Goal: Task Accomplishment & Management: Manage account settings

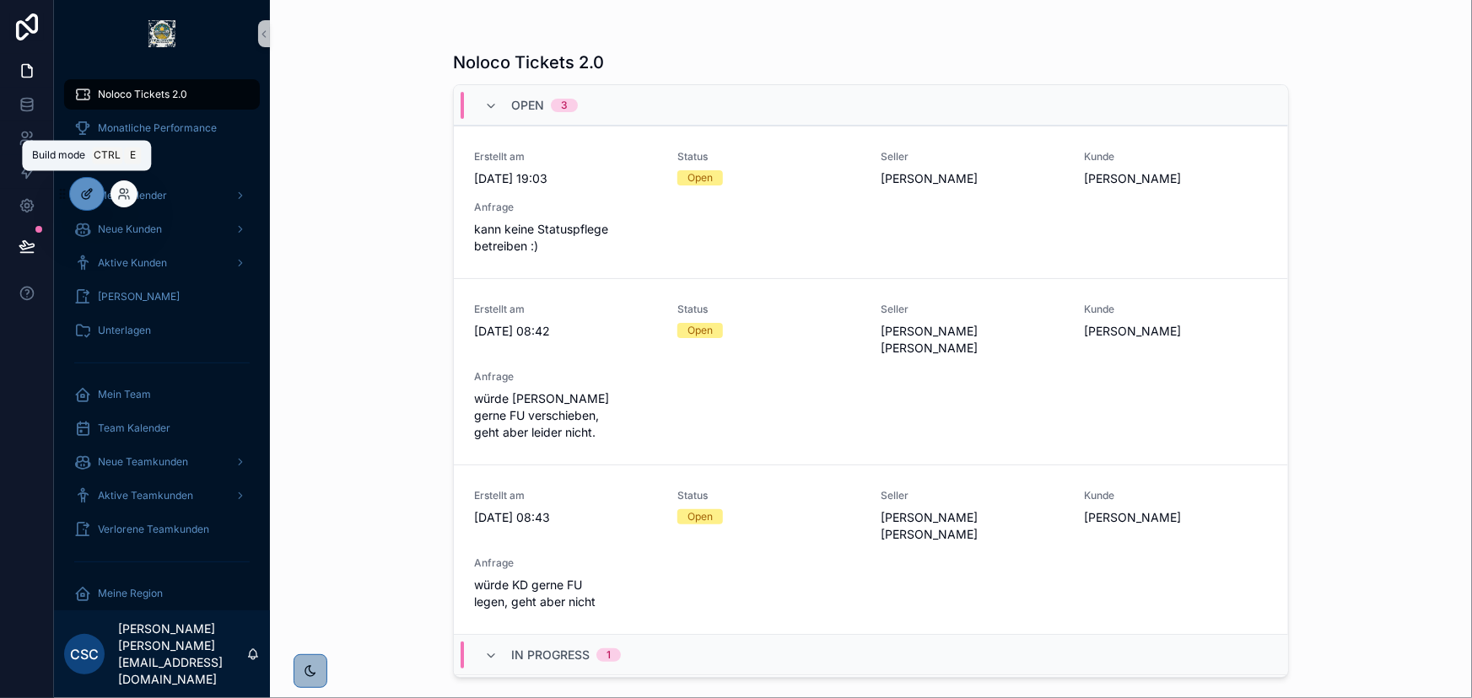
click at [93, 193] on div at bounding box center [87, 194] width 34 height 32
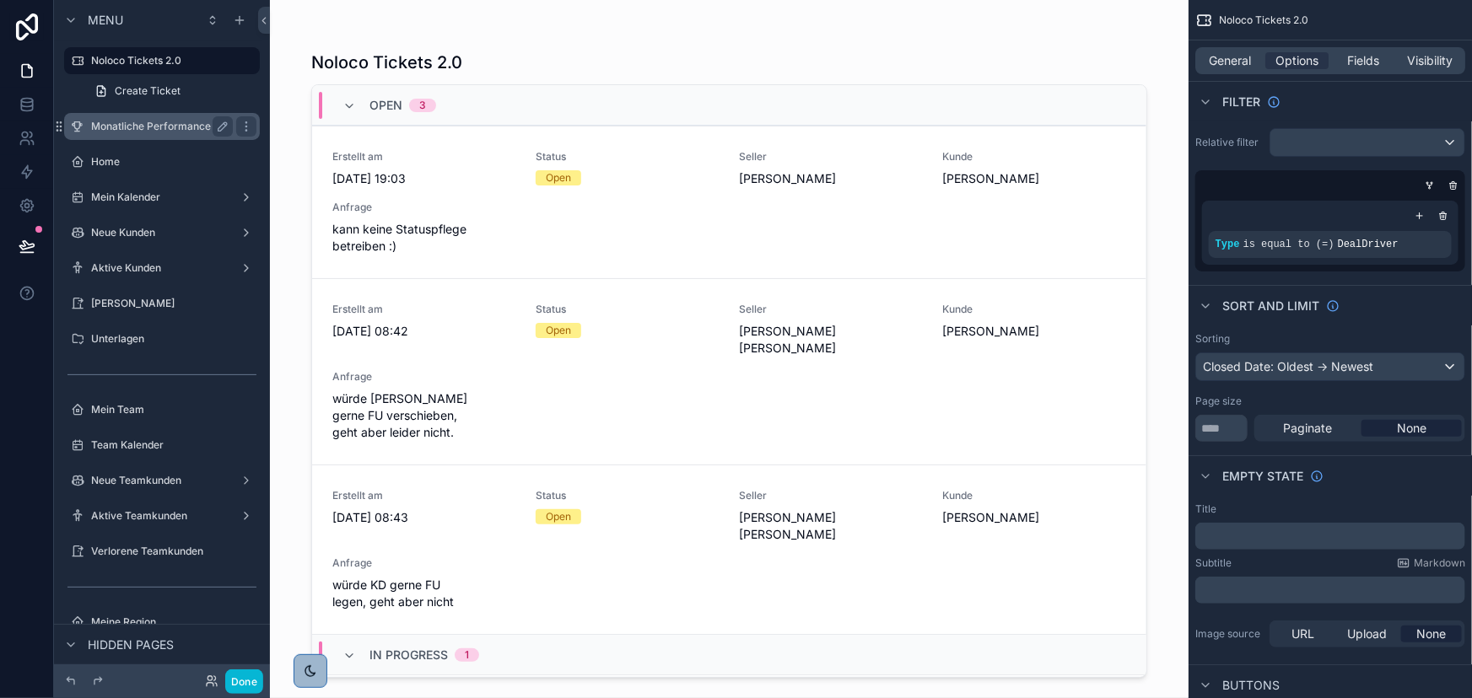
click at [165, 127] on label "Monatliche Performance" at bounding box center [158, 126] width 135 height 13
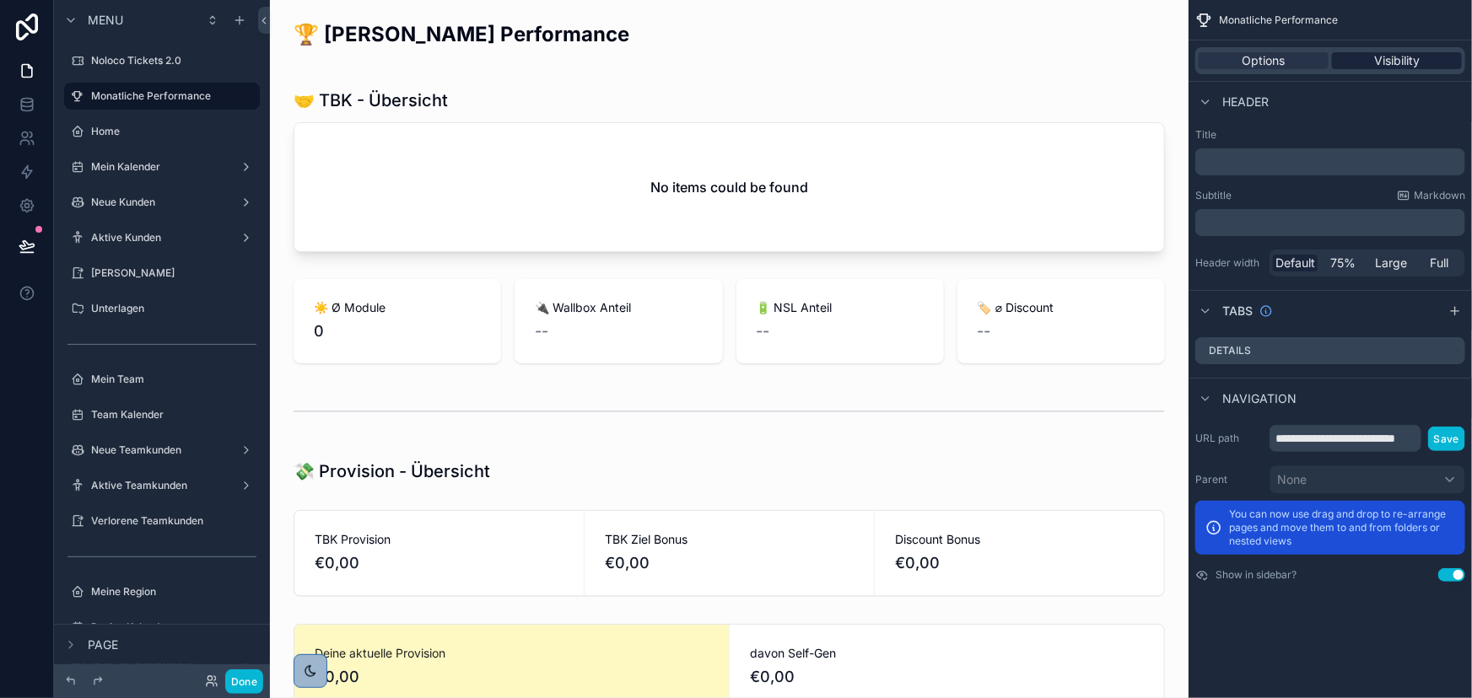
click at [1408, 65] on span "Visibility" at bounding box center [1397, 60] width 46 height 17
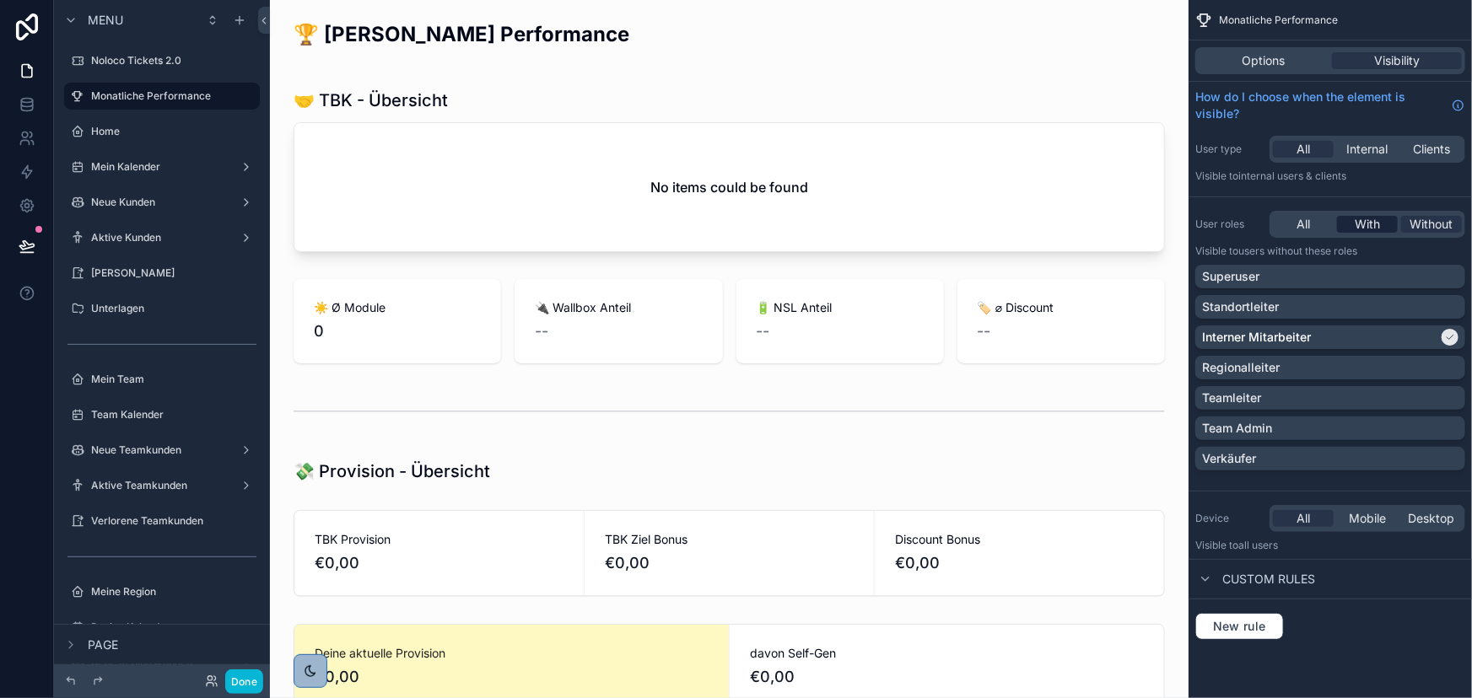
click at [1370, 224] on span "With" at bounding box center [1367, 224] width 25 height 17
click at [1375, 327] on div "Interner Mitarbeiter" at bounding box center [1330, 338] width 270 height 24
click at [1319, 423] on div "Team Admin" at bounding box center [1330, 428] width 256 height 17
click at [245, 683] on button "Done" at bounding box center [244, 682] width 38 height 24
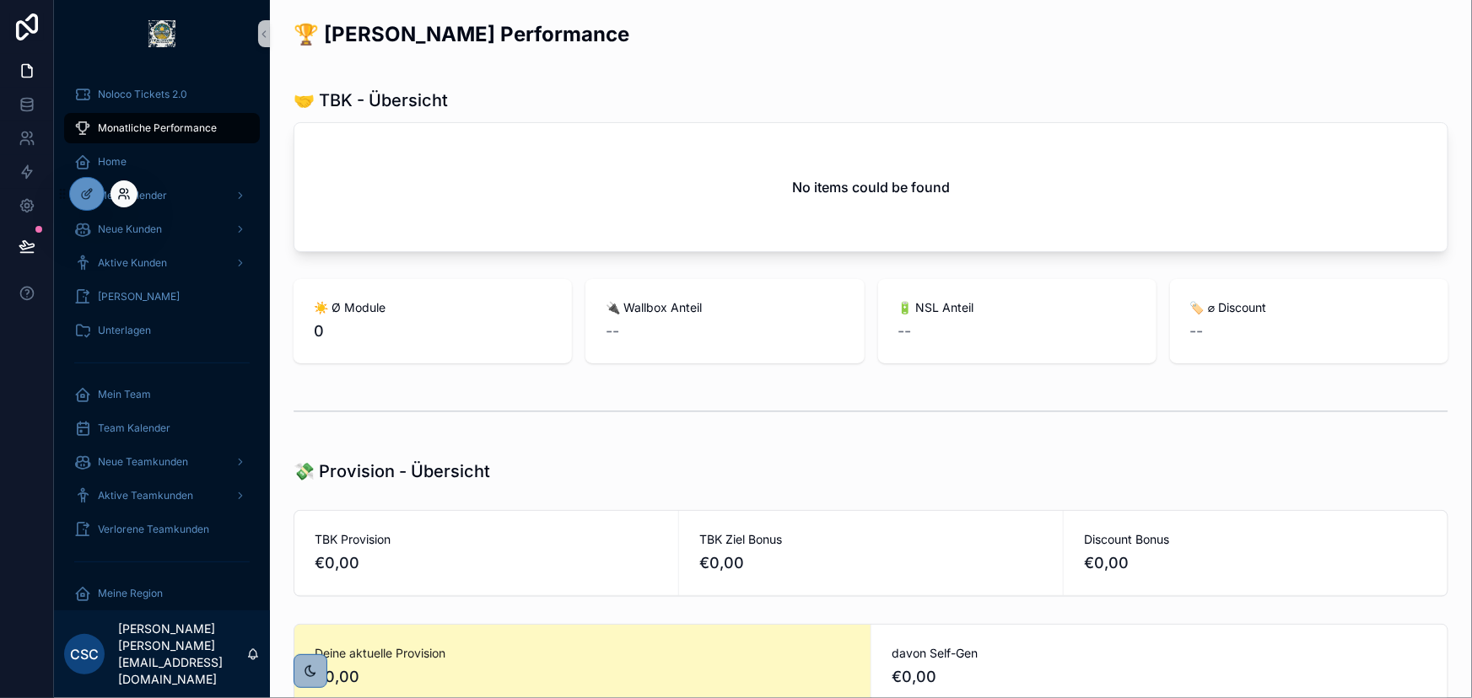
click at [127, 196] on icon at bounding box center [128, 197] width 2 height 3
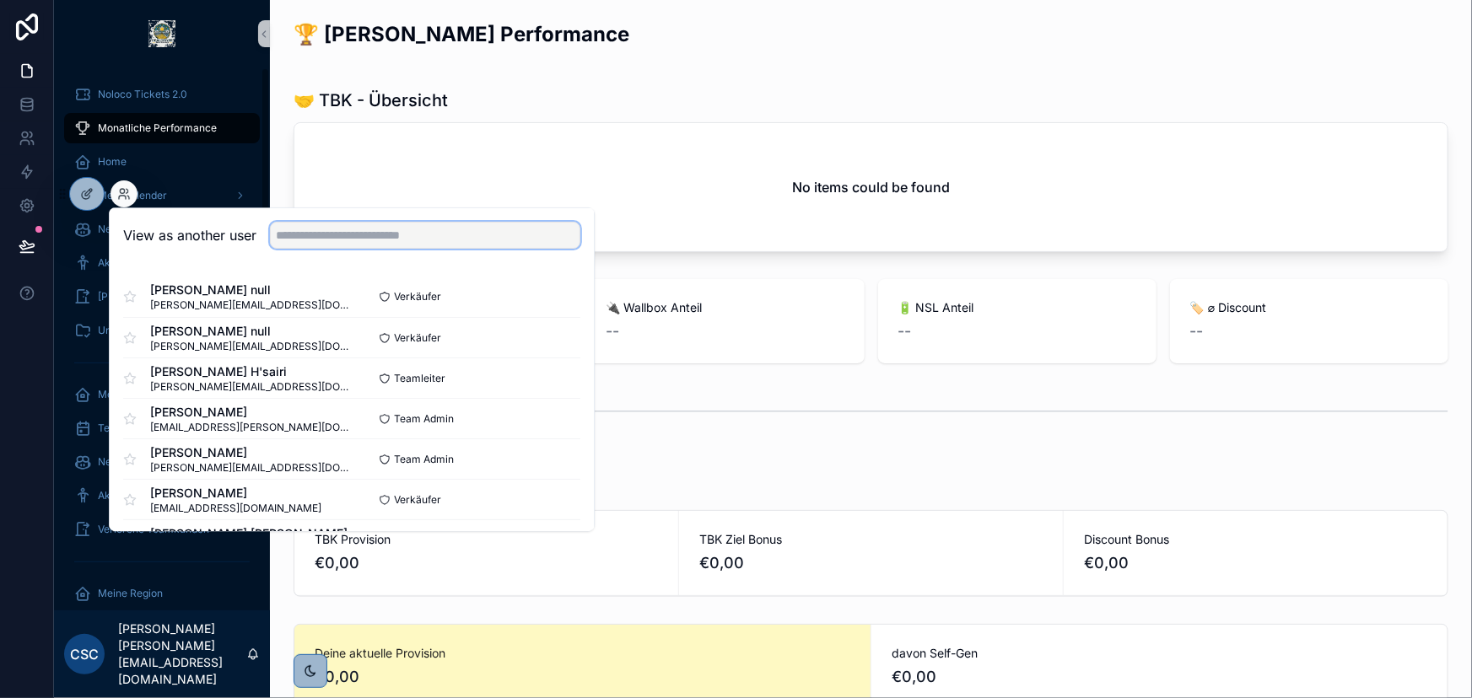
click at [354, 228] on input "text" at bounding box center [425, 235] width 310 height 27
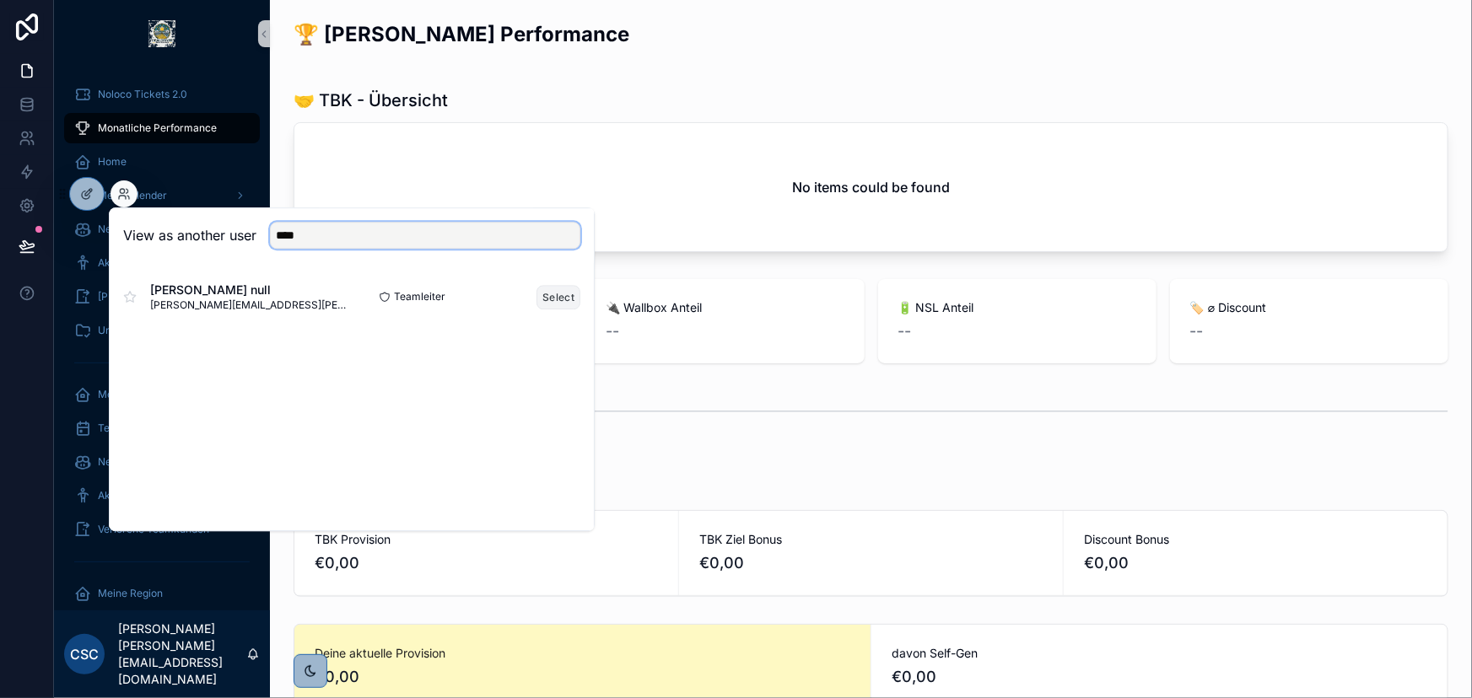
type input "****"
click at [556, 295] on button "Select" at bounding box center [559, 297] width 44 height 24
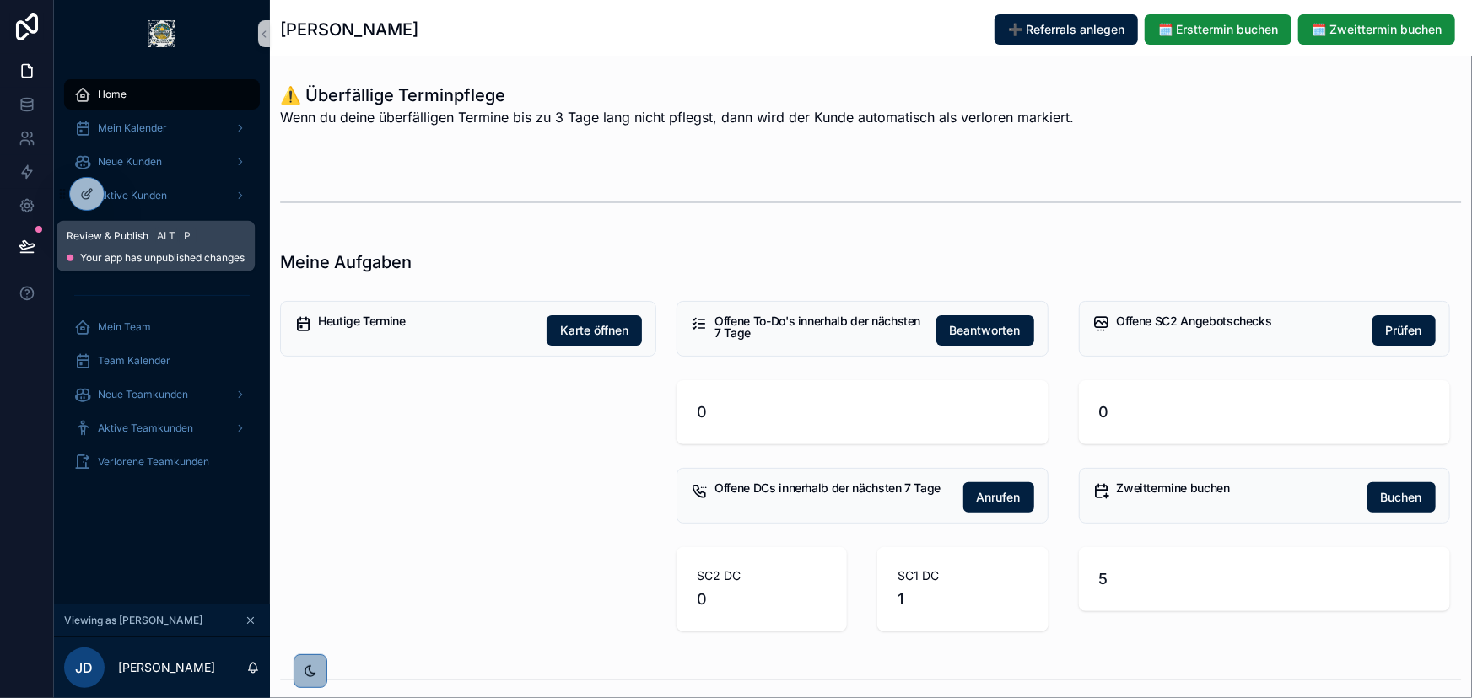
click at [23, 245] on icon at bounding box center [27, 246] width 17 height 17
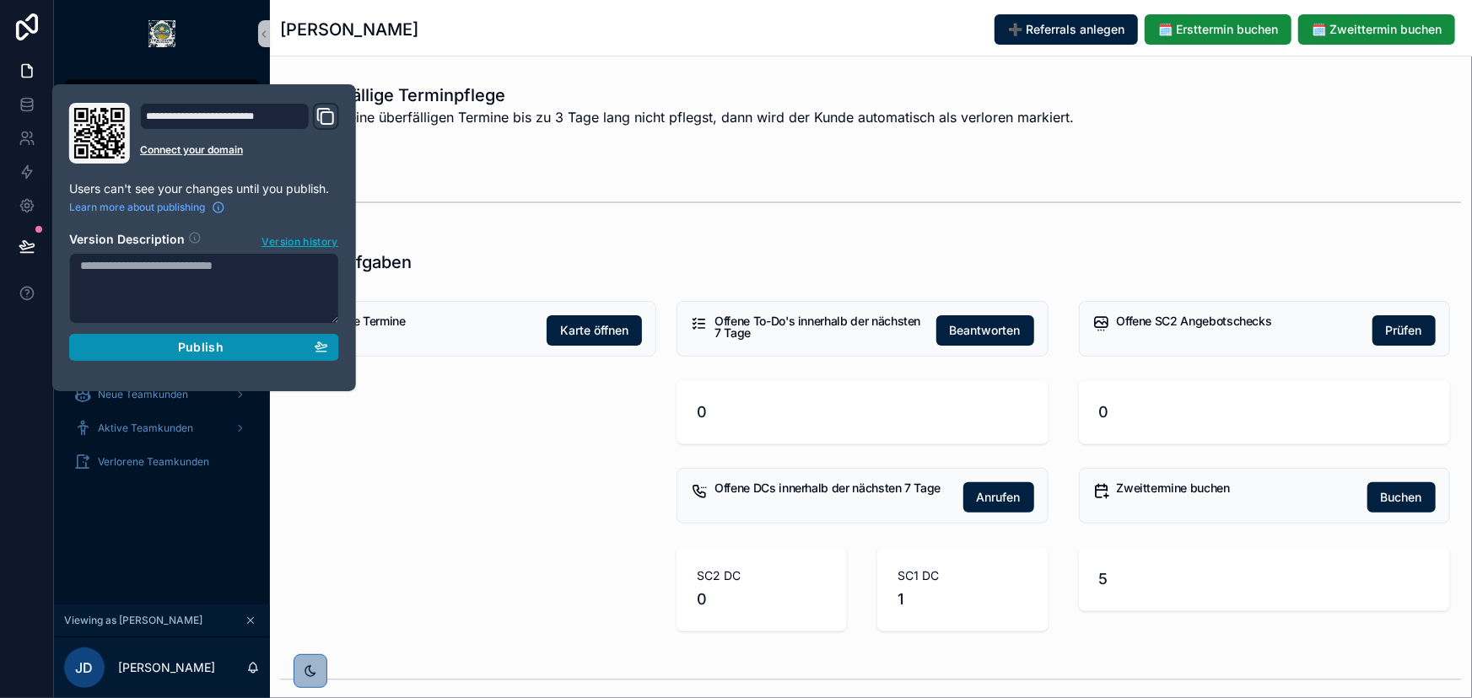
click at [188, 347] on span "Publish" at bounding box center [201, 347] width 46 height 15
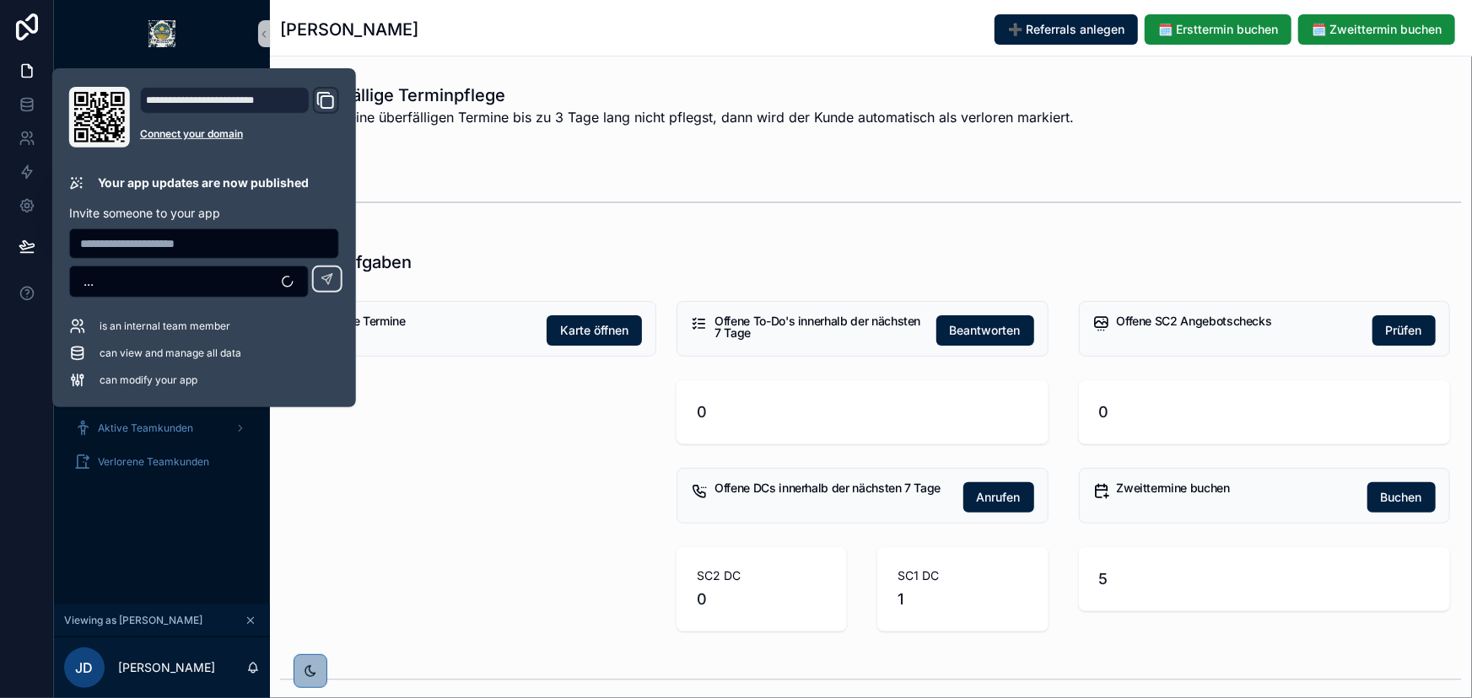
click at [318, 474] on div "Heutige Termine Karte öffnen" at bounding box center [468, 466] width 396 height 344
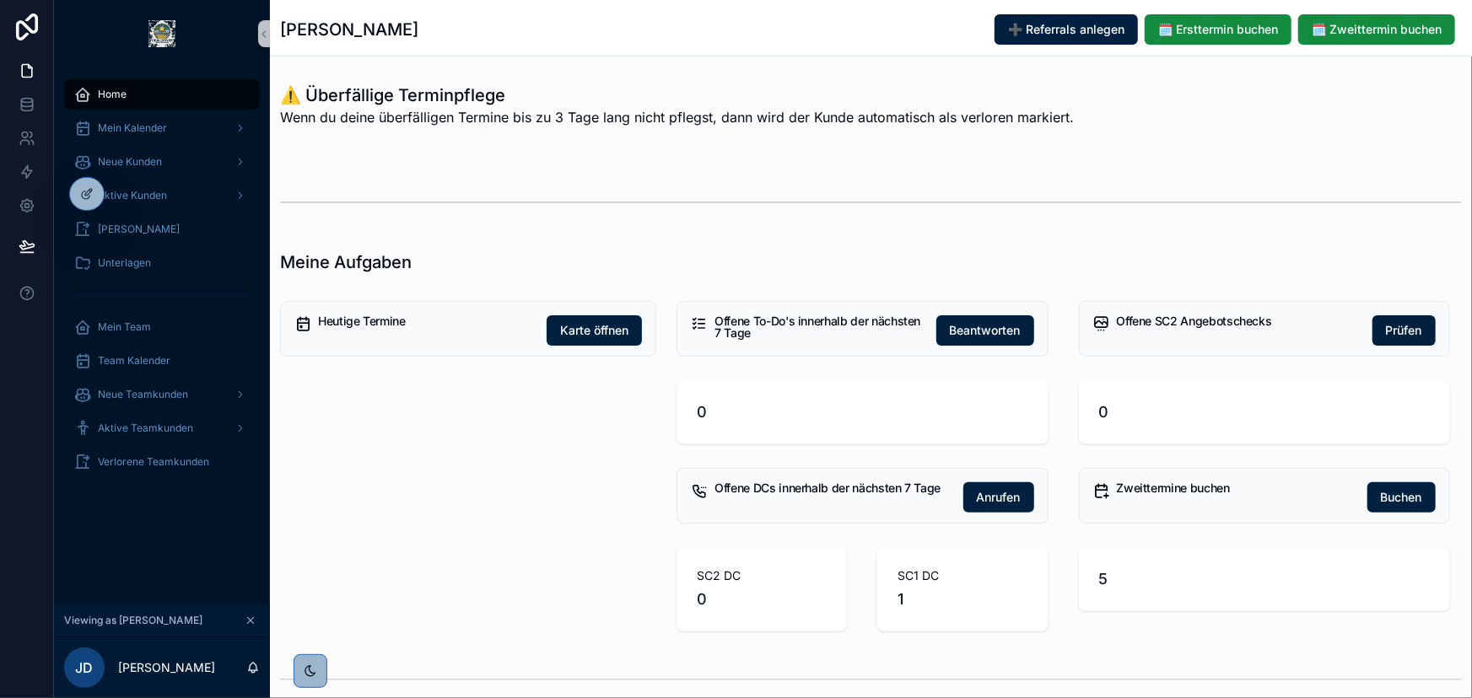
click at [194, 514] on div "Home Mein Kalender Neue Kunden Aktive Kunden Verlorene Kunden Unterlagen Mein T…" at bounding box center [162, 335] width 216 height 537
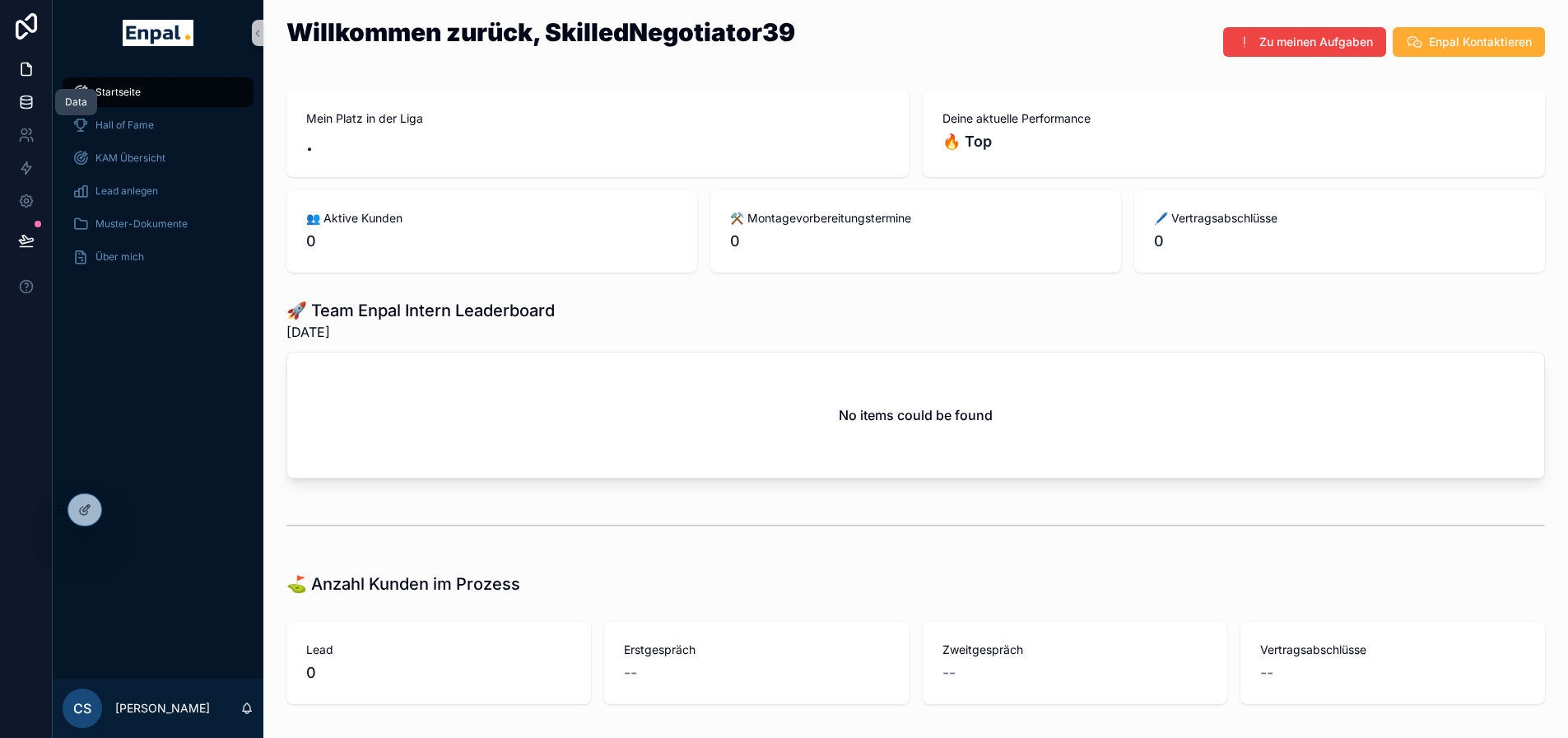
click at [29, 107] on icon at bounding box center [25, 105] width 11 height 7
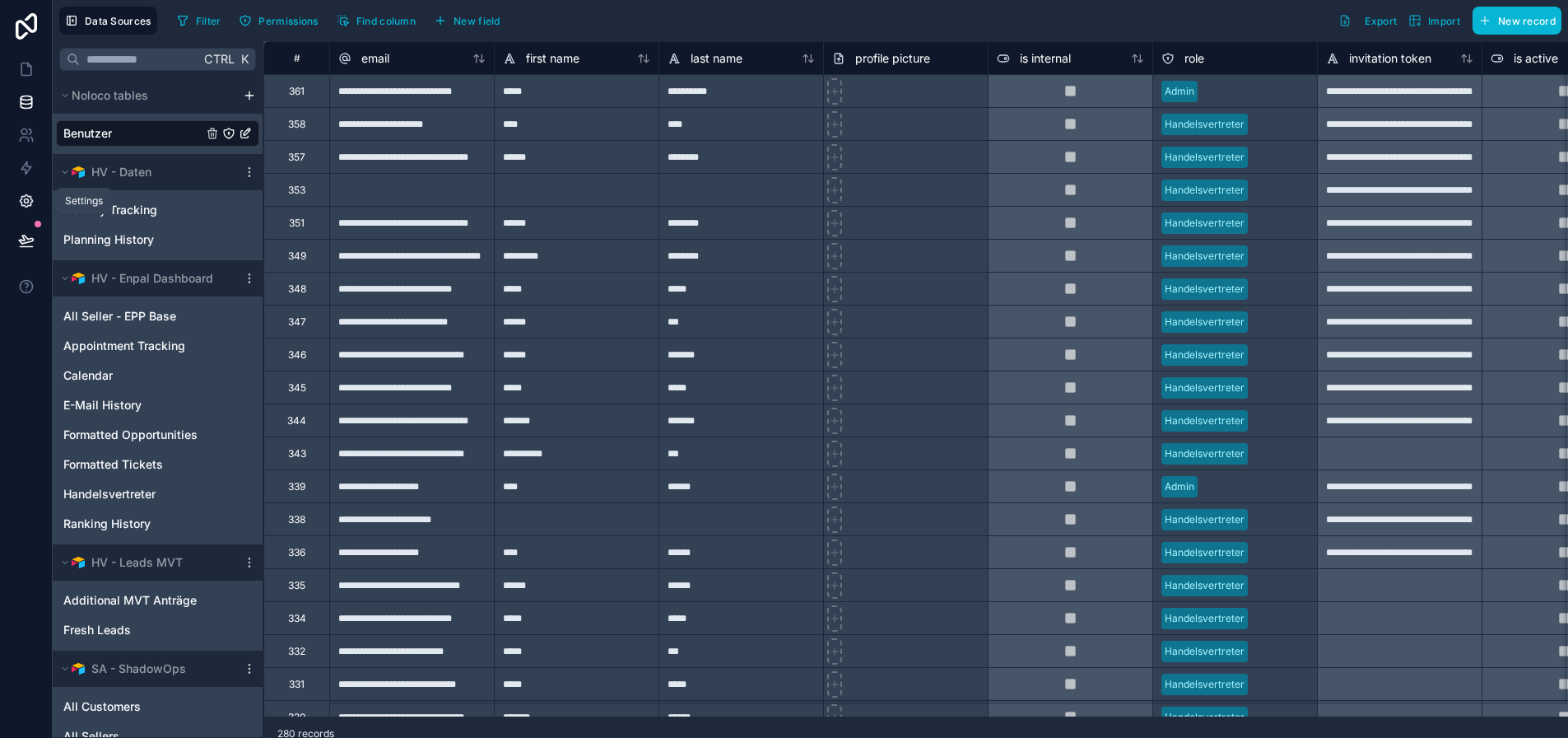
click at [26, 200] on icon at bounding box center [26, 200] width 17 height 17
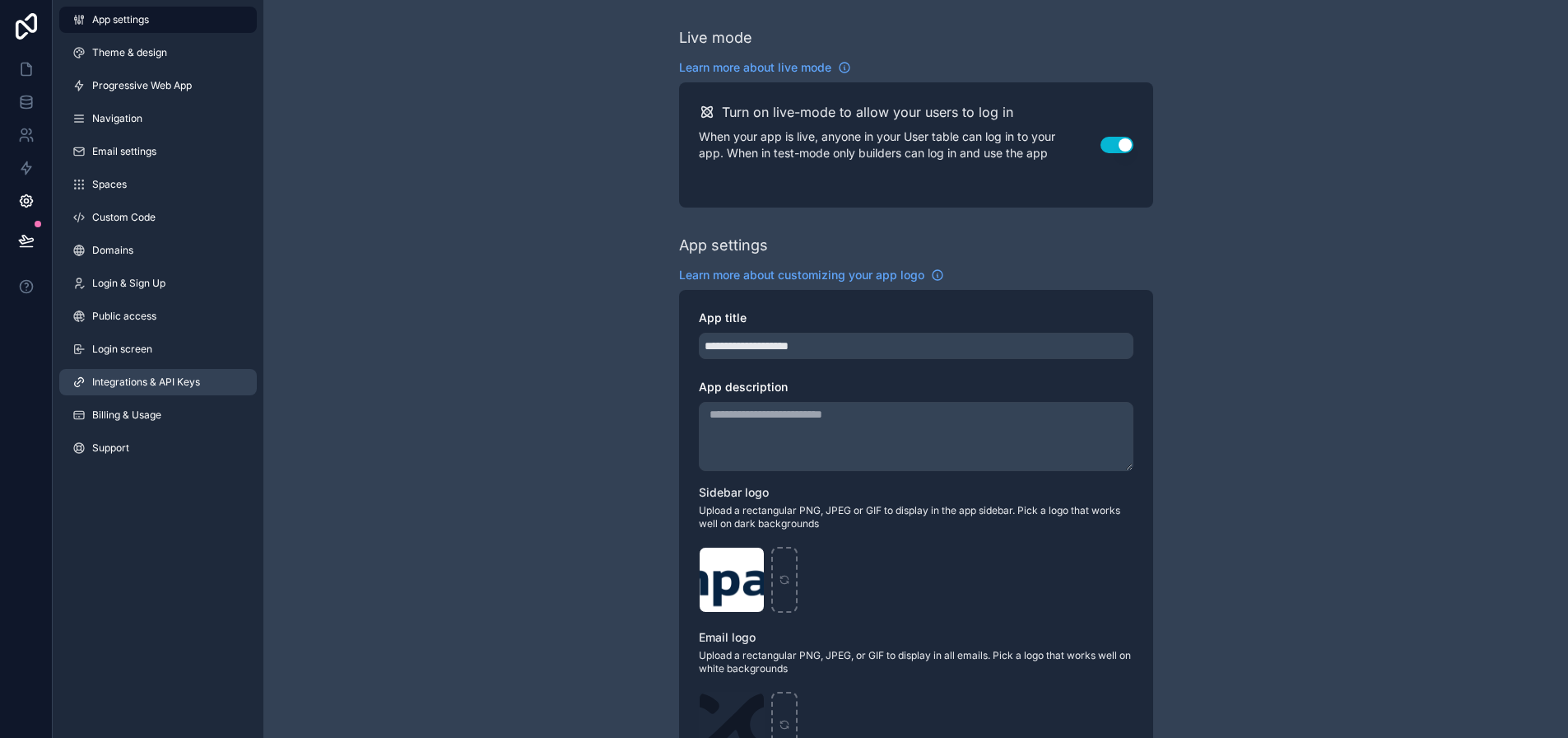
click at [176, 369] on link "Integrations & API Keys" at bounding box center [158, 382] width 197 height 26
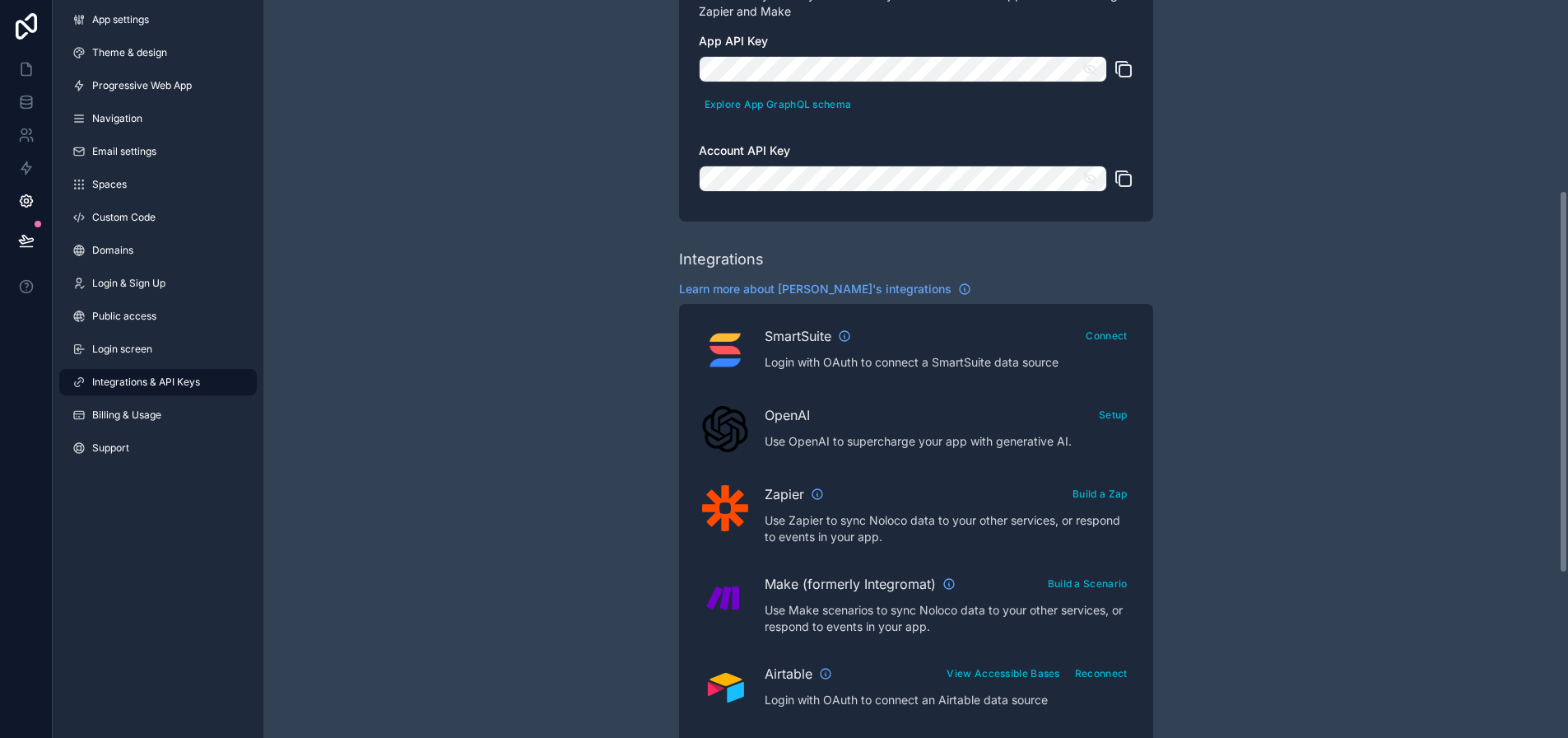
scroll to position [412, 0]
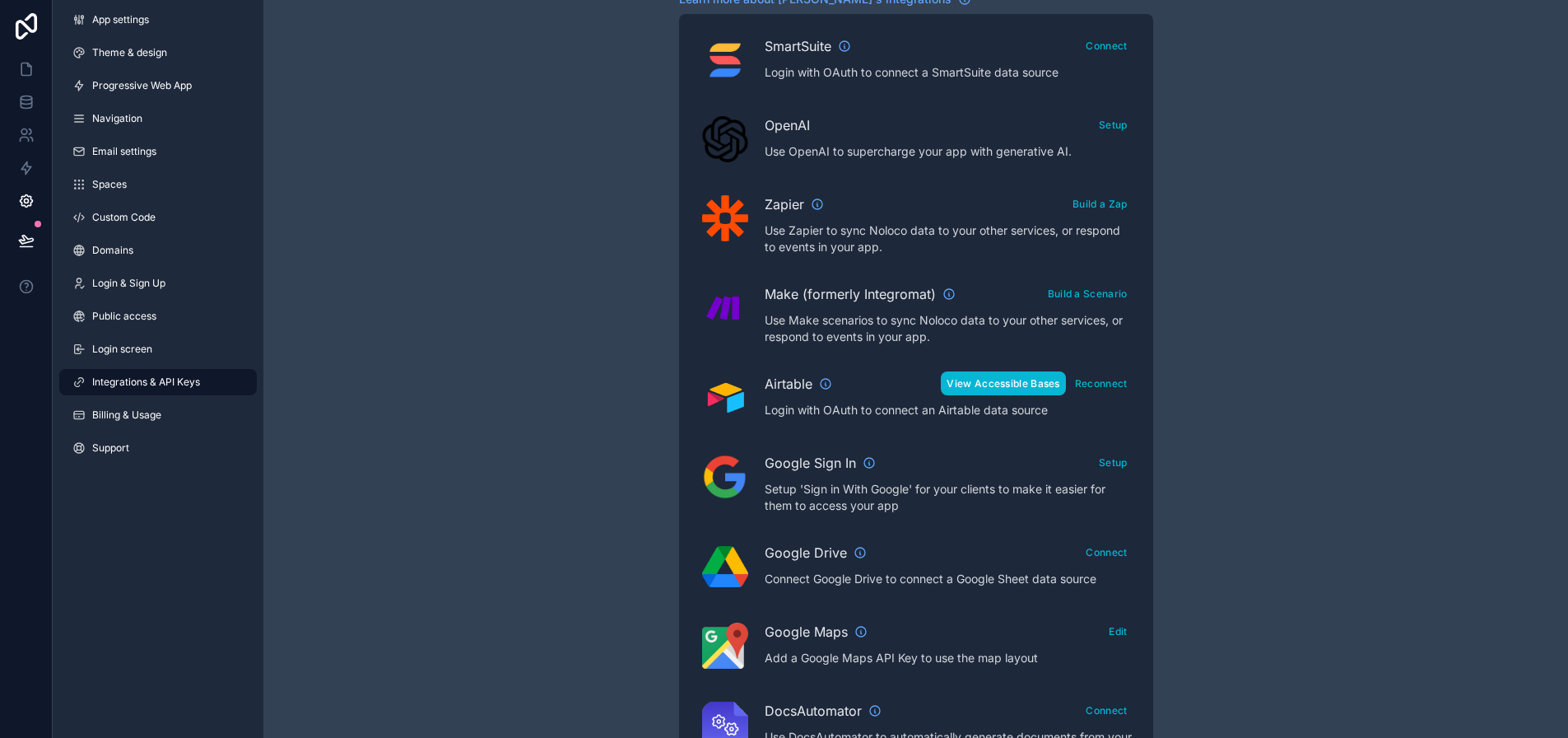
click at [1013, 382] on button "View Accessible Bases" at bounding box center [1002, 383] width 124 height 23
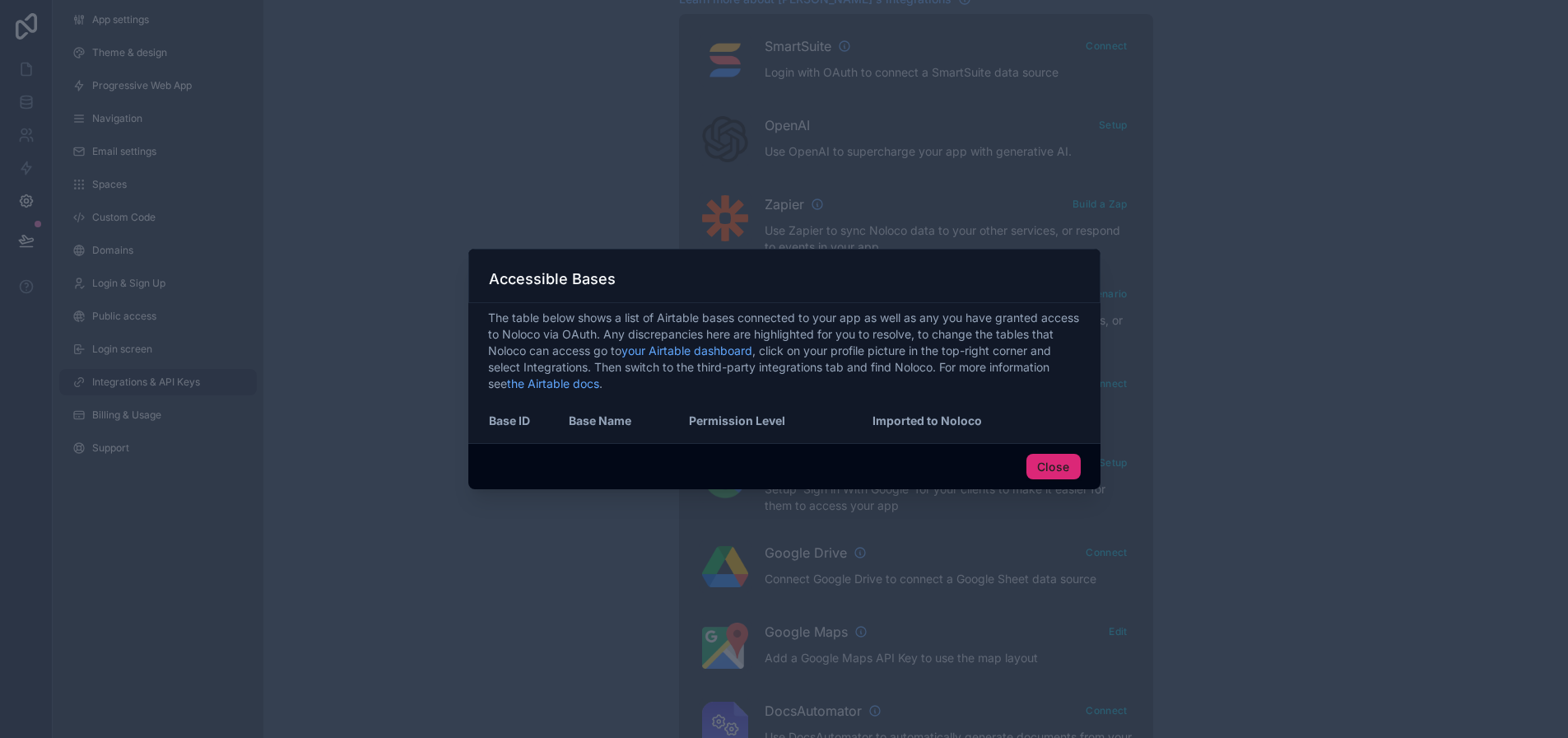
click at [1049, 472] on button "Close" at bounding box center [1054, 467] width 55 height 26
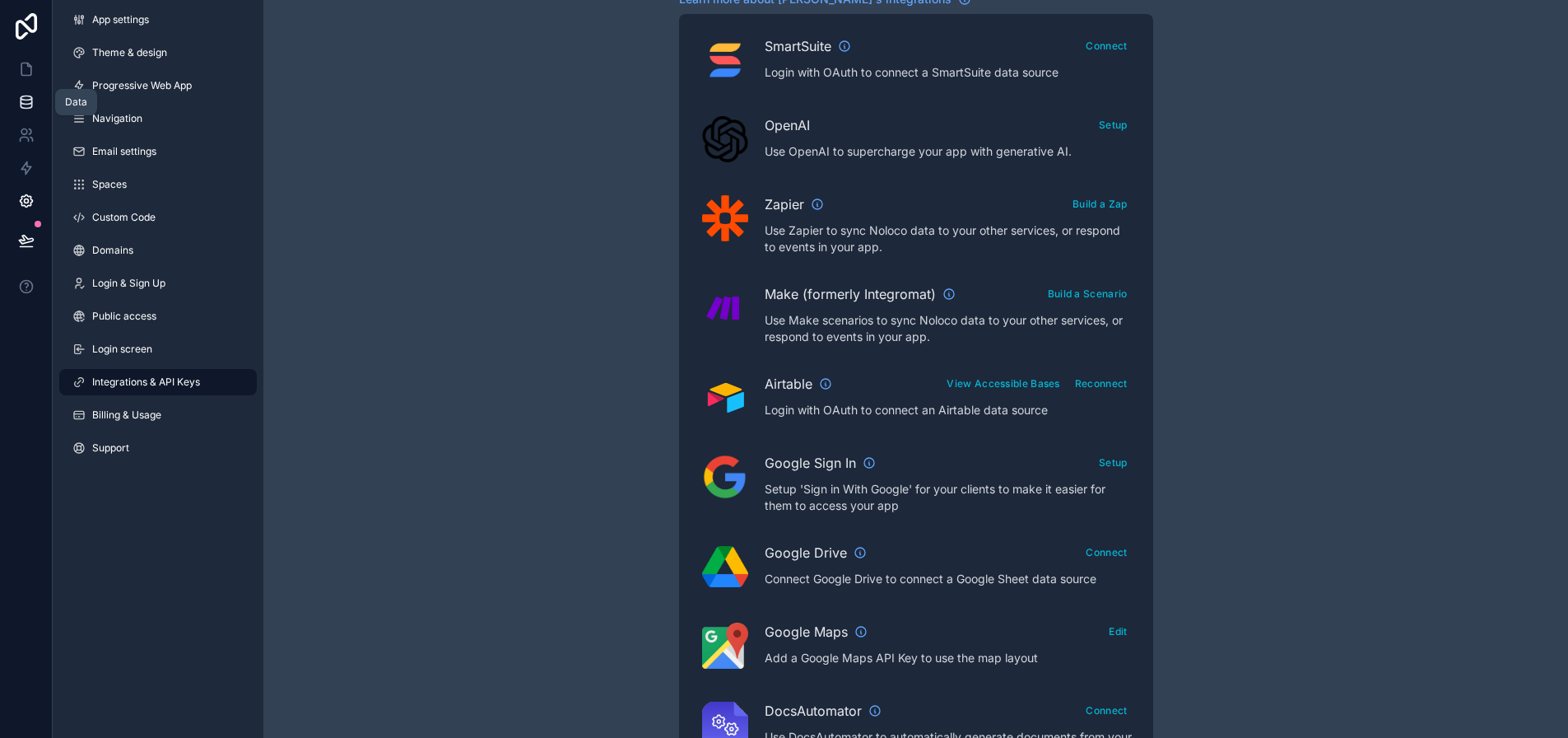
click at [34, 108] on icon at bounding box center [26, 102] width 17 height 17
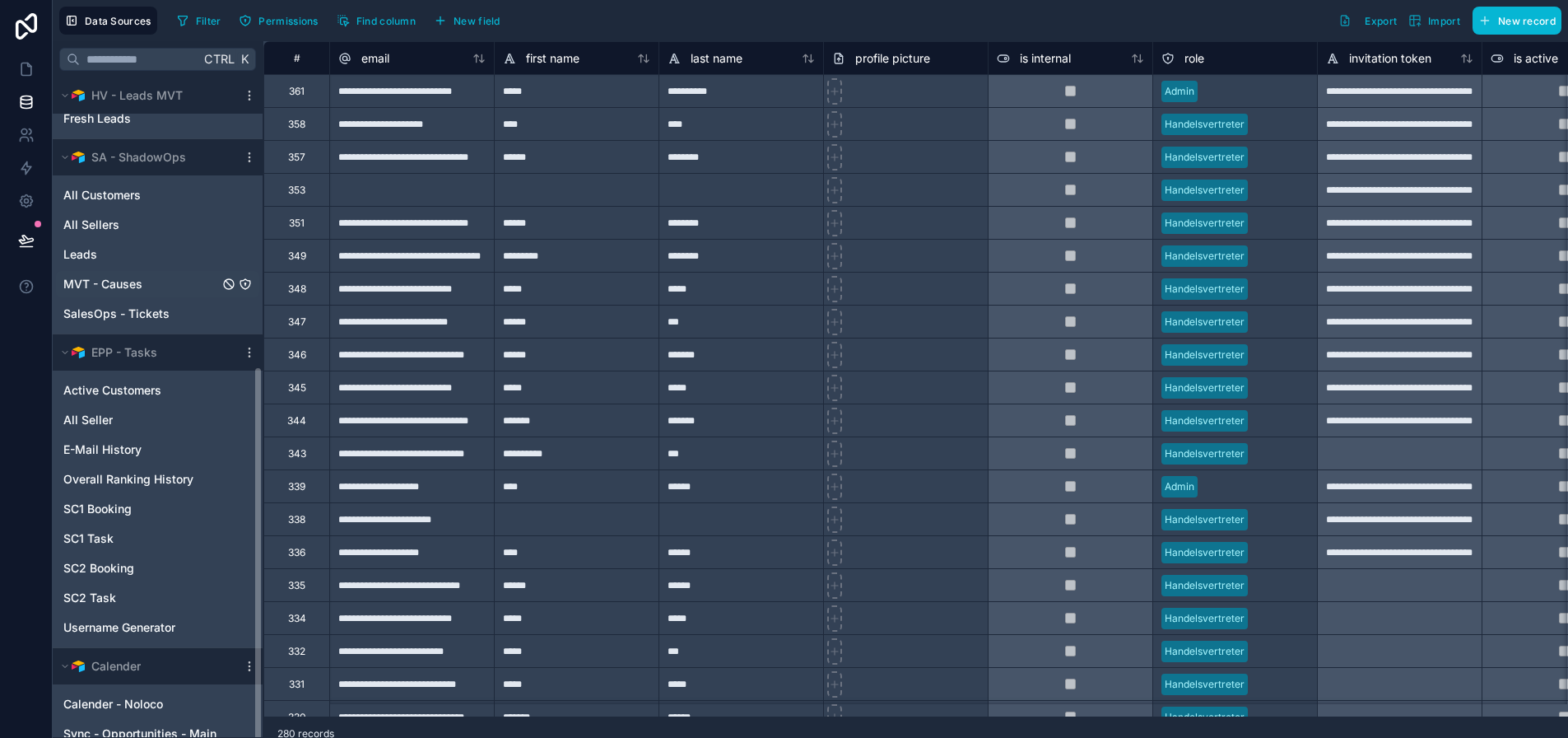
scroll to position [516, 0]
click at [28, 202] on icon at bounding box center [25, 201] width 4 height 4
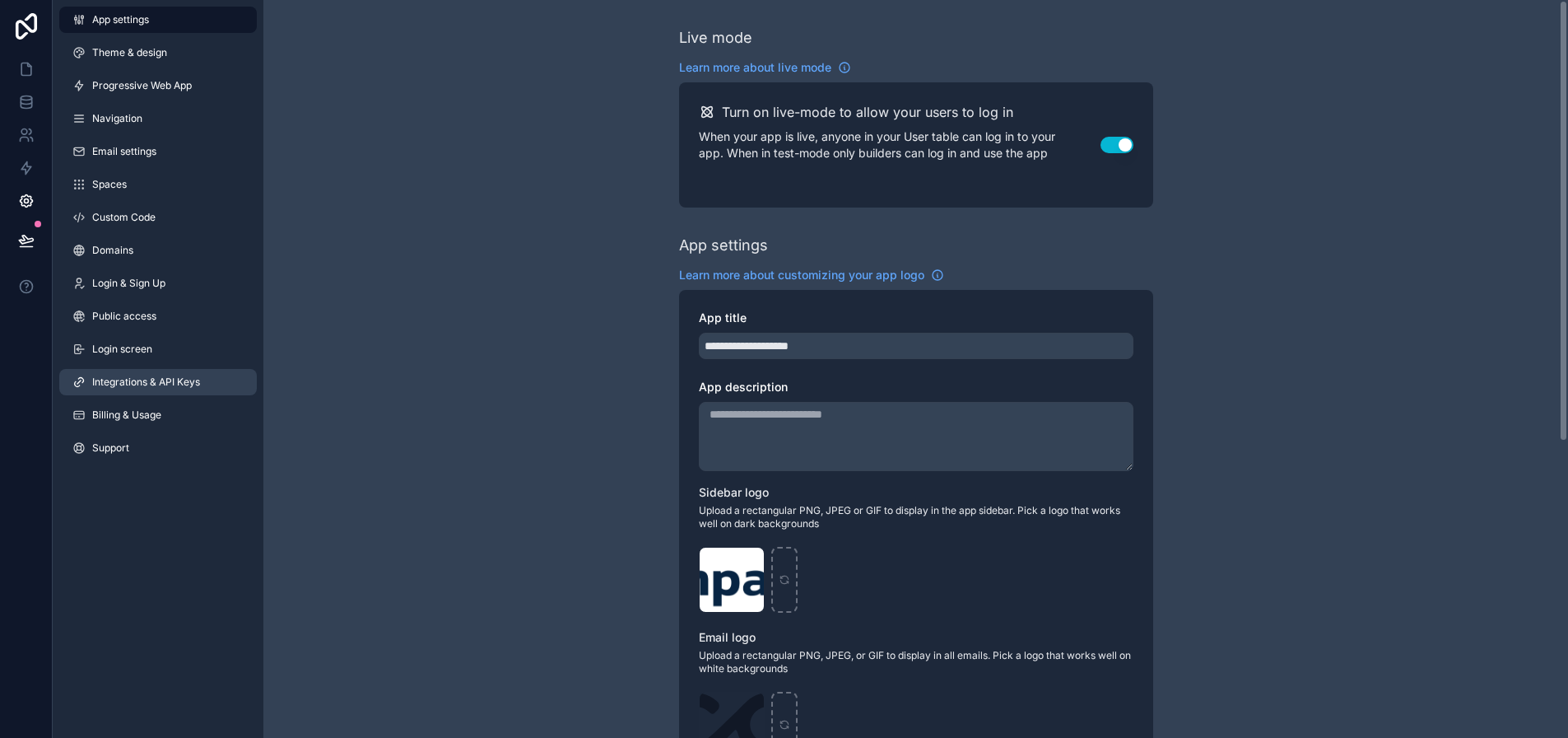
drag, startPoint x: 165, startPoint y: 382, endPoint x: 177, endPoint y: 383, distance: 12.0
click at [164, 382] on span "Integrations & API Keys" at bounding box center [145, 382] width 108 height 13
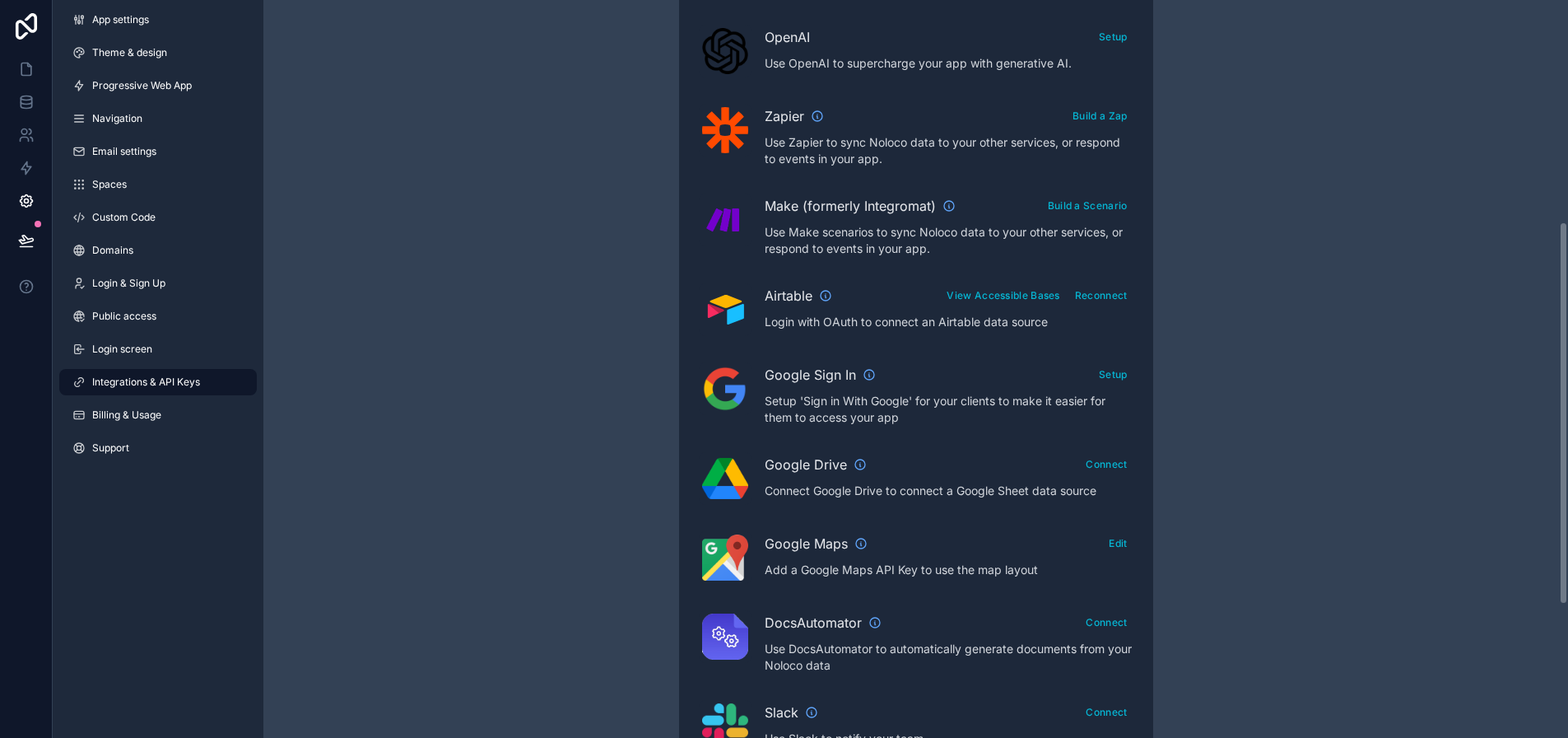
scroll to position [577, 0]
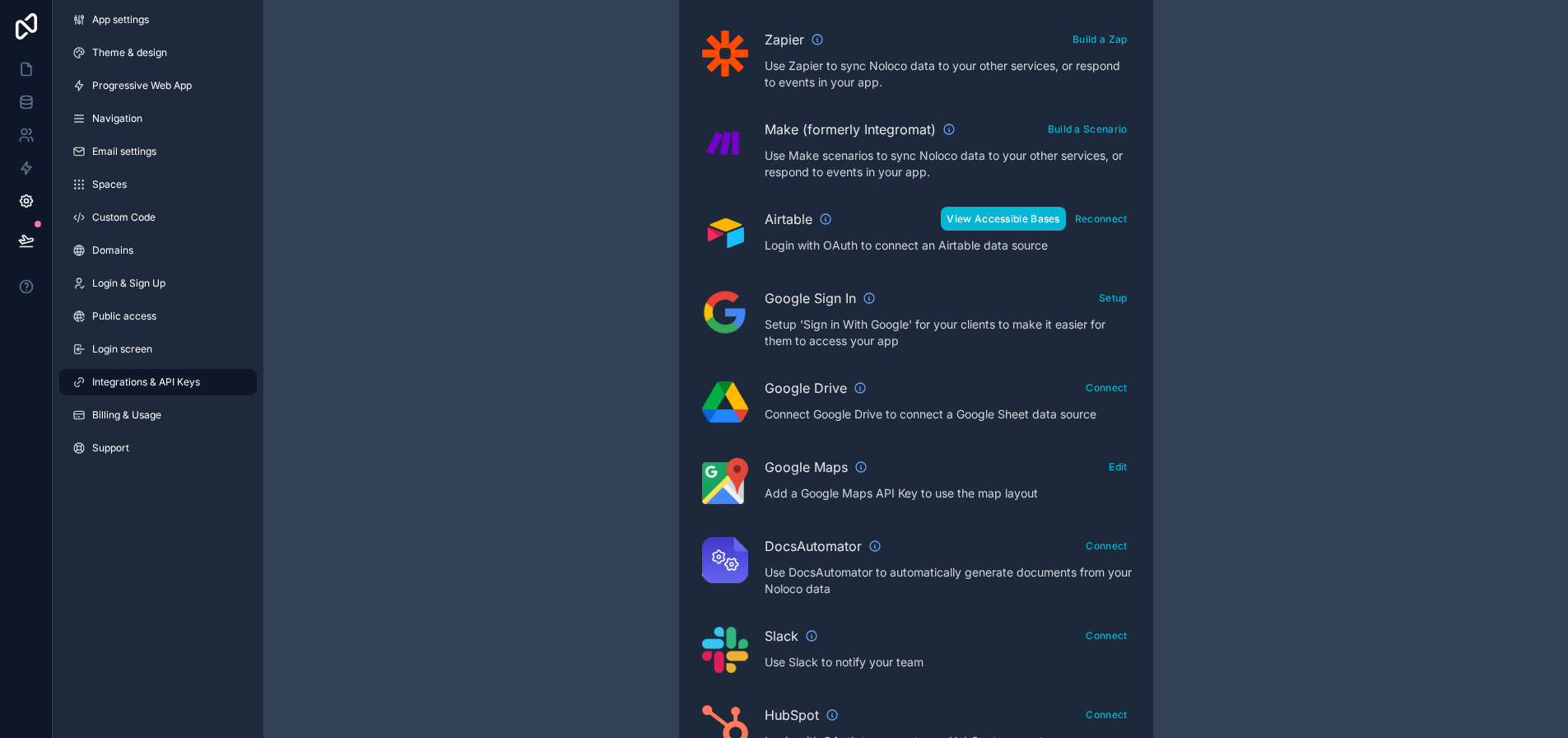
click at [997, 219] on button "View Accessible Bases" at bounding box center [1002, 219] width 124 height 23
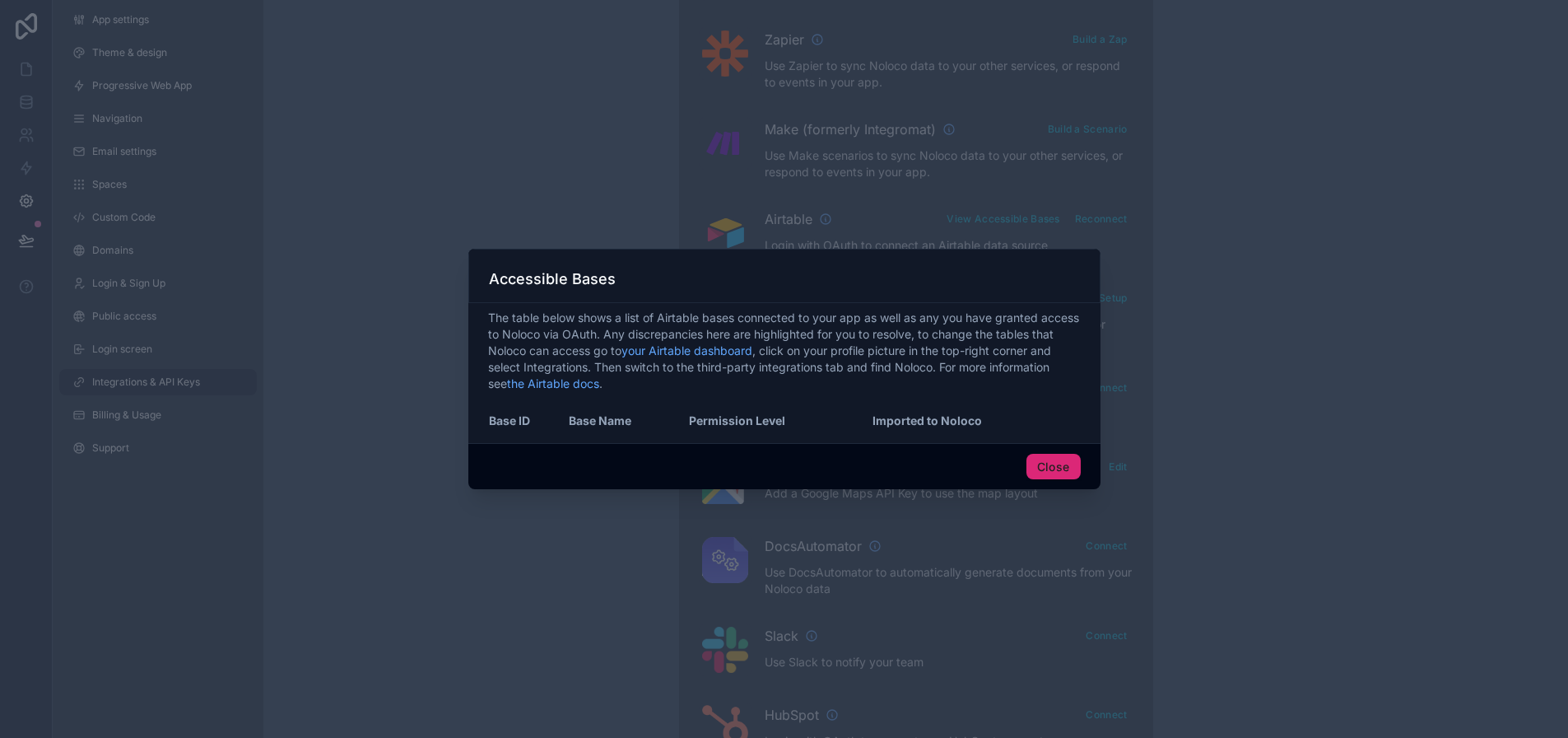
click at [1033, 471] on button "Close" at bounding box center [1054, 467] width 55 height 26
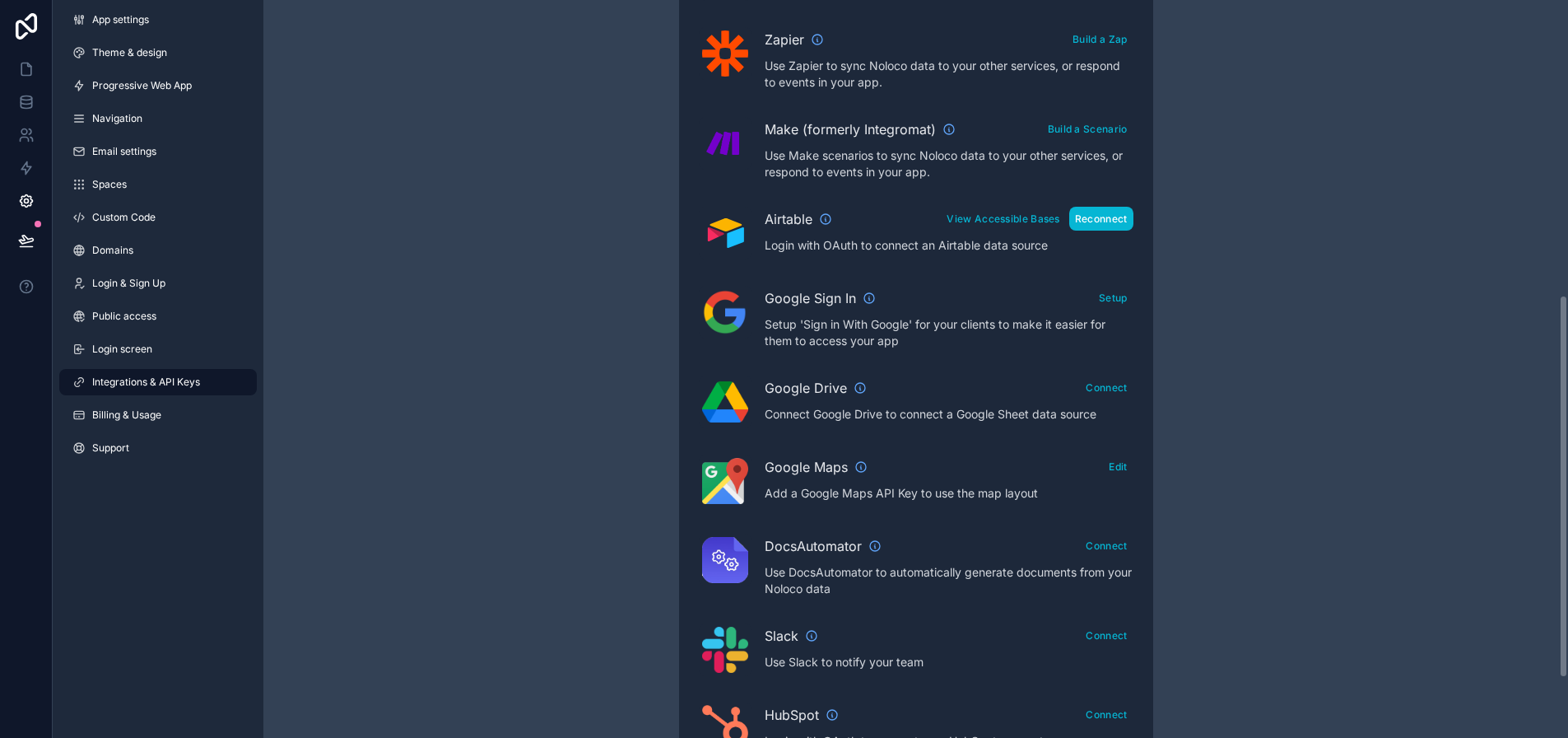
click at [1098, 210] on button "Reconnect" at bounding box center [1102, 219] width 64 height 23
click at [22, 102] on icon at bounding box center [26, 102] width 17 height 17
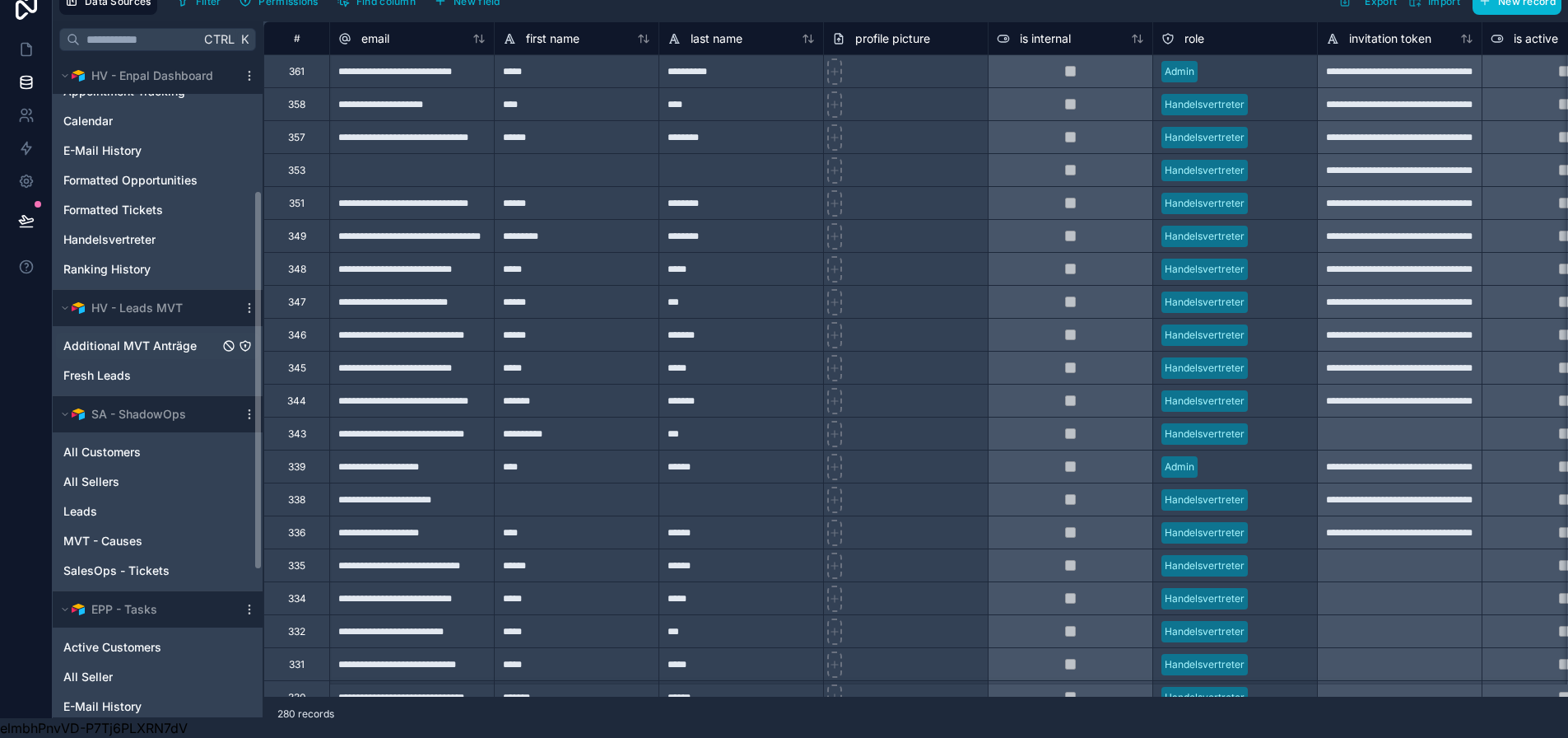
scroll to position [516, 0]
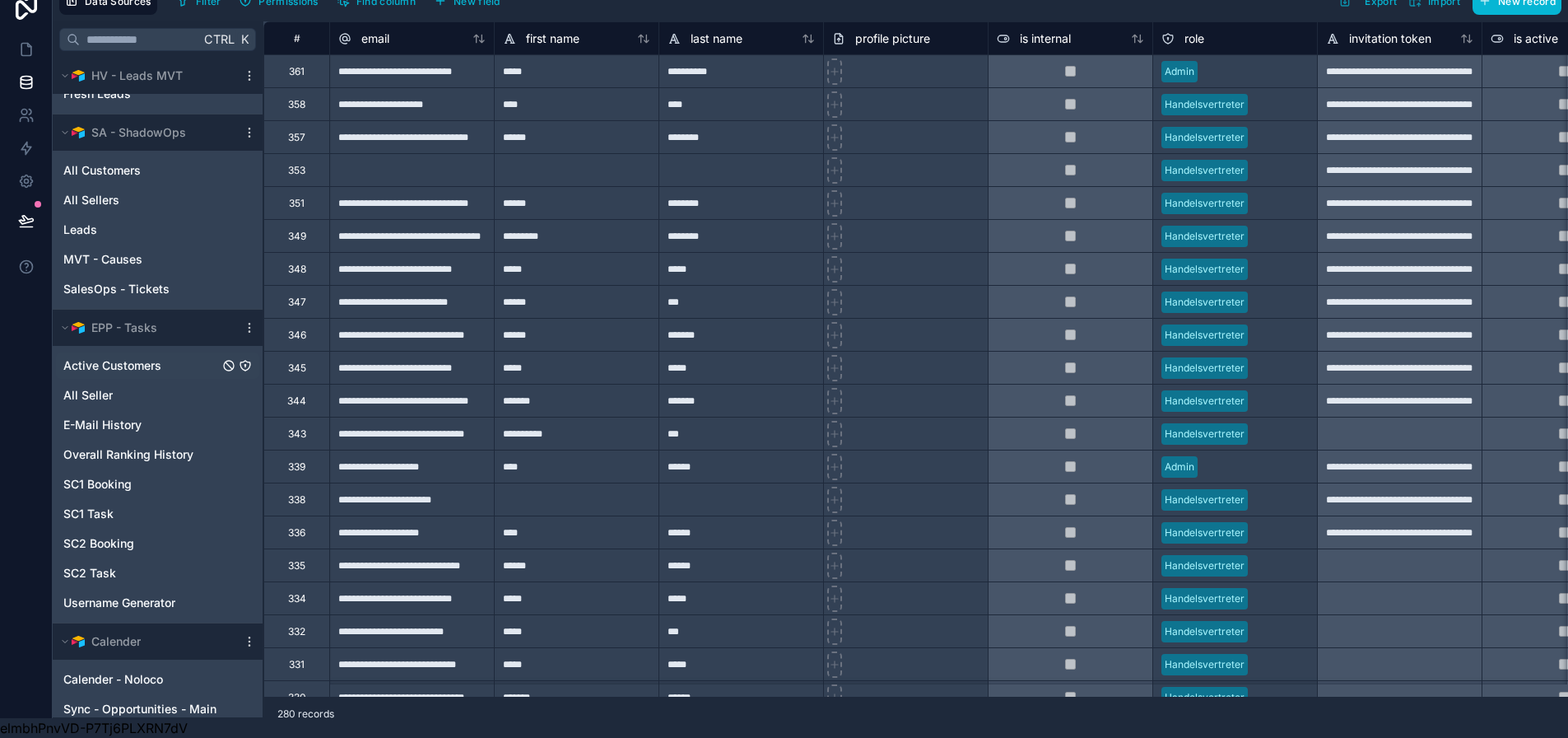
click at [129, 357] on span "Active Customers" at bounding box center [112, 365] width 98 height 17
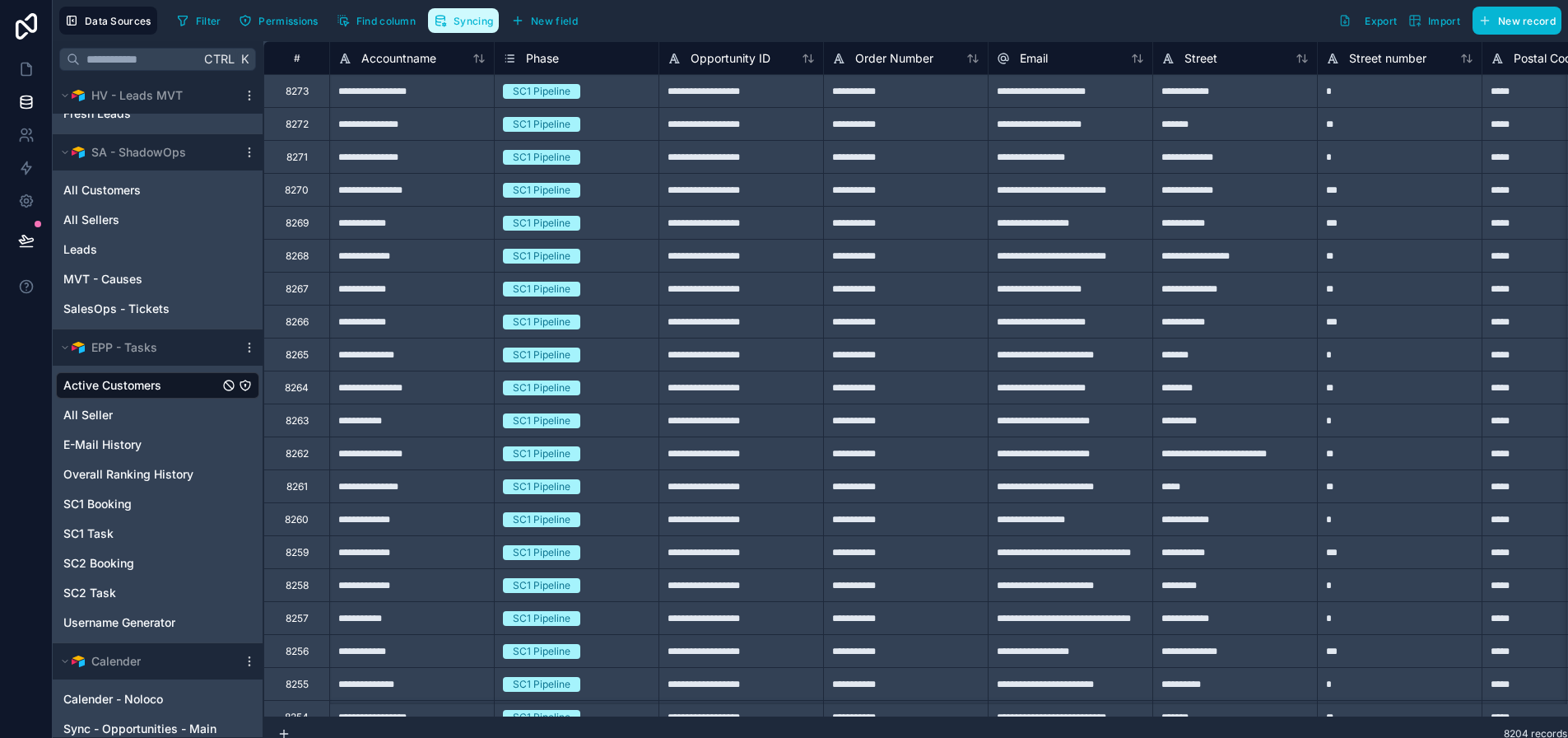
drag, startPoint x: 466, startPoint y: 22, endPoint x: 840, endPoint y: 155, distance: 396.9
click at [466, 22] on span "Syncing" at bounding box center [473, 20] width 39 height 13
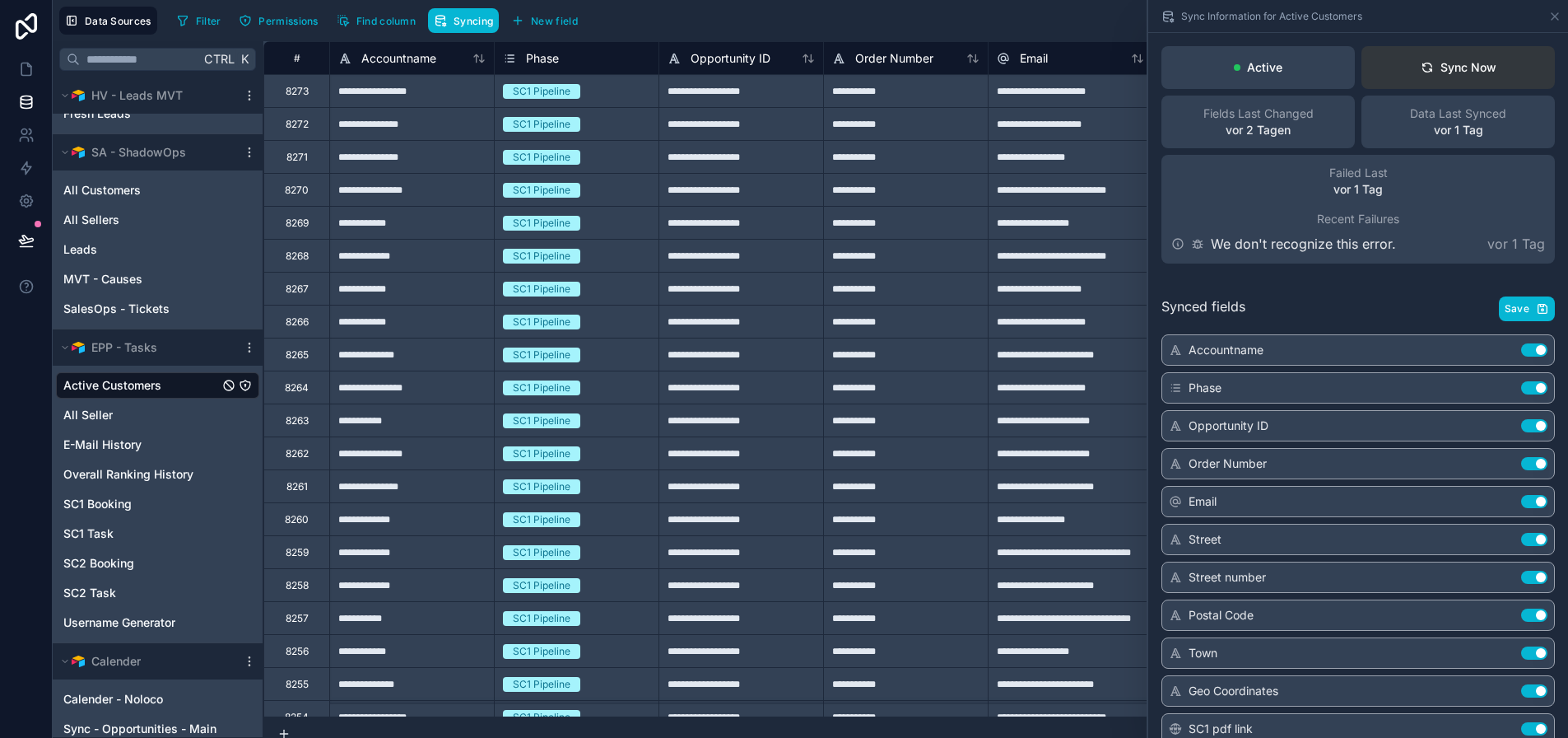
click at [1490, 72] on div "Sync Now" at bounding box center [1459, 67] width 76 height 17
click at [1465, 66] on div "Sync Now" at bounding box center [1459, 67] width 76 height 17
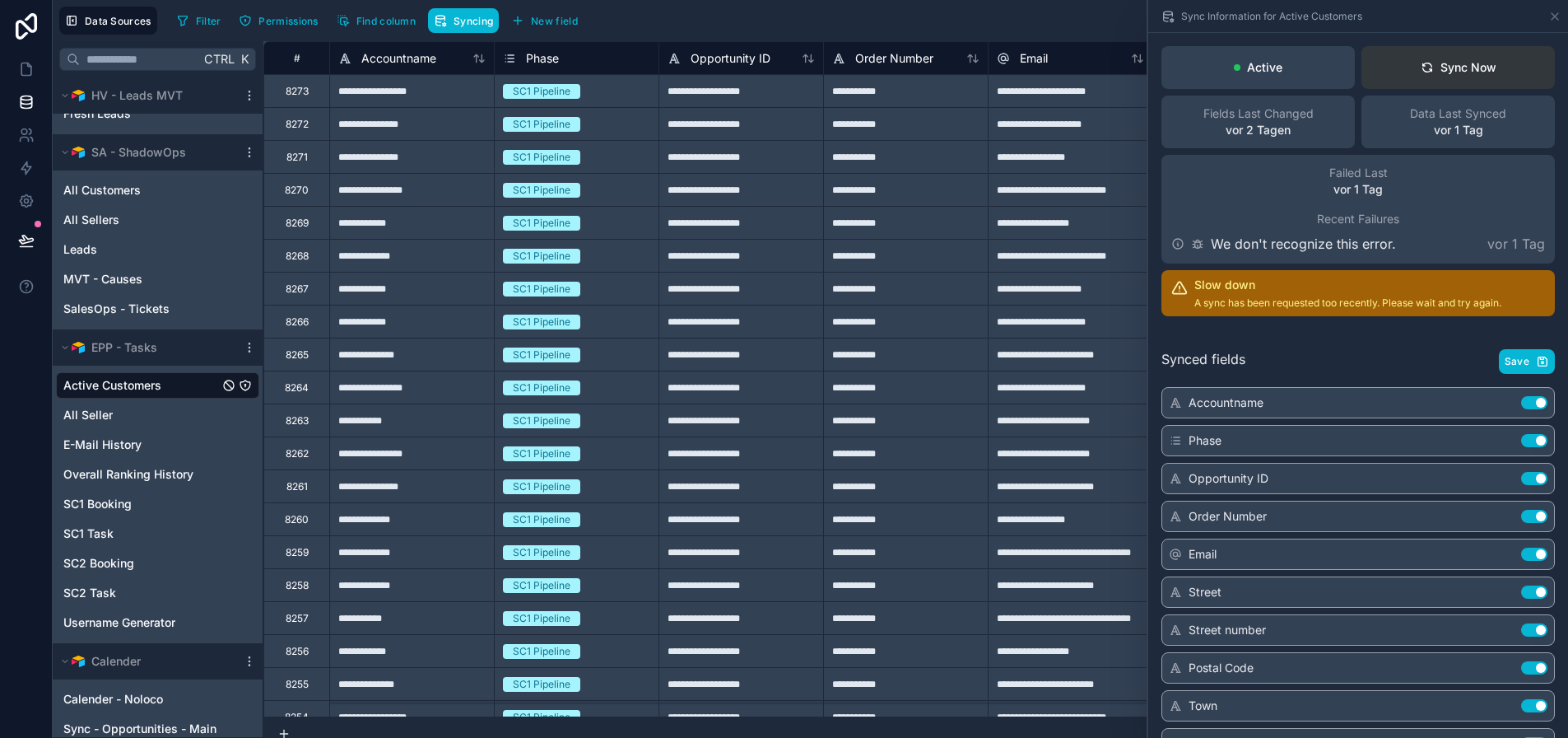
click at [1460, 53] on button "Sync Now" at bounding box center [1458, 67] width 193 height 43
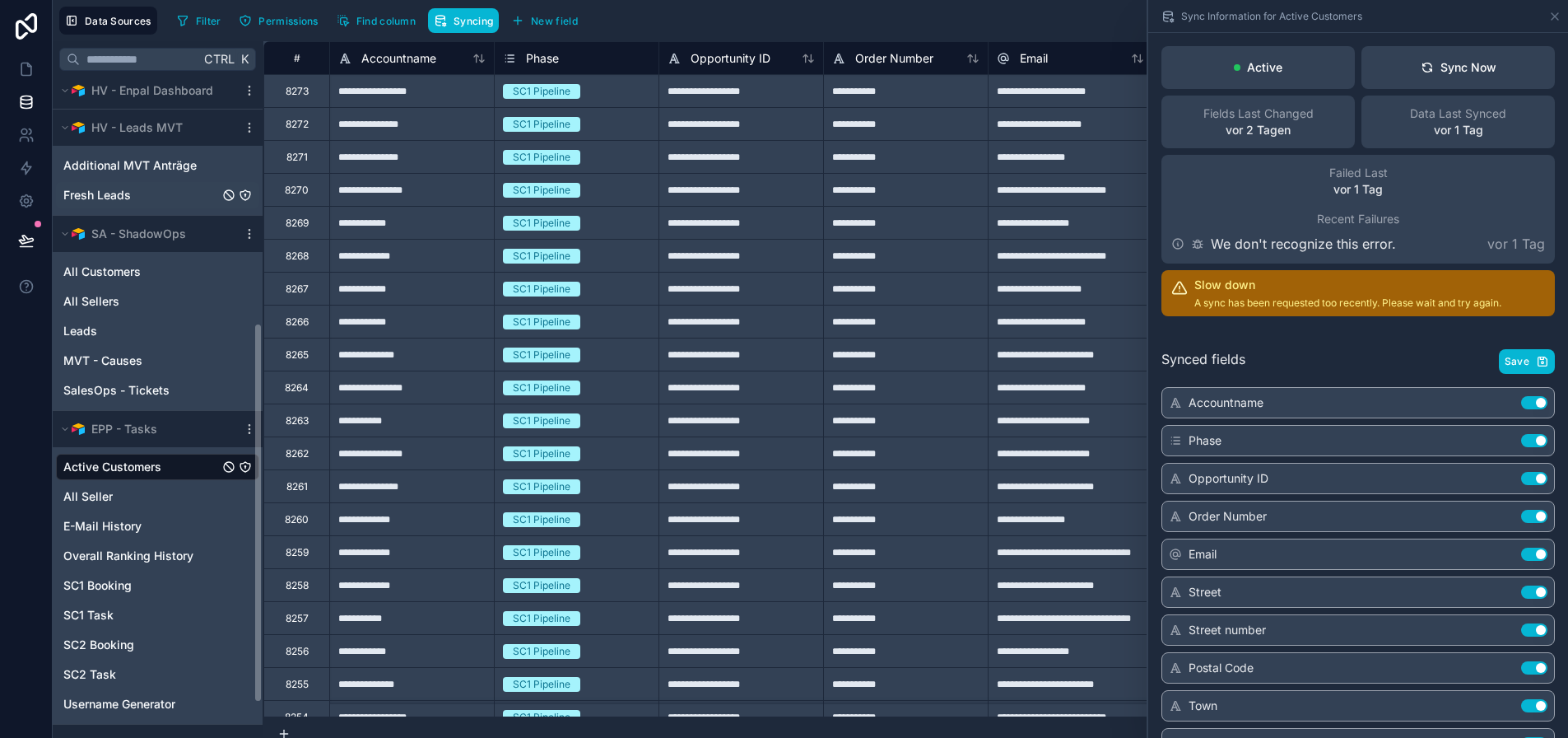
scroll to position [434, 0]
click at [120, 269] on span "All Customers" at bounding box center [101, 272] width 77 height 17
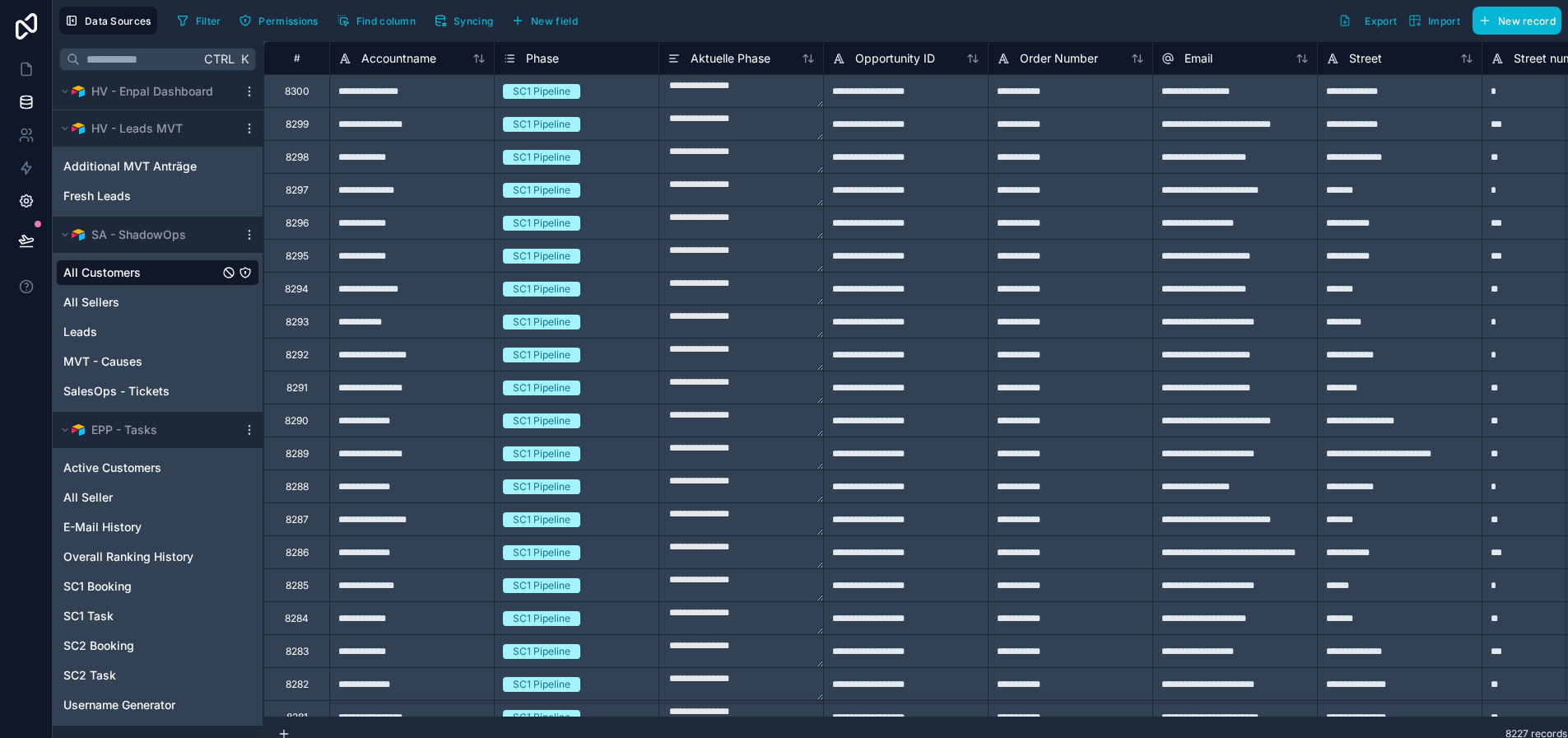
click at [31, 198] on icon at bounding box center [26, 200] width 17 height 17
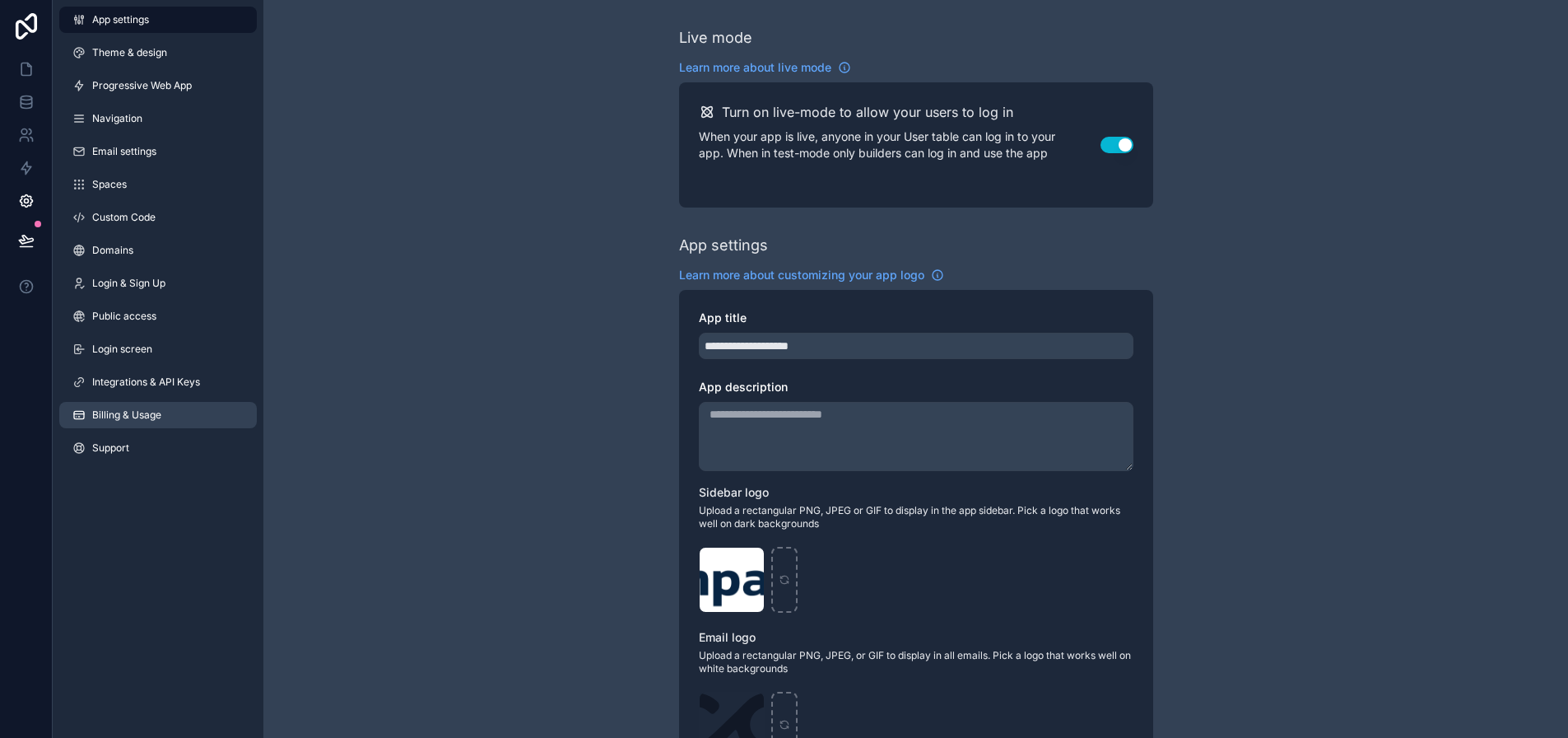
click at [133, 411] on span "Billing & Usage" at bounding box center [126, 414] width 69 height 13
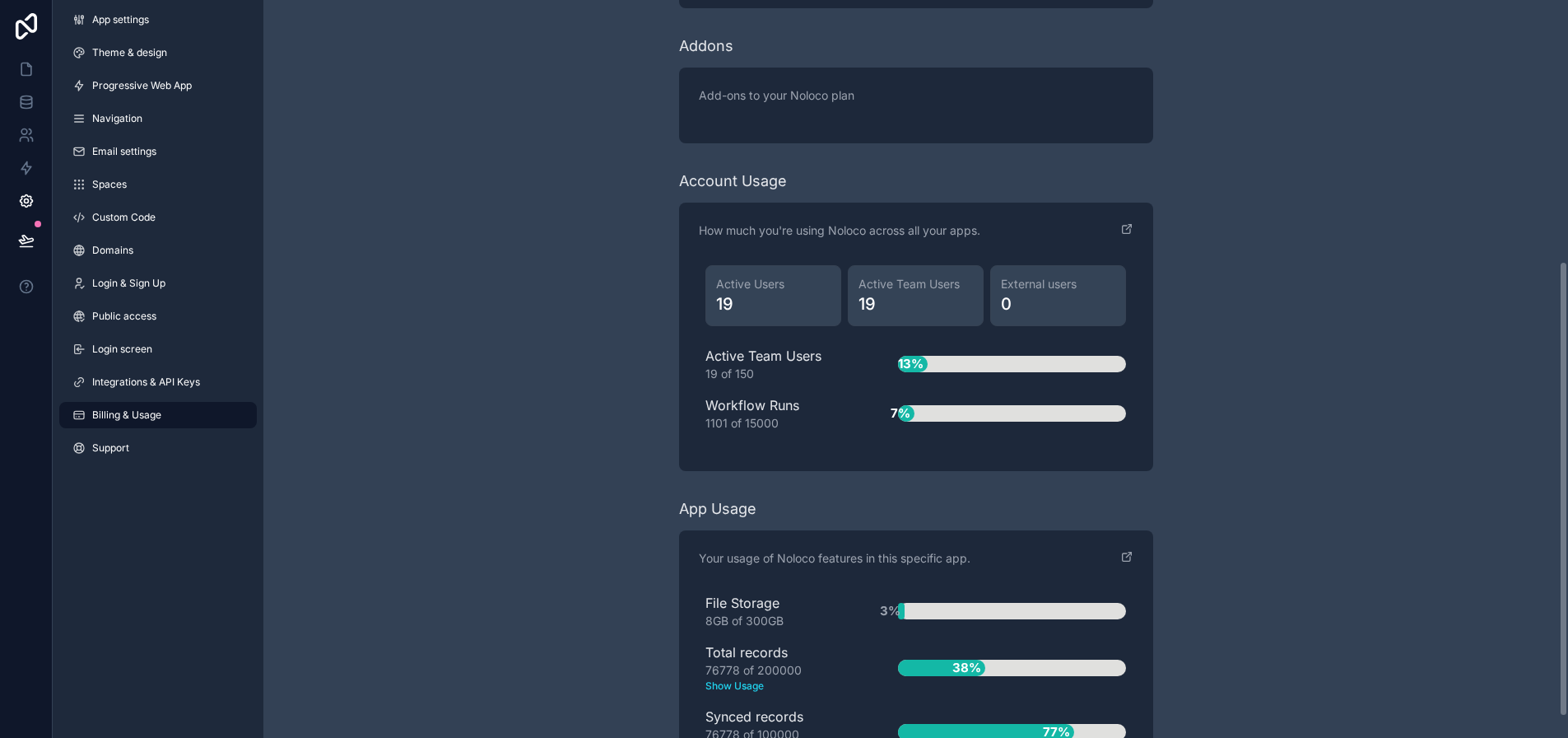
scroll to position [432, 0]
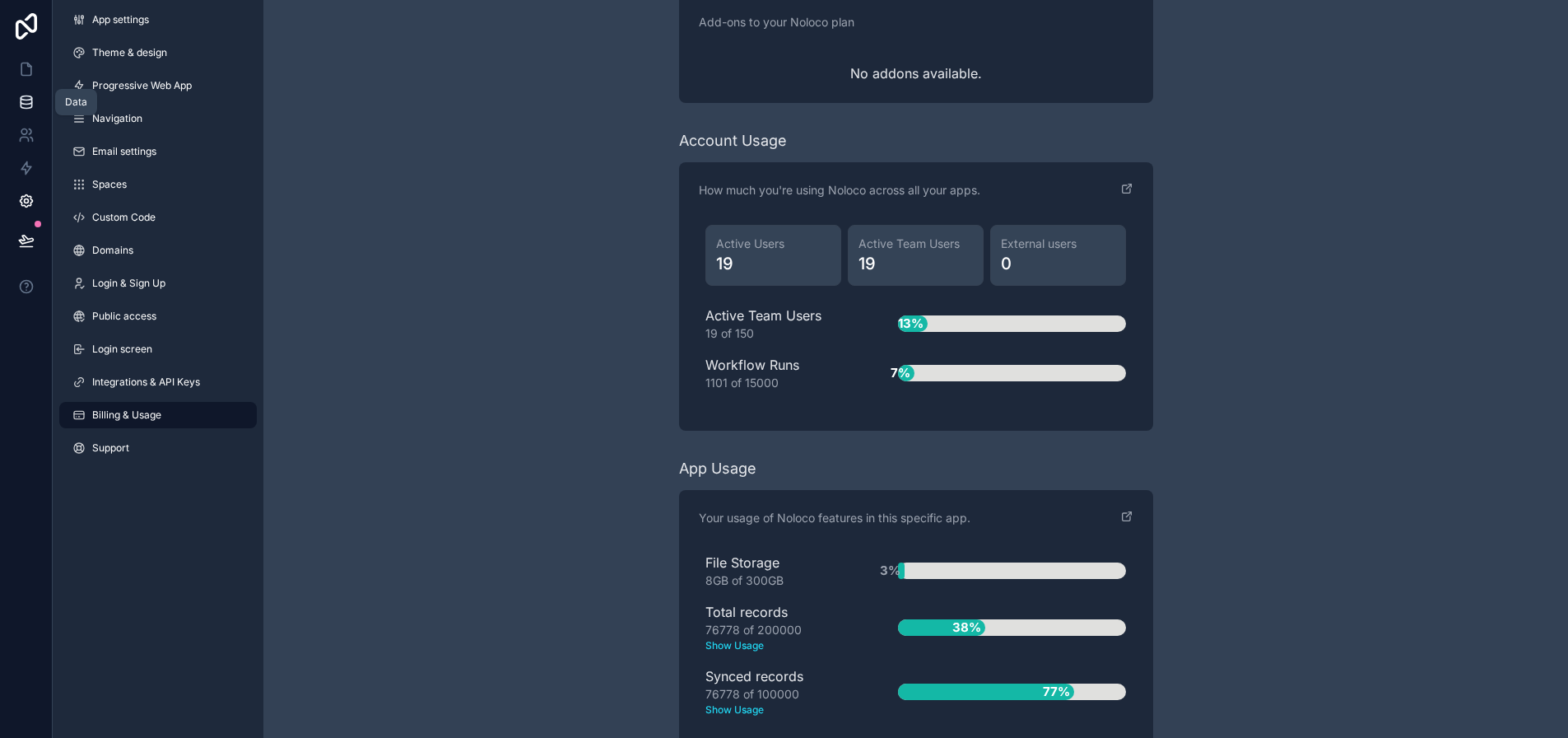
click at [31, 99] on icon at bounding box center [25, 101] width 11 height 7
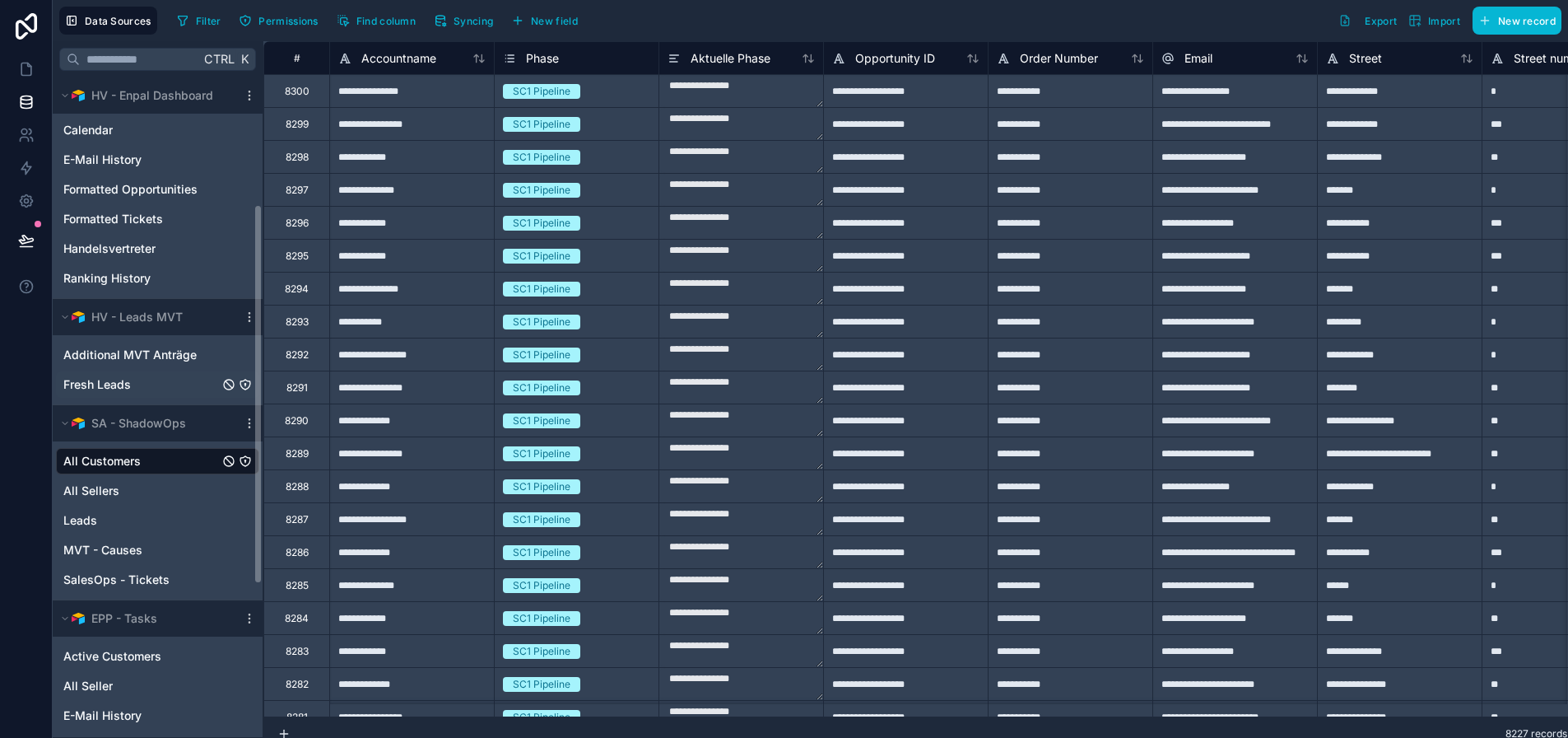
scroll to position [247, 0]
drag, startPoint x: 464, startPoint y: 19, endPoint x: 543, endPoint y: 161, distance: 162.5
click at [464, 19] on span "Syncing" at bounding box center [473, 20] width 39 height 13
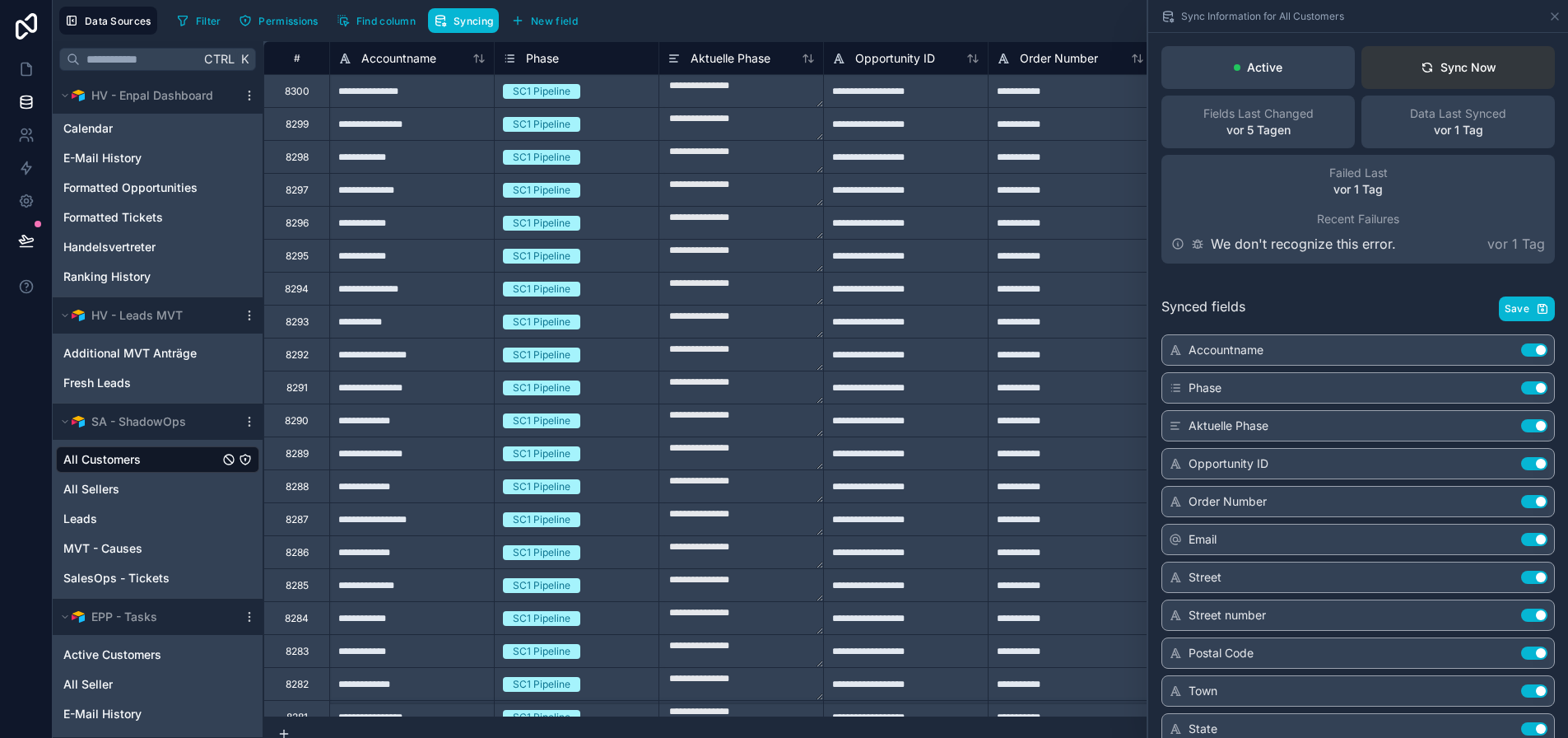
click at [1469, 62] on div "Sync Now" at bounding box center [1459, 67] width 76 height 17
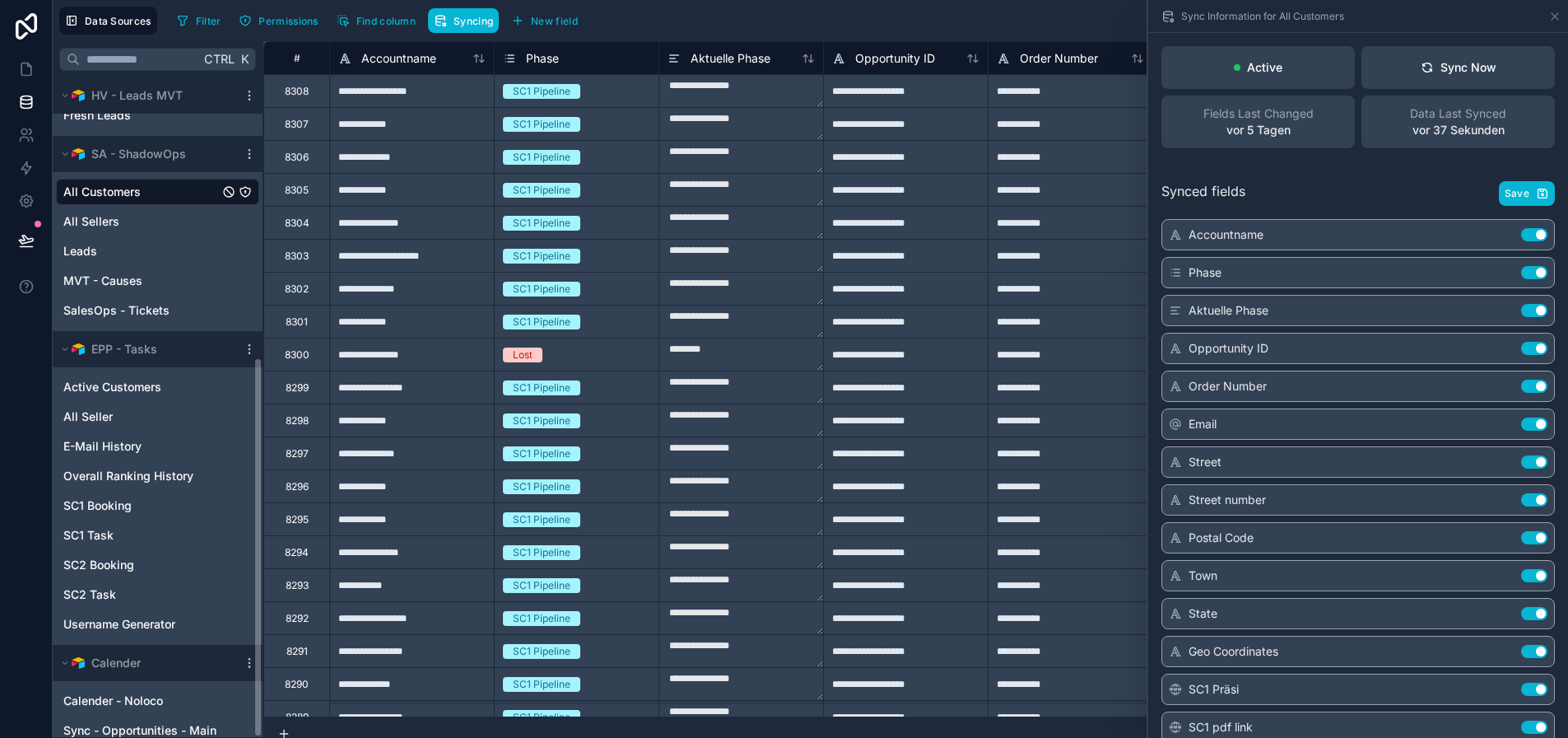
scroll to position [516, 0]
click at [150, 696] on span "Calender - Noloco" at bounding box center [113, 699] width 100 height 17
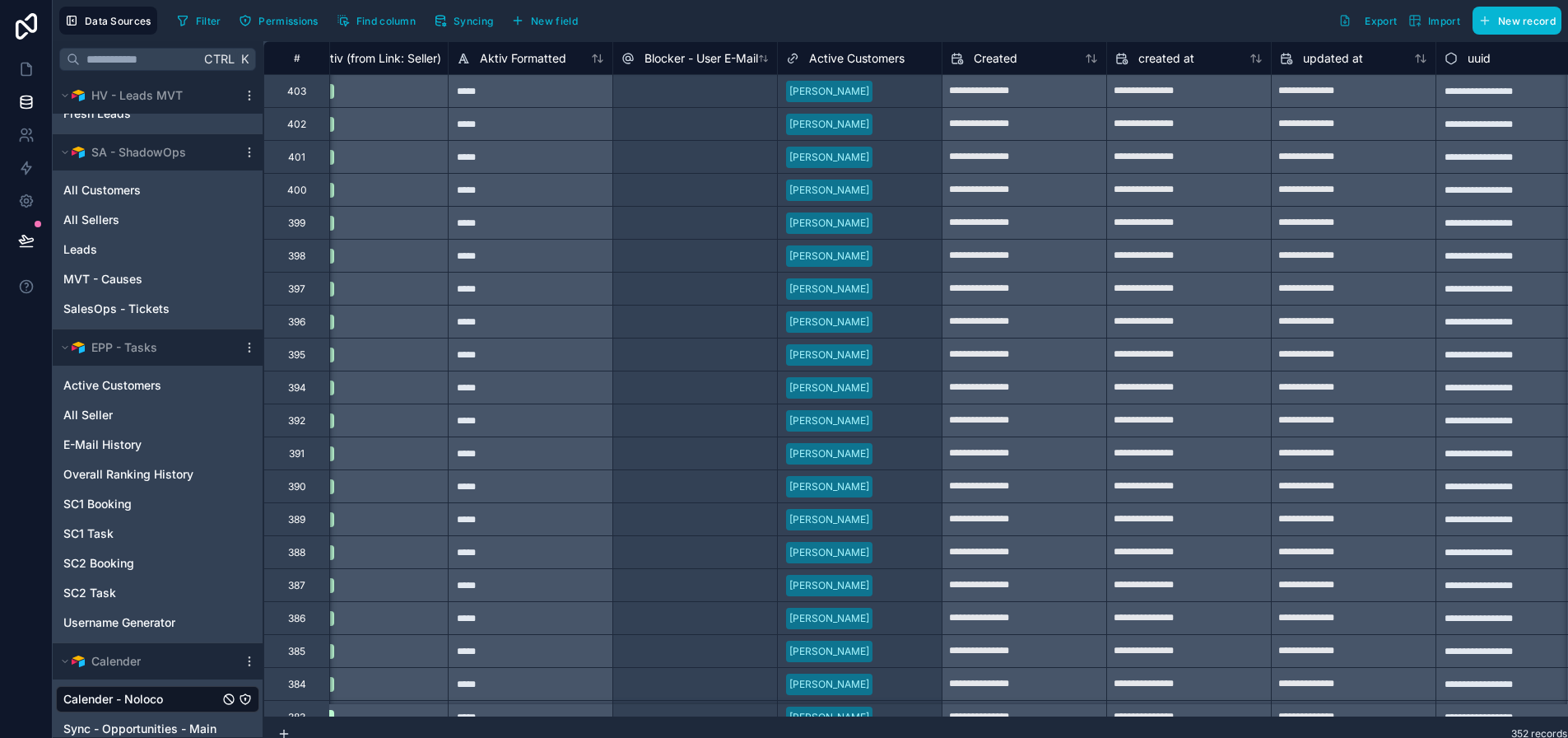
drag, startPoint x: 865, startPoint y: 56, endPoint x: 1129, endPoint y: 216, distance: 308.7
click at [865, 56] on span "Active Customers" at bounding box center [857, 58] width 96 height 17
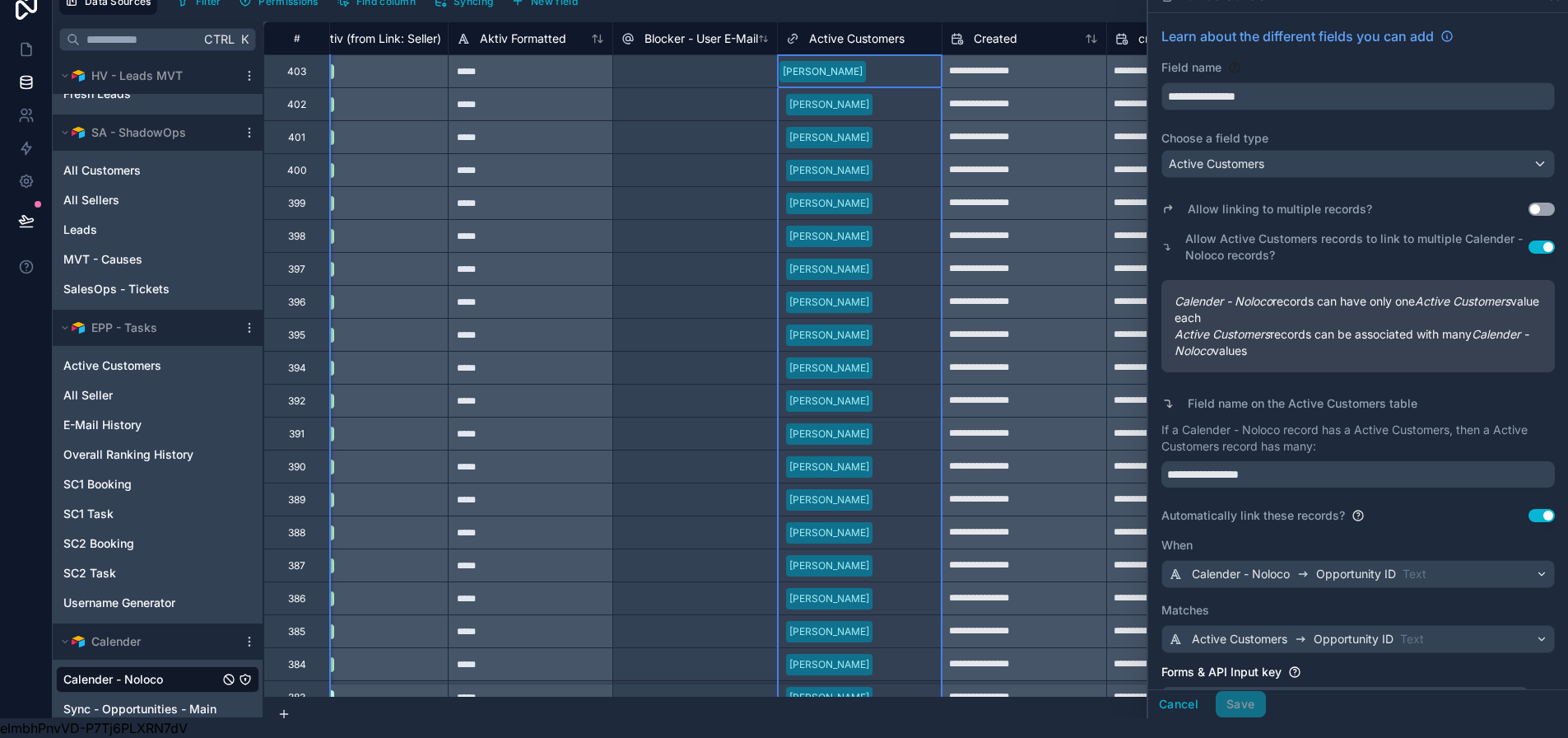
click at [1199, 718] on div "Cancel Save" at bounding box center [1358, 704] width 420 height 29
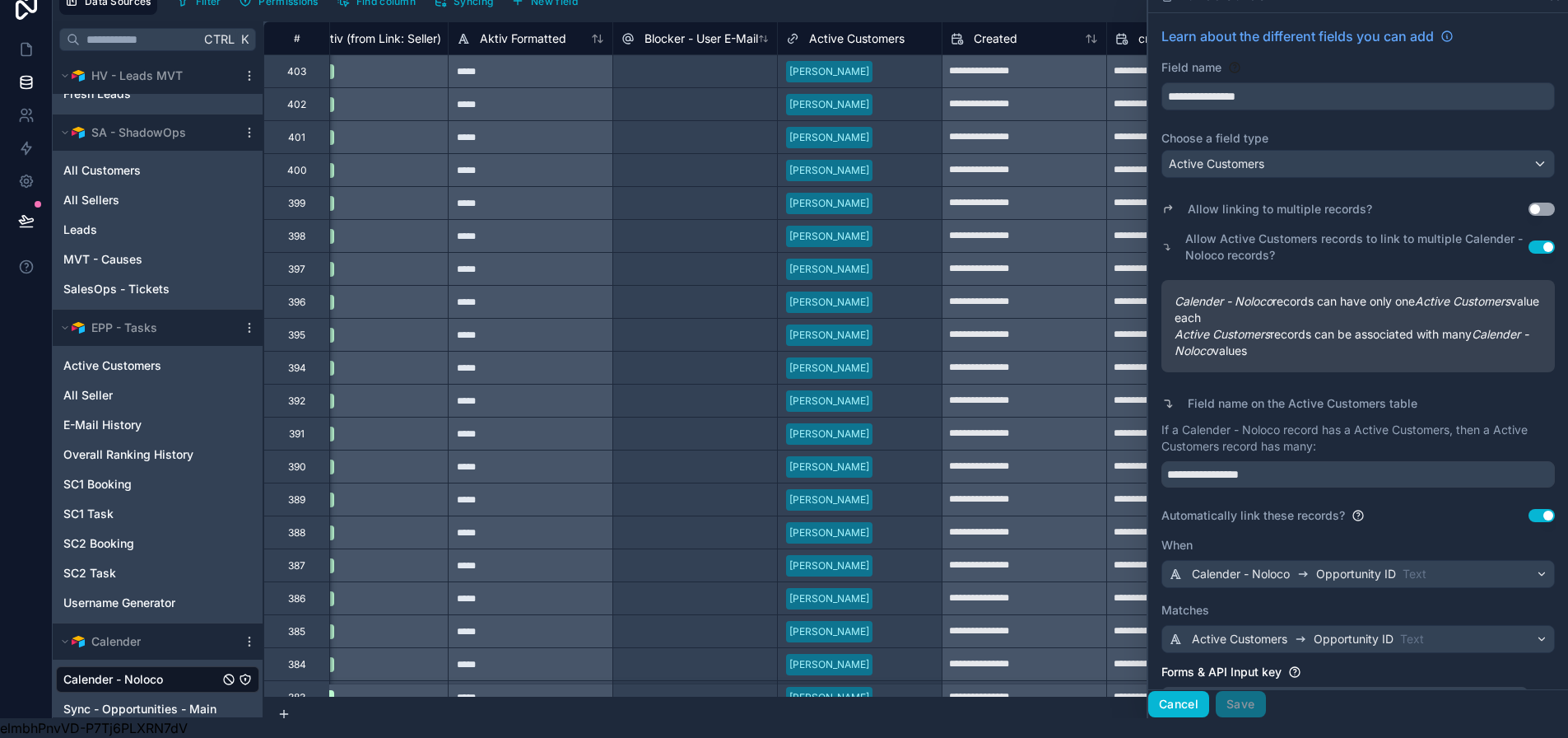
click at [1197, 709] on button "Cancel" at bounding box center [1179, 704] width 60 height 26
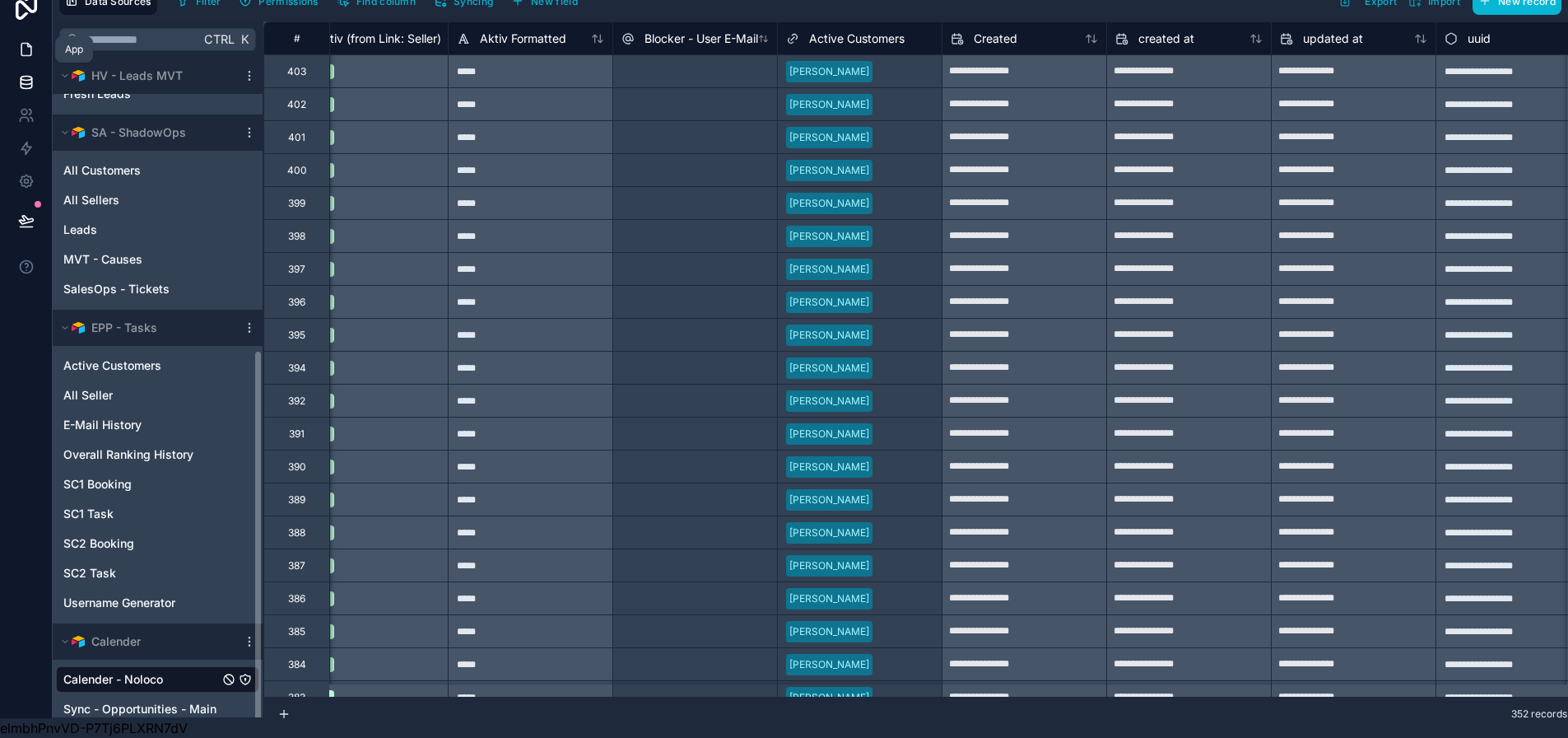
click at [34, 41] on icon at bounding box center [26, 49] width 17 height 17
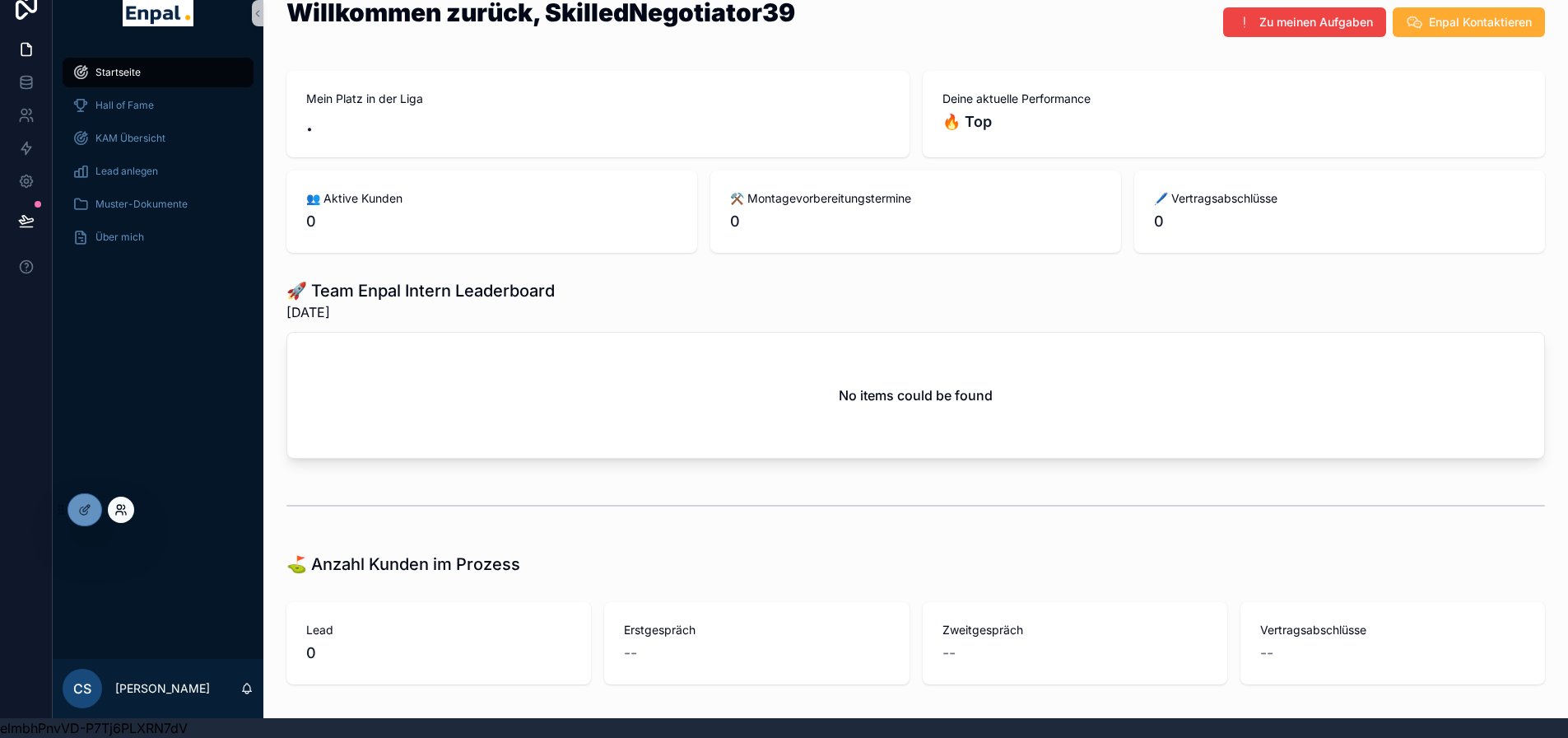
click at [127, 512] on icon at bounding box center [120, 509] width 13 height 13
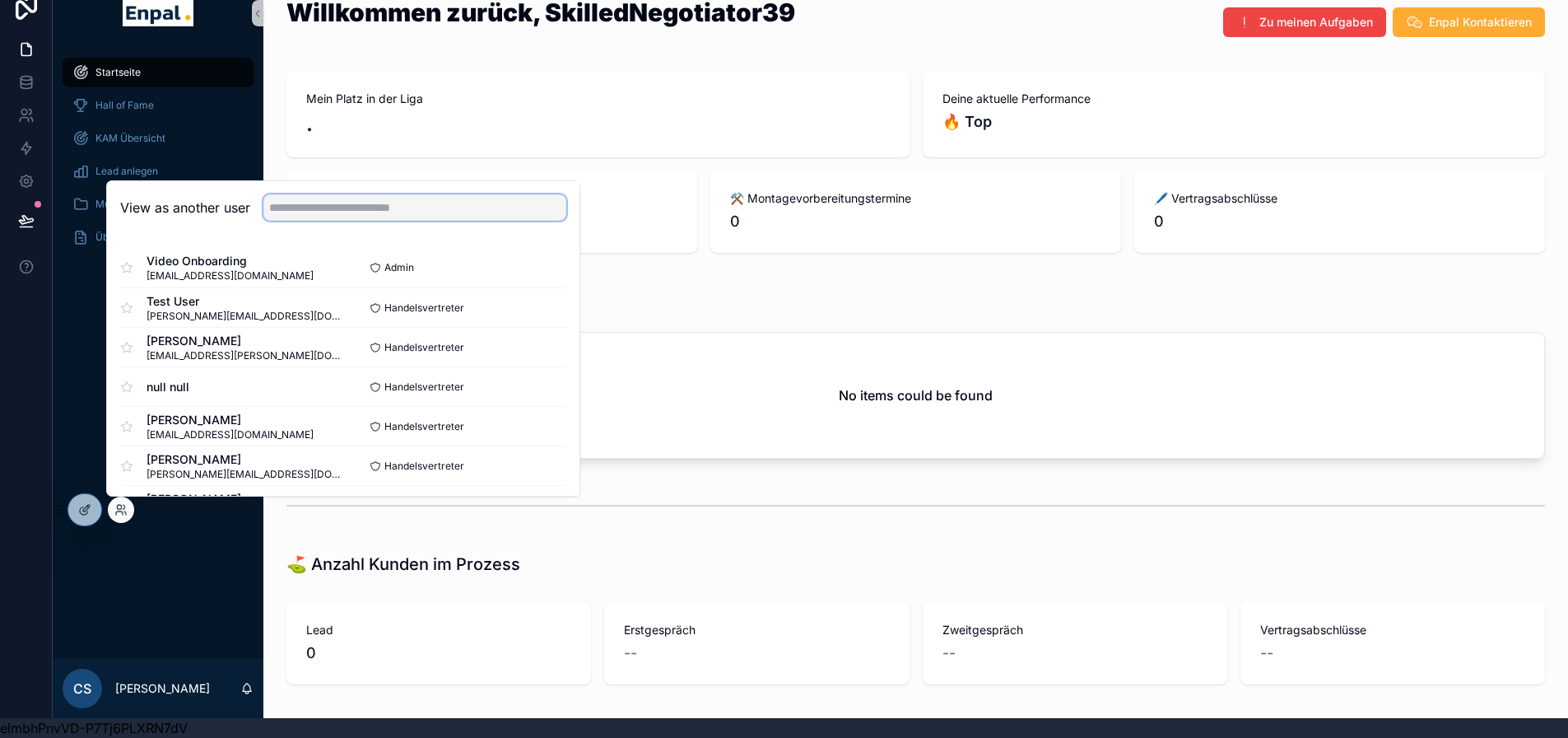
click at [327, 208] on input "text" at bounding box center [415, 207] width 302 height 26
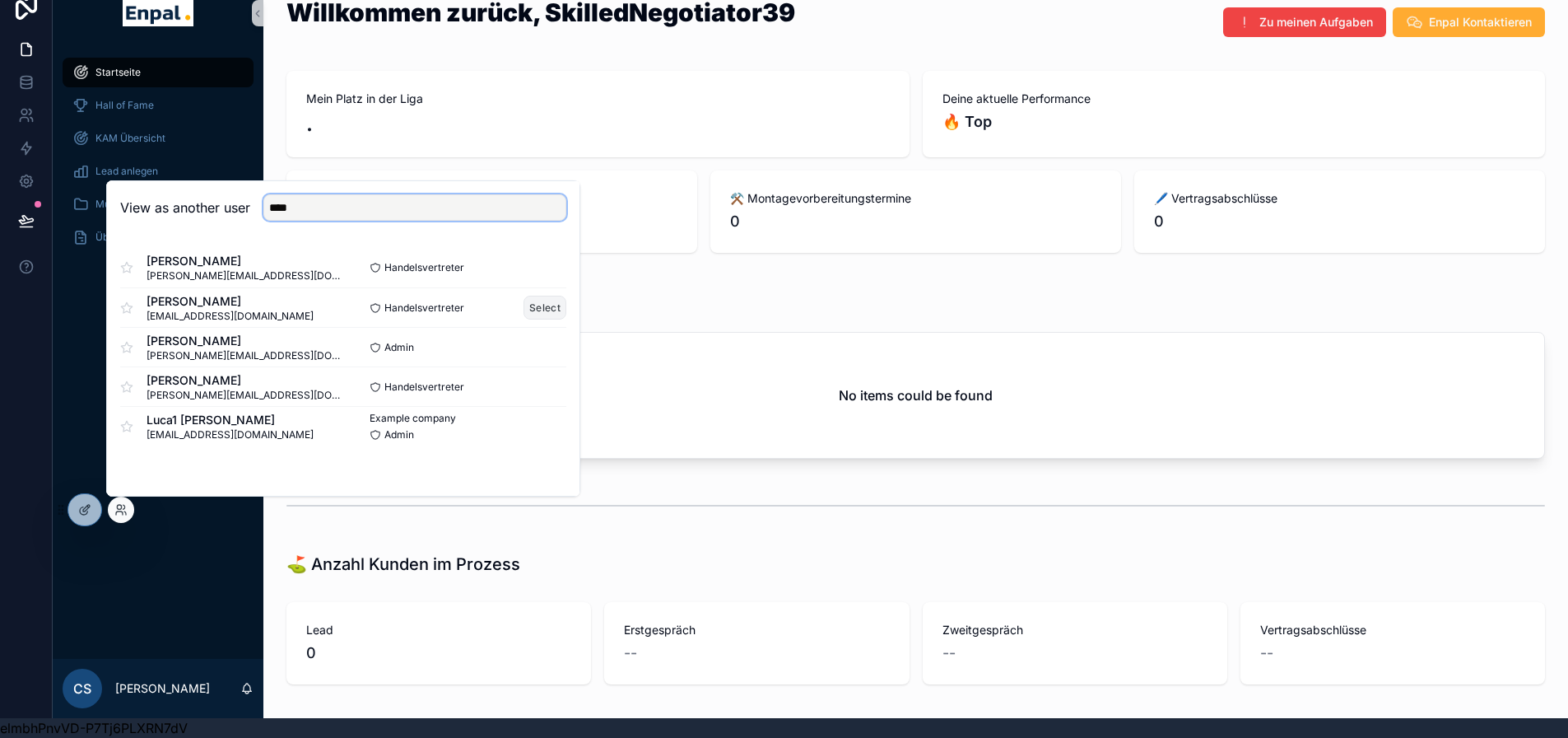
type input "****"
click at [562, 302] on button "Select" at bounding box center [545, 308] width 43 height 23
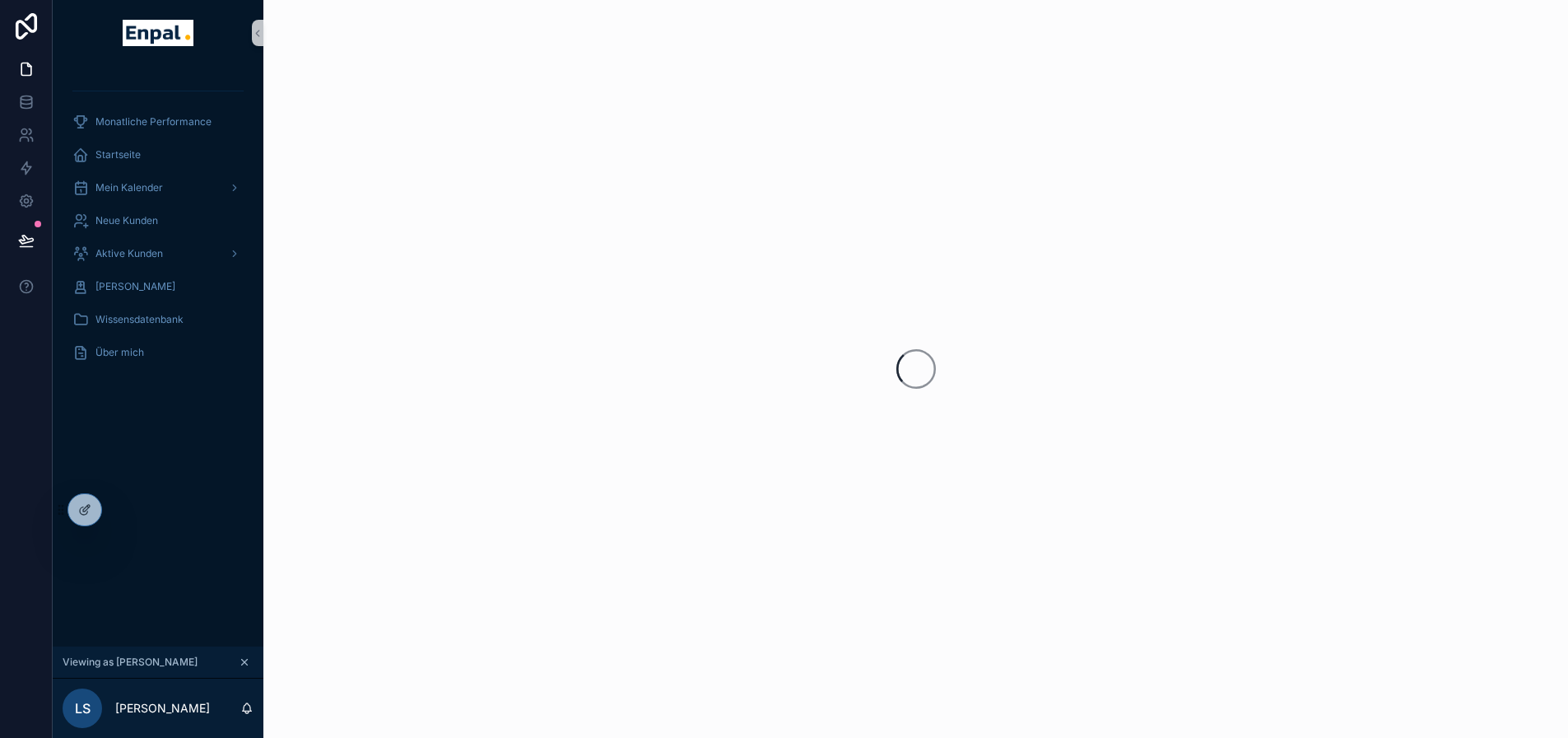
scroll to position [32, 0]
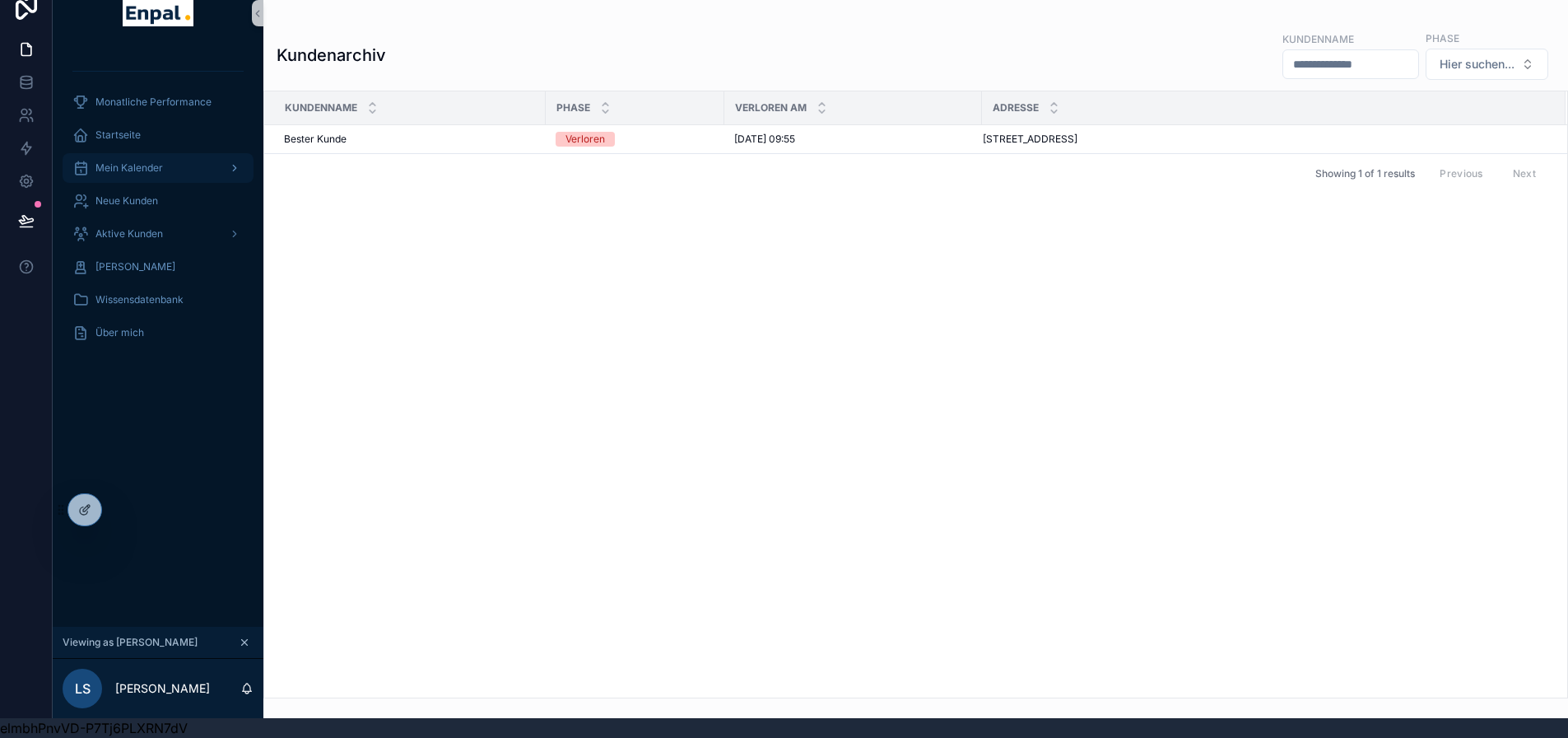
click at [166, 156] on div "Mein Kalender" at bounding box center [157, 168] width 171 height 26
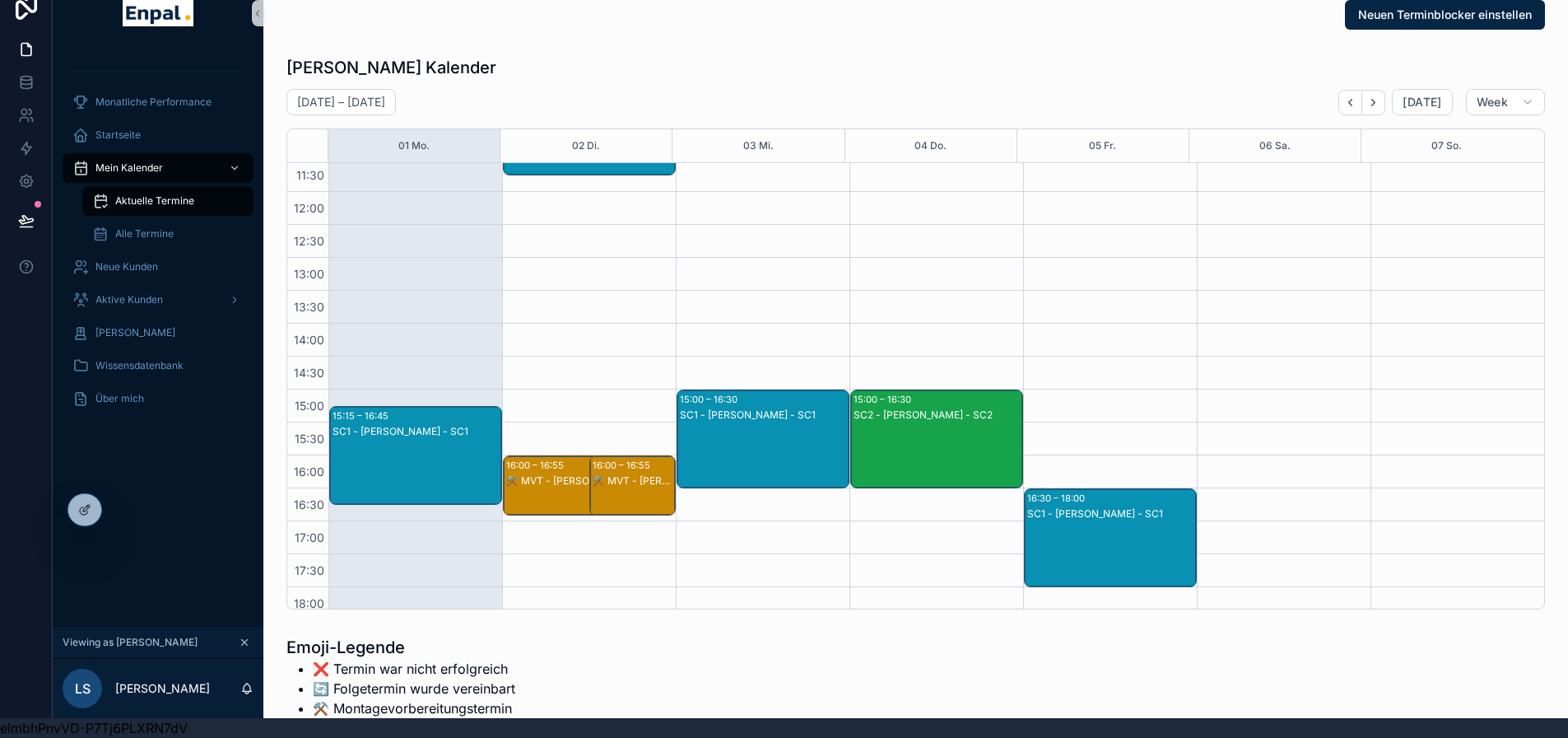
scroll to position [297, 0]
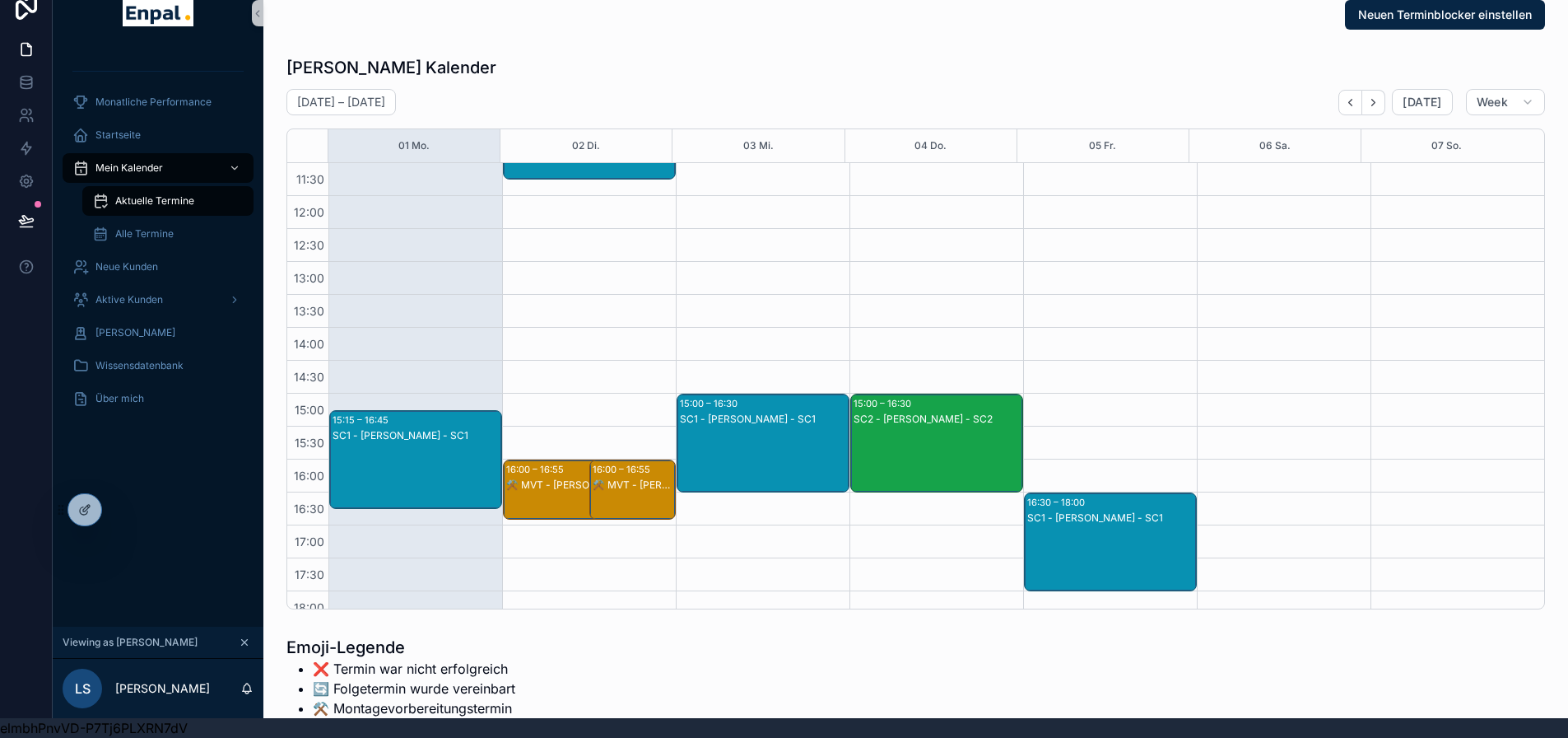
click at [776, 413] on div "SC1 - [PERSON_NAME] - SC1" at bounding box center [764, 419] width 168 height 13
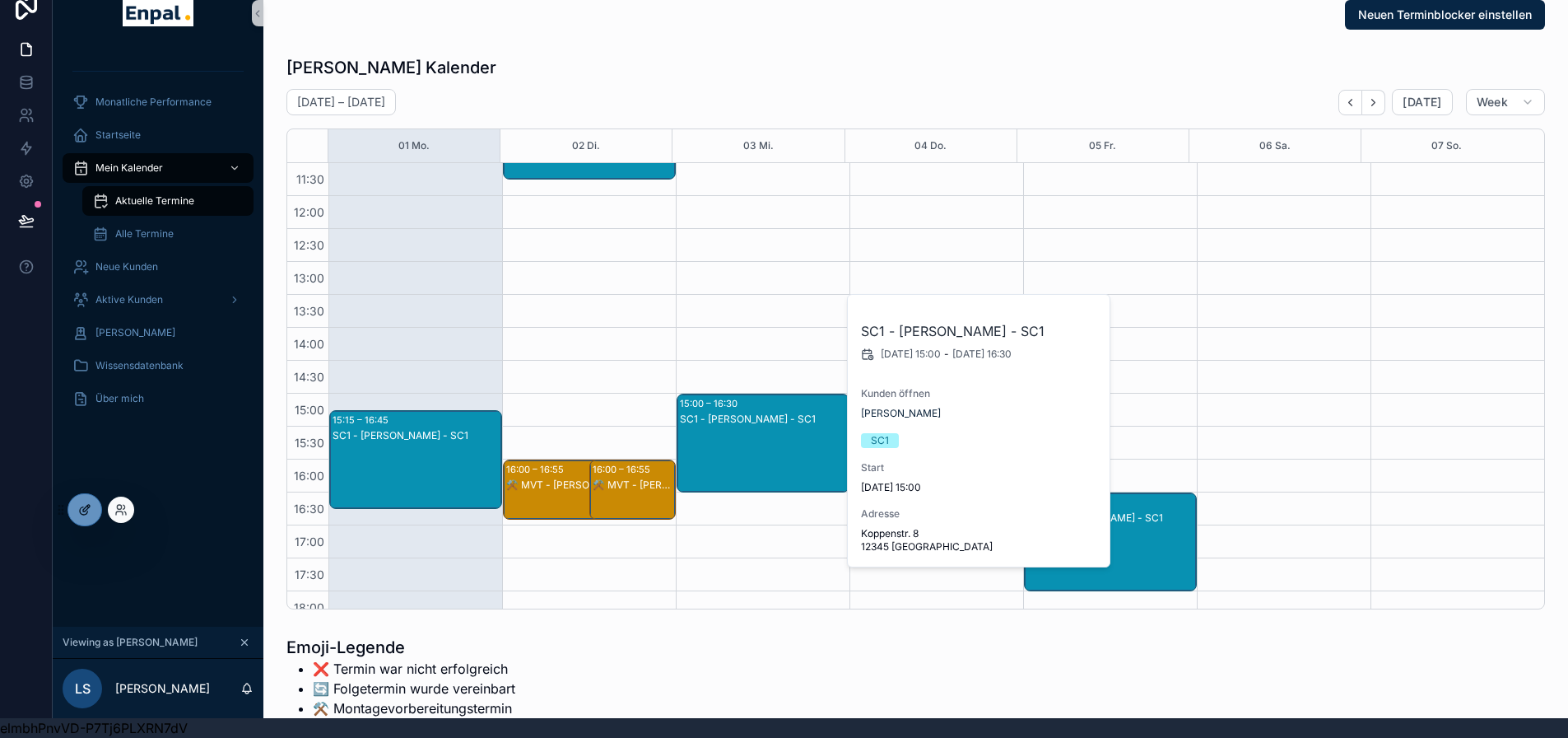
click at [80, 501] on div at bounding box center [85, 510] width 33 height 31
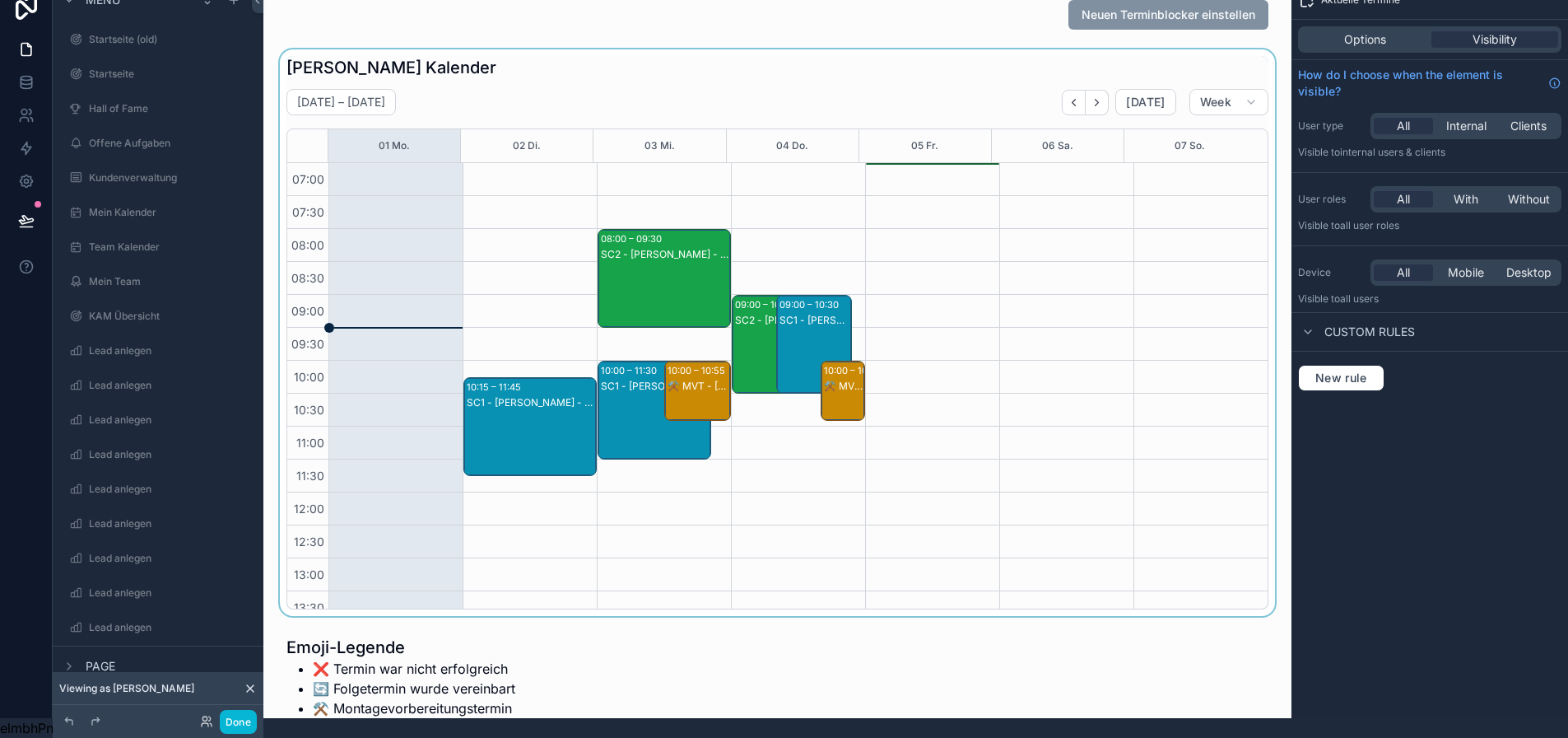
scroll to position [461, 0]
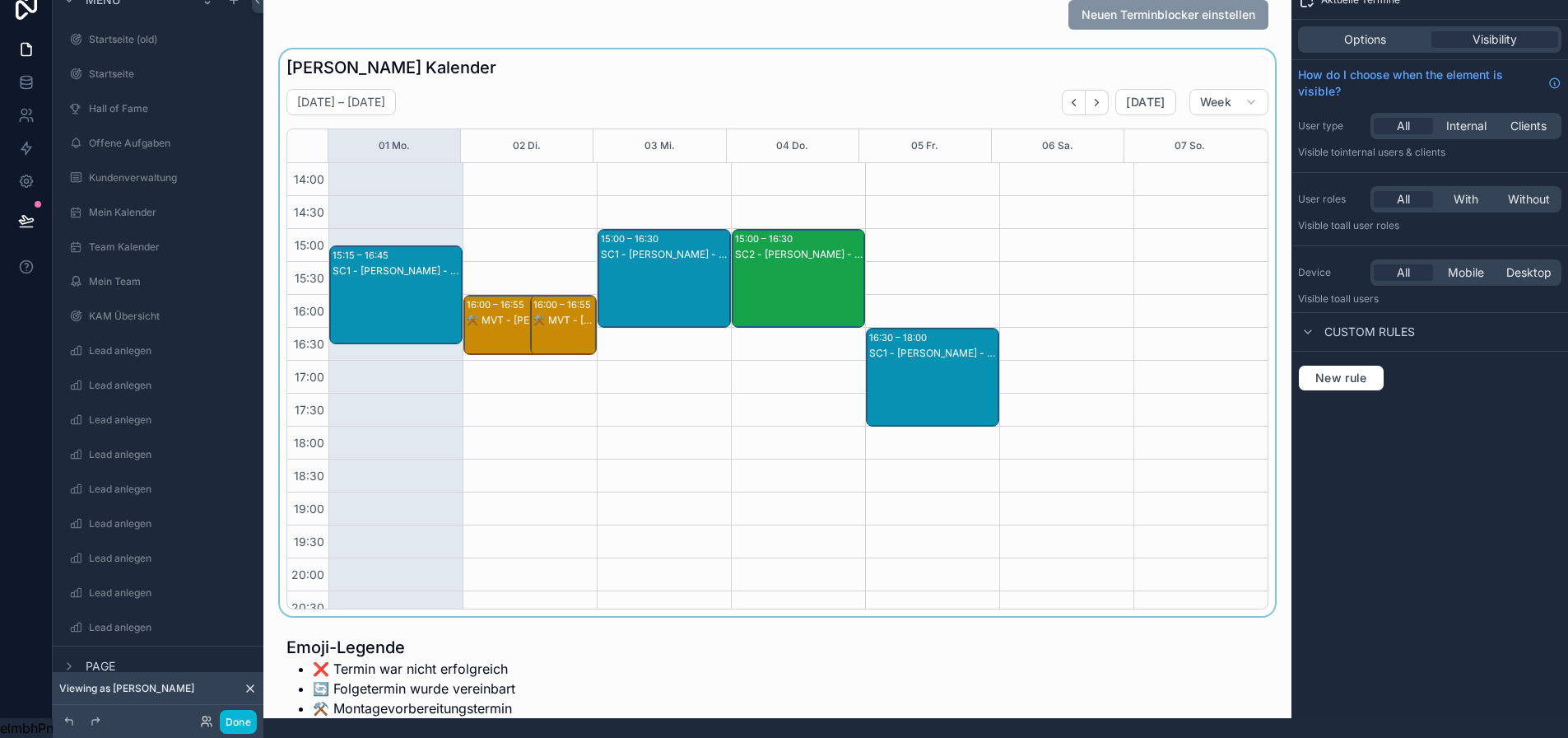
click at [681, 259] on div "scrollable content" at bounding box center [777, 333] width 1002 height 566
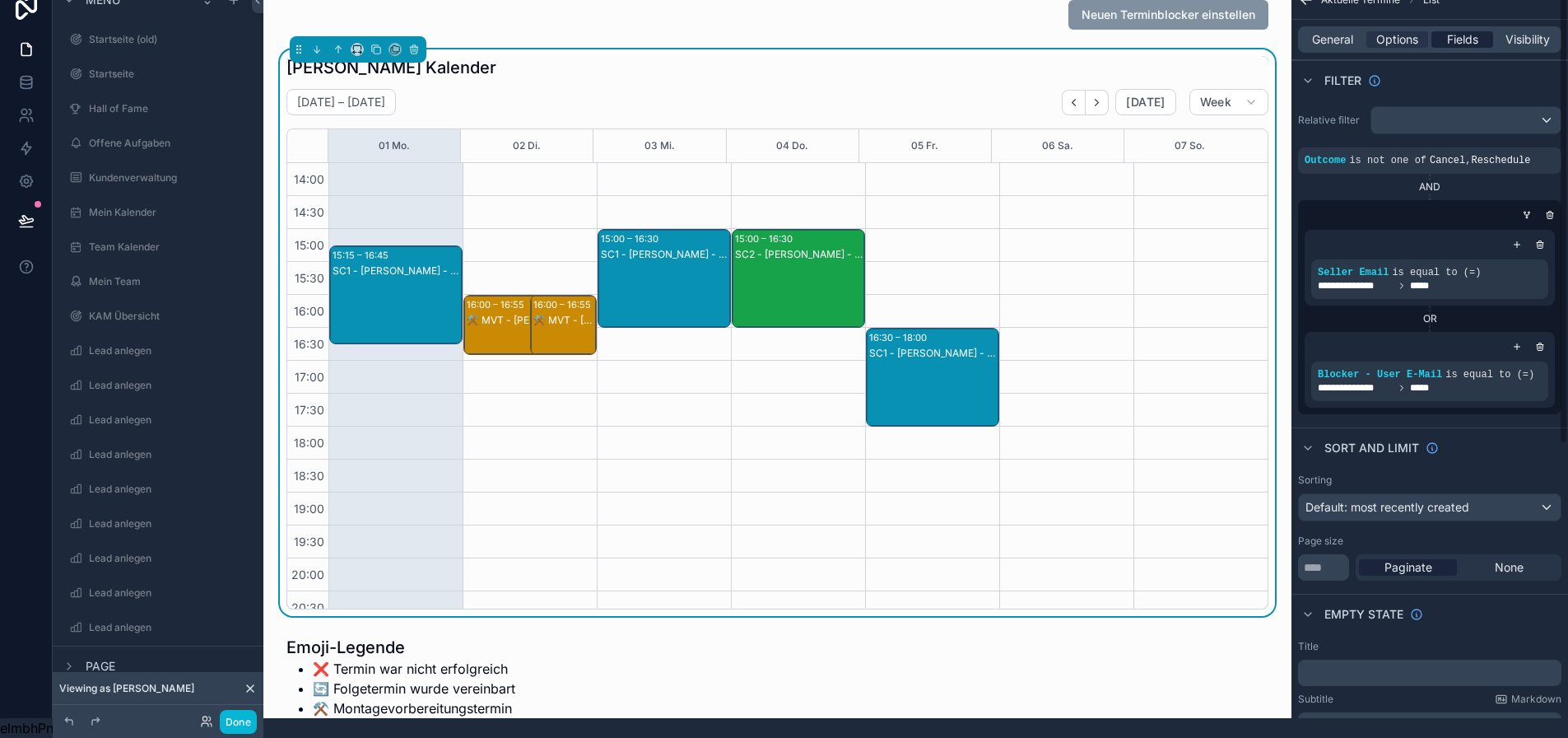
click at [1466, 31] on span "Fields" at bounding box center [1463, 39] width 31 height 17
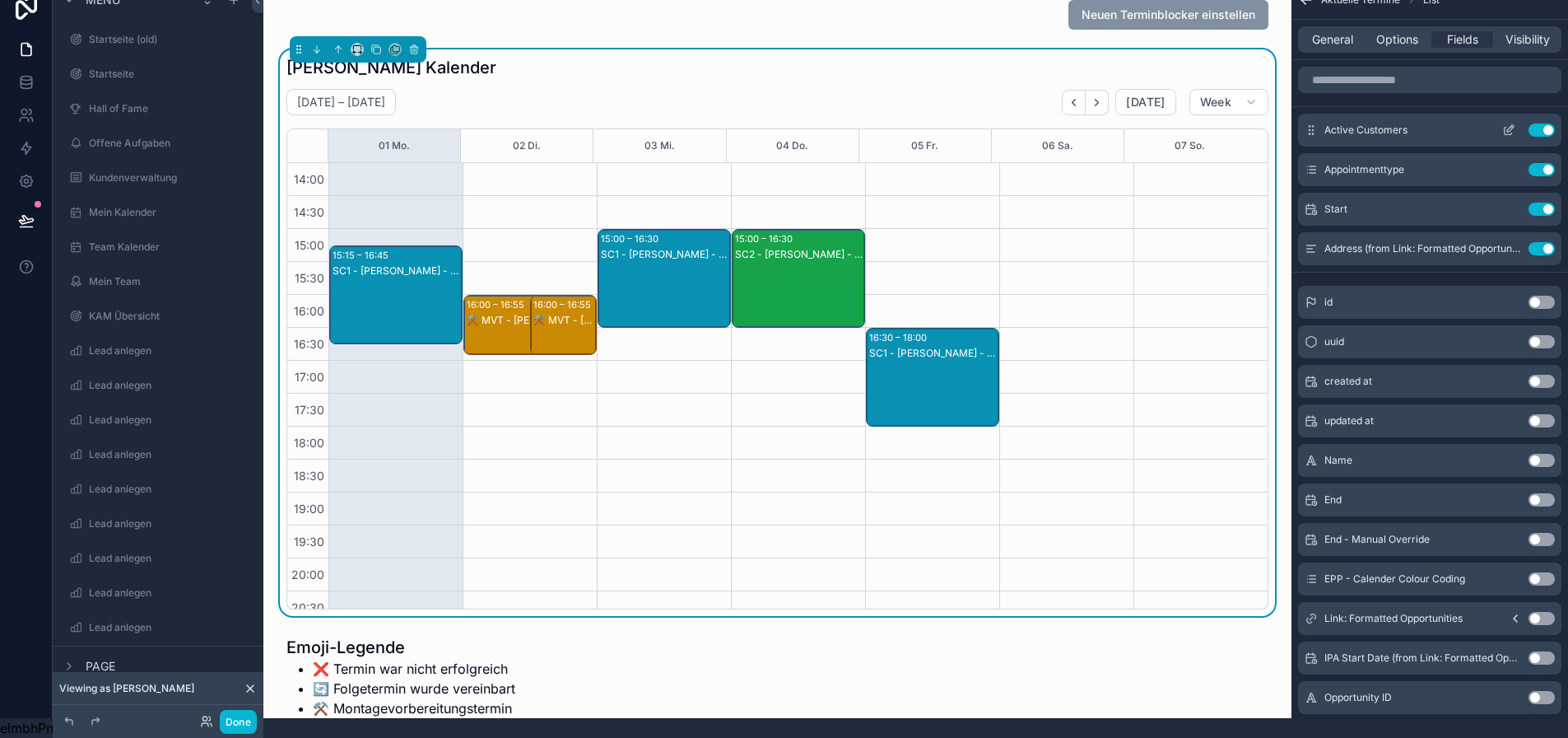
click at [1515, 124] on icon "scrollable content" at bounding box center [1508, 130] width 13 height 13
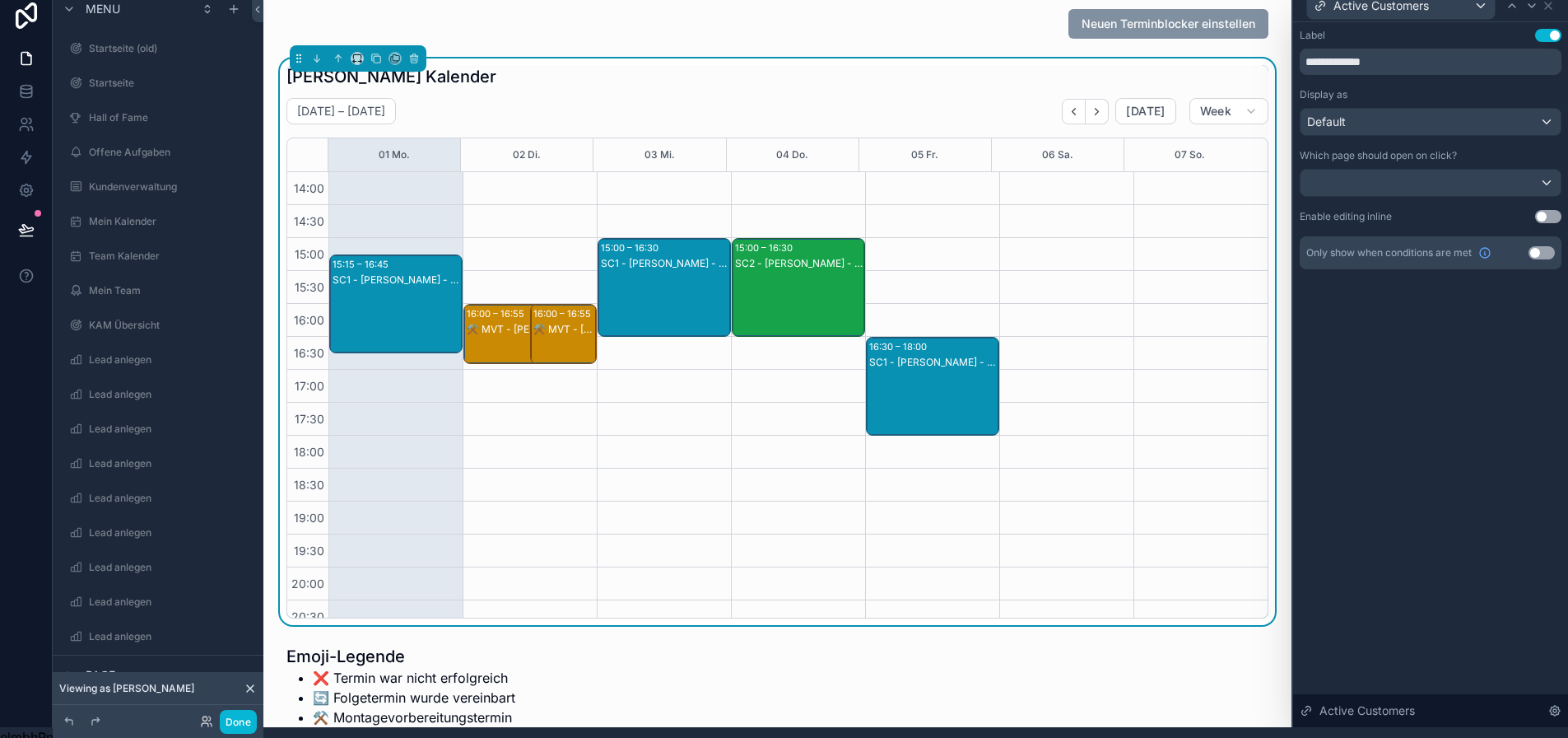
scroll to position [0, 0]
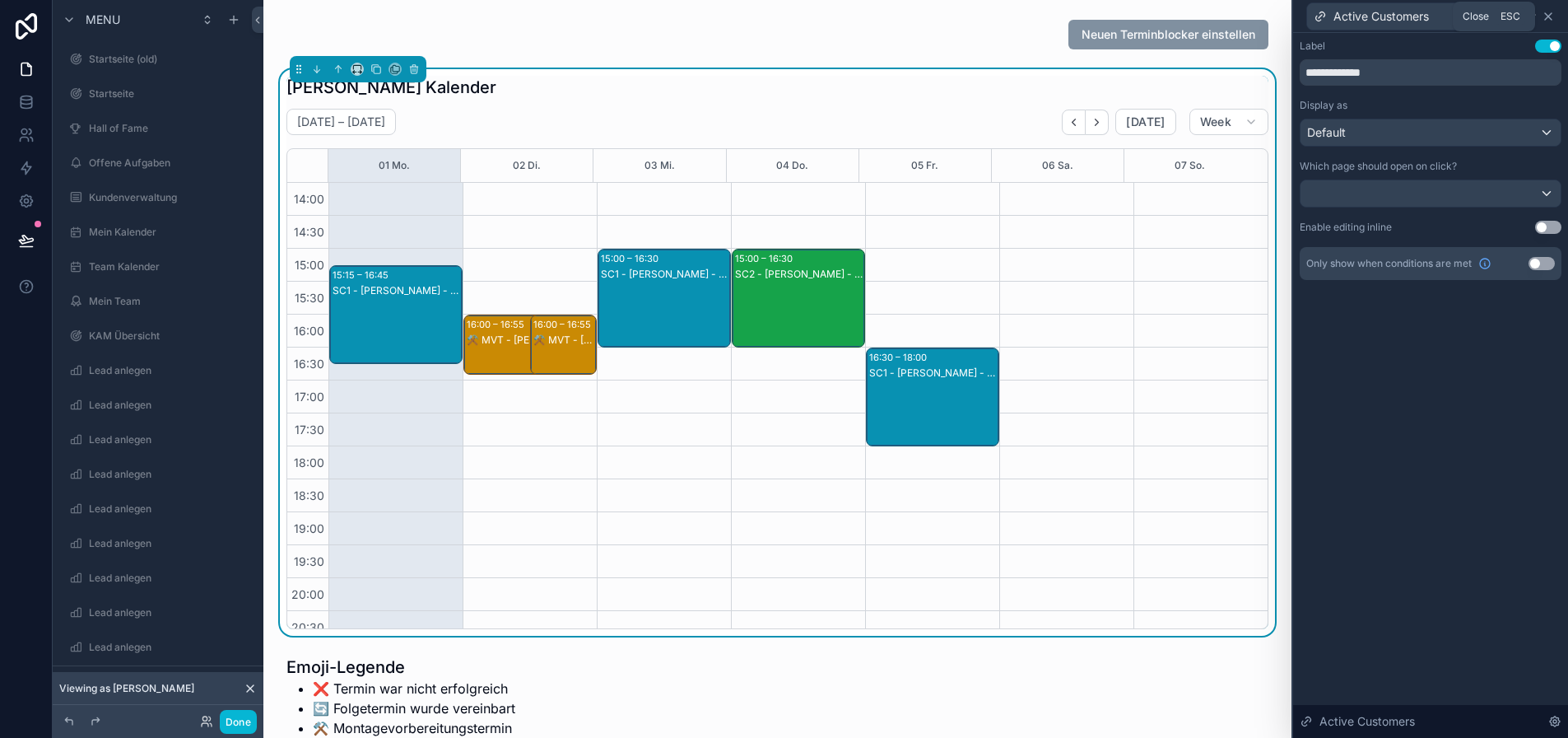
click at [1555, 18] on icon at bounding box center [1548, 16] width 13 height 13
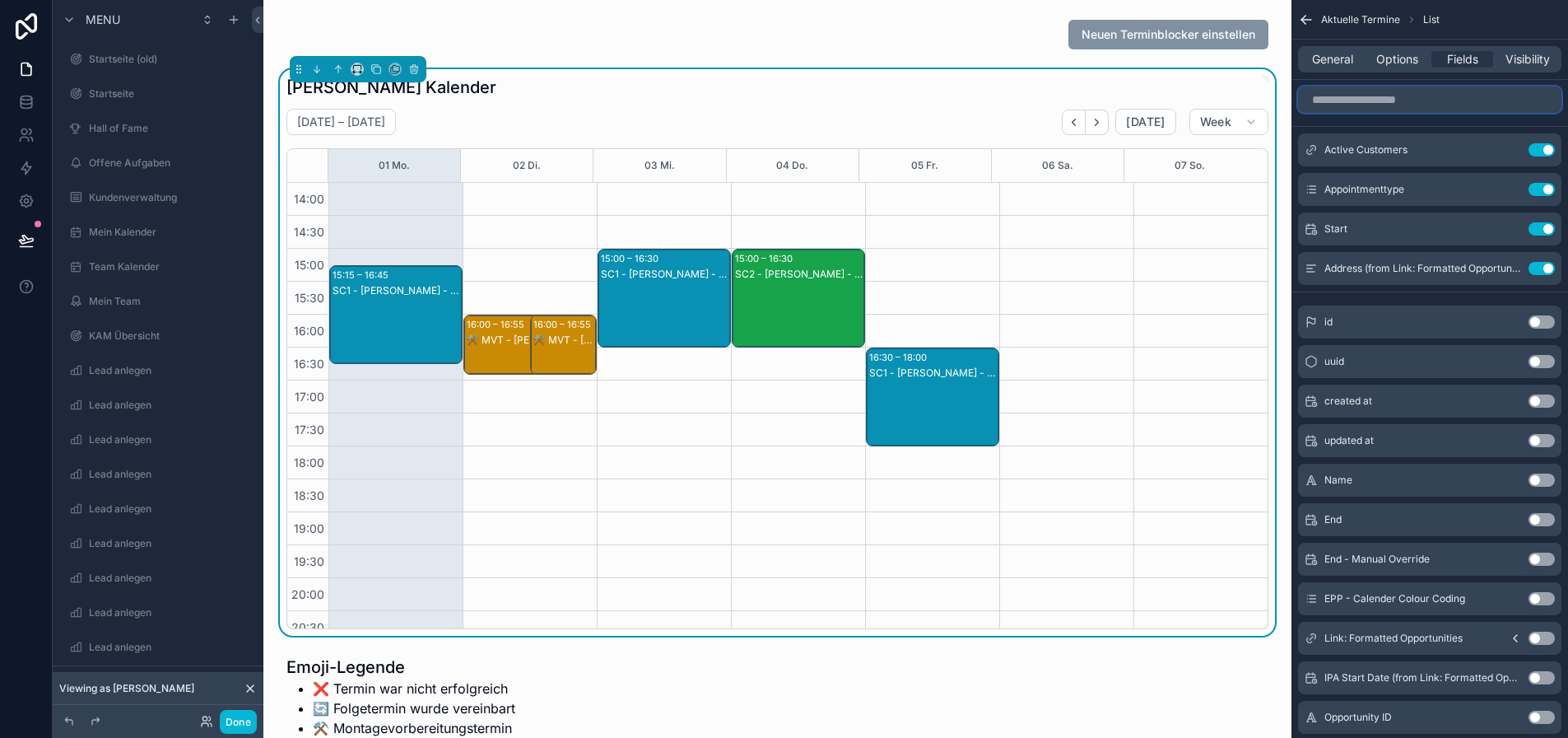
click at [1380, 101] on input "scrollable content" at bounding box center [1429, 100] width 263 height 26
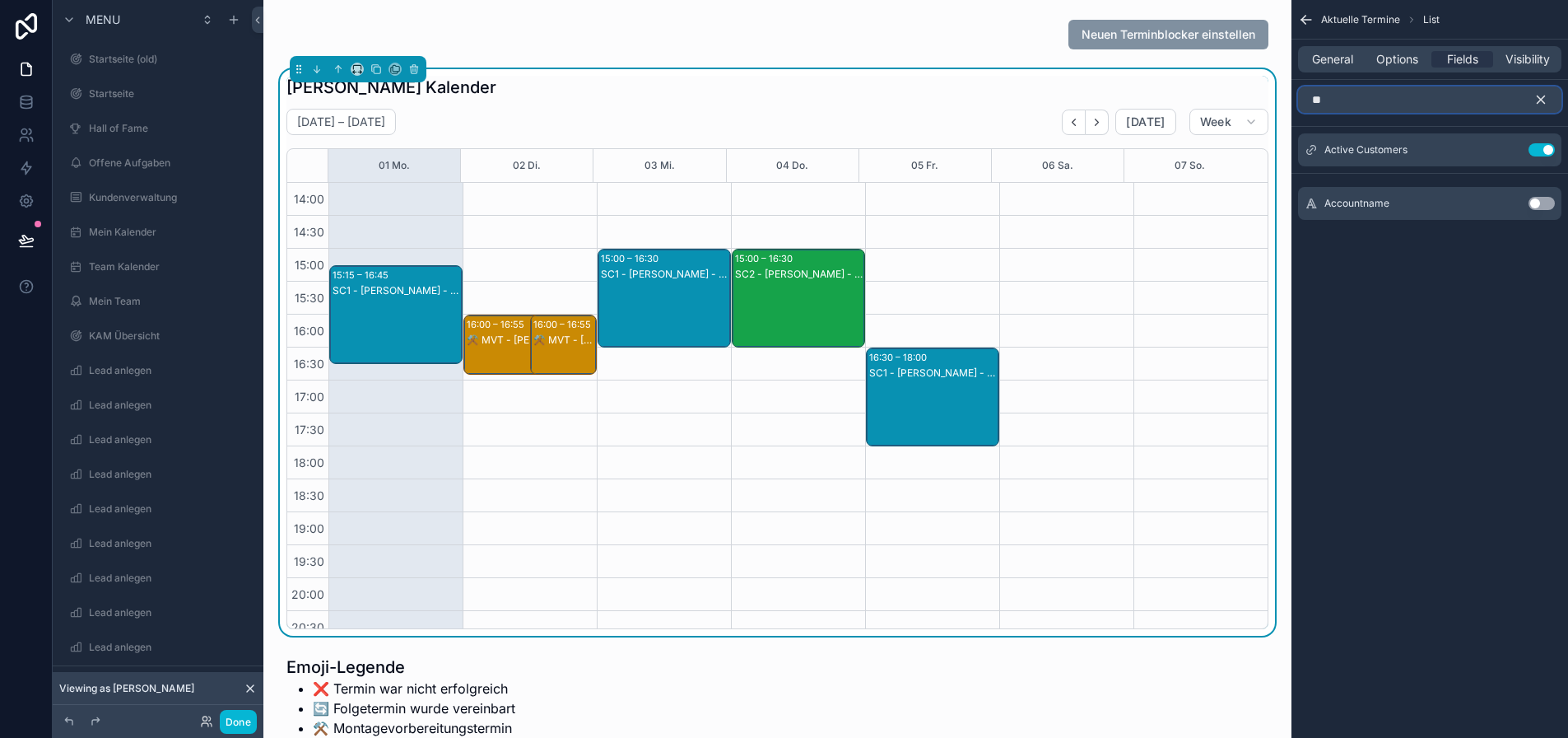
type input "*"
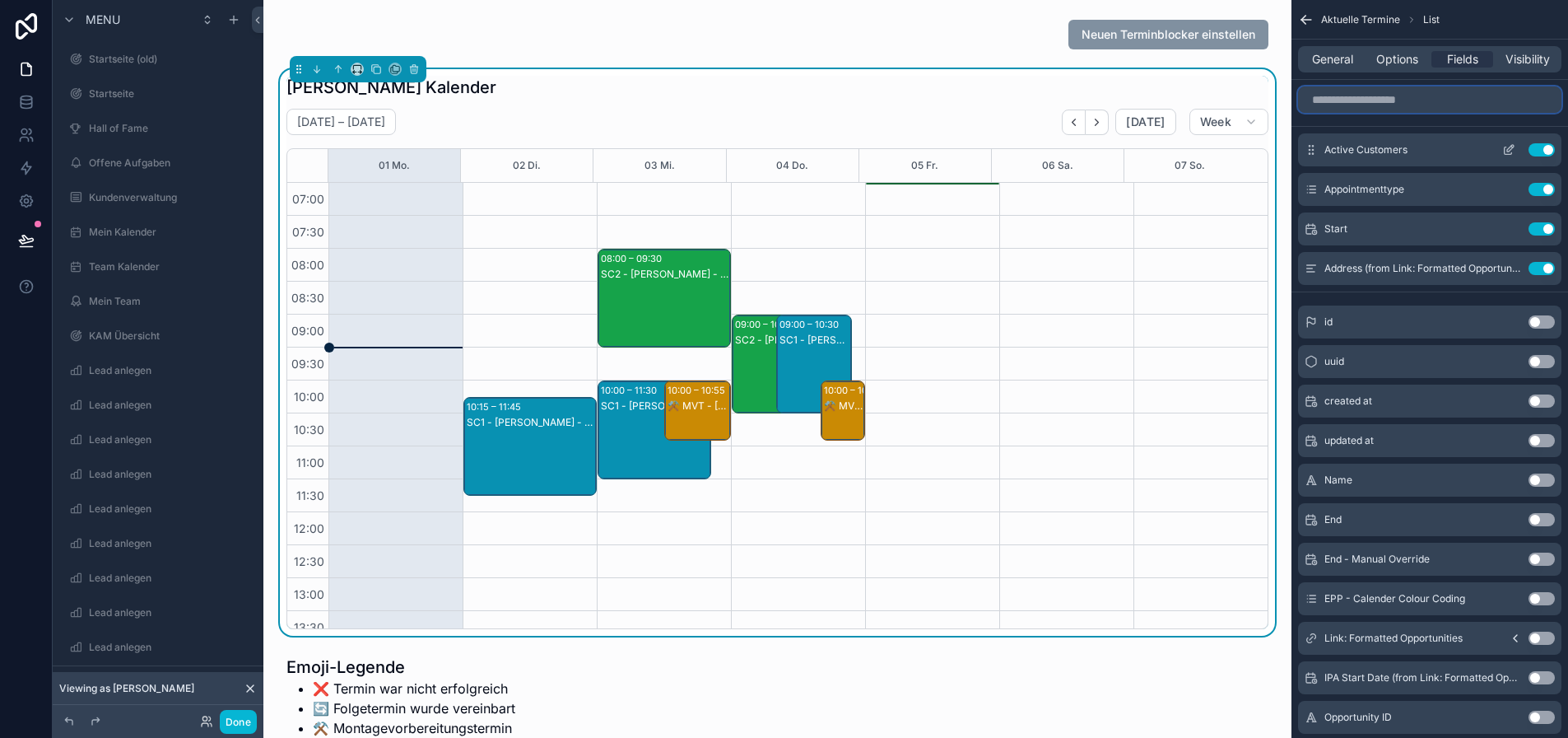
scroll to position [461, 0]
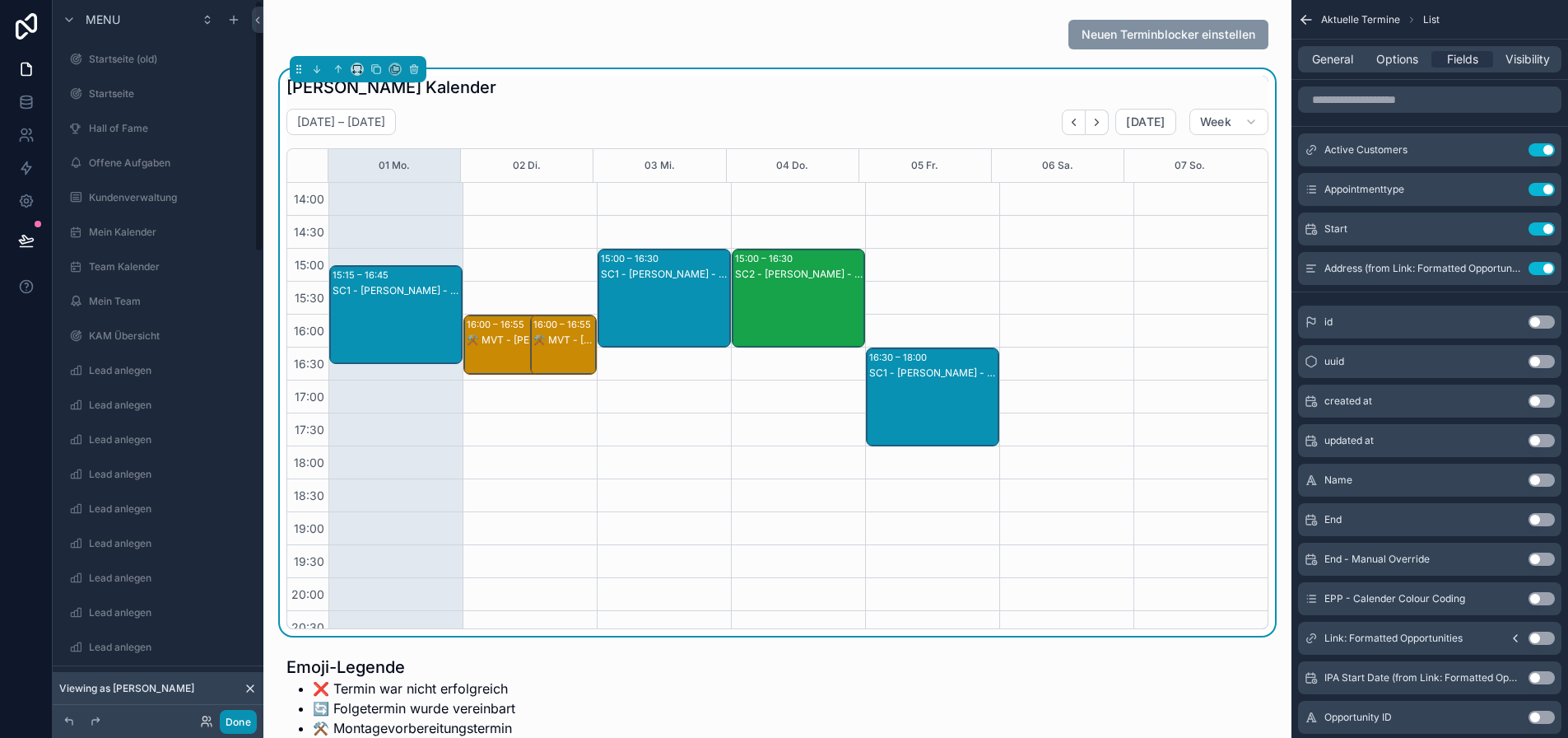
click at [236, 718] on button "Done" at bounding box center [238, 721] width 37 height 23
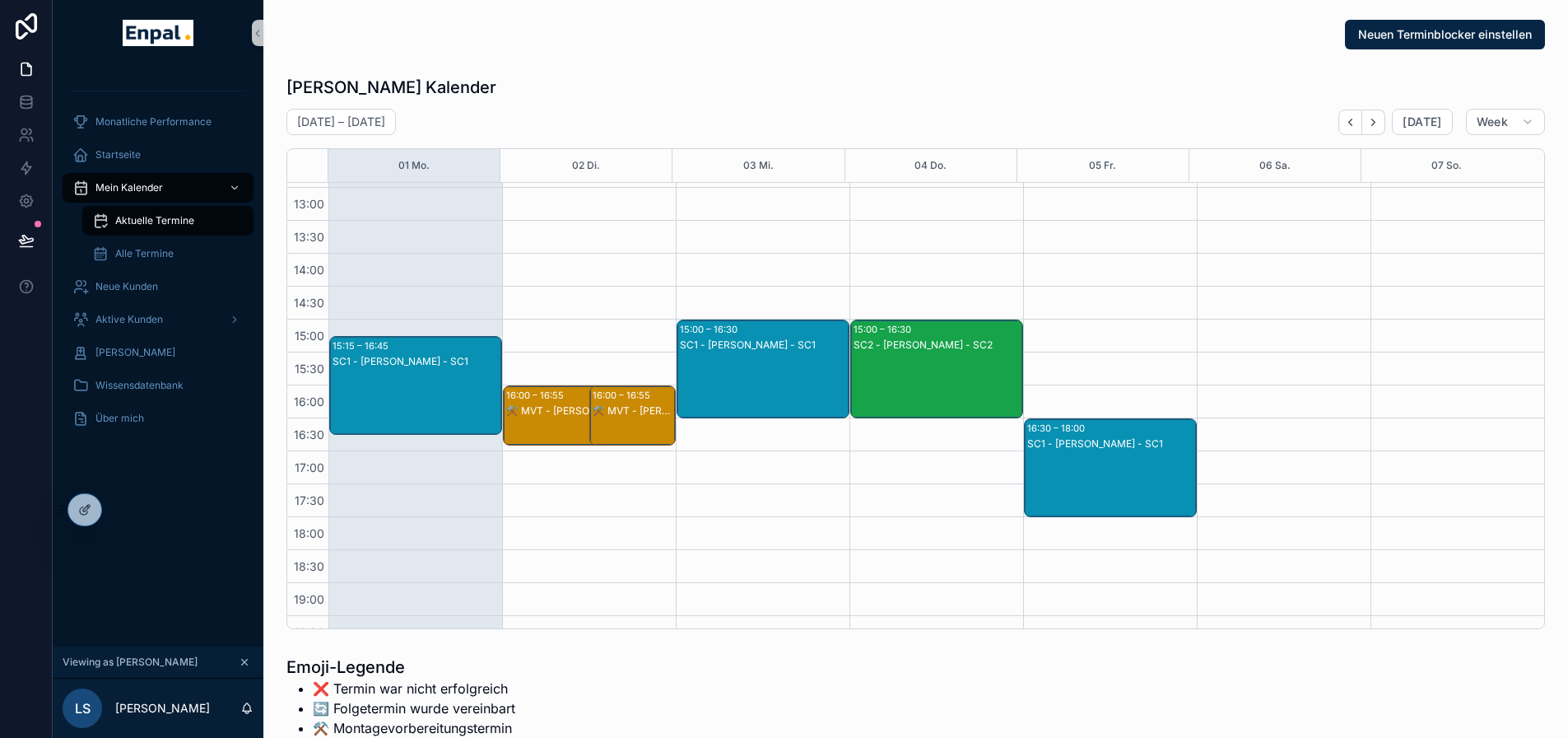
scroll to position [297, 0]
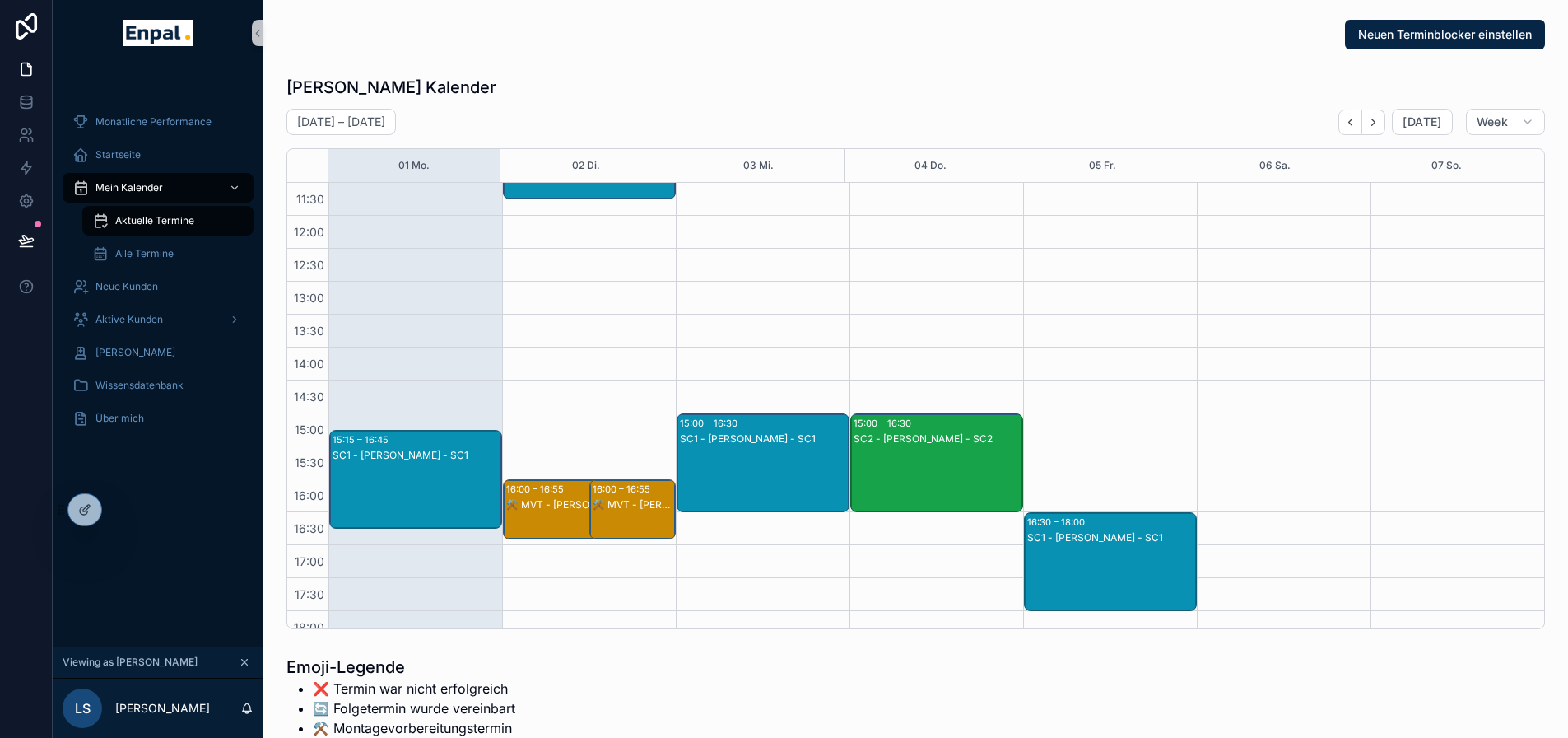
click at [779, 434] on div "SC1 - David Seidel - SC1" at bounding box center [764, 438] width 168 height 13
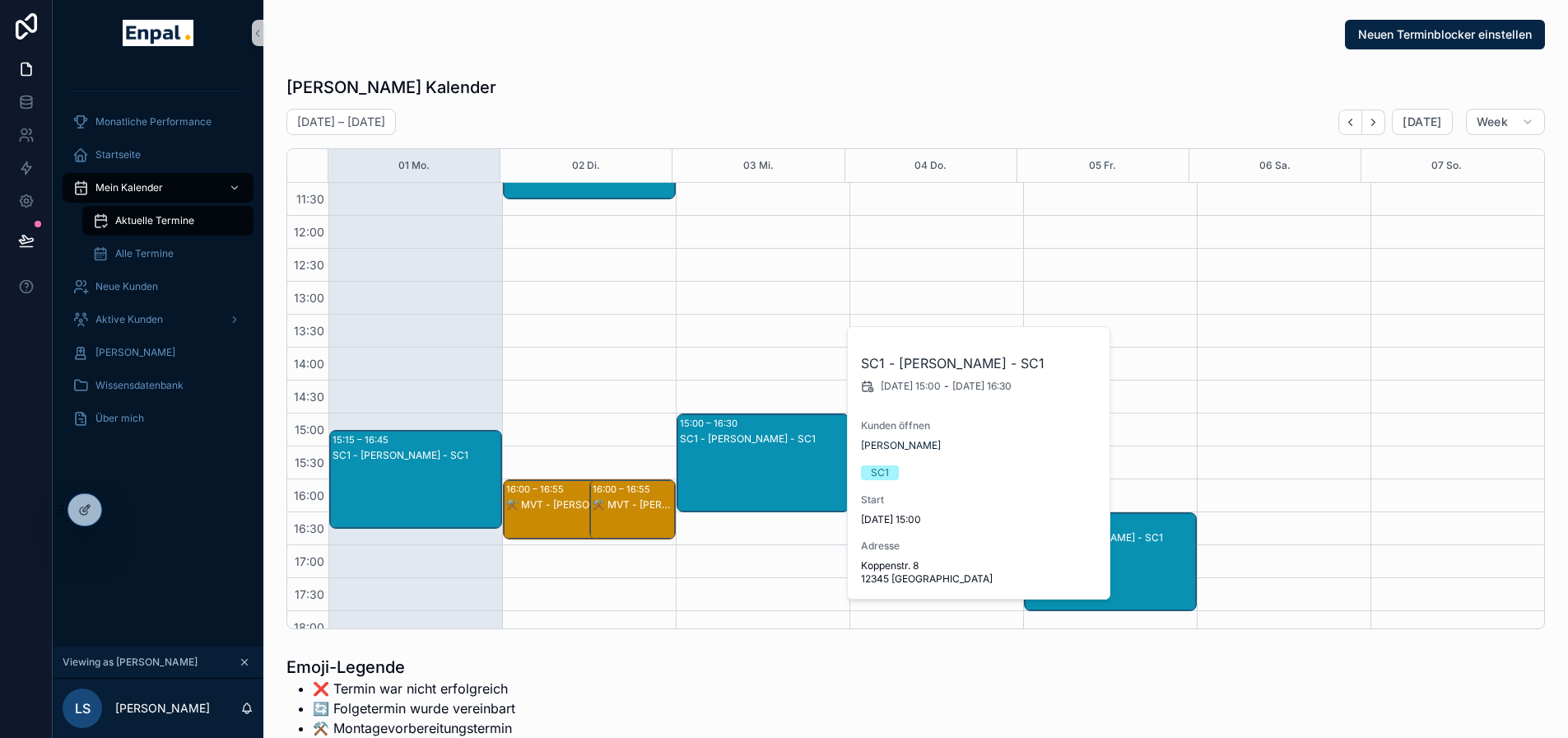
click at [697, 76] on div "Luca's Kalender" at bounding box center [916, 88] width 1259 height 23
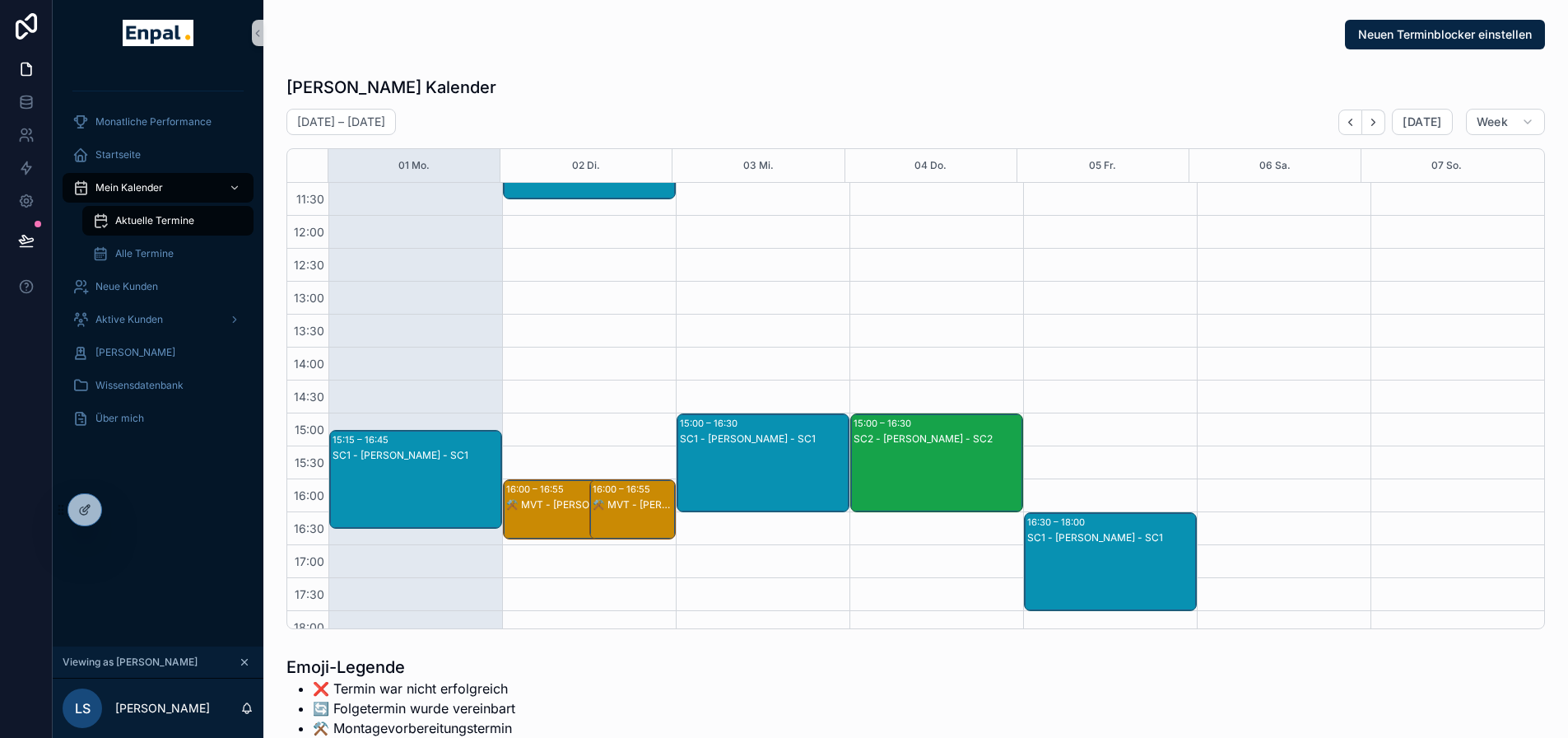
click at [772, 443] on div "SC1 - David Seidel - SC1" at bounding box center [764, 438] width 168 height 13
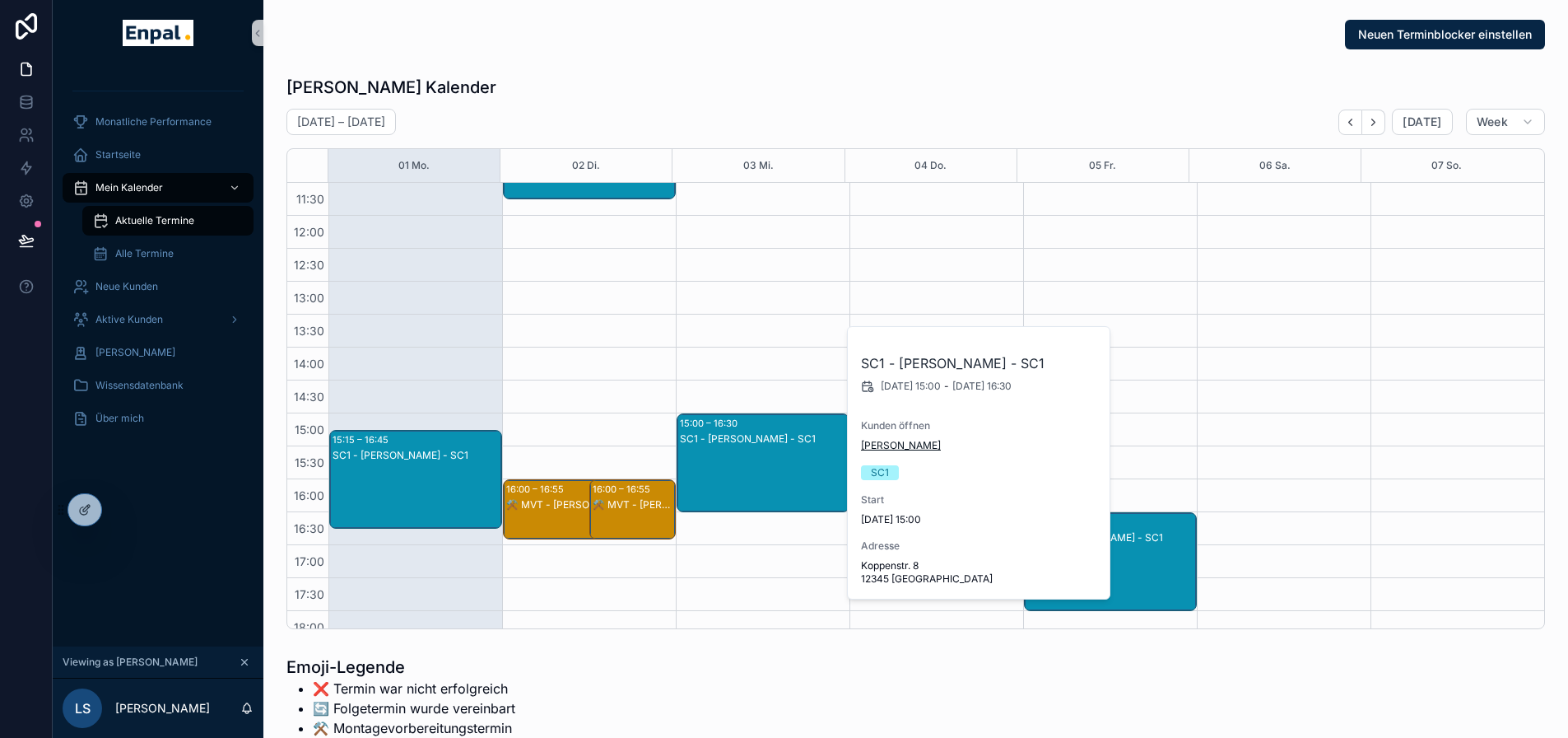
click at [901, 444] on span "David Seidel" at bounding box center [901, 445] width 80 height 13
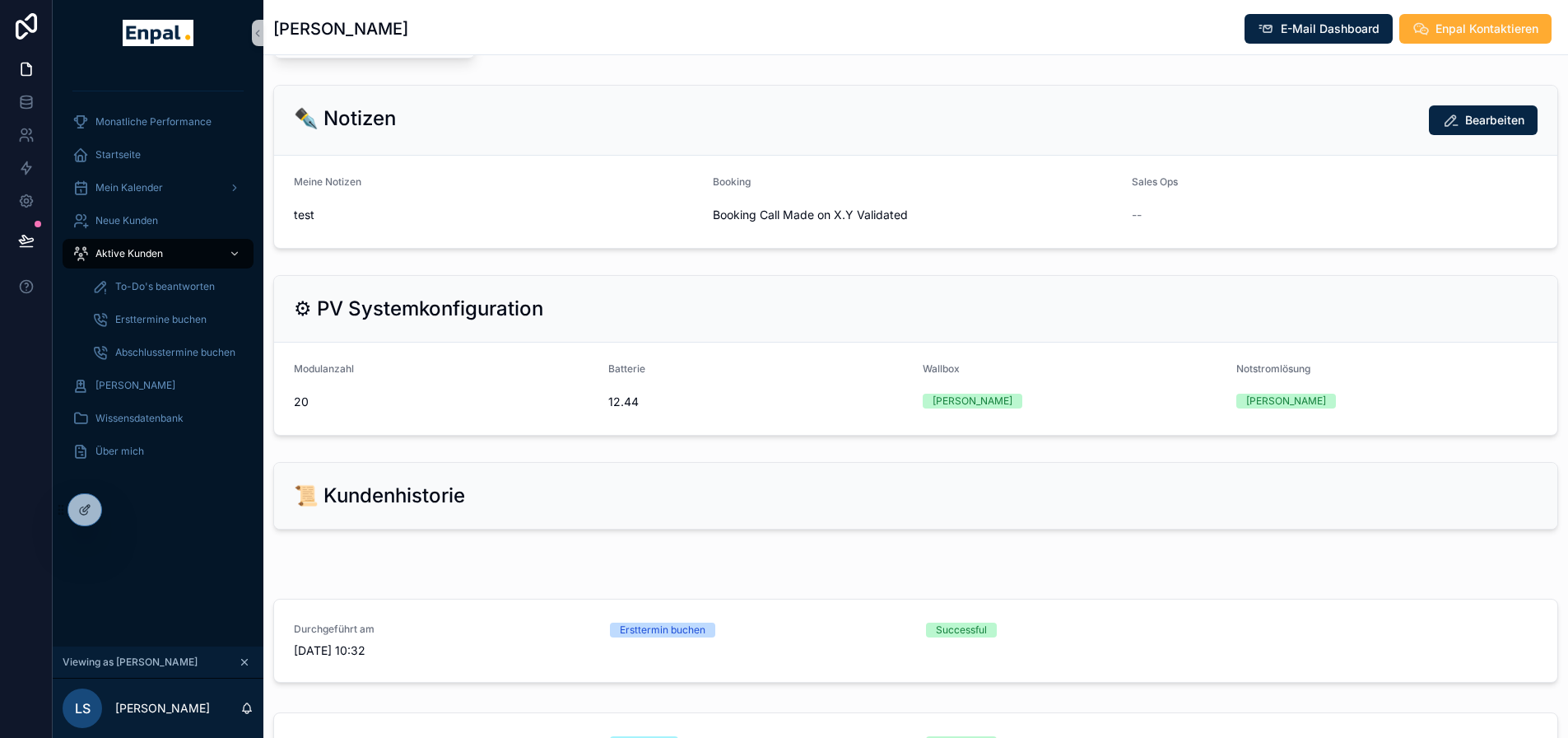
scroll to position [1210, 0]
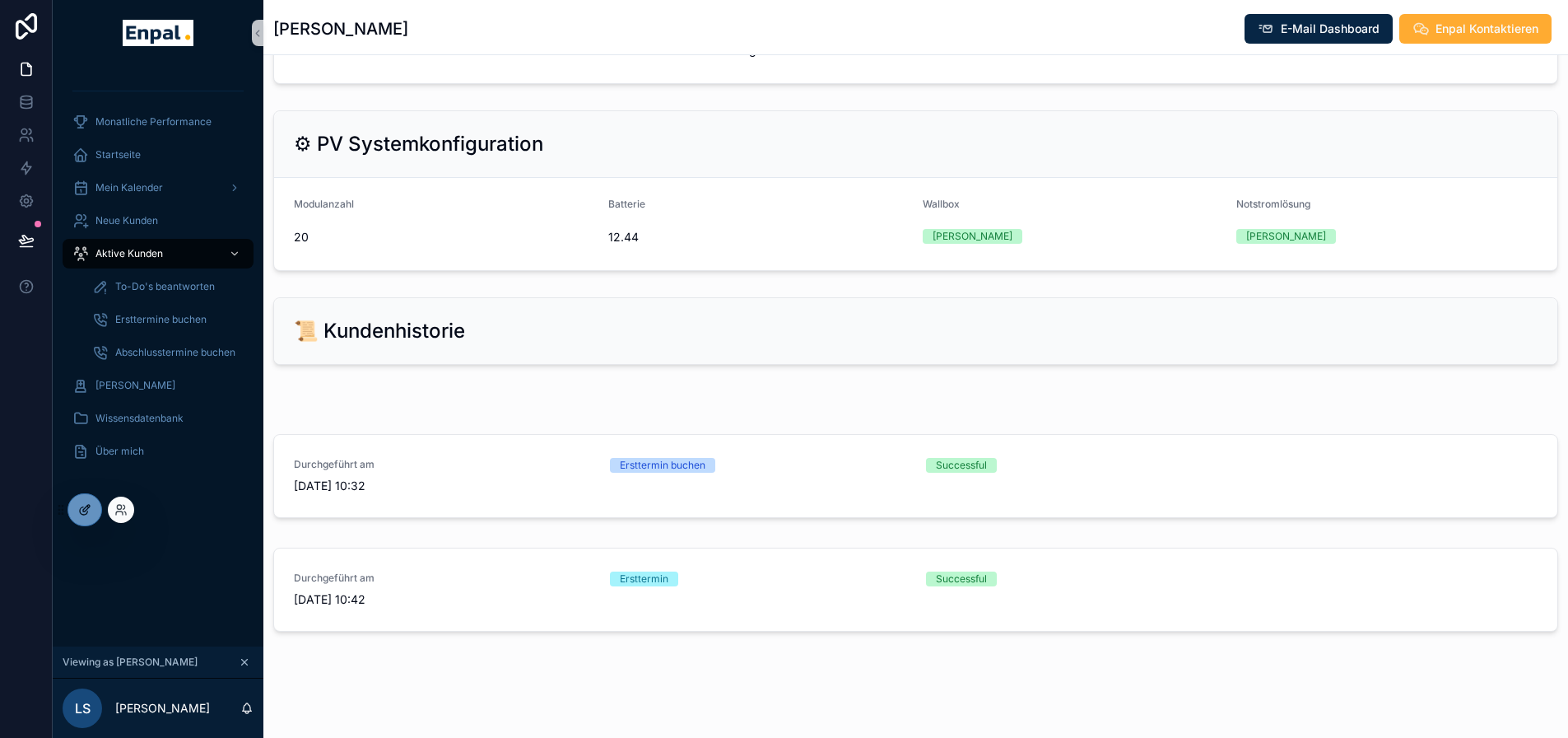
click at [80, 508] on icon at bounding box center [84, 509] width 13 height 13
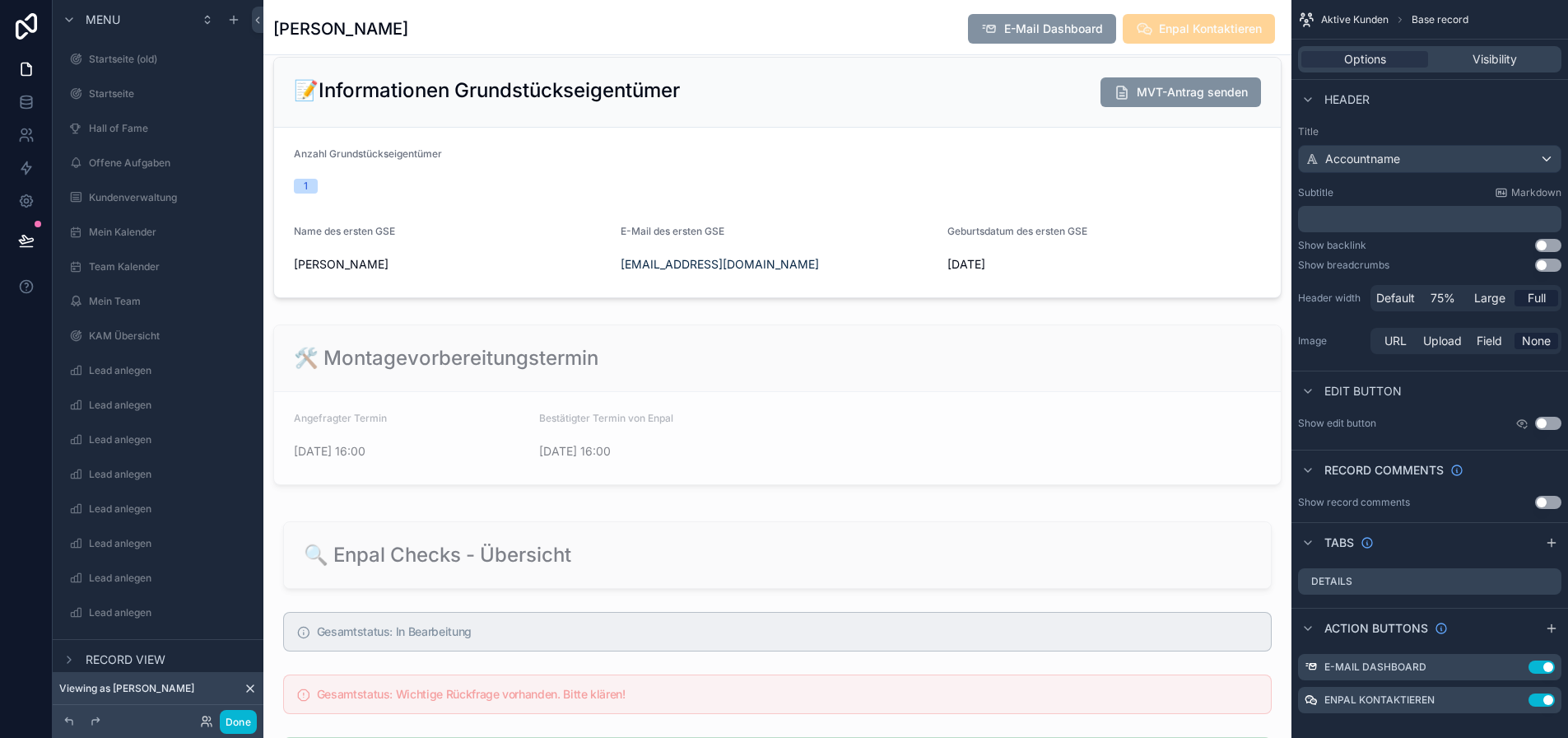
scroll to position [3104, 0]
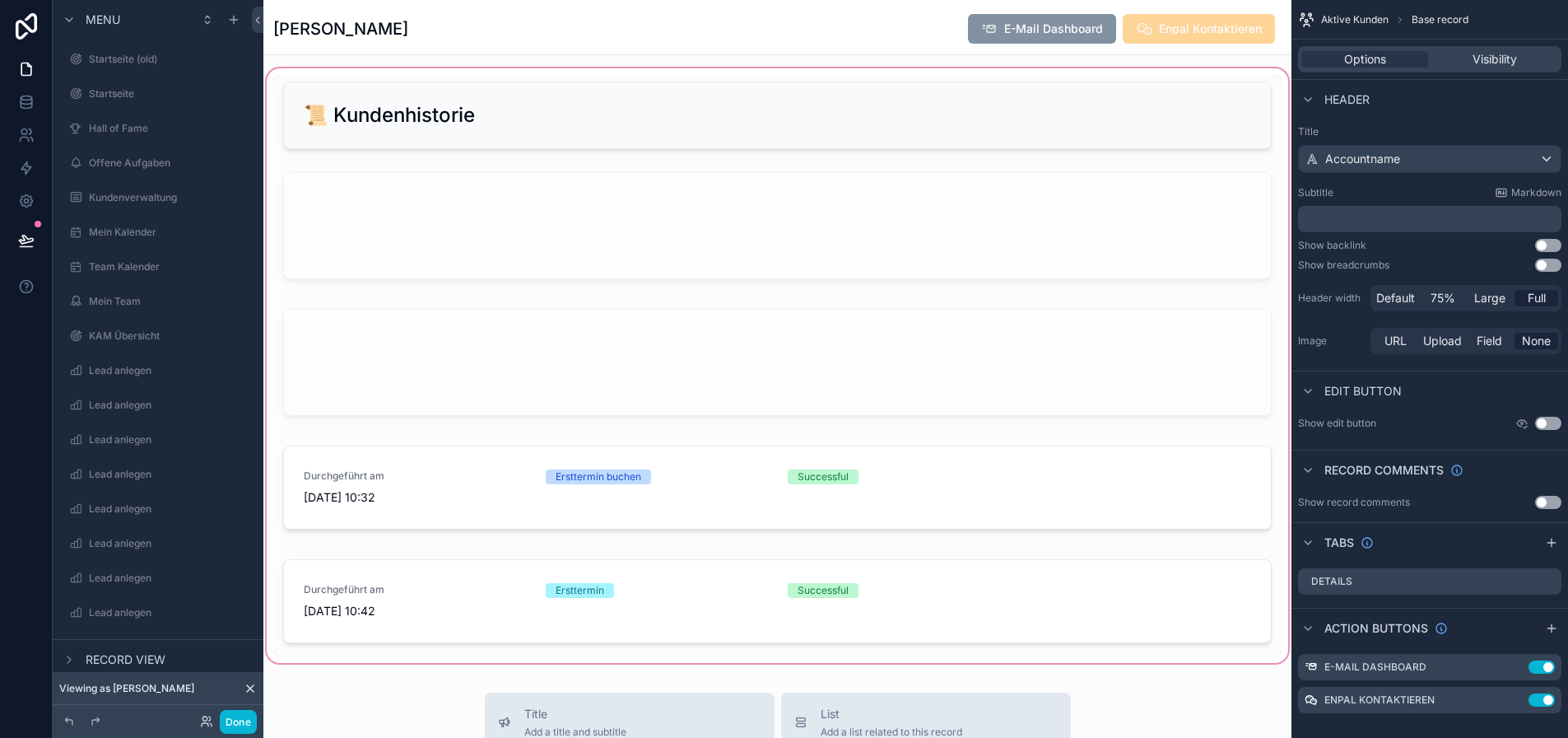
click at [755, 487] on div "scrollable content" at bounding box center [778, 366] width 1028 height 601
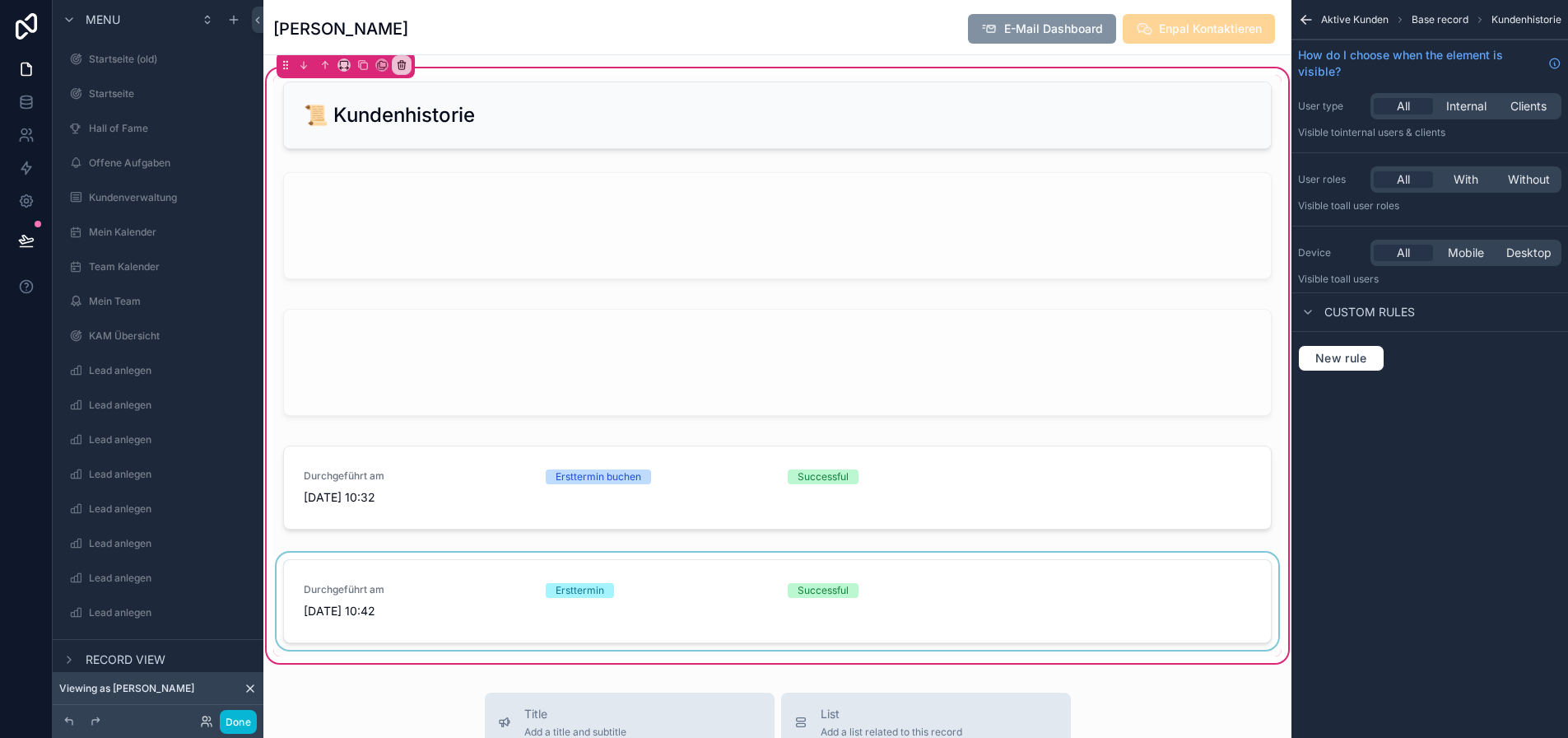
click at [810, 599] on div "scrollable content" at bounding box center [777, 604] width 1008 height 103
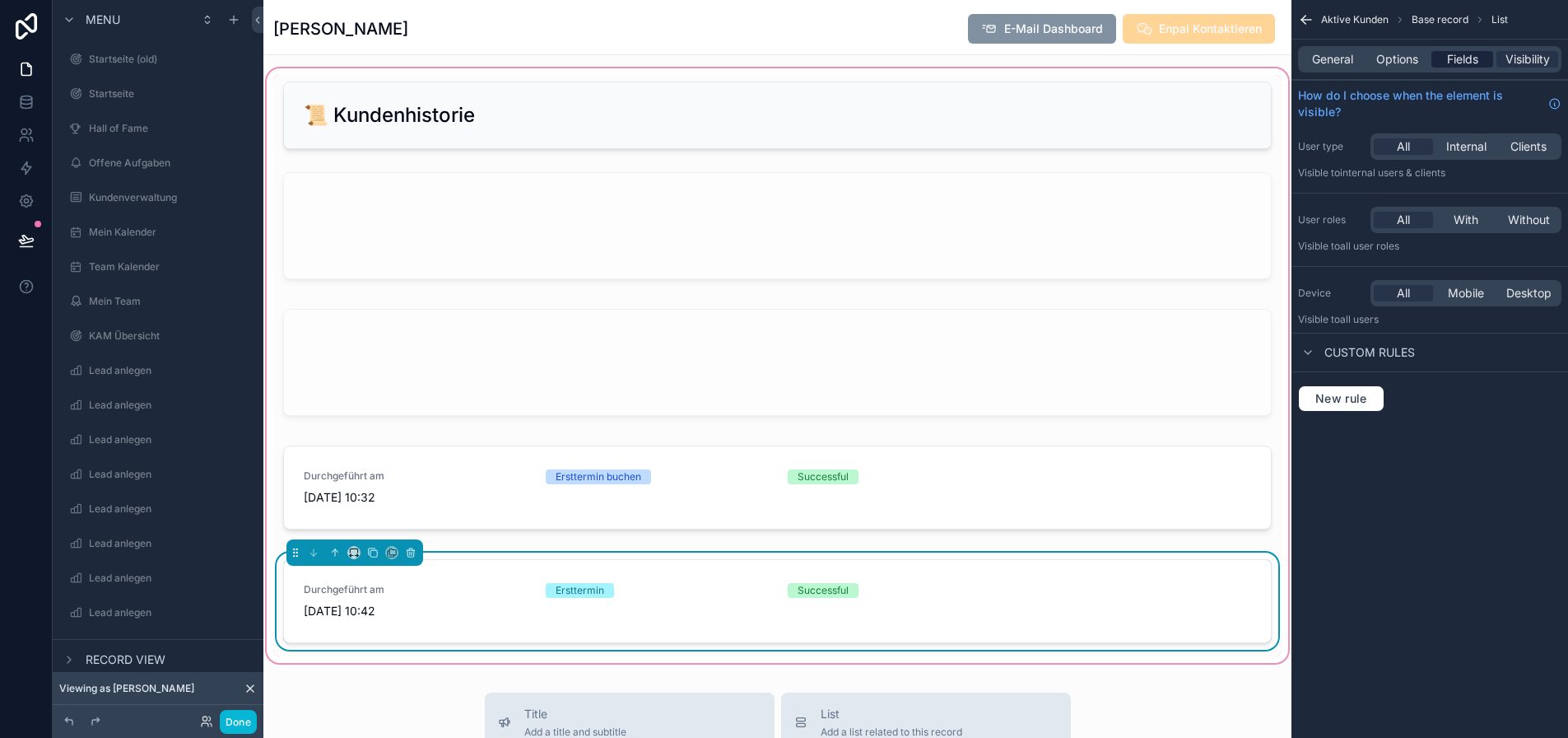
click at [1469, 64] on span "Fields" at bounding box center [1463, 59] width 31 height 17
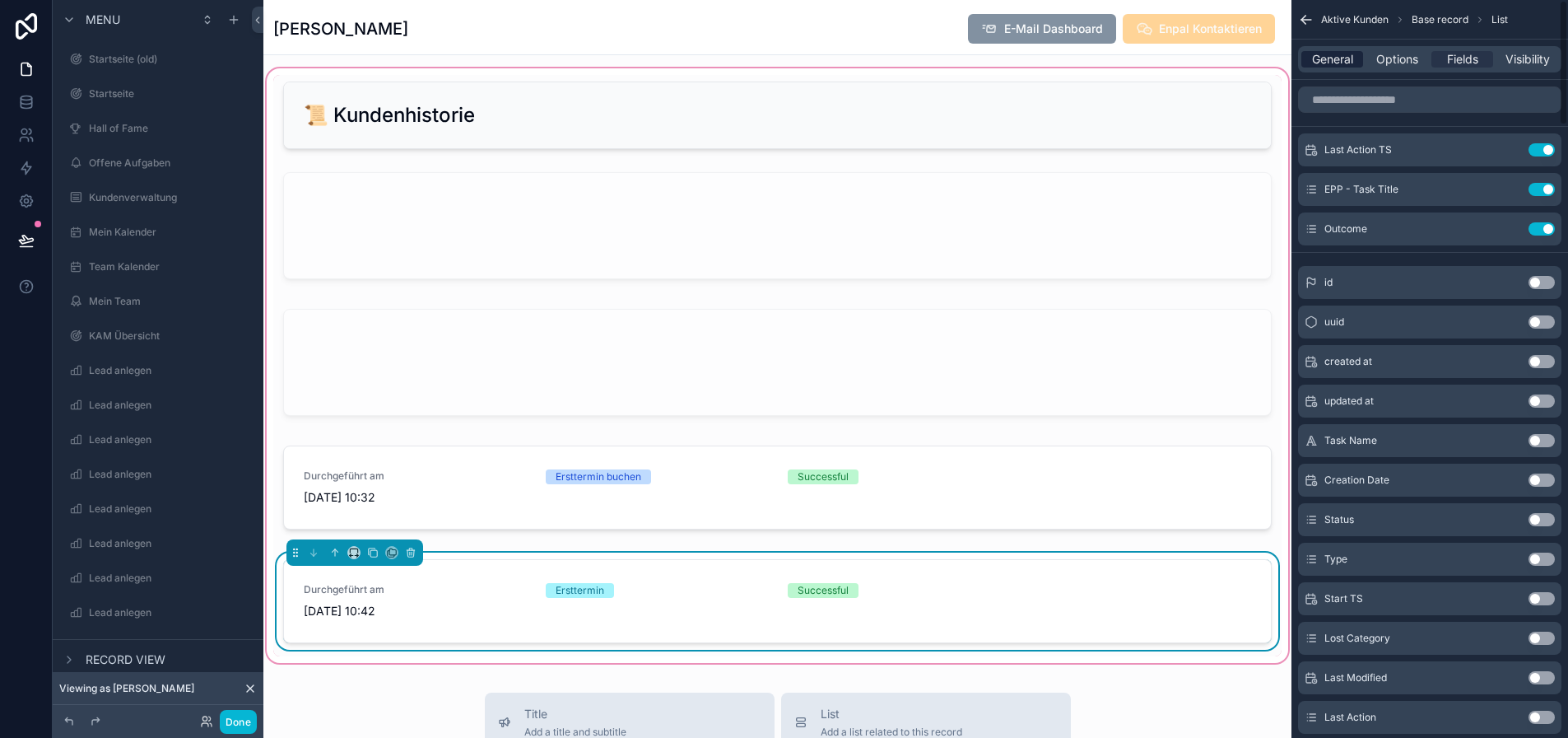
click at [1353, 65] on span "General" at bounding box center [1333, 59] width 41 height 17
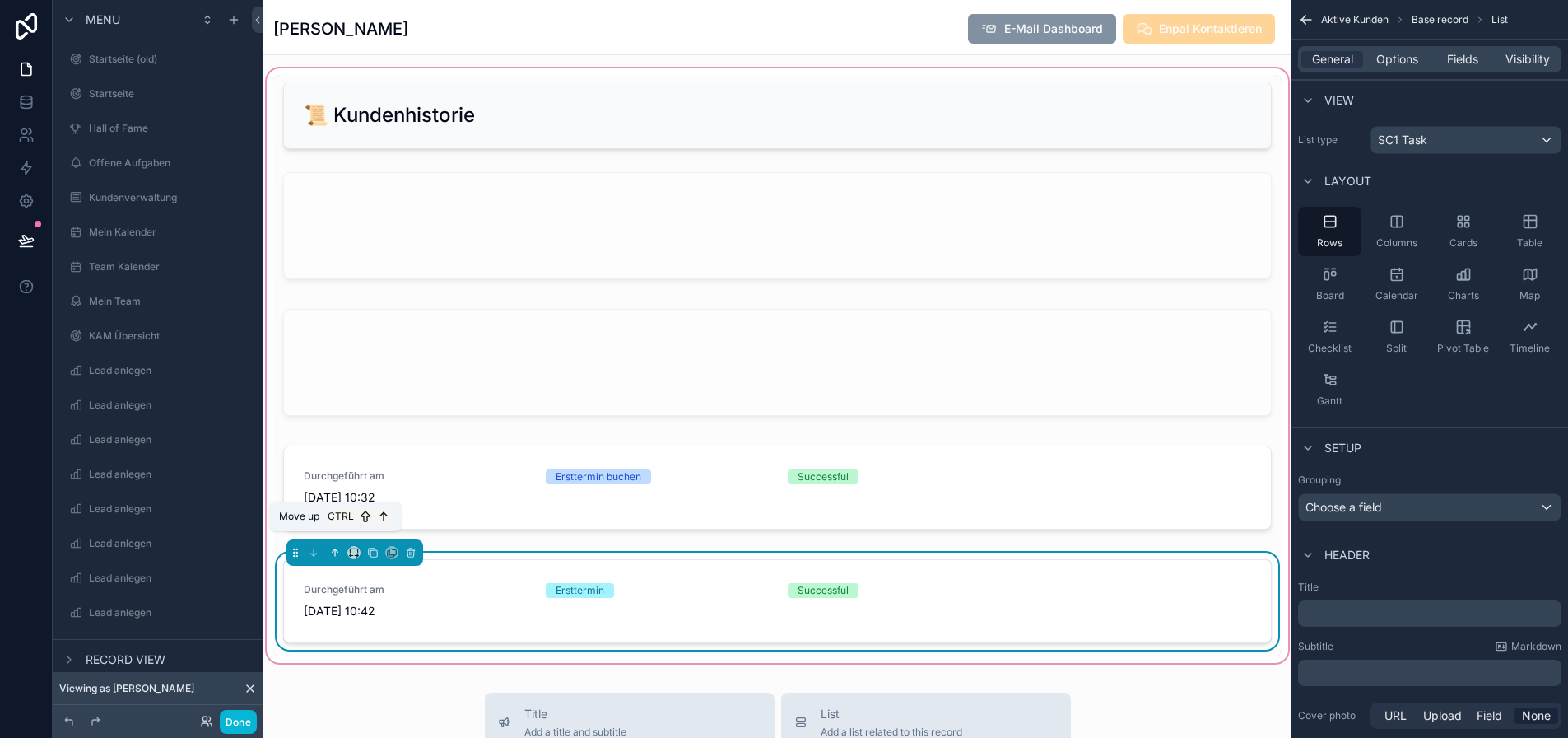
click at [331, 550] on icon "scrollable content" at bounding box center [335, 553] width 12 height 12
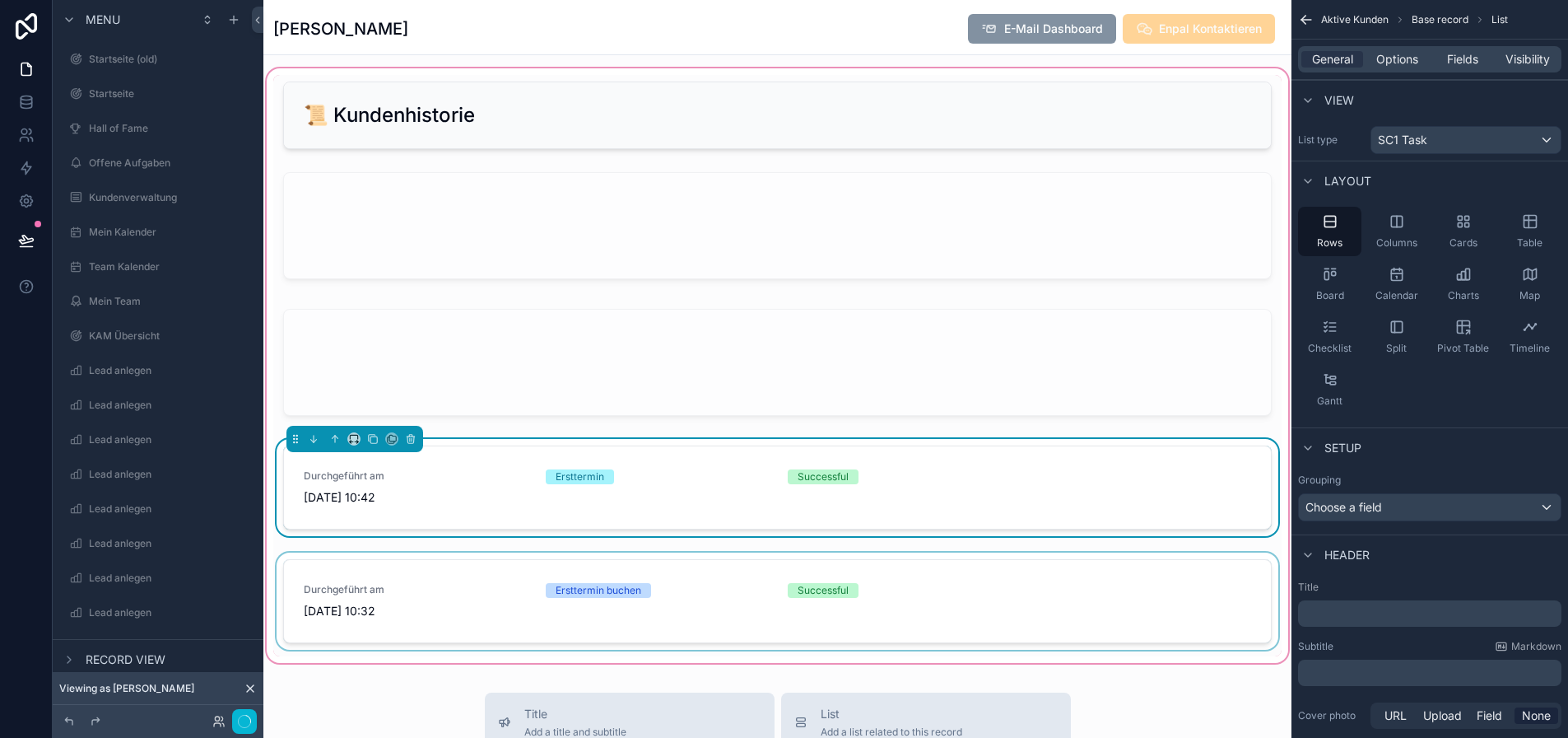
click at [492, 584] on div "scrollable content" at bounding box center [777, 604] width 1008 height 103
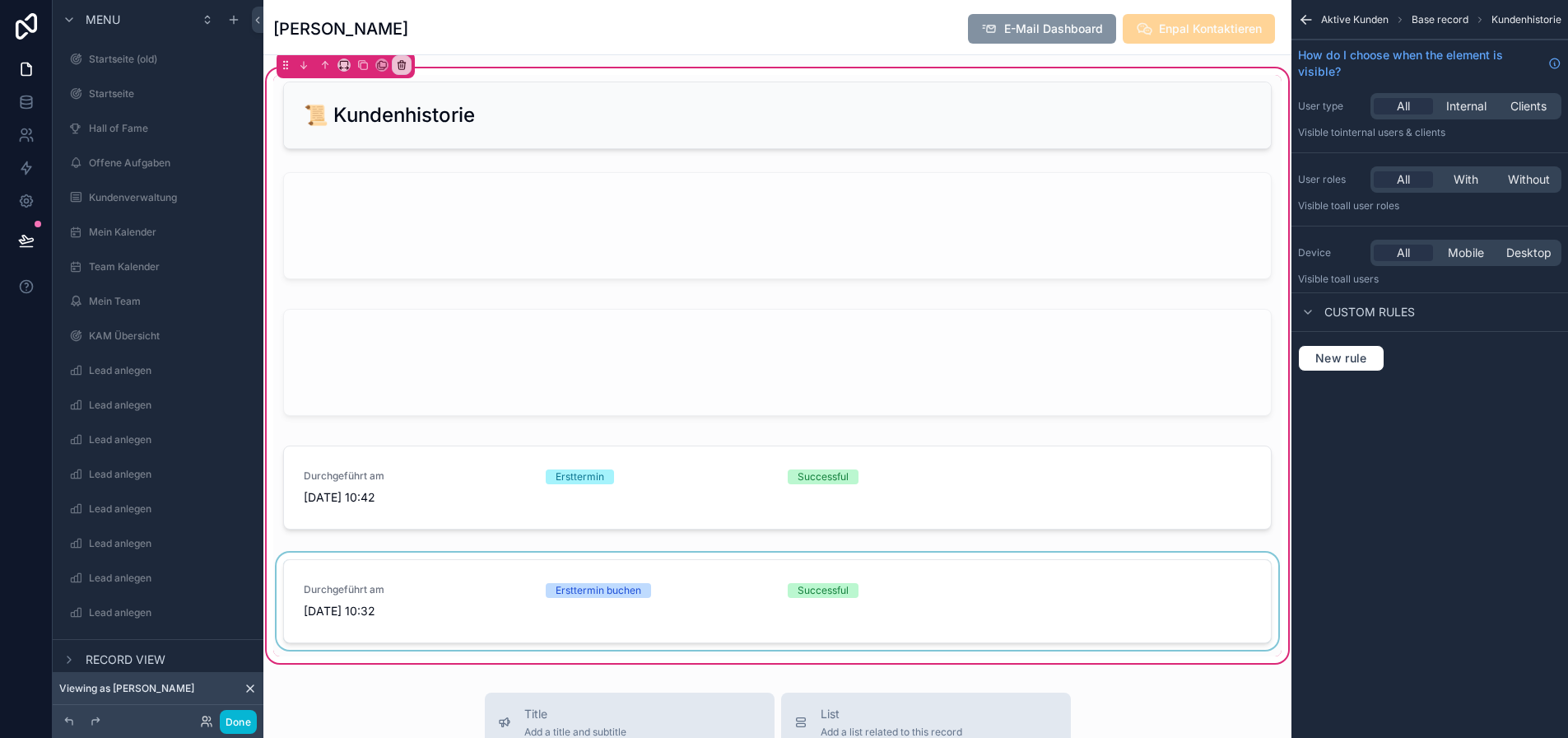
click at [511, 594] on div "scrollable content" at bounding box center [777, 604] width 1008 height 103
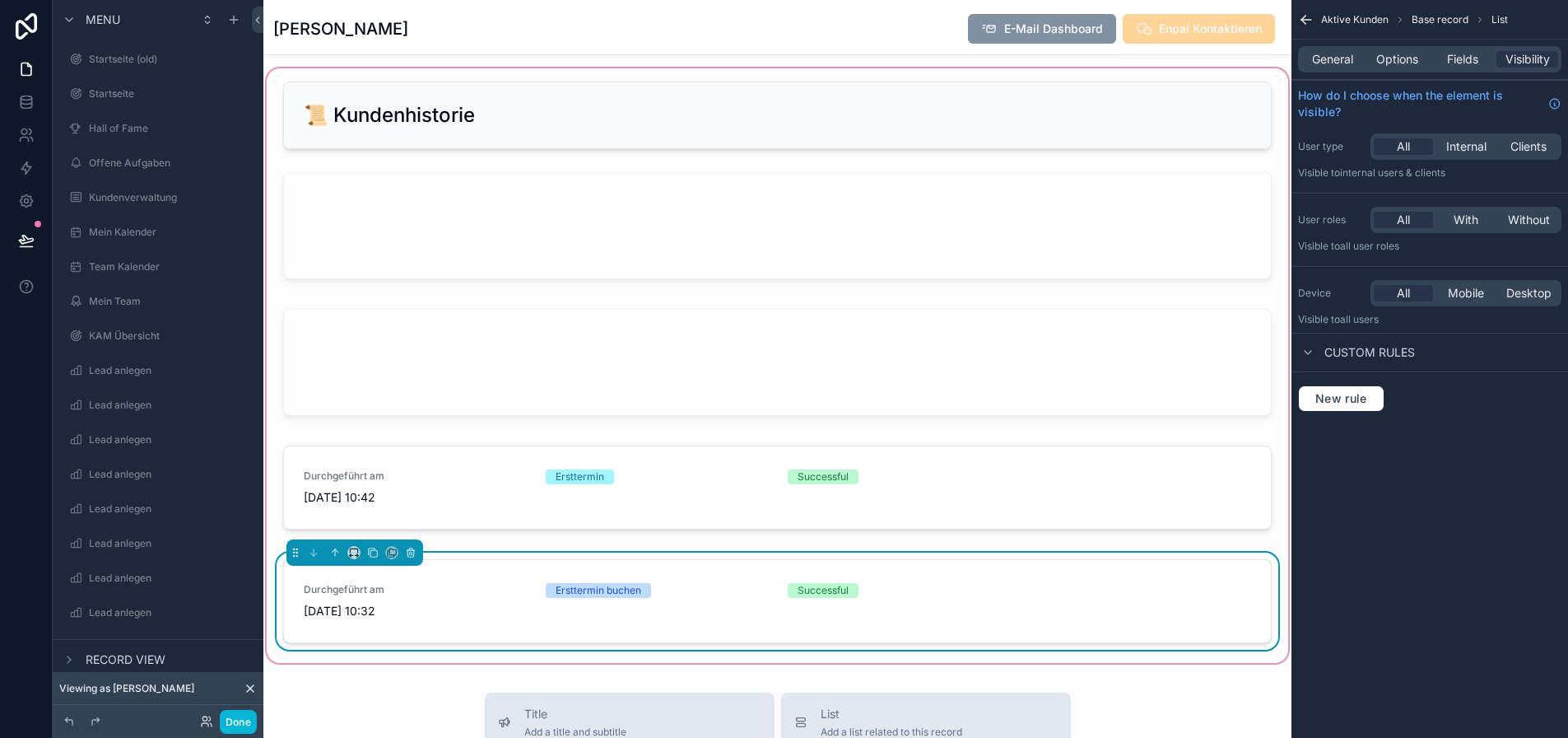
click at [1348, 48] on div "General Options Fields Visibility" at bounding box center [1429, 59] width 263 height 26
click at [1348, 58] on span "General" at bounding box center [1333, 59] width 41 height 17
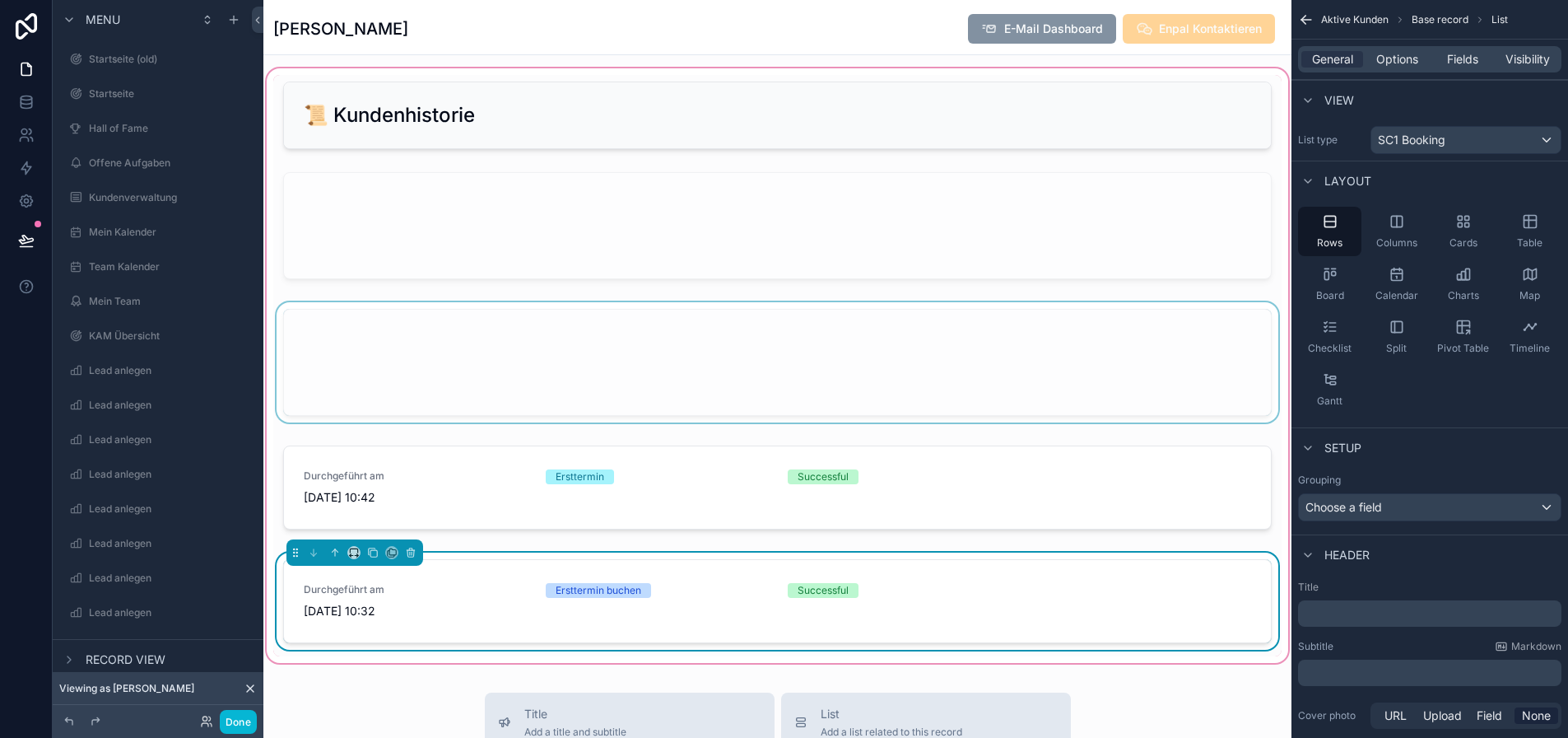
click at [695, 388] on div "scrollable content" at bounding box center [777, 366] width 1008 height 127
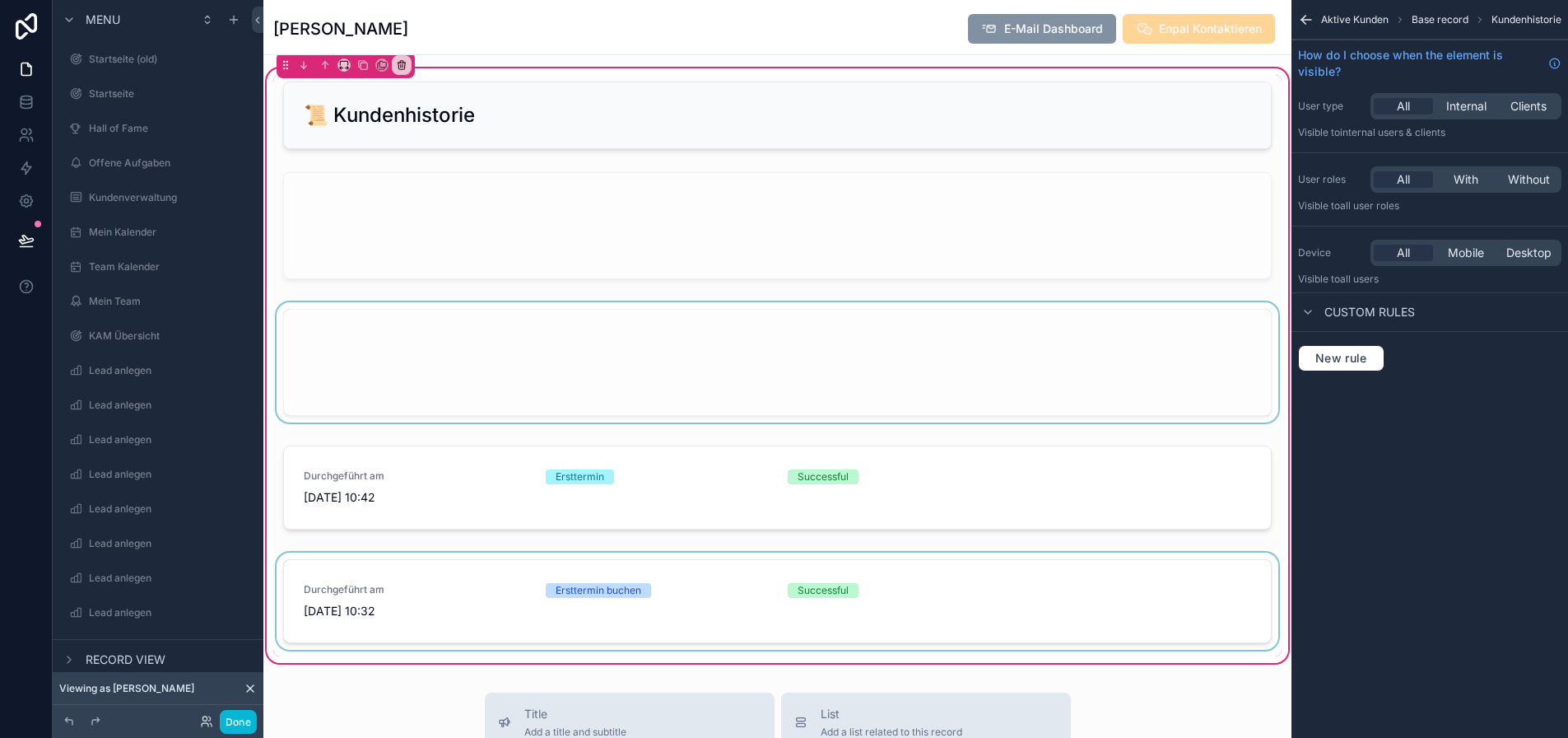
click at [729, 340] on div "scrollable content" at bounding box center [777, 366] width 1008 height 127
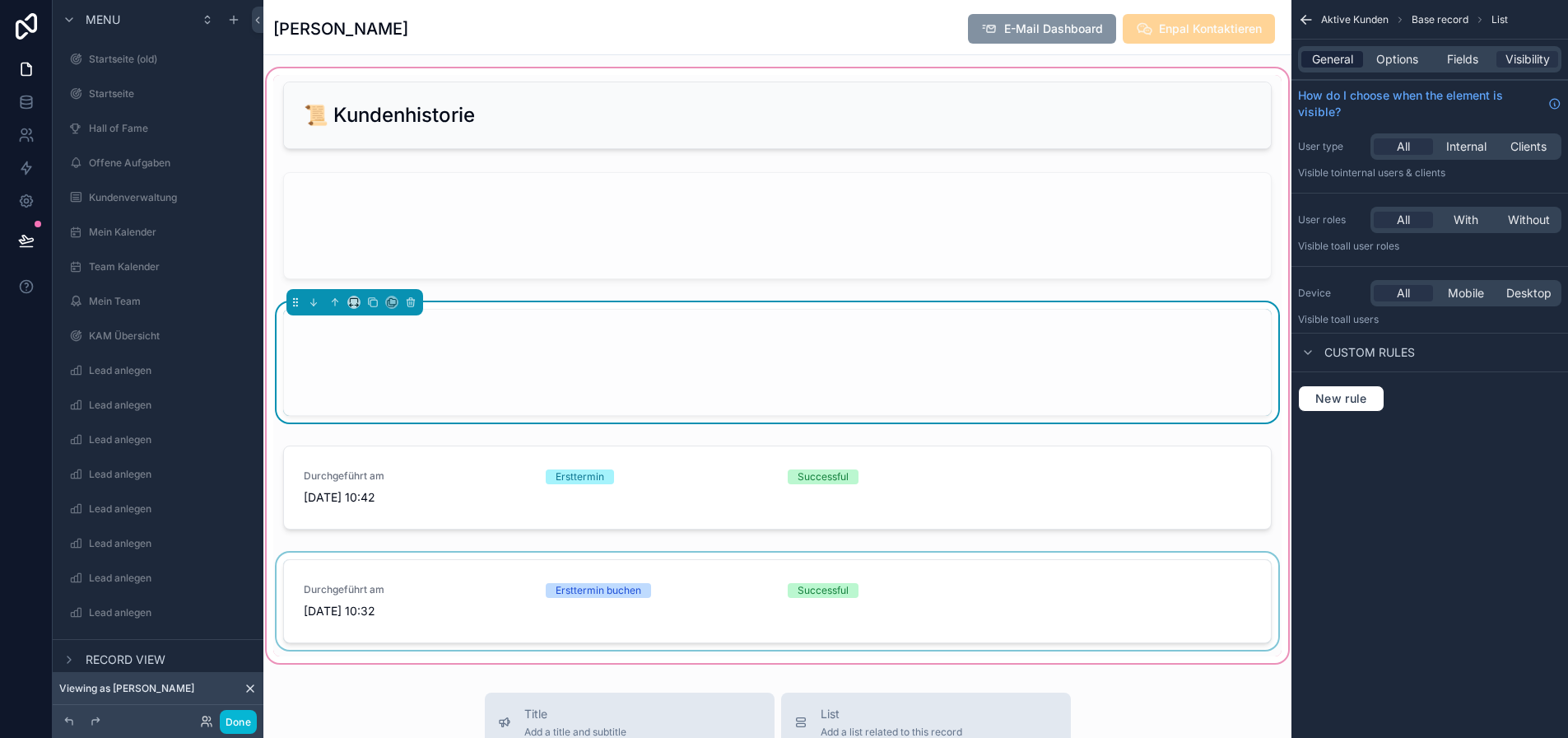
click at [1347, 56] on span "General" at bounding box center [1333, 59] width 41 height 17
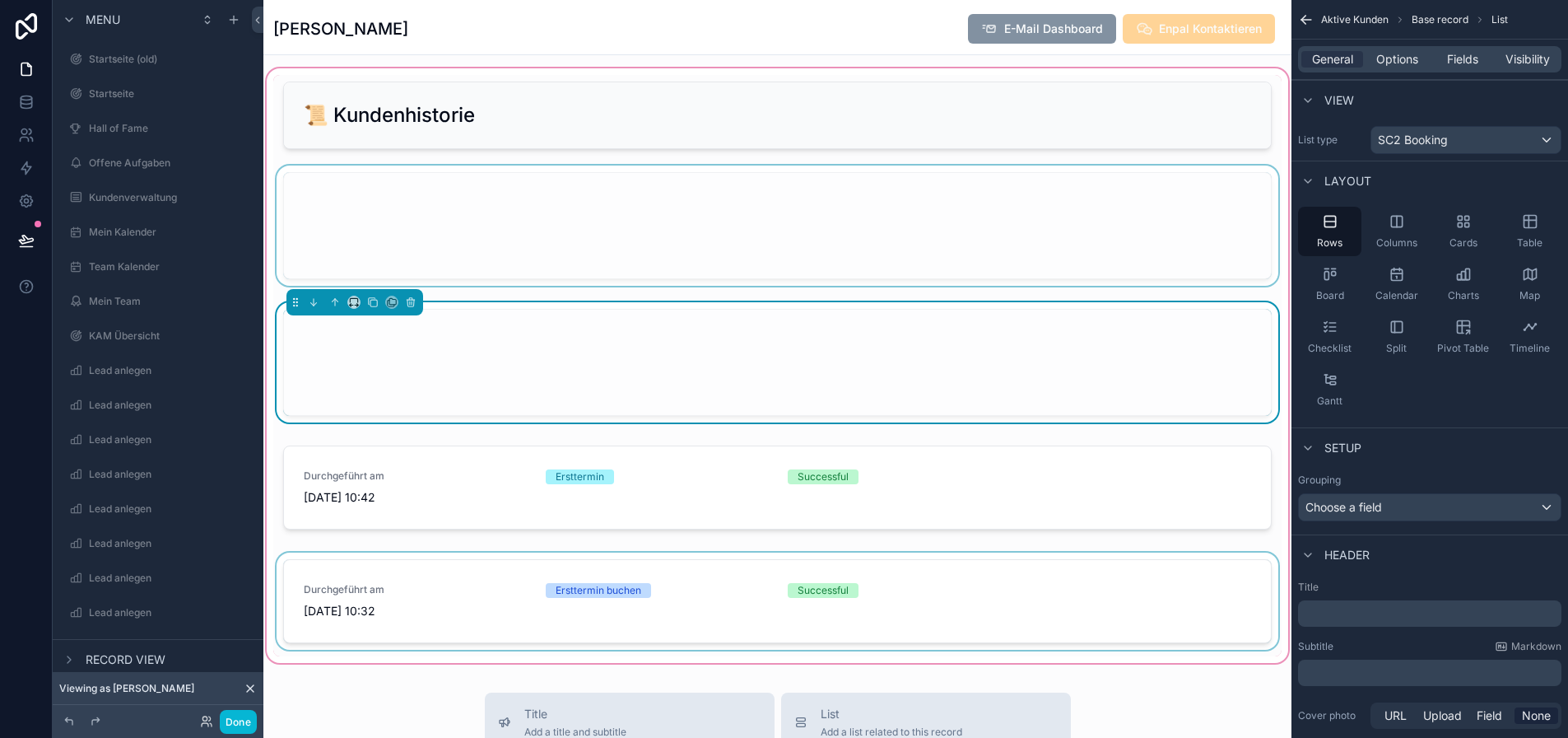
click at [950, 230] on div "scrollable content" at bounding box center [777, 229] width 1008 height 127
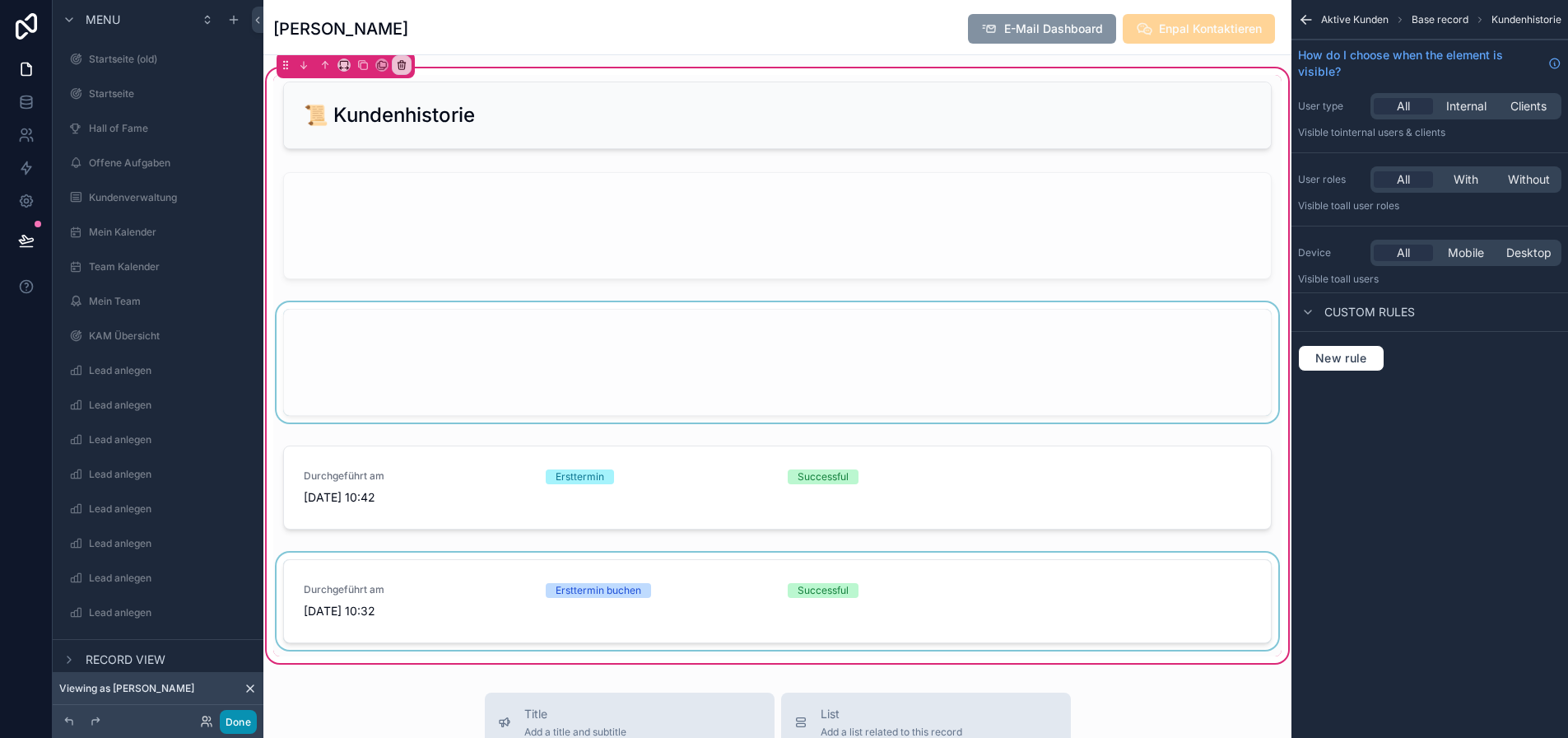
click at [235, 718] on button "Done" at bounding box center [238, 721] width 37 height 23
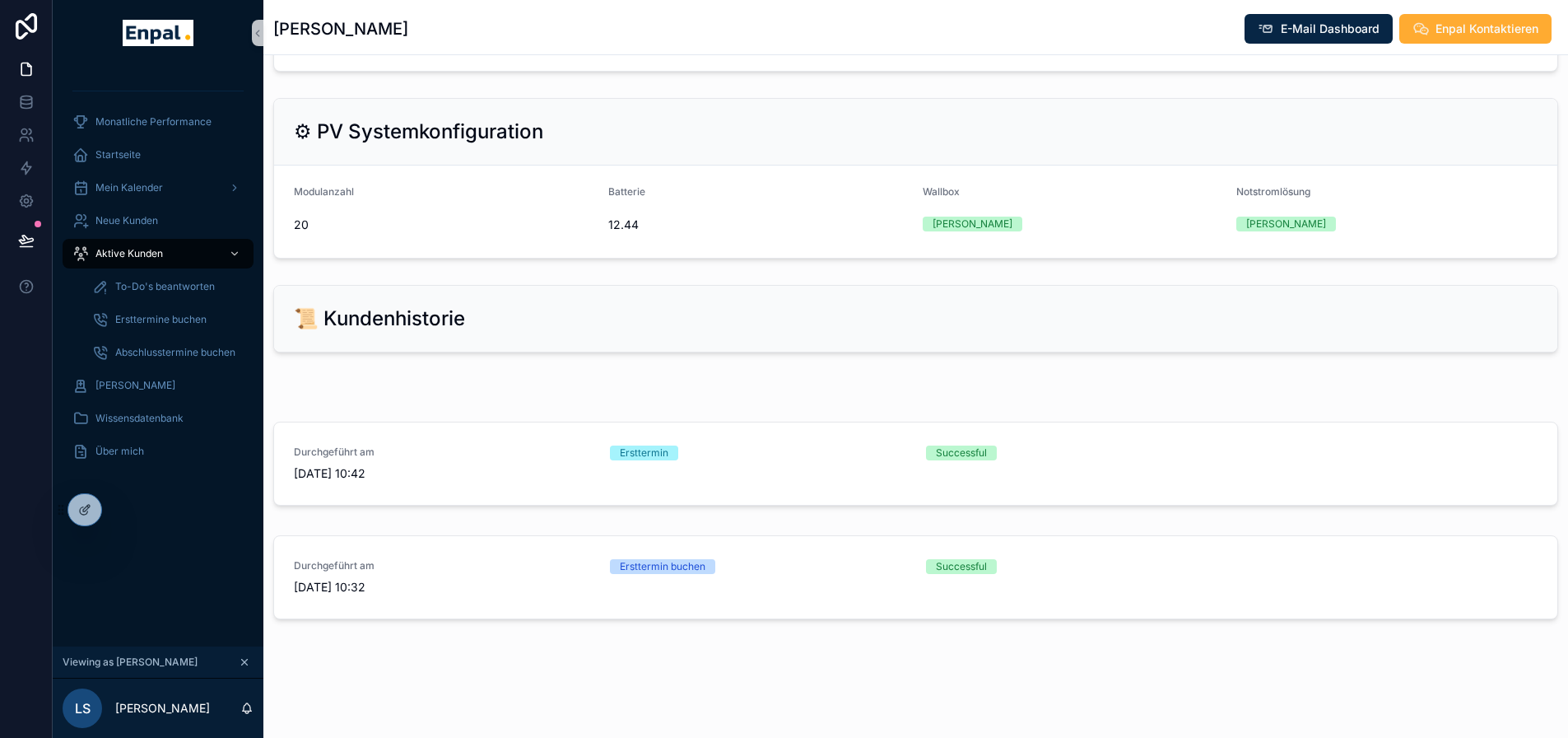
scroll to position [1210, 0]
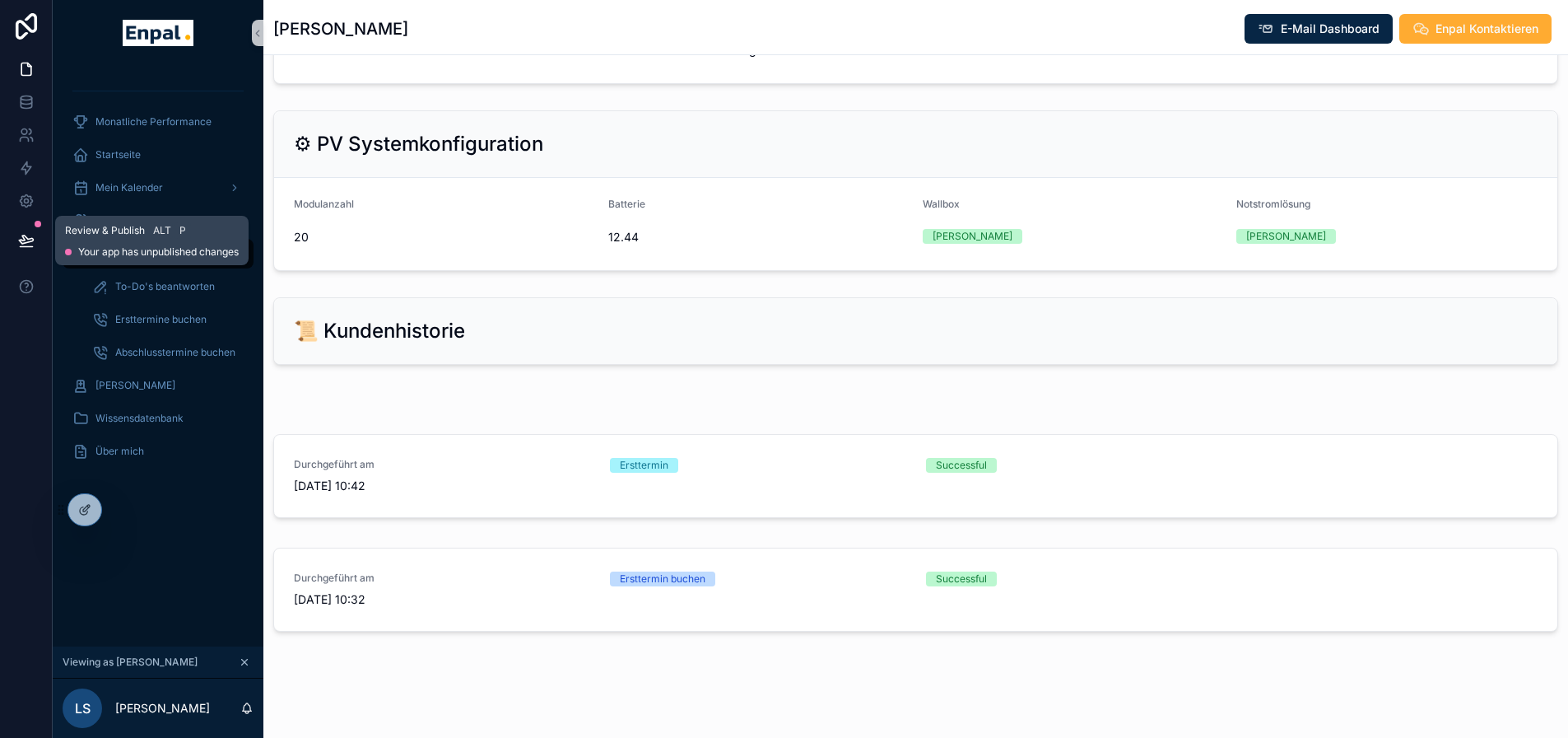
click at [29, 242] on icon at bounding box center [25, 239] width 14 height 8
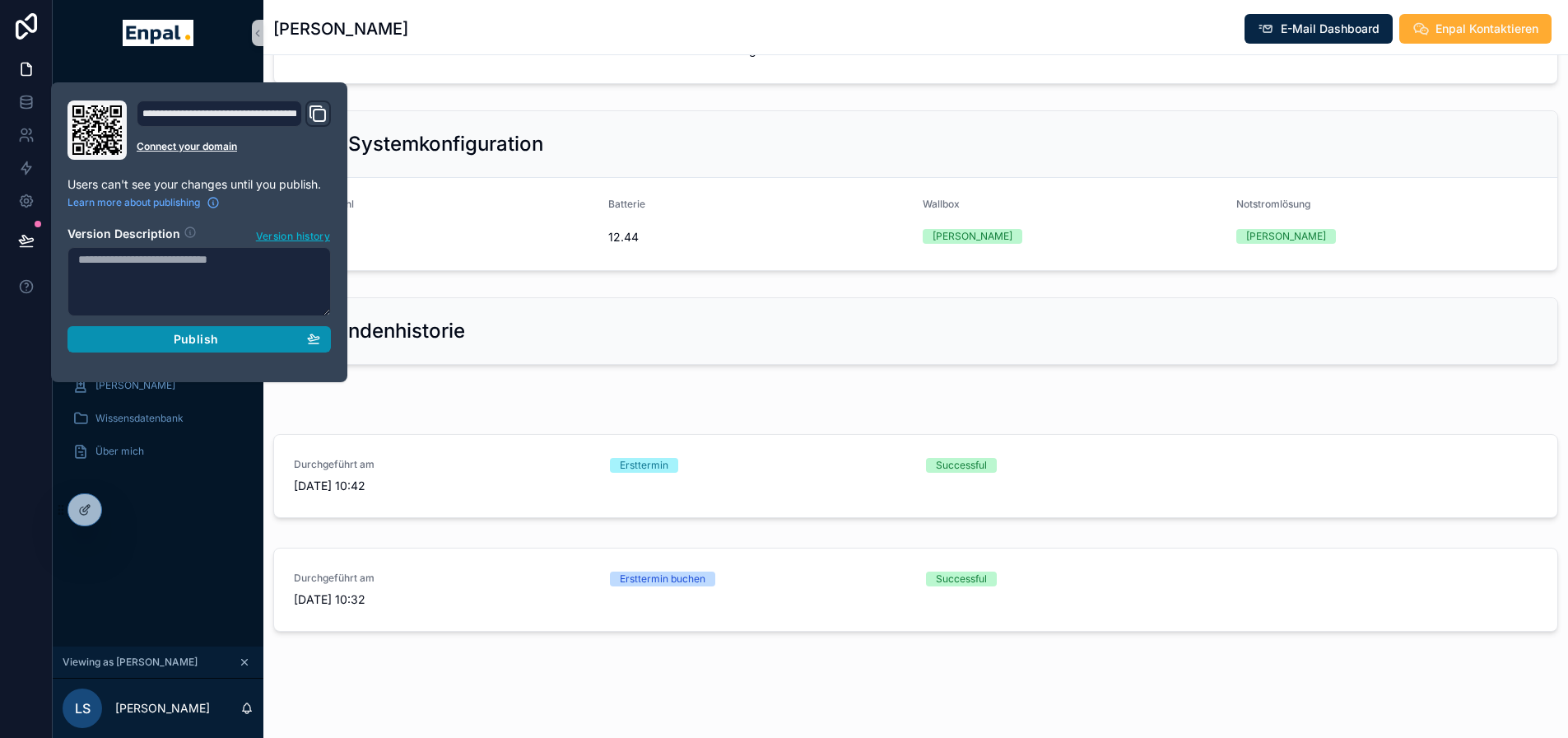
click at [219, 337] on div "Publish" at bounding box center [199, 339] width 242 height 15
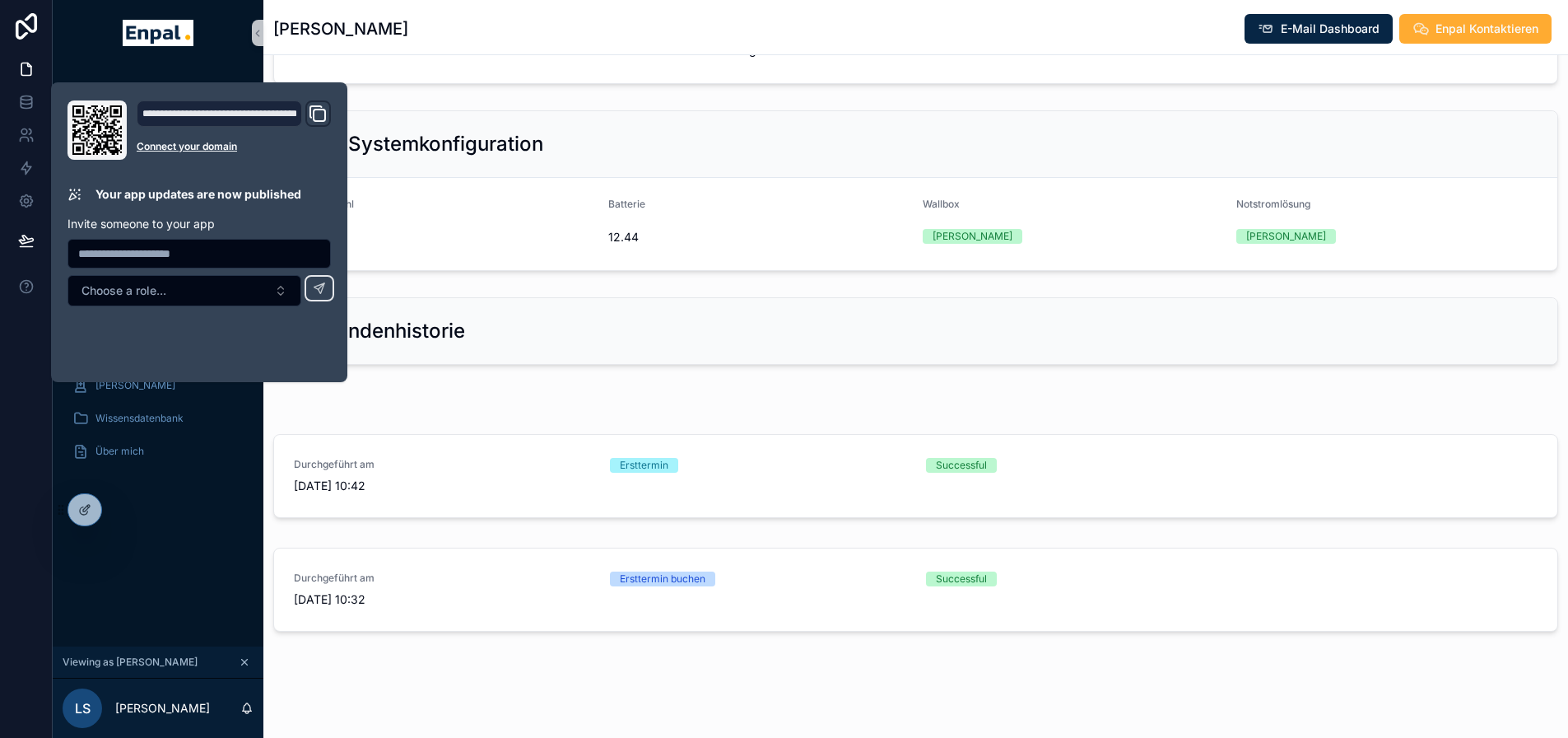
click at [213, 524] on div "Monatliche Performance Startseite Mein Kalender Neue Kunden Aktive Kunden To-Do…" at bounding box center [158, 355] width 211 height 581
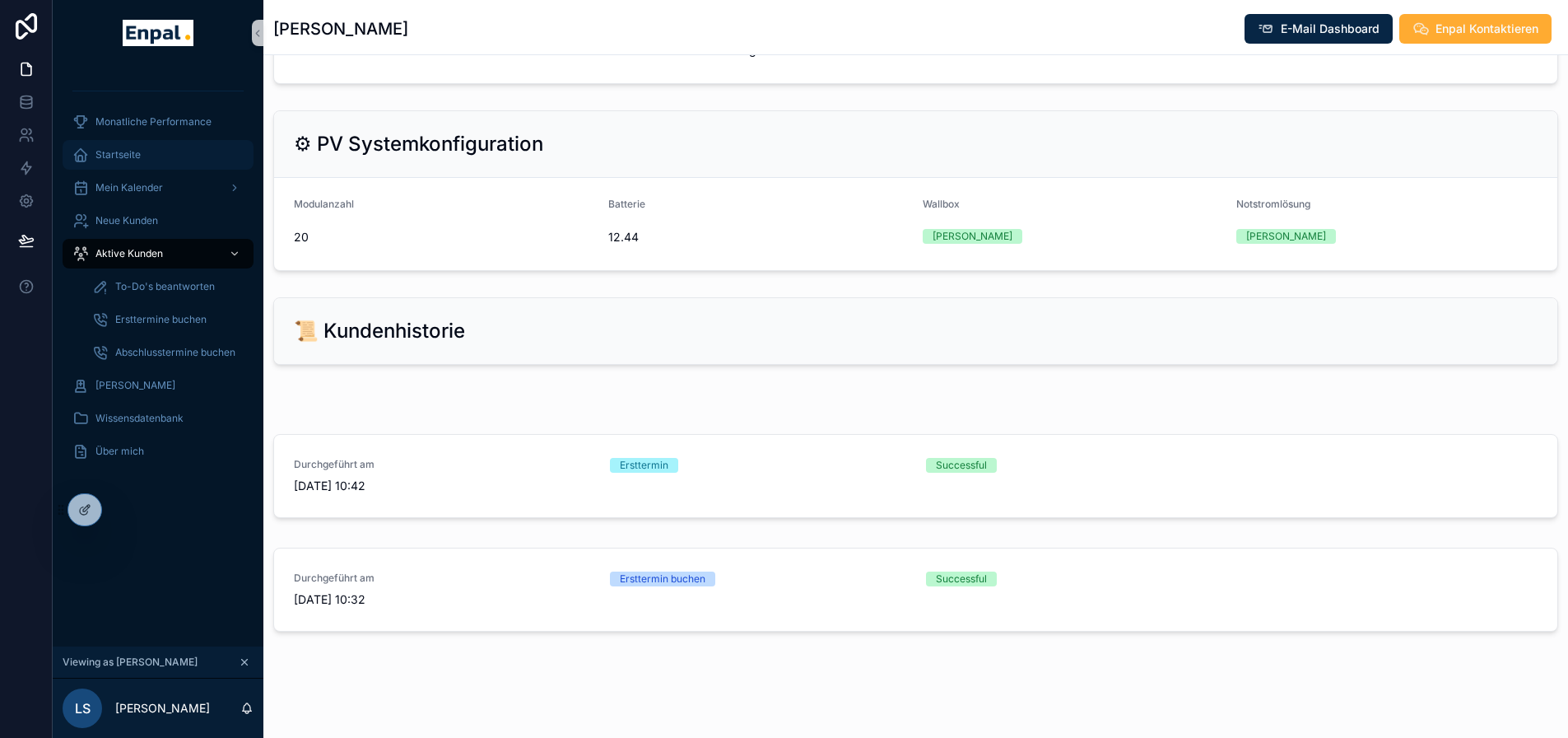
click at [144, 160] on div "Startseite" at bounding box center [157, 154] width 171 height 26
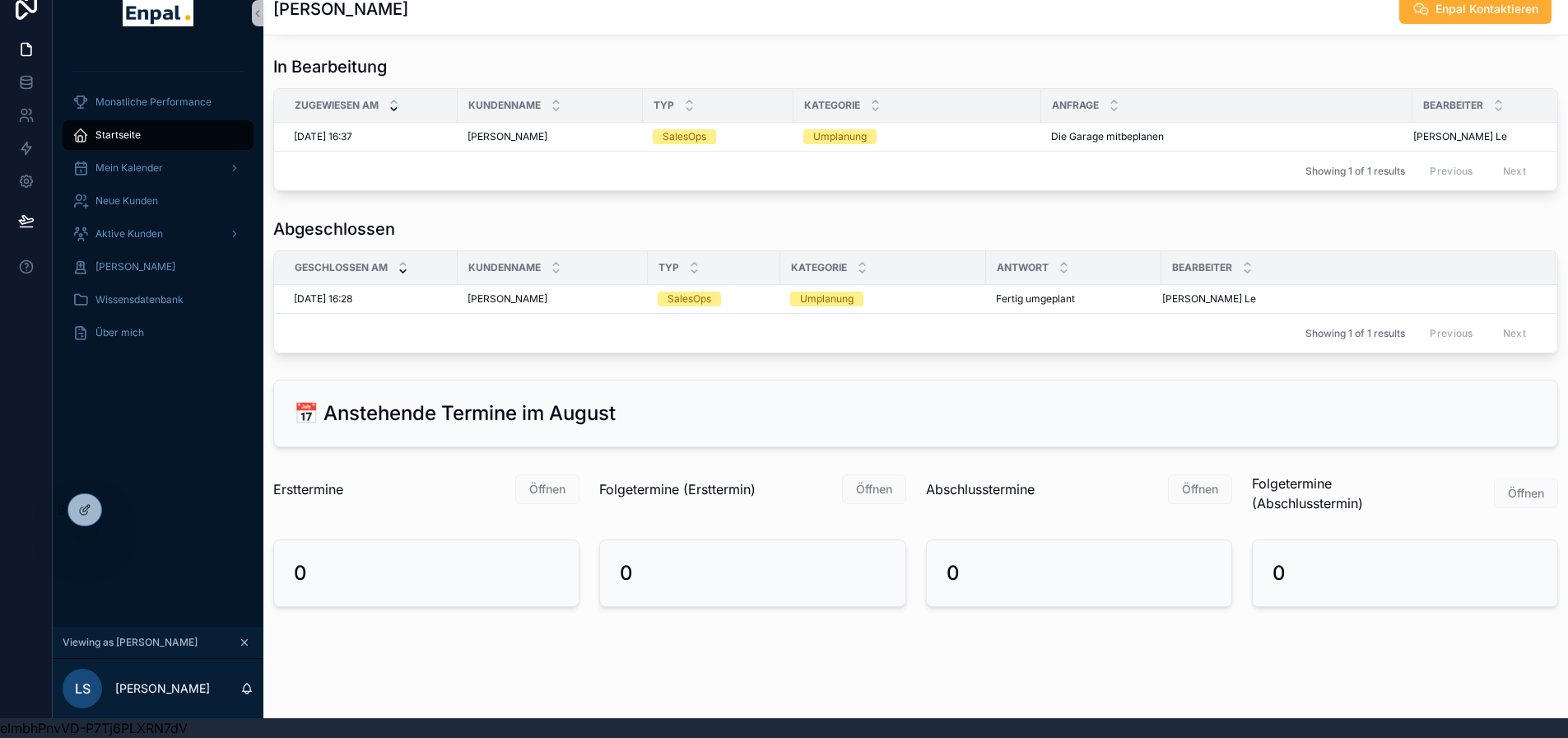
scroll to position [1155, 0]
drag, startPoint x: 560, startPoint y: 413, endPoint x: 674, endPoint y: 425, distance: 114.6
click at [674, 425] on div "📅 Anstehende Termine im August" at bounding box center [915, 412] width 1244 height 26
drag, startPoint x: 670, startPoint y: 419, endPoint x: 318, endPoint y: 425, distance: 352.1
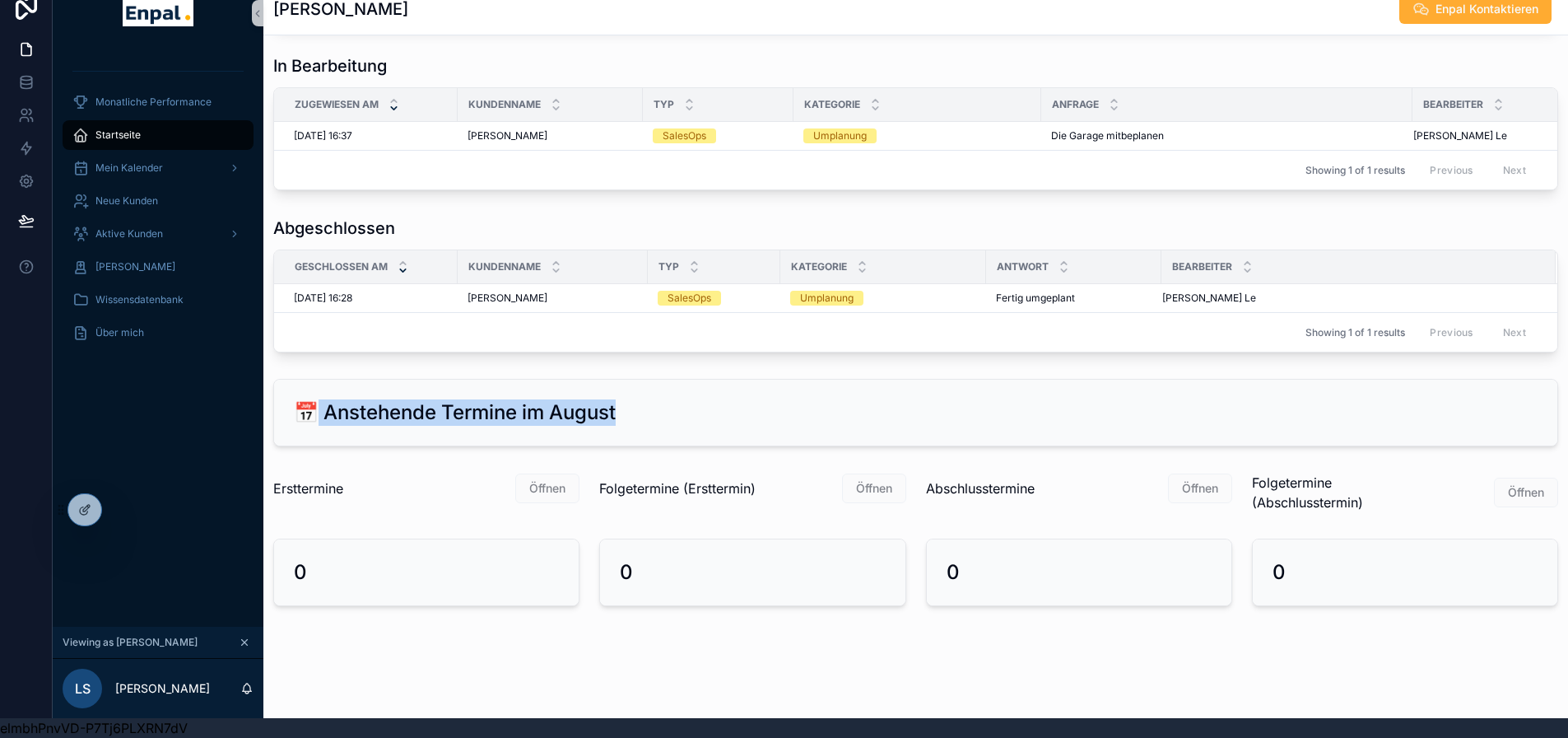
click at [318, 425] on div "📅 Anstehende Termine im August" at bounding box center [915, 412] width 1244 height 26
click at [616, 424] on h2 "📅 Anstehende Termine im August" at bounding box center [455, 412] width 322 height 26
click at [124, 508] on icon at bounding box center [120, 509] width 13 height 13
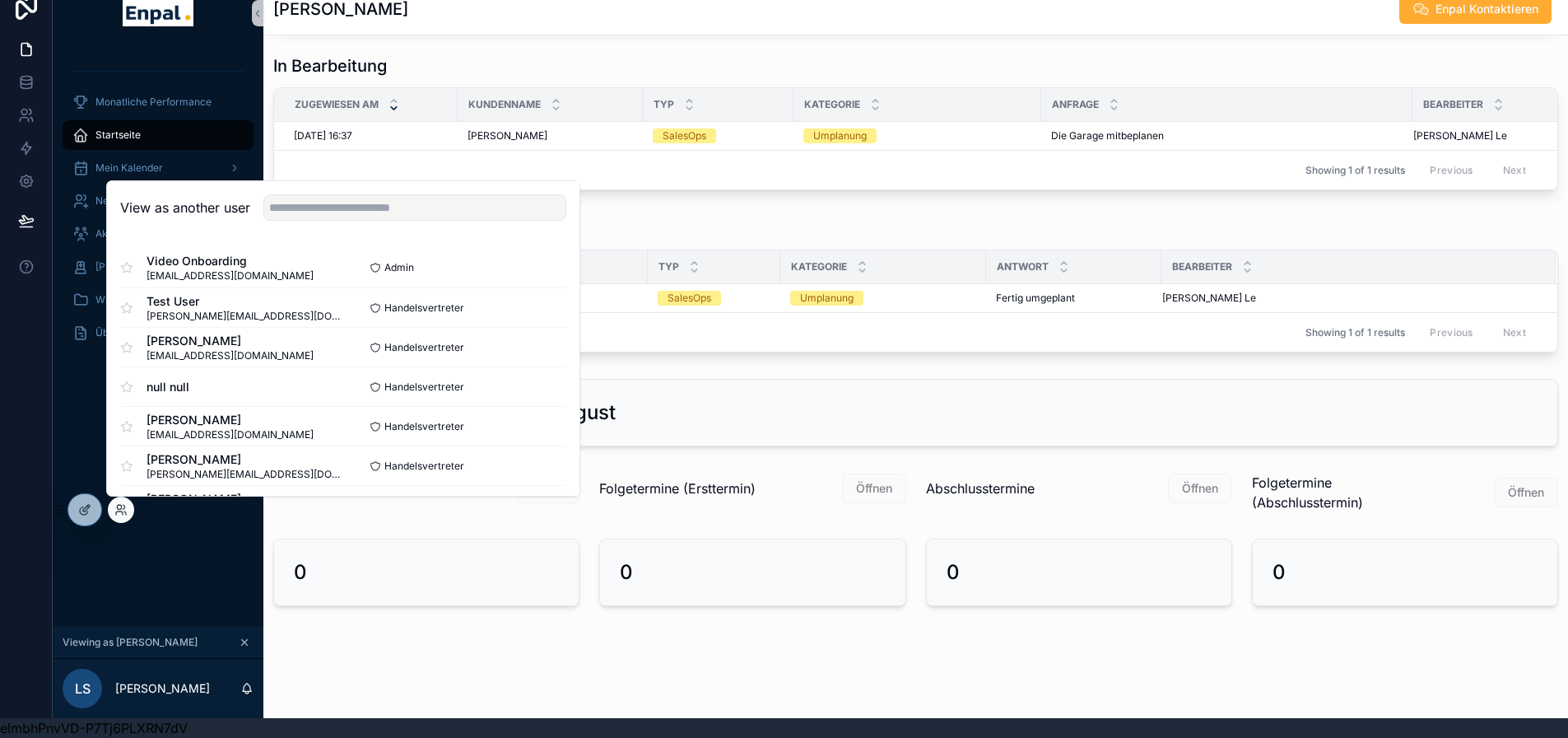
click at [318, 219] on div "View as another user" at bounding box center [343, 208] width 472 height 54
click at [323, 215] on input "text" at bounding box center [415, 207] width 302 height 26
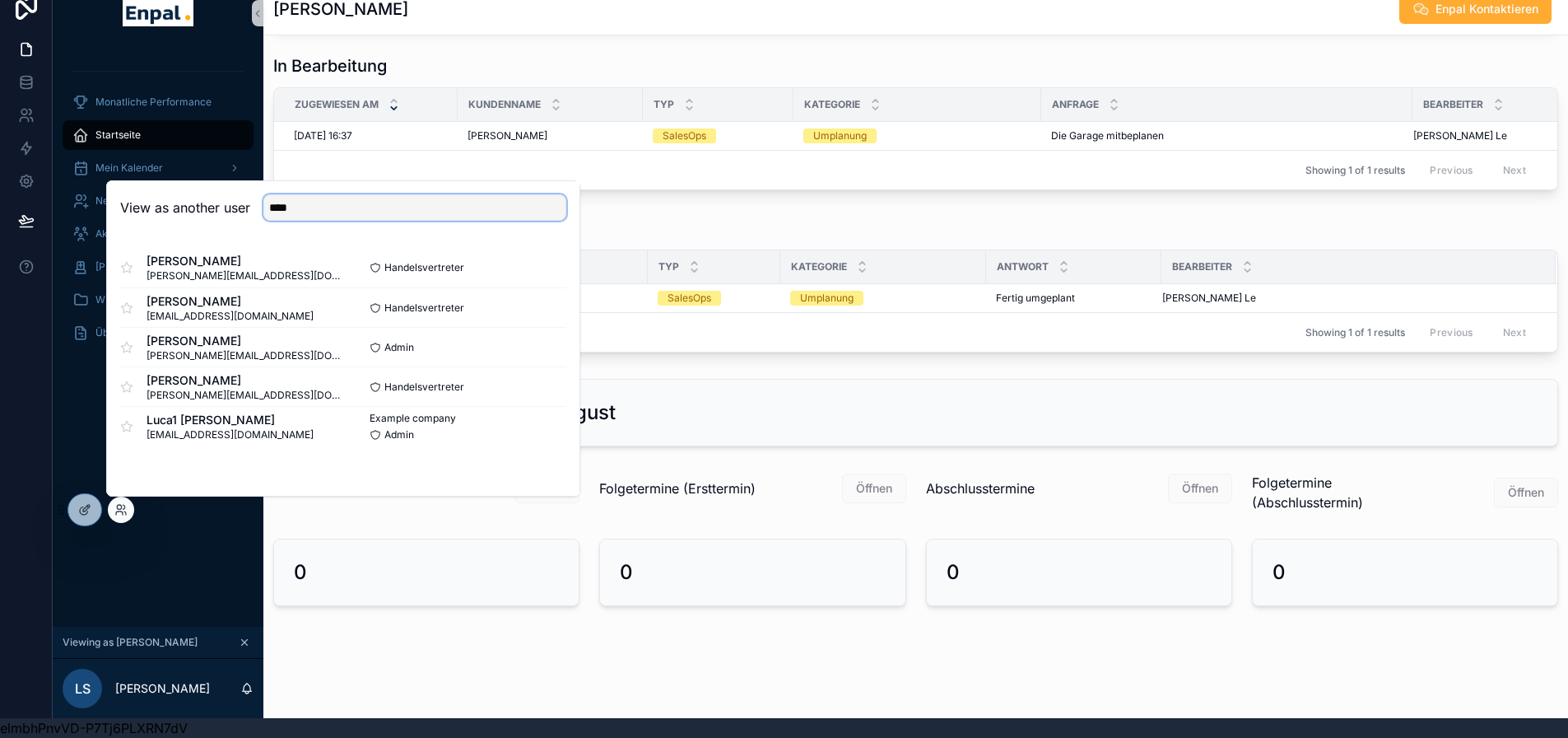
type input "****"
click at [225, 557] on div "Monatliche Performance Startseite Mein Kalender Neue Kunden Aktive Kunden Verlo…" at bounding box center [158, 336] width 211 height 581
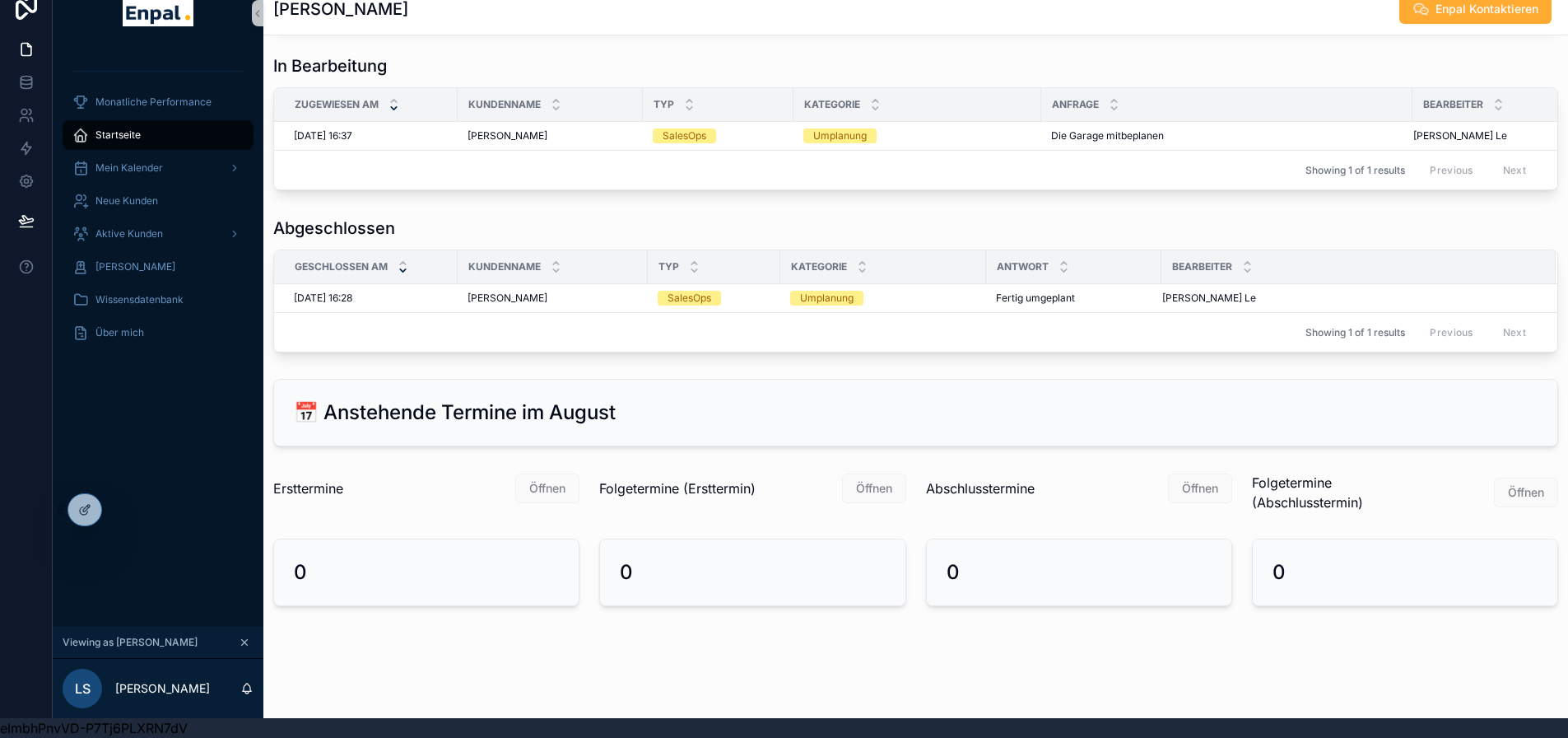
click at [197, 480] on div "Monatliche Performance Startseite Mein Kalender Neue Kunden Aktive Kunden Verlo…" at bounding box center [158, 336] width 211 height 581
click at [165, 492] on div "Monatliche Performance Startseite Mein Kalender Neue Kunden Aktive Kunden Verlo…" at bounding box center [158, 336] width 211 height 581
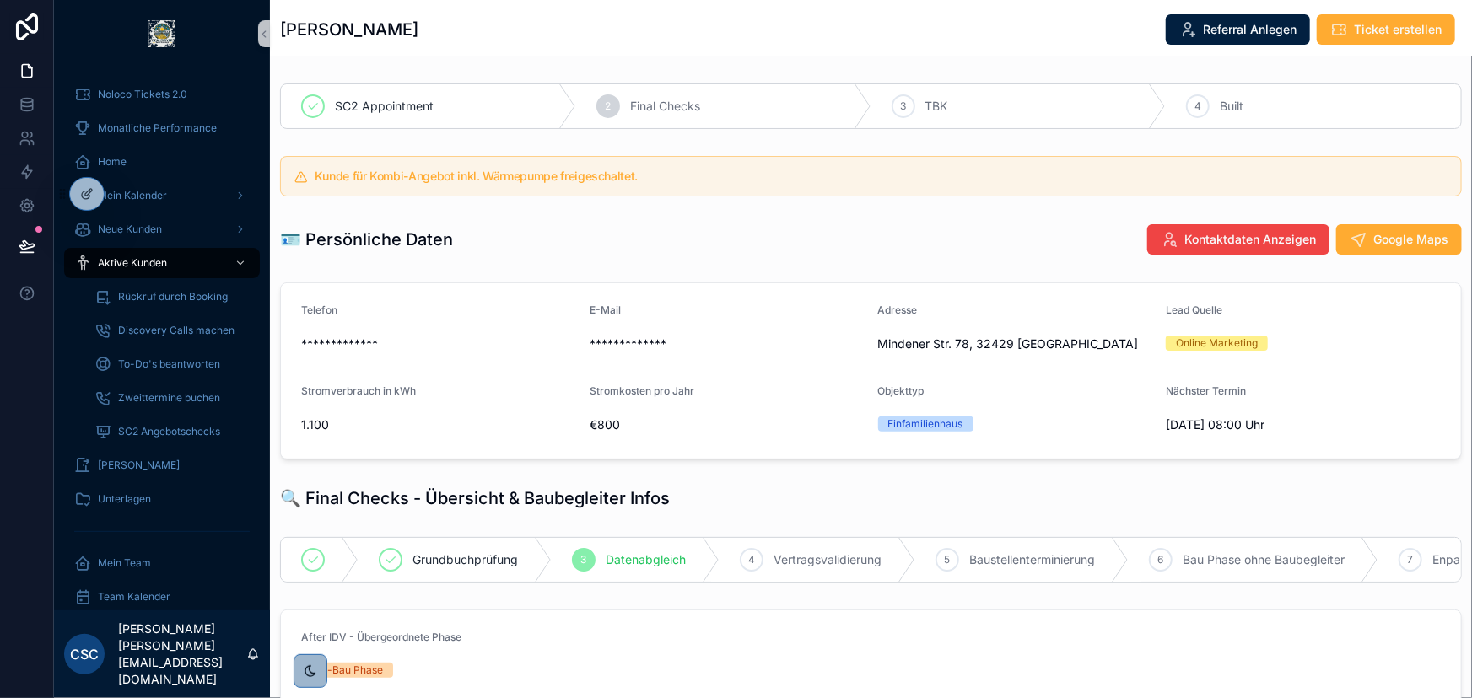
scroll to position [383, 0]
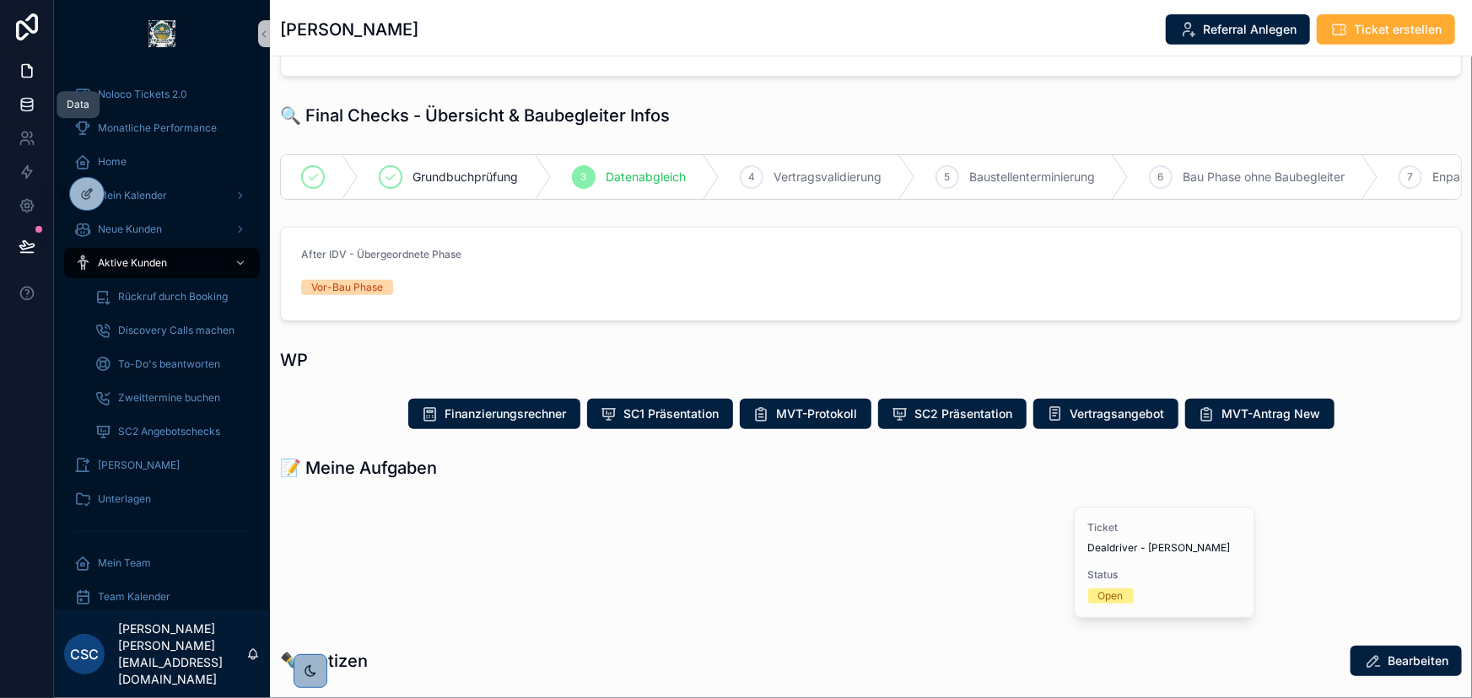
drag, startPoint x: 28, startPoint y: 103, endPoint x: 47, endPoint y: 100, distance: 19.6
click at [28, 103] on icon at bounding box center [27, 104] width 17 height 17
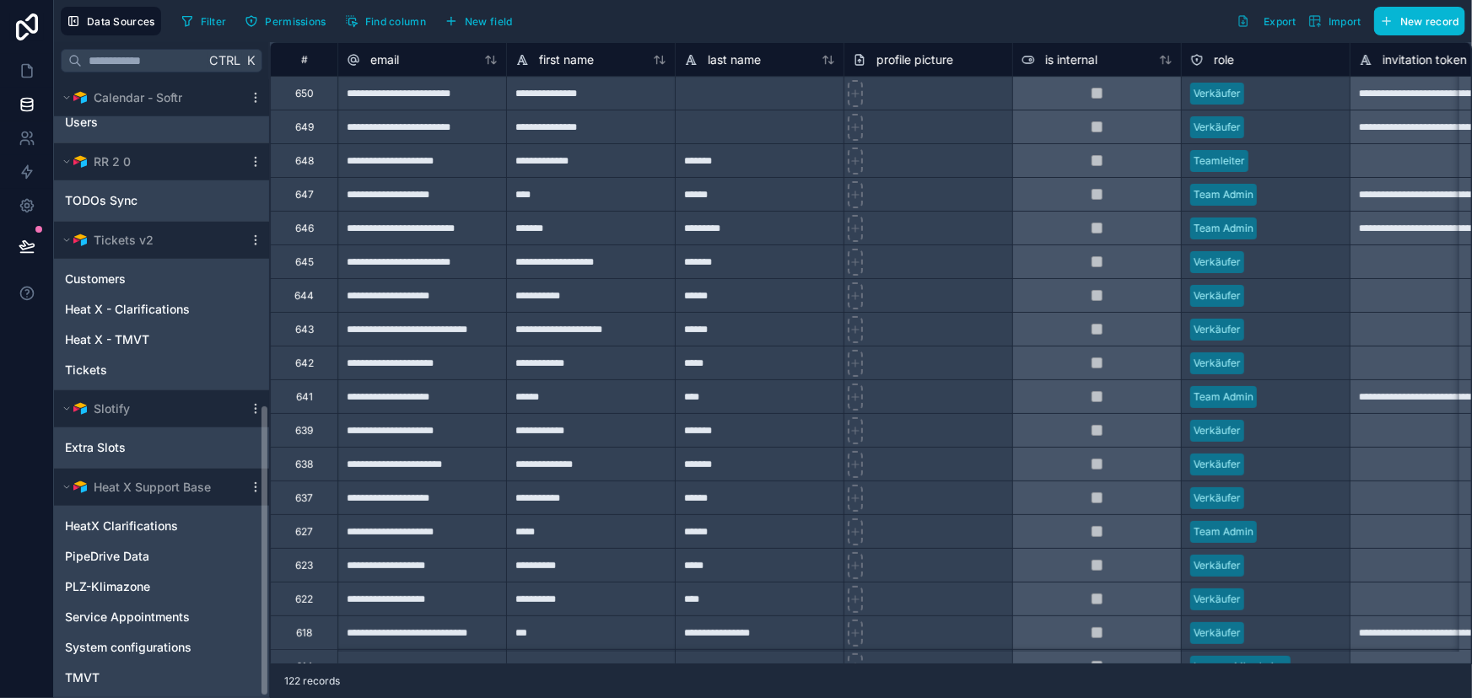
scroll to position [688, 0]
click at [24, 82] on link at bounding box center [26, 71] width 53 height 34
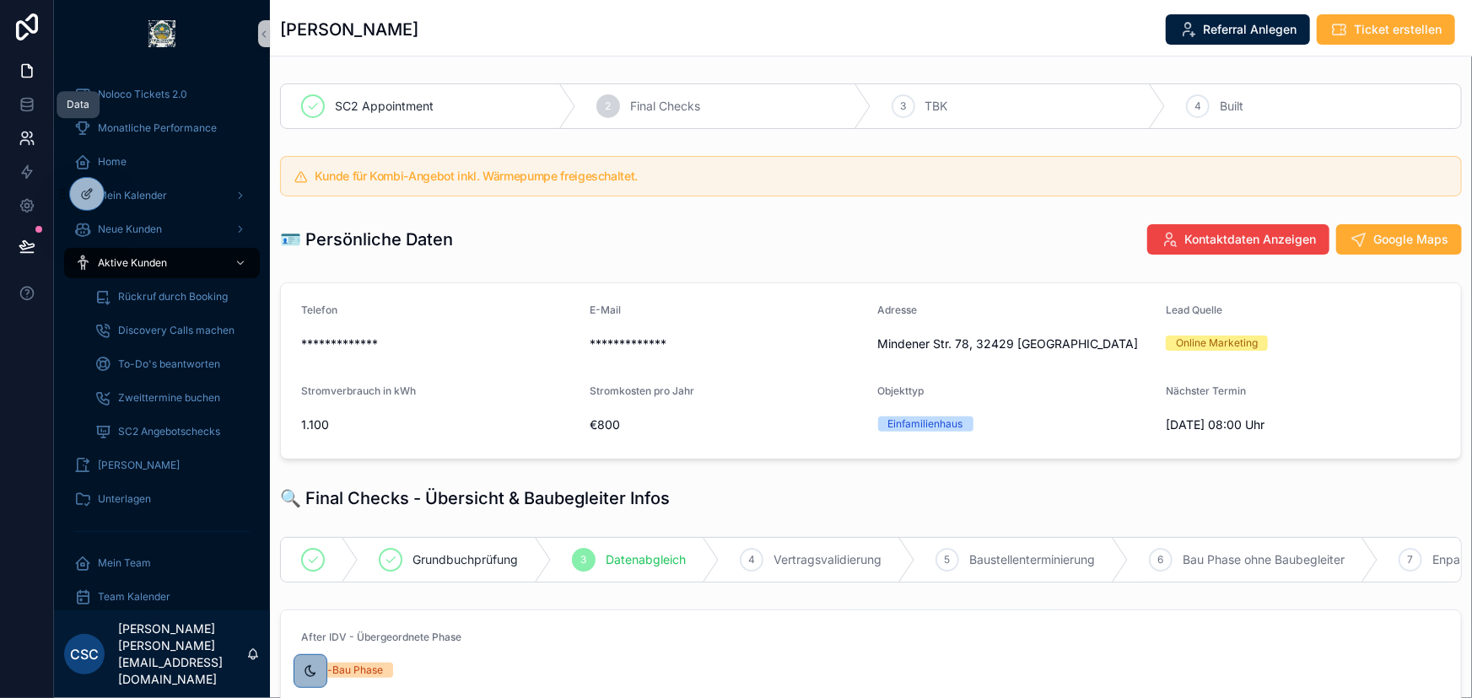
drag, startPoint x: 23, startPoint y: 103, endPoint x: 15, endPoint y: 135, distance: 32.9
click at [23, 103] on icon at bounding box center [27, 104] width 17 height 17
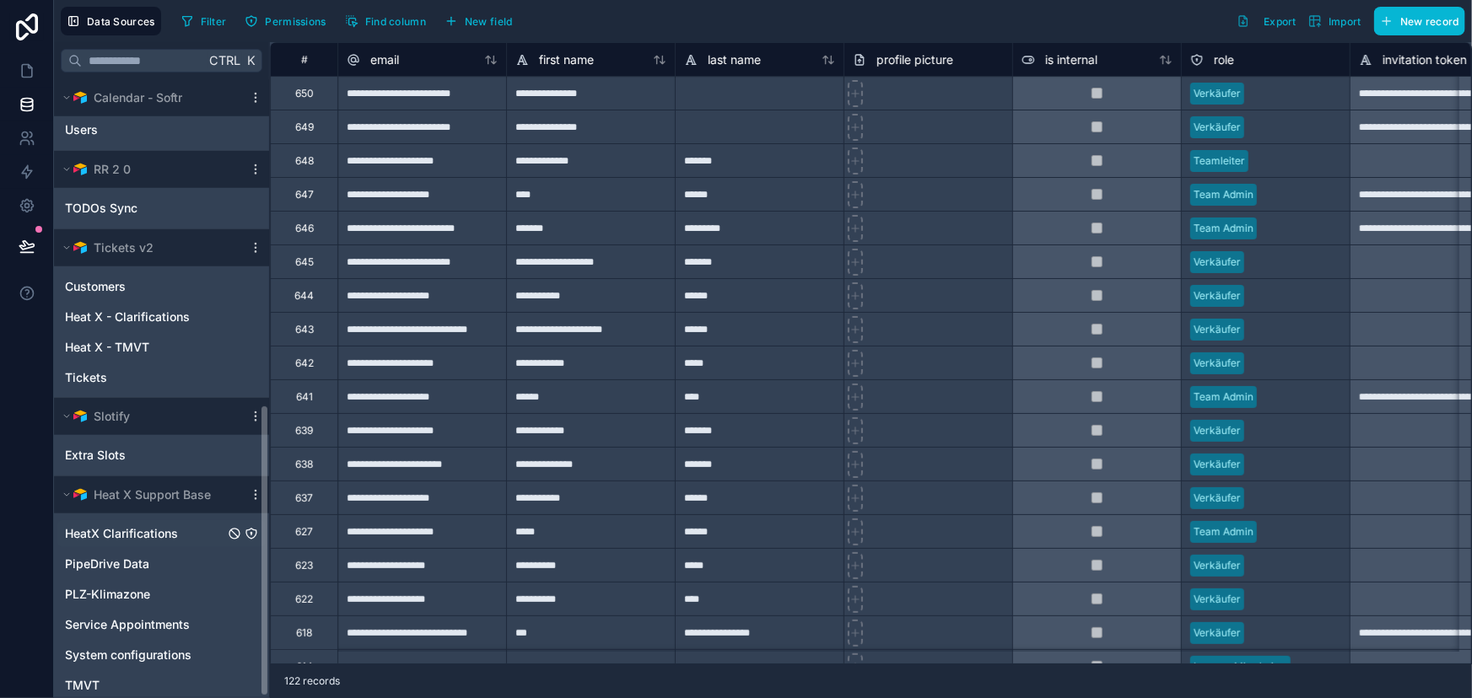
scroll to position [688, 0]
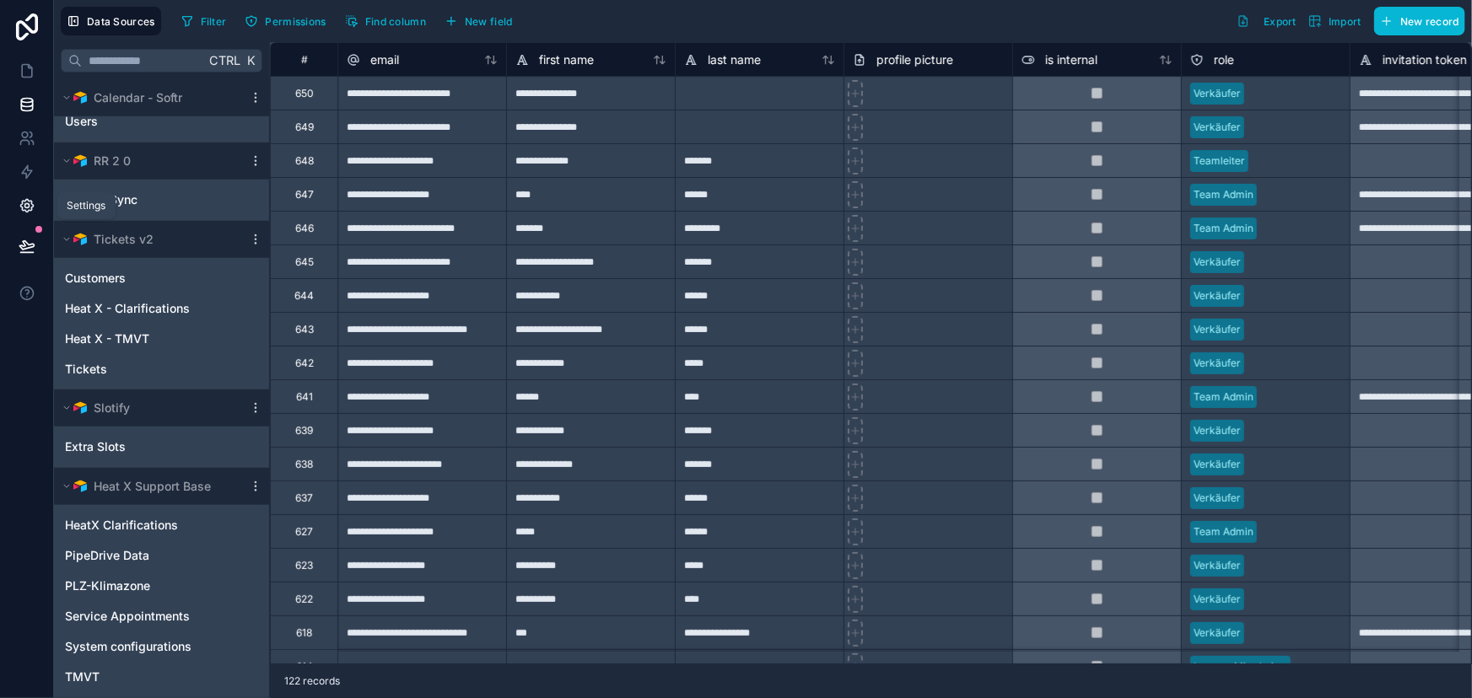
click at [24, 208] on icon at bounding box center [26, 206] width 4 height 4
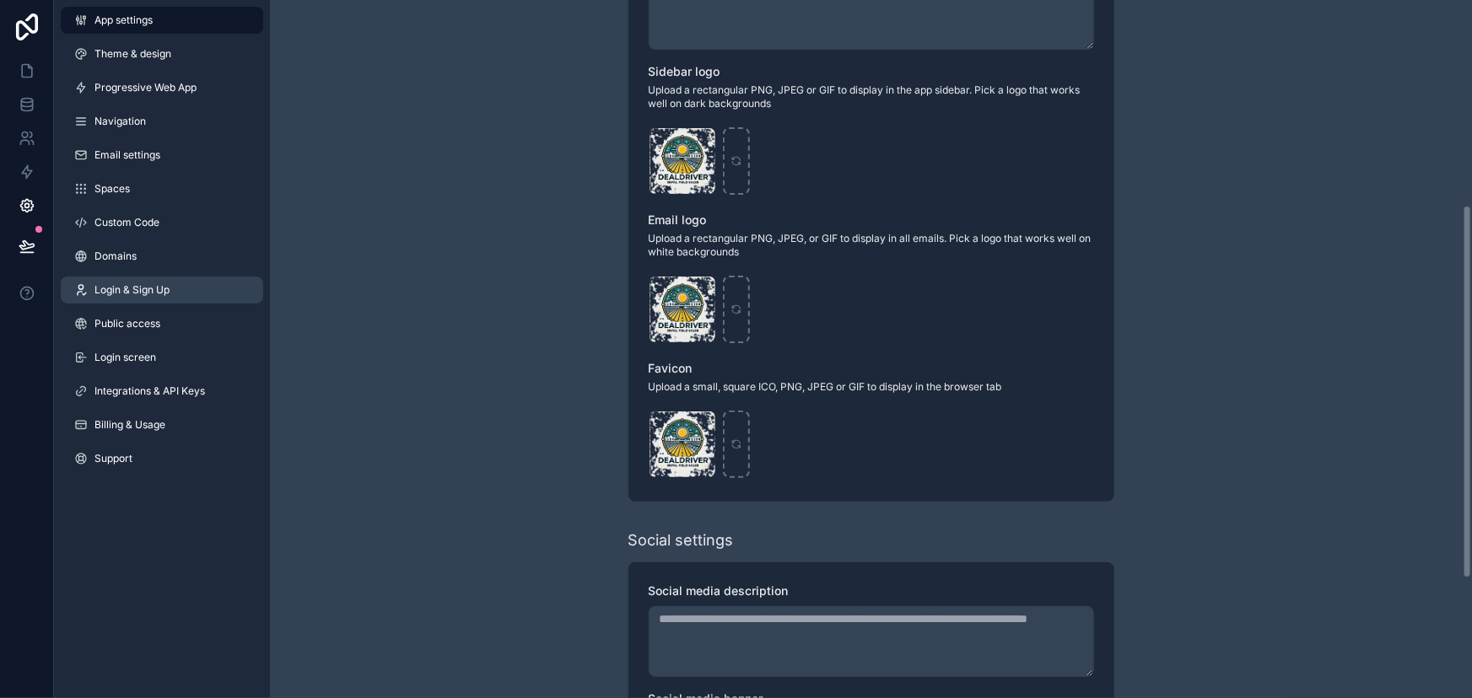
scroll to position [460, 0]
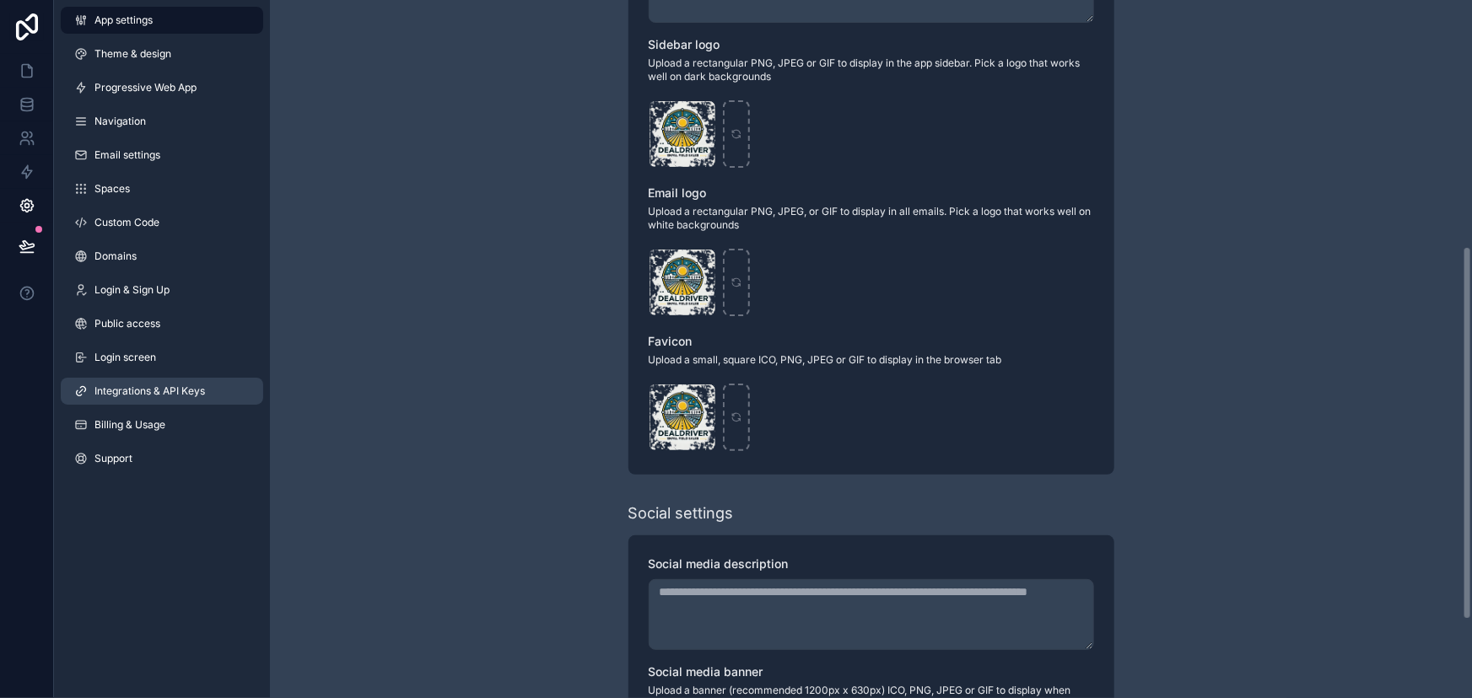
click at [127, 397] on span "Integrations & API Keys" at bounding box center [149, 391] width 111 height 13
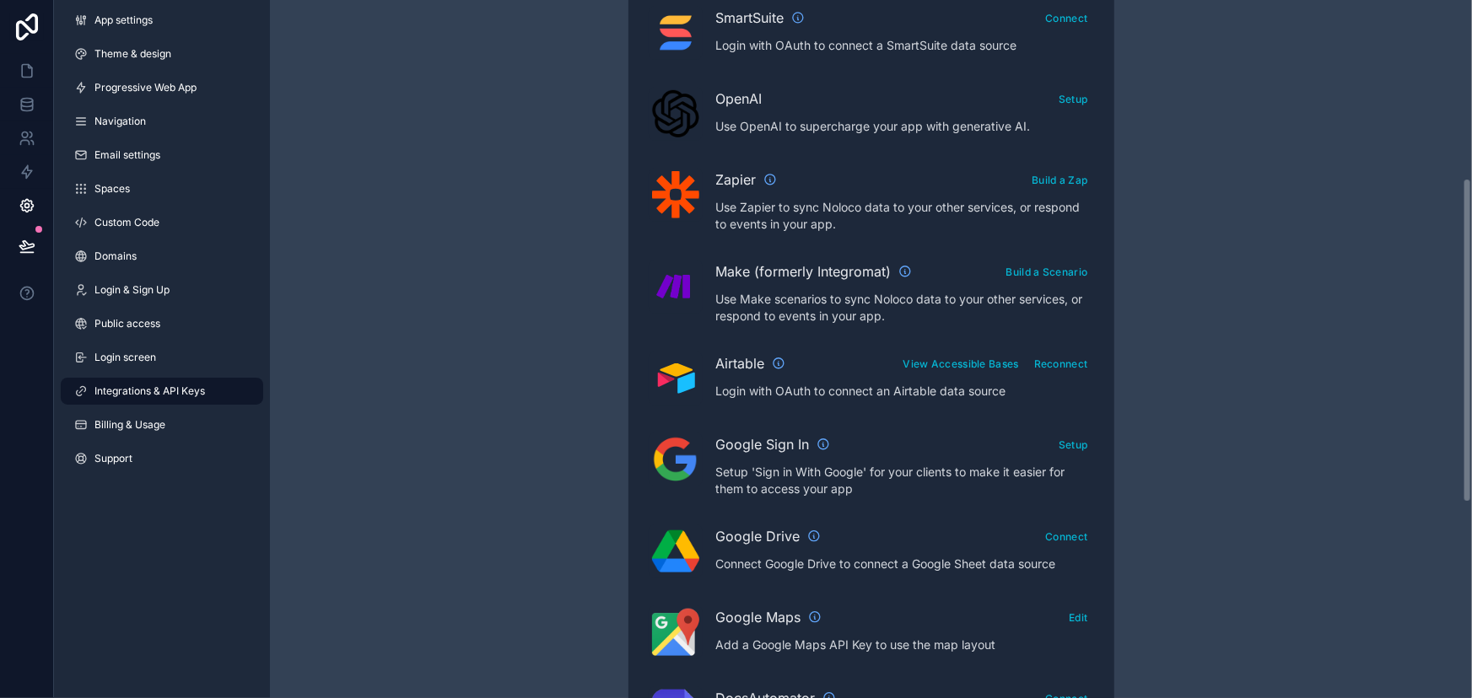
scroll to position [537, 0]
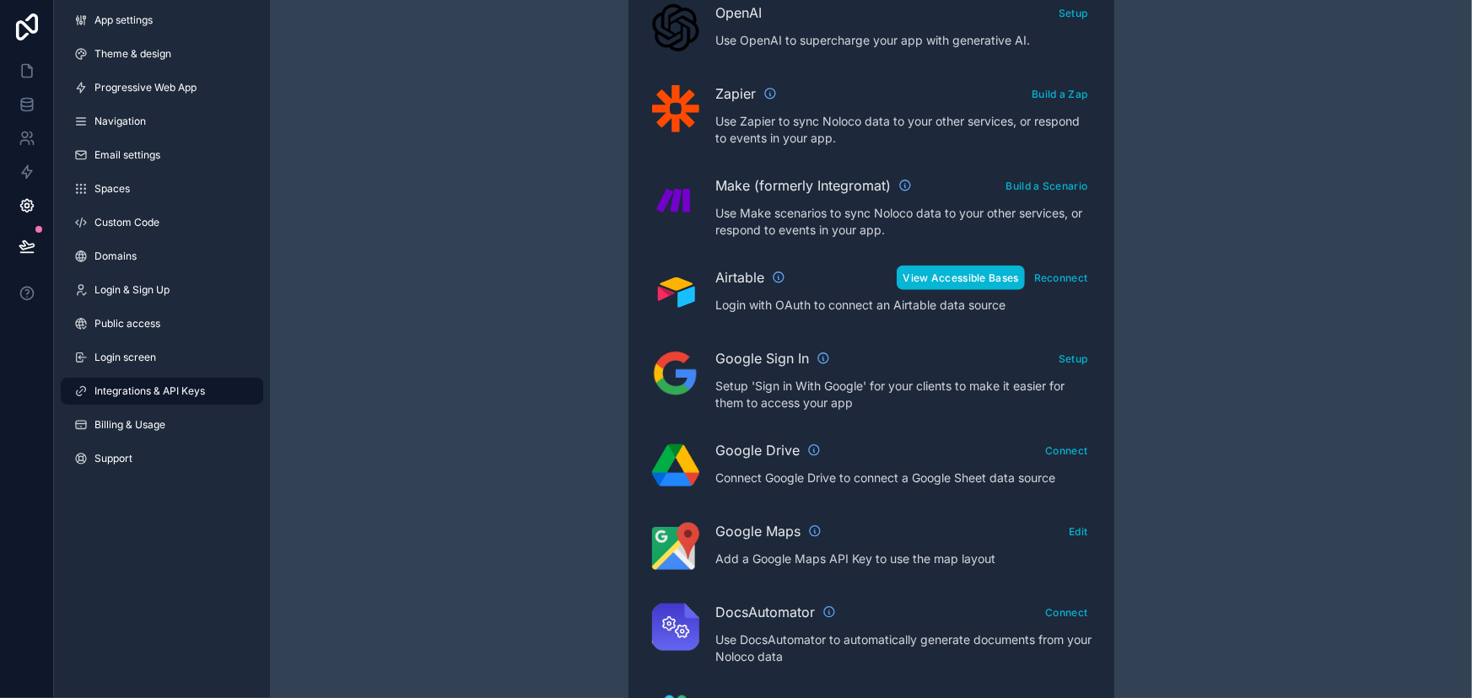
click at [976, 275] on button "View Accessible Bases" at bounding box center [960, 278] width 127 height 24
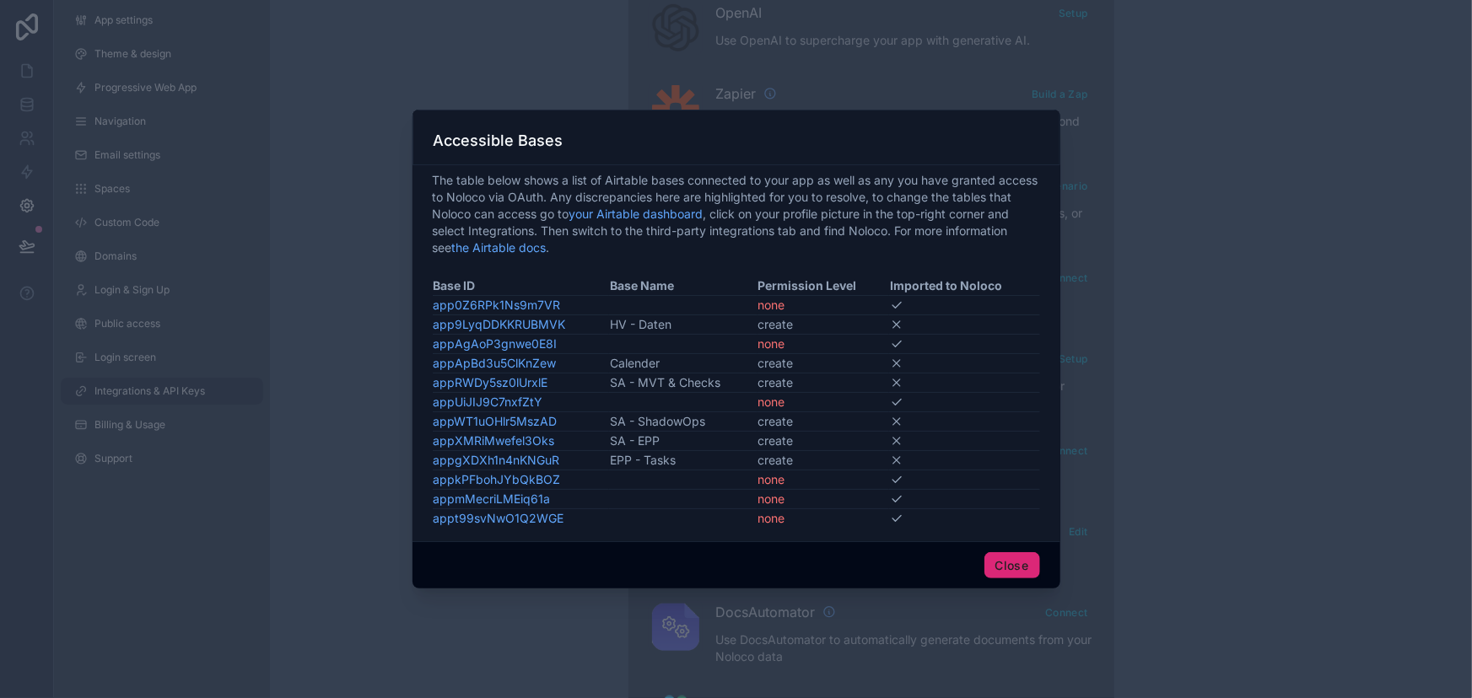
click at [1018, 566] on button "Close" at bounding box center [1012, 566] width 56 height 27
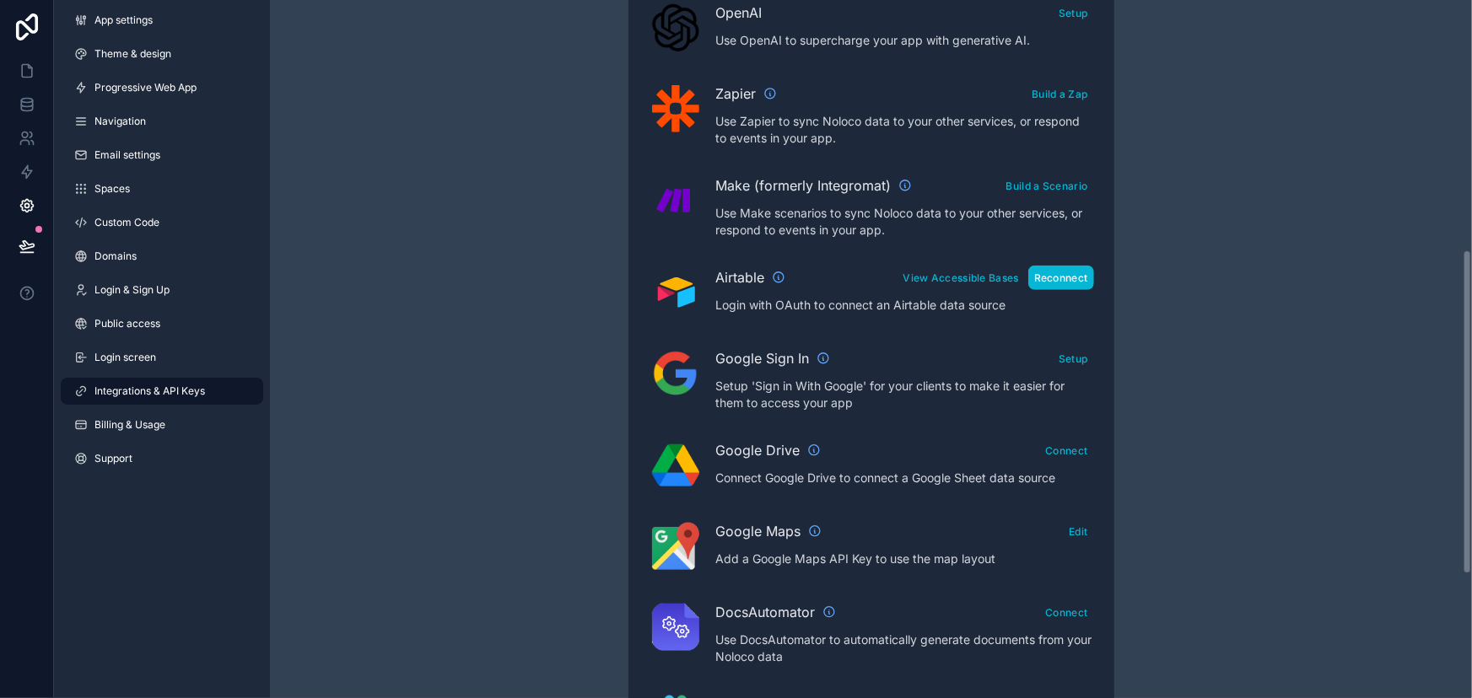
click at [1071, 287] on button "Reconnect" at bounding box center [1061, 278] width 66 height 24
drag, startPoint x: 32, startPoint y: 110, endPoint x: 40, endPoint y: 117, distance: 10.7
click at [32, 110] on icon at bounding box center [26, 108] width 11 height 7
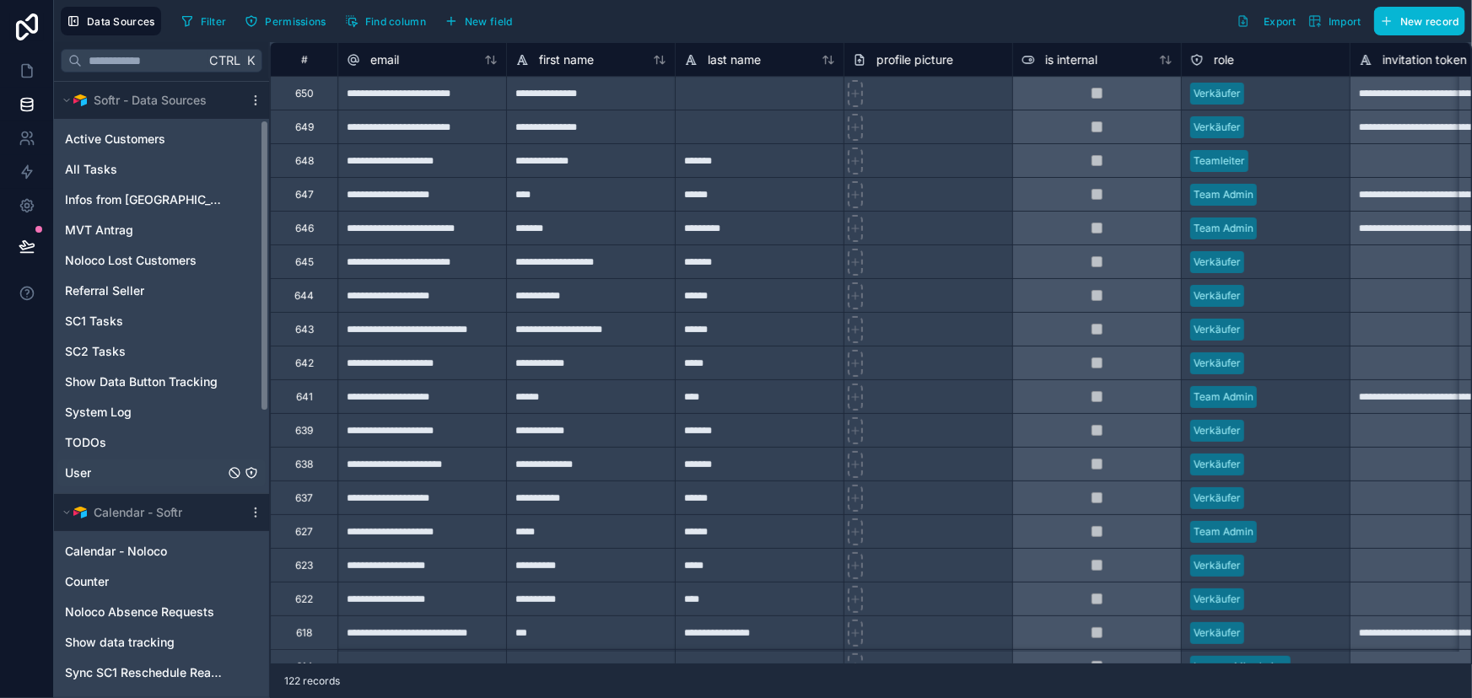
scroll to position [75, 0]
click at [121, 148] on div "Active Customers" at bounding box center [161, 140] width 208 height 27
click at [138, 138] on span "Active Customers" at bounding box center [115, 140] width 100 height 17
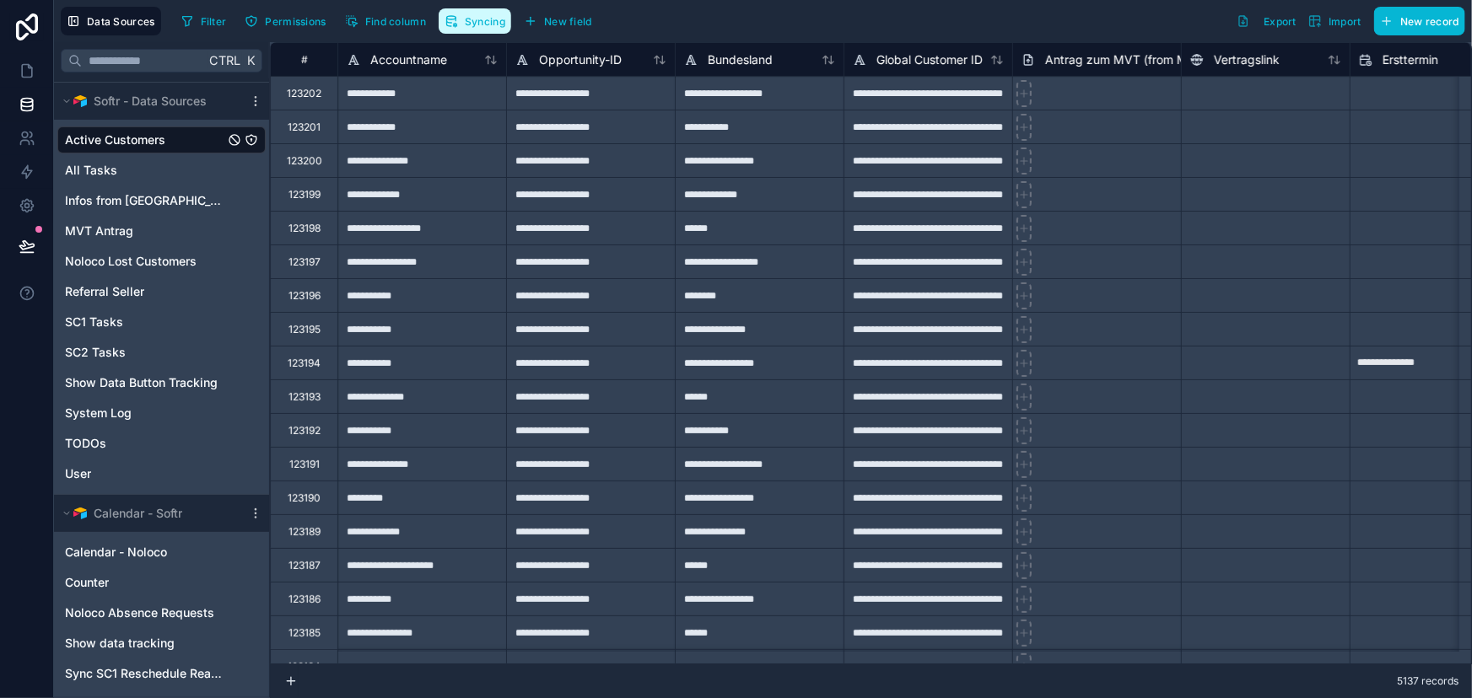
click at [490, 18] on span "Syncing" at bounding box center [485, 21] width 40 height 13
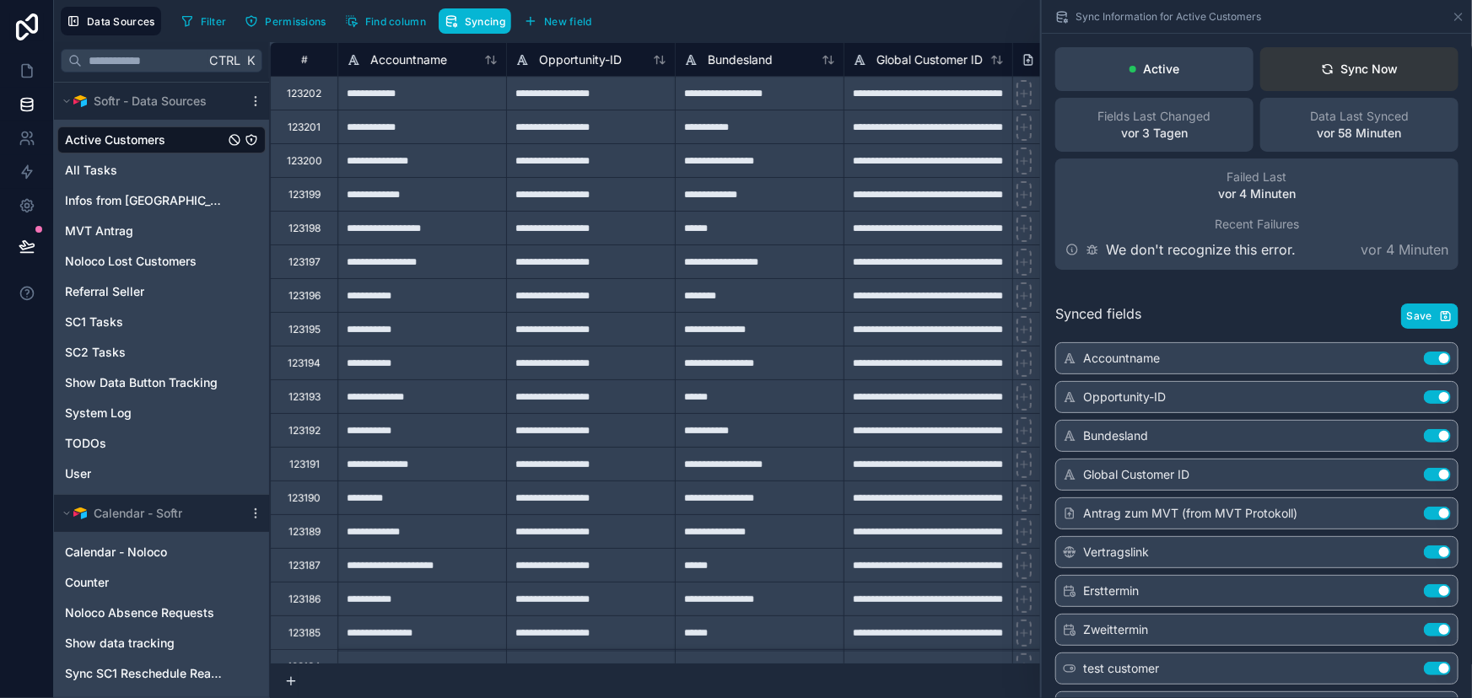
click at [1394, 71] on button "Sync Now" at bounding box center [1359, 69] width 198 height 44
click at [35, 27] on icon at bounding box center [27, 26] width 22 height 27
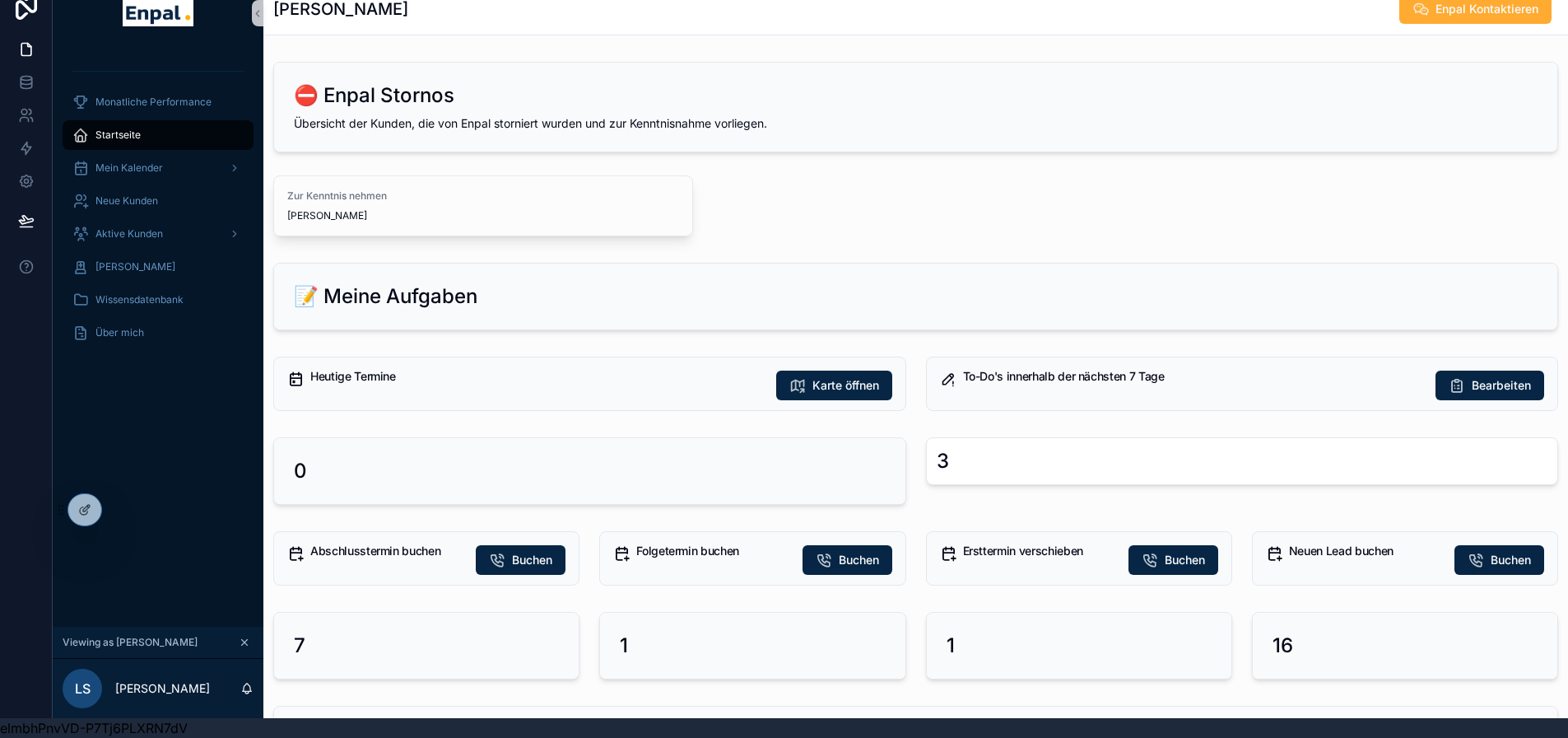
scroll to position [1155, 0]
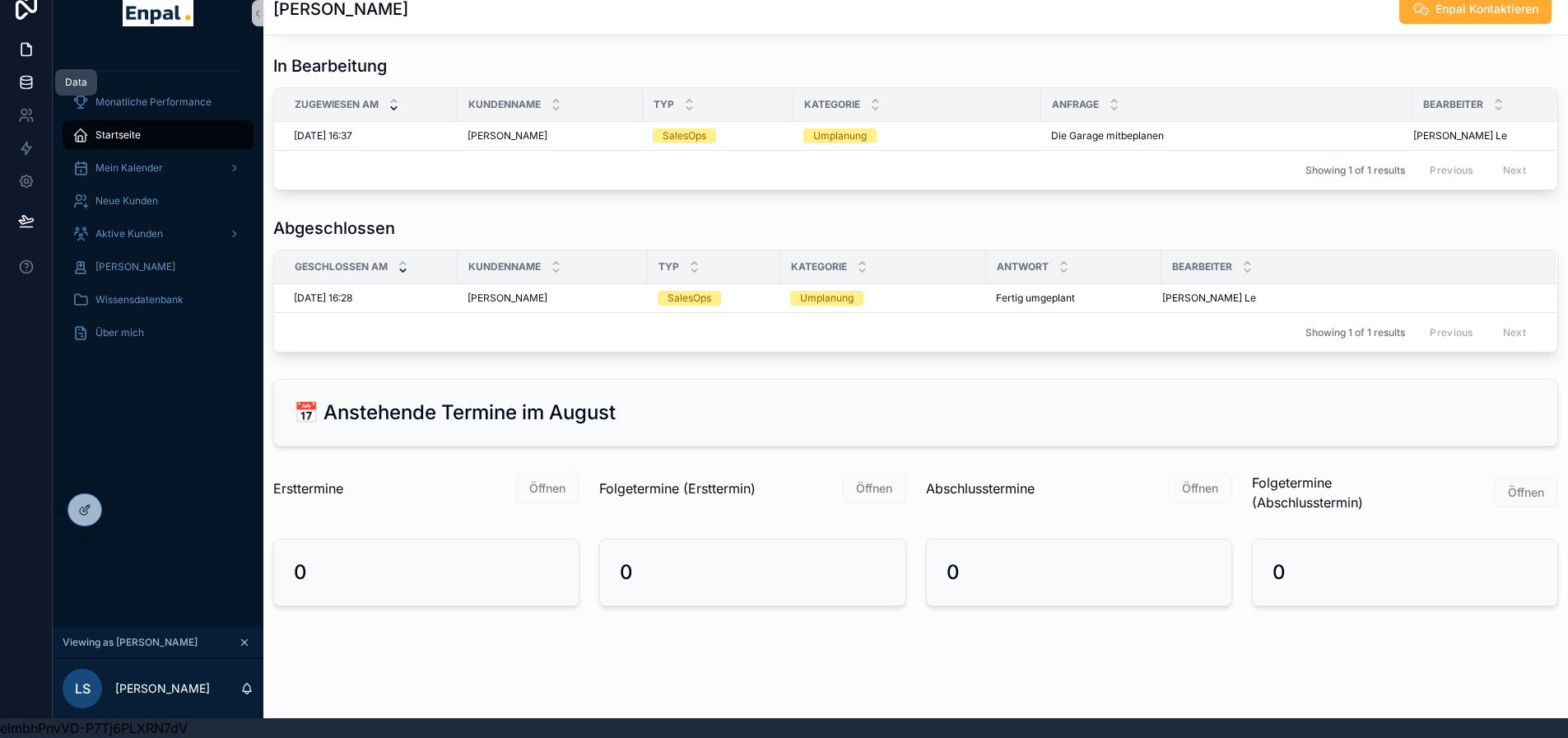
click at [30, 74] on icon at bounding box center [26, 82] width 17 height 17
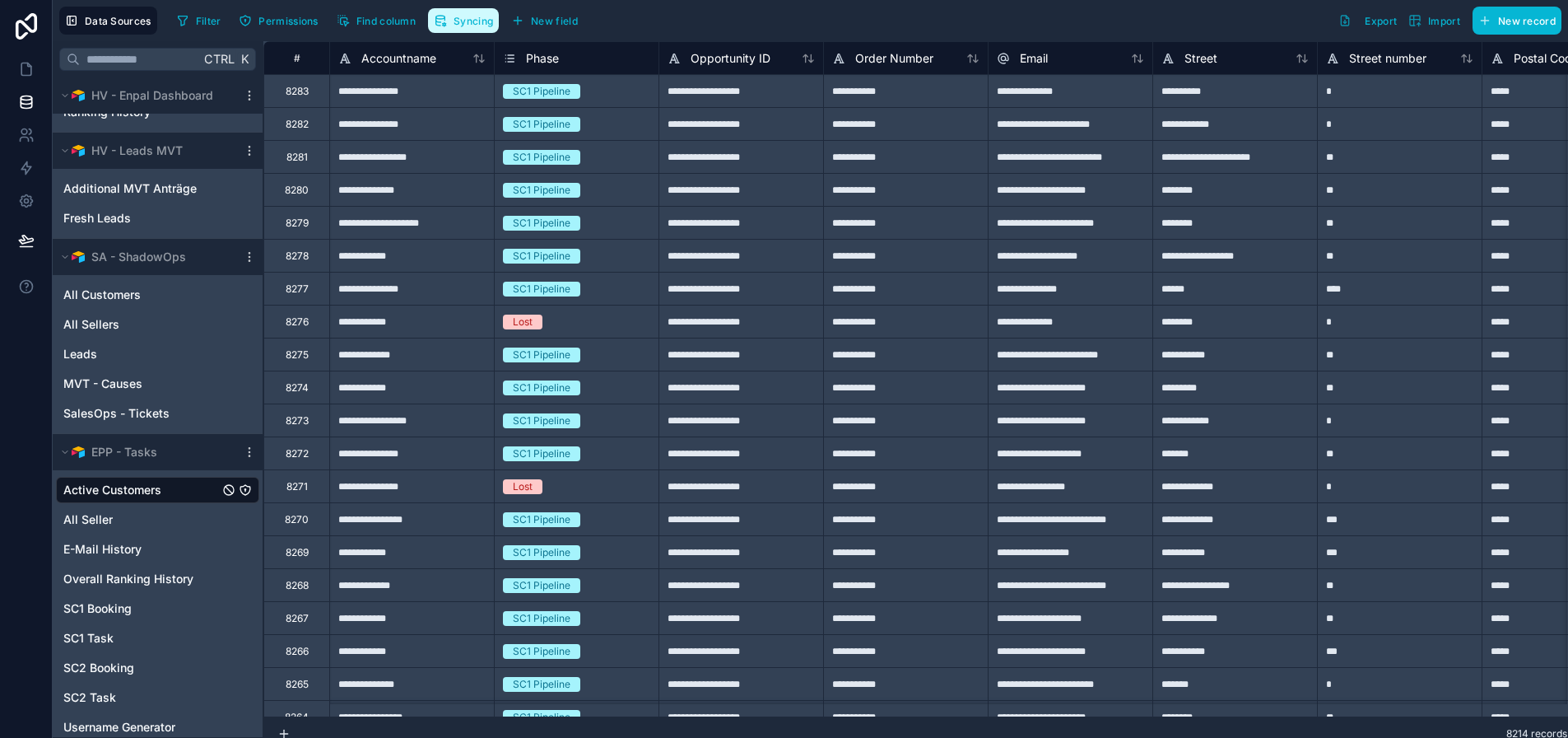
click at [465, 23] on span "Syncing" at bounding box center [473, 20] width 39 height 13
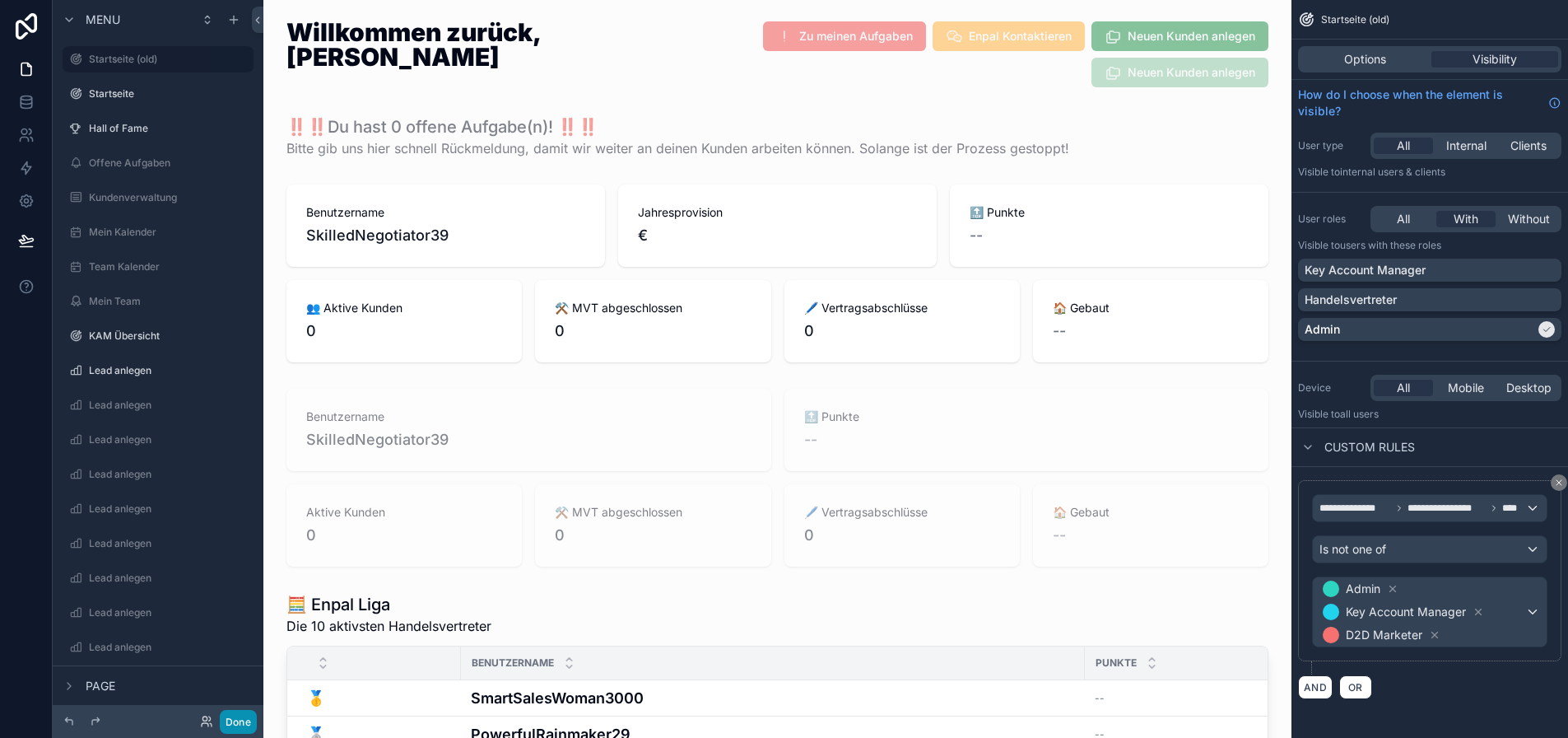
drag, startPoint x: 239, startPoint y: 729, endPoint x: 203, endPoint y: 497, distance: 234.8
click at [239, 729] on button "Done" at bounding box center [238, 721] width 37 height 23
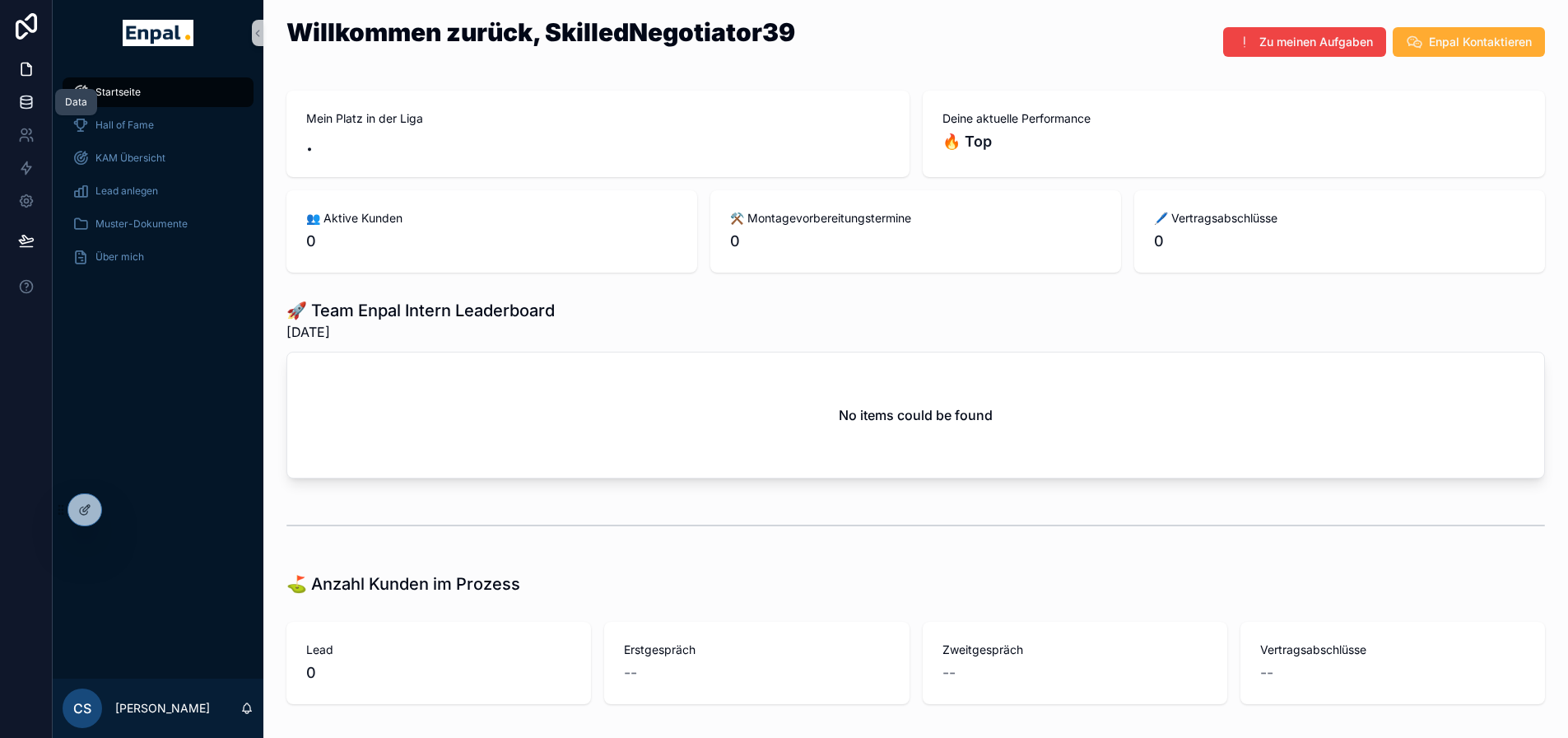
click at [28, 102] on icon at bounding box center [26, 102] width 17 height 17
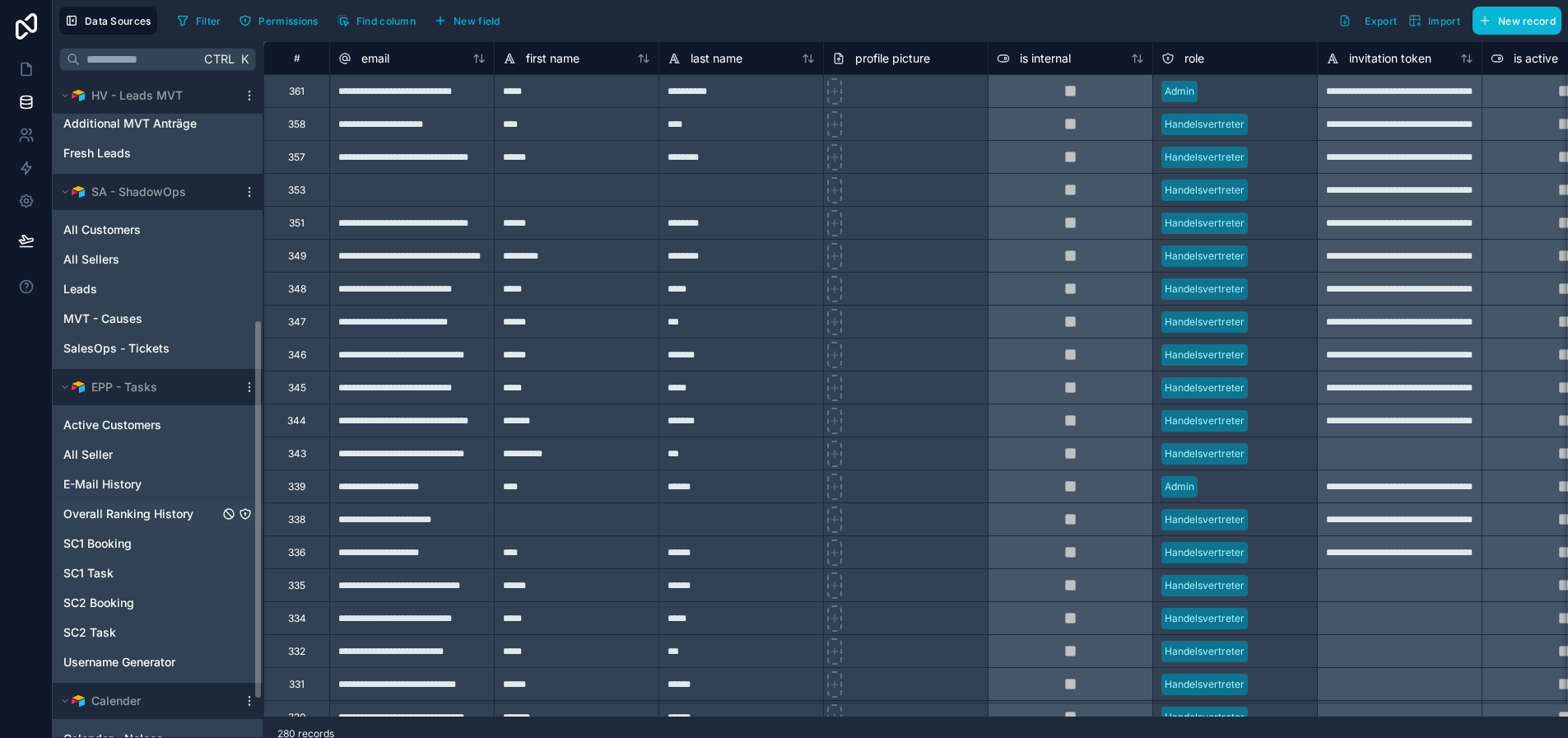
scroll to position [516, 0]
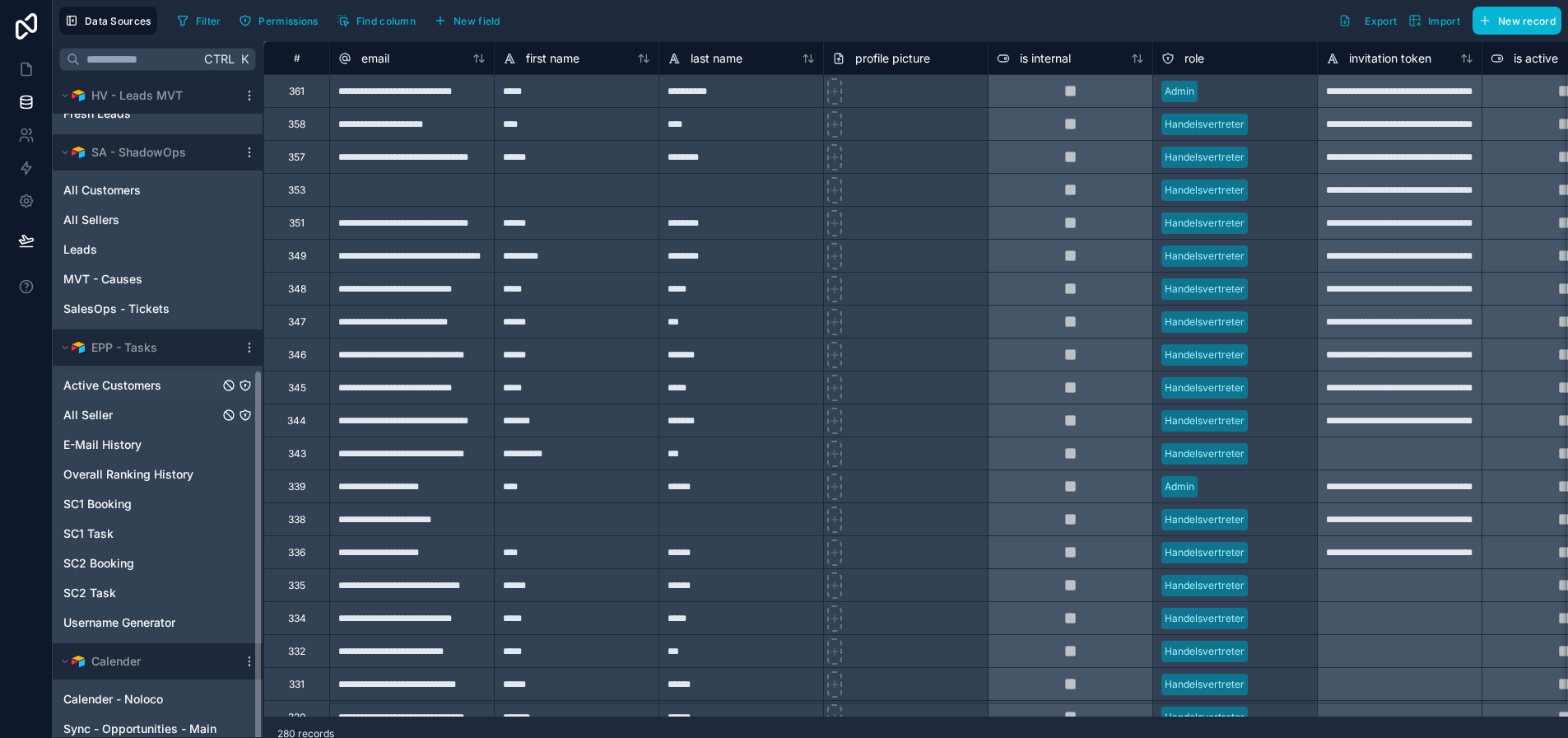
click at [150, 402] on div "All Seller" at bounding box center [157, 415] width 203 height 26
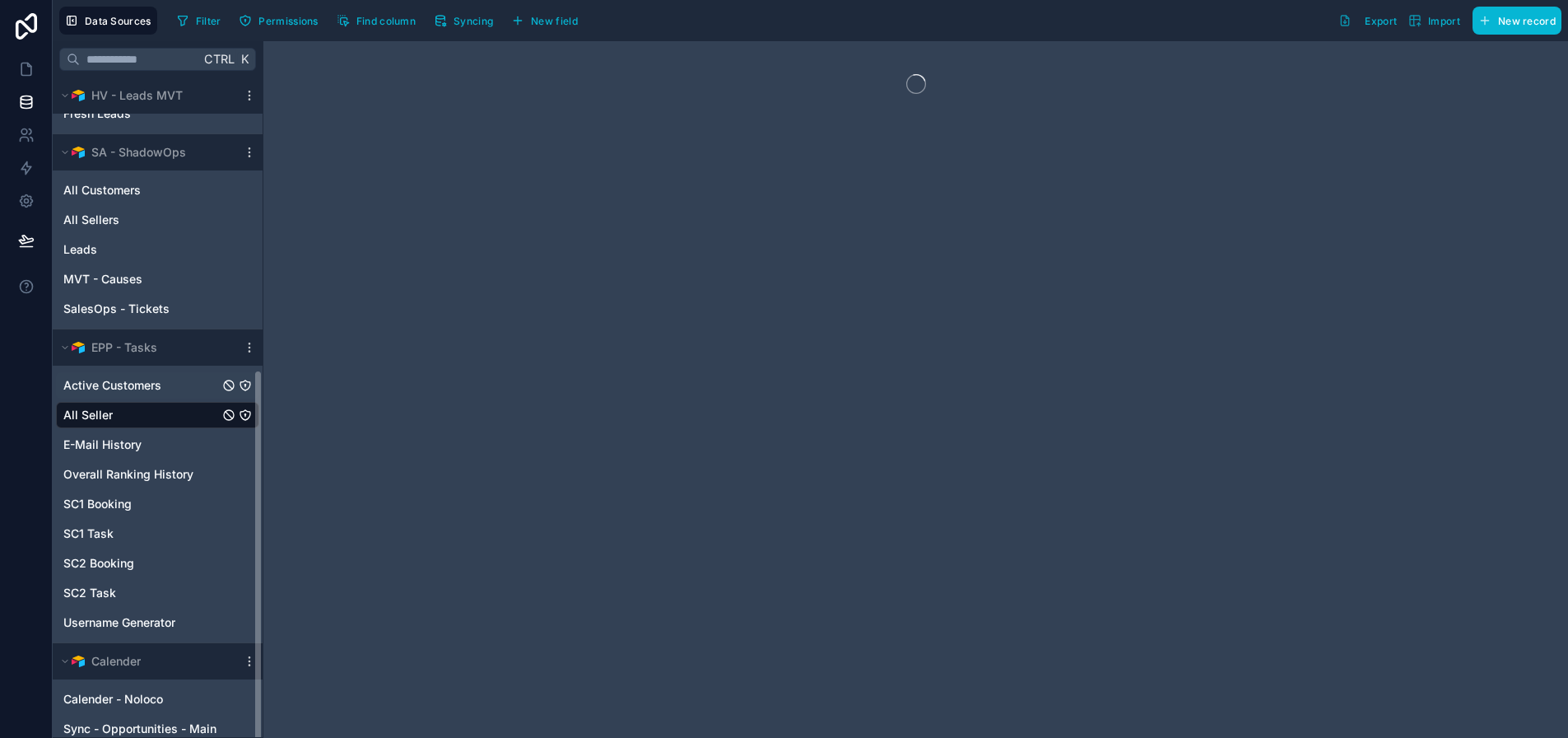
click at [150, 388] on span "Active Customers" at bounding box center [112, 385] width 98 height 17
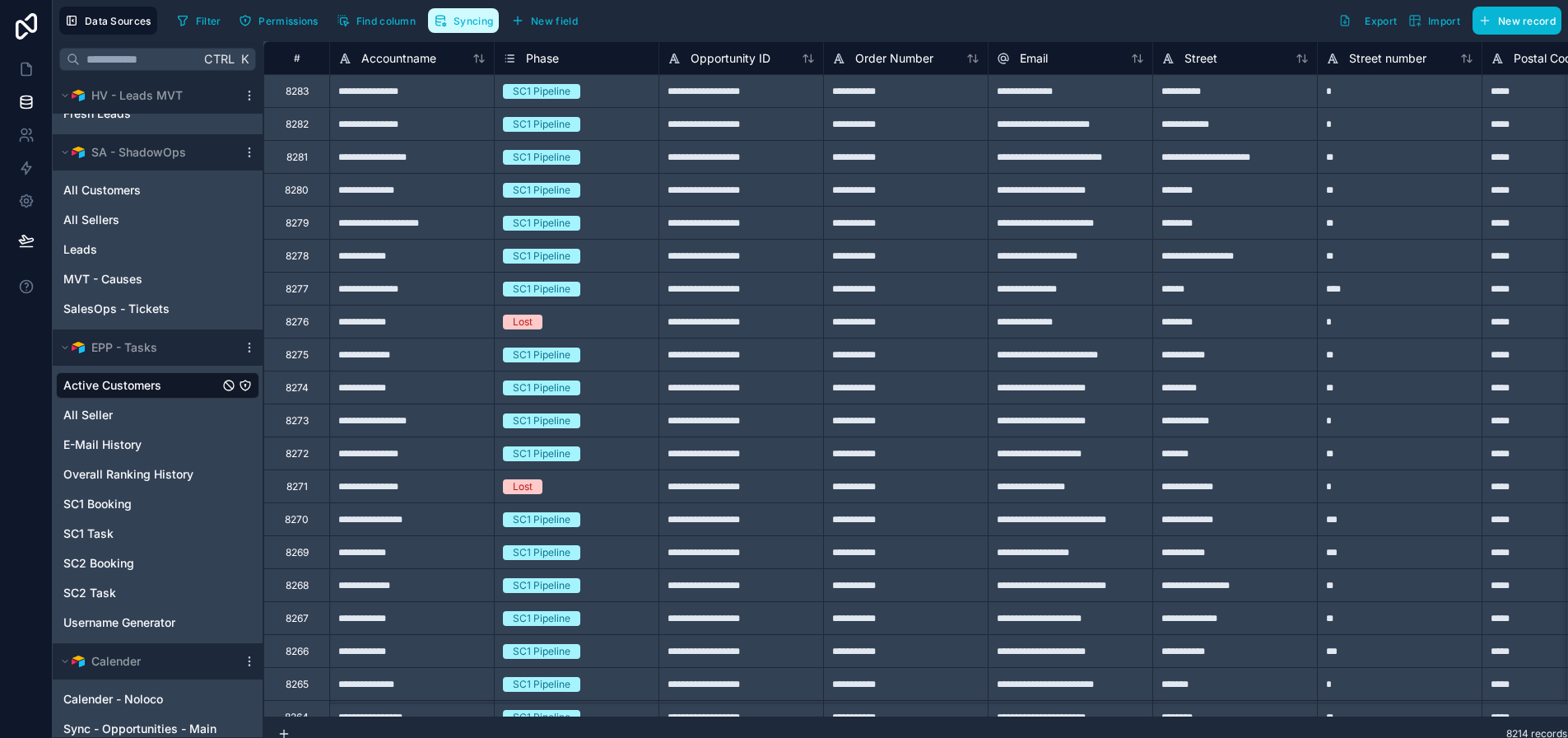
click at [472, 18] on span "Syncing" at bounding box center [473, 20] width 39 height 13
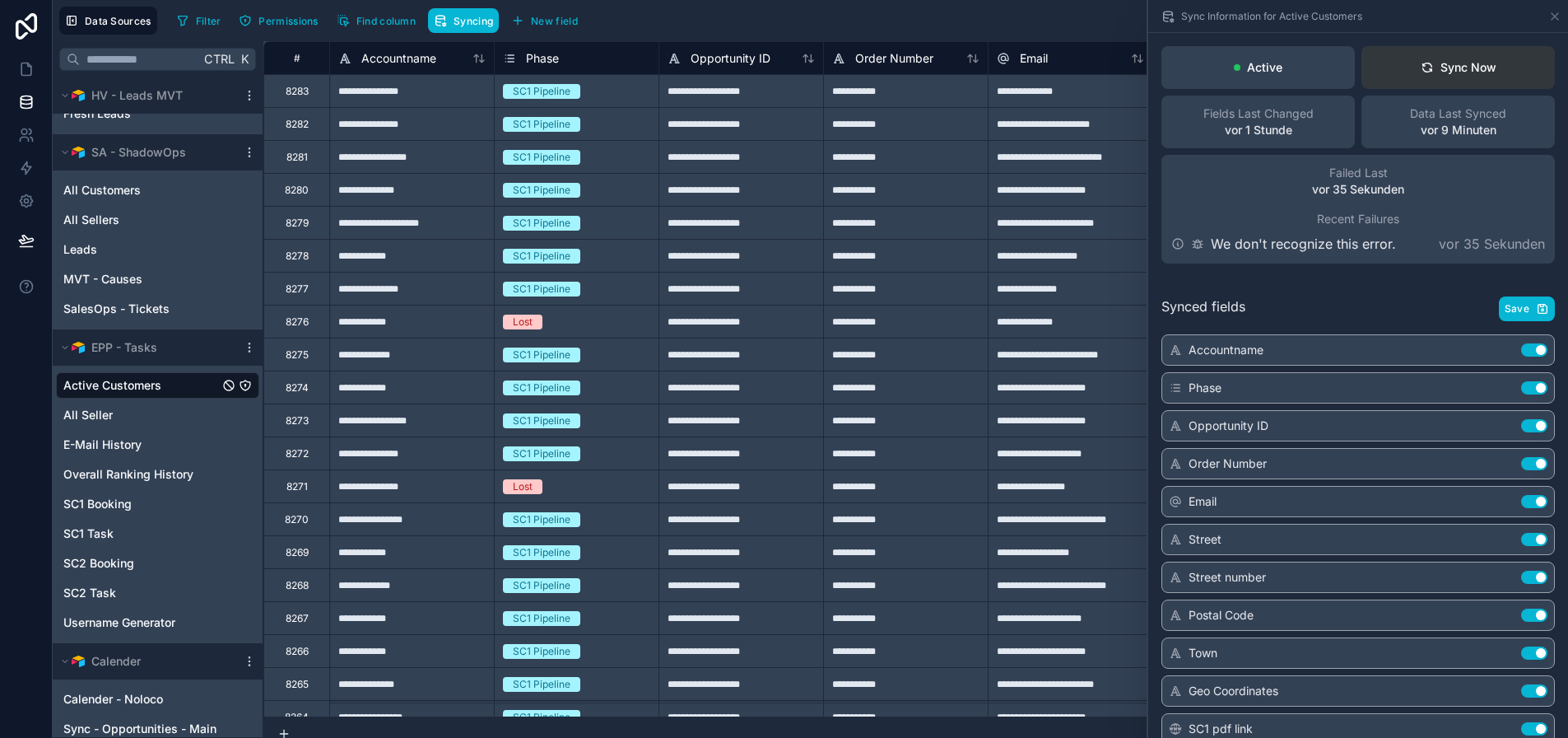
click at [1445, 65] on div "Sync Now" at bounding box center [1459, 67] width 76 height 17
click at [1508, 61] on button "Sync Now" at bounding box center [1458, 67] width 193 height 43
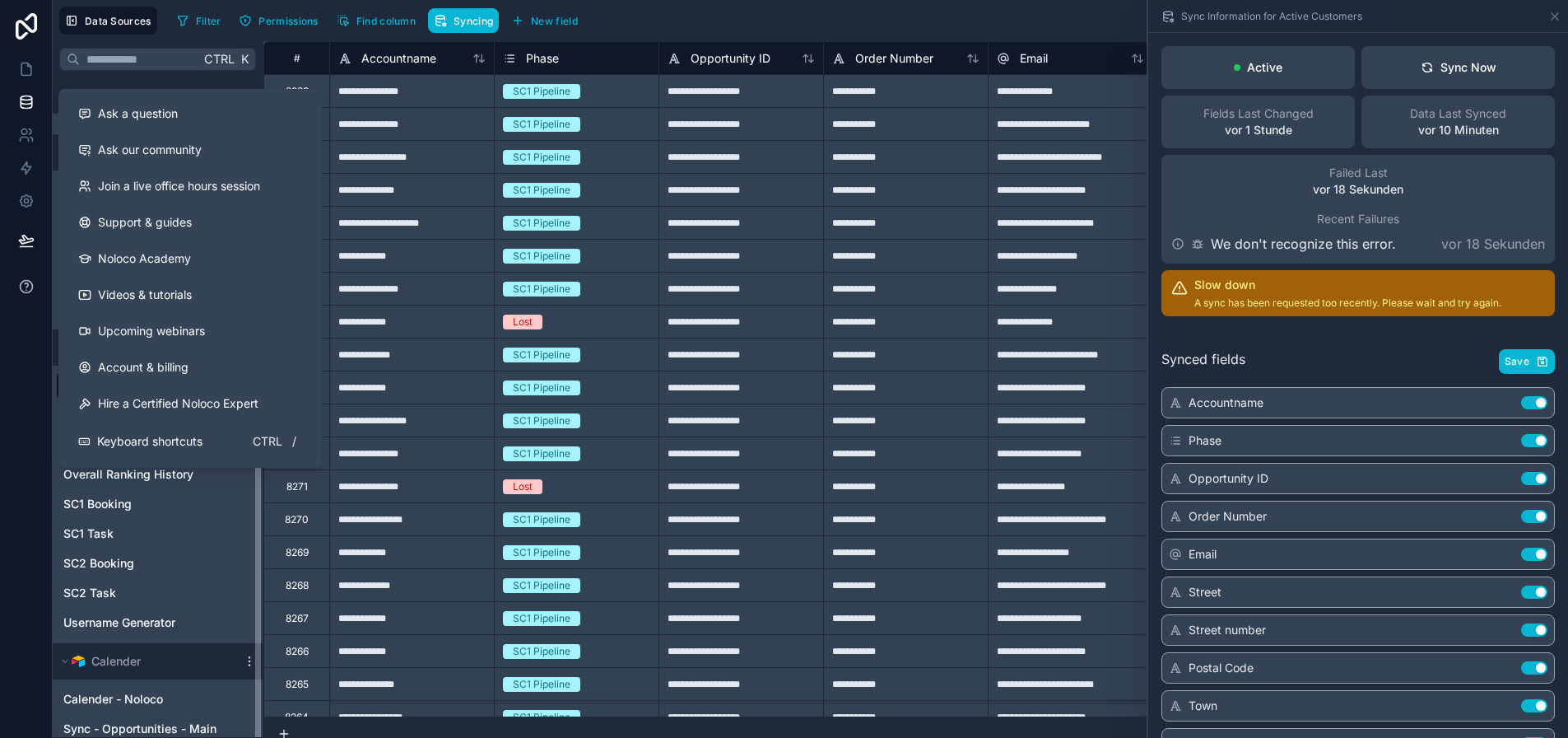
click at [36, 286] on button at bounding box center [25, 286] width 52 height 46
click at [135, 121] on span "Ask a question" at bounding box center [138, 113] width 80 height 17
click at [137, 124] on button "Ask a question" at bounding box center [190, 113] width 250 height 36
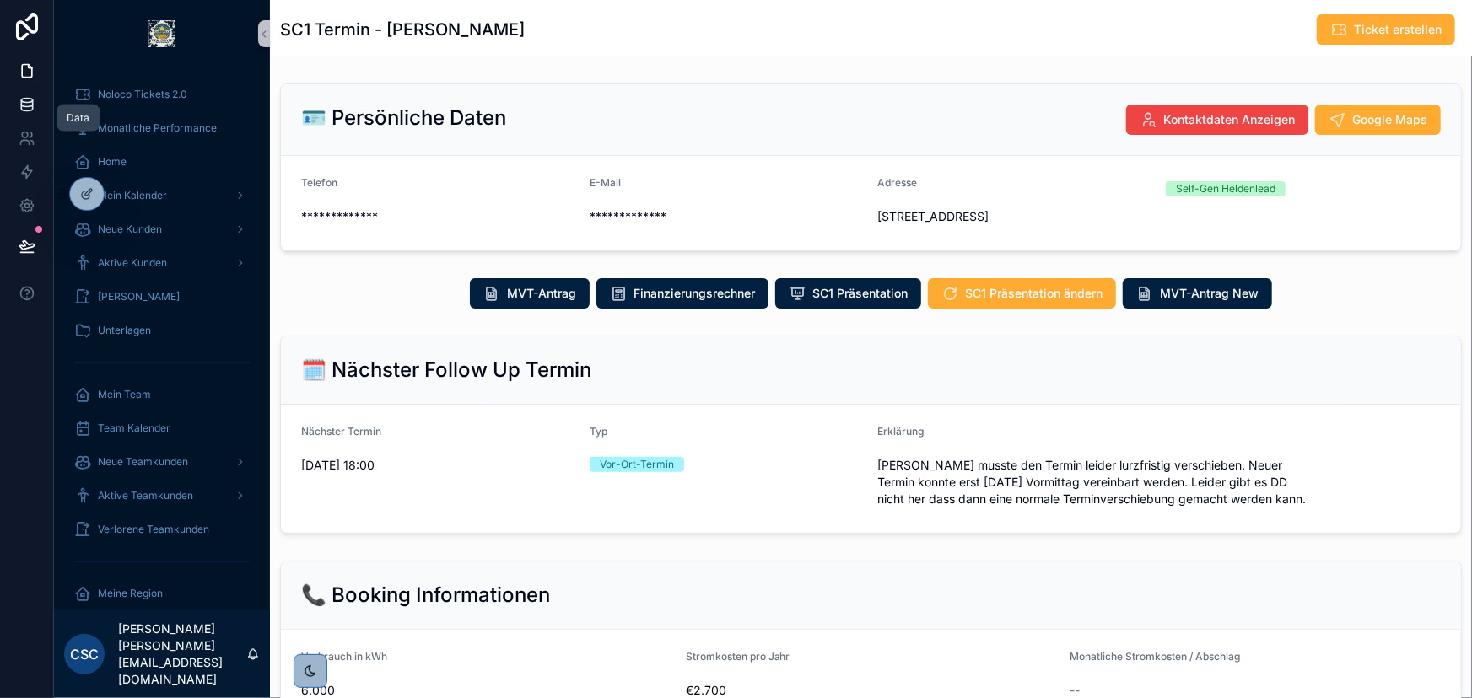
click at [34, 111] on icon at bounding box center [27, 104] width 17 height 17
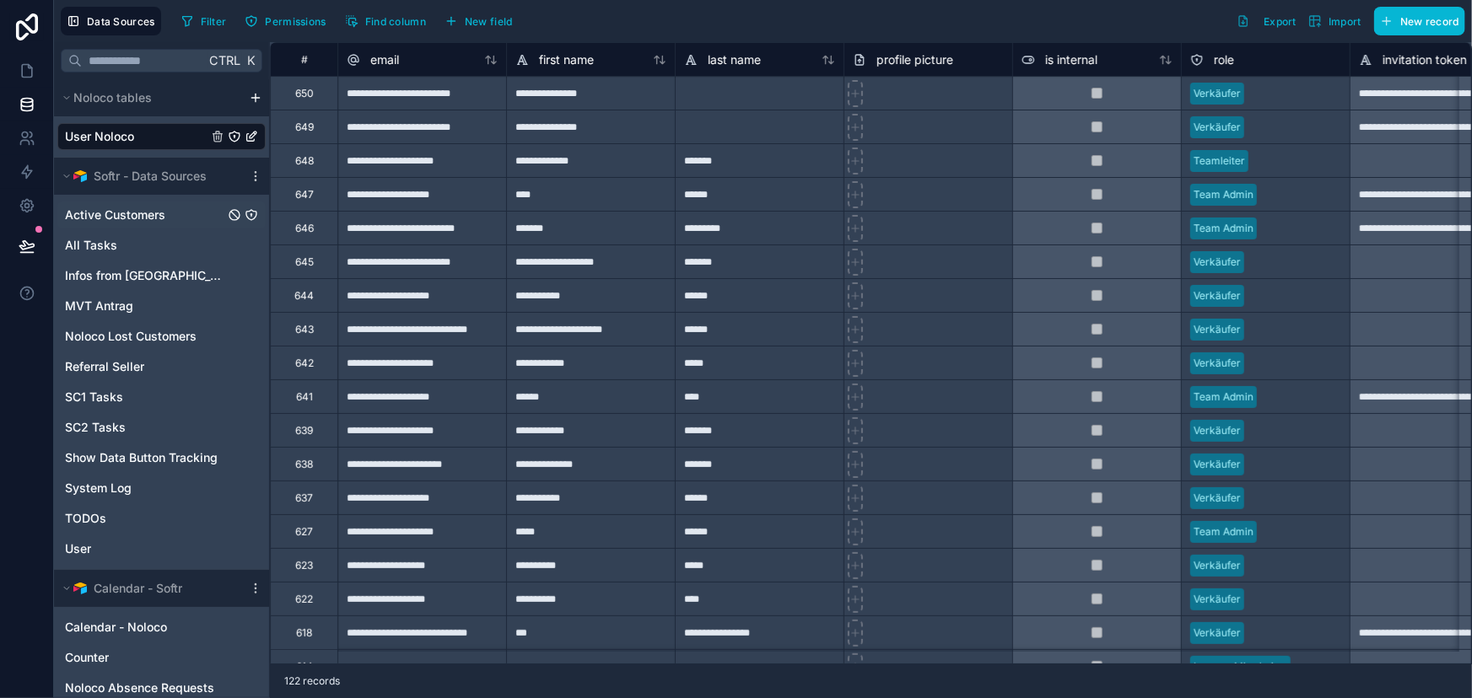
click at [139, 221] on span "Active Customers" at bounding box center [115, 215] width 100 height 17
click at [131, 208] on span "Active Customers" at bounding box center [115, 215] width 100 height 17
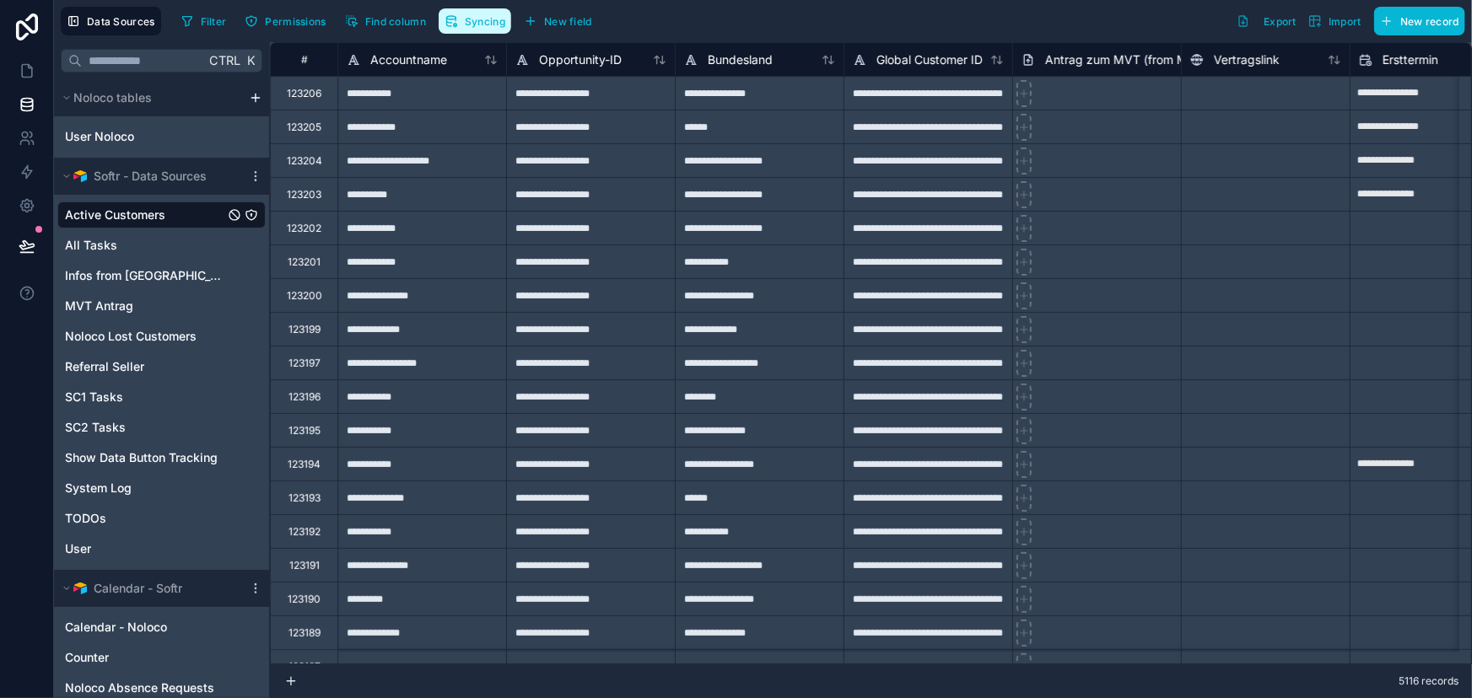
drag, startPoint x: 496, startPoint y: 24, endPoint x: 1080, endPoint y: 31, distance: 583.8
click at [496, 24] on span "Syncing" at bounding box center [485, 21] width 40 height 13
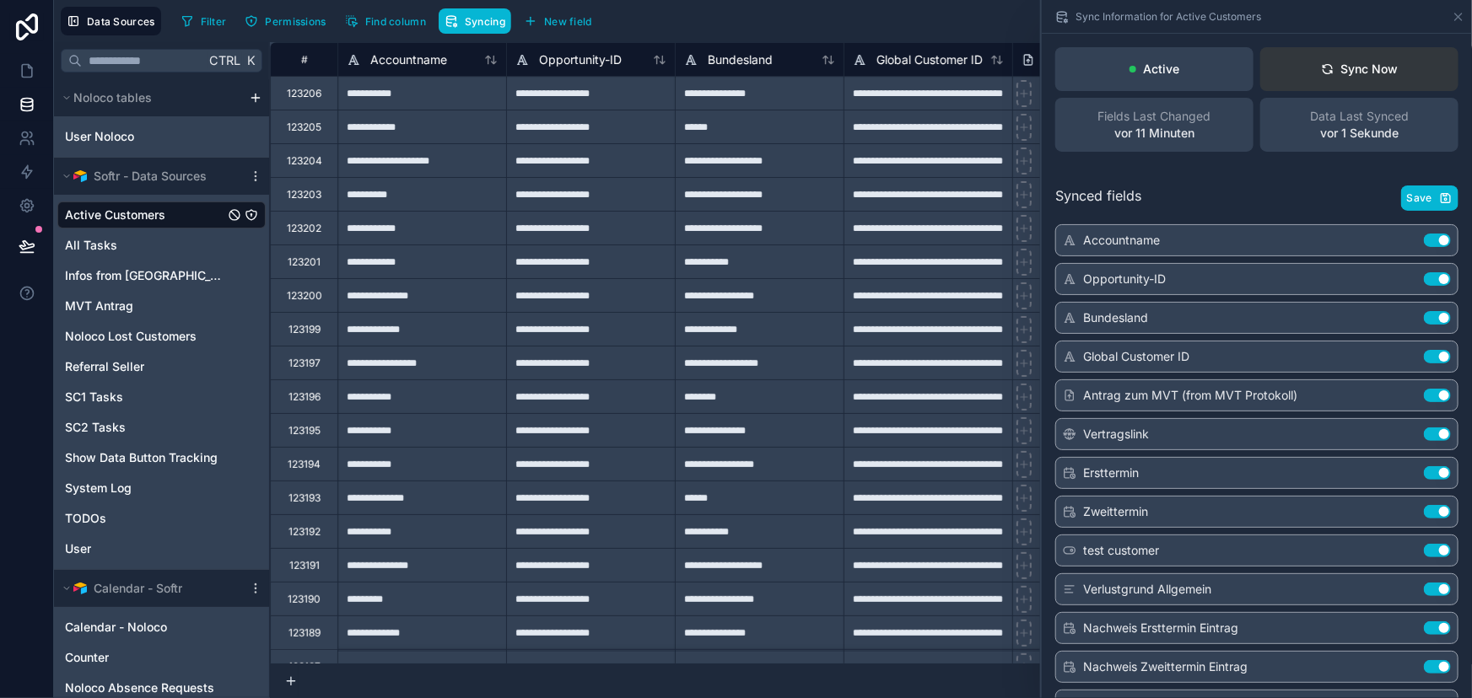
click at [1357, 79] on button "Sync Now" at bounding box center [1359, 69] width 198 height 44
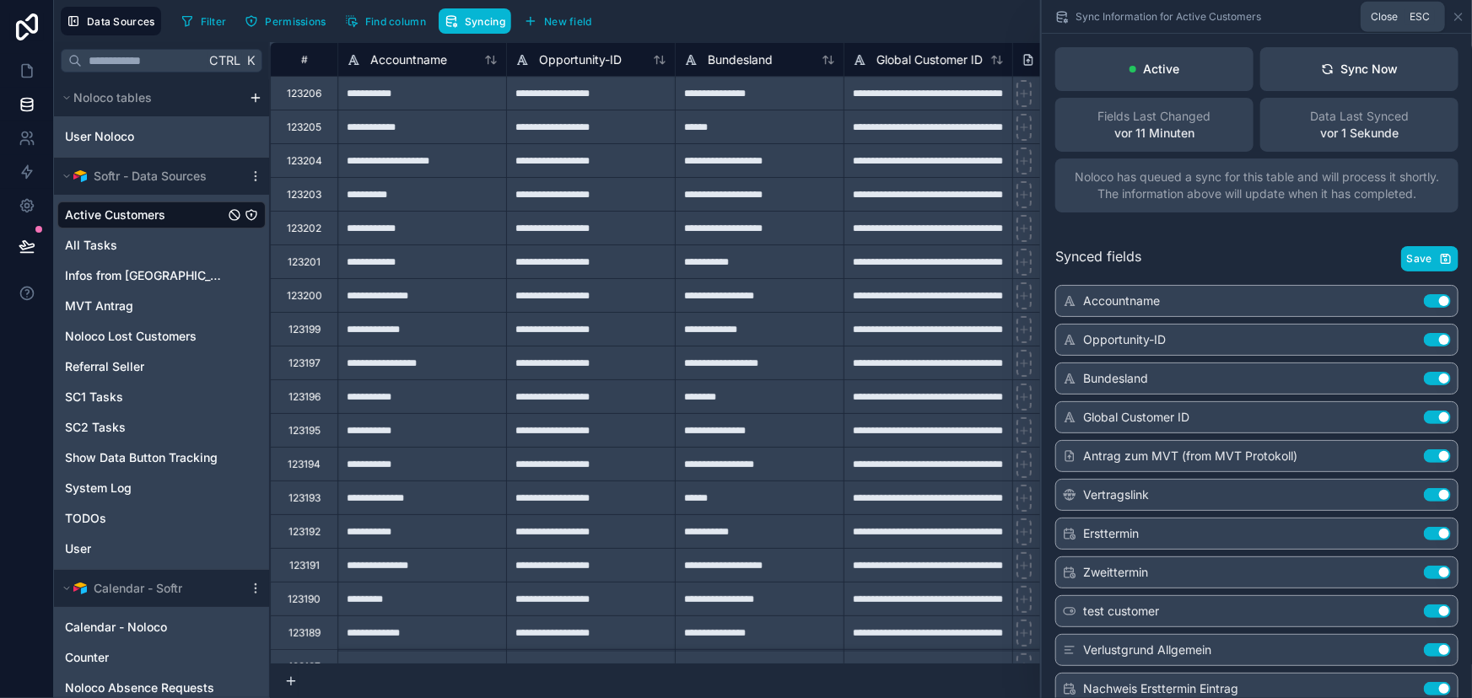
click at [1460, 13] on icon at bounding box center [1458, 16] width 7 height 7
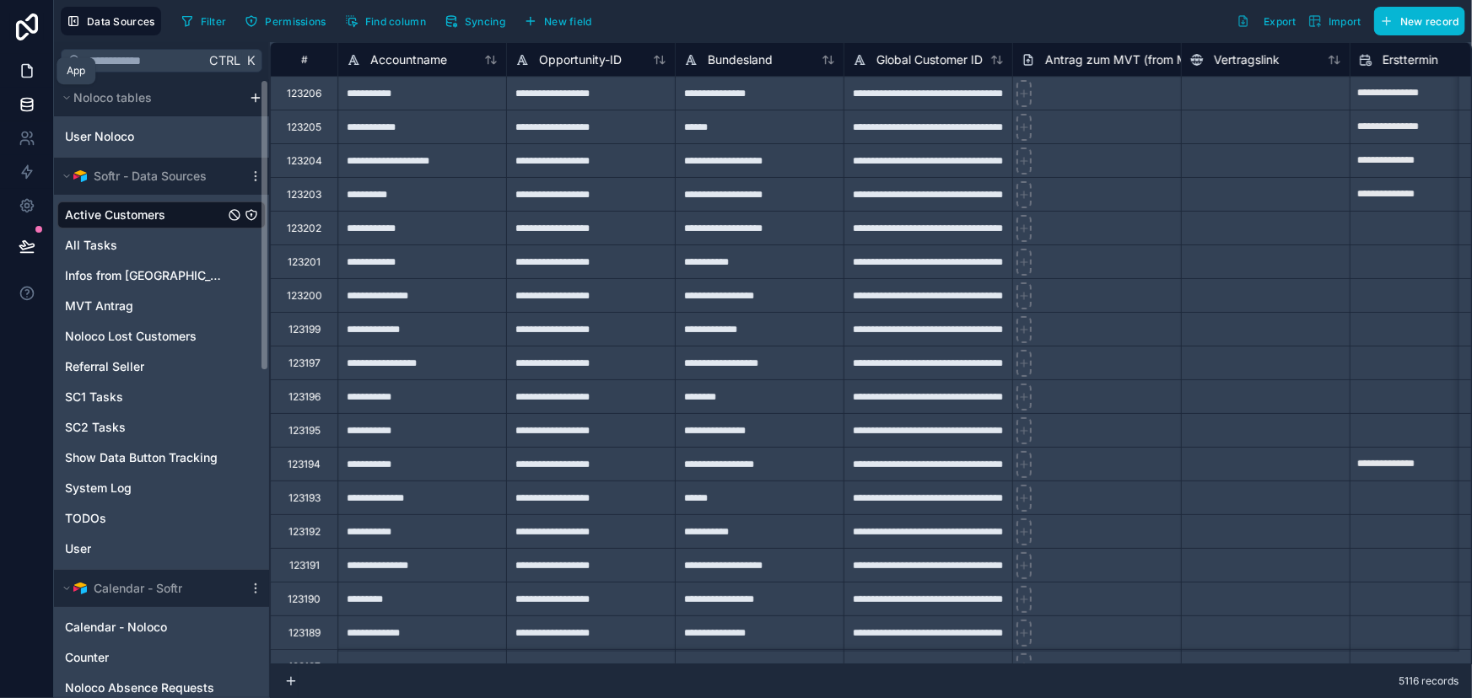
click at [30, 67] on icon at bounding box center [27, 71] width 10 height 13
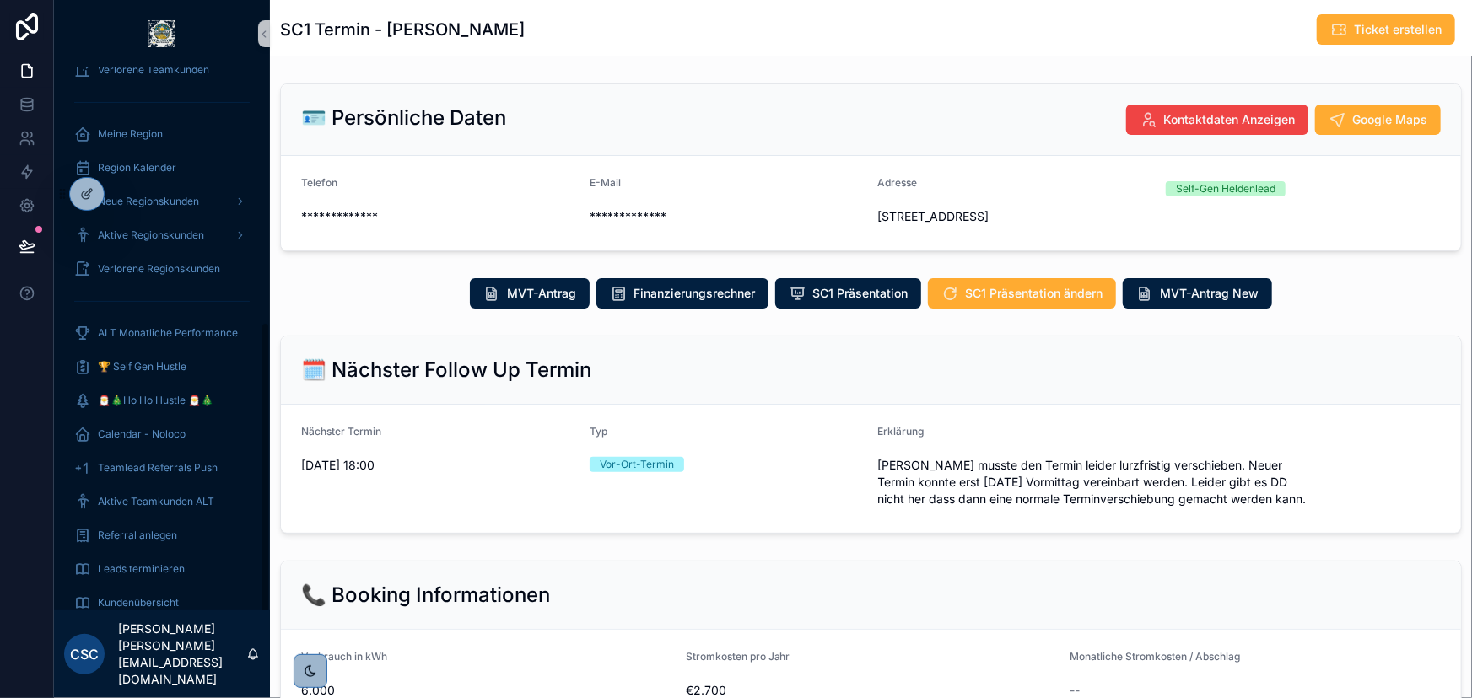
scroll to position [461, 0]
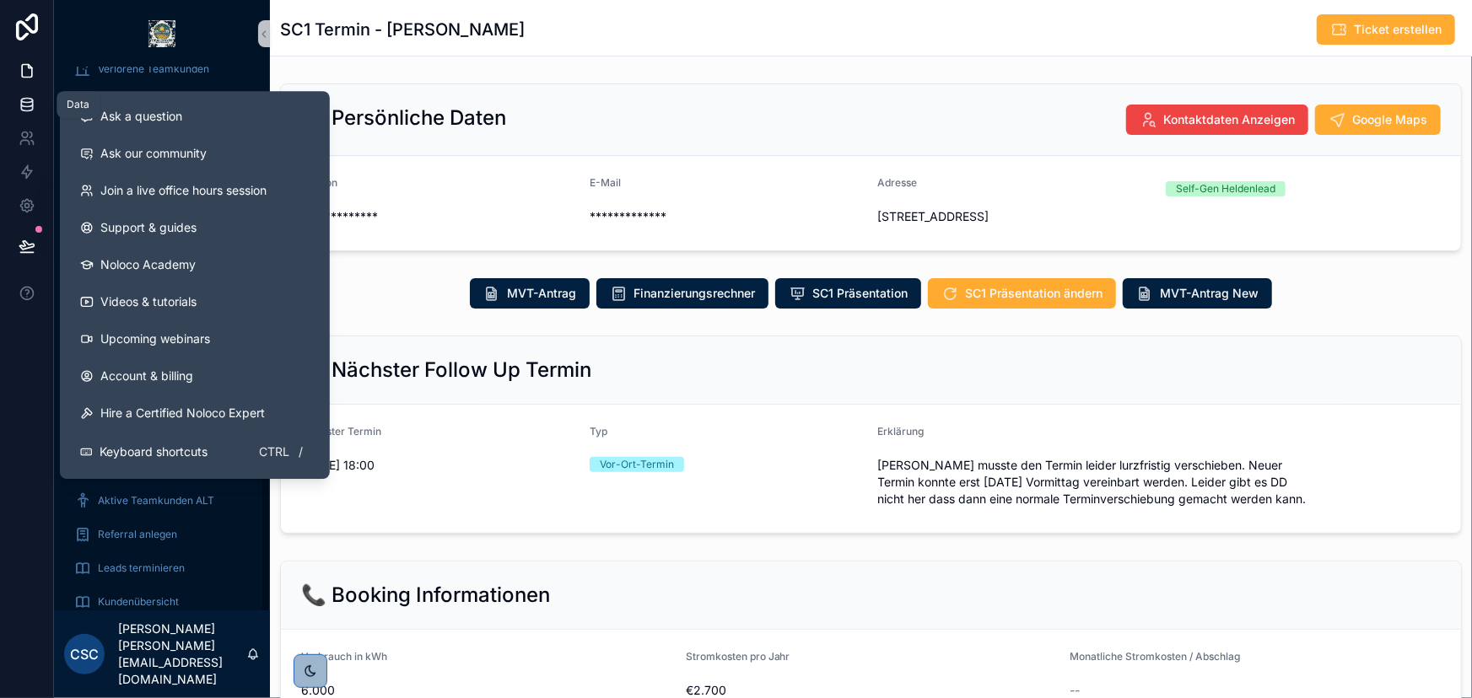
click at [36, 105] on link at bounding box center [26, 105] width 53 height 34
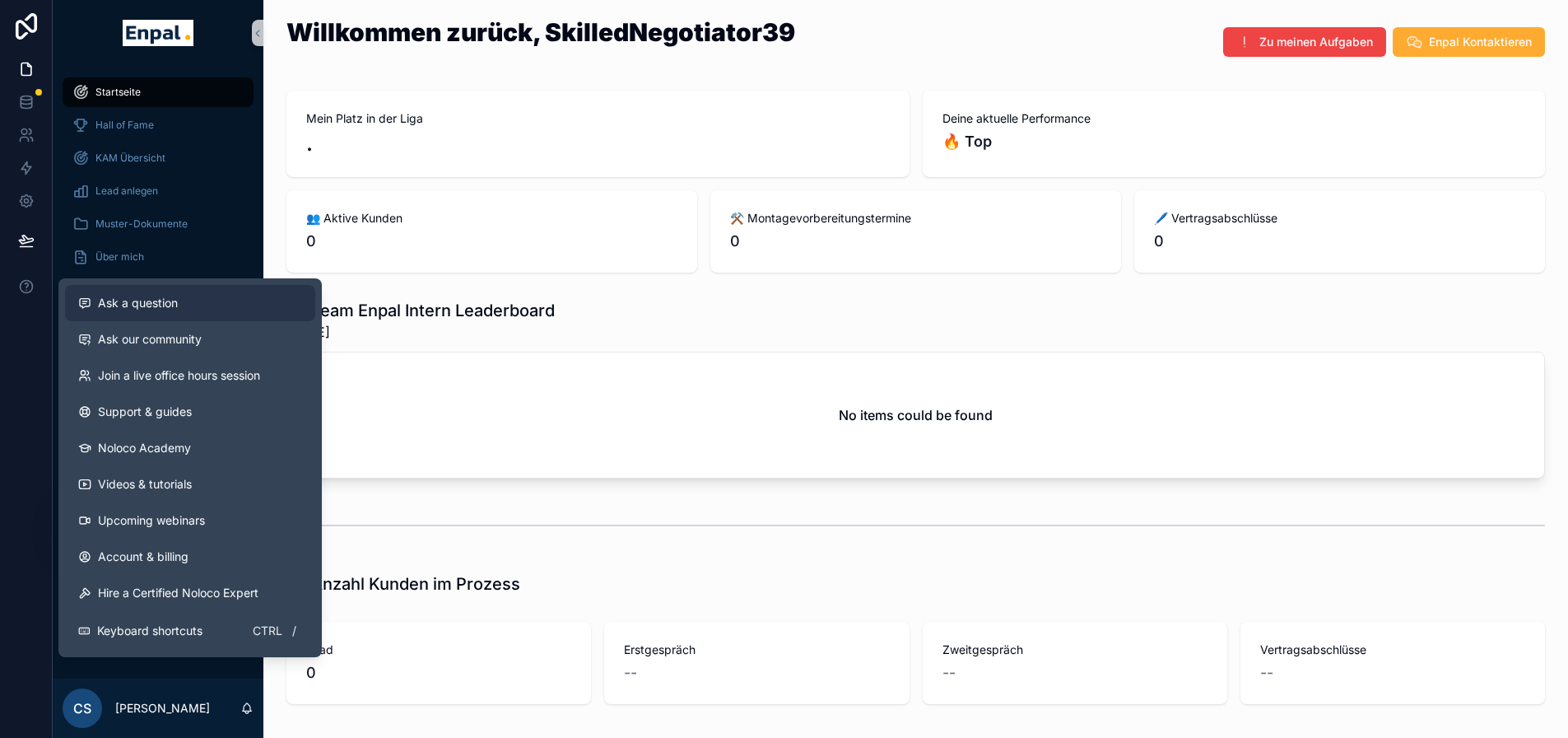
click at [122, 300] on span "Ask a question" at bounding box center [138, 303] width 80 height 17
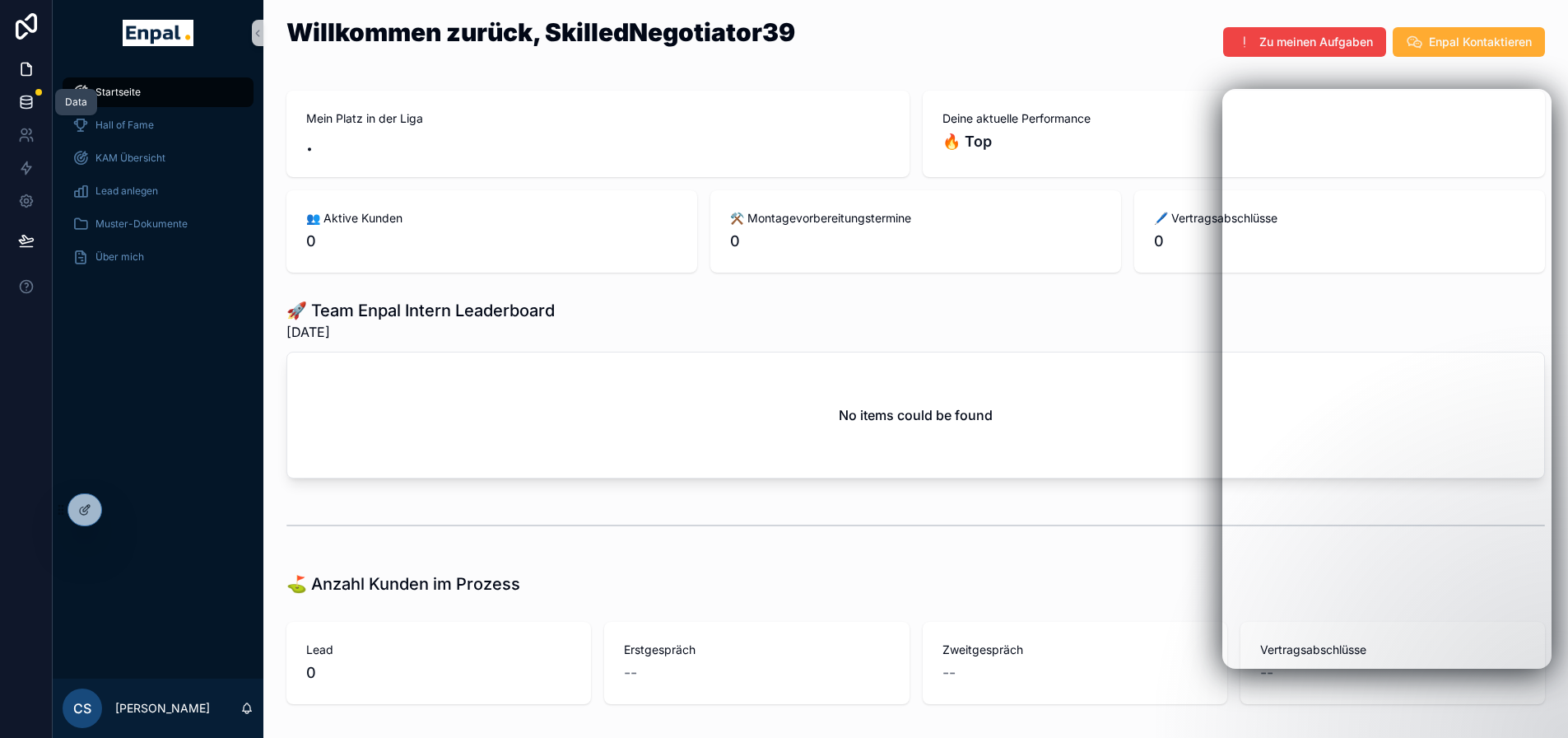
click at [19, 95] on icon at bounding box center [26, 102] width 17 height 17
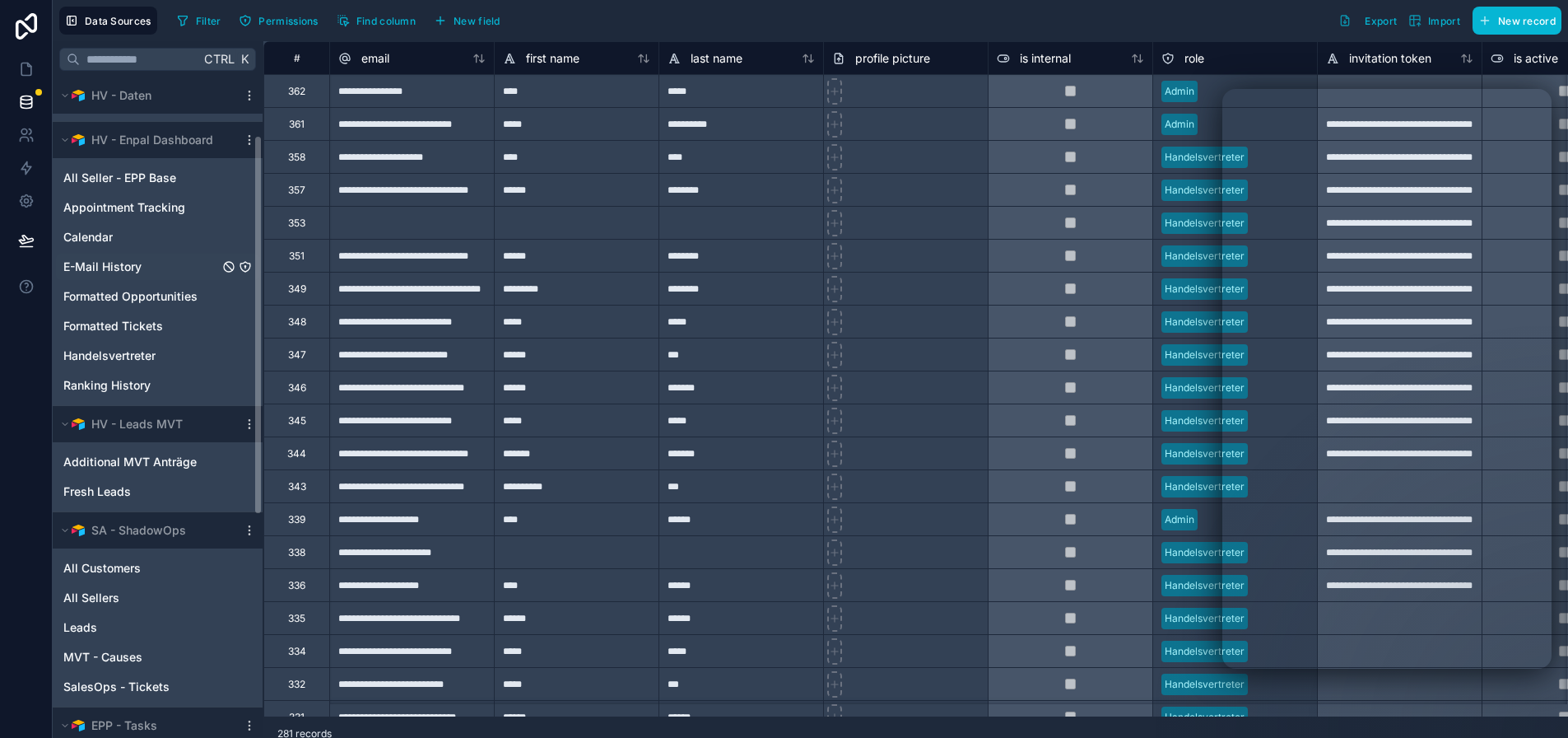
scroll to position [165, 0]
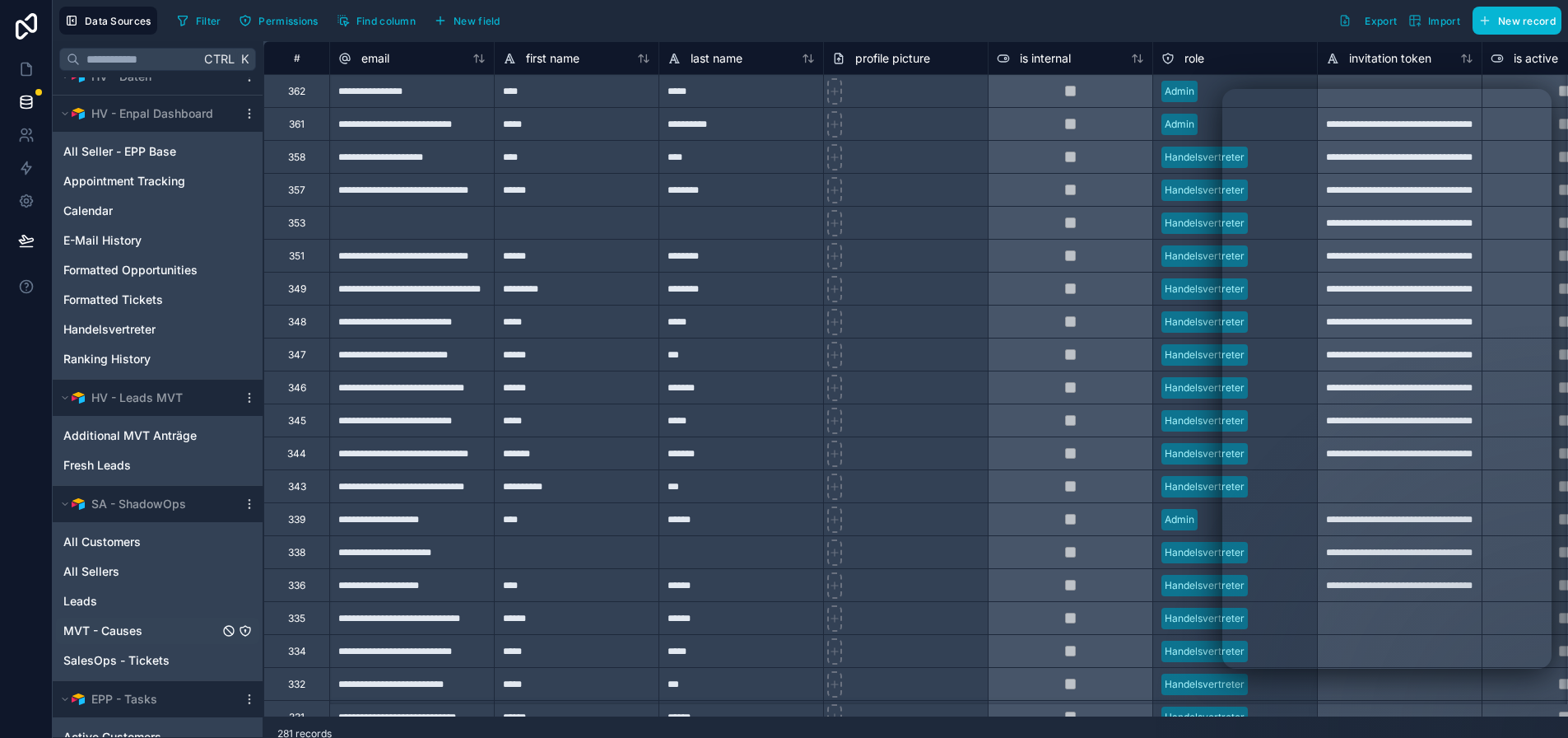
click at [123, 625] on span "MVT - Causes" at bounding box center [102, 631] width 79 height 17
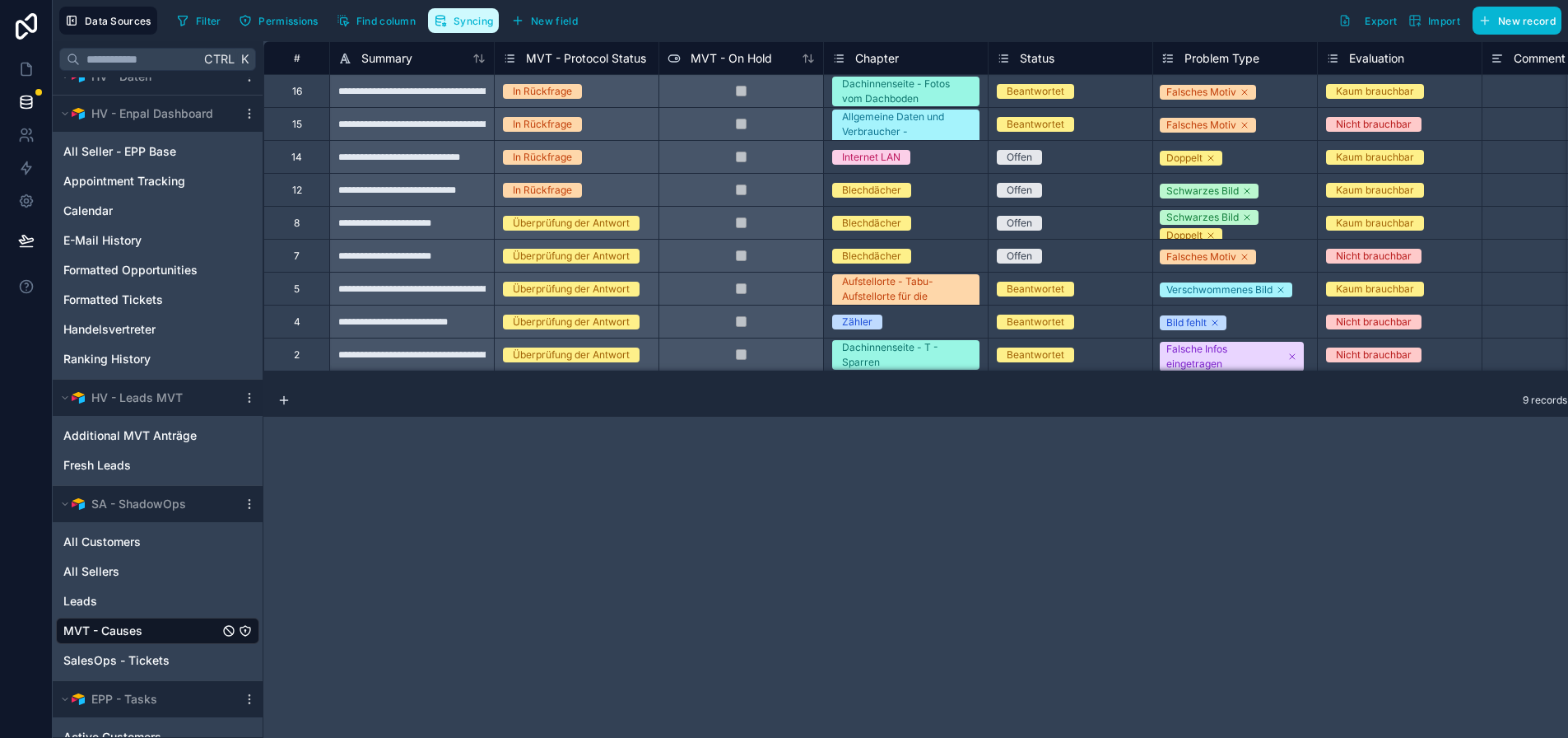
click at [470, 17] on span "Syncing" at bounding box center [473, 20] width 39 height 13
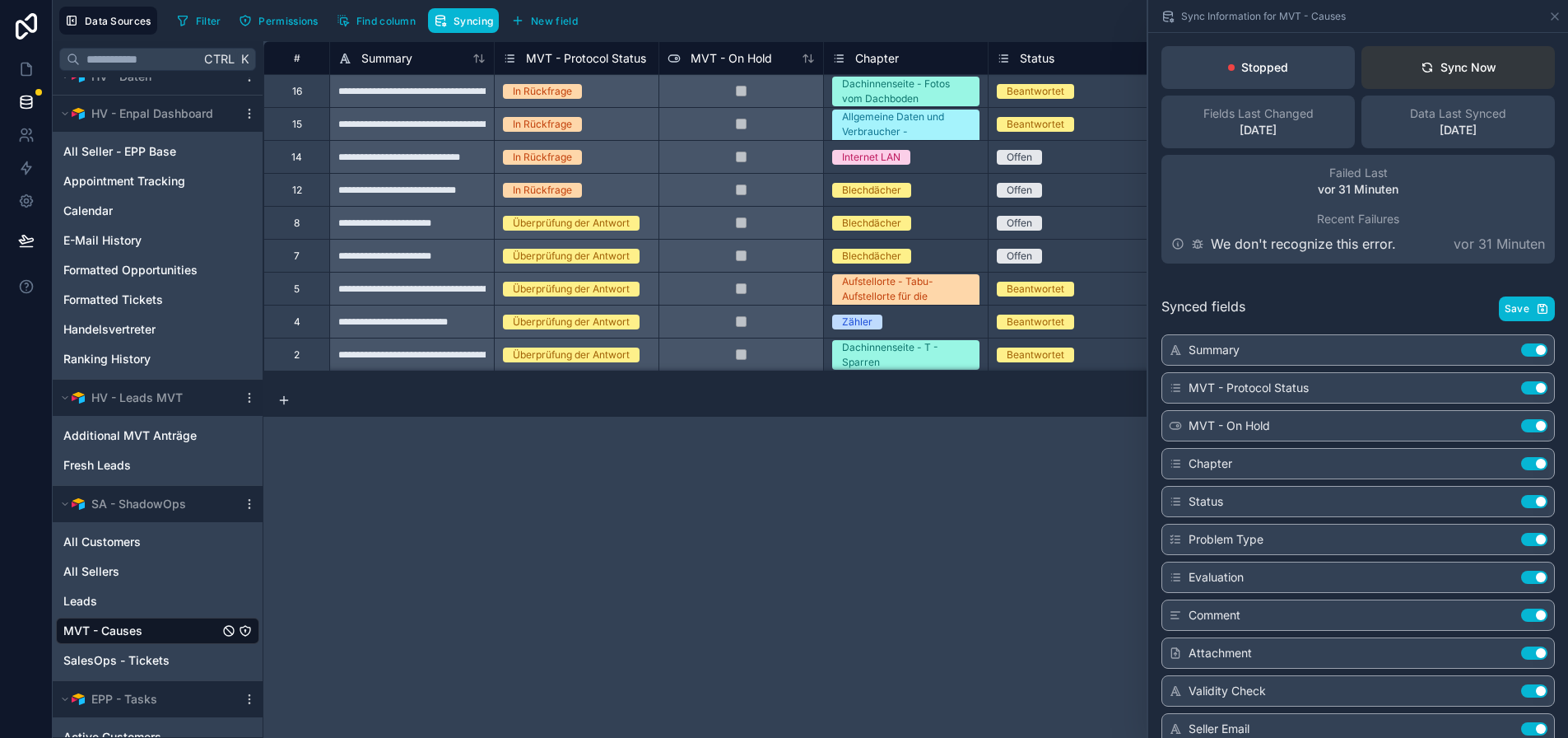
click at [1453, 69] on div "Sync Now" at bounding box center [1459, 67] width 76 height 17
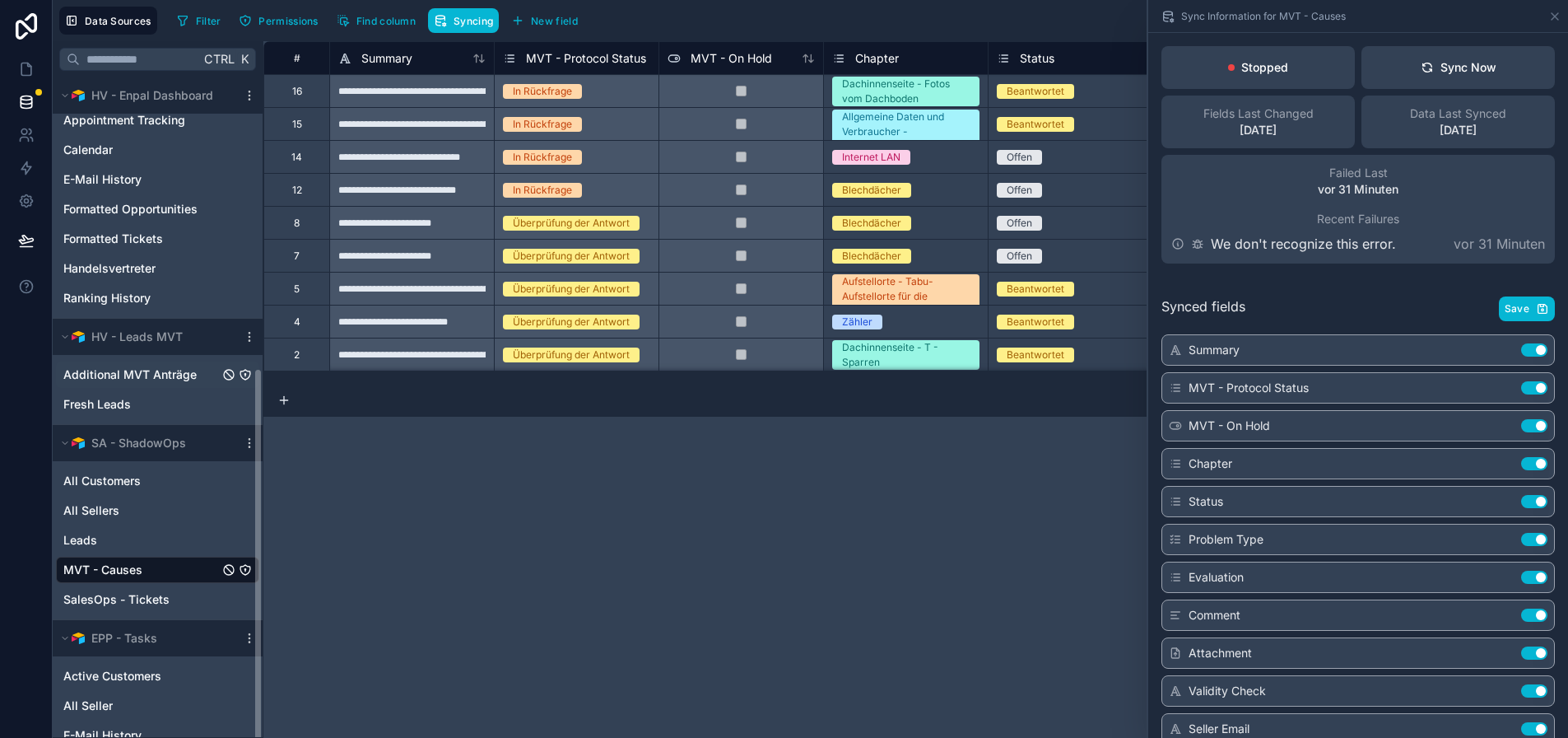
scroll to position [516, 0]
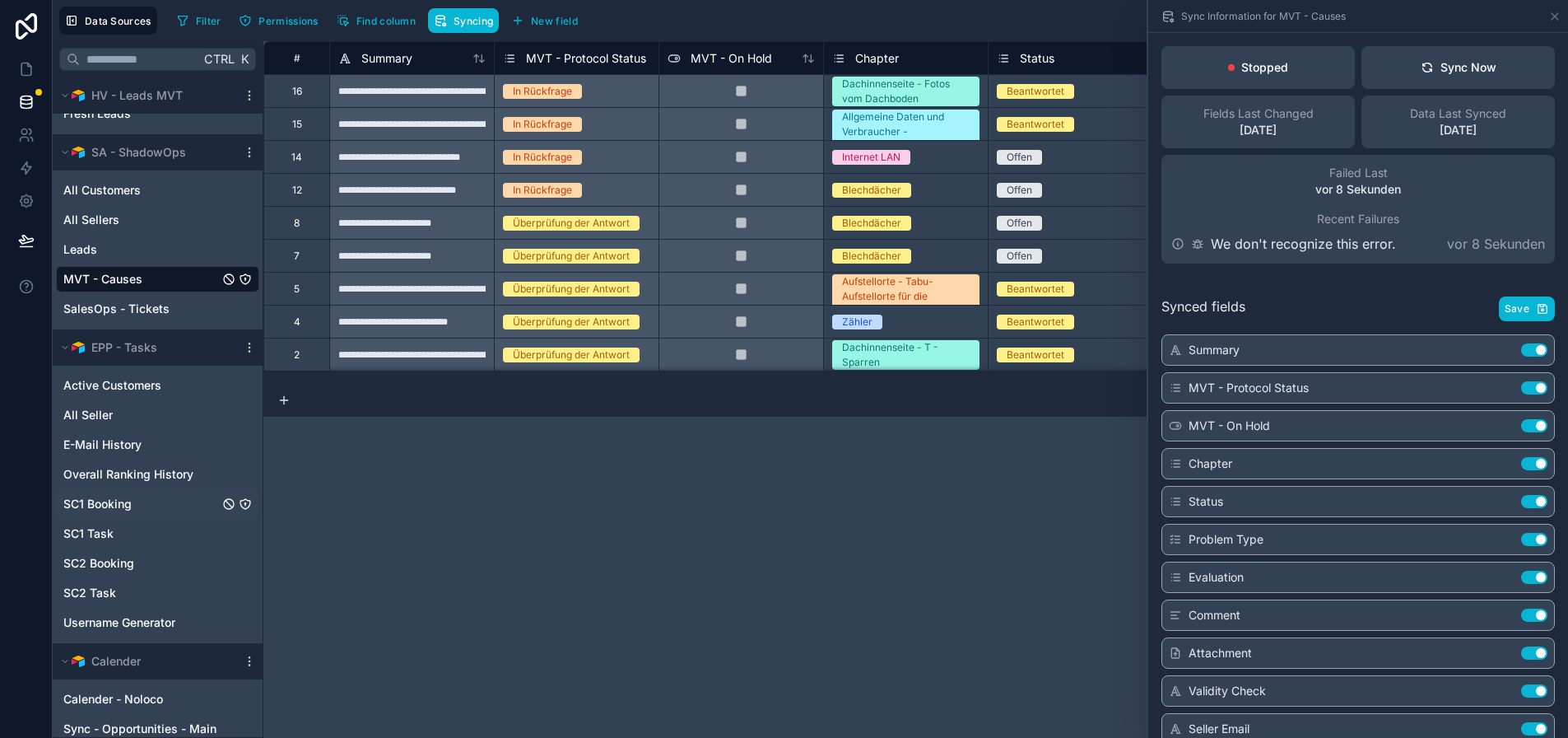
click at [129, 509] on span "SC1 Booking" at bounding box center [98, 504] width 68 height 17
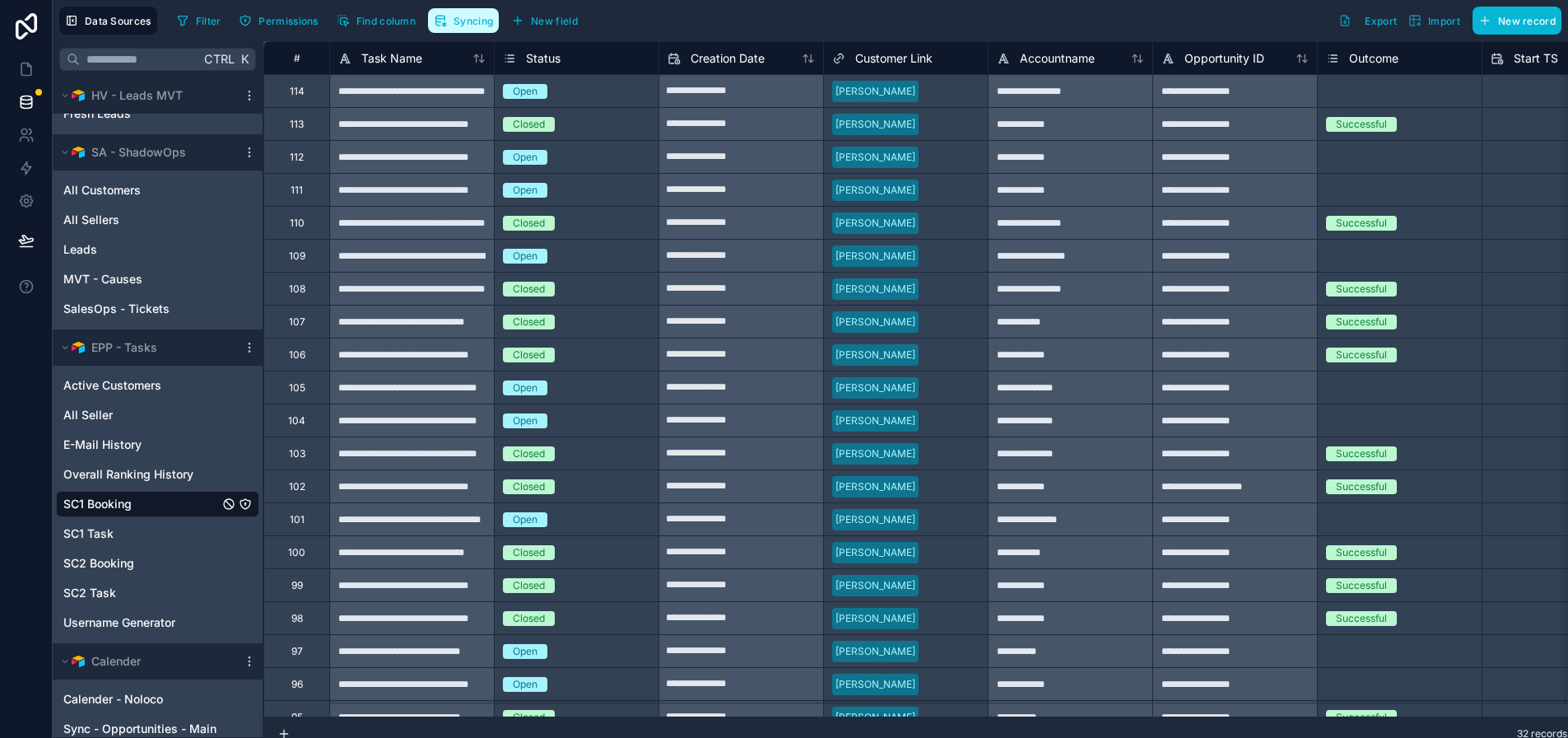
click at [464, 30] on button "Syncing" at bounding box center [463, 20] width 71 height 24
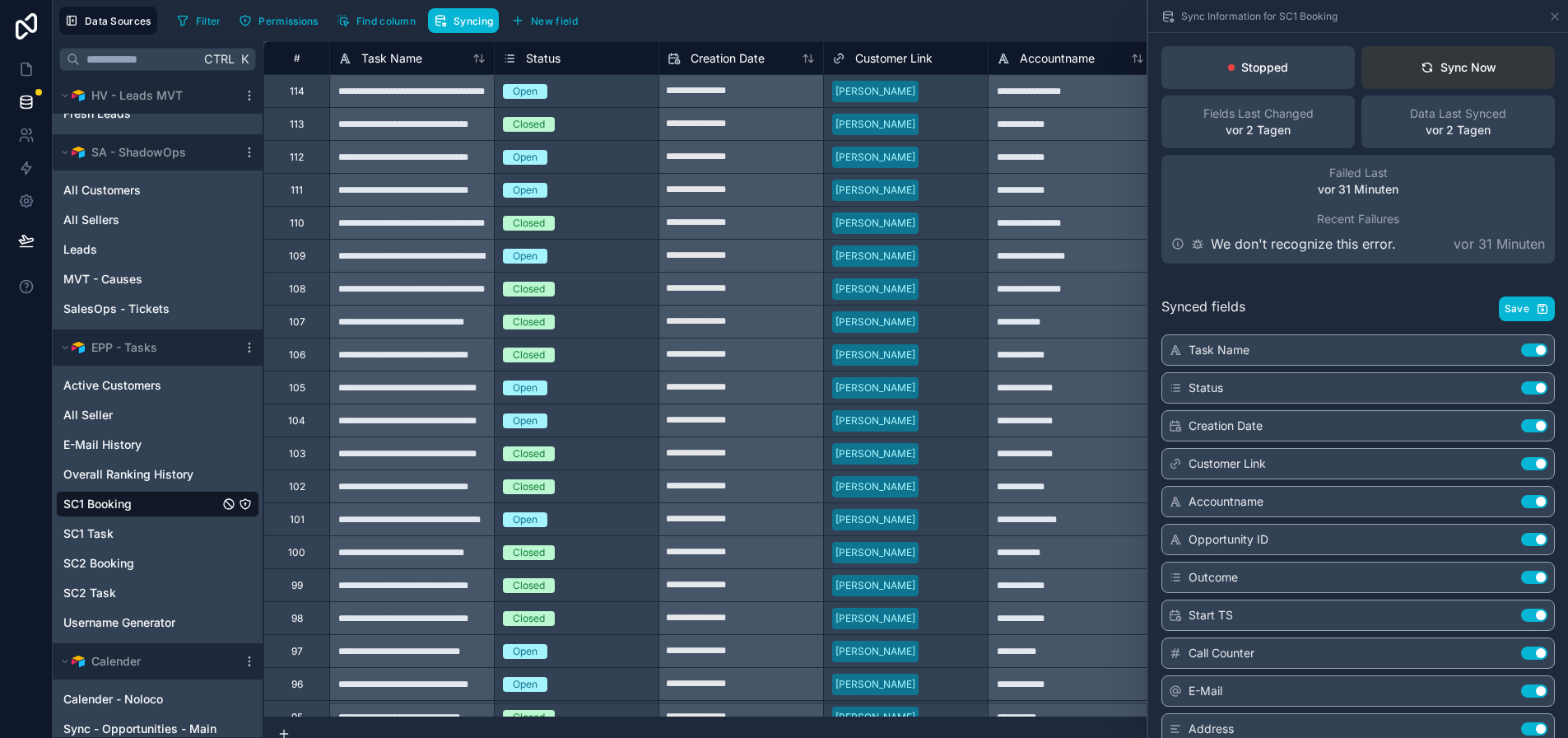
click at [1470, 60] on div "Sync Now" at bounding box center [1459, 67] width 76 height 17
click at [1503, 69] on button "Sync Now" at bounding box center [1458, 67] width 193 height 43
click at [133, 557] on span "SC2 Booking" at bounding box center [99, 563] width 71 height 17
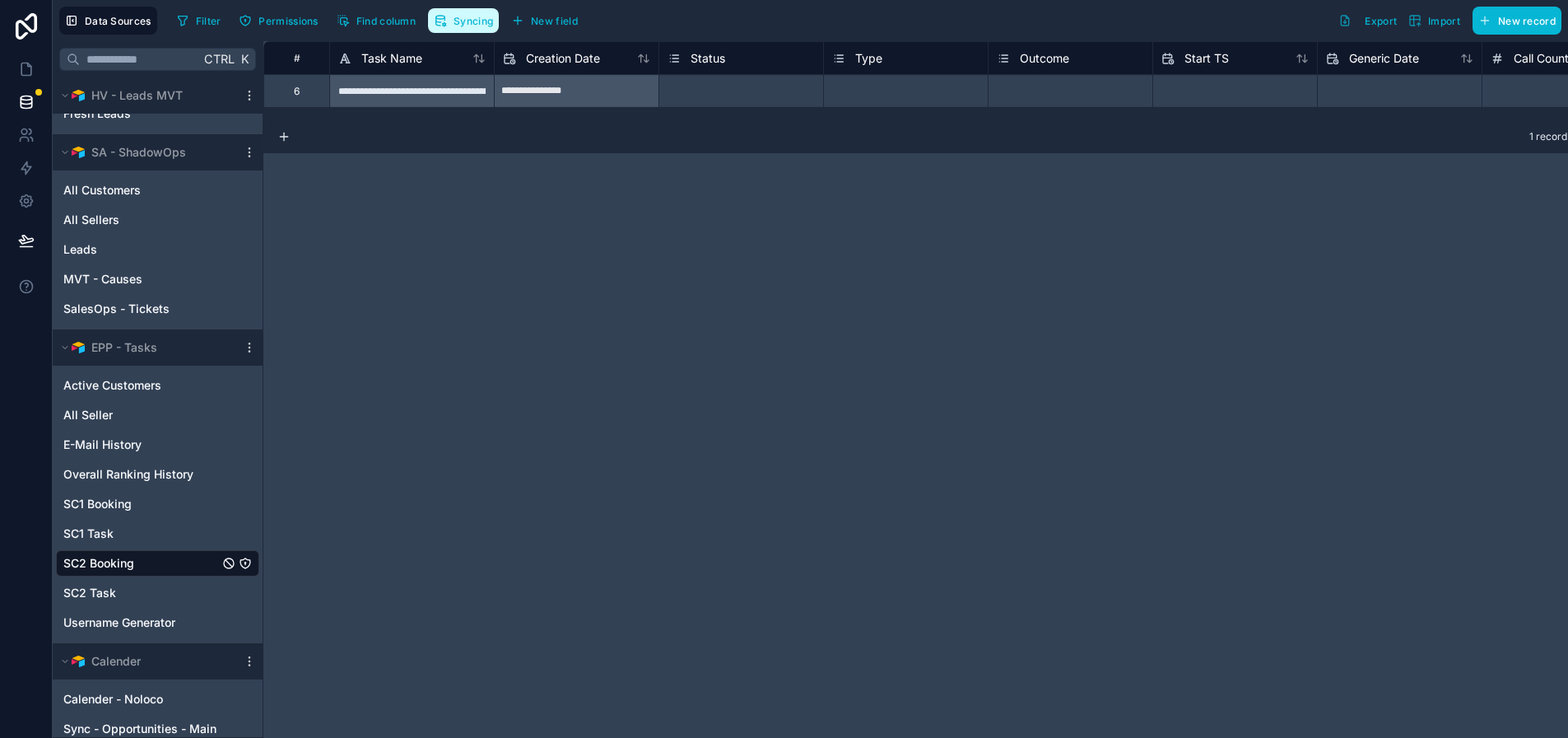
click at [471, 20] on span "Syncing" at bounding box center [473, 20] width 39 height 13
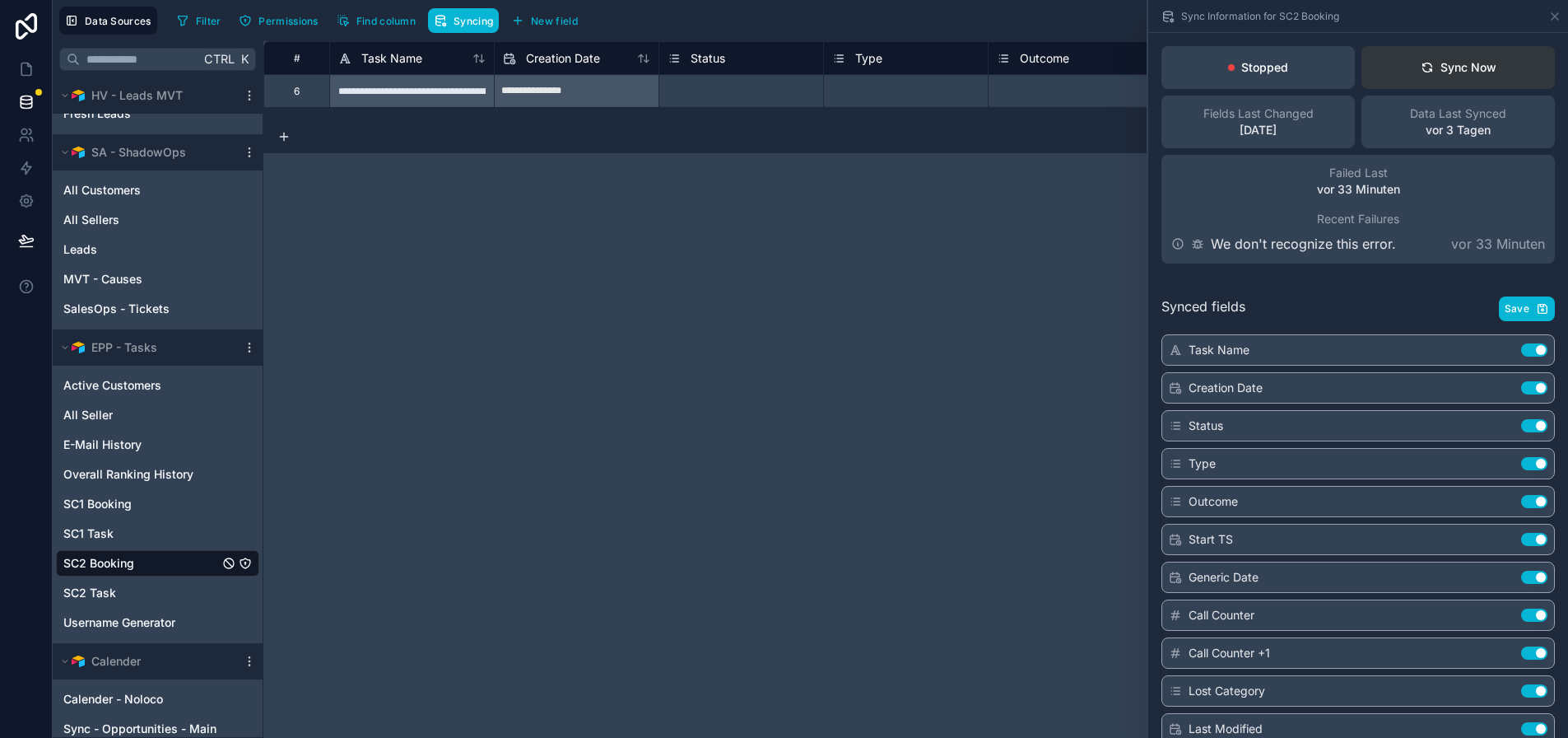
click at [1444, 79] on button "Sync Now" at bounding box center [1458, 67] width 193 height 43
click at [132, 383] on span "Active Customers" at bounding box center [112, 385] width 98 height 17
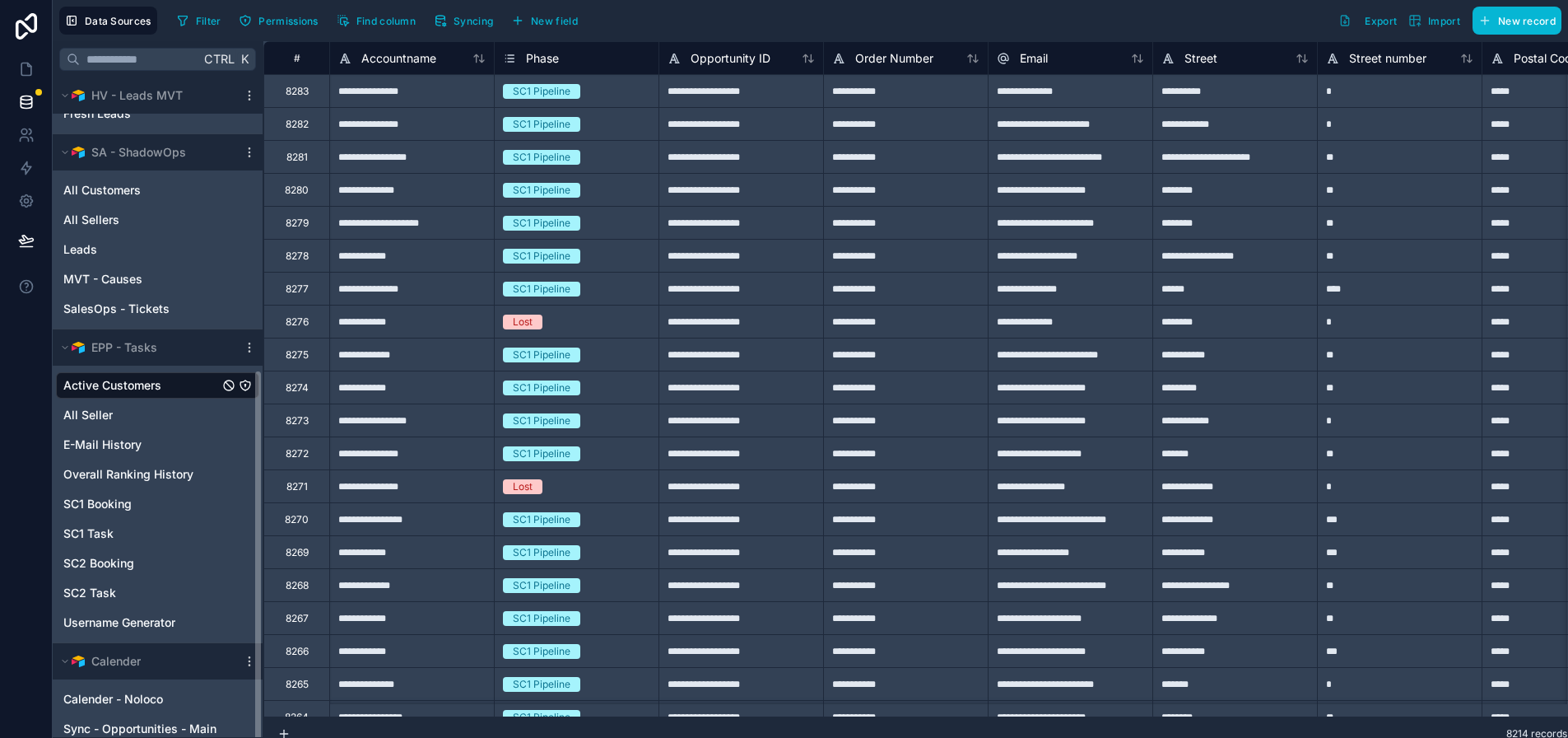
click at [466, 34] on div "Filter Permissions Find column Syncing New field" at bounding box center [381, 20] width 420 height 28
click at [469, 20] on span "Syncing" at bounding box center [473, 20] width 39 height 13
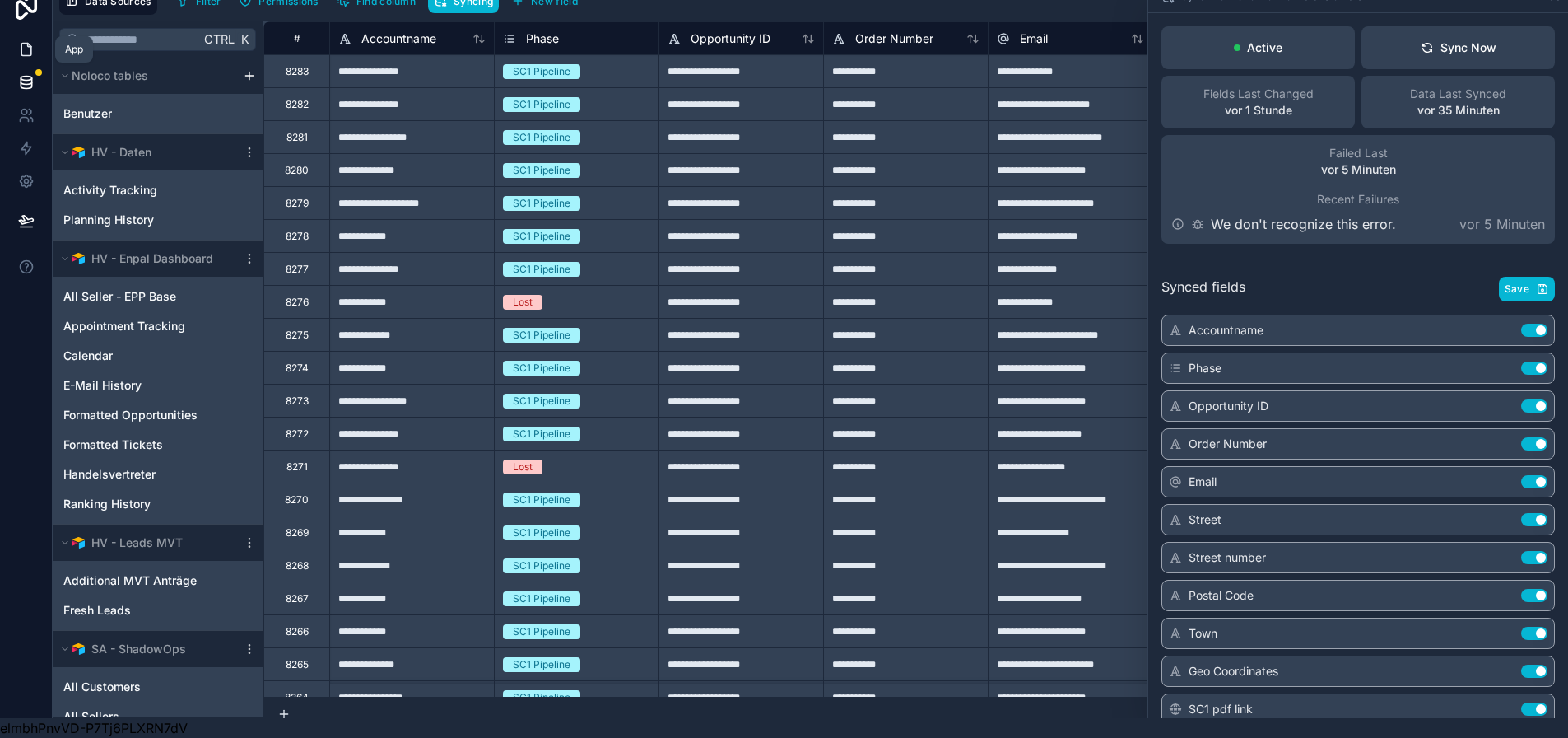
click at [29, 41] on icon at bounding box center [26, 49] width 17 height 17
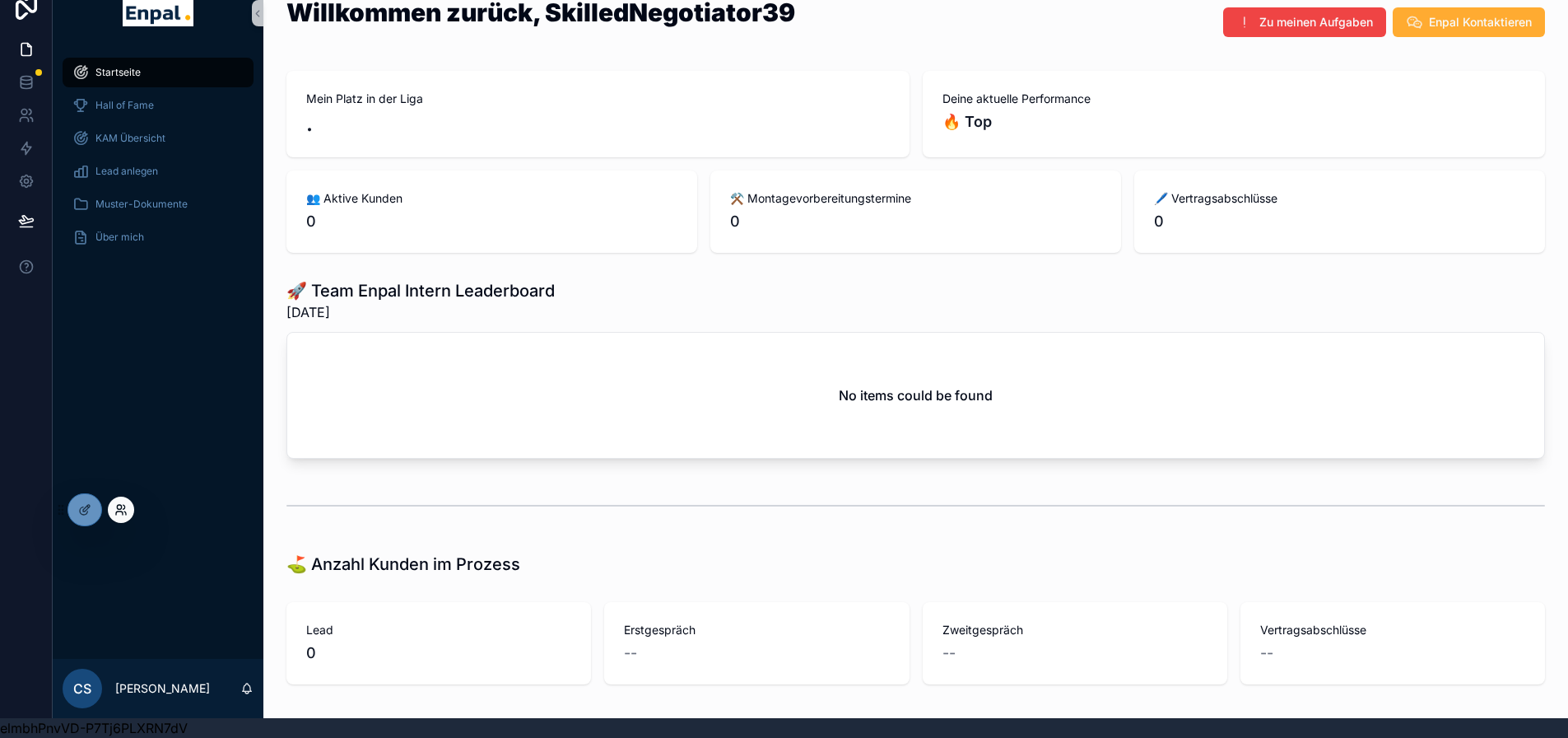
click at [121, 510] on icon at bounding box center [120, 509] width 13 height 13
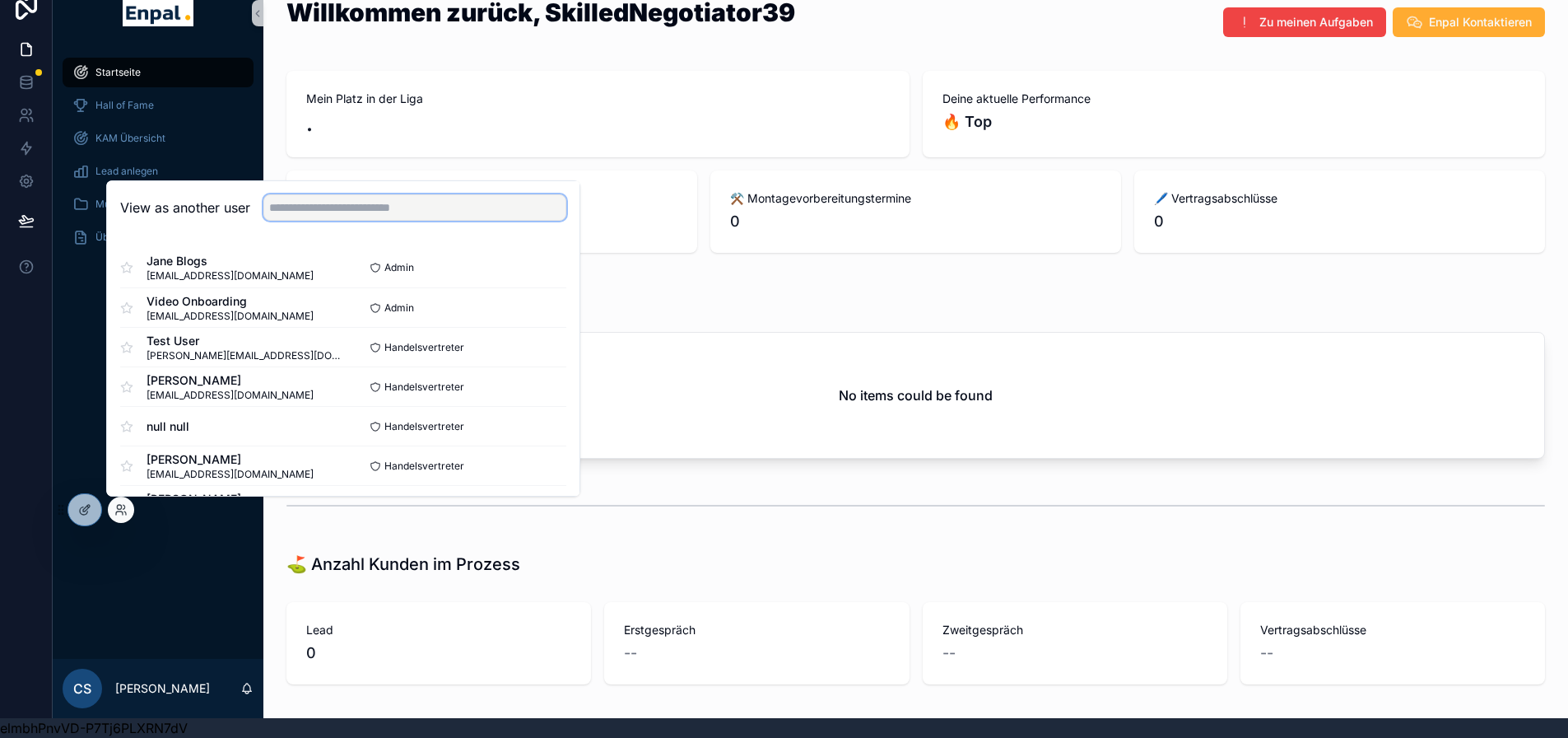
click at [321, 203] on input "text" at bounding box center [415, 207] width 302 height 26
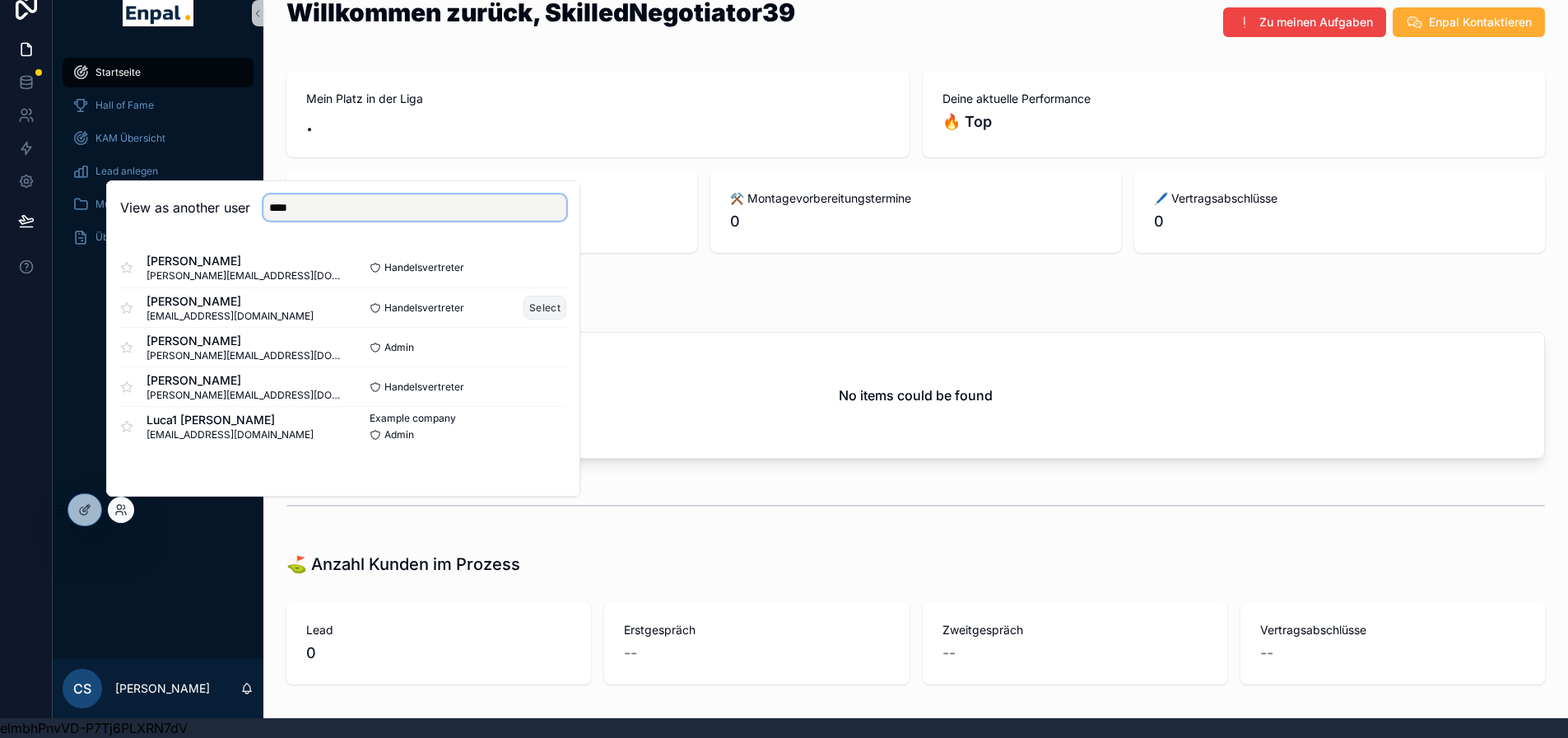
type input "****"
click at [542, 312] on button "Select" at bounding box center [545, 308] width 43 height 23
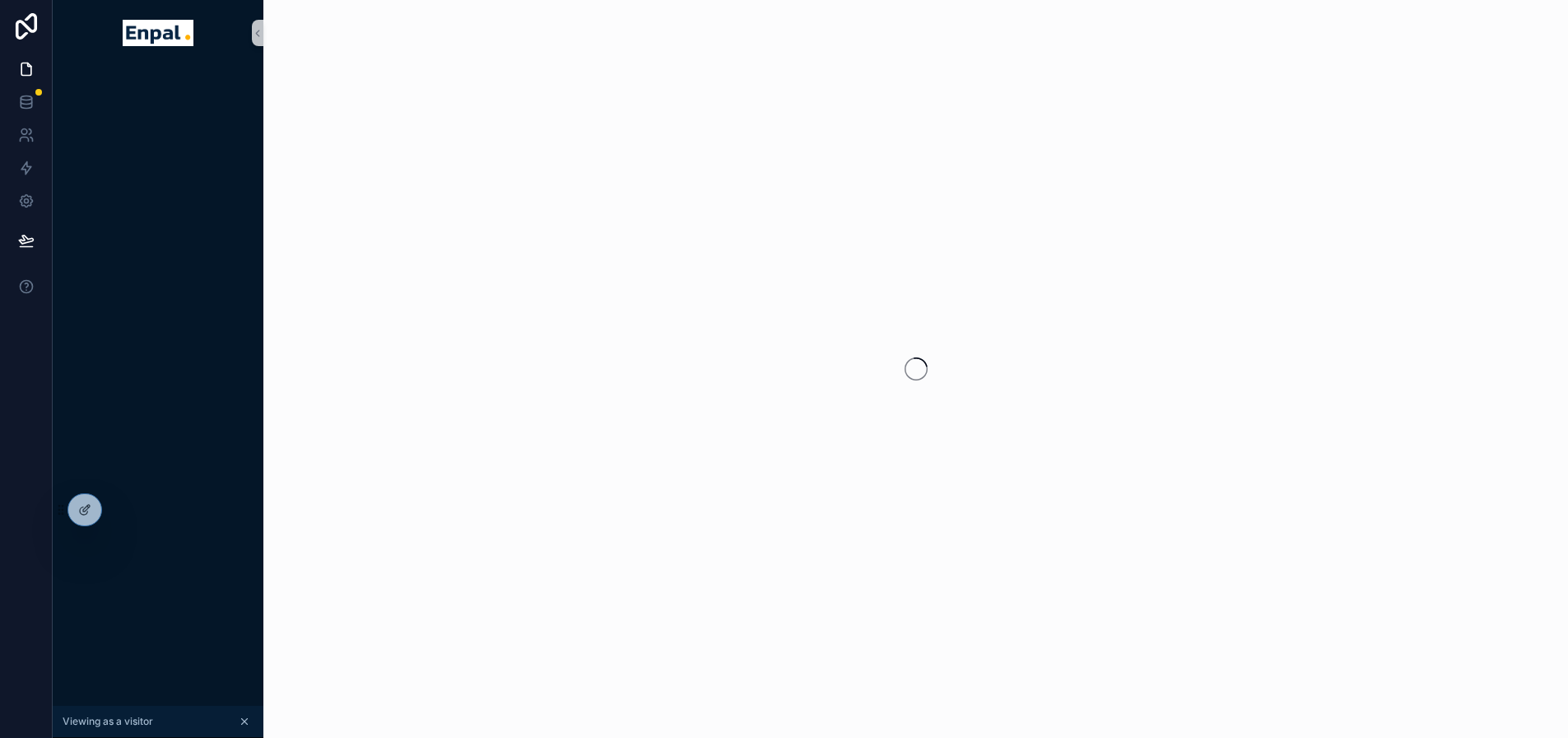
scroll to position [32, 0]
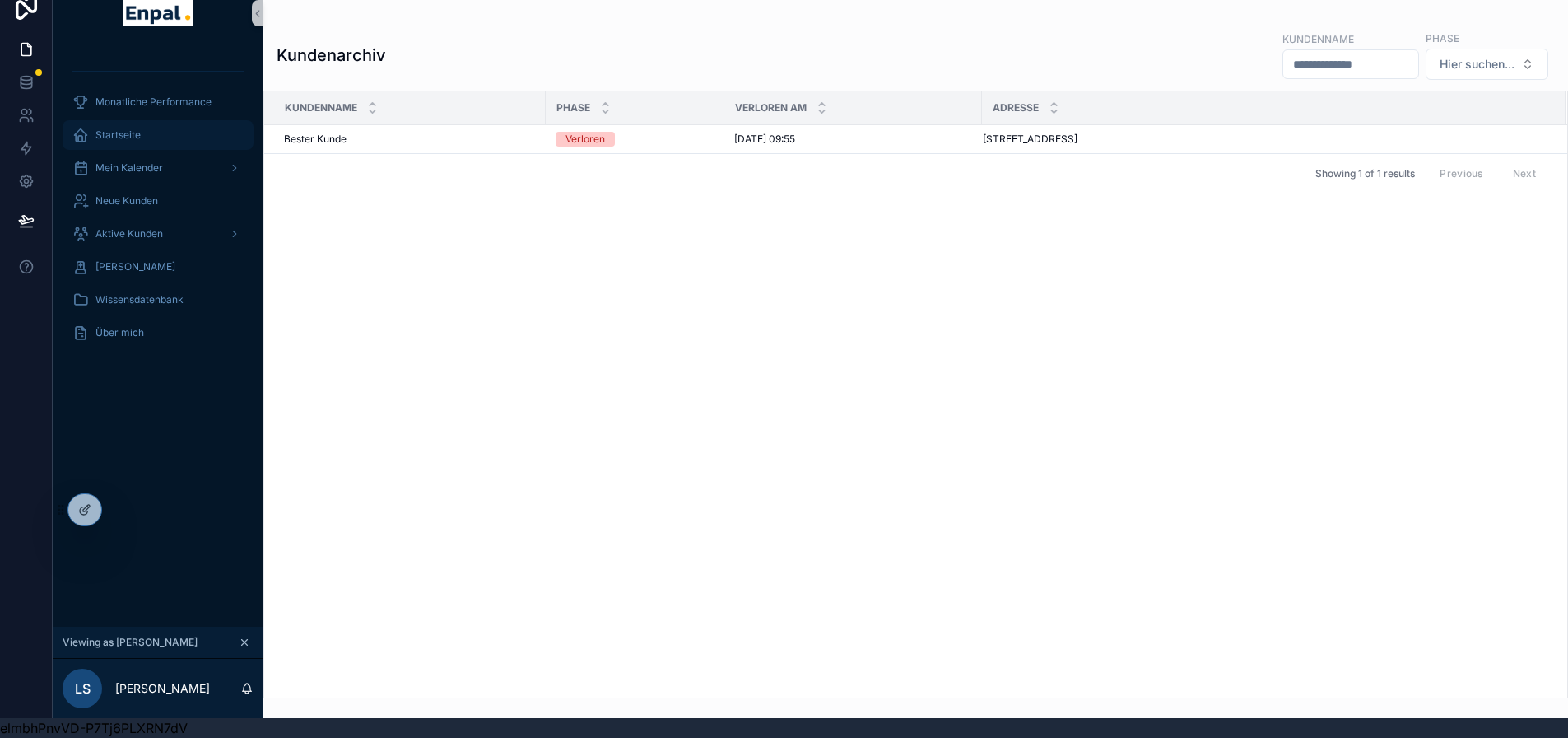
click at [148, 125] on div "Startseite" at bounding box center [157, 135] width 171 height 26
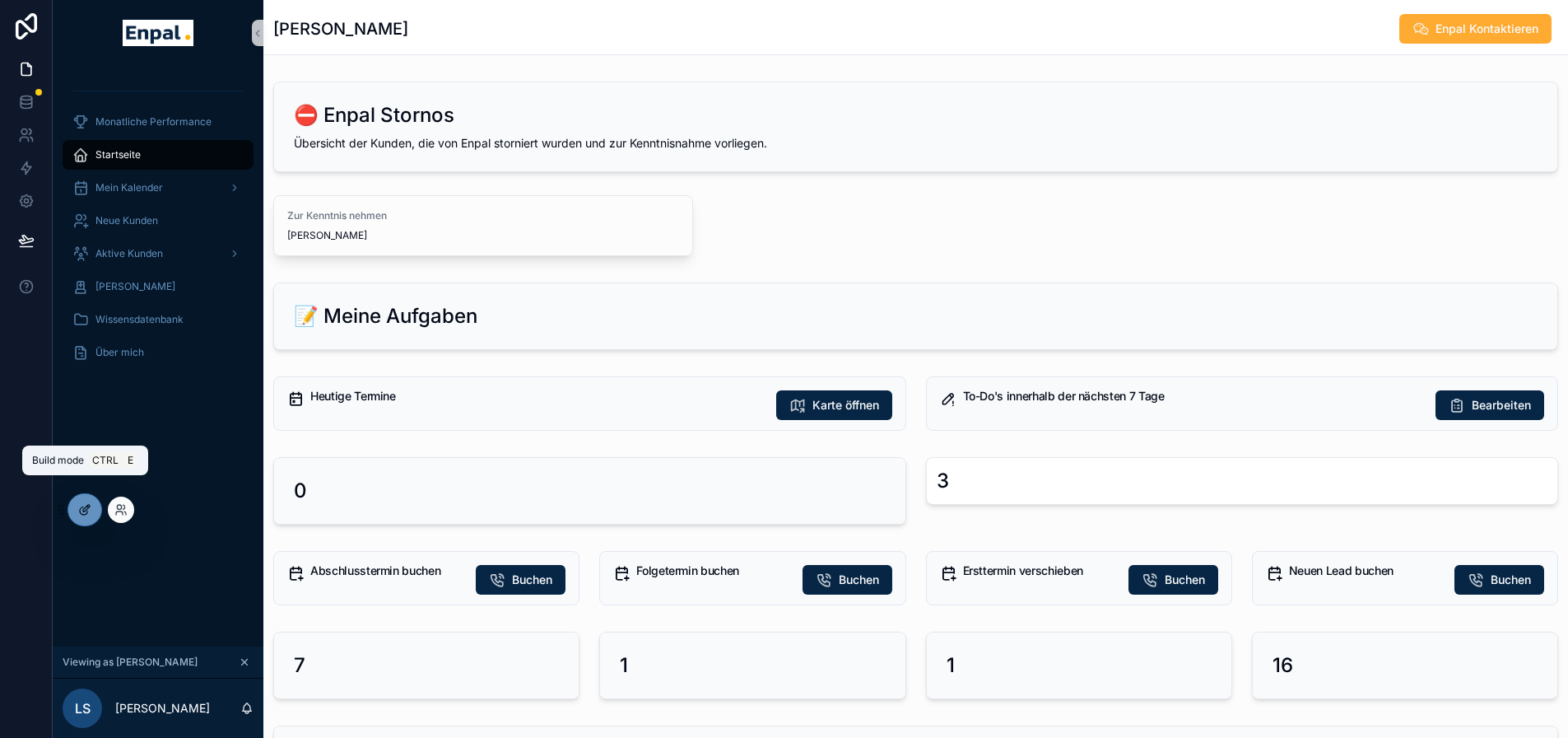
click at [78, 509] on icon at bounding box center [84, 509] width 13 height 13
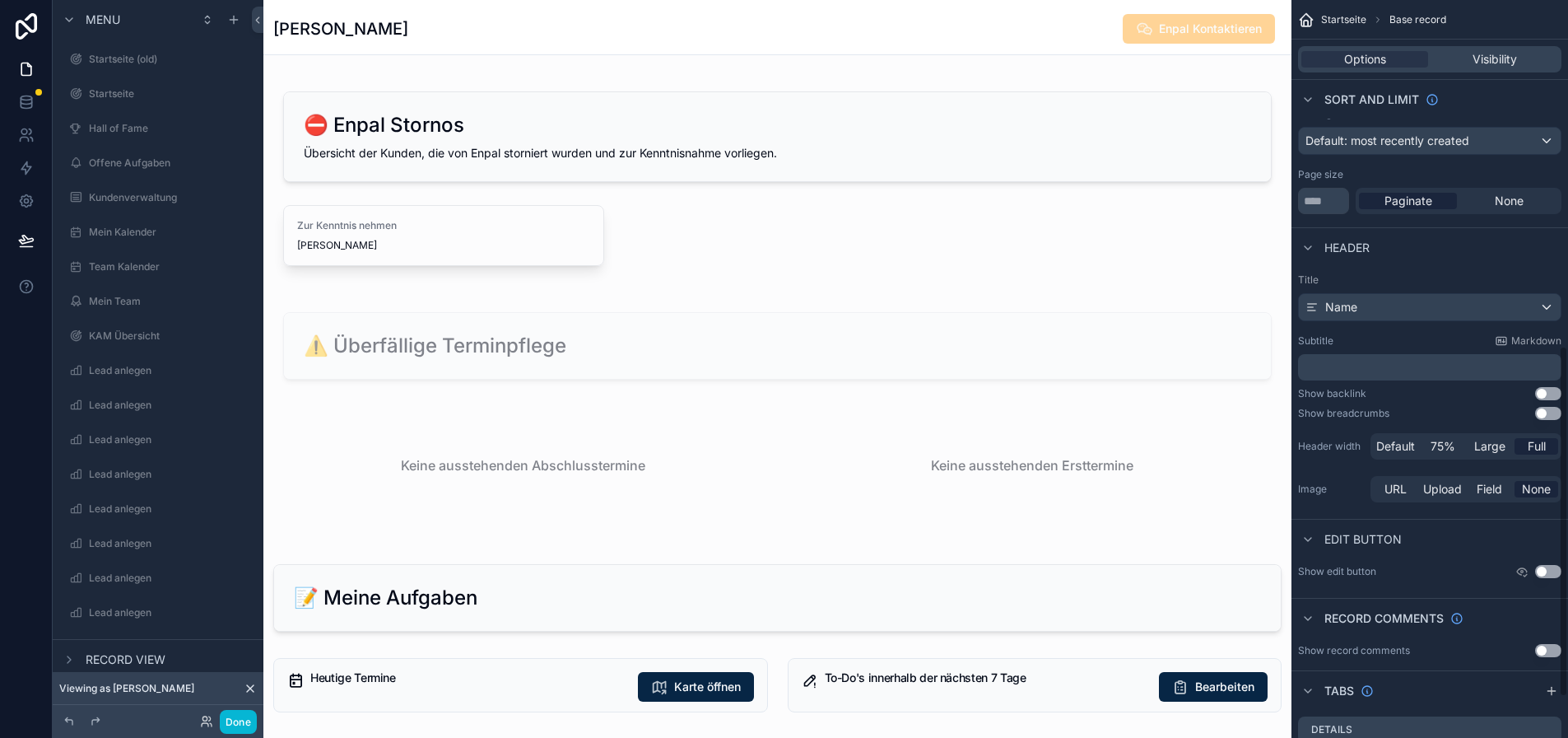
scroll to position [741, 0]
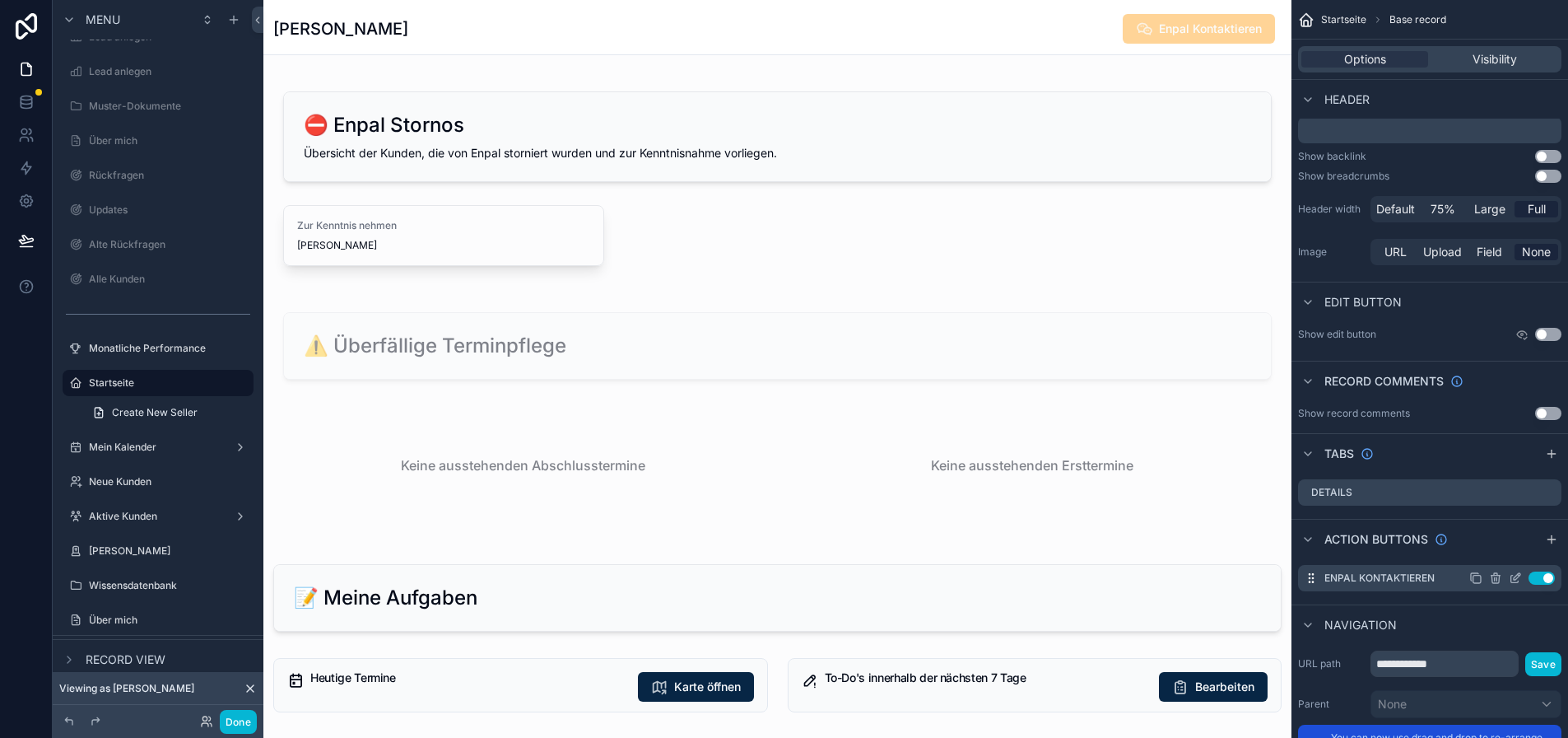
click at [1520, 577] on icon "scrollable content" at bounding box center [1516, 576] width 7 height 7
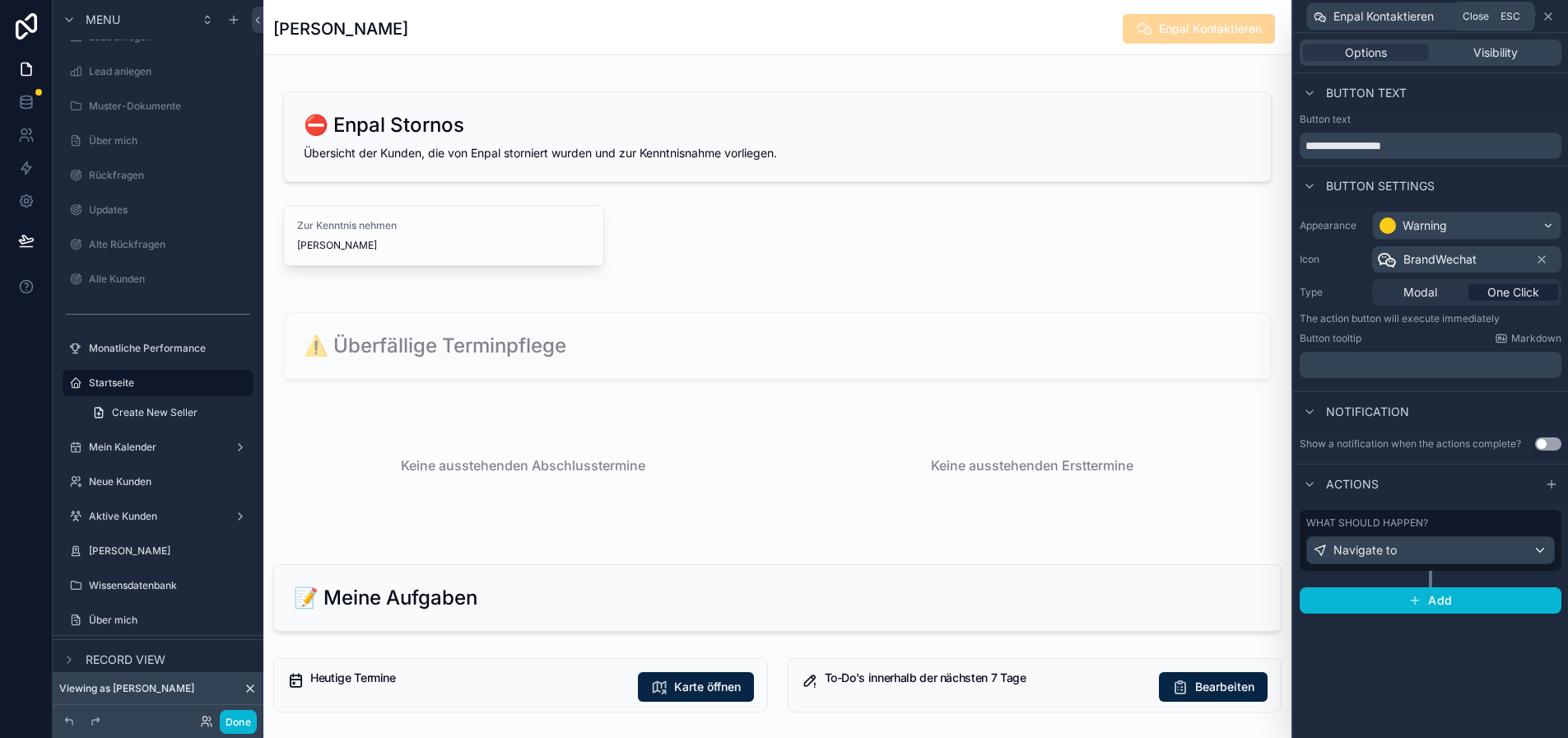
click at [1555, 12] on icon at bounding box center [1548, 16] width 13 height 13
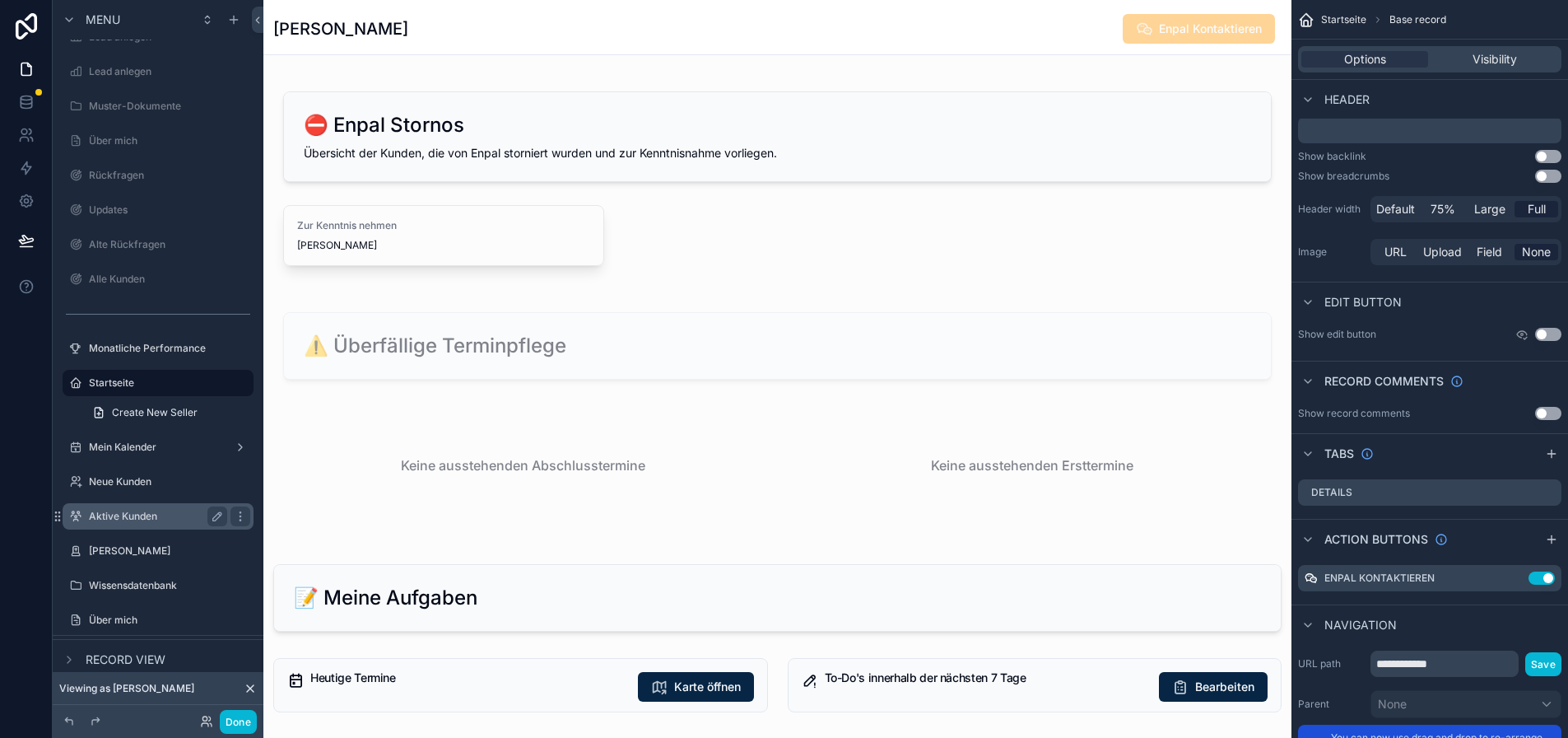
click at [138, 512] on label "Aktive Kunden" at bounding box center [154, 515] width 132 height 13
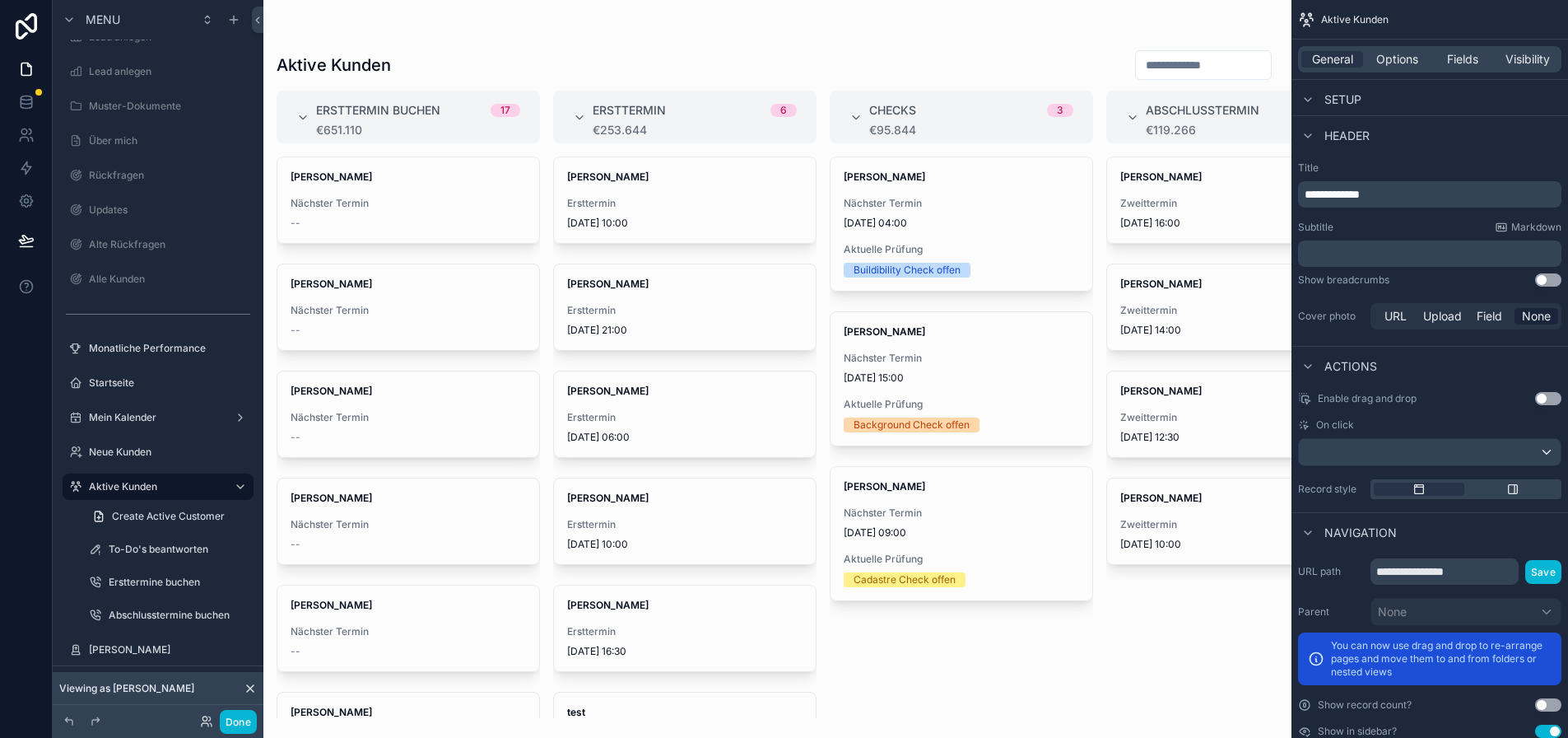
click at [690, 199] on div "scrollable content" at bounding box center [778, 369] width 1028 height 738
click at [739, 196] on div "Leon Fischer Ersttermin 25.9.2025 10:00" at bounding box center [685, 200] width 261 height 86
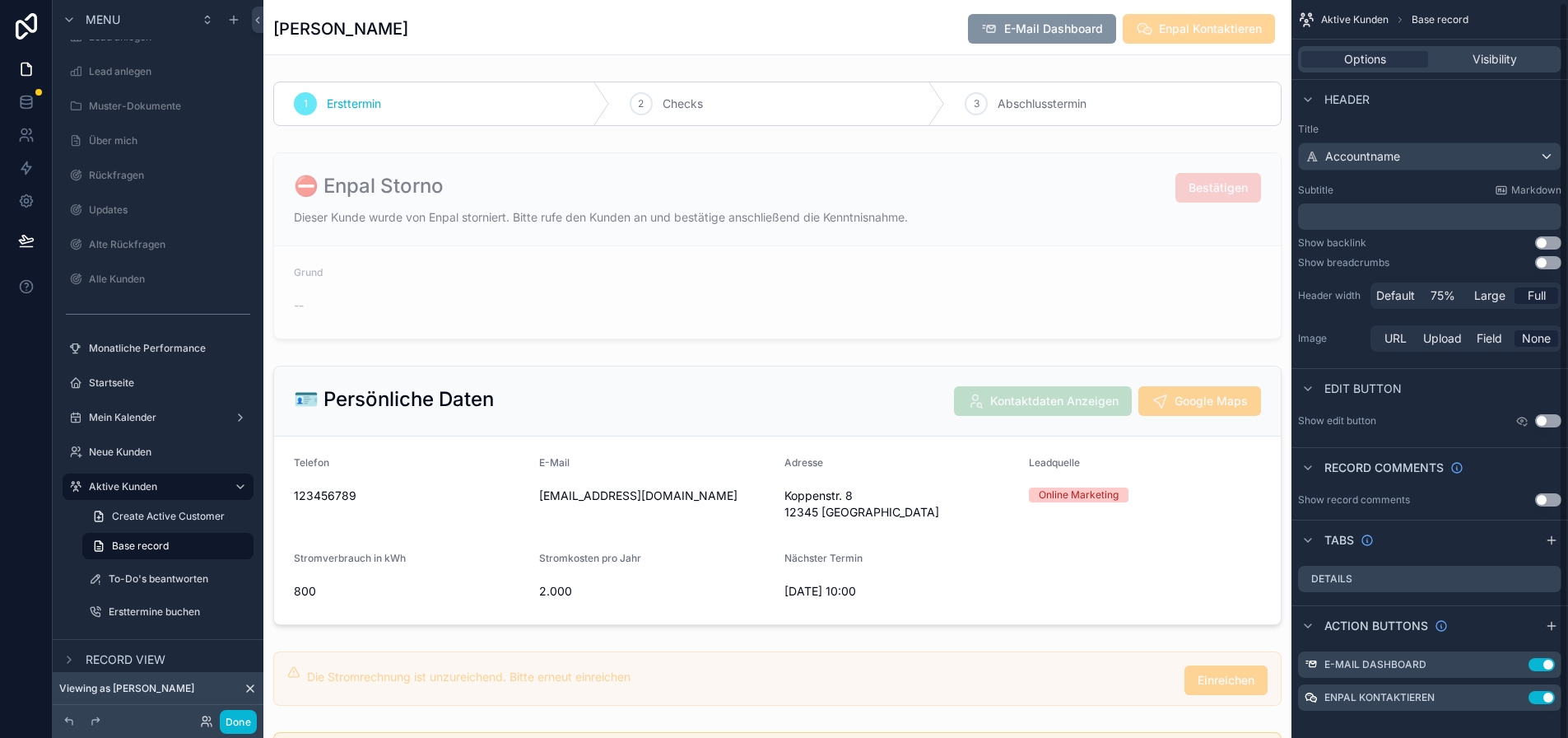
scroll to position [32, 0]
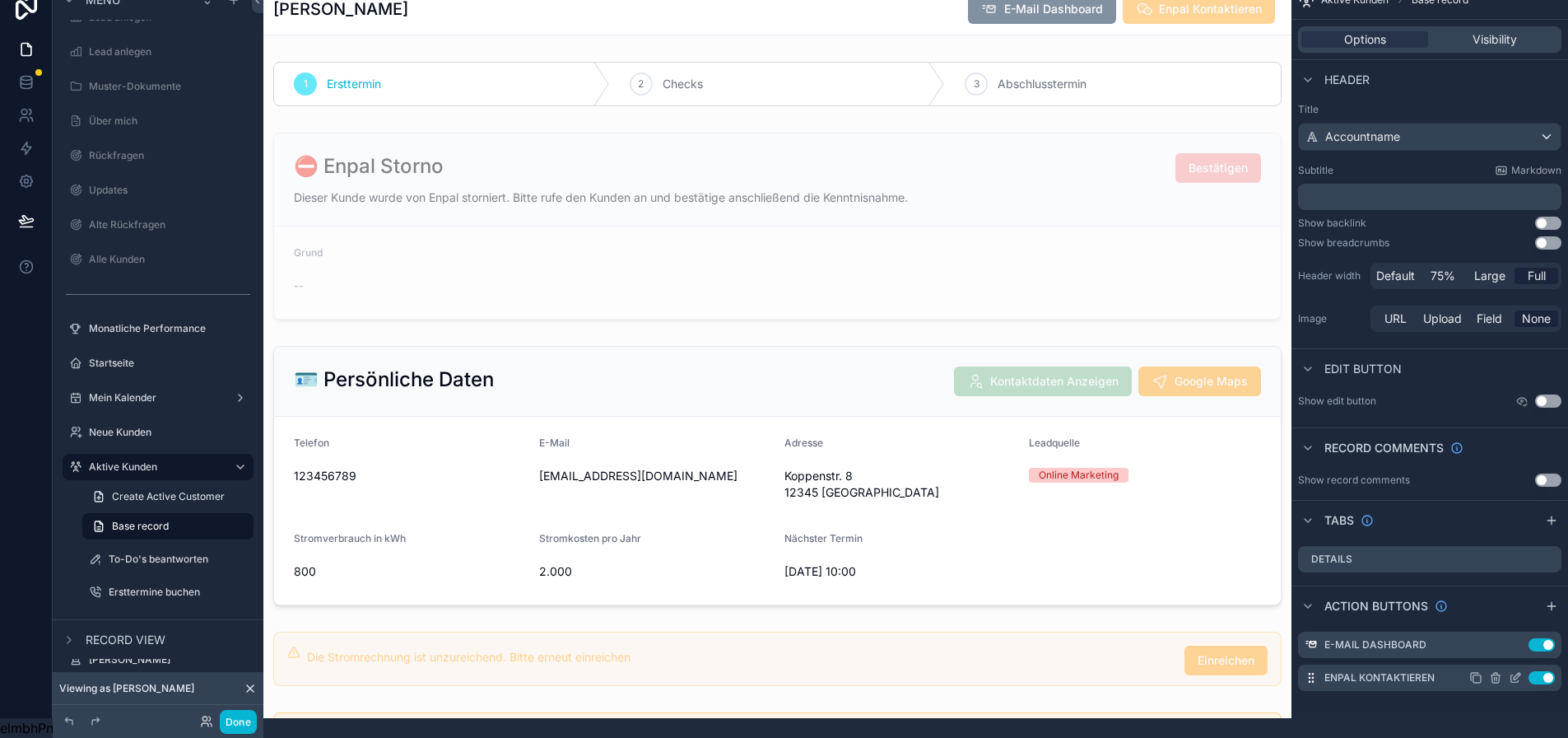
click at [1522, 672] on icon "scrollable content" at bounding box center [1514, 677] width 13 height 13
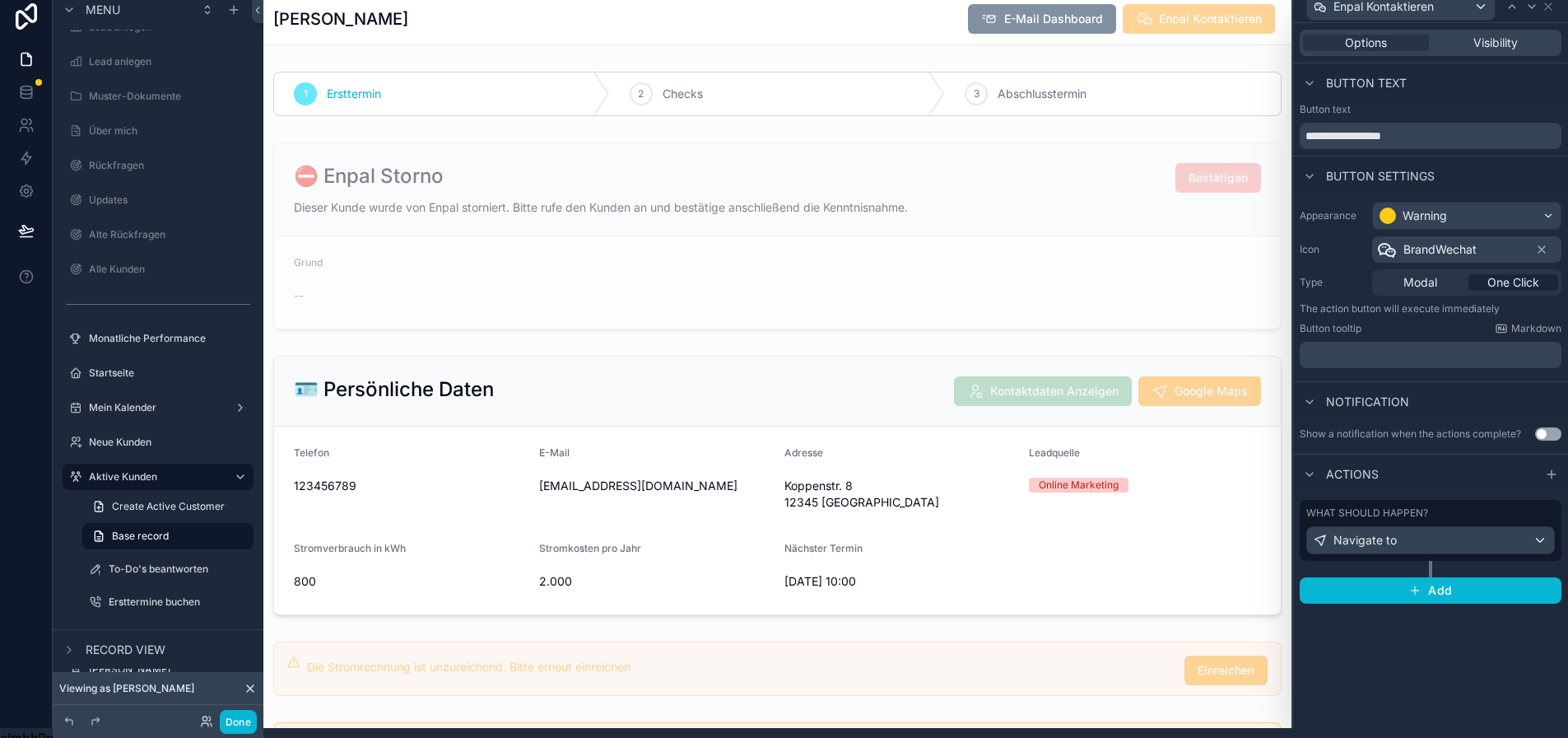
scroll to position [0, 0]
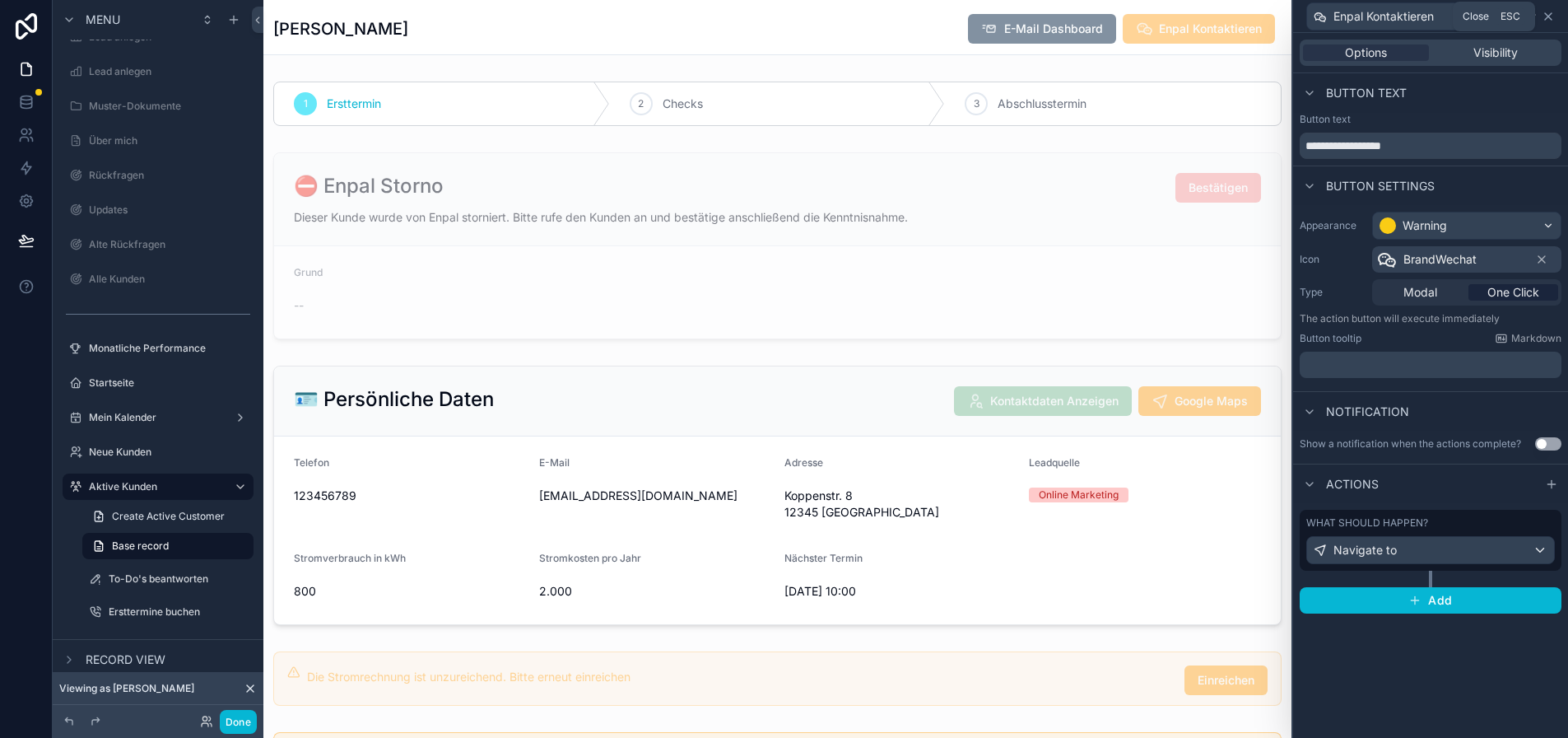
click at [1555, 15] on icon at bounding box center [1548, 16] width 13 height 13
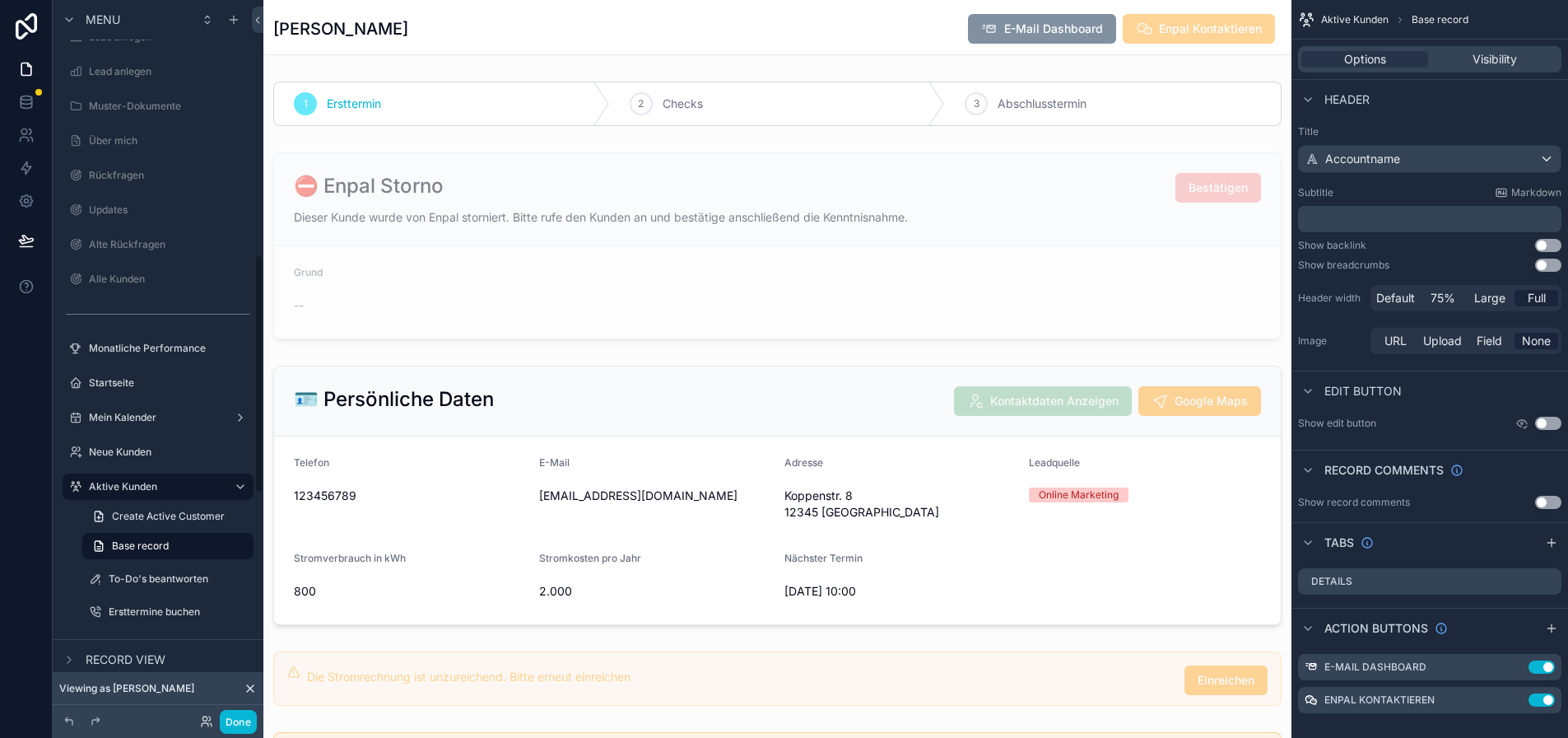
scroll to position [831, 0]
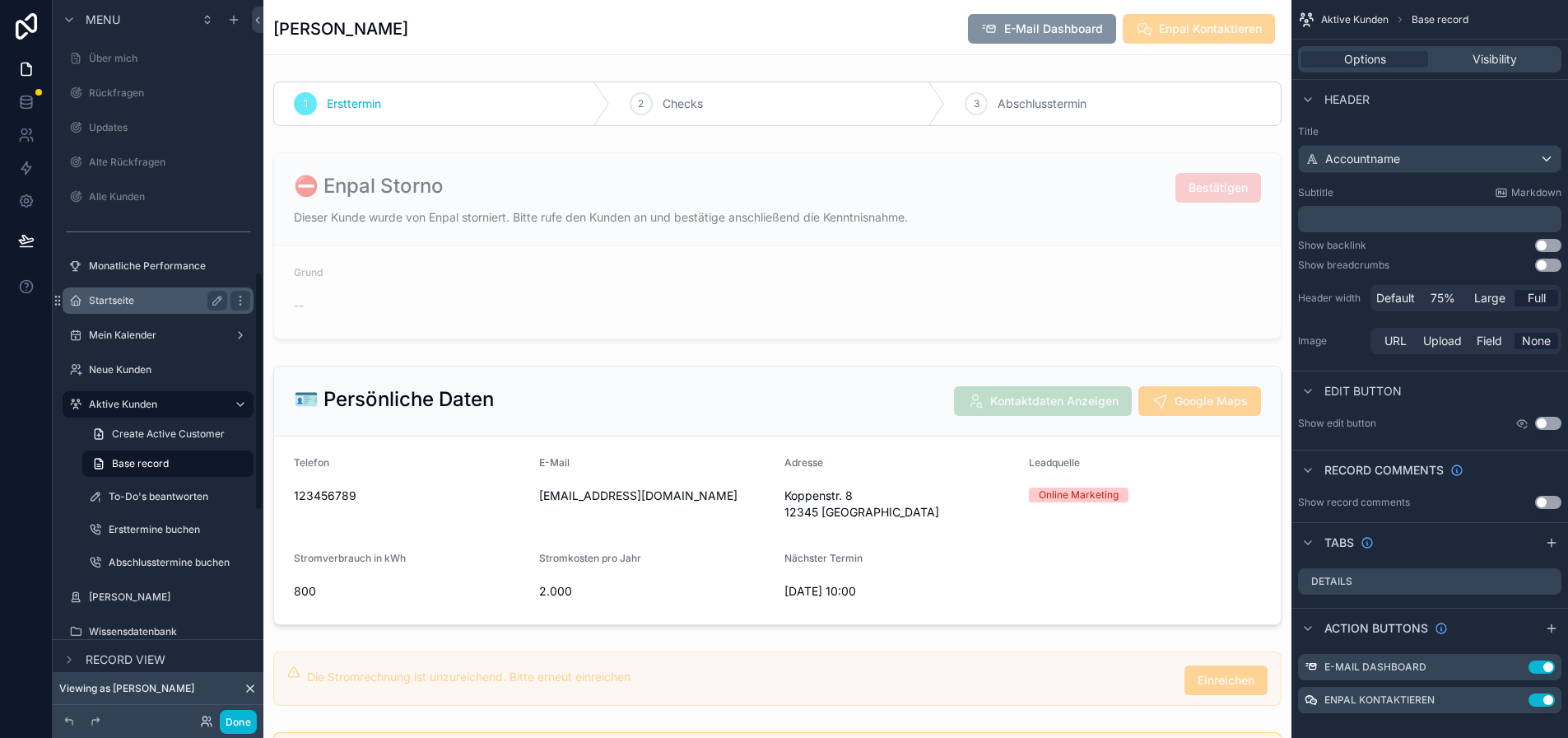
click at [145, 297] on label "Startseite" at bounding box center [154, 300] width 132 height 13
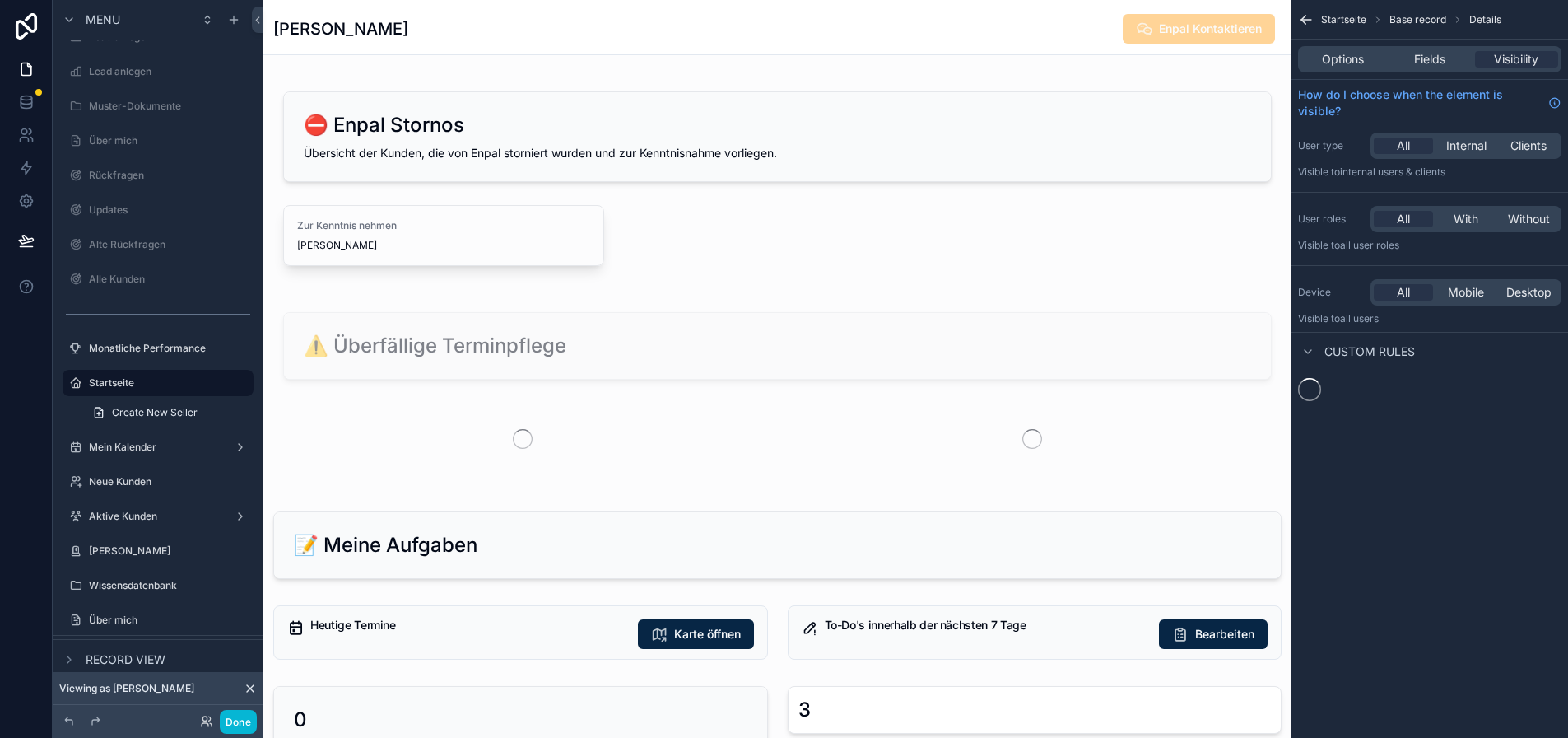
scroll to position [494, 0]
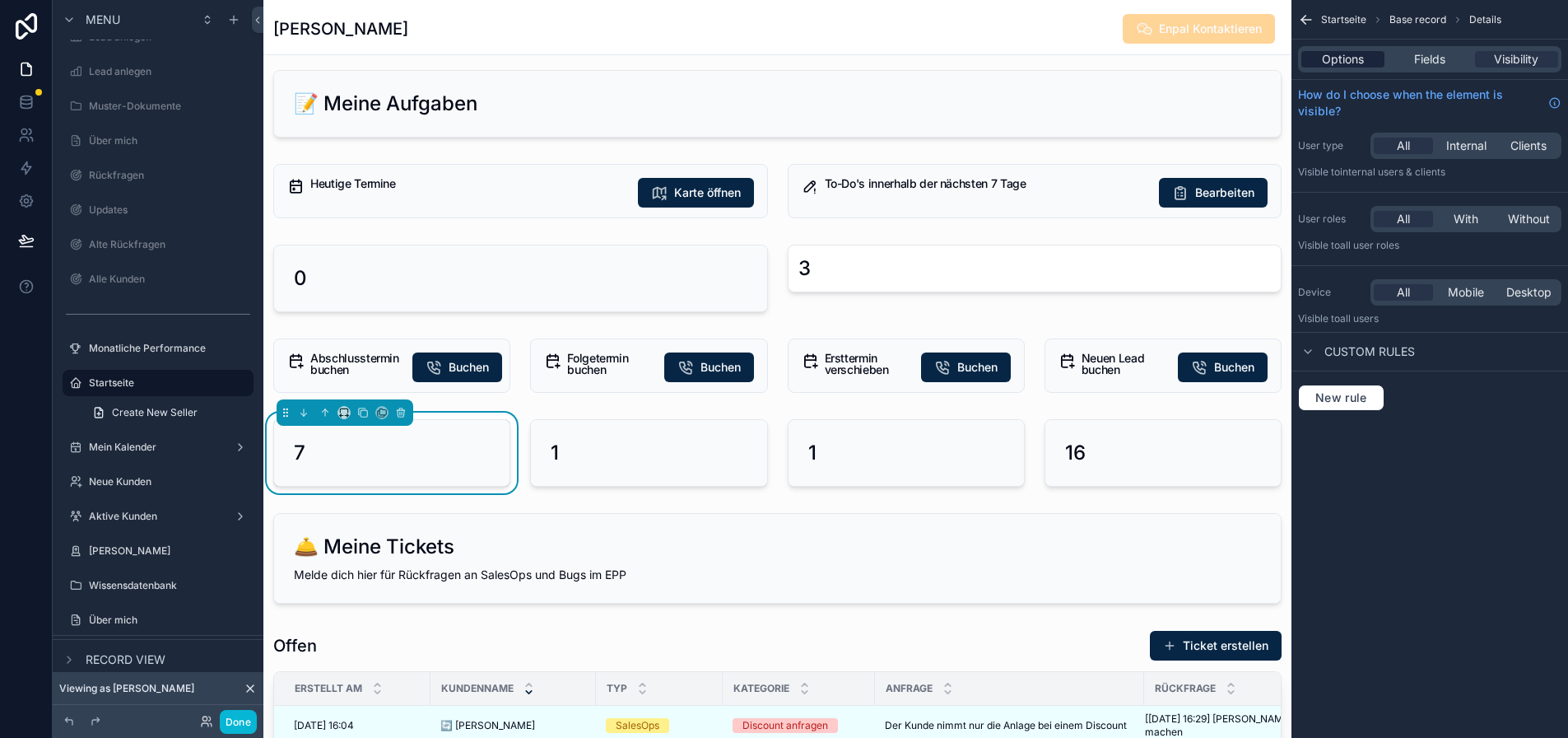
click at [1364, 56] on span "Options" at bounding box center [1343, 59] width 42 height 17
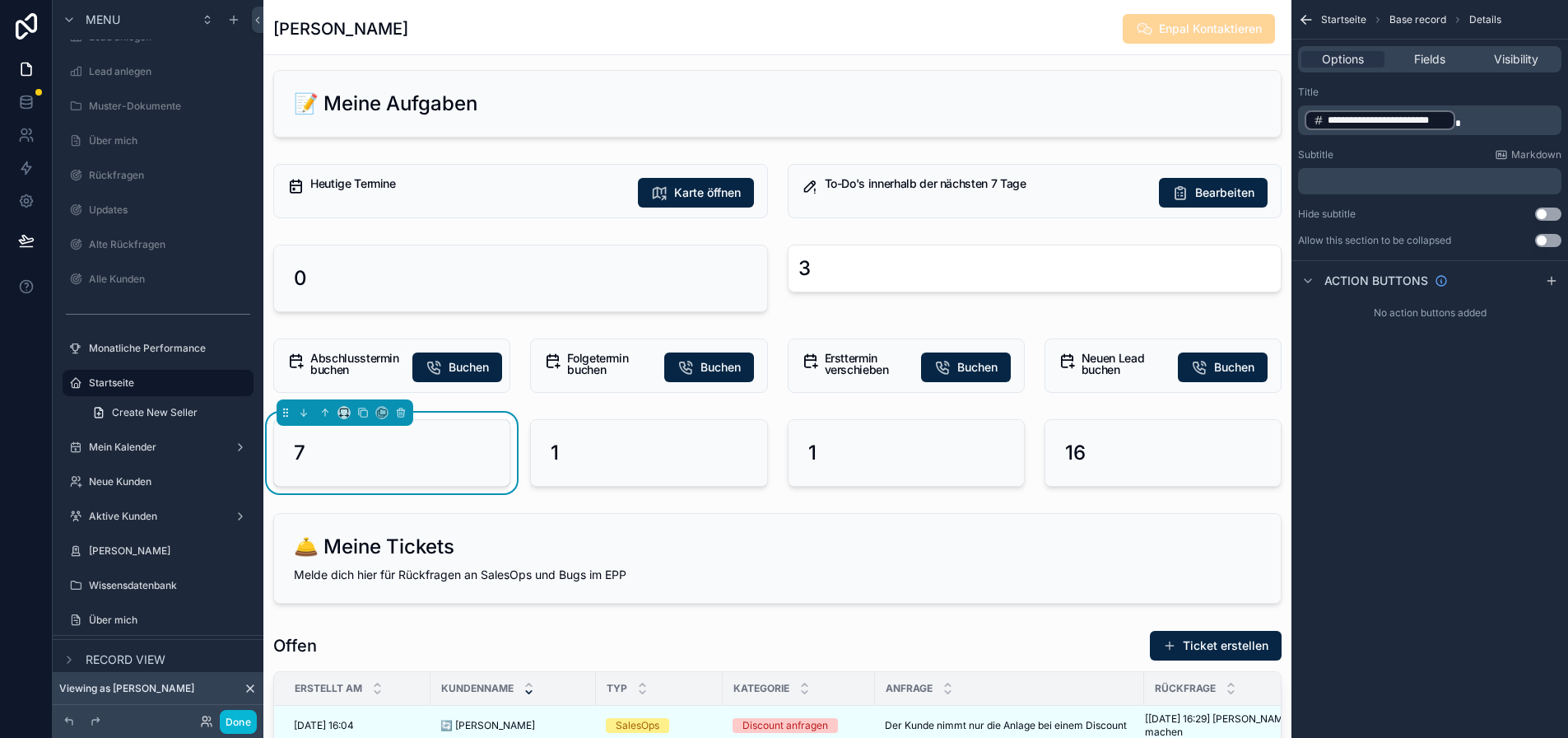
click at [1502, 118] on p "**********" at bounding box center [1431, 120] width 254 height 23
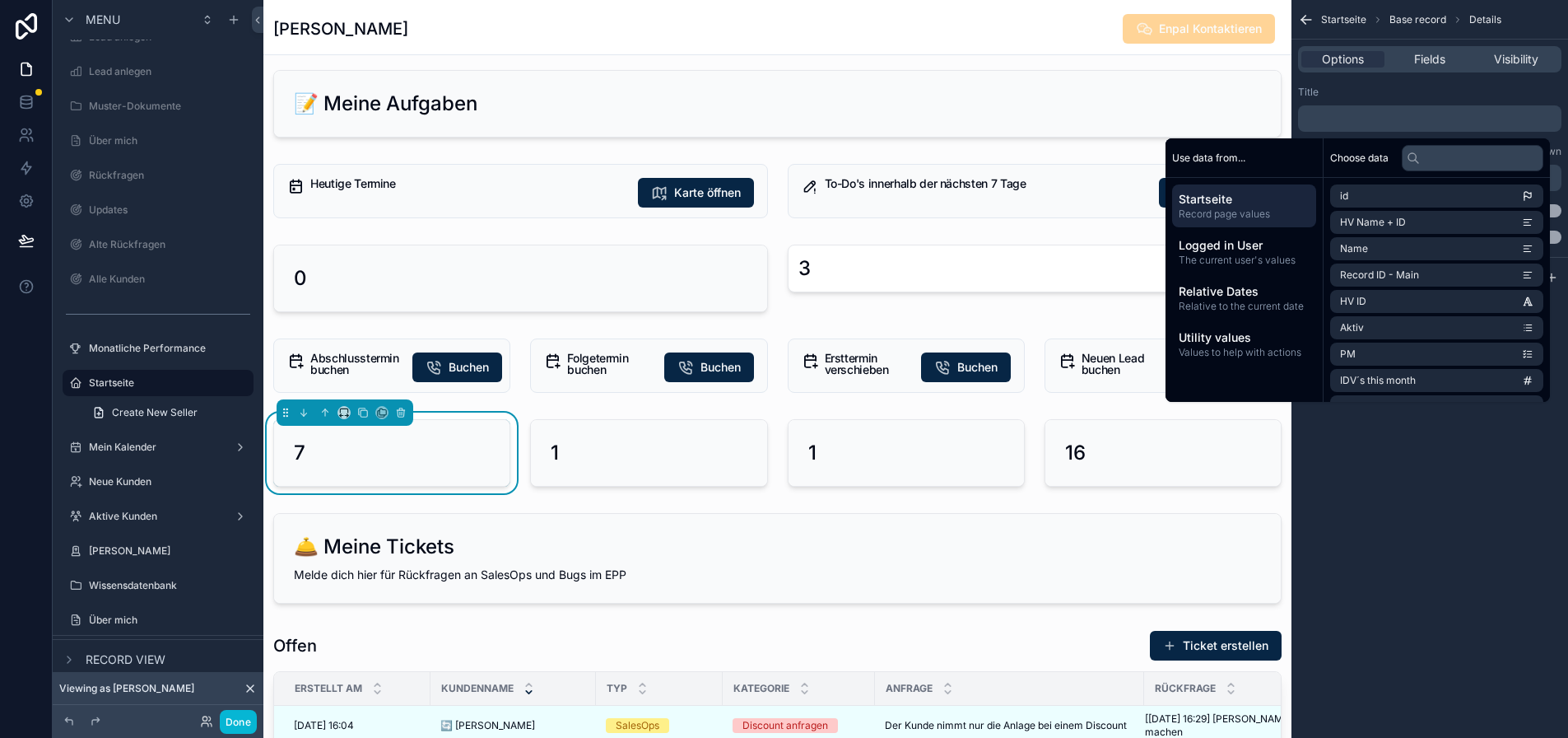
click at [1469, 176] on div "Choose data" at bounding box center [1437, 158] width 226 height 39
click at [1474, 167] on input "text" at bounding box center [1472, 157] width 141 height 26
click at [1477, 161] on input "text" at bounding box center [1472, 157] width 141 height 26
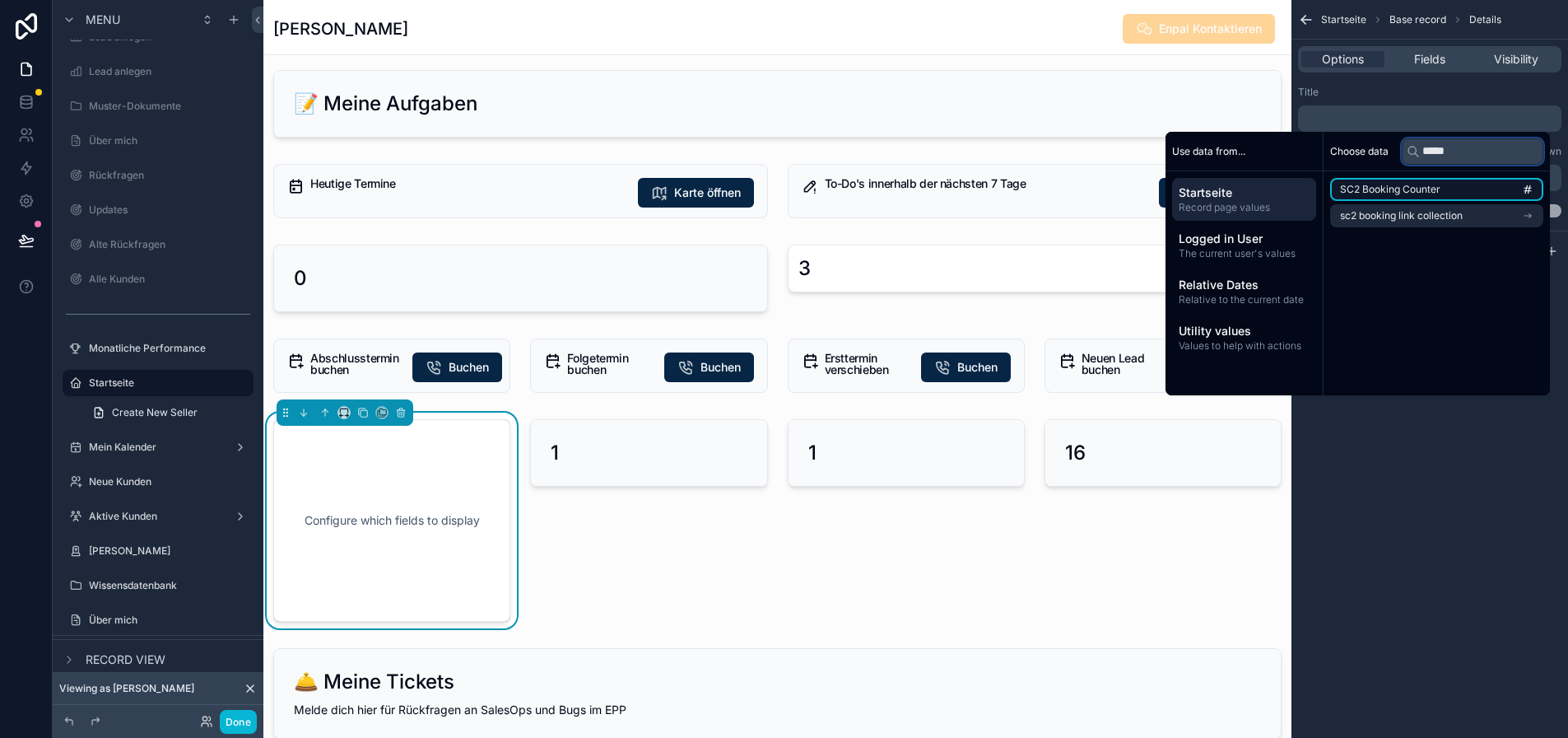
type input "*****"
click at [1439, 190] on span "SC2 Booking Counter" at bounding box center [1389, 188] width 101 height 13
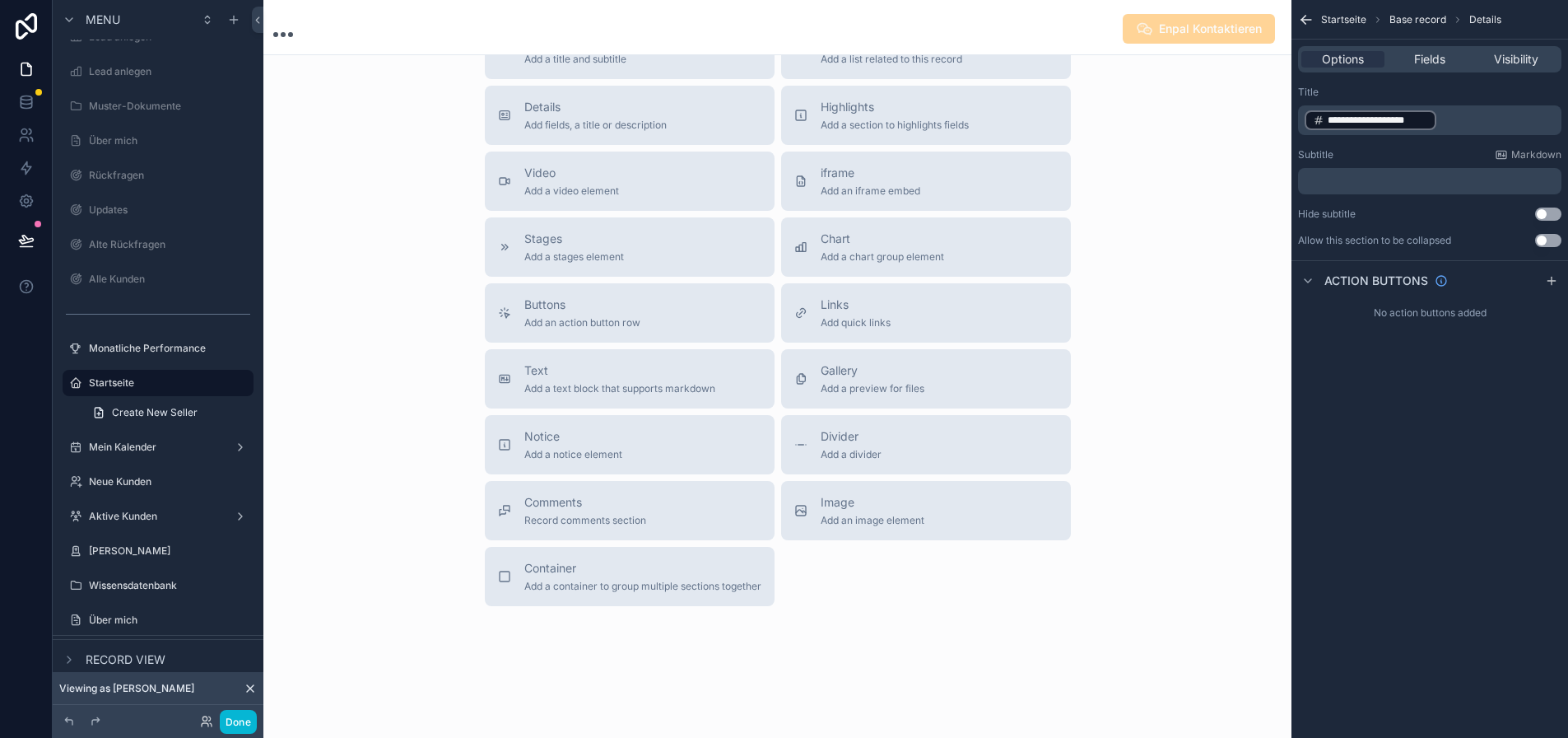
scroll to position [329, 0]
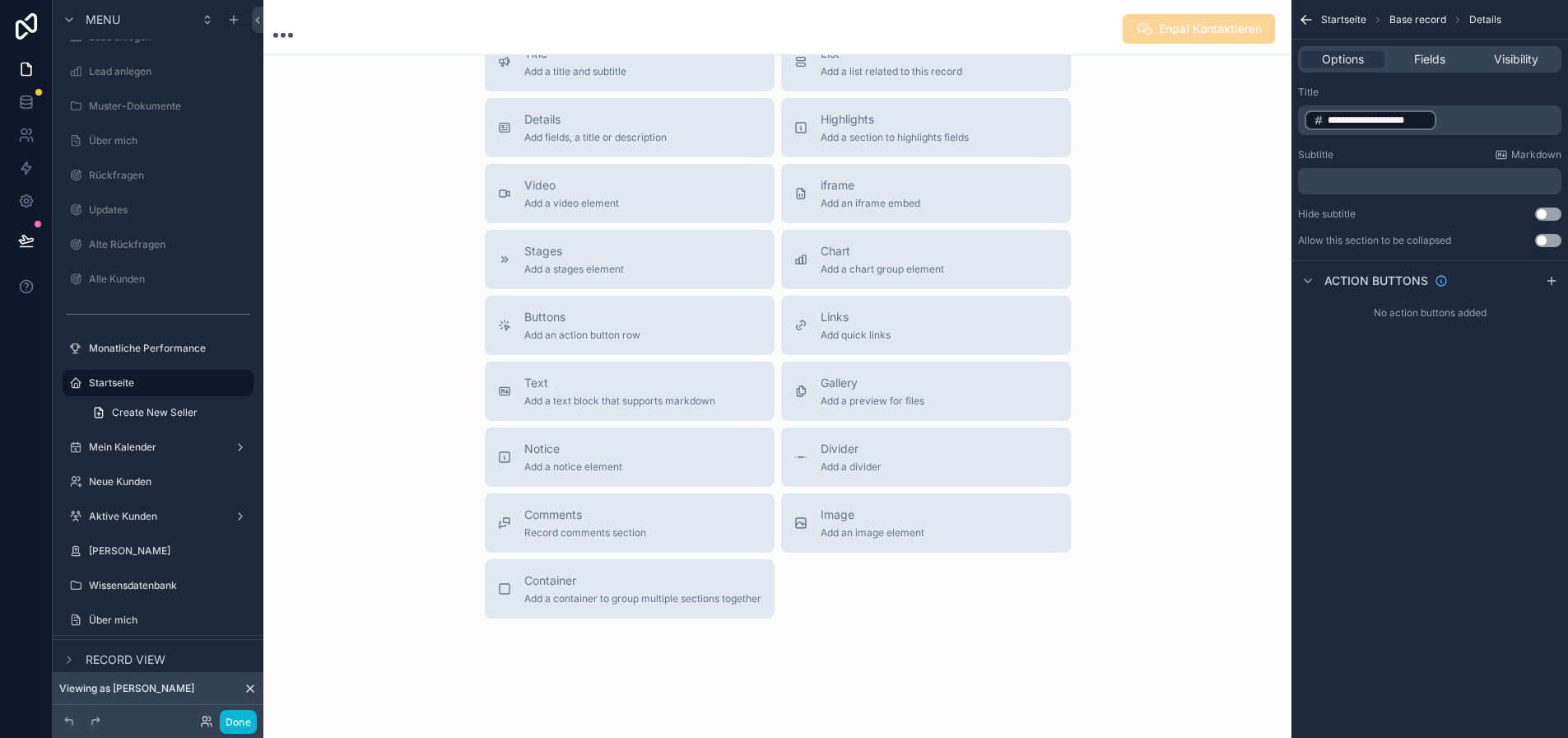
click at [1489, 450] on div "**********" at bounding box center [1429, 369] width 276 height 738
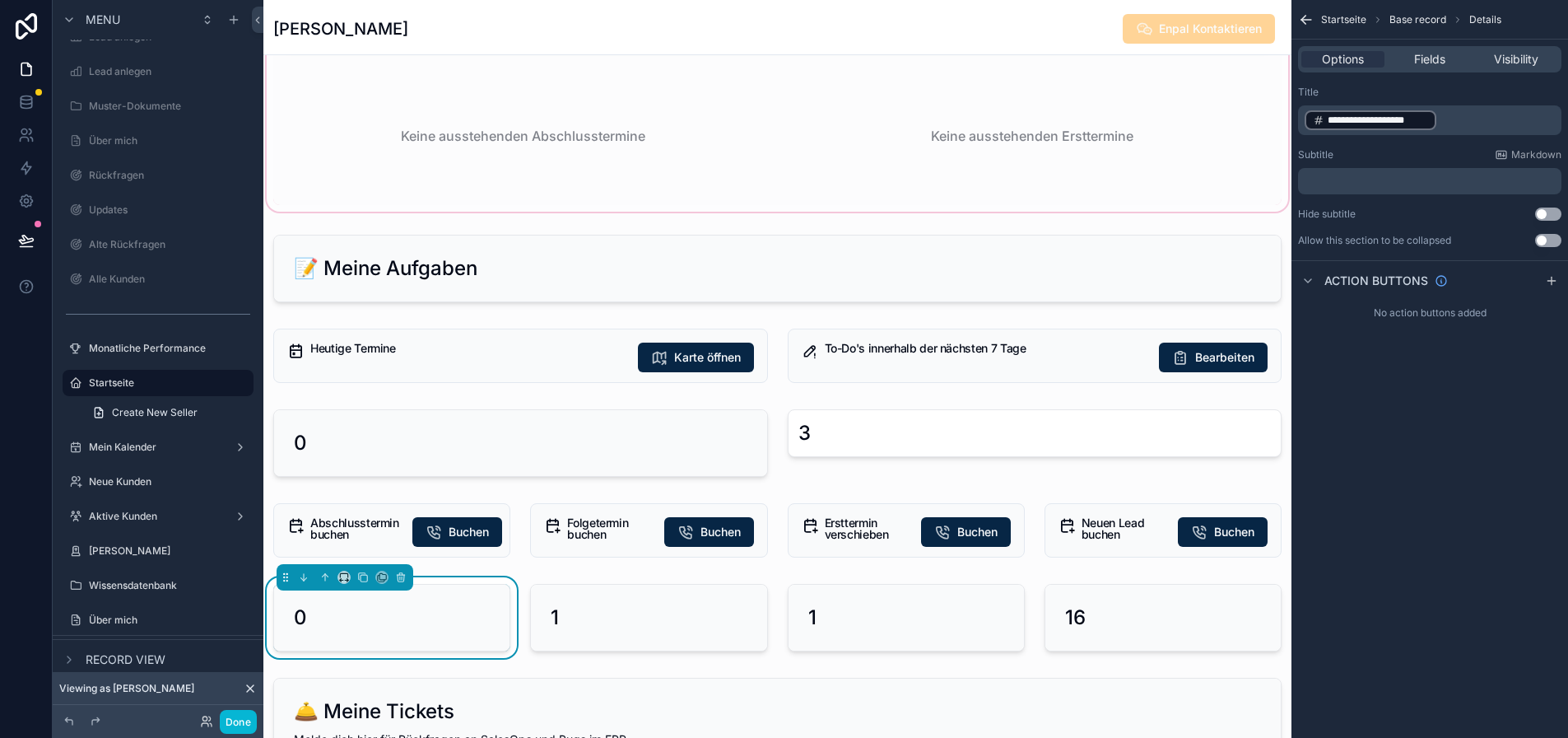
scroll to position [412, 0]
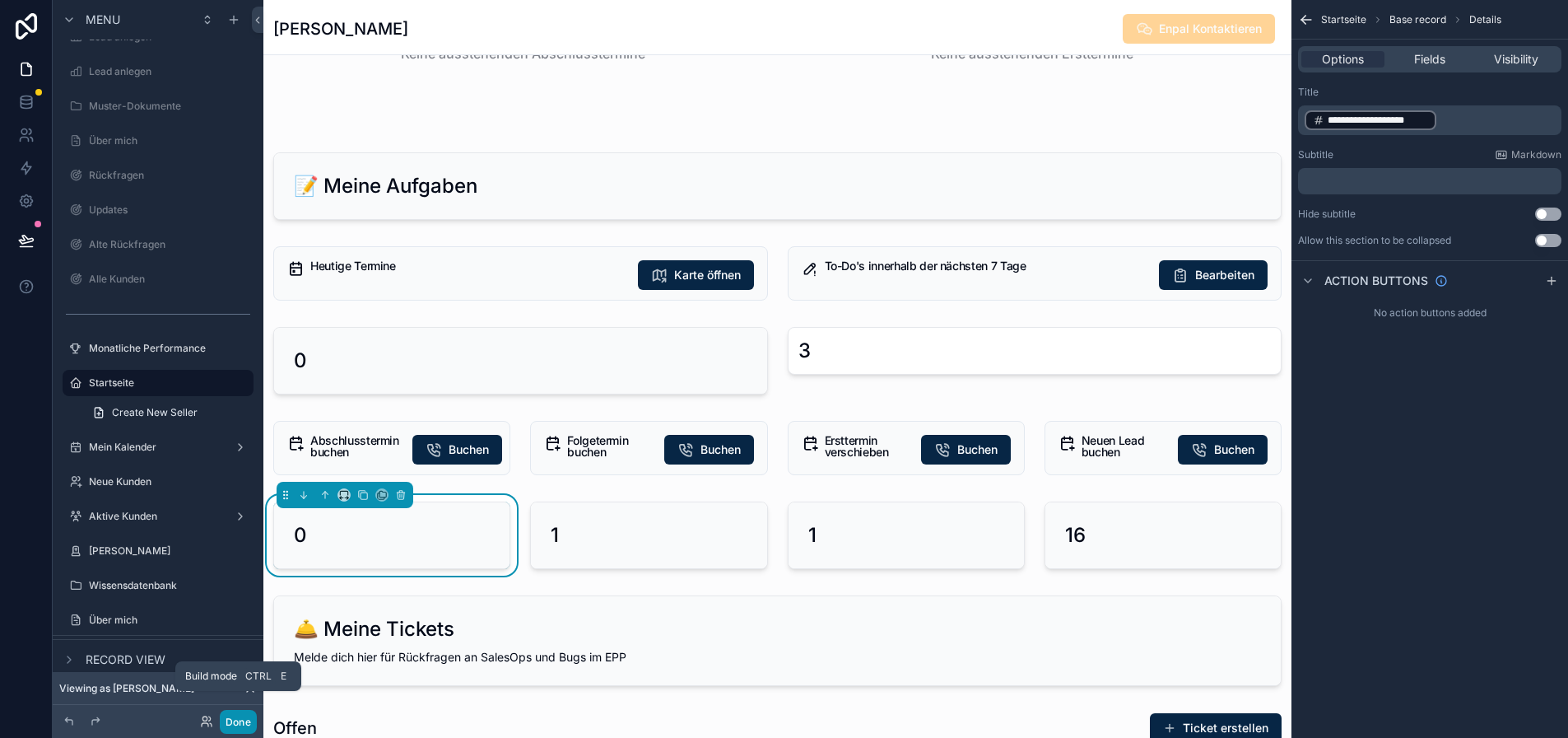
click at [239, 716] on button "Done" at bounding box center [238, 721] width 37 height 23
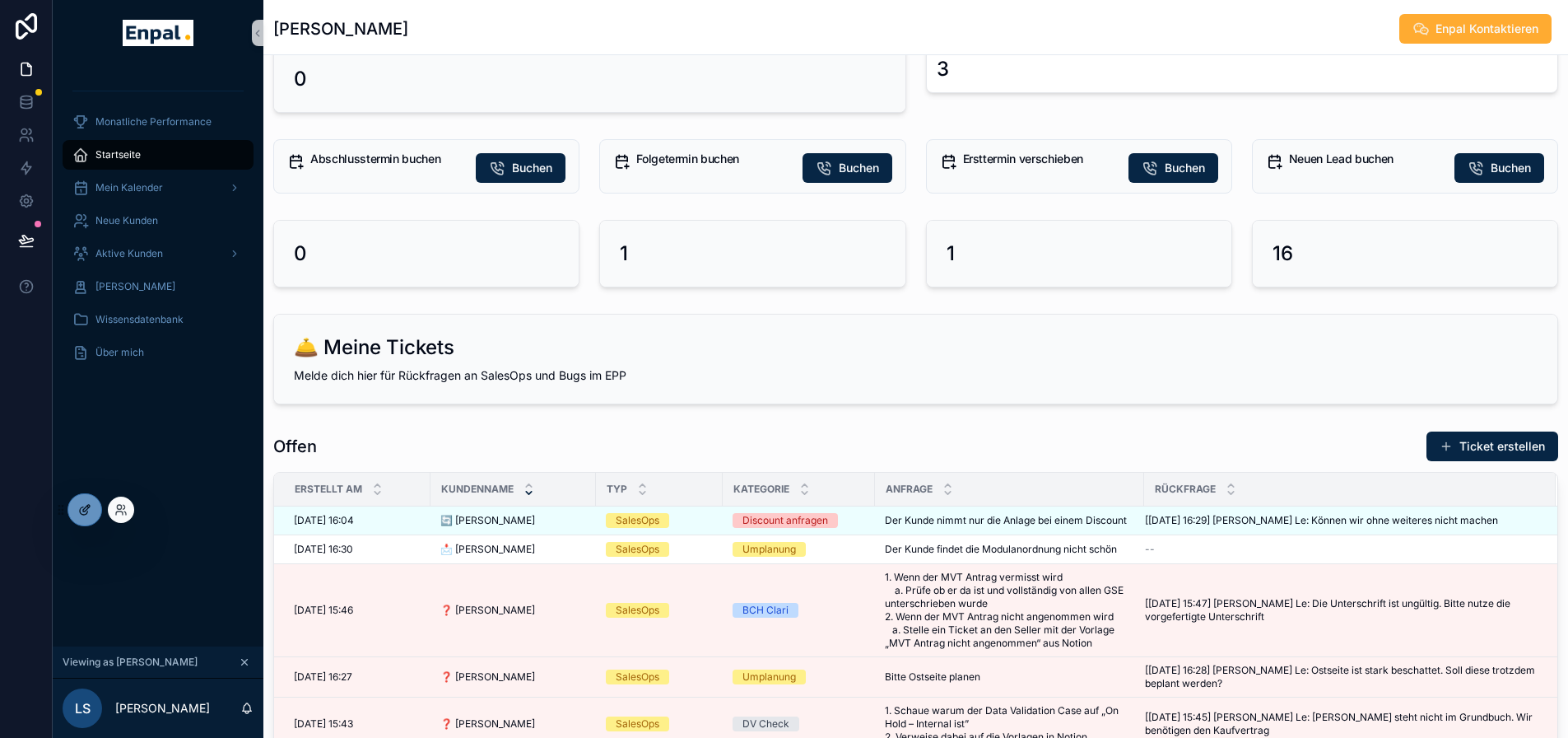
click at [95, 515] on div at bounding box center [85, 510] width 33 height 31
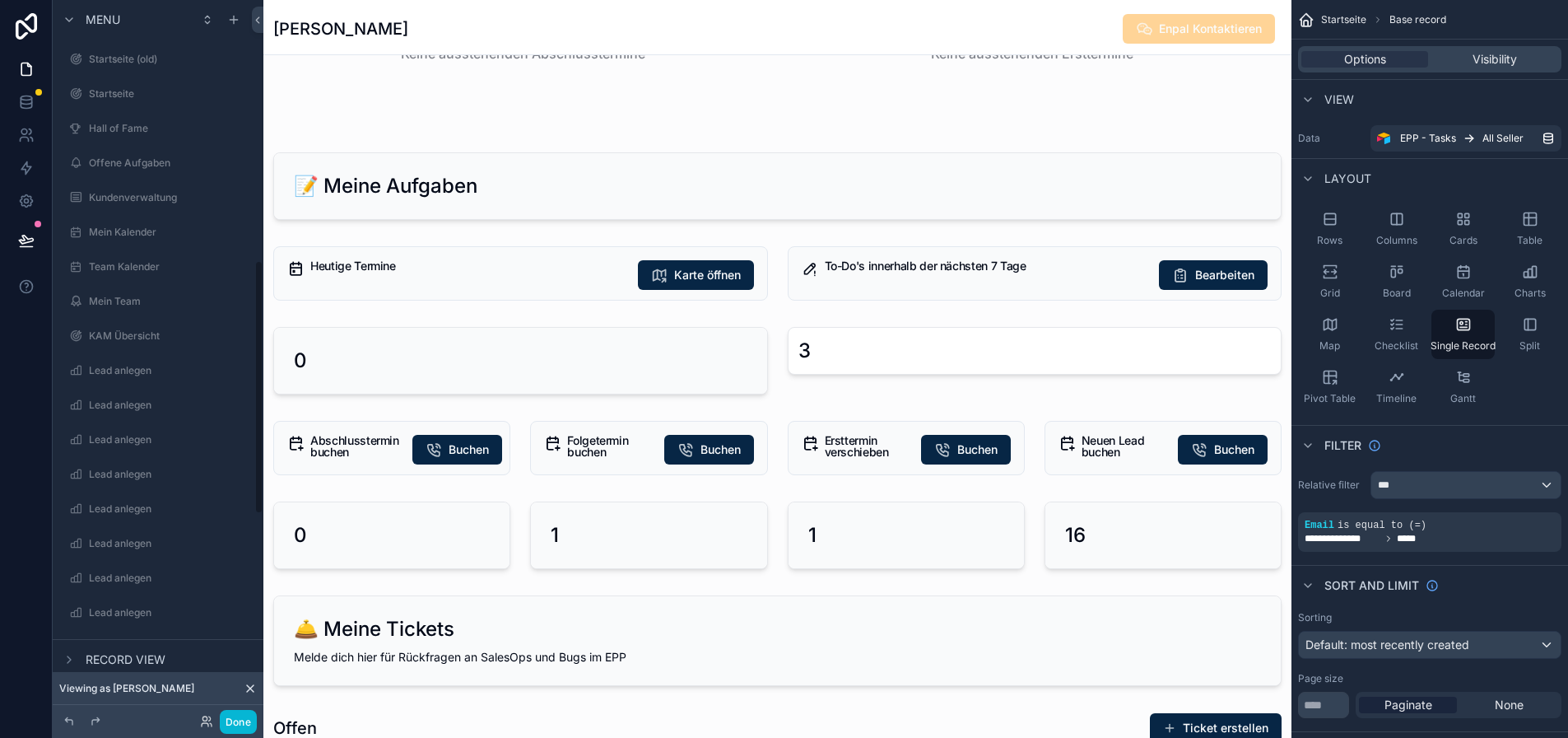
scroll to position [914, 0]
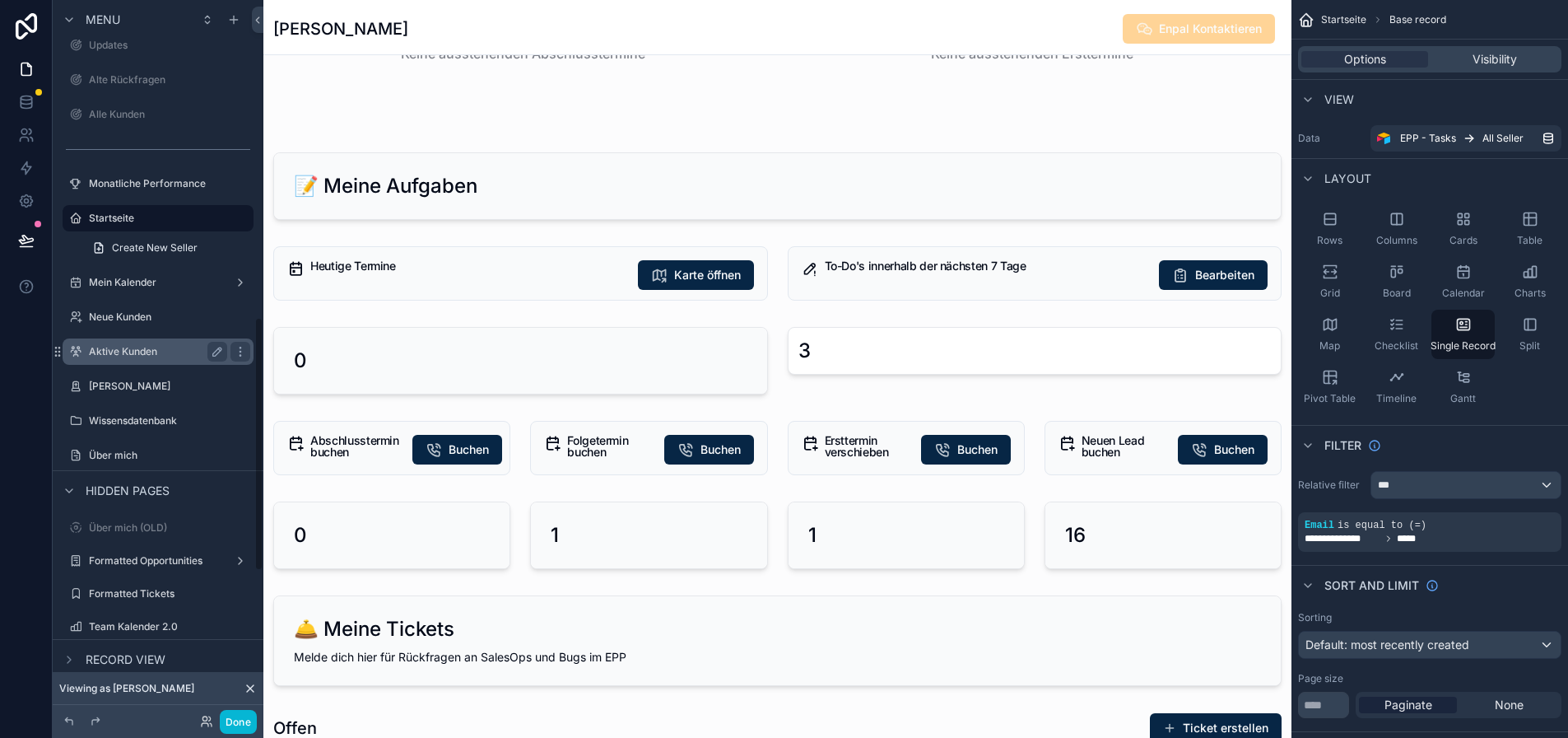
click at [141, 347] on label "Aktive Kunden" at bounding box center [154, 350] width 132 height 13
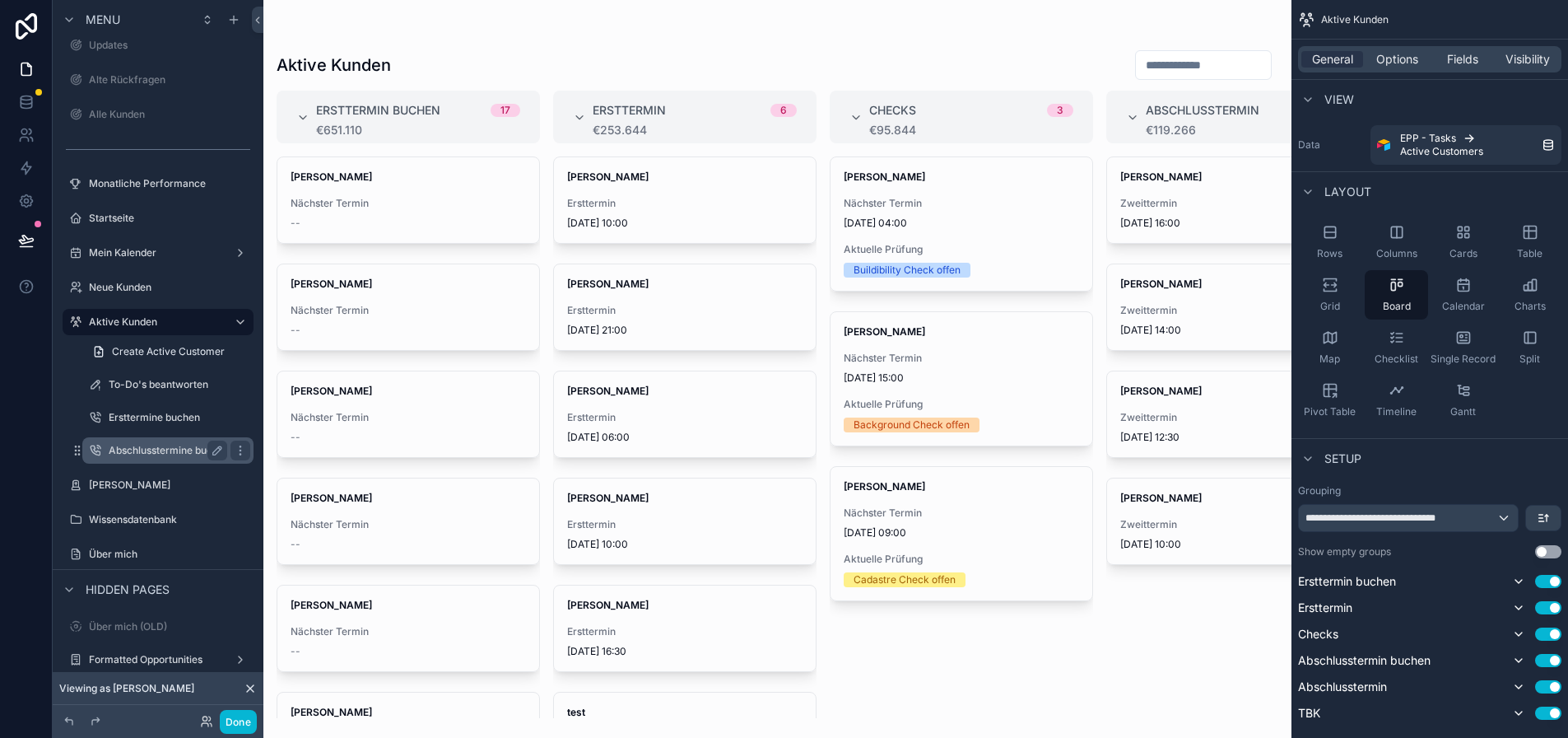
click at [151, 450] on label "Abschlusstermine buchen" at bounding box center [169, 450] width 121 height 13
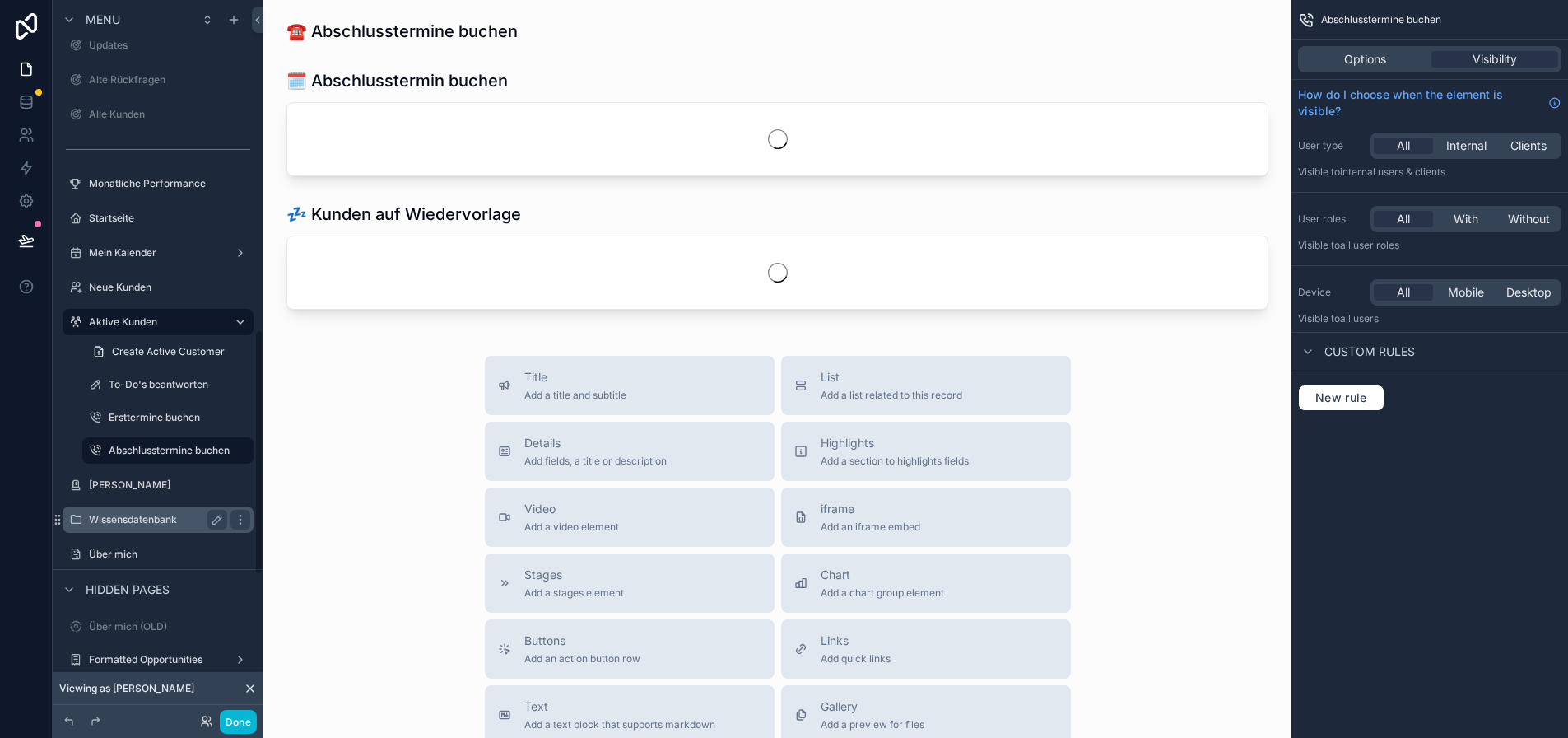
scroll to position [982, 0]
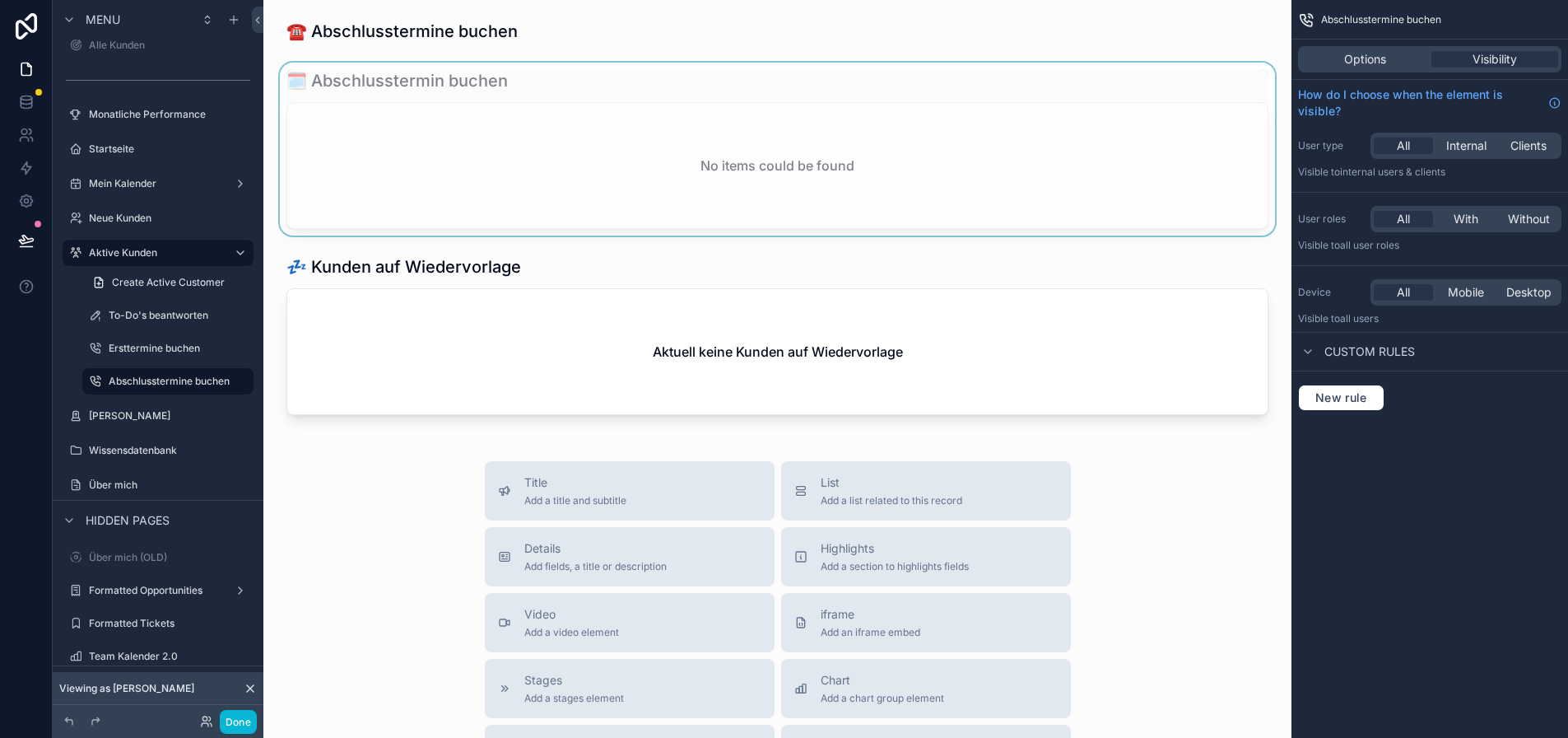
click at [692, 123] on div "scrollable content" at bounding box center [777, 148] width 1002 height 173
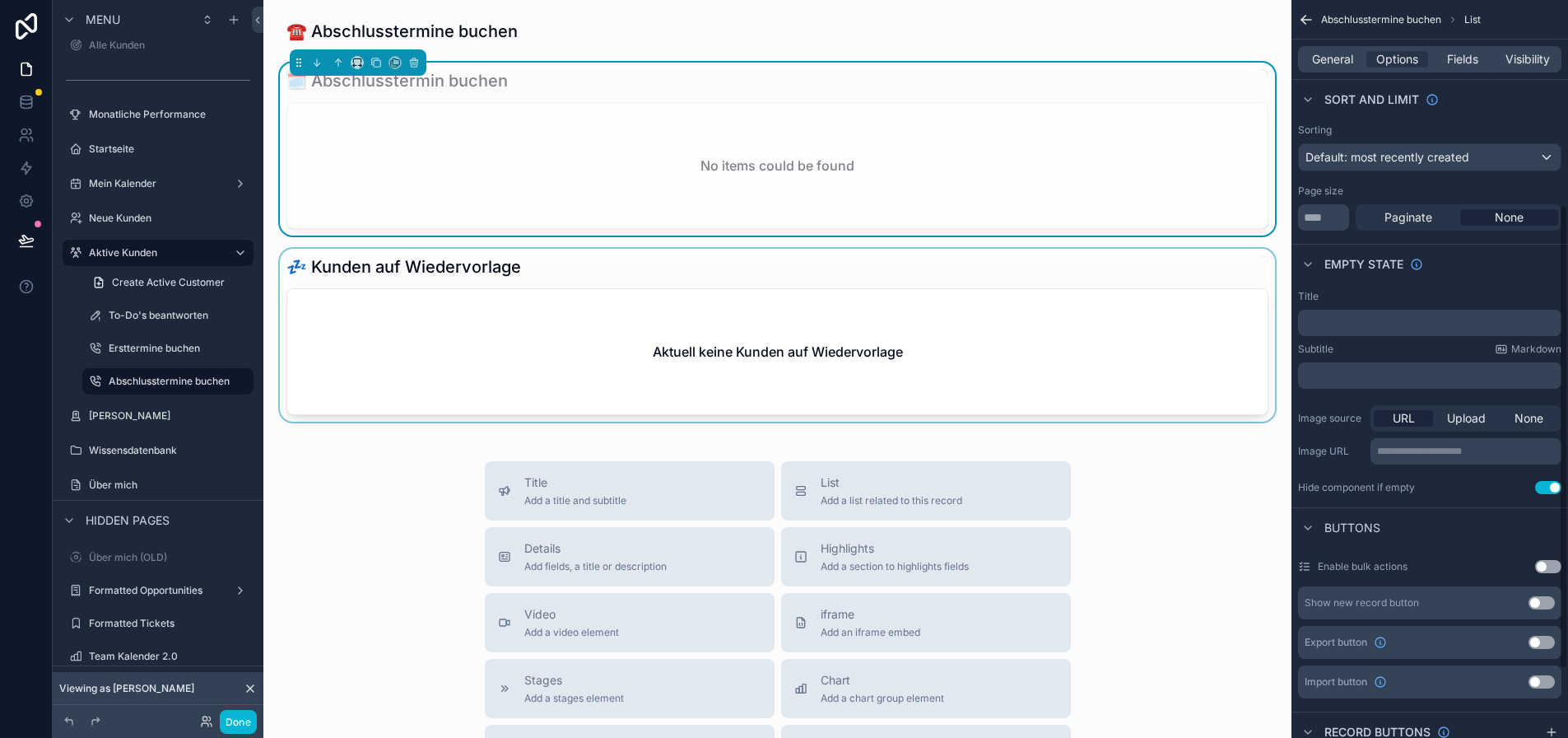
scroll to position [329, 0]
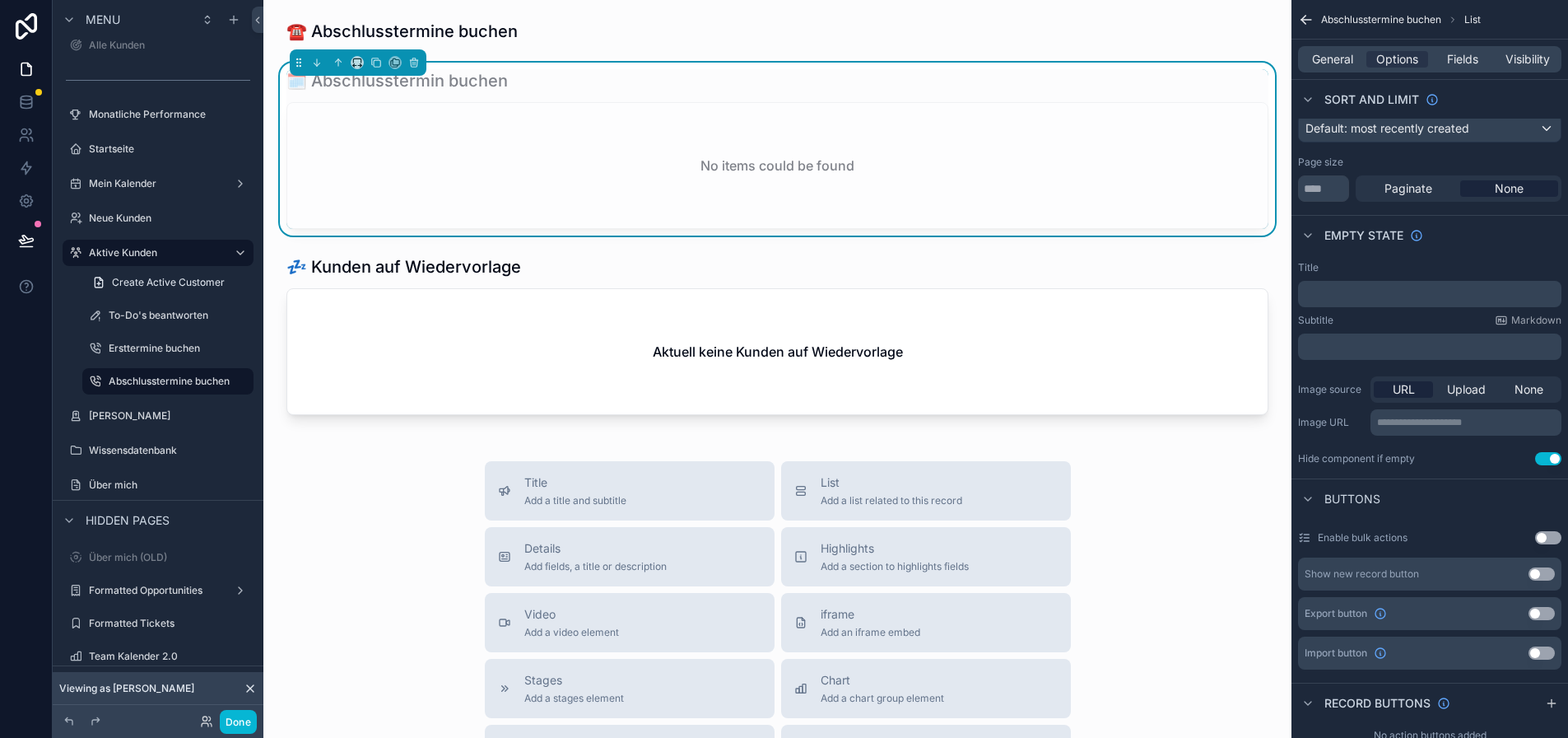
click at [1550, 455] on button "Use setting" at bounding box center [1548, 458] width 26 height 13
click at [1447, 293] on p "﻿" at bounding box center [1431, 293] width 254 height 13
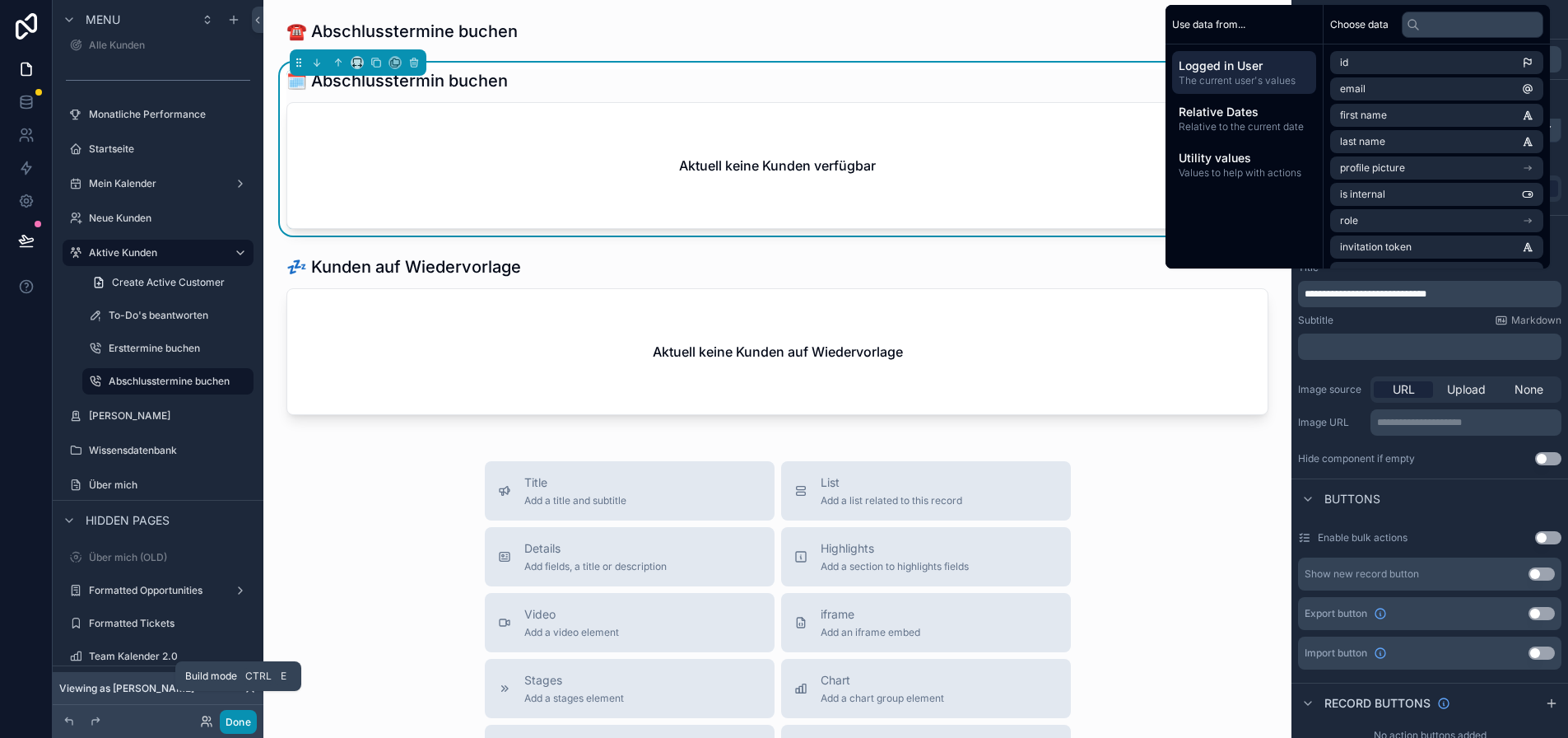
click at [248, 724] on button "Done" at bounding box center [238, 721] width 37 height 23
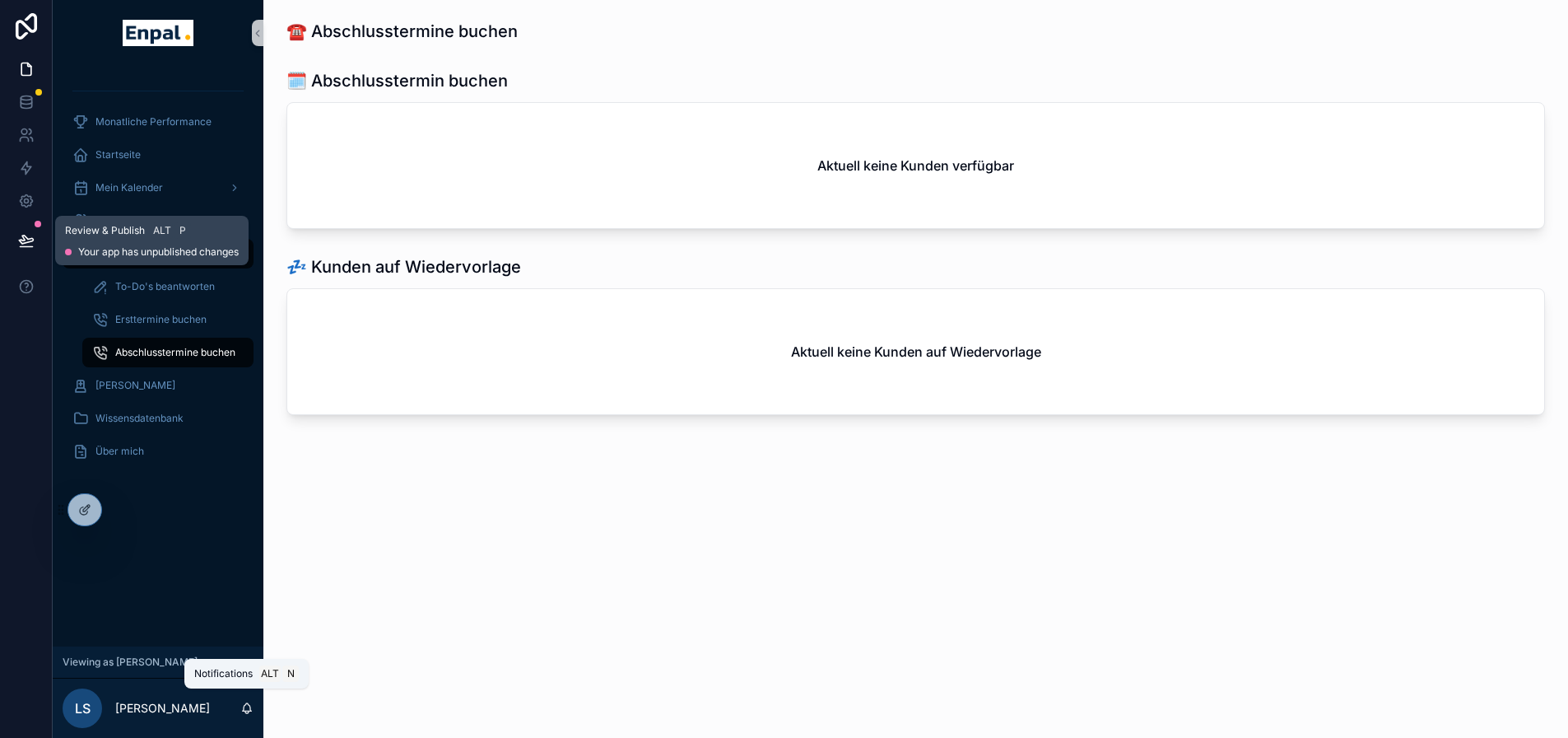
click at [29, 237] on icon at bounding box center [26, 240] width 17 height 17
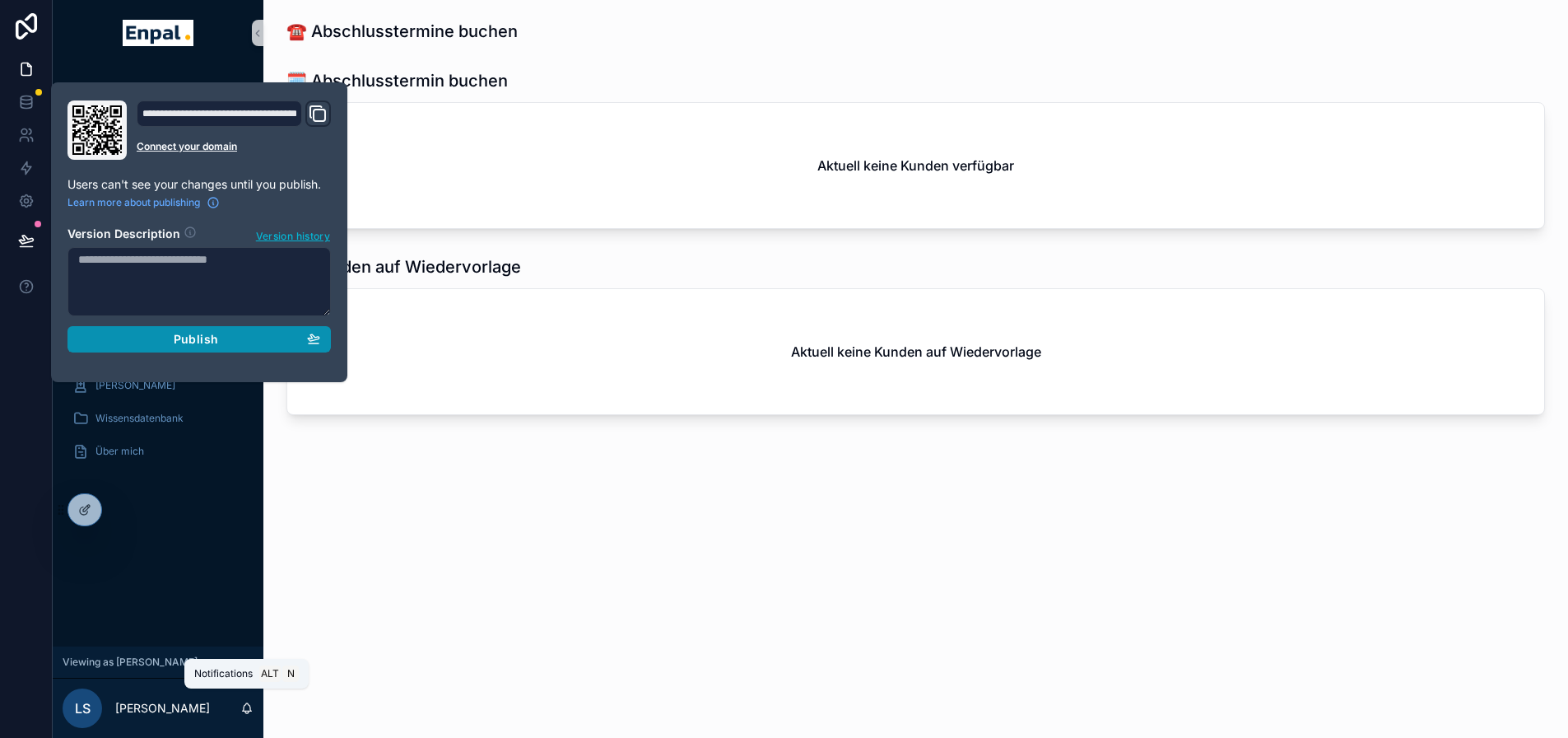
click at [232, 335] on div "Publish" at bounding box center [199, 339] width 242 height 15
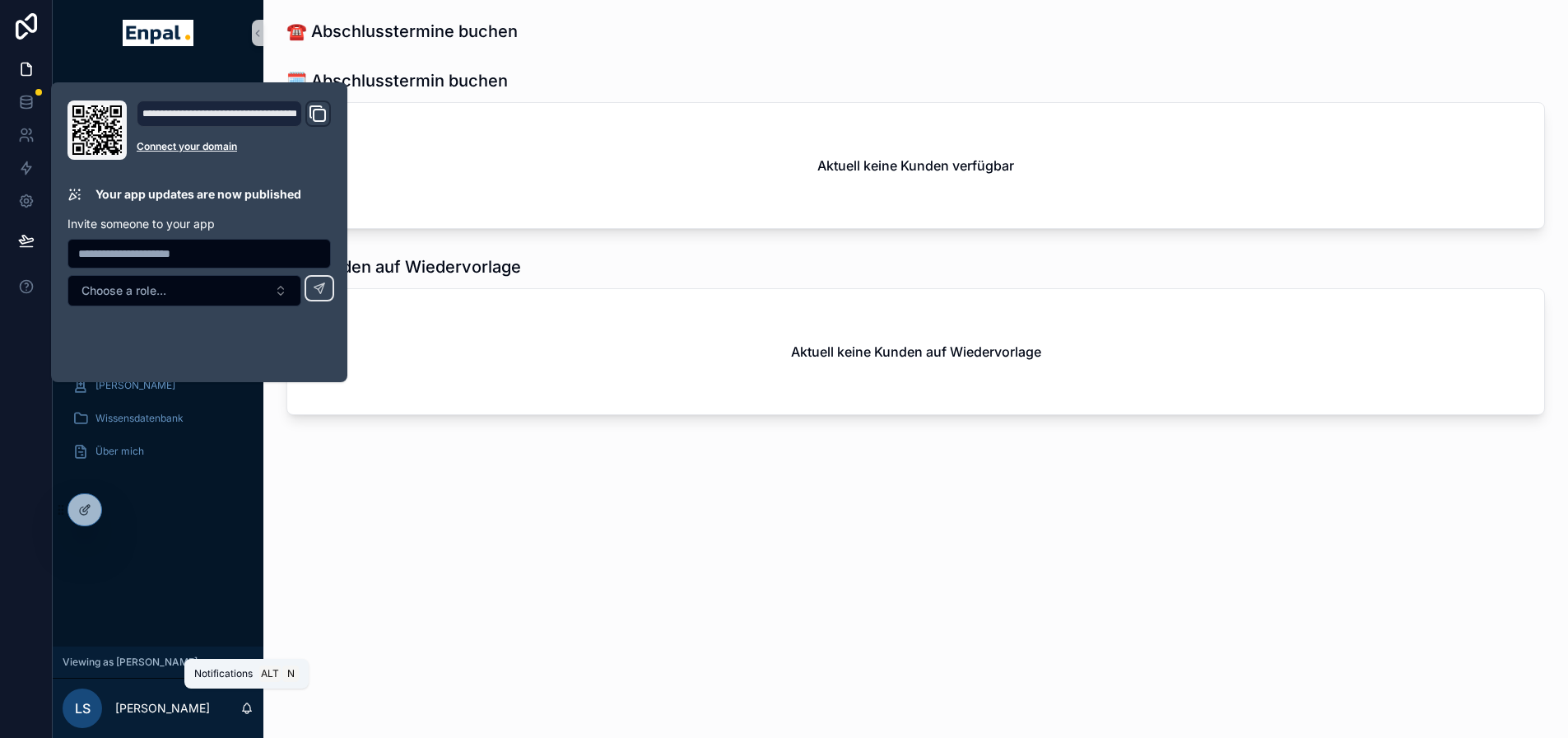
click at [238, 523] on div "Monatliche Performance Startseite Mein Kalender Neue Kunden Aktive Kunden To-Do…" at bounding box center [158, 355] width 211 height 581
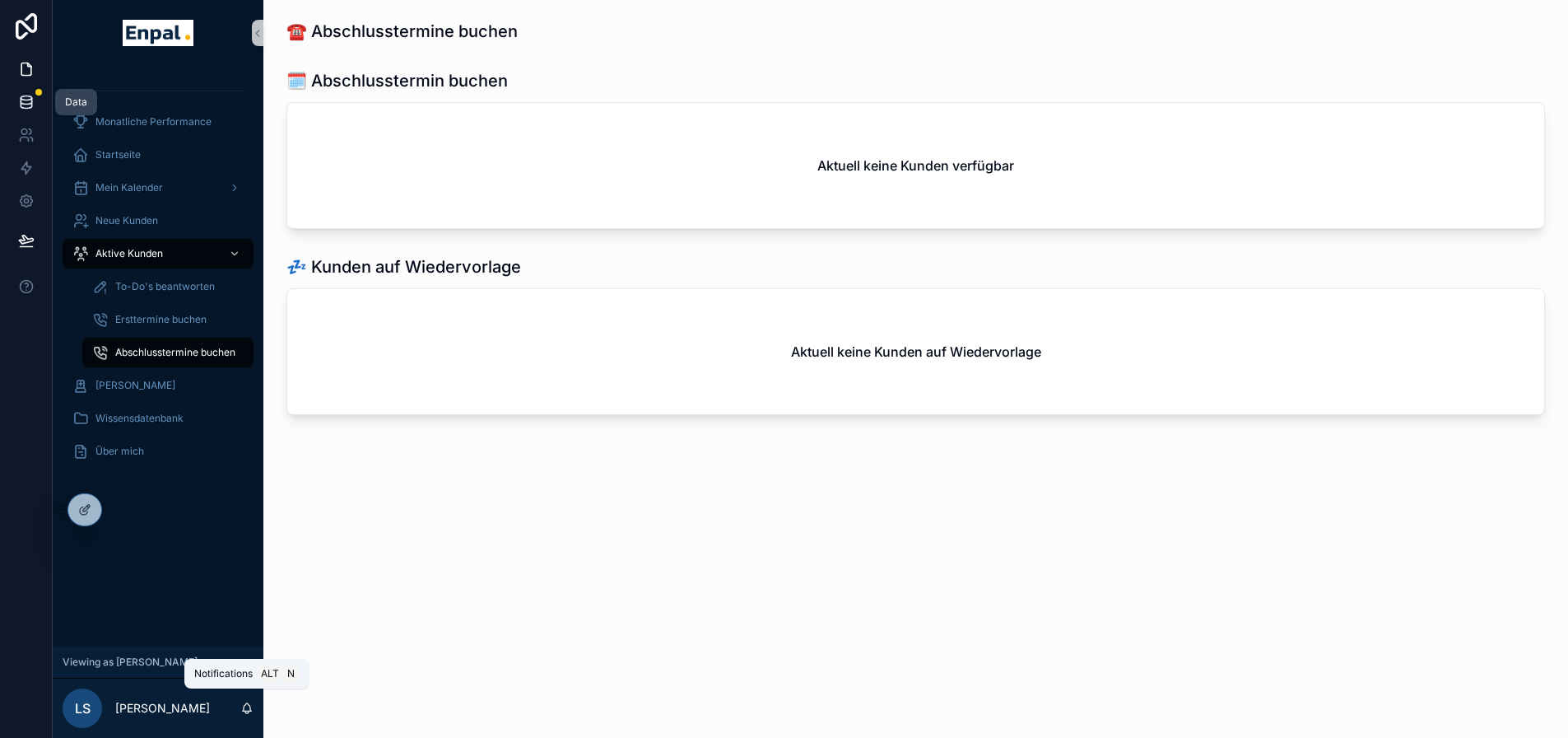
click at [36, 102] on link at bounding box center [25, 102] width 52 height 33
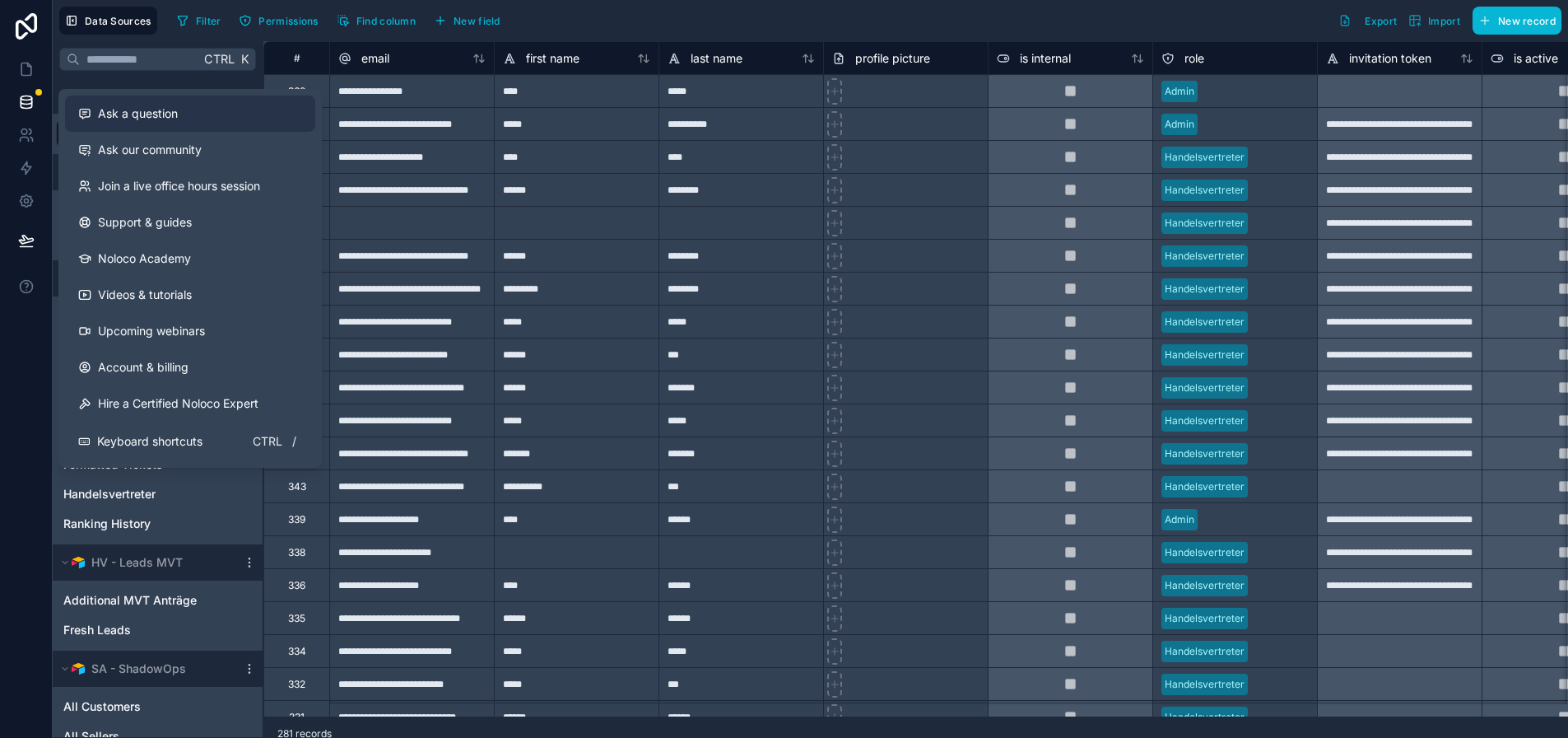
click at [127, 106] on span "Ask a question" at bounding box center [138, 113] width 80 height 17
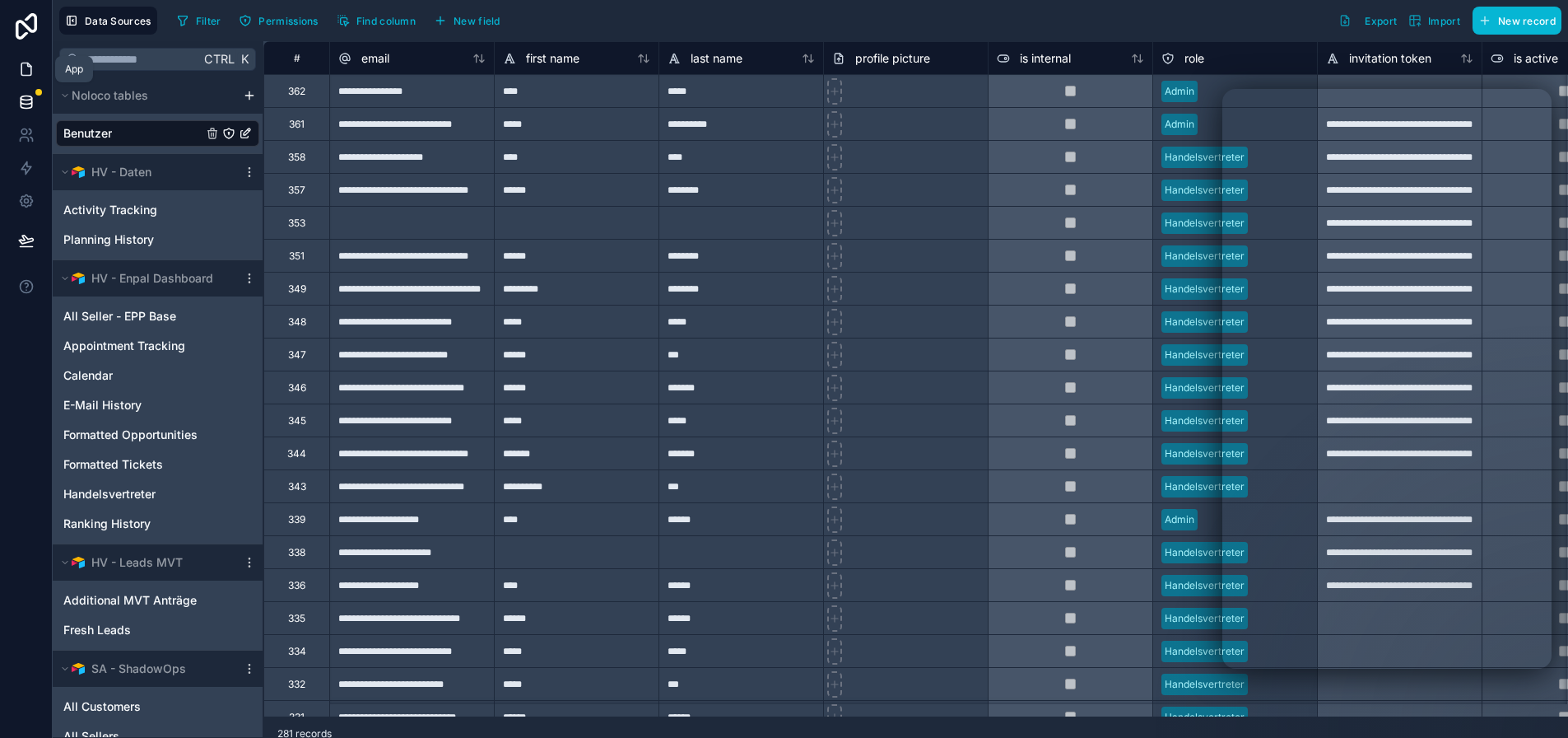
click at [34, 70] on icon at bounding box center [26, 68] width 17 height 17
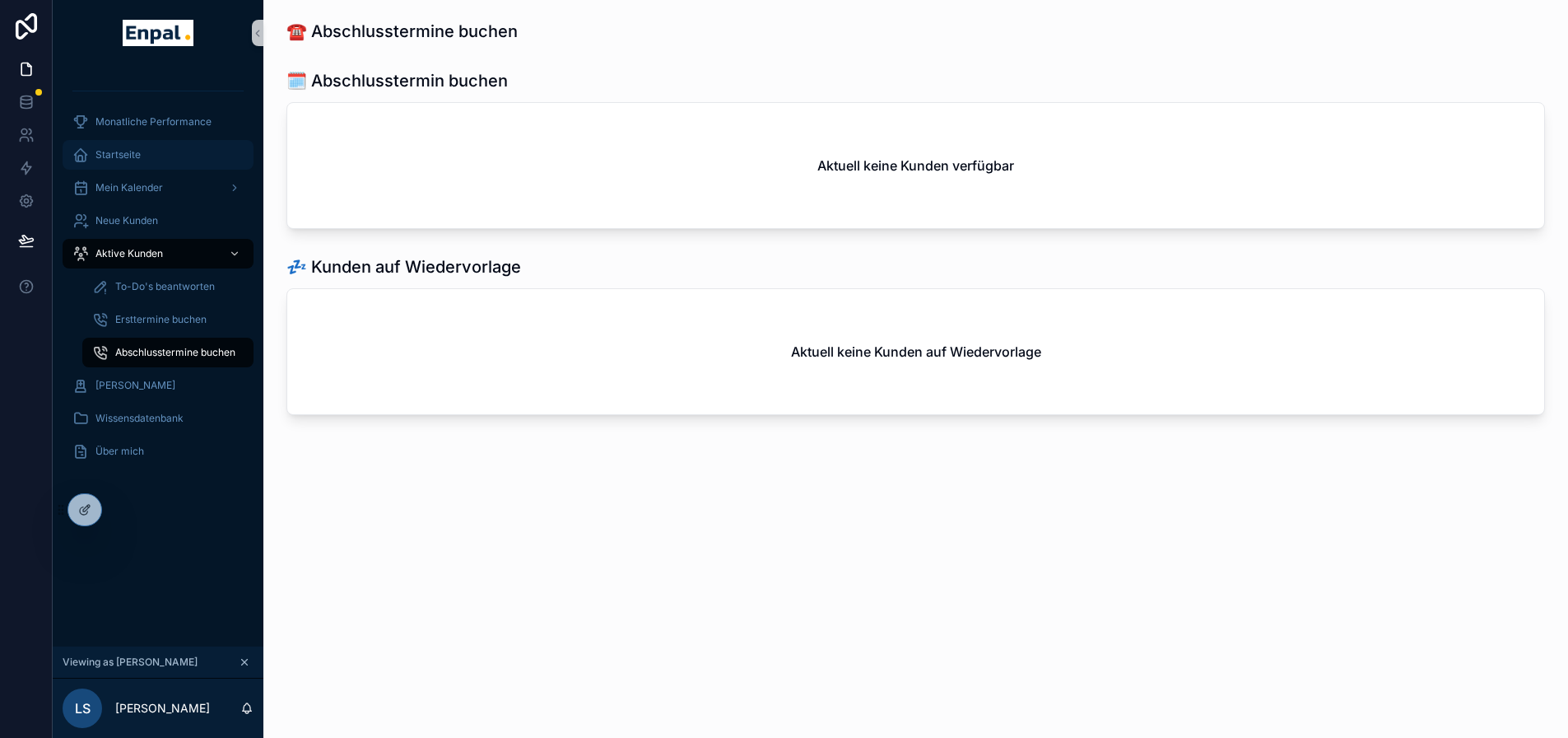
click at [165, 157] on div "Startseite" at bounding box center [157, 154] width 171 height 26
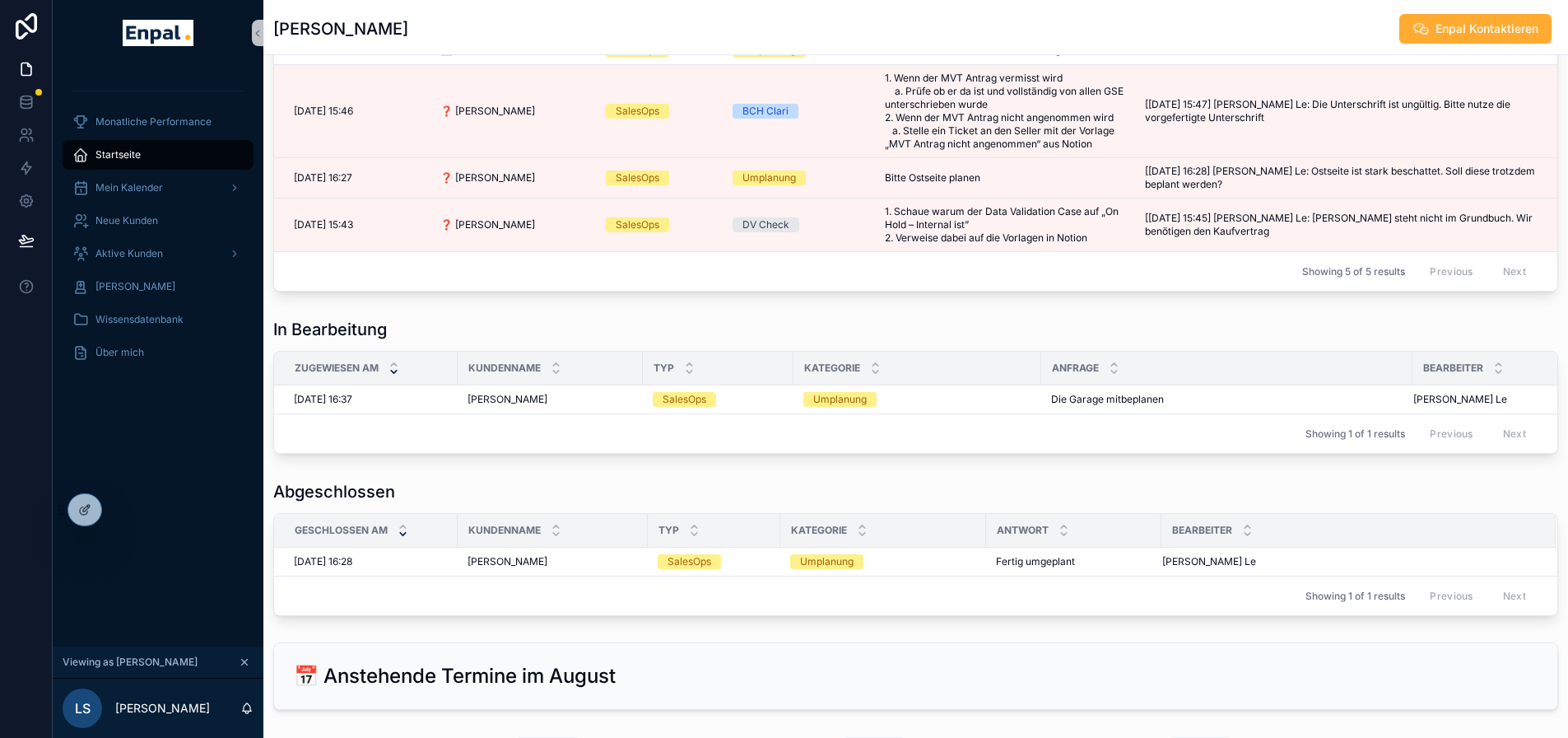
scroll to position [1155, 0]
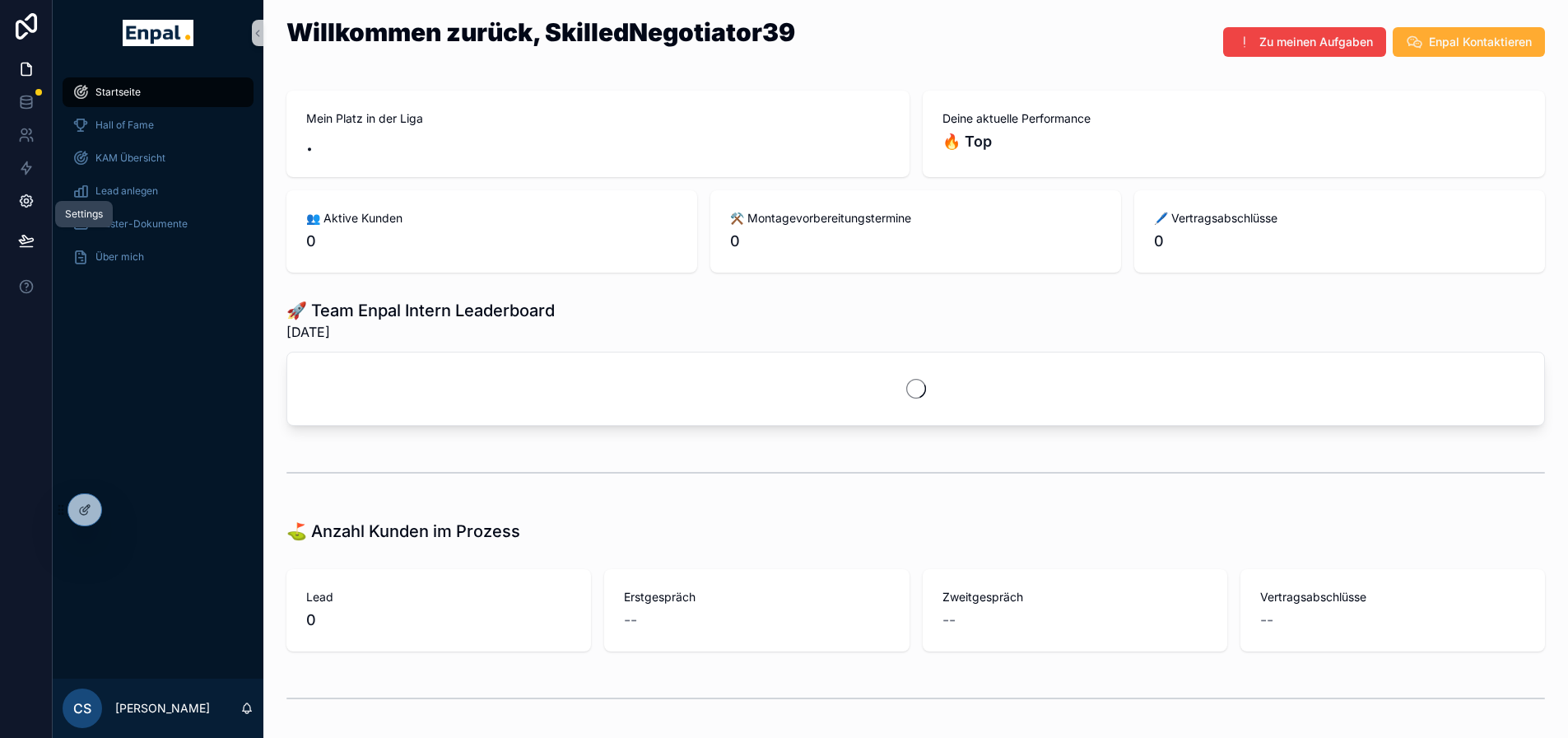
click at [28, 196] on icon at bounding box center [25, 201] width 13 height 13
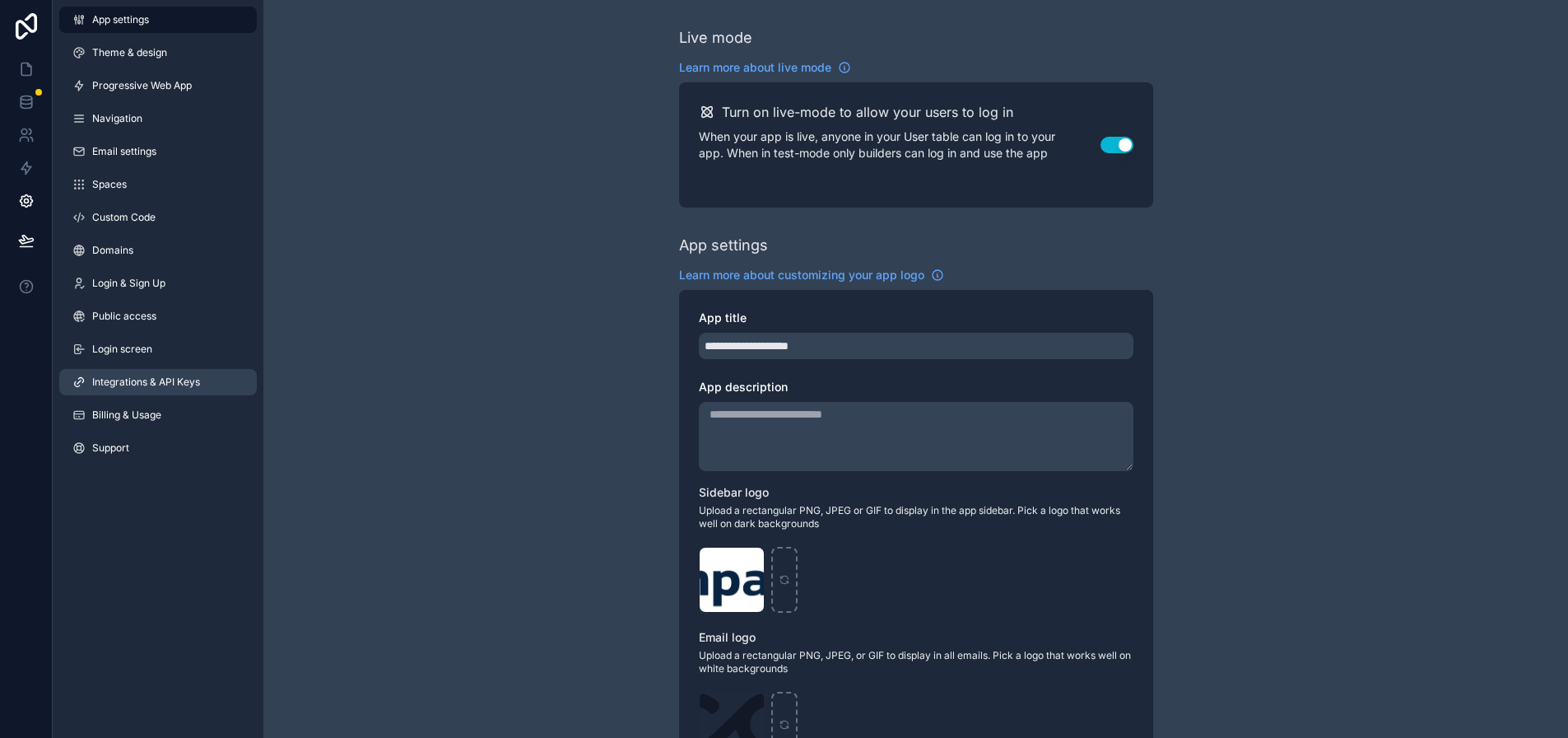
click at [142, 382] on span "Integrations & API Keys" at bounding box center [145, 382] width 108 height 13
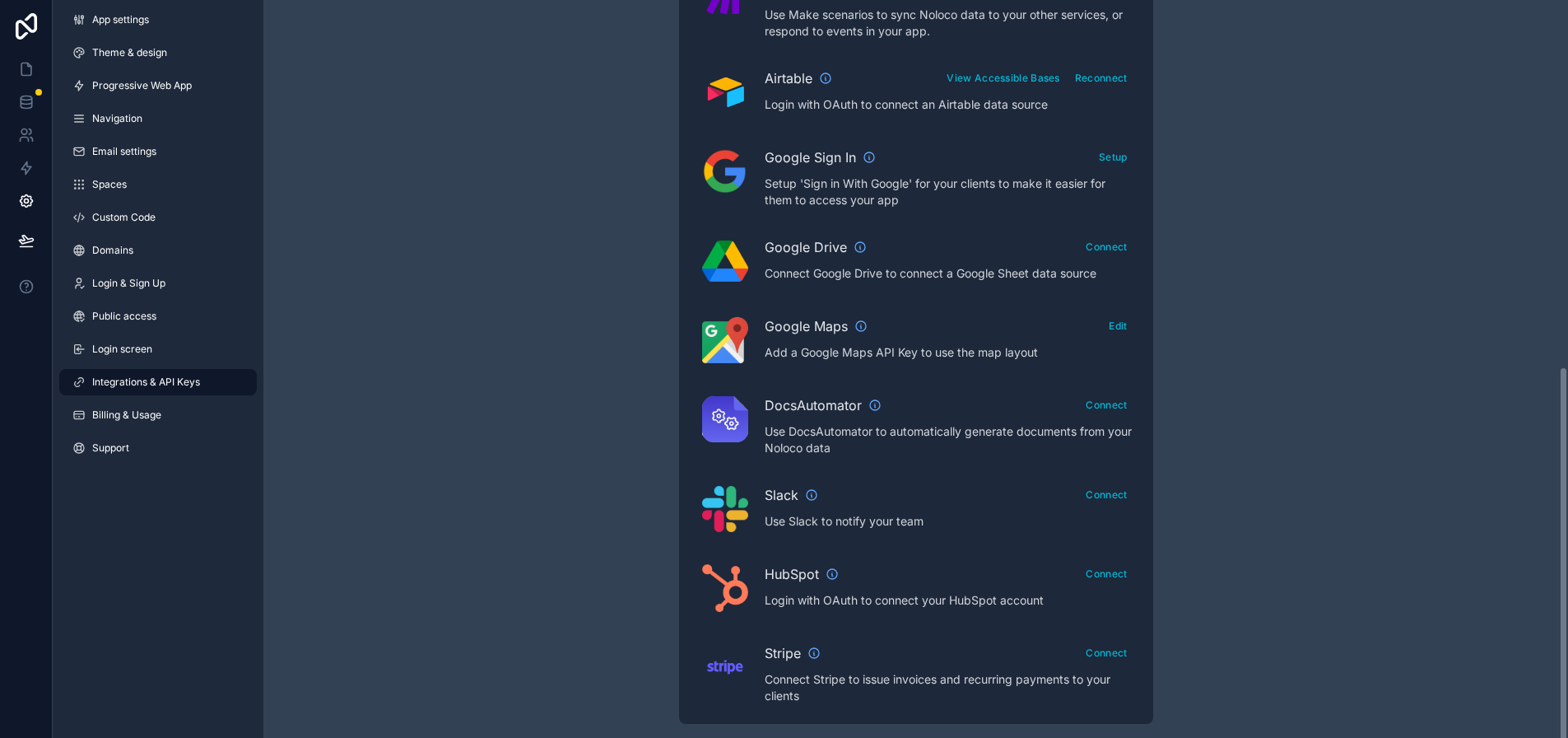
scroll to position [553, 0]
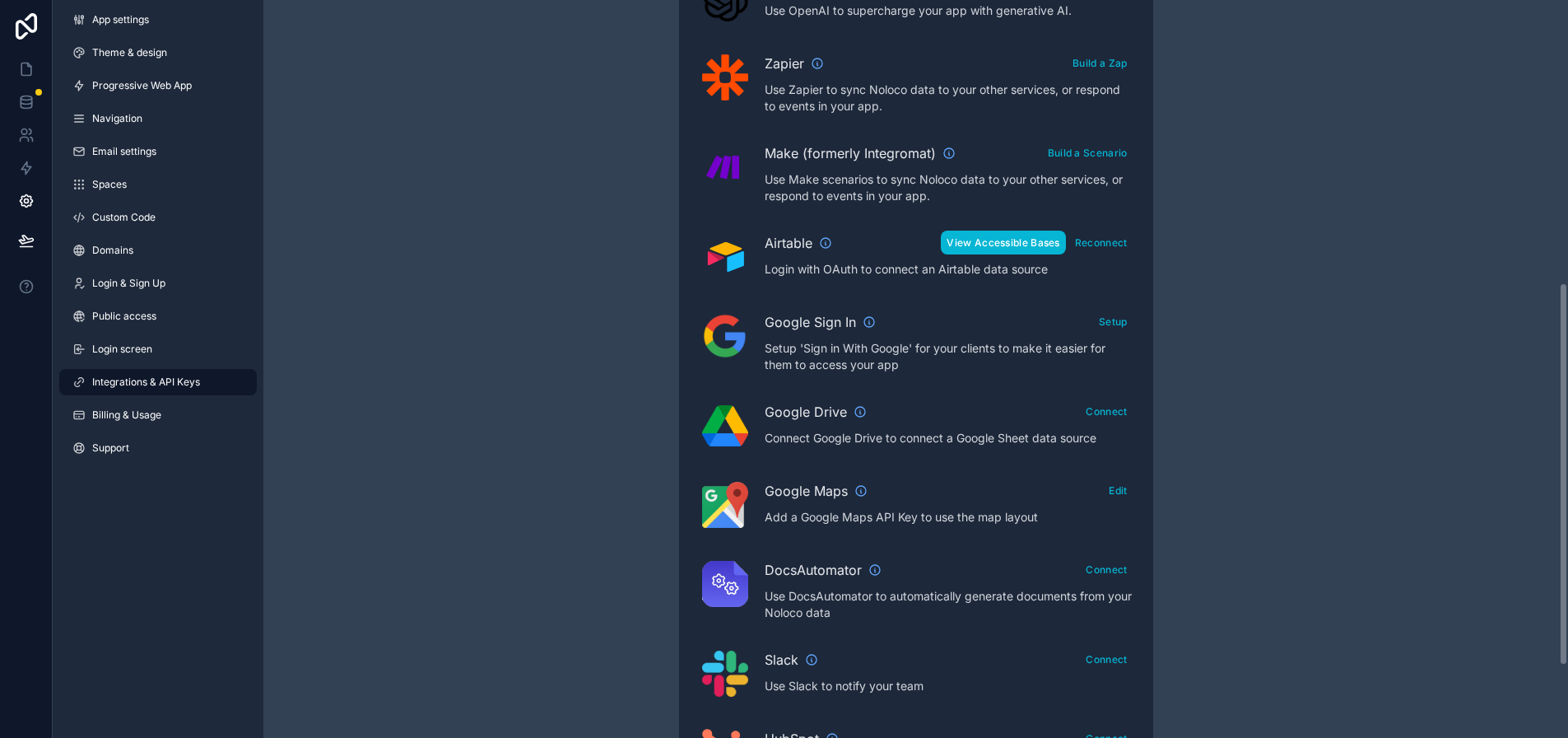
click at [1038, 237] on button "View Accessible Bases" at bounding box center [1002, 242] width 124 height 23
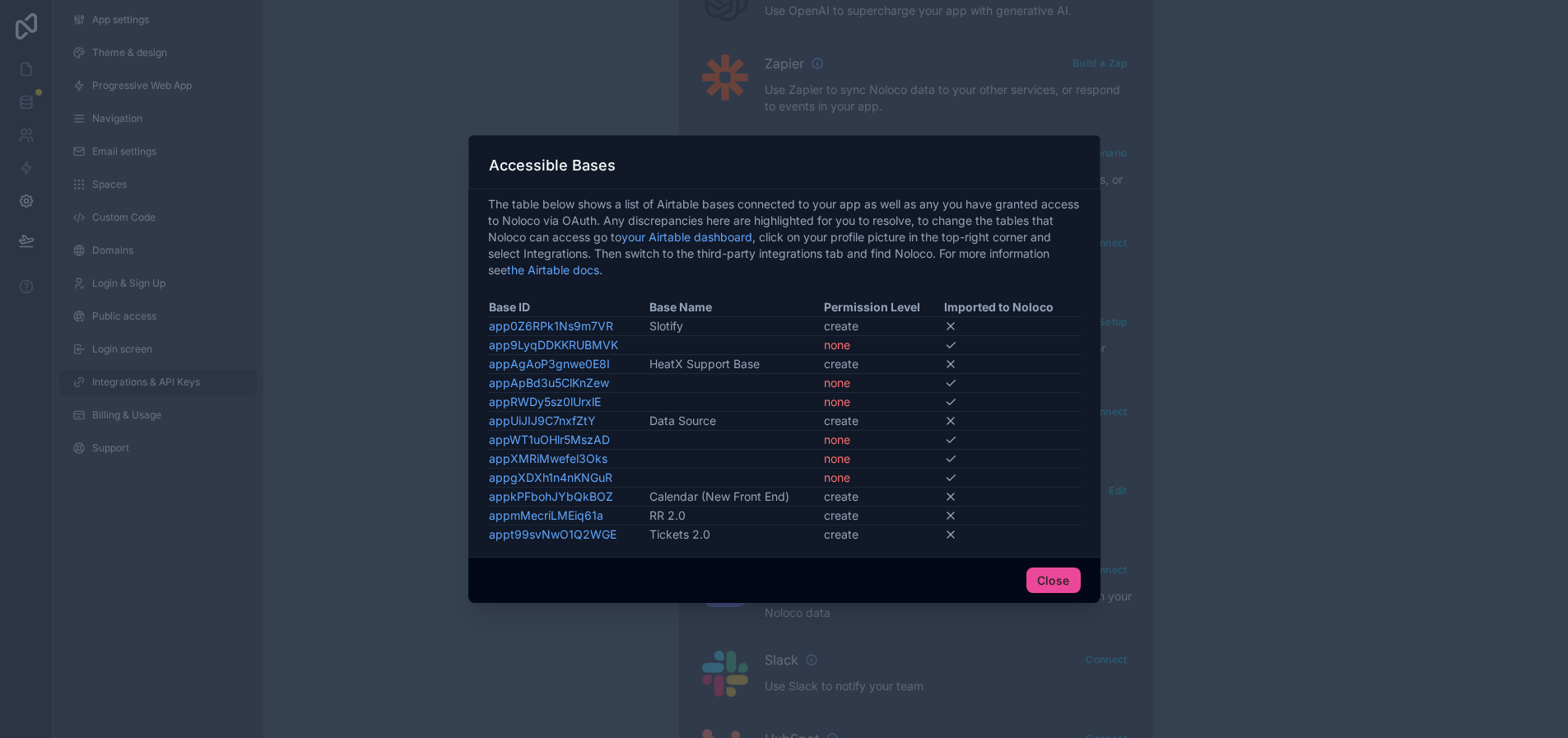
scroll to position [13, 0]
click at [1063, 571] on button "Close" at bounding box center [1054, 580] width 55 height 26
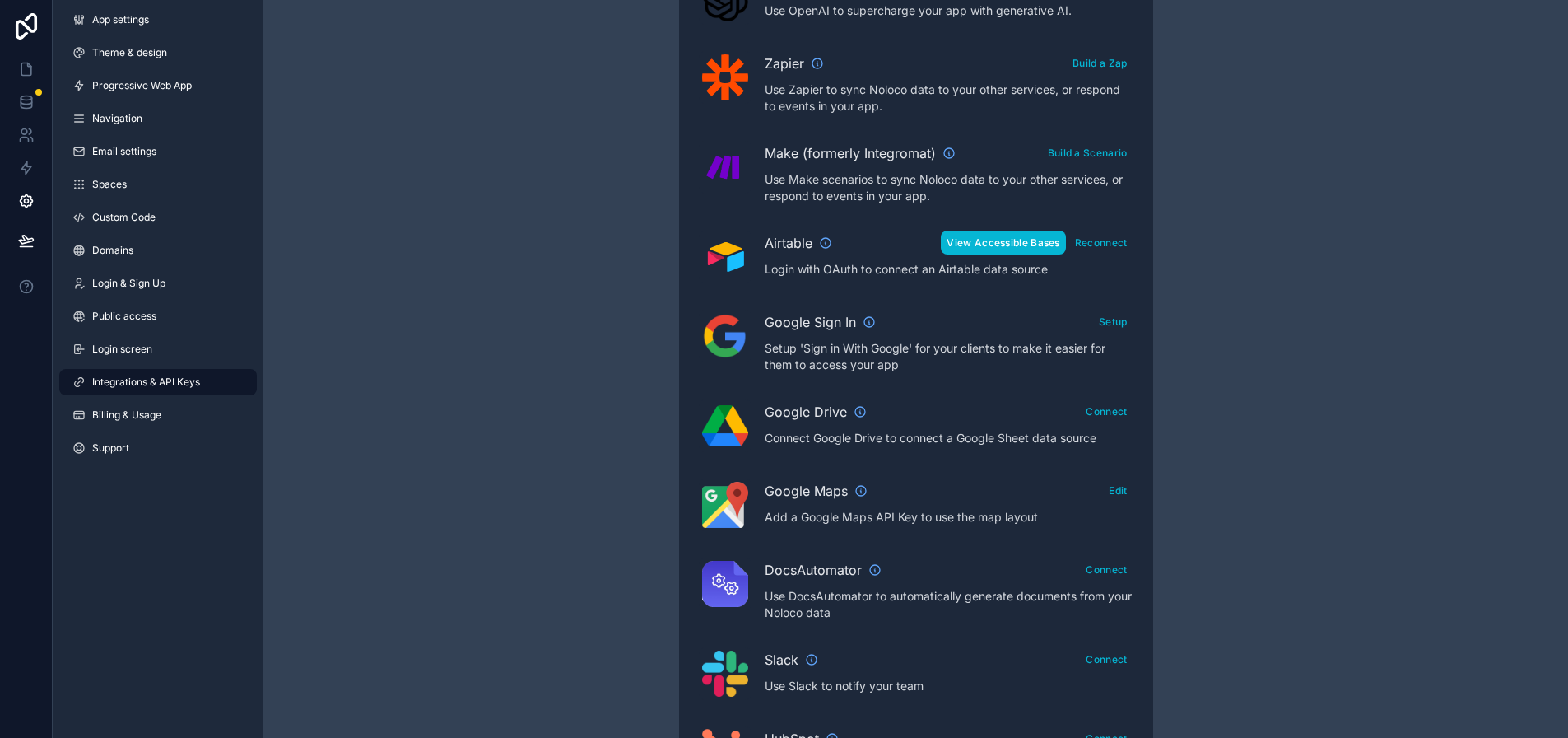
click at [1030, 249] on button "View Accessible Bases" at bounding box center [1002, 242] width 124 height 23
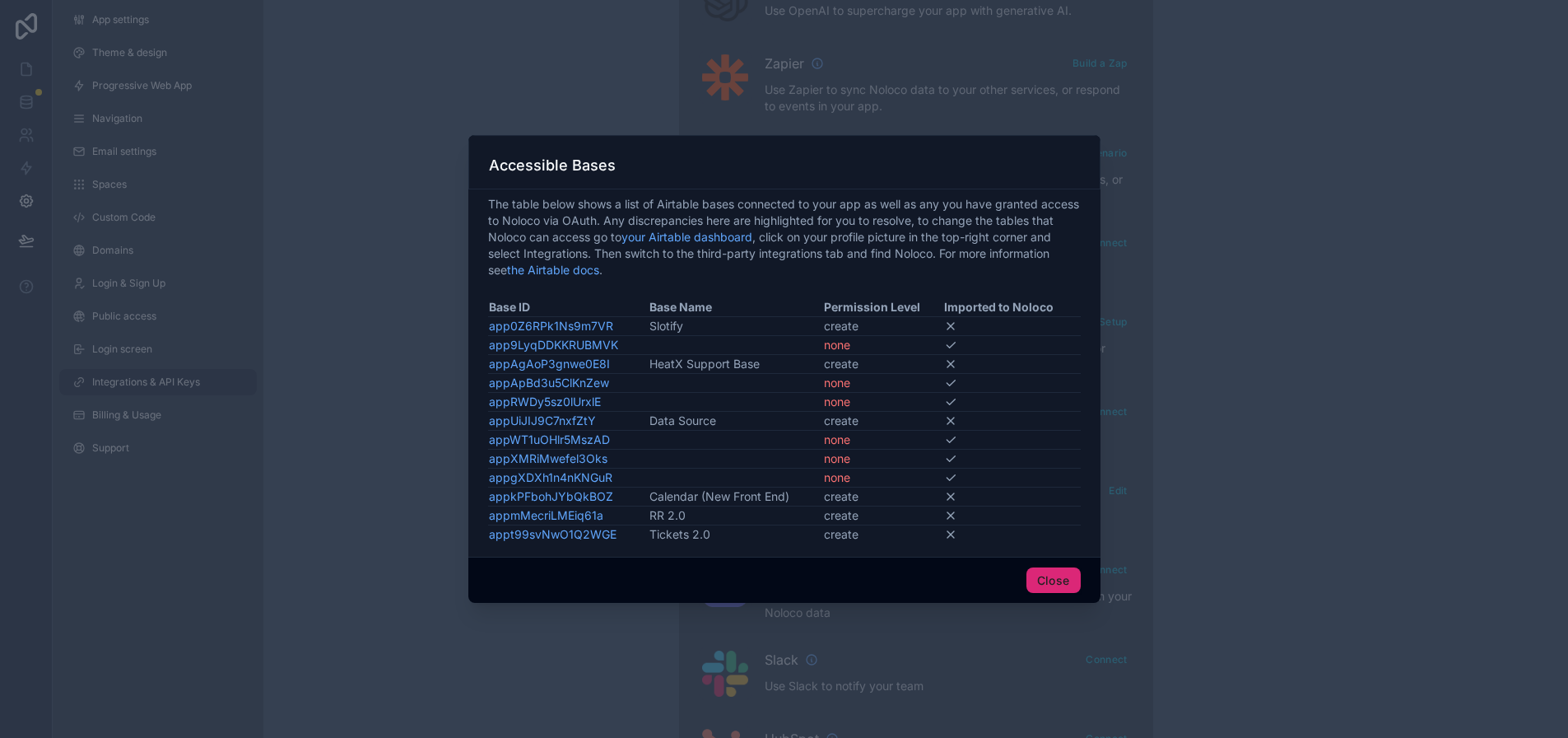
click at [1037, 585] on button "Close" at bounding box center [1054, 580] width 55 height 26
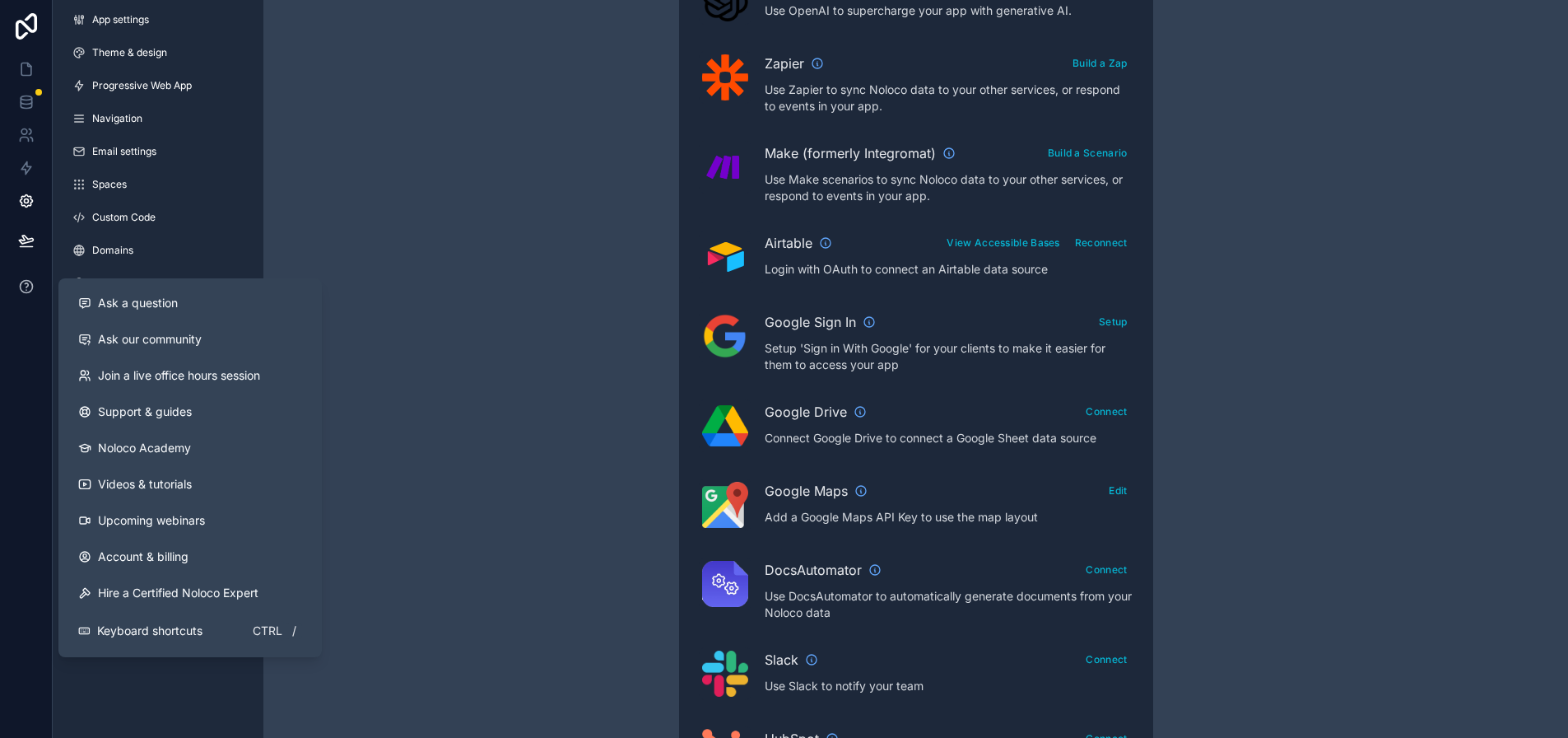
click at [25, 283] on icon at bounding box center [25, 285] width 3 height 4
click at [177, 313] on button "Ask a question" at bounding box center [190, 303] width 250 height 36
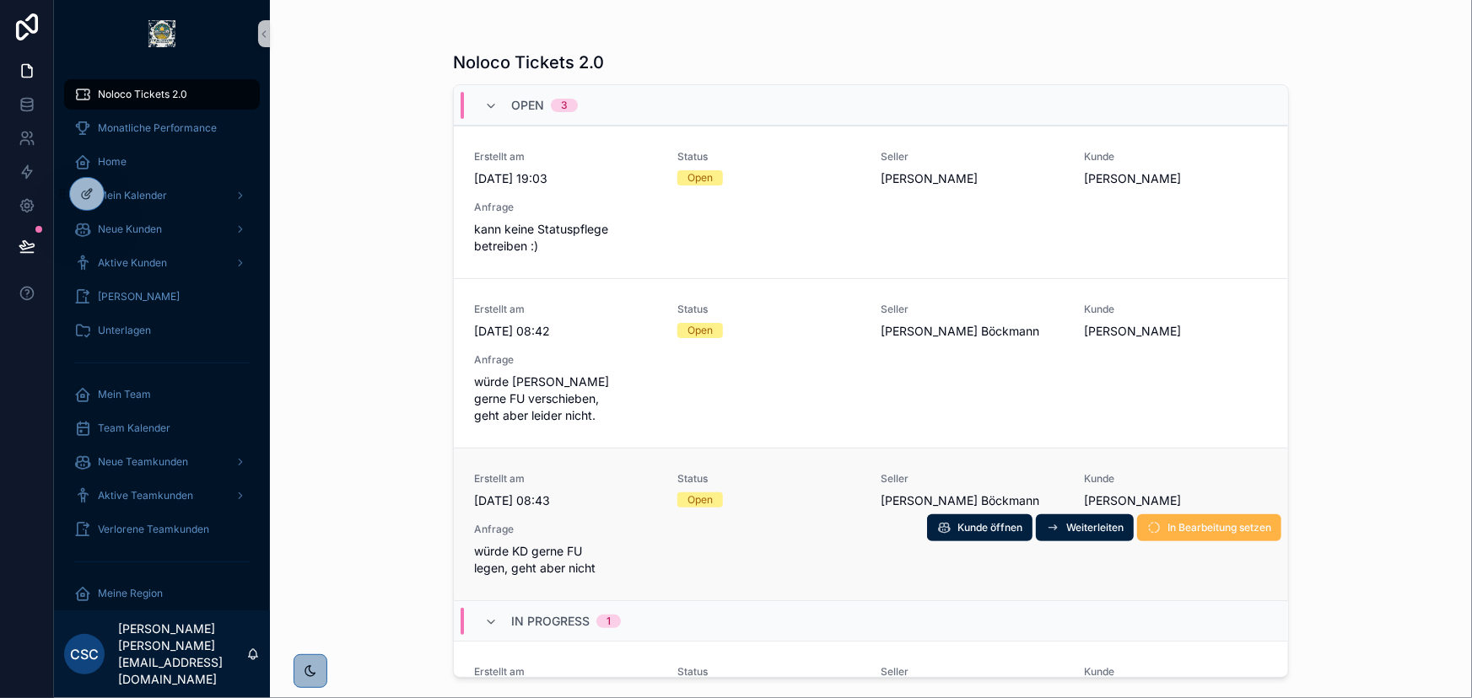
click at [1174, 522] on span "In Bearbeitung setzen" at bounding box center [1220, 527] width 104 height 13
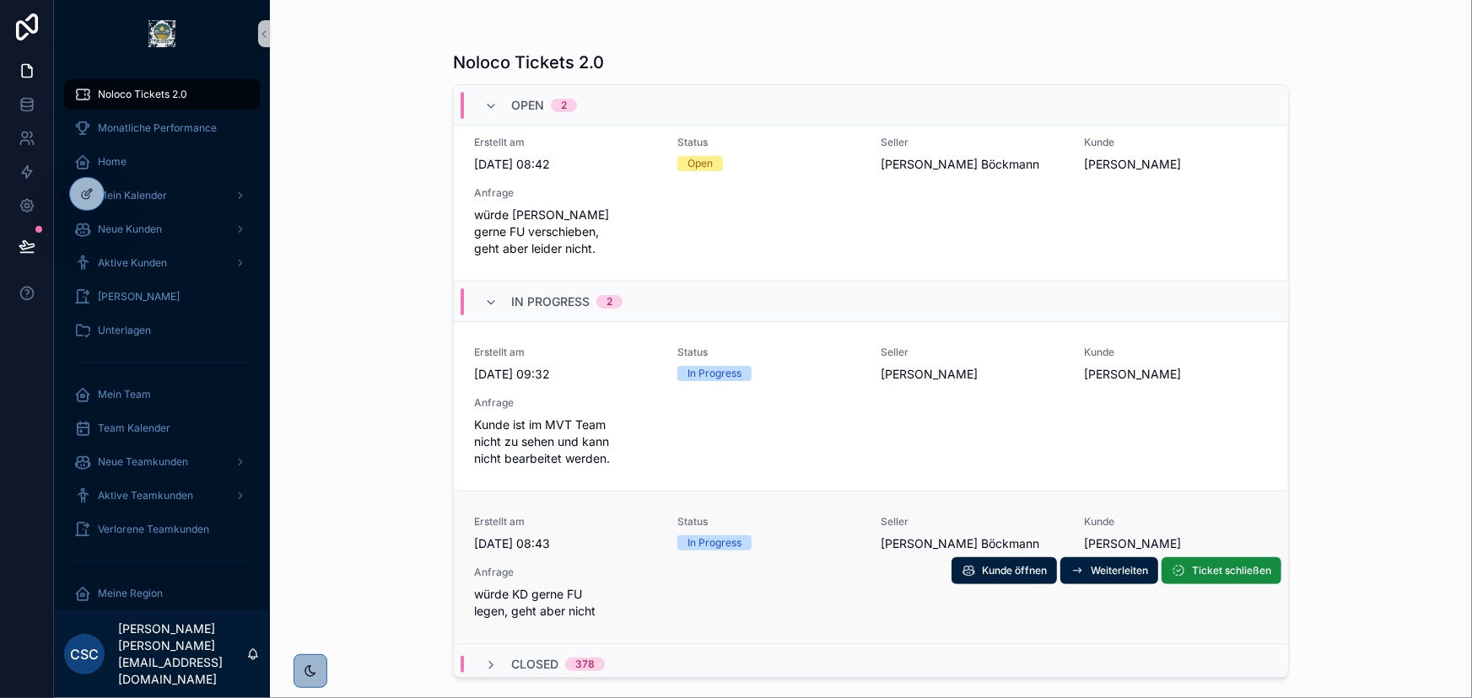
scroll to position [172, 0]
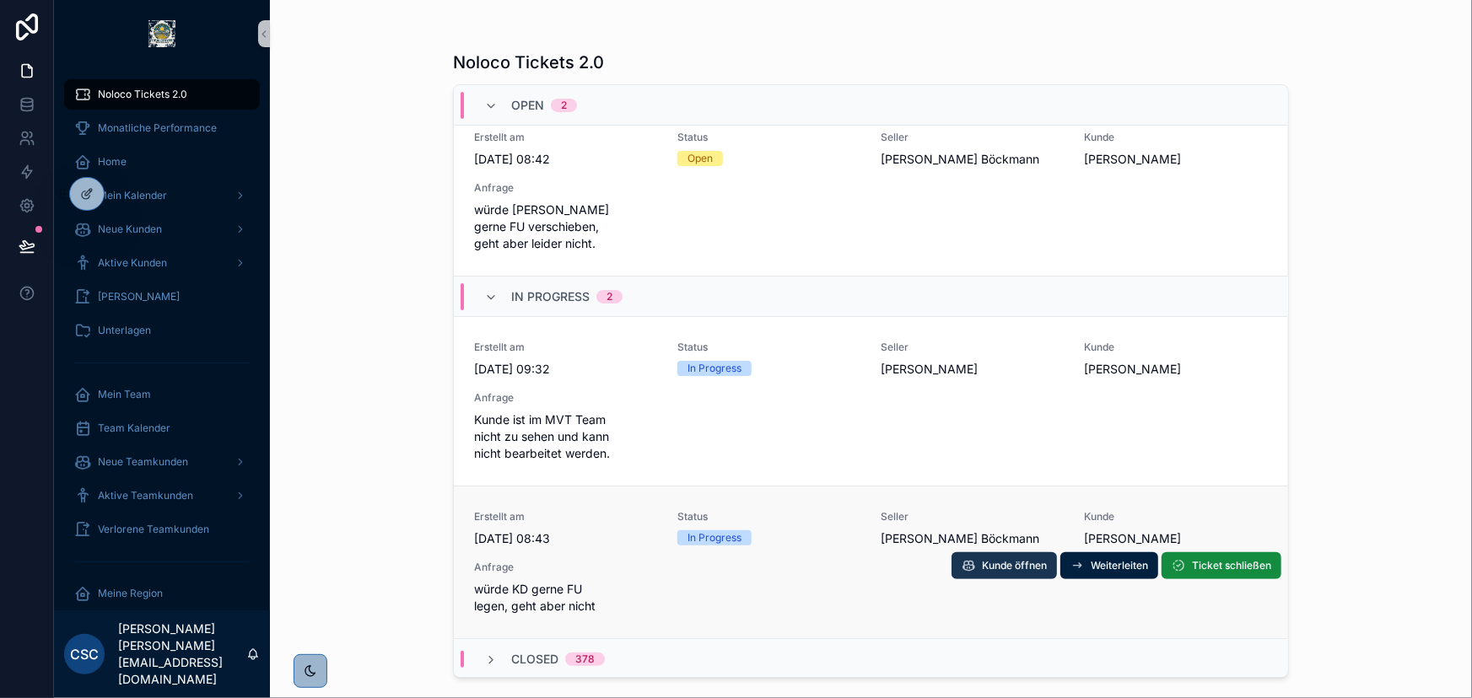
click at [997, 562] on span "Kunde öffnen" at bounding box center [1014, 565] width 65 height 13
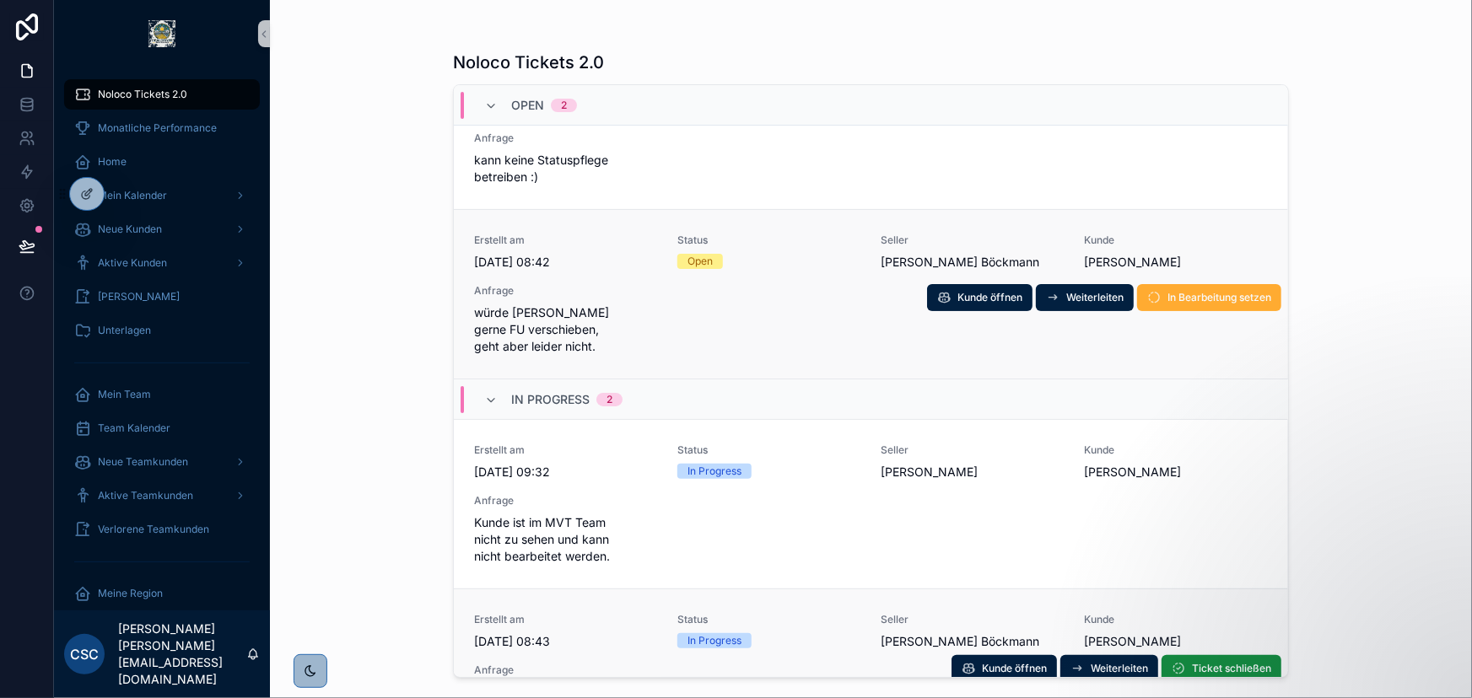
scroll to position [0, 0]
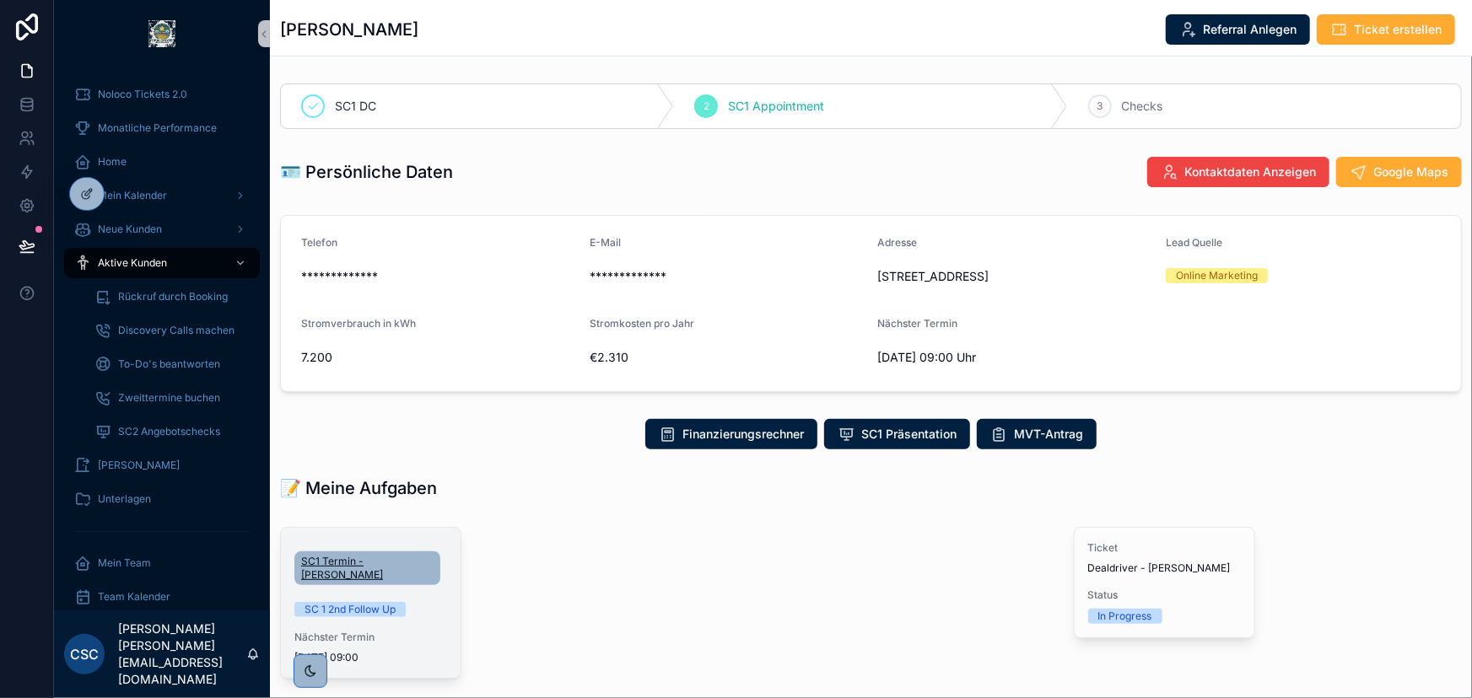
click at [377, 564] on span "SC1 Termin - [PERSON_NAME]" at bounding box center [367, 568] width 132 height 27
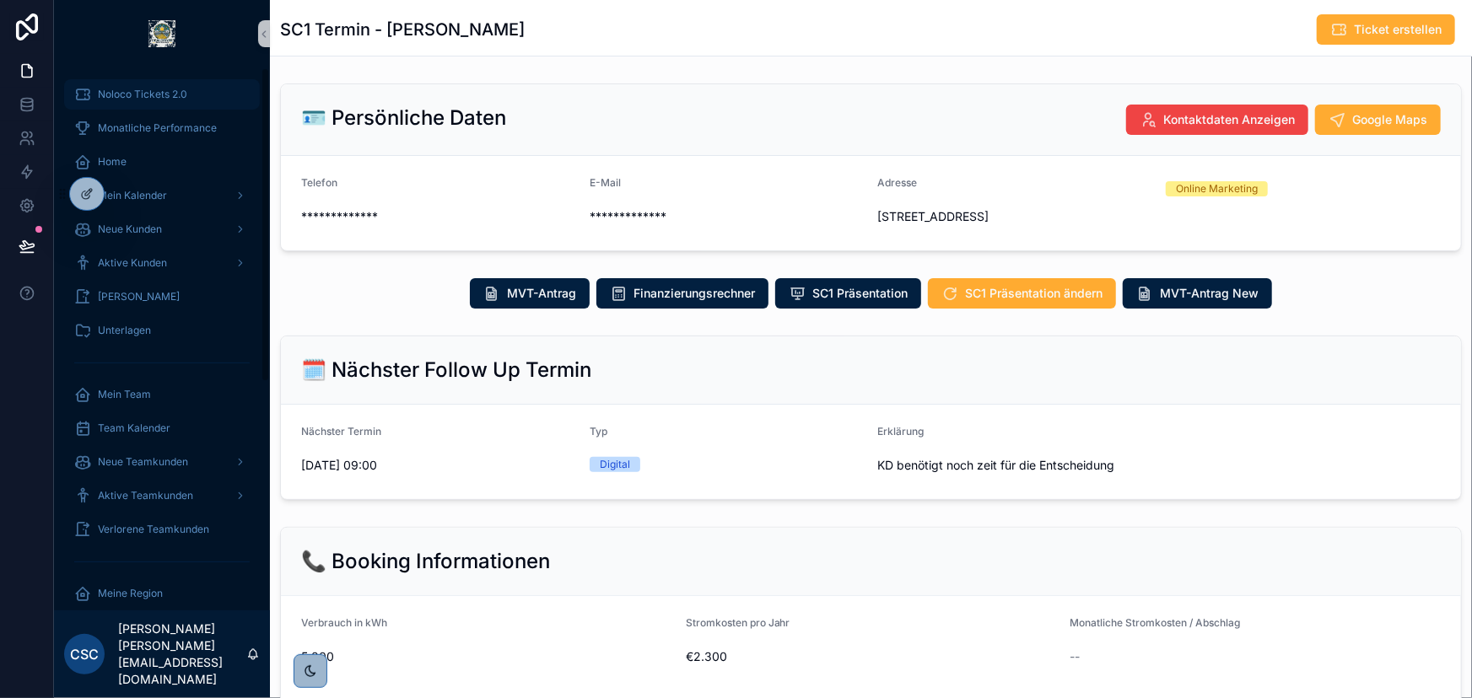
click at [138, 100] on span "Noloco Tickets 2.0" at bounding box center [142, 94] width 89 height 13
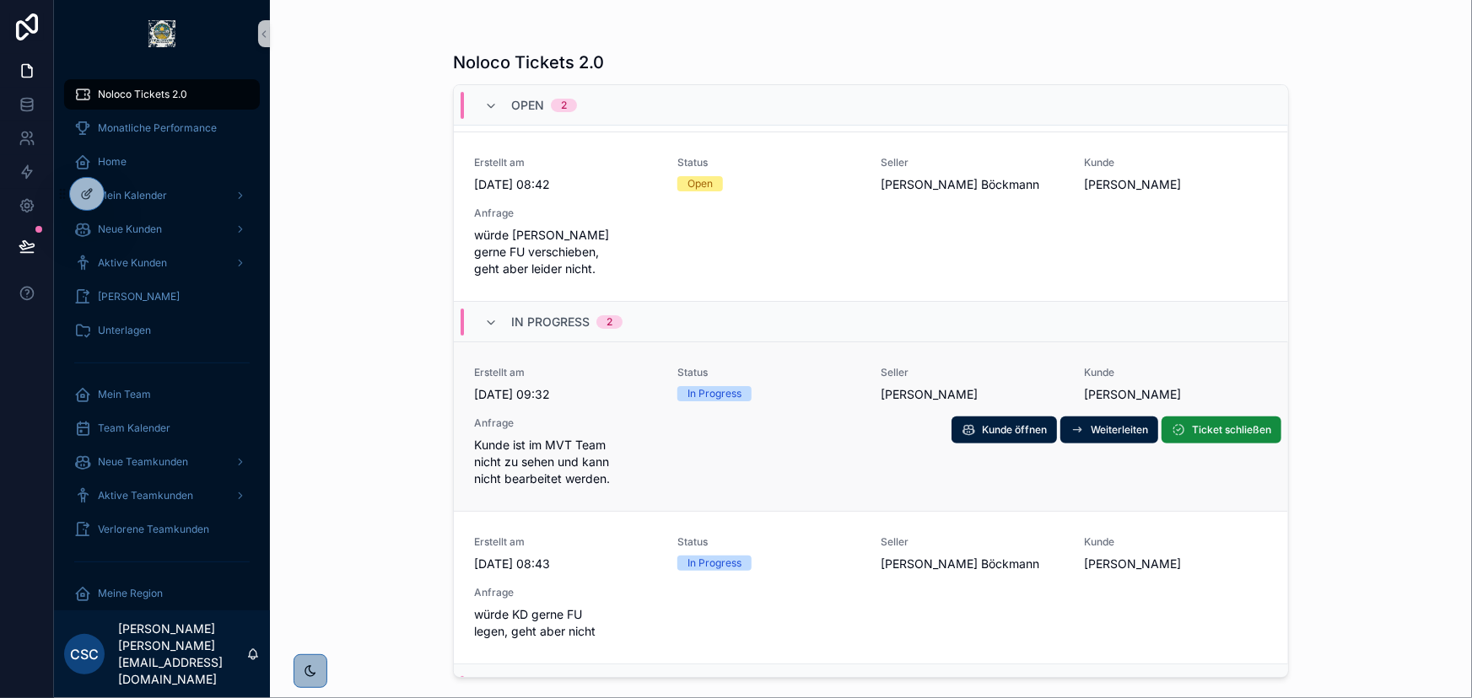
scroll to position [172, 0]
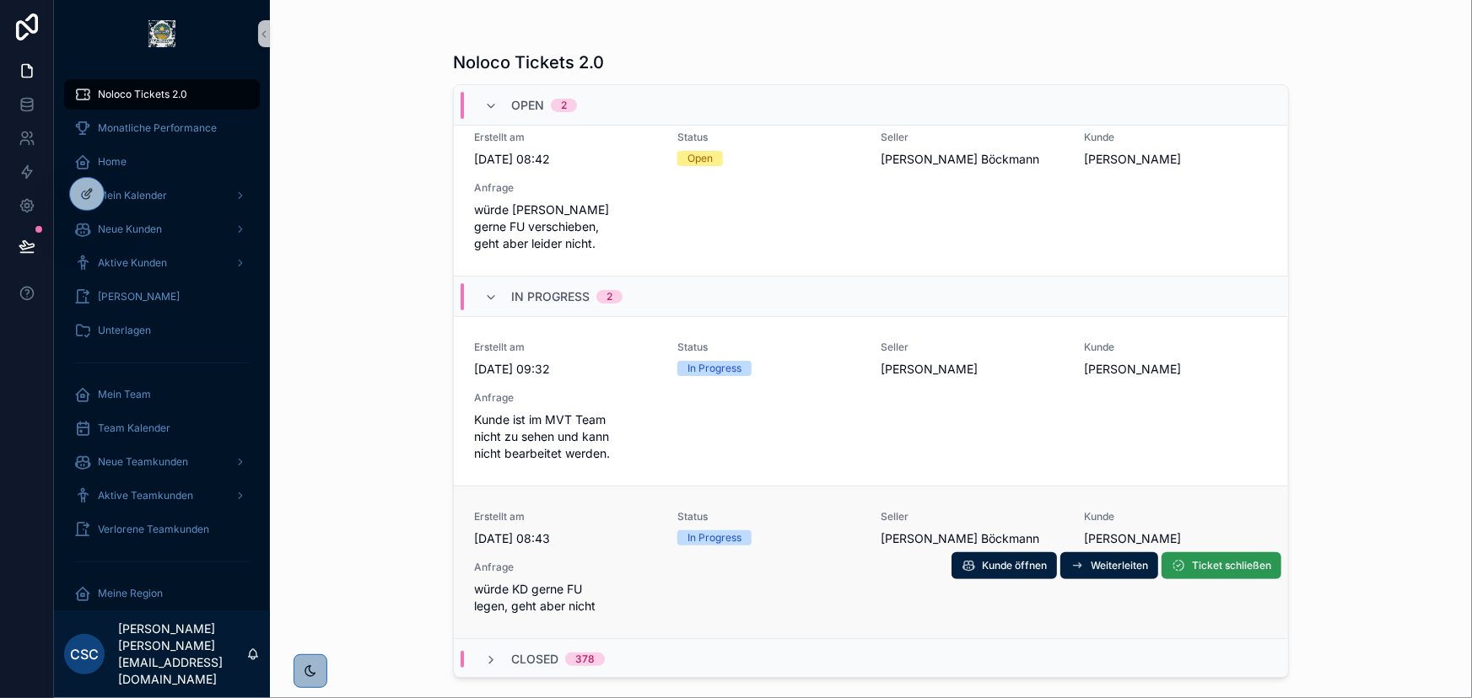
click at [1204, 562] on span "Ticket schließen" at bounding box center [1231, 565] width 79 height 13
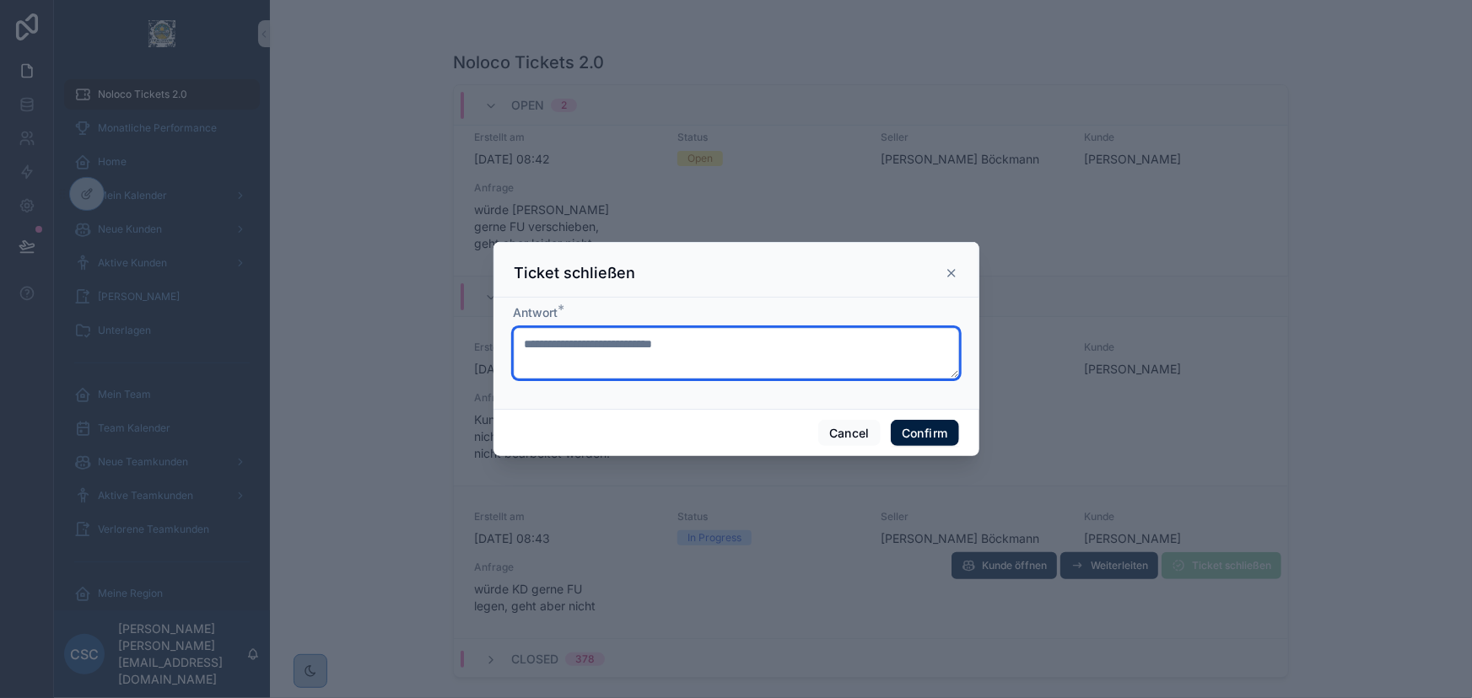
click at [704, 345] on textarea at bounding box center [736, 353] width 445 height 51
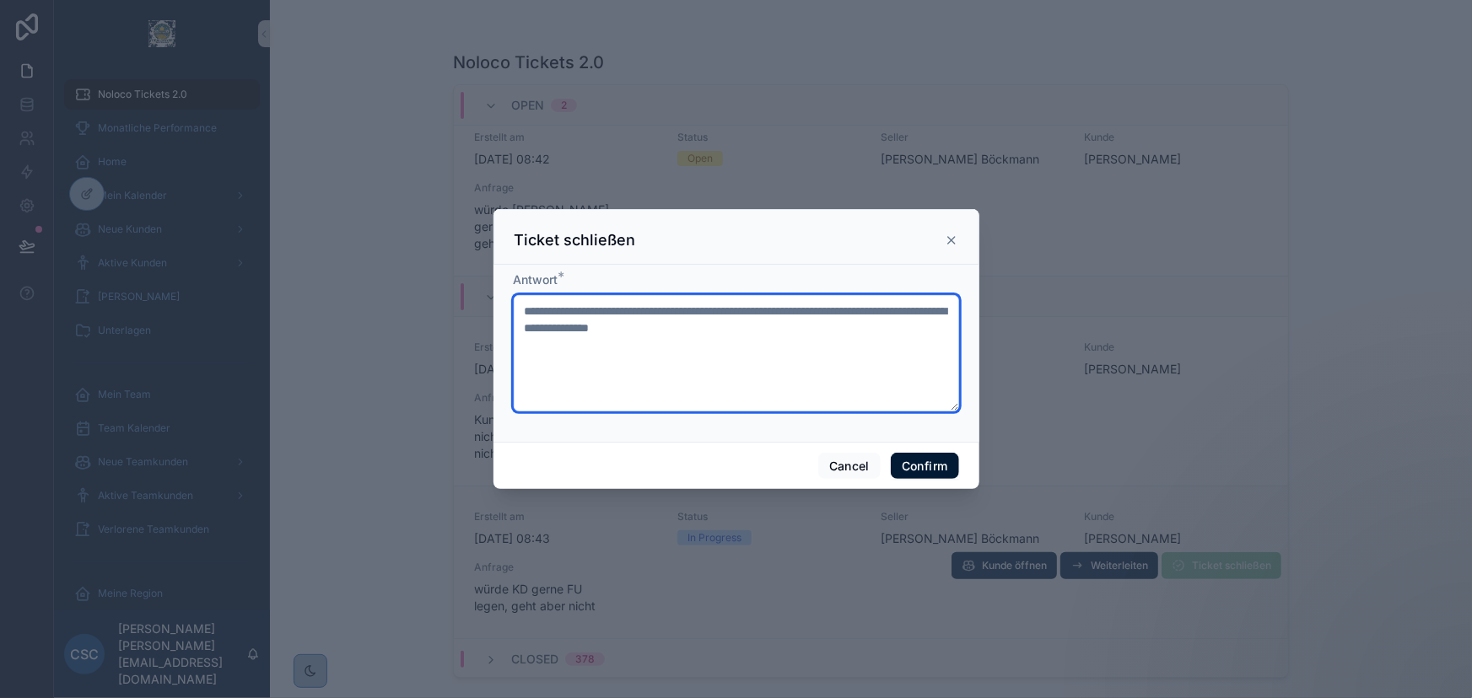
type textarea "**********"
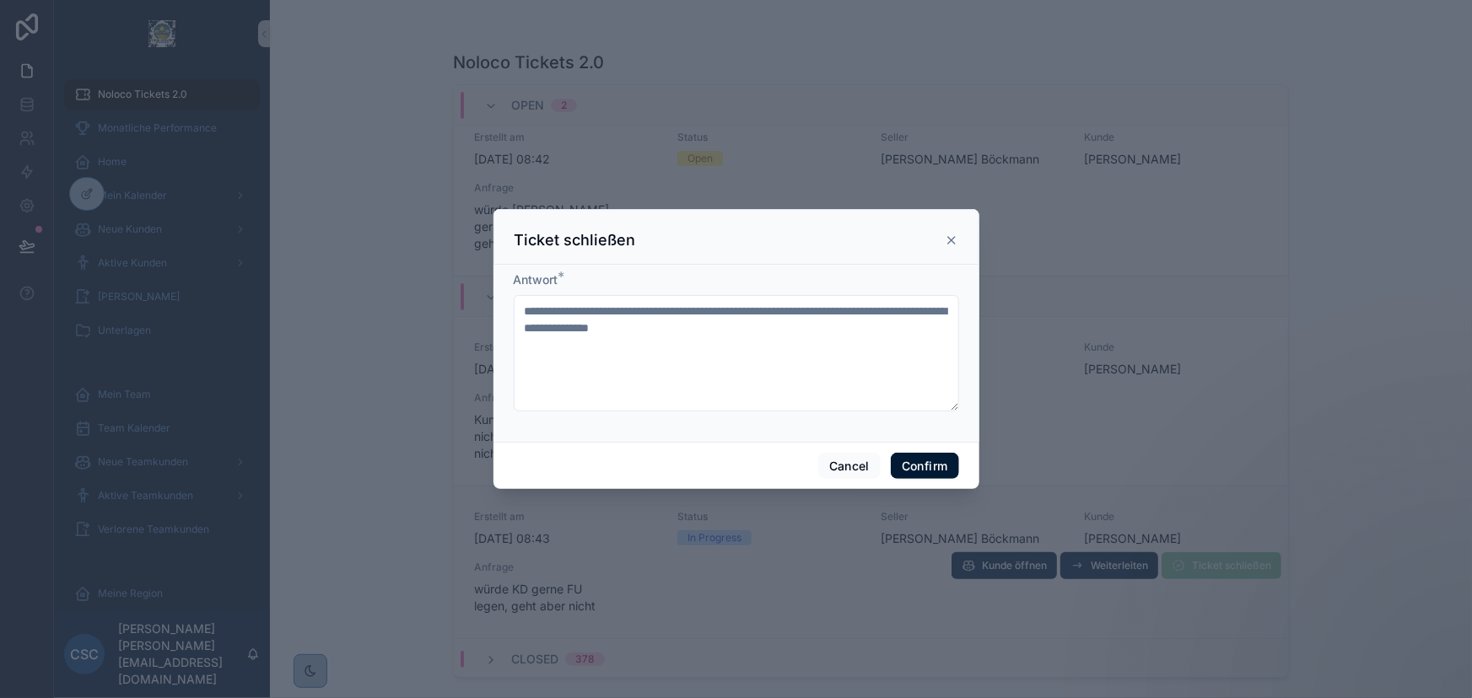
click at [936, 461] on button "Confirm" at bounding box center [924, 466] width 67 height 27
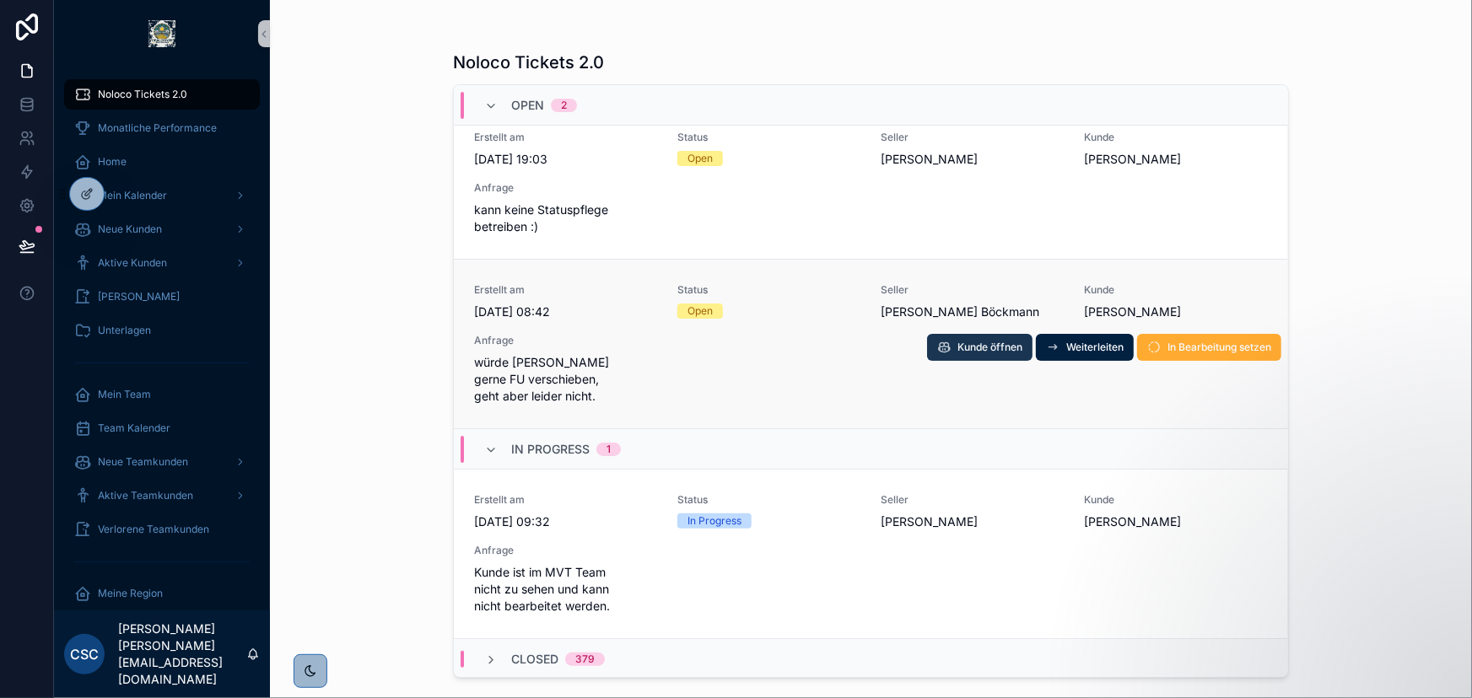
click at [984, 343] on span "Kunde öffnen" at bounding box center [989, 347] width 65 height 13
click at [1231, 341] on span "In Bearbeitung setzen" at bounding box center [1220, 347] width 104 height 13
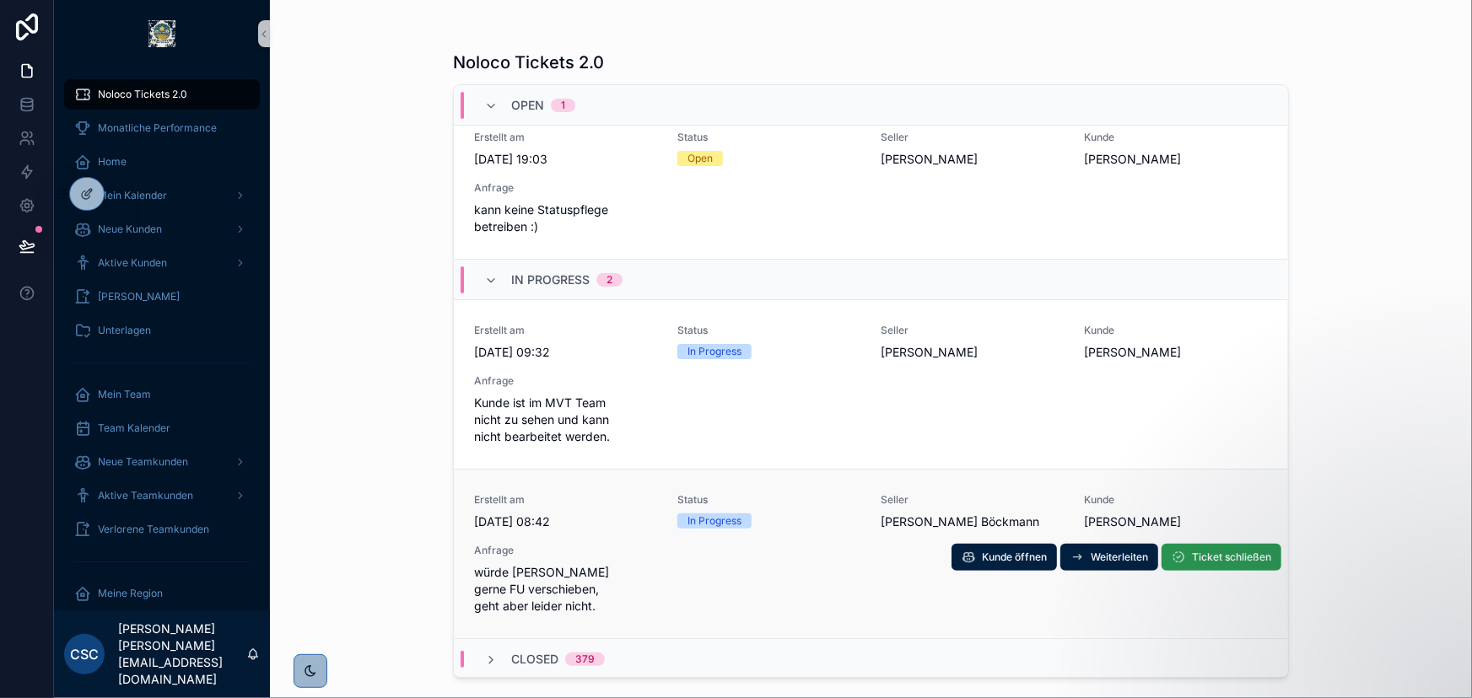
click at [1232, 559] on span "Ticket schließen" at bounding box center [1231, 557] width 79 height 13
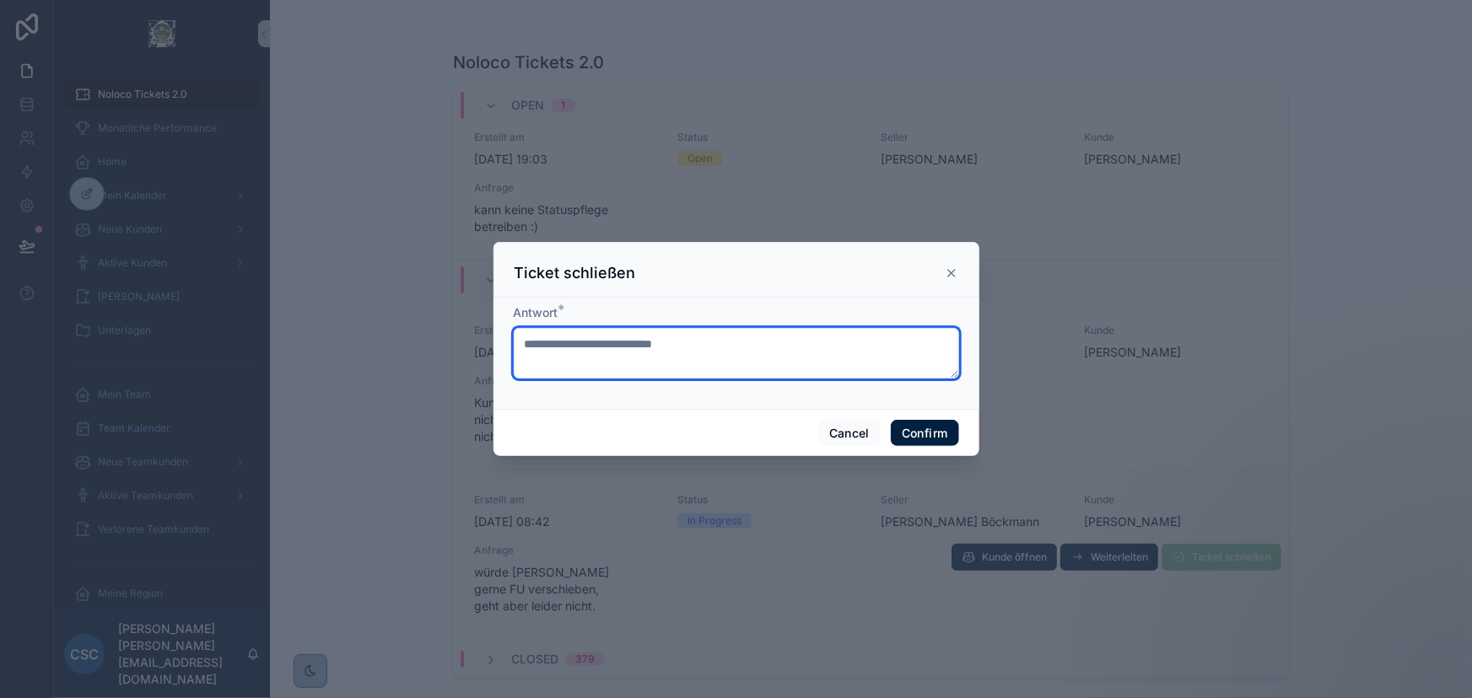
click at [694, 359] on textarea at bounding box center [736, 353] width 445 height 51
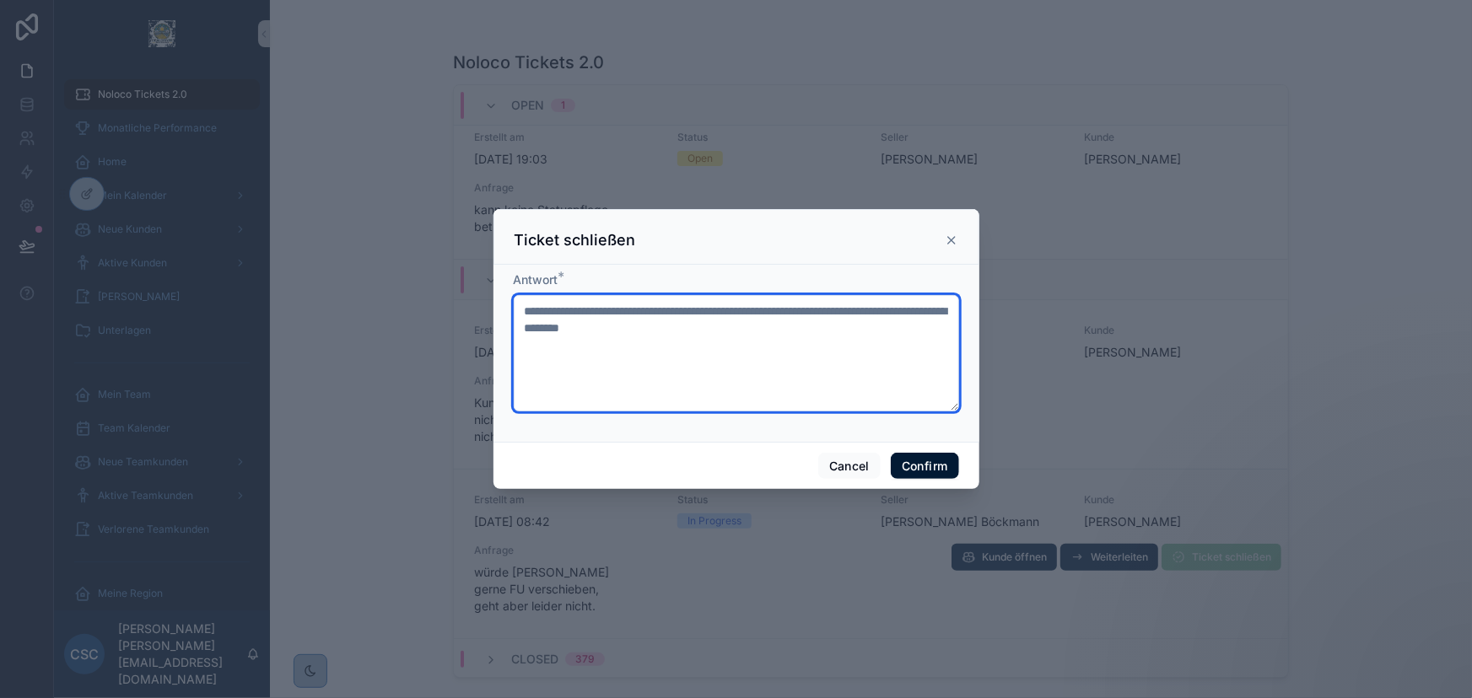
type textarea "**********"
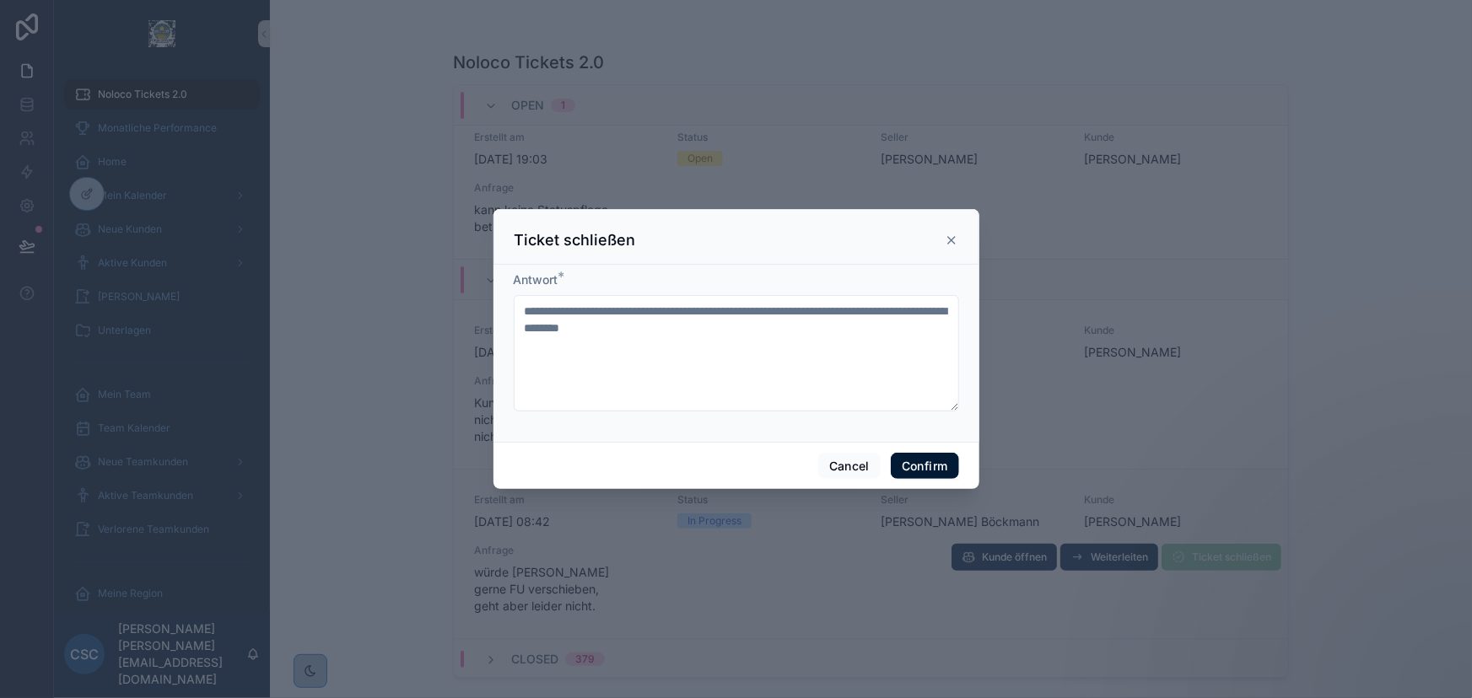
click at [932, 469] on button "Confirm" at bounding box center [924, 466] width 67 height 27
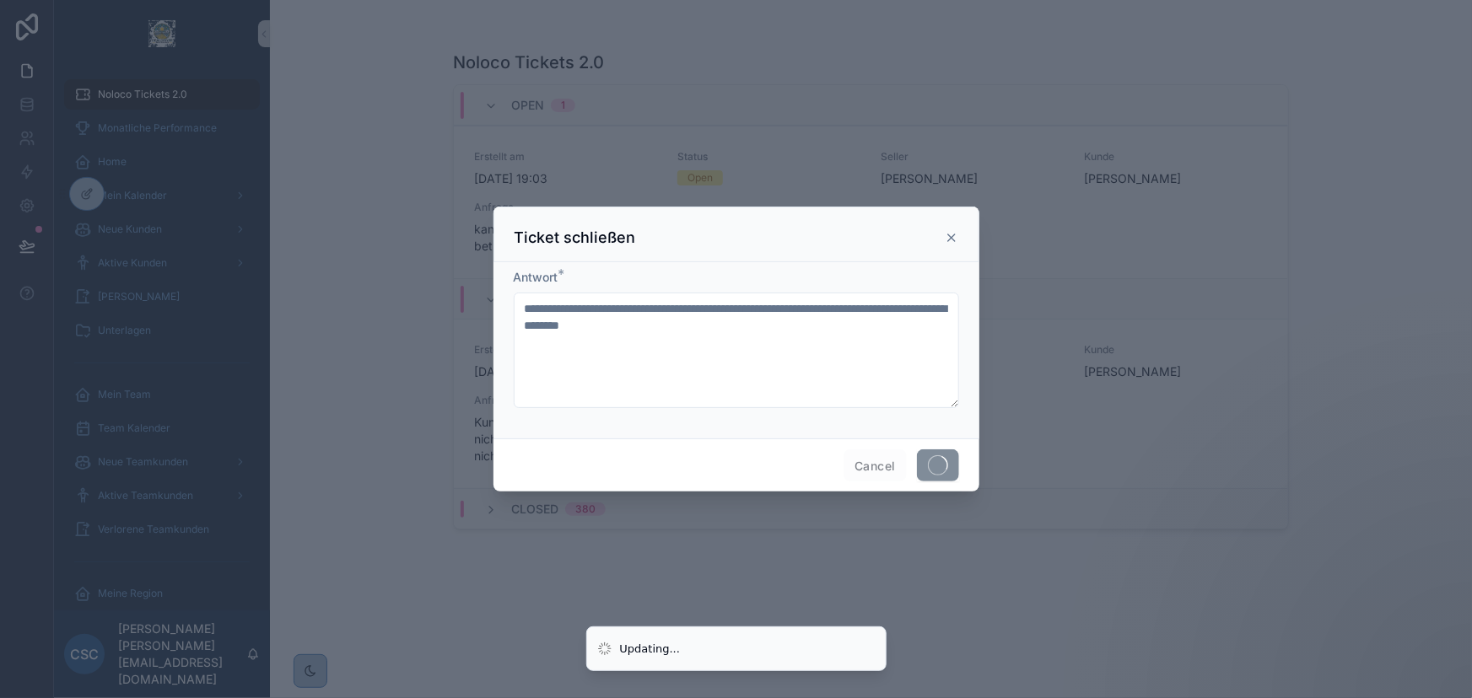
scroll to position [0, 0]
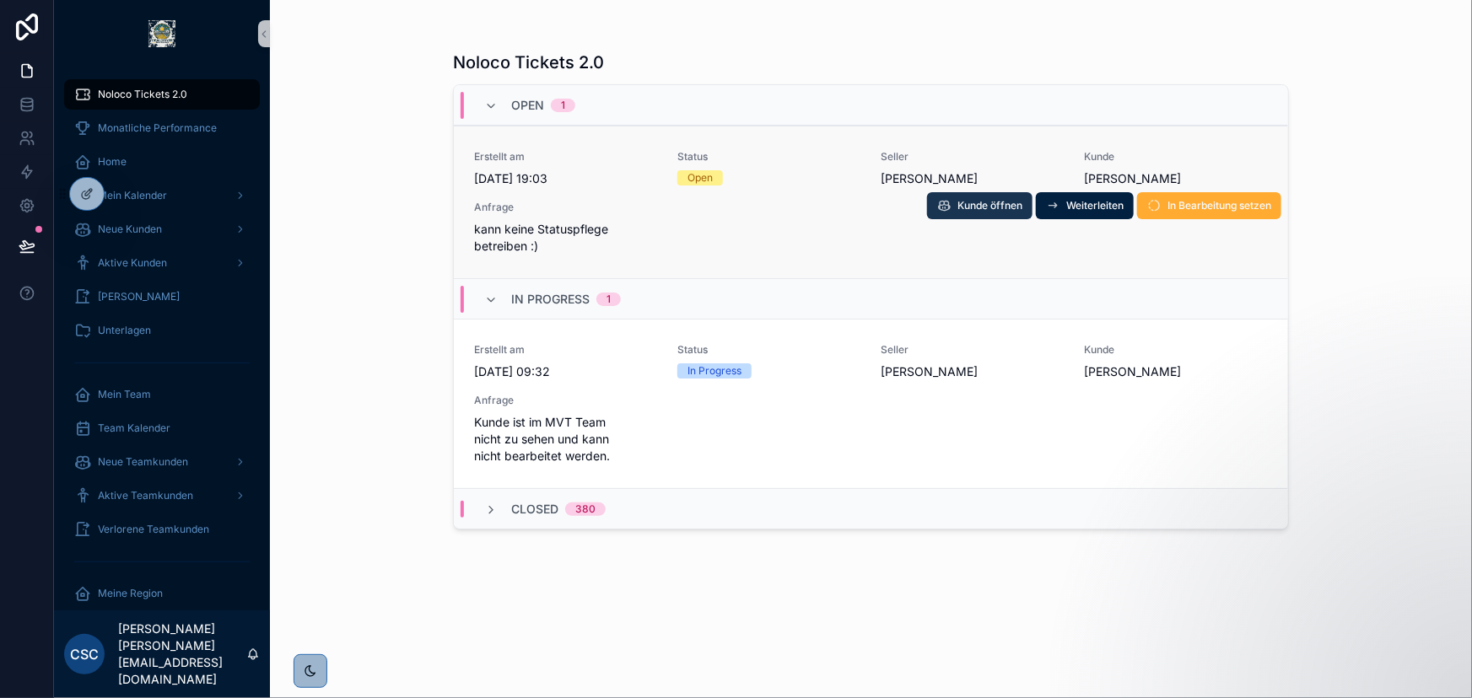
click at [1000, 202] on span "Kunde öffnen" at bounding box center [989, 205] width 65 height 13
click at [1195, 203] on span "In Bearbeitung setzen" at bounding box center [1220, 205] width 104 height 13
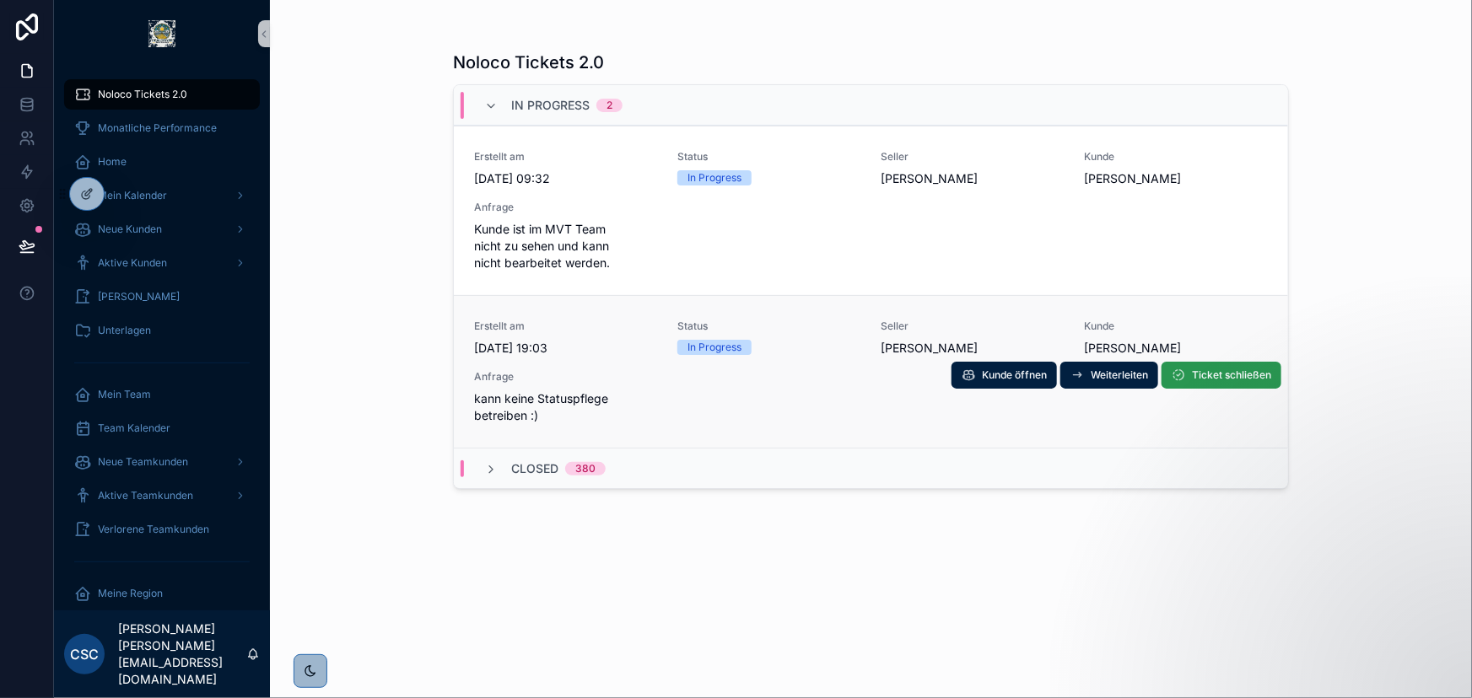
click at [1222, 369] on span "Ticket schließen" at bounding box center [1231, 375] width 79 height 13
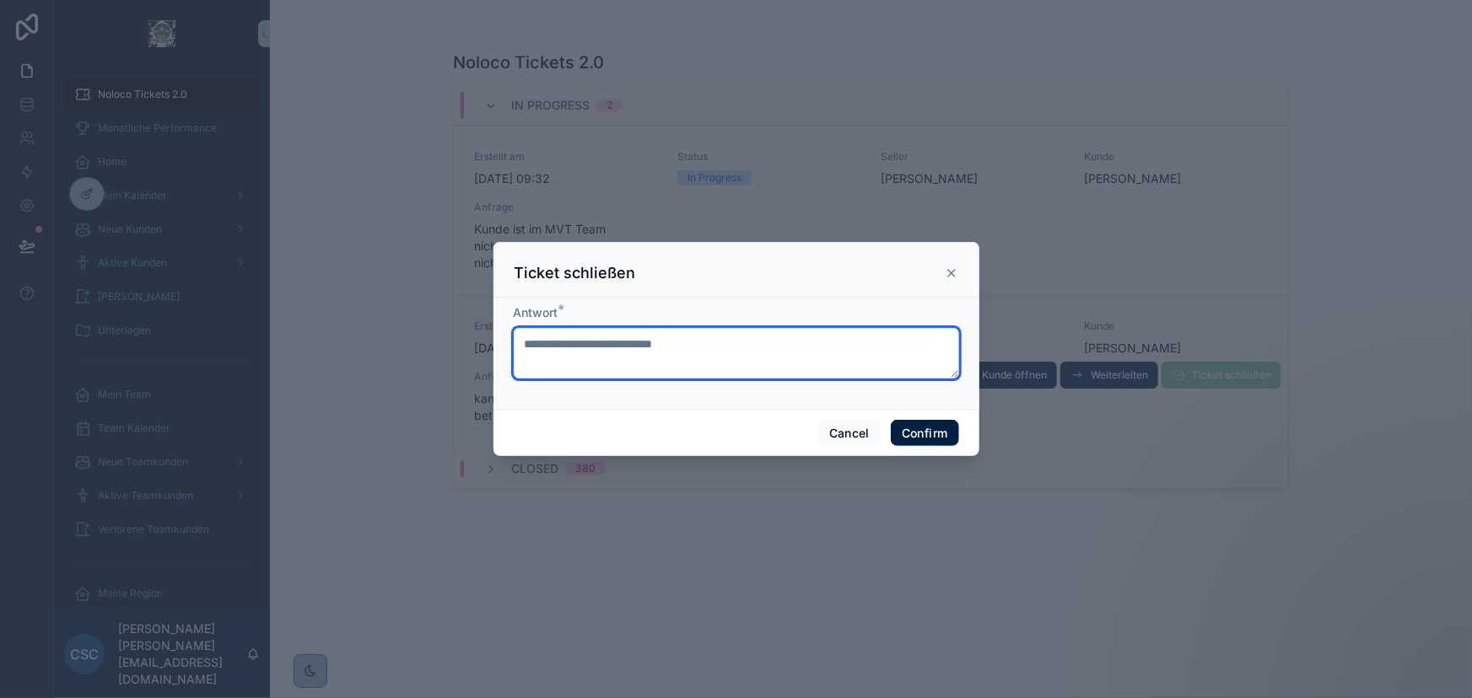
click at [678, 333] on textarea at bounding box center [736, 353] width 445 height 51
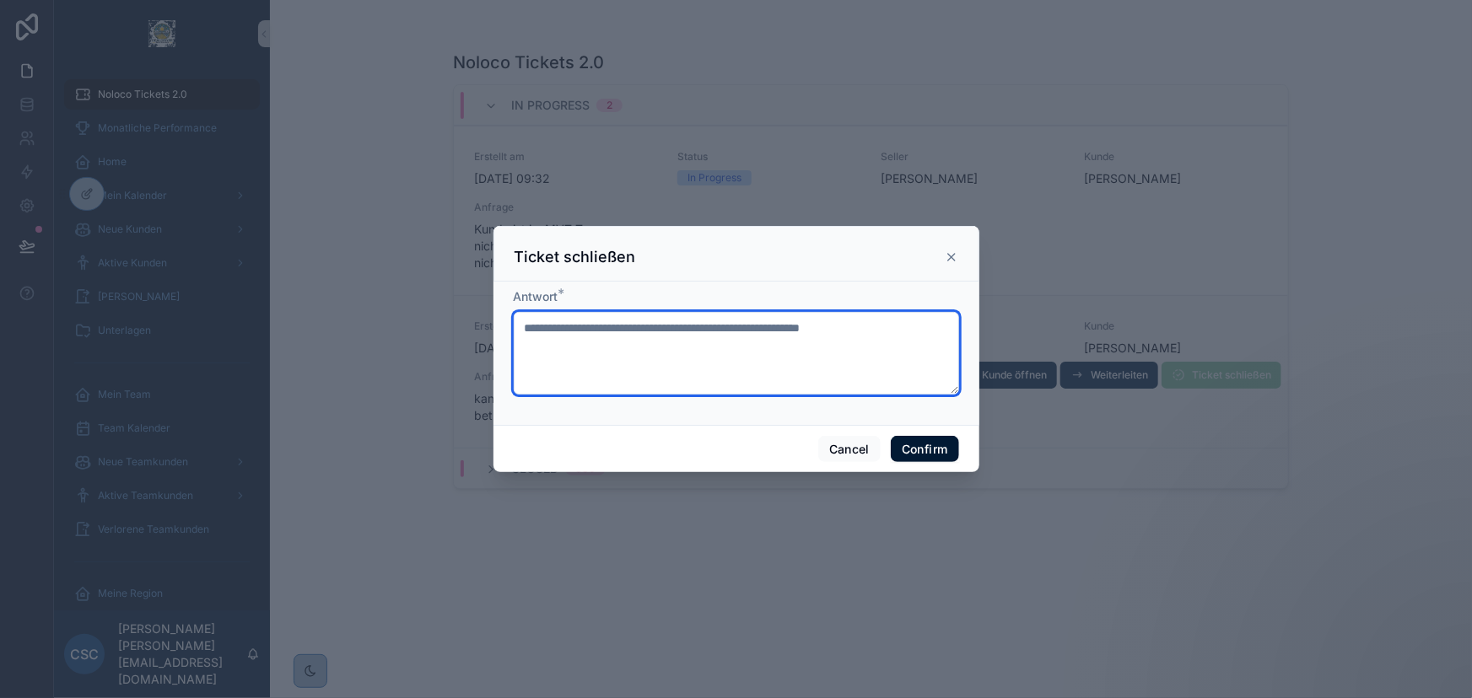
type textarea "**********"
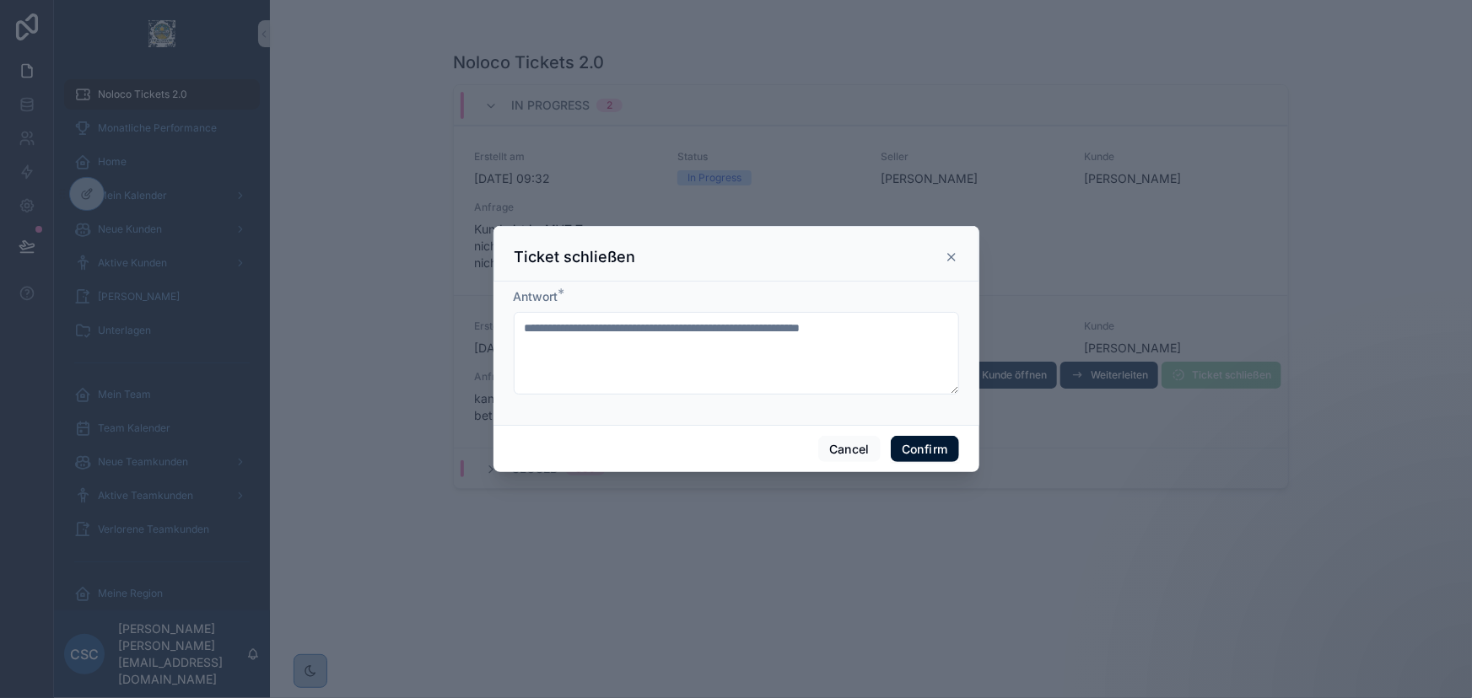
click at [946, 450] on button "Confirm" at bounding box center [924, 449] width 67 height 27
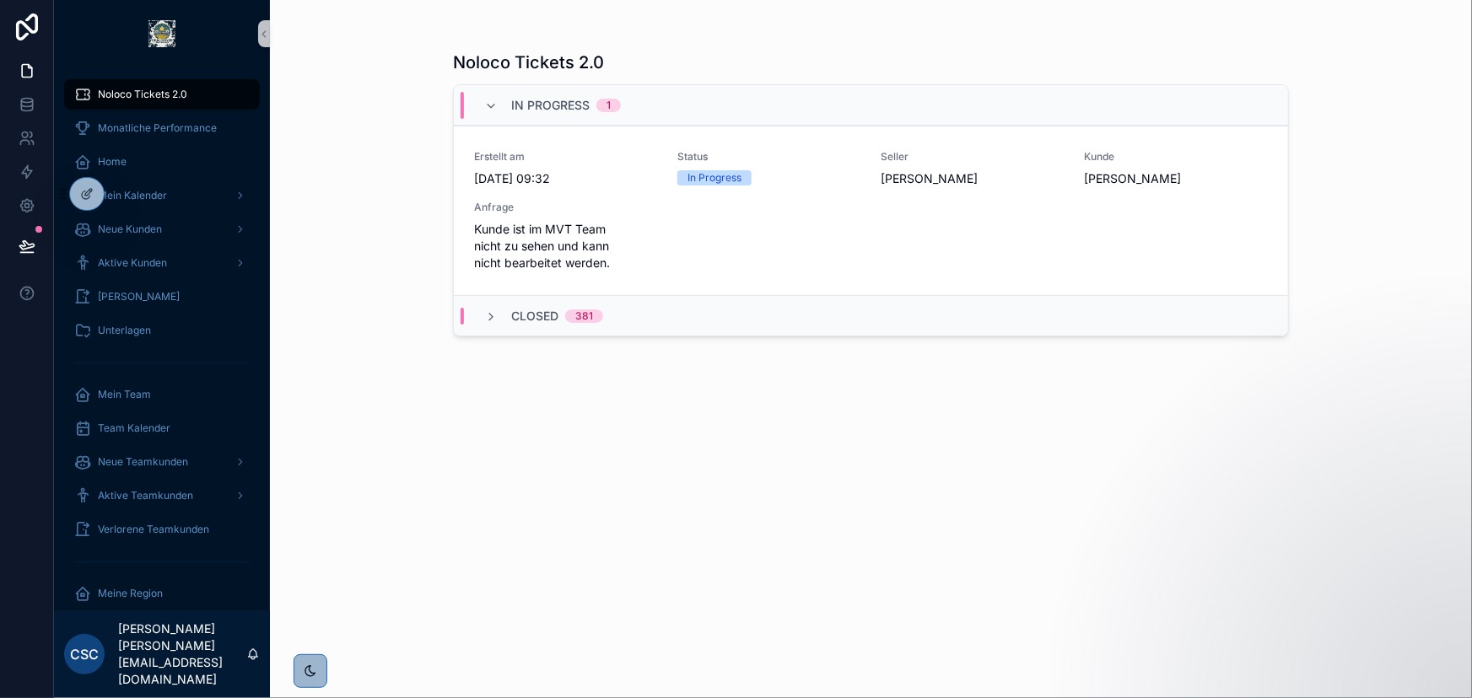
click at [801, 393] on div "Noloco Tickets 2.0 In Progress 1 Erstellt am 29.8.2025 09:32 Status In Progress…" at bounding box center [871, 359] width 836 height 638
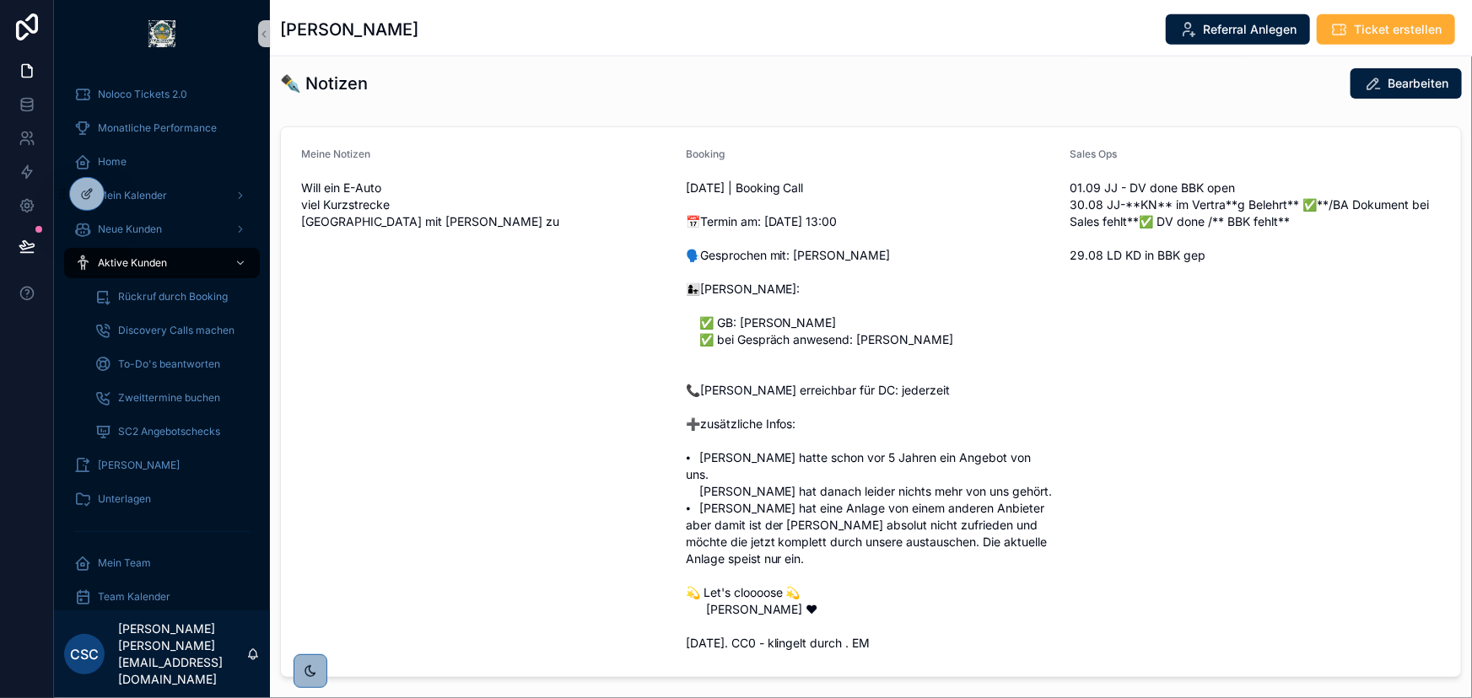
scroll to position [844, 0]
click at [126, 191] on icon at bounding box center [123, 193] width 13 height 13
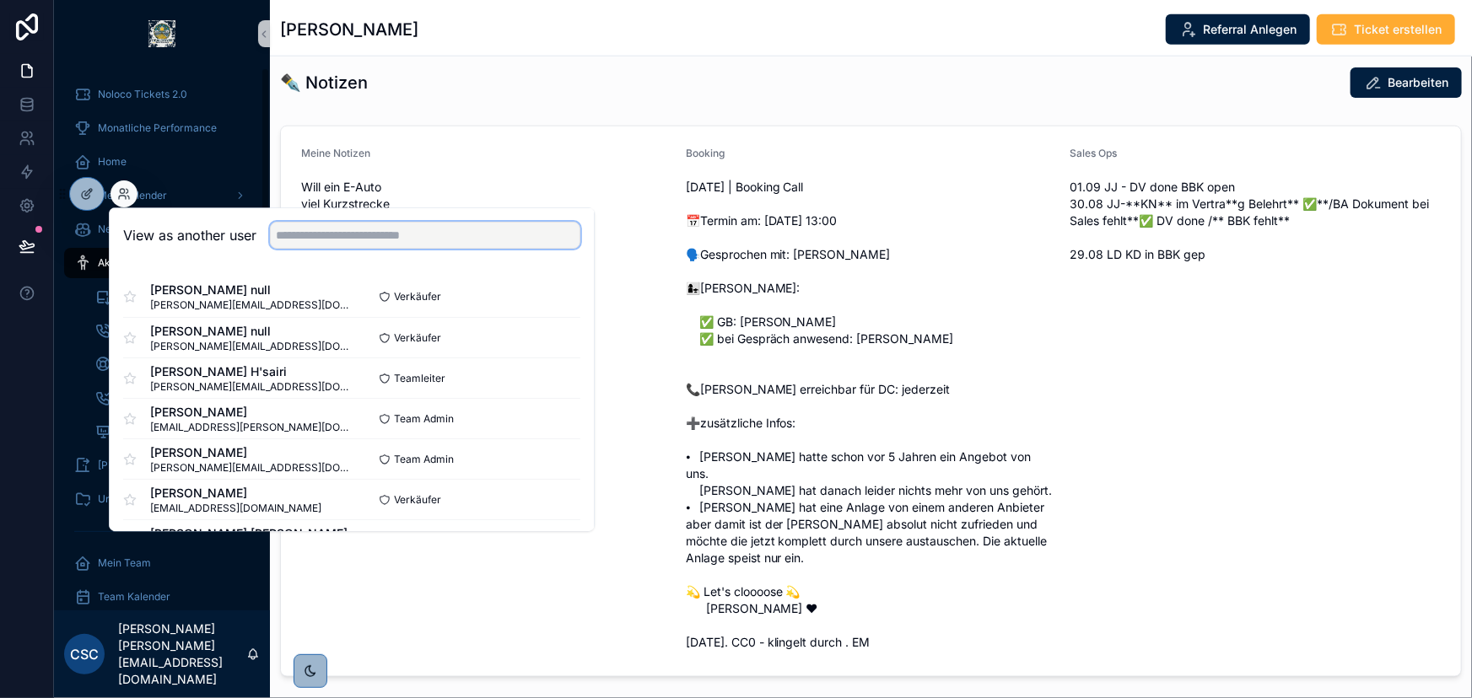
click at [353, 230] on input "text" at bounding box center [425, 235] width 310 height 27
click at [355, 240] on input "text" at bounding box center [425, 235] width 310 height 27
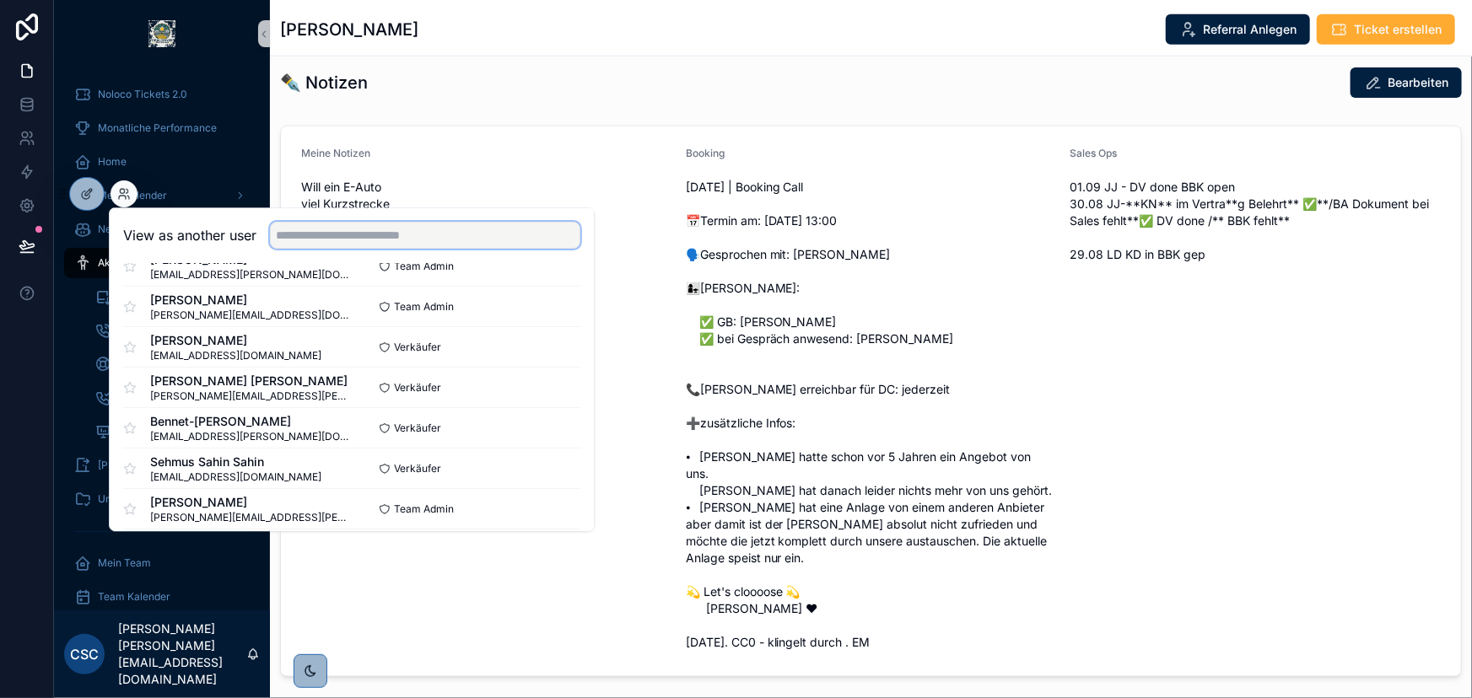
scroll to position [0, 0]
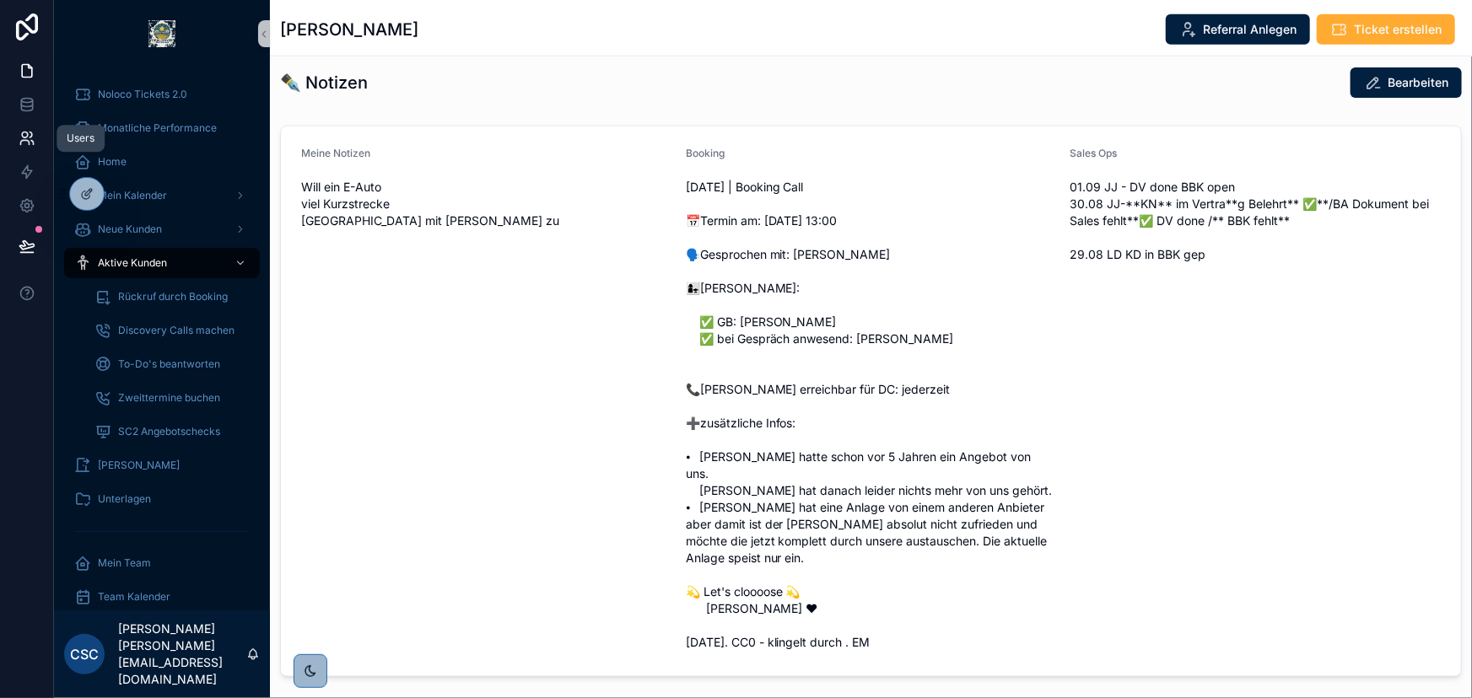
drag, startPoint x: 29, startPoint y: 140, endPoint x: 40, endPoint y: 131, distance: 14.4
click at [29, 140] on icon at bounding box center [27, 138] width 17 height 17
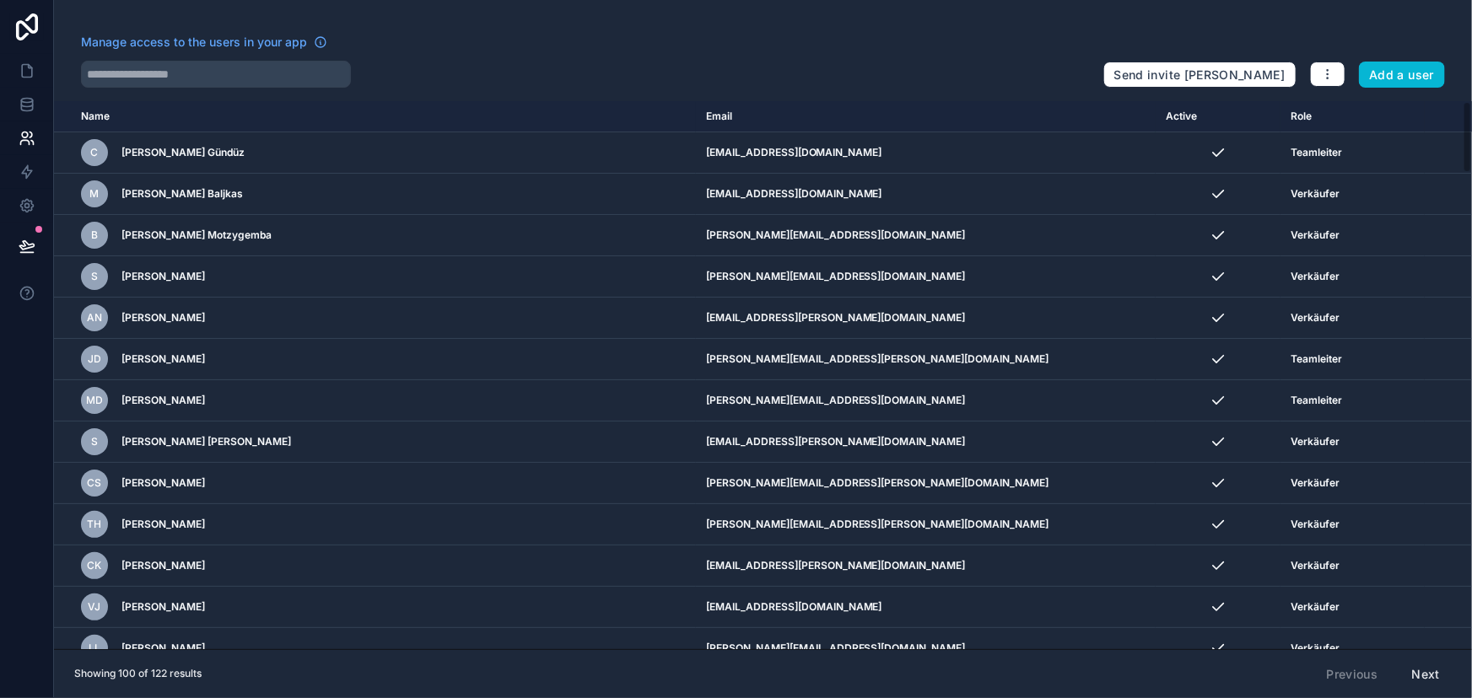
click at [202, 92] on div "Manage access to the users in your app Send invite reminders Add a user Name Em…" at bounding box center [763, 349] width 1418 height 698
click at [211, 86] on input "text" at bounding box center [216, 74] width 270 height 27
paste input "**********"
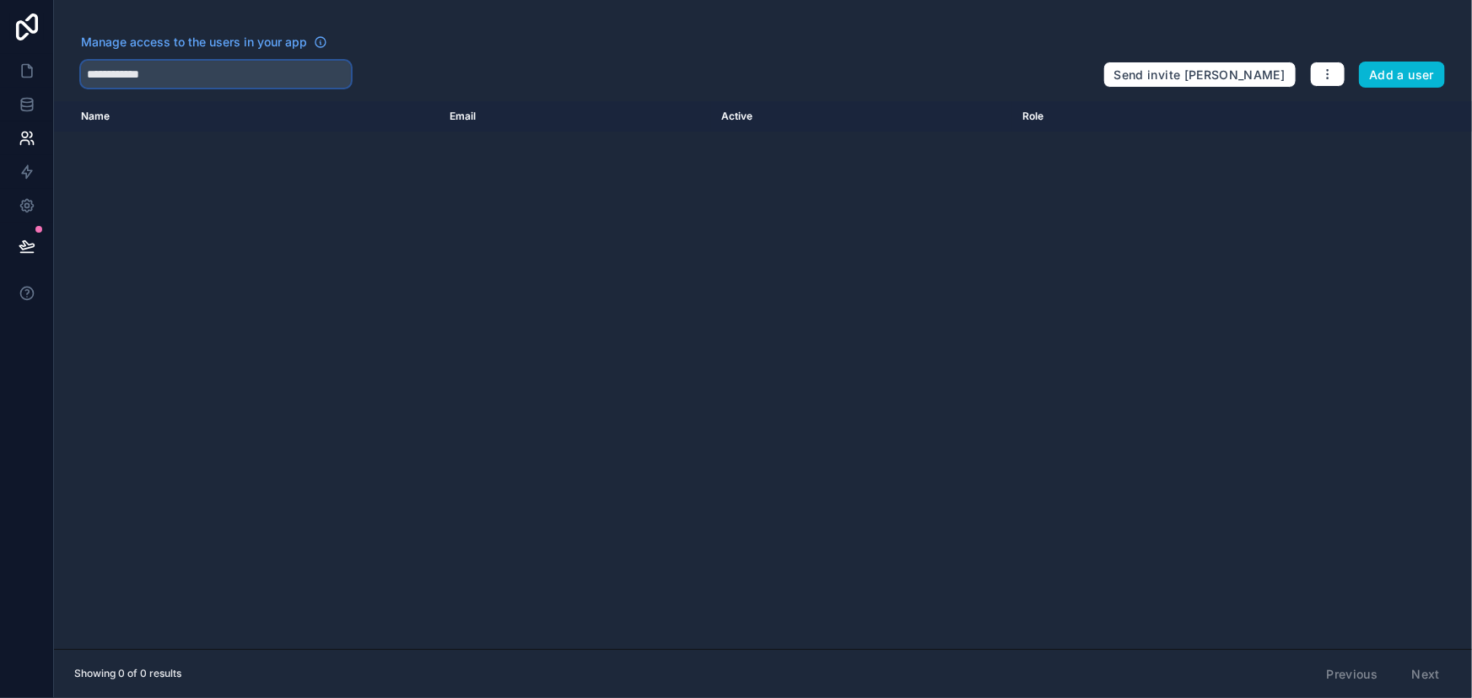
click at [220, 86] on input "**********" at bounding box center [216, 74] width 270 height 27
paste input "*"
type input "*"
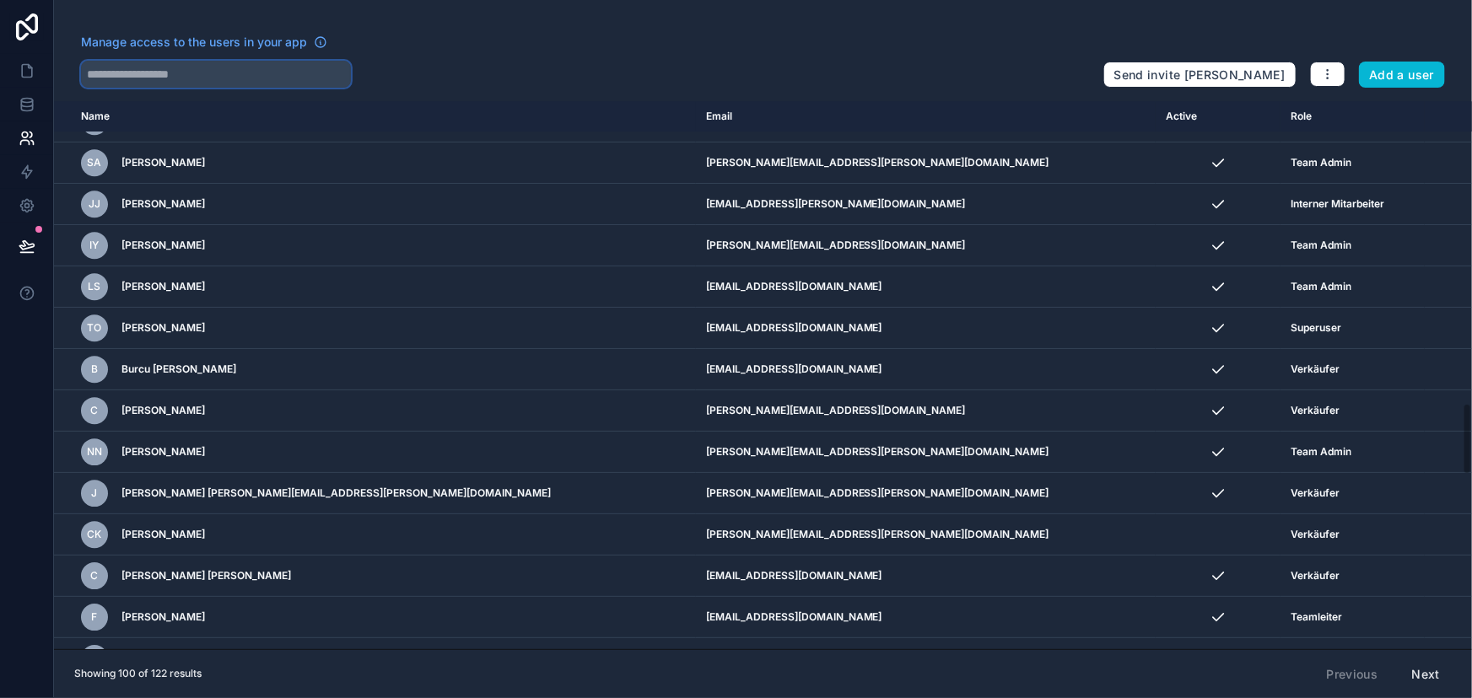
scroll to position [2607, 0]
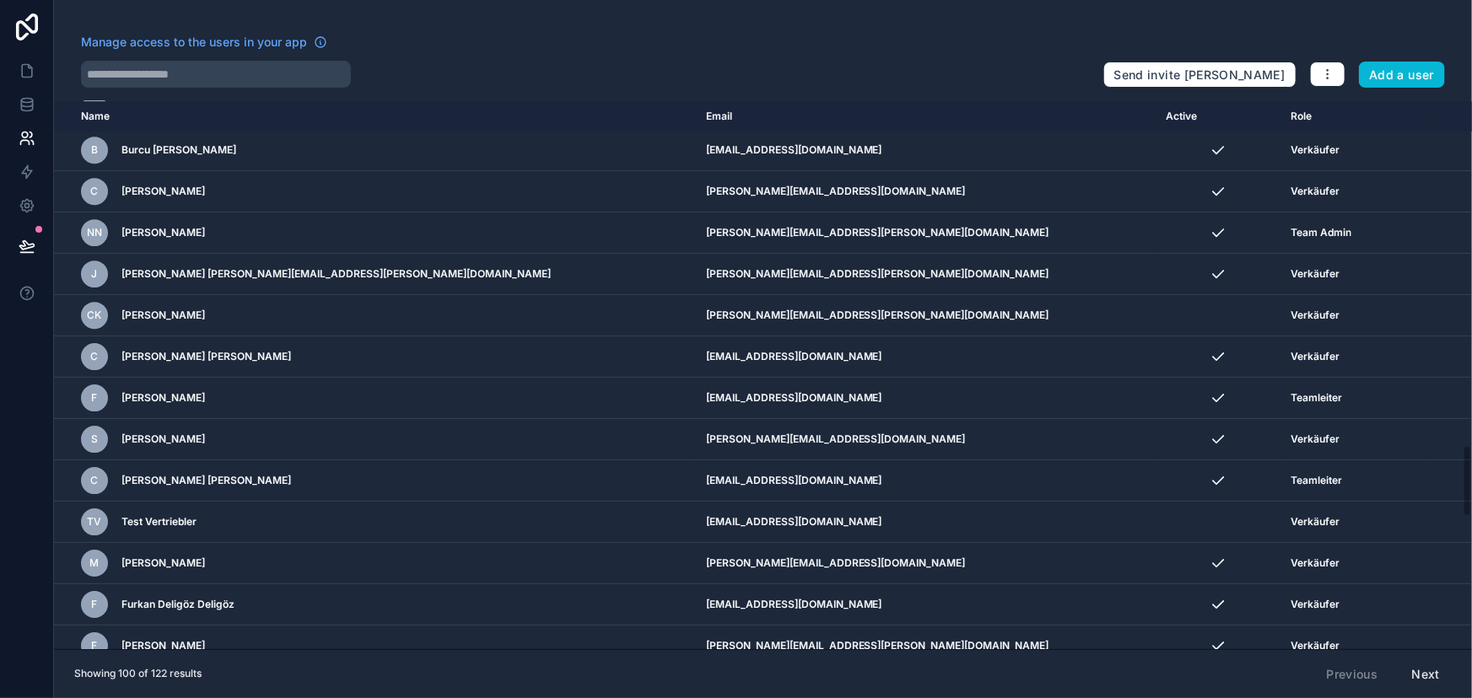
click at [1437, 682] on button "Next" at bounding box center [1425, 675] width 51 height 29
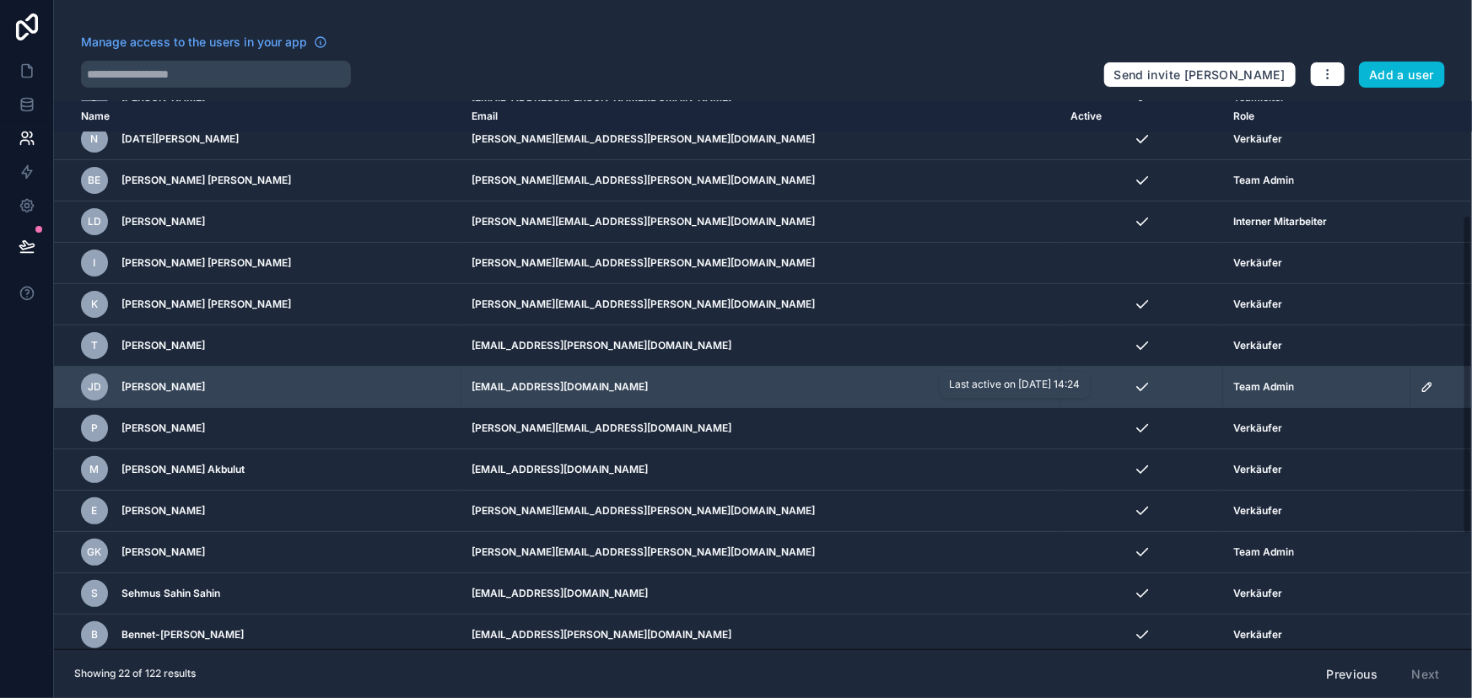
scroll to position [389, 0]
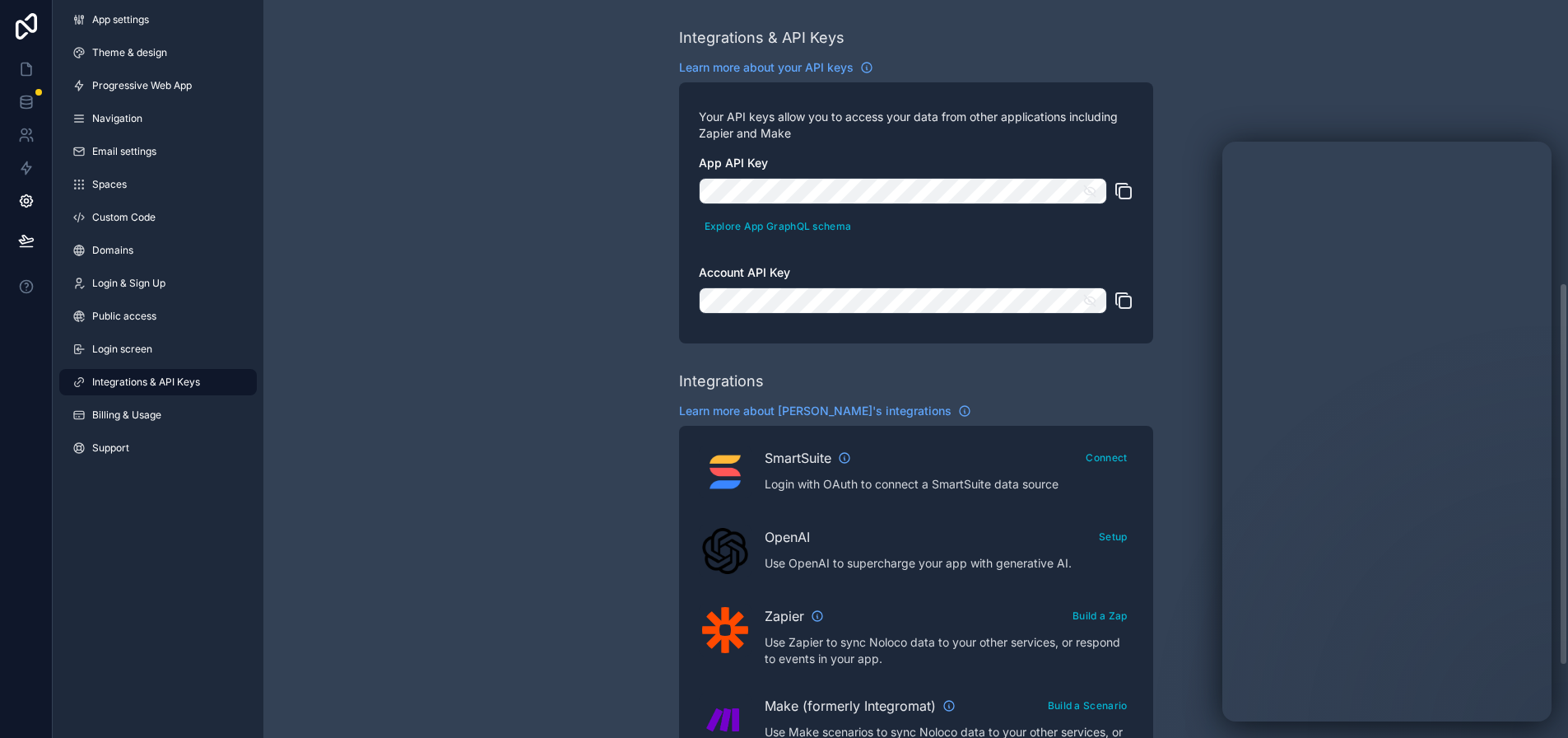
scroll to position [553, 0]
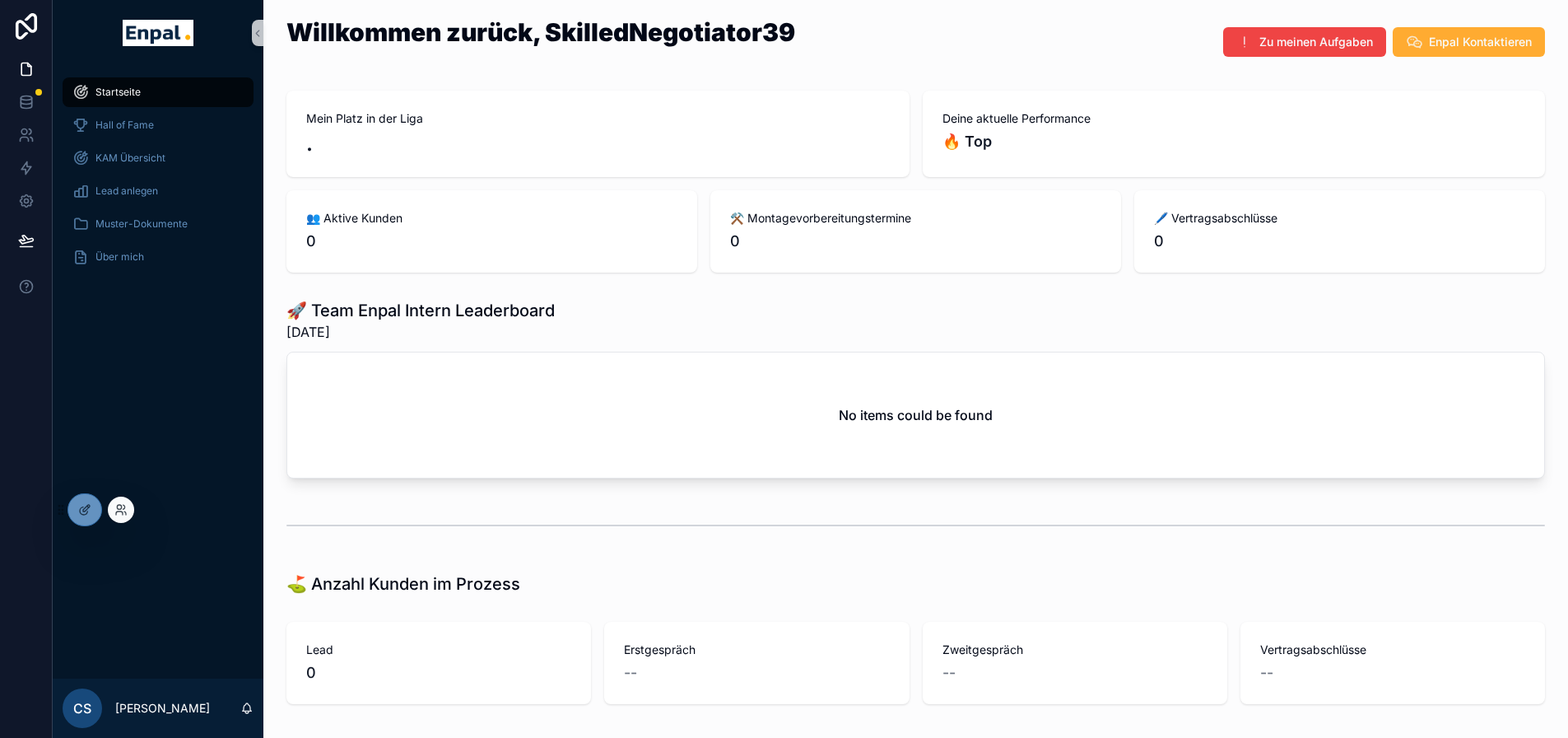
click at [112, 505] on div at bounding box center [121, 510] width 26 height 26
click at [123, 509] on icon at bounding box center [120, 509] width 13 height 13
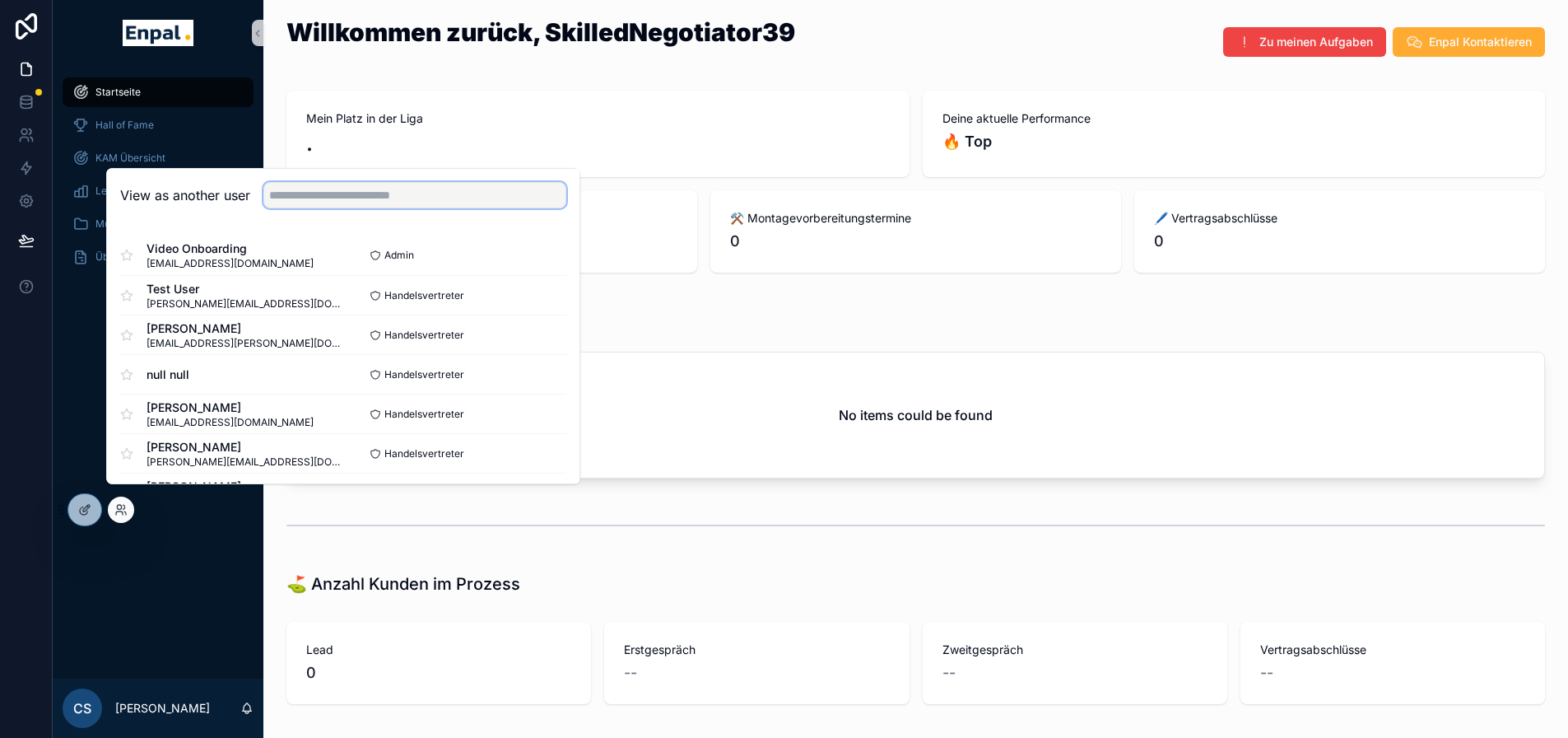
click at [305, 208] on input "text" at bounding box center [415, 194] width 302 height 26
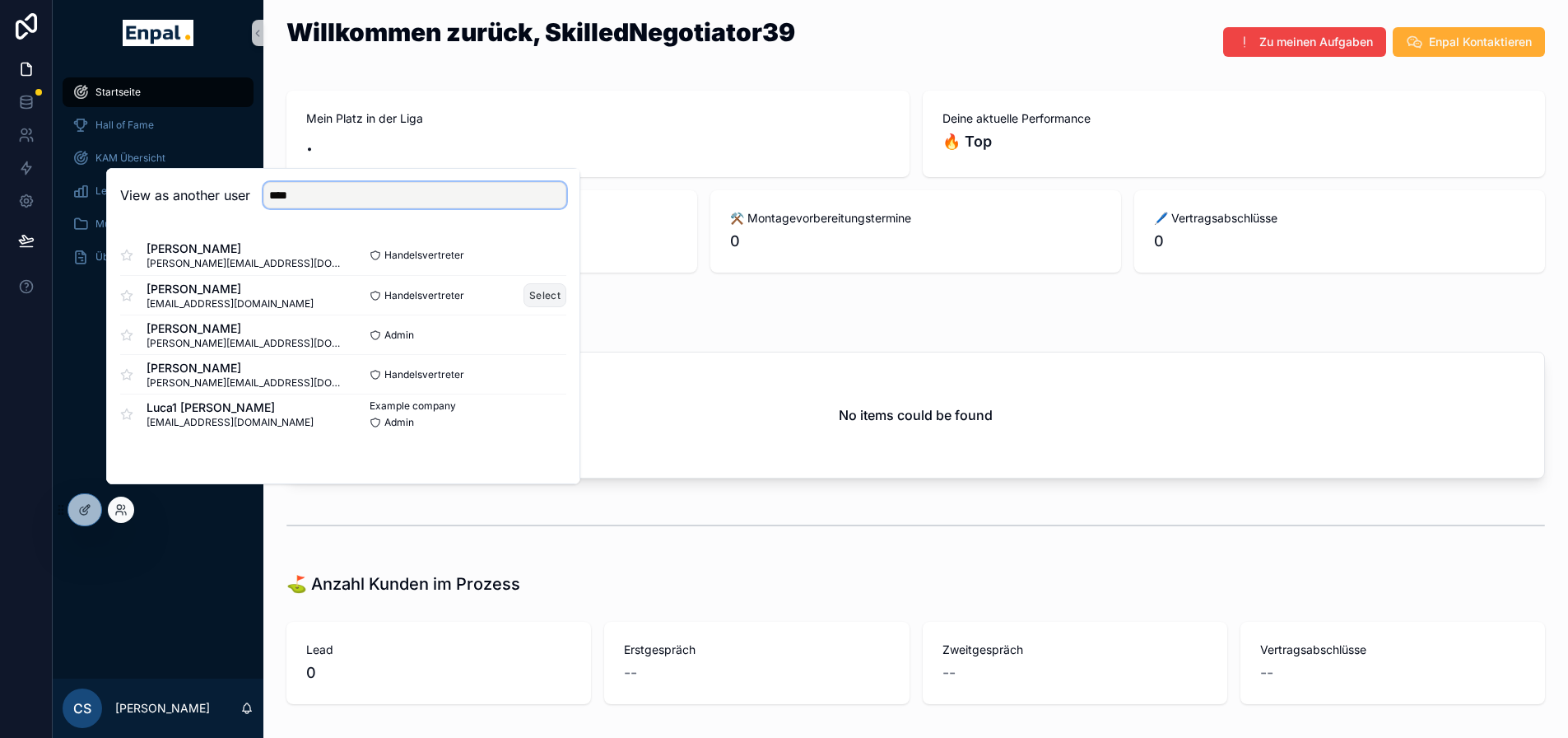
type input "****"
click at [532, 308] on button "Select" at bounding box center [545, 295] width 43 height 23
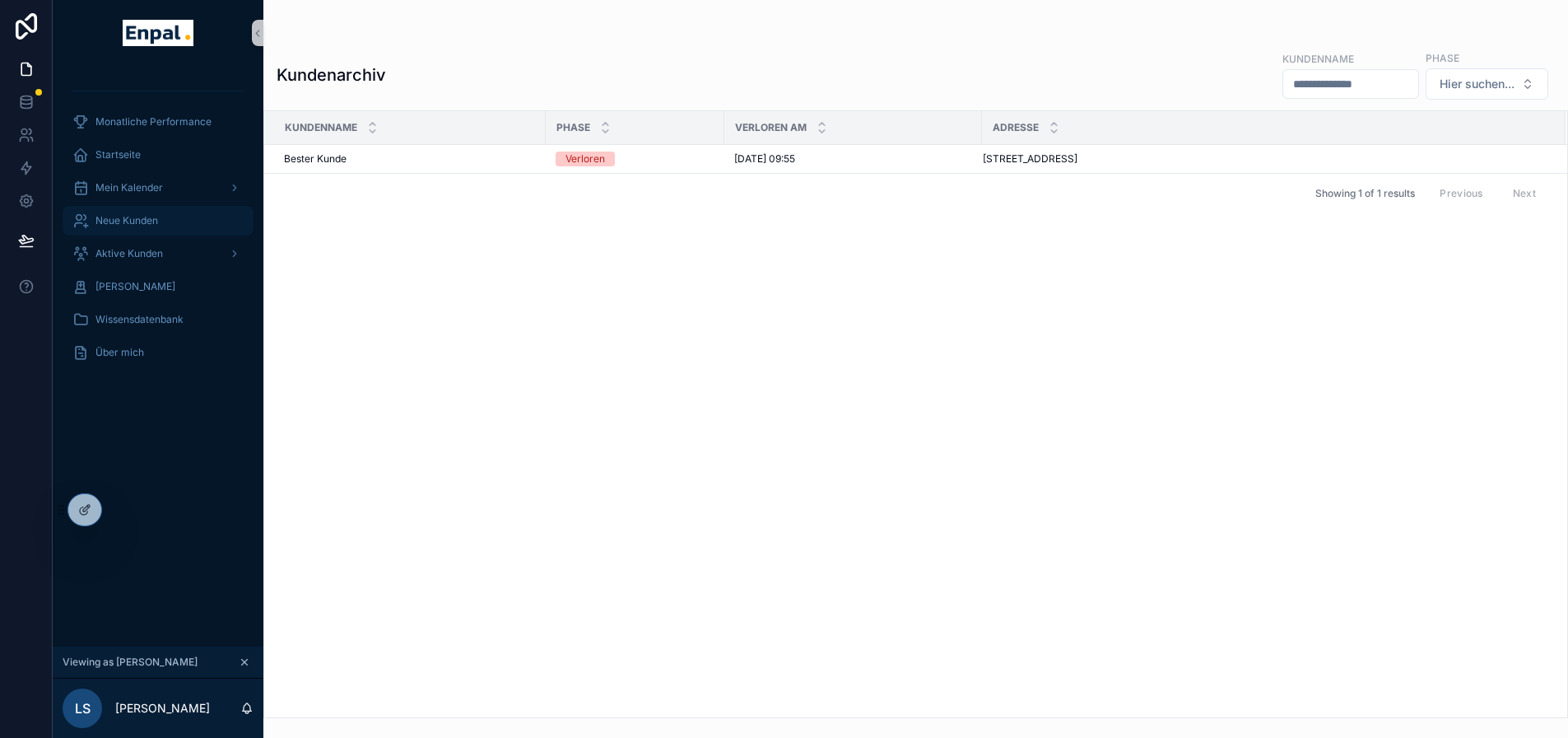
click at [156, 217] on span "Neue Kunden" at bounding box center [127, 220] width 62 height 13
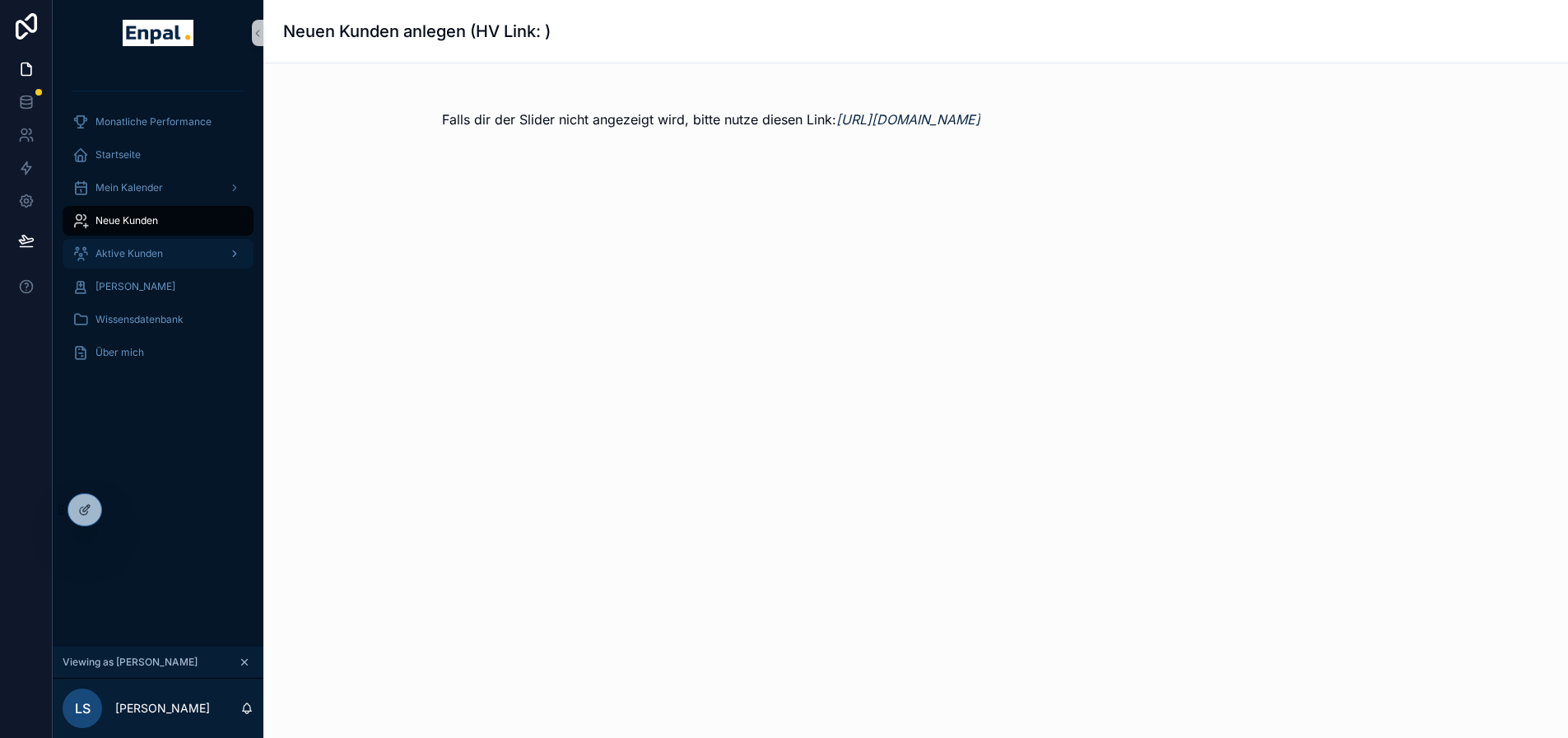
click at [158, 261] on div "Aktive Kunden" at bounding box center [157, 253] width 171 height 26
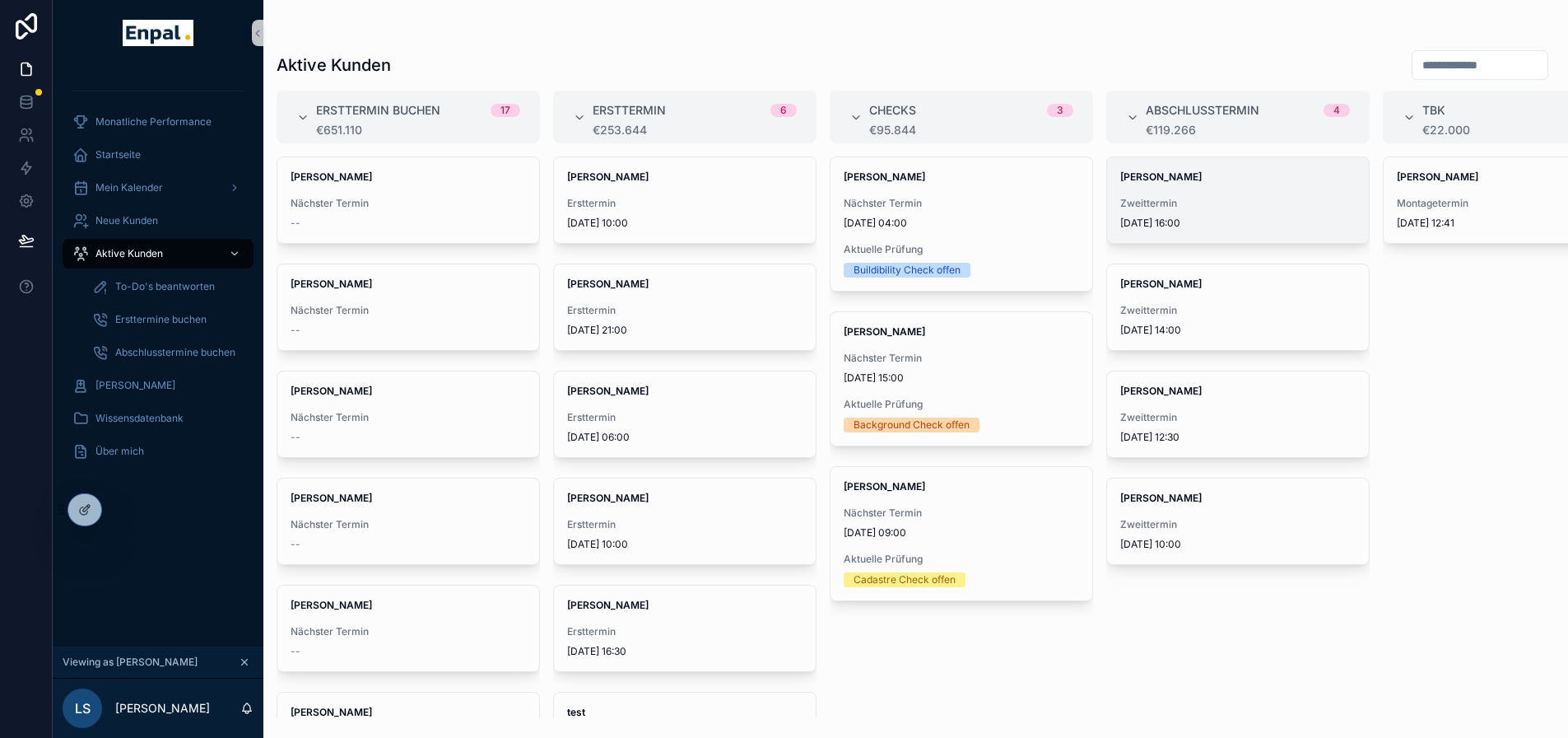
click at [1283, 176] on span "Jonas Weber" at bounding box center [1237, 177] width 235 height 13
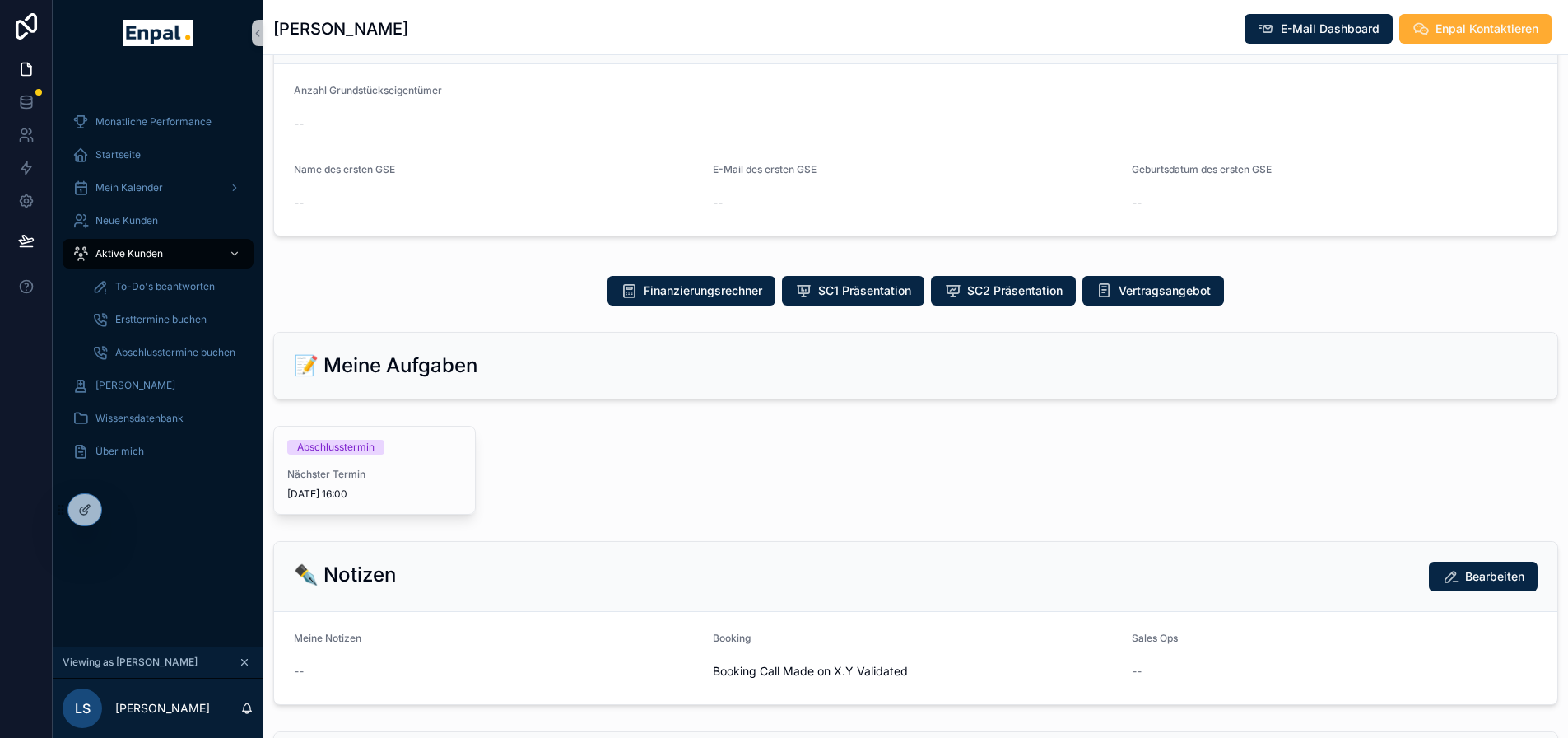
scroll to position [577, 0]
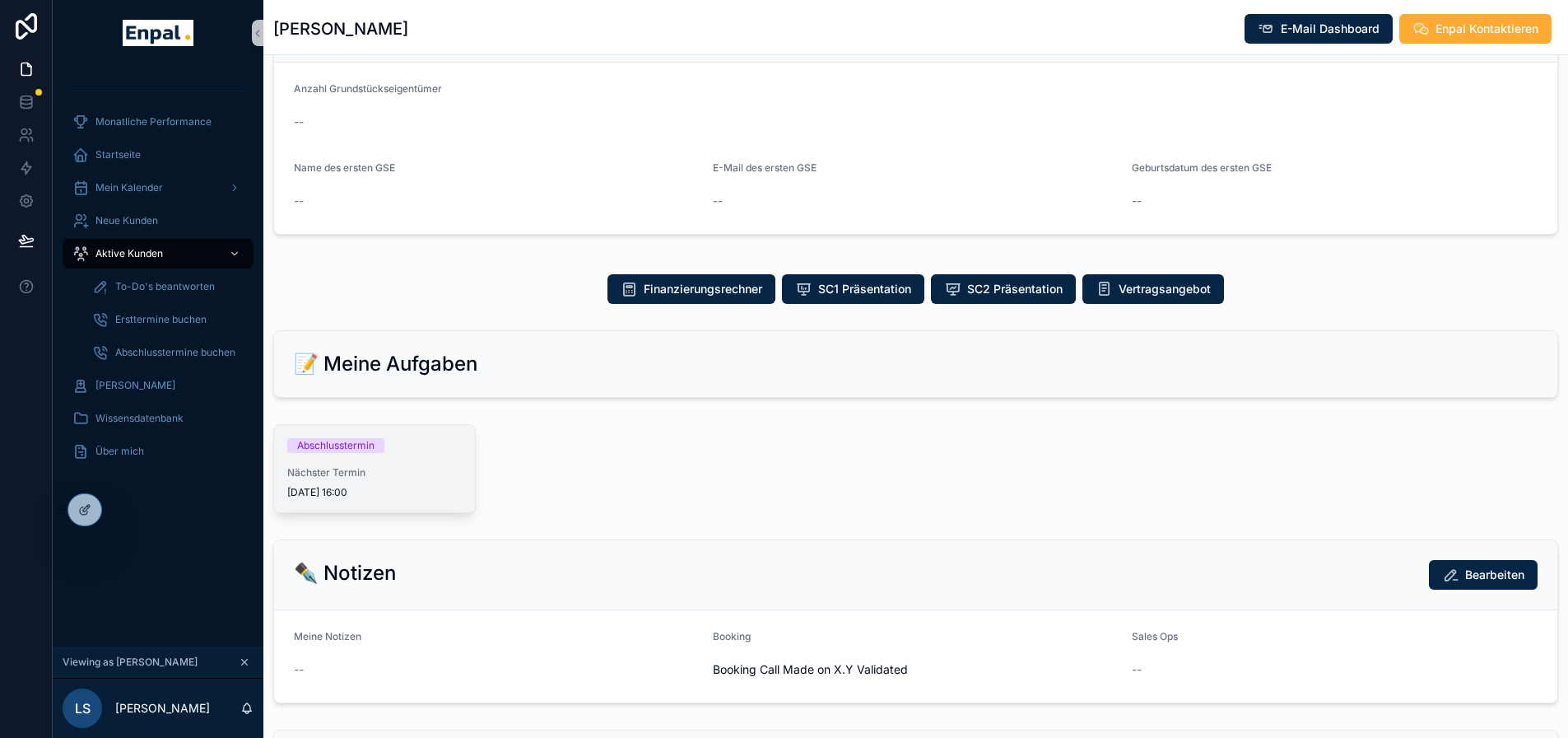
click at [392, 476] on div "Abschlusstermin Nächster Termin 10.9.2025 16:00" at bounding box center [375, 468] width 201 height 87
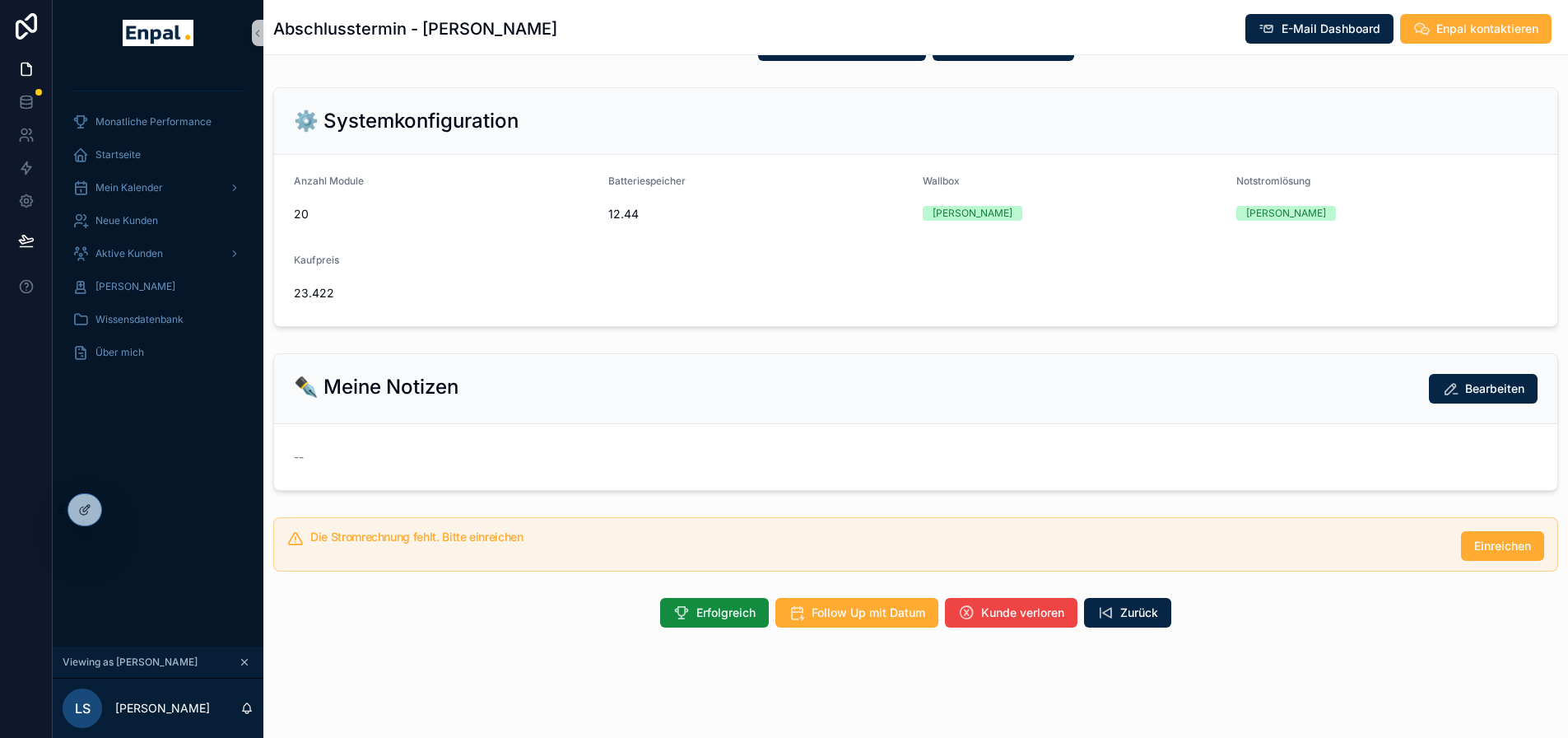
scroll to position [418, 0]
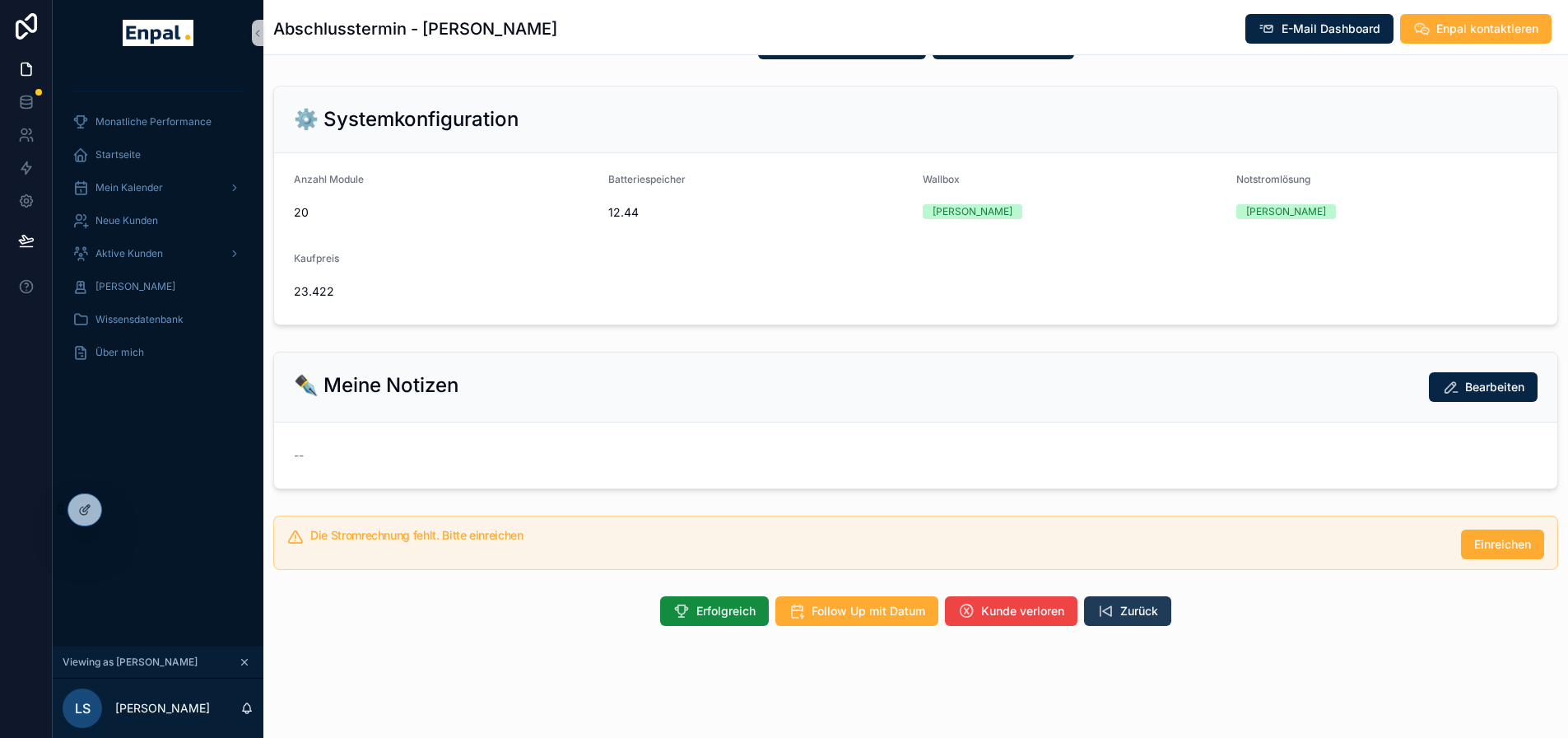
click at [1148, 619] on span "Zurück" at bounding box center [1139, 611] width 38 height 17
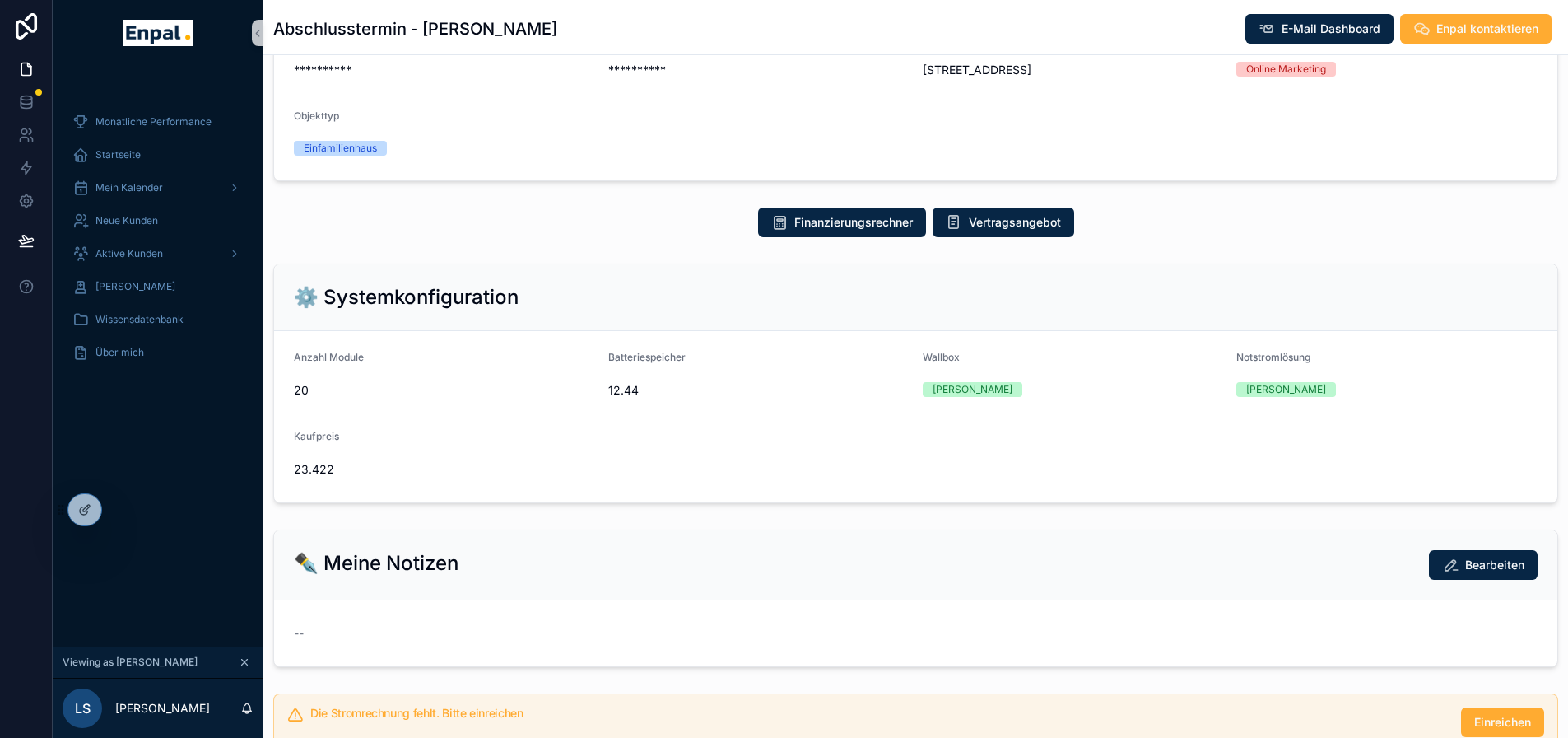
scroll to position [6, 0]
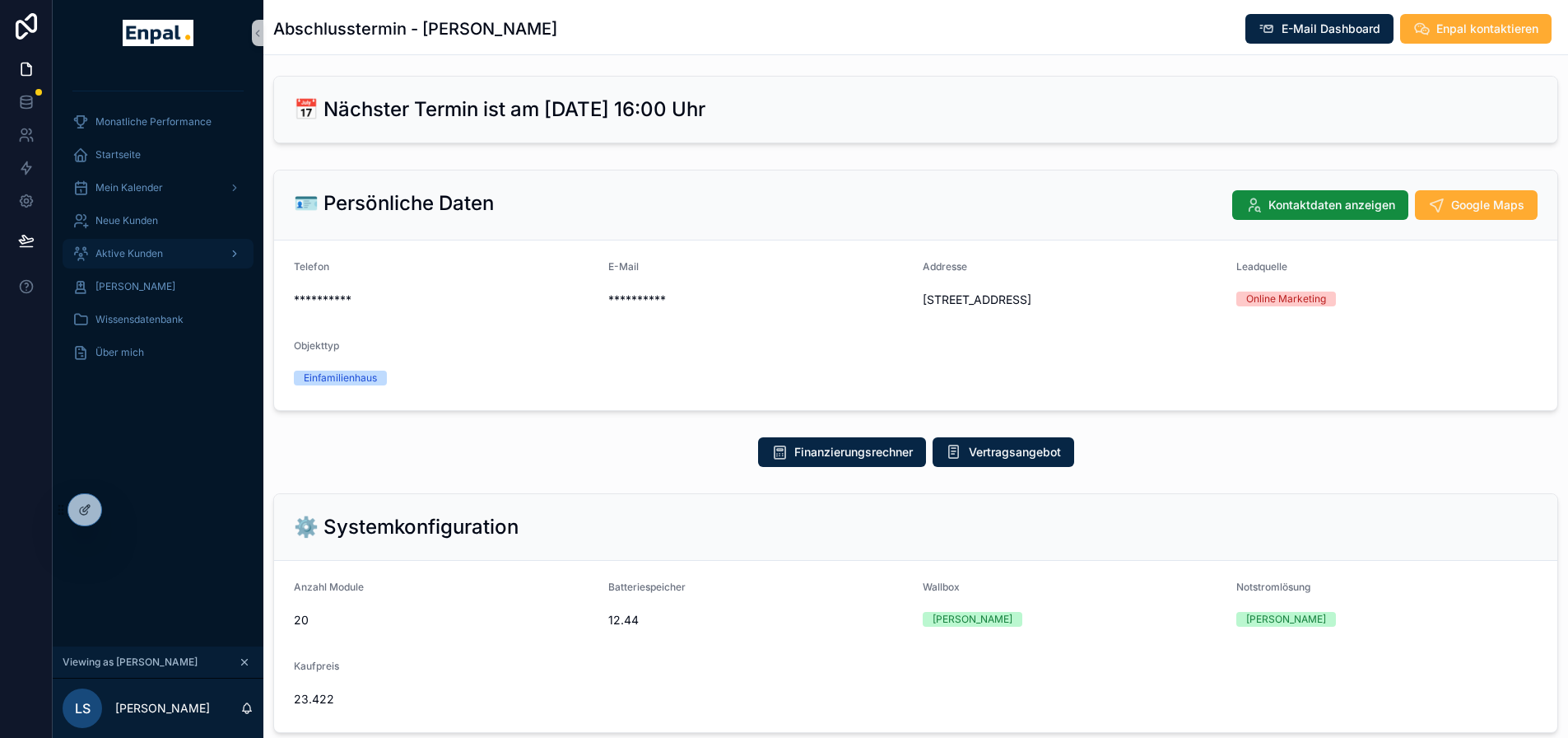
click at [184, 254] on div "Aktive Kunden" at bounding box center [157, 253] width 171 height 26
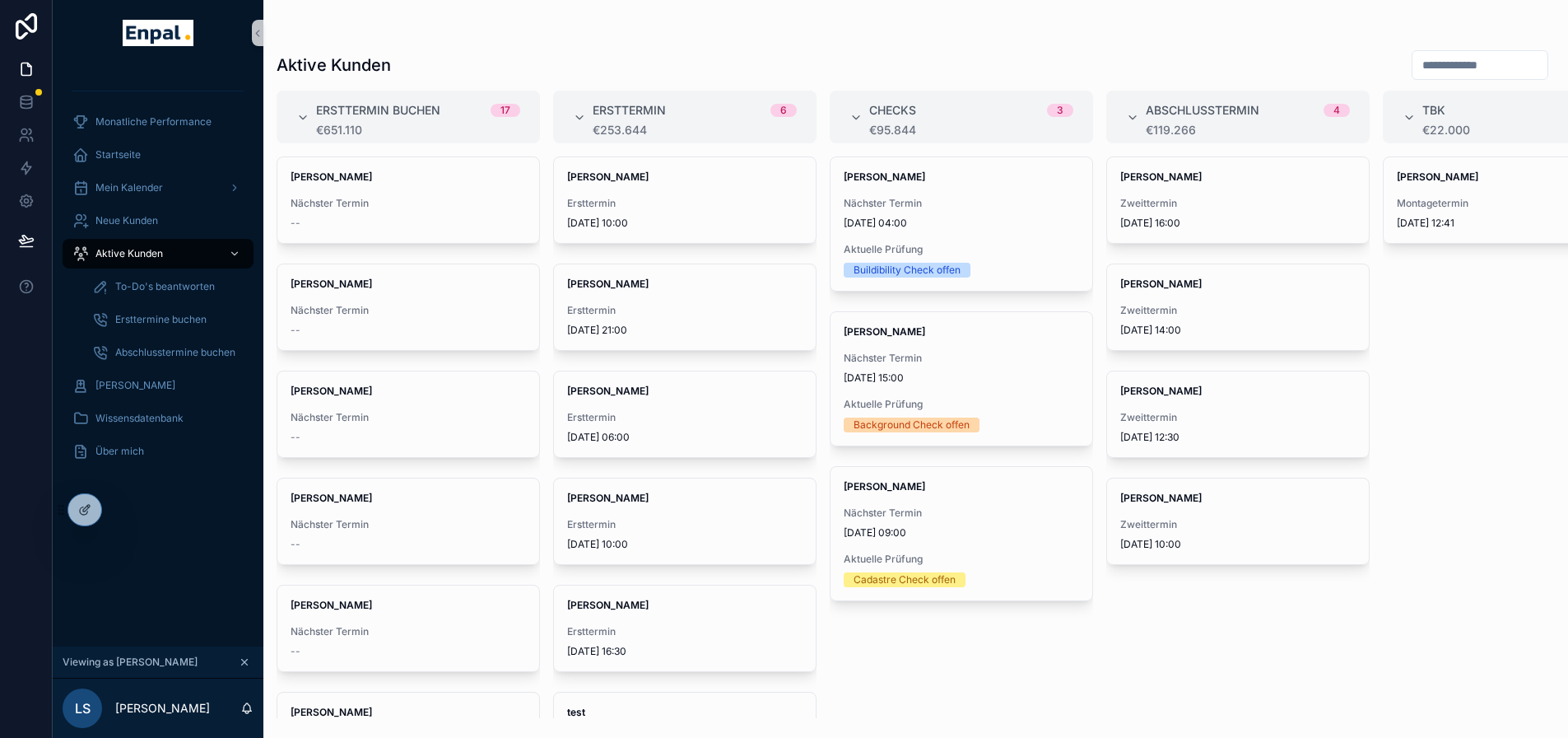
click at [1257, 514] on div "David Seidel Zweittermin 8.9.2025 10:00" at bounding box center [1238, 521] width 261 height 86
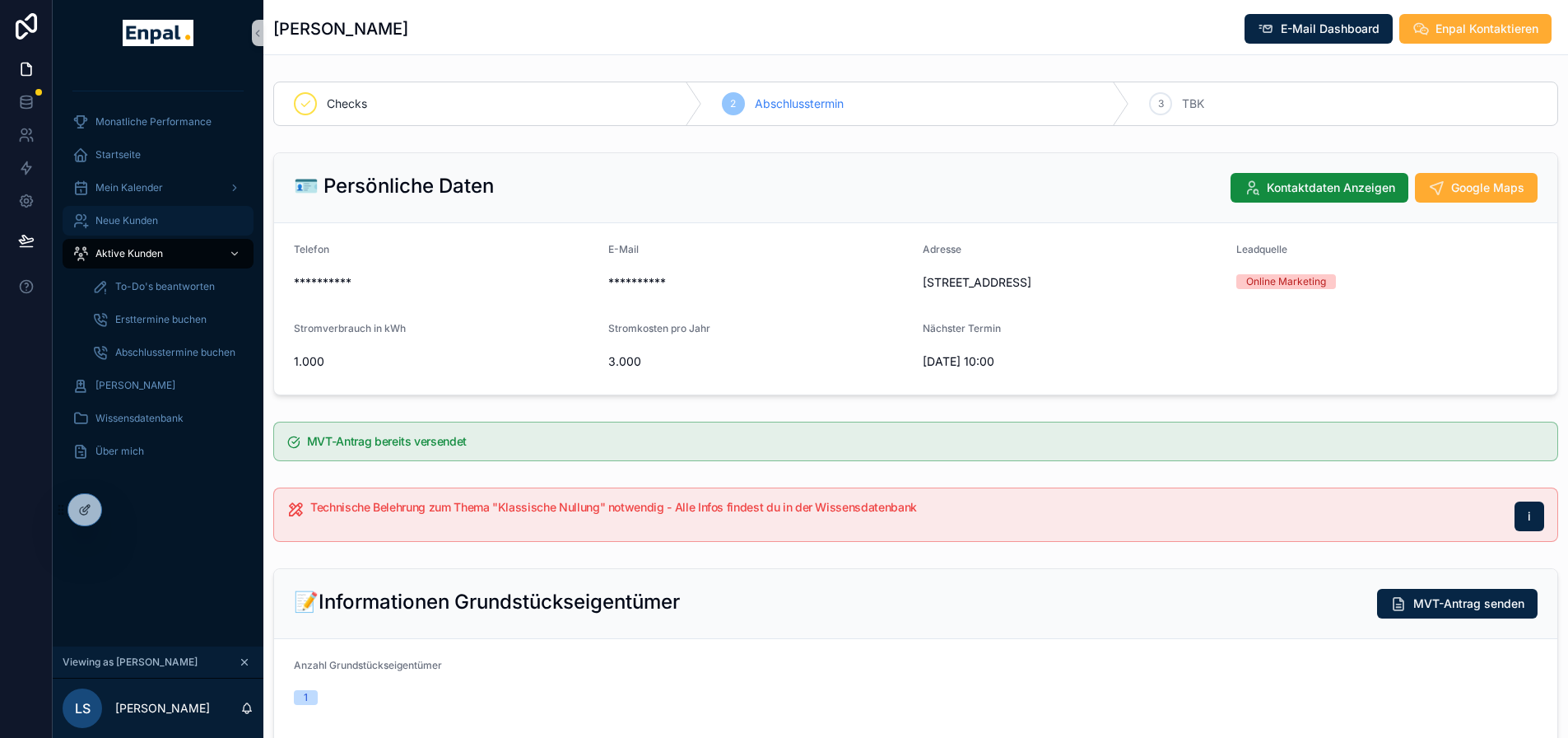
click at [148, 225] on span "Neue Kunden" at bounding box center [127, 220] width 62 height 13
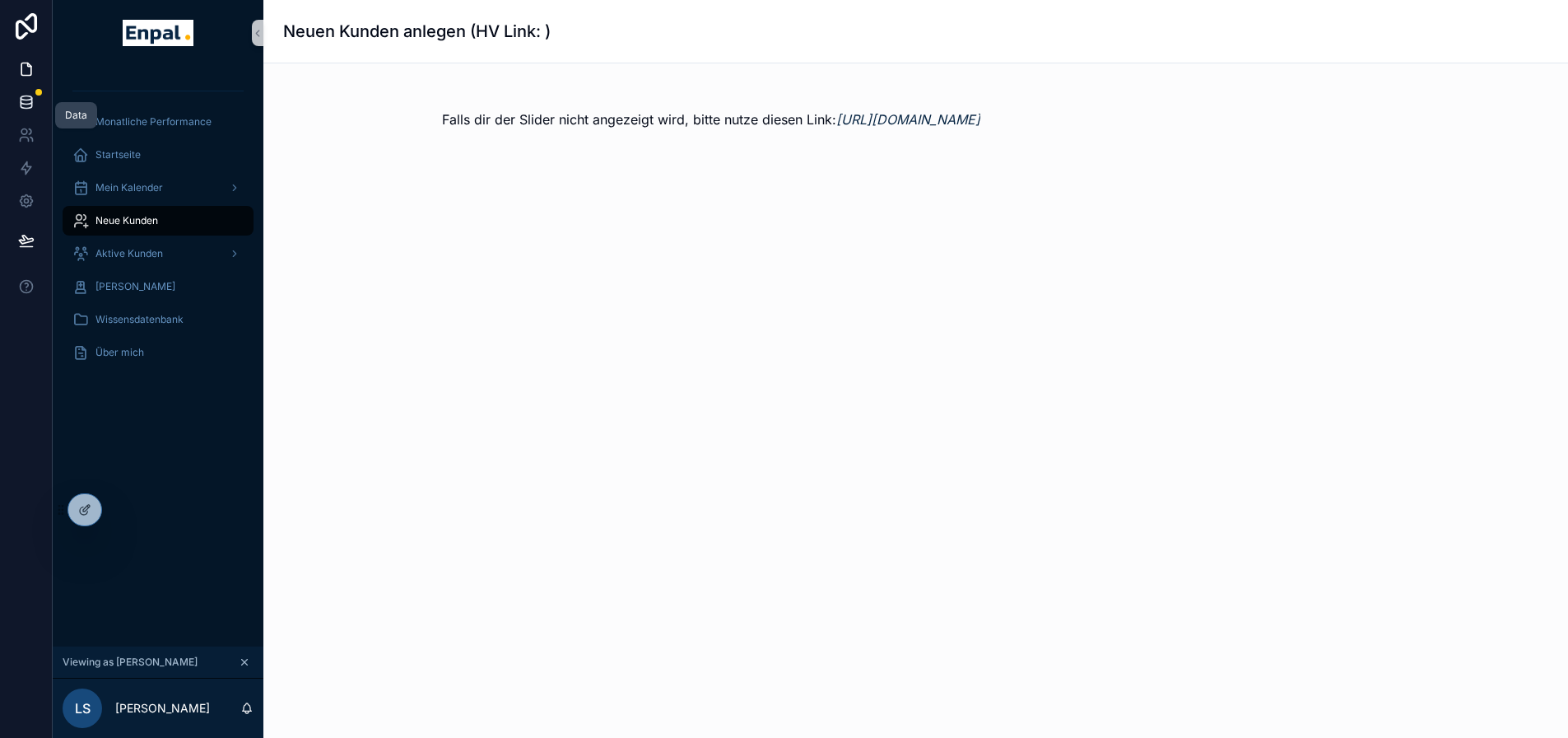
click at [28, 97] on icon at bounding box center [25, 99] width 11 height 4
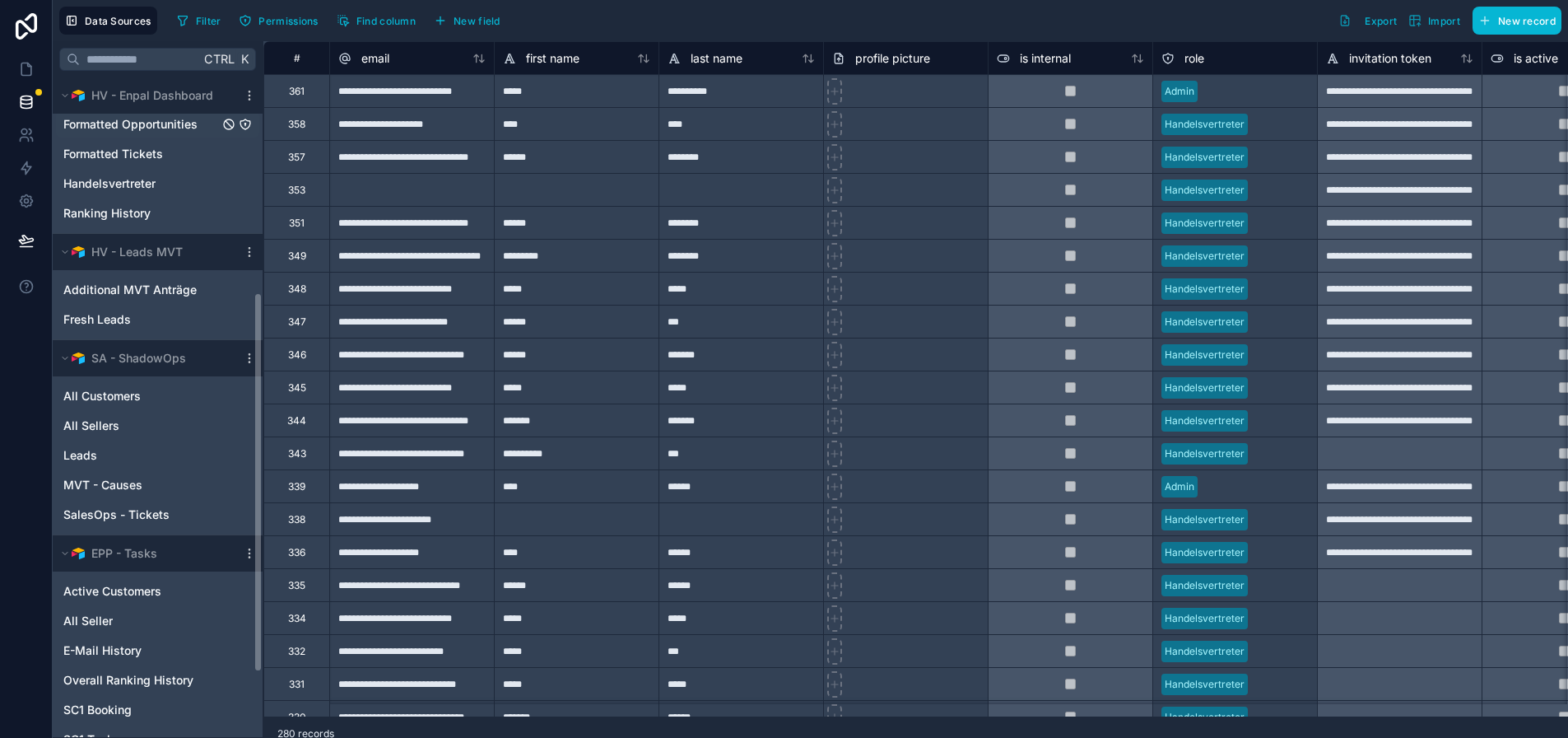
scroll to position [412, 0]
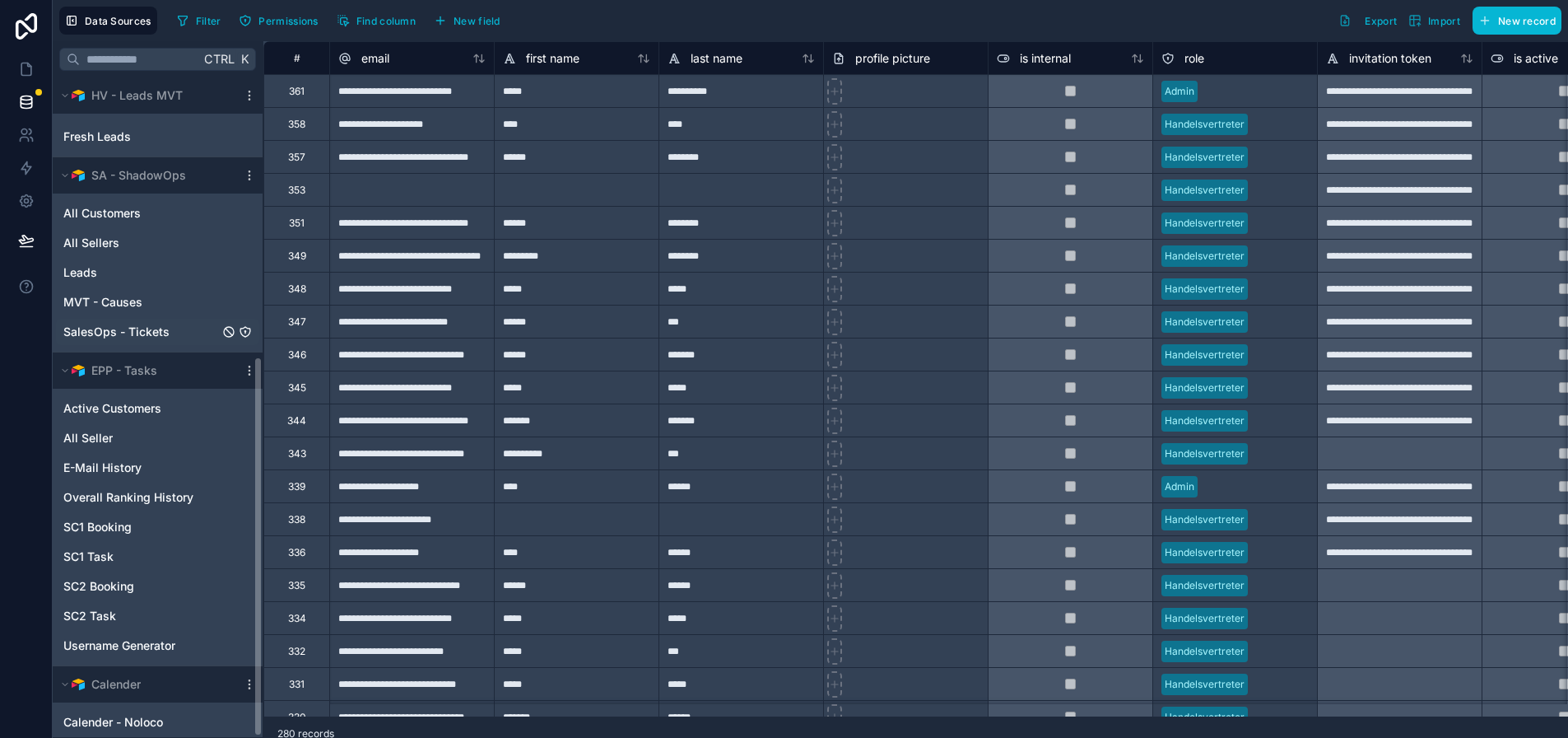
scroll to position [494, 0]
click at [140, 525] on div "SC1 Booking" at bounding box center [157, 526] width 203 height 26
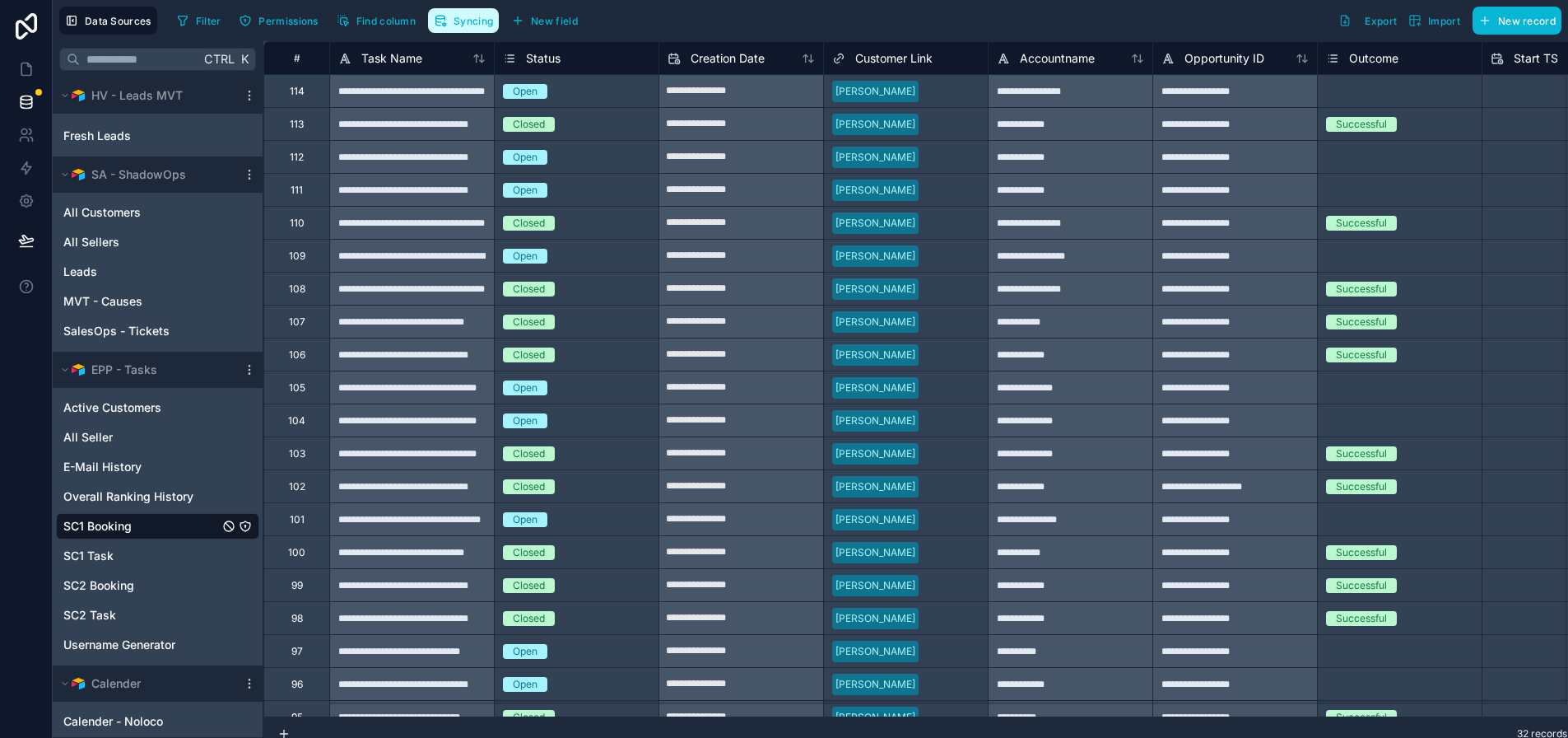
click at [492, 21] on span "Syncing" at bounding box center [473, 20] width 39 height 13
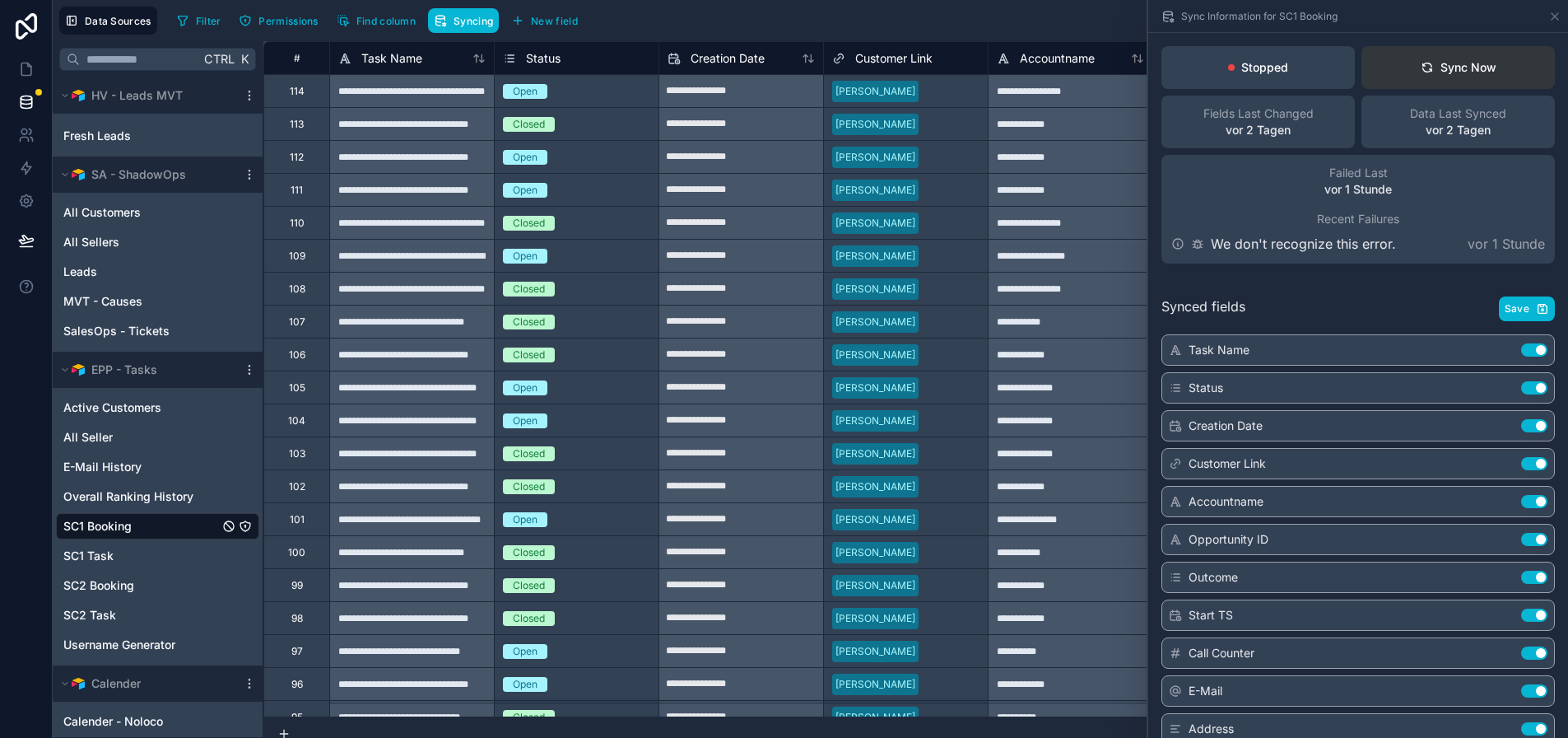
click at [1462, 62] on div "Sync Now" at bounding box center [1459, 67] width 76 height 17
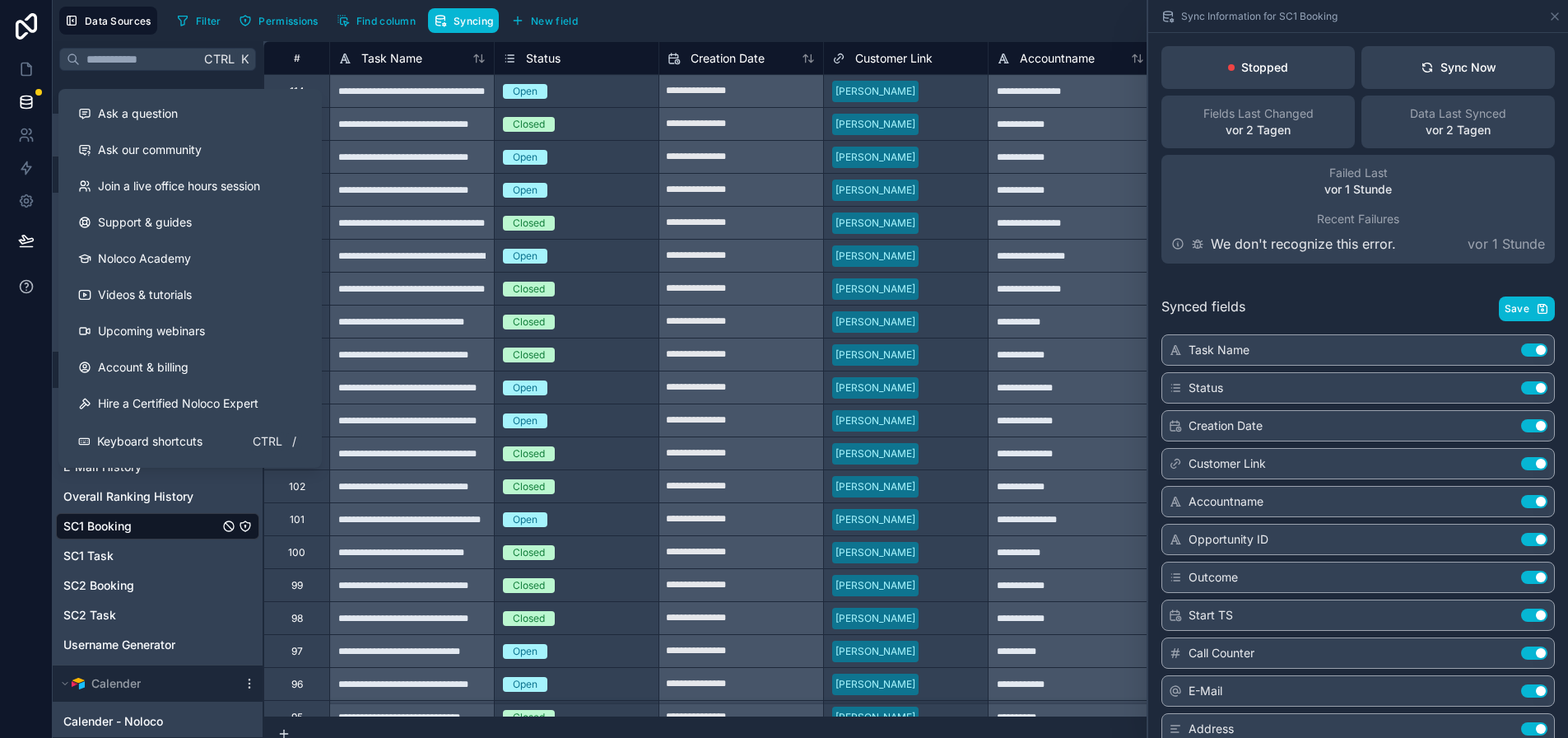
click at [29, 296] on button at bounding box center [25, 286] width 52 height 46
click at [152, 109] on span "Ask a question" at bounding box center [138, 113] width 80 height 17
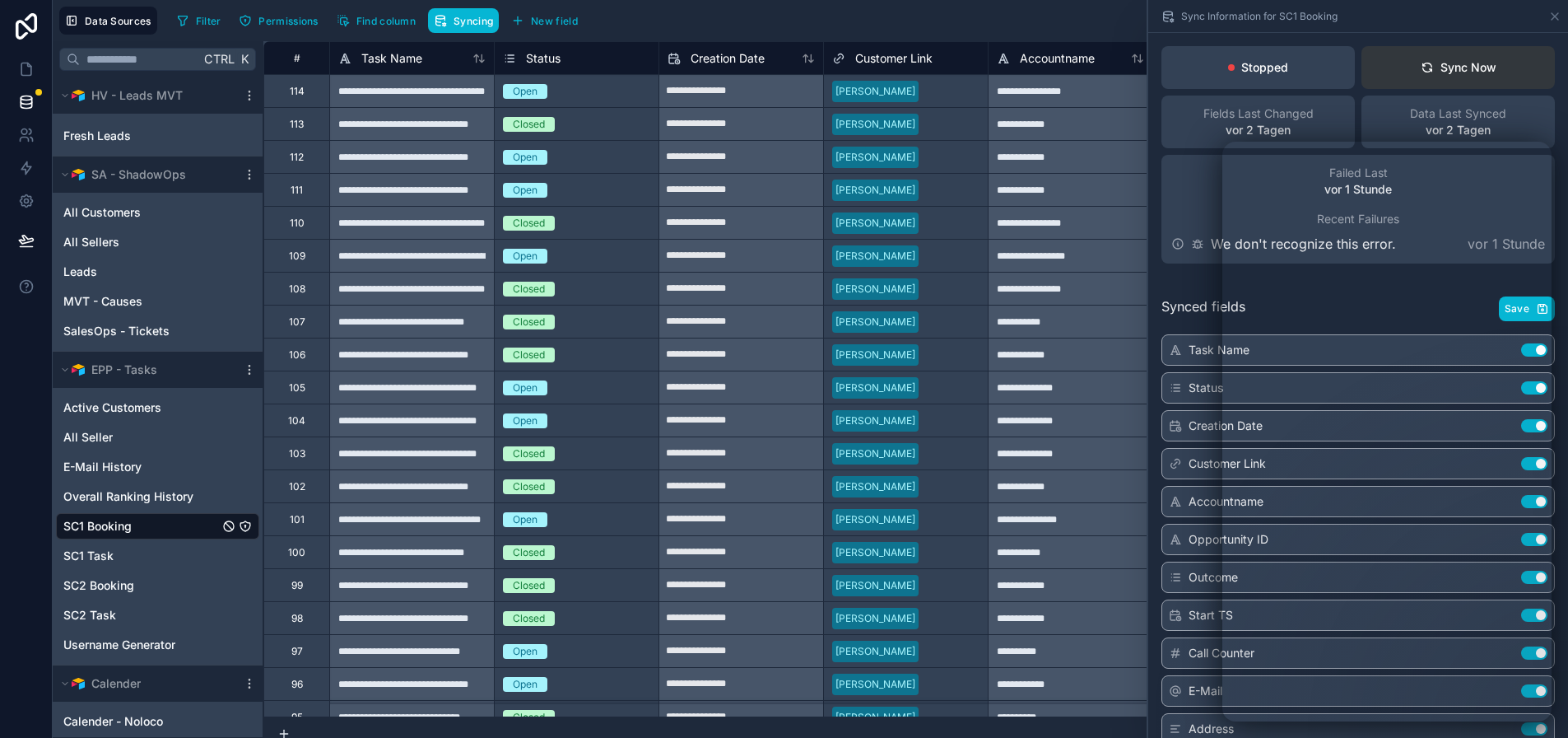
click at [1458, 66] on div "Sync Now" at bounding box center [1459, 67] width 76 height 17
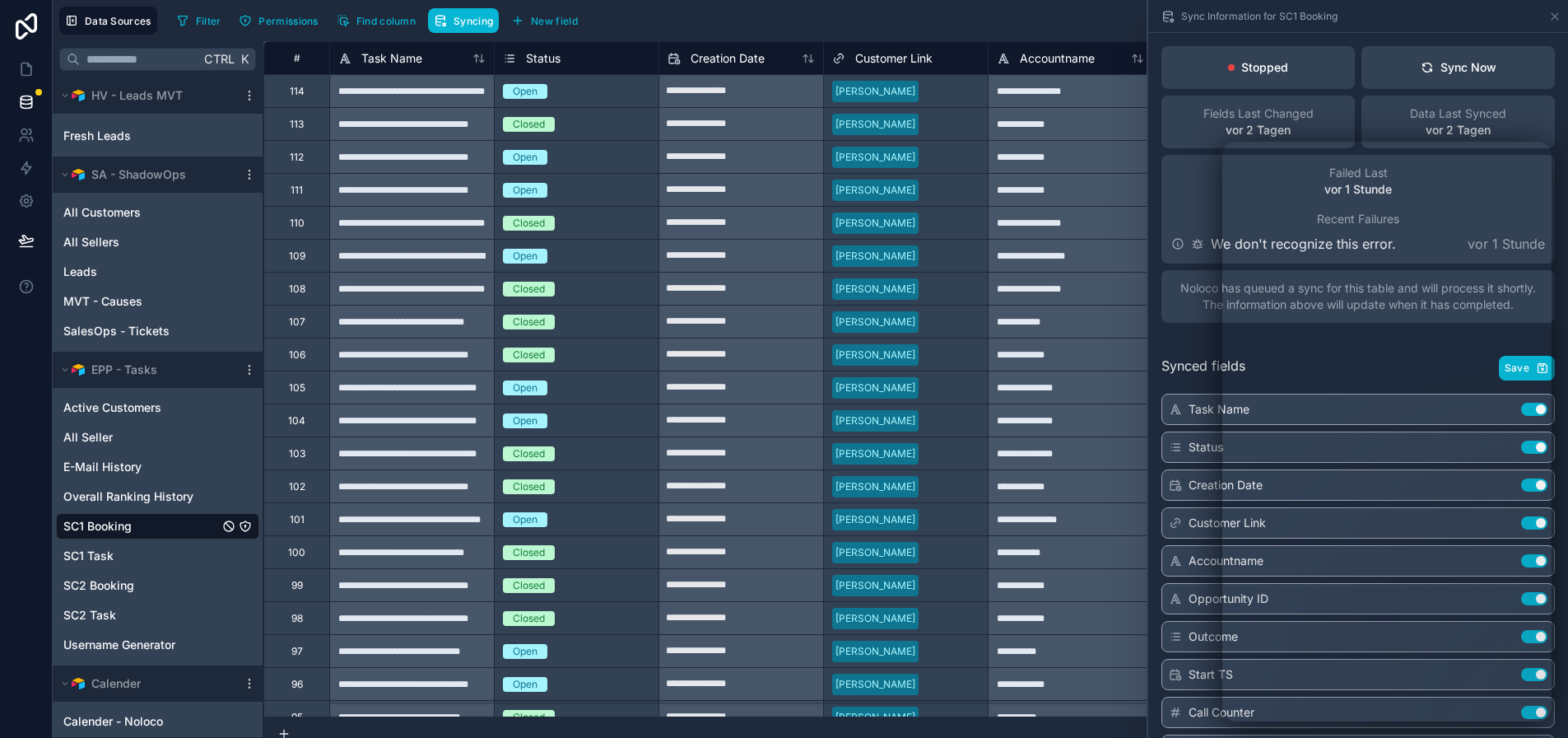
click at [1417, 23] on div "Sync Information for SC1 Booking" at bounding box center [1358, 16] width 407 height 32
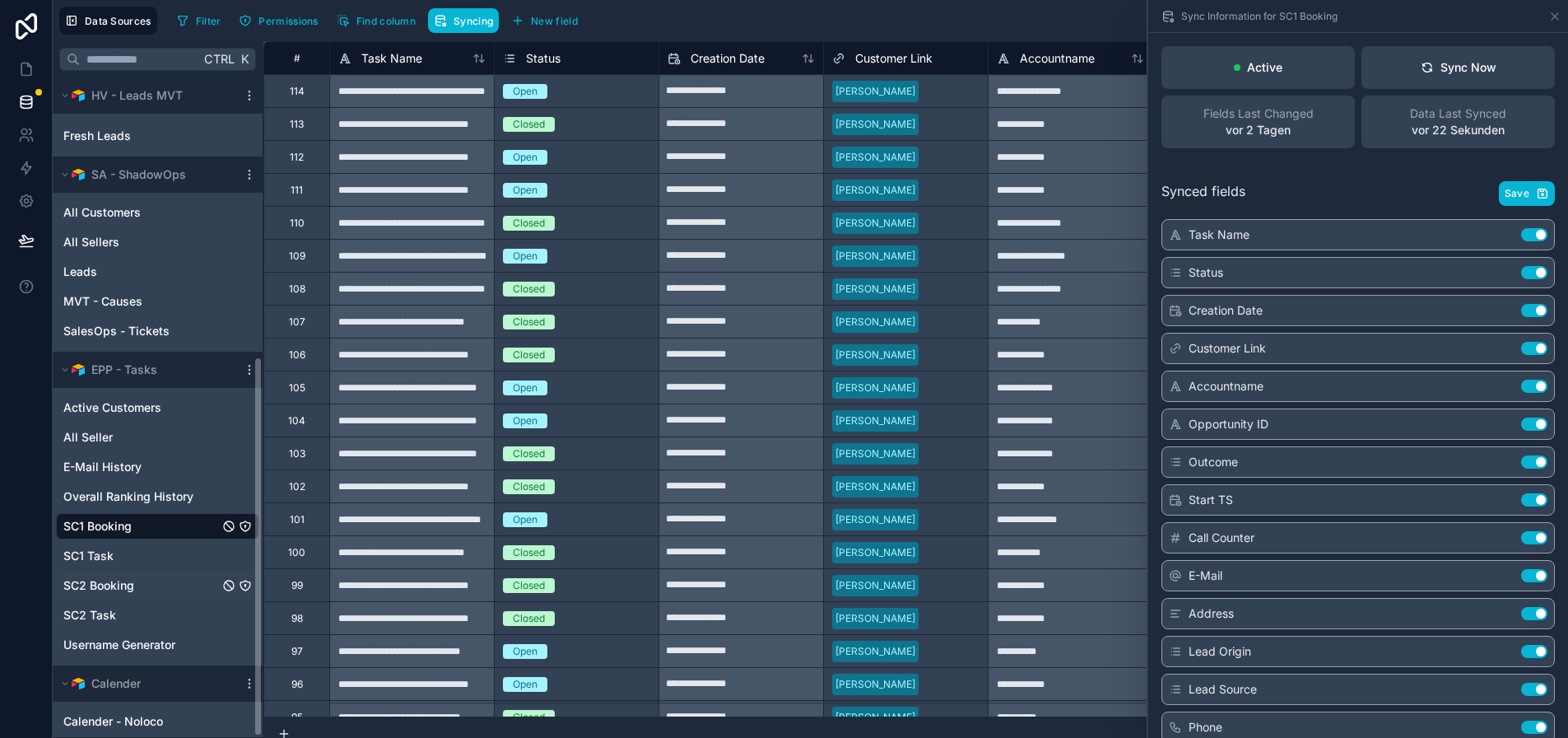
click at [135, 581] on div "SC2 Booking" at bounding box center [157, 585] width 203 height 26
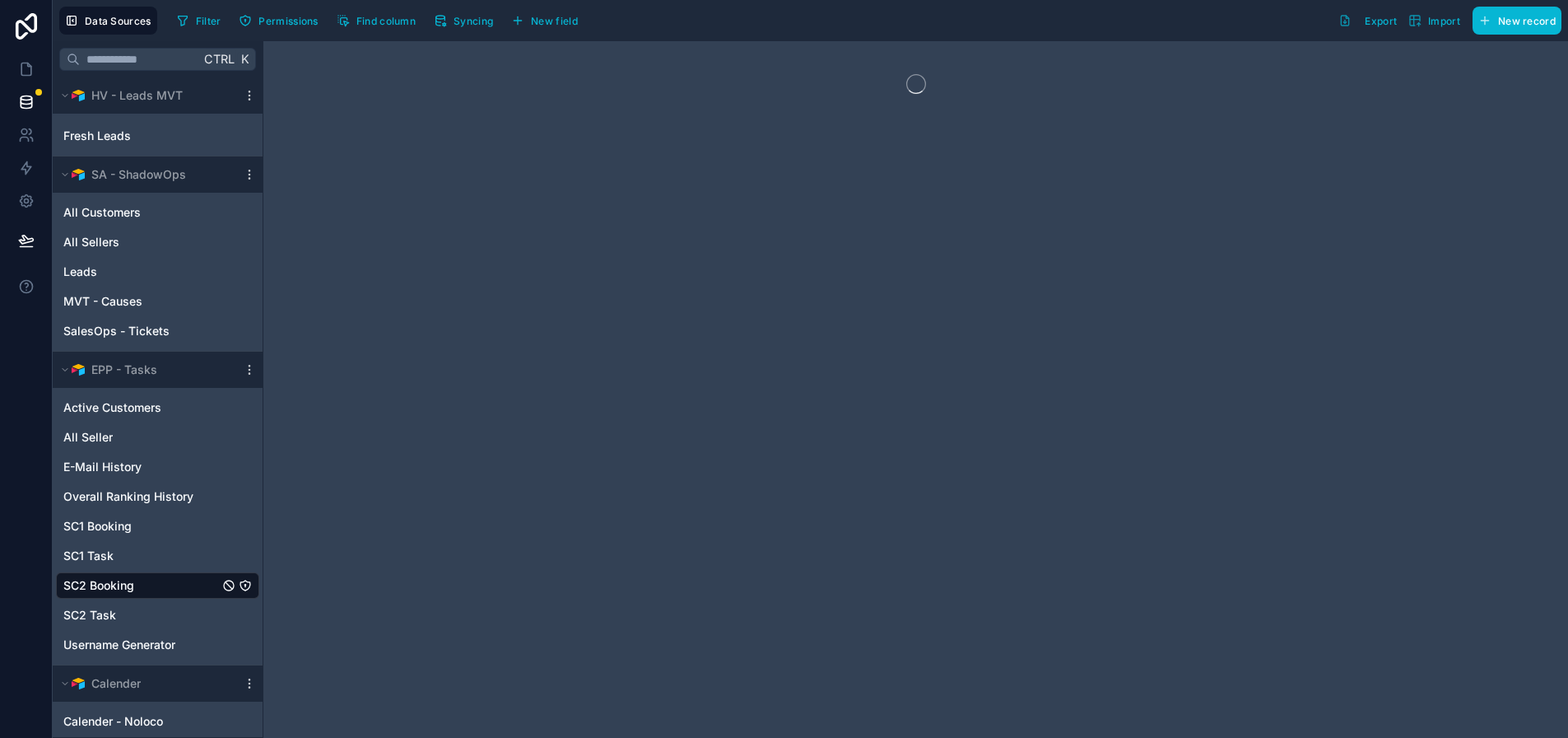
click at [467, 33] on div "Filter Permissions Find column Syncing New field" at bounding box center [381, 20] width 420 height 28
click at [470, 25] on span "Syncing" at bounding box center [473, 20] width 39 height 13
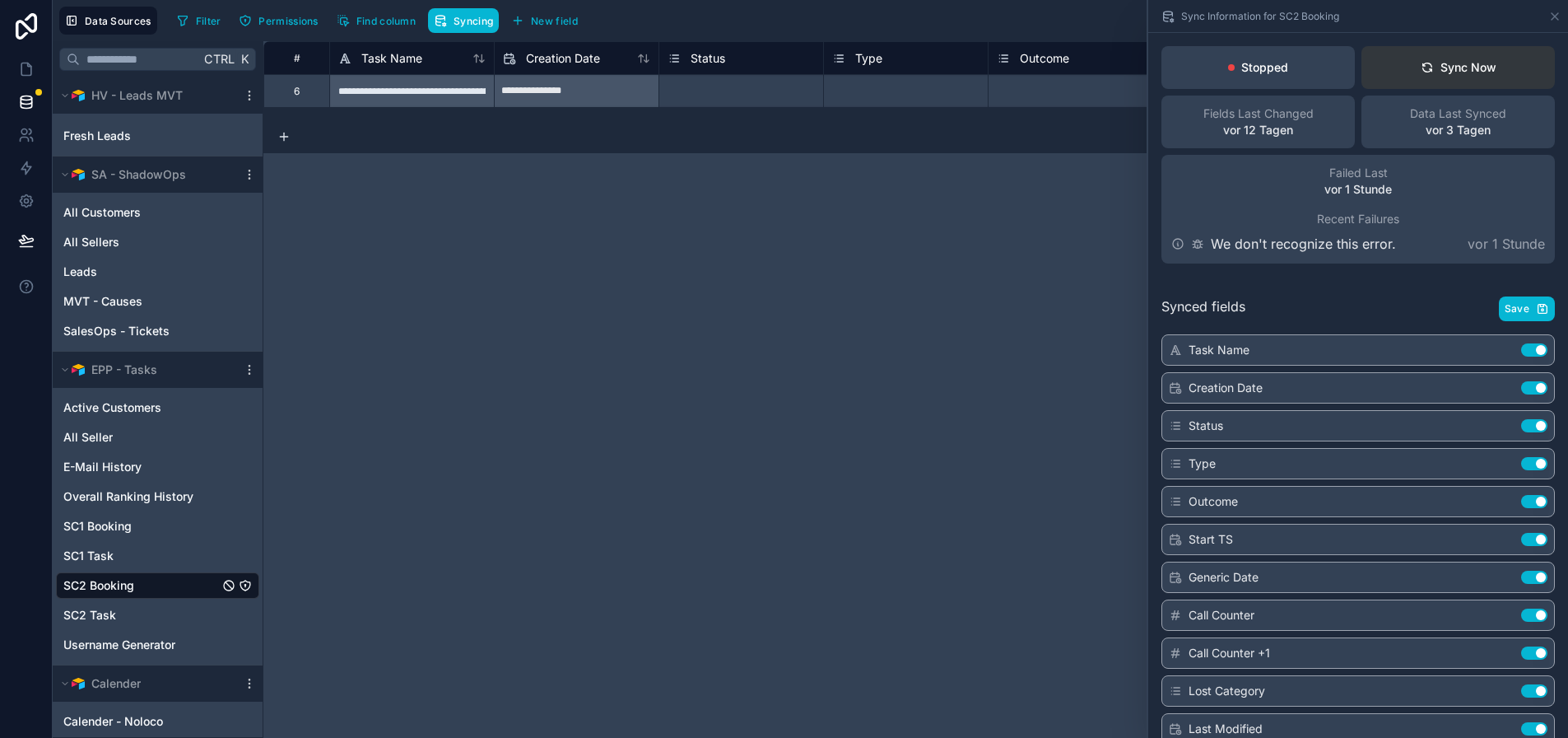
click at [1463, 65] on div "Sync Now" at bounding box center [1459, 67] width 76 height 17
click at [1448, 76] on button "Sync Now" at bounding box center [1458, 67] width 193 height 43
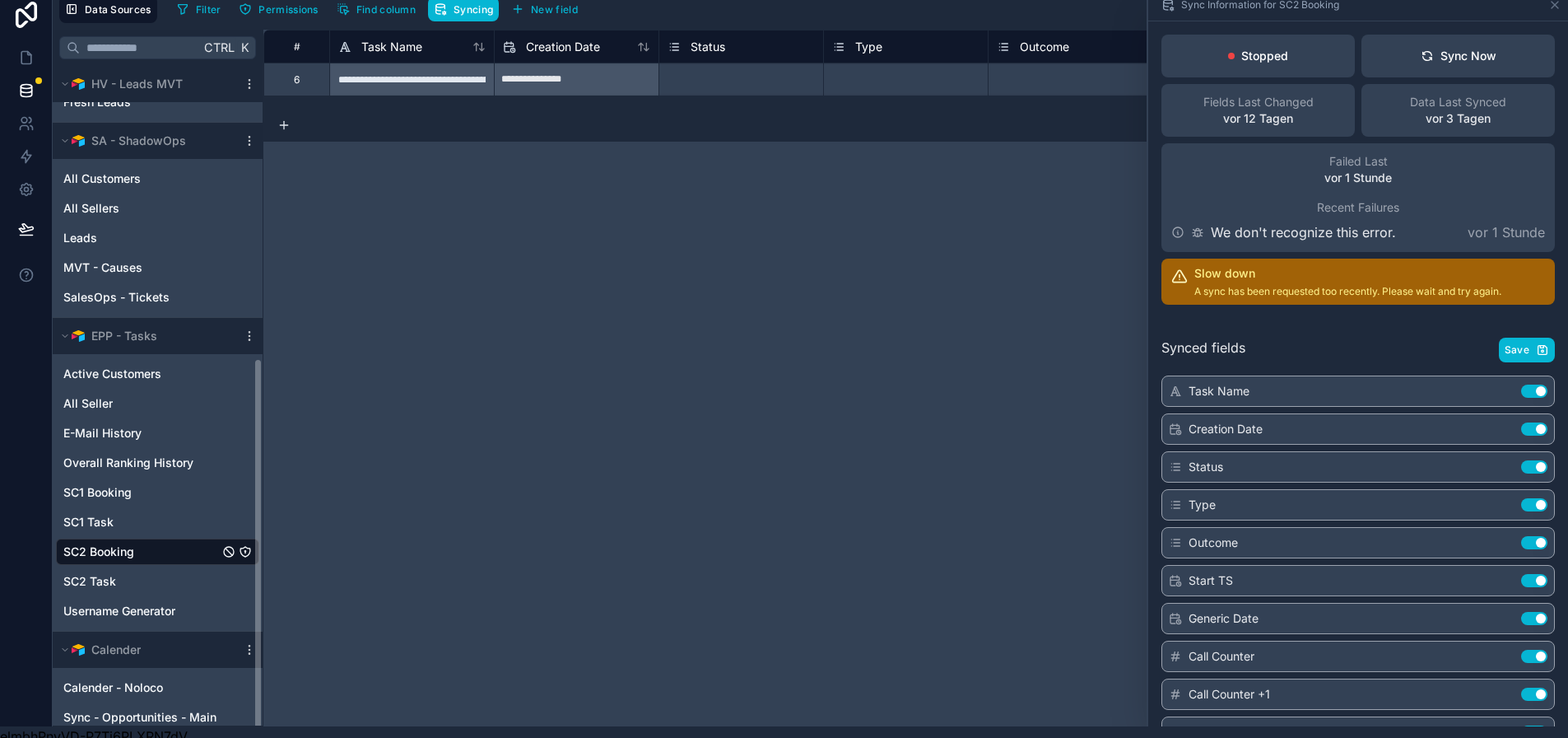
scroll to position [32, 0]
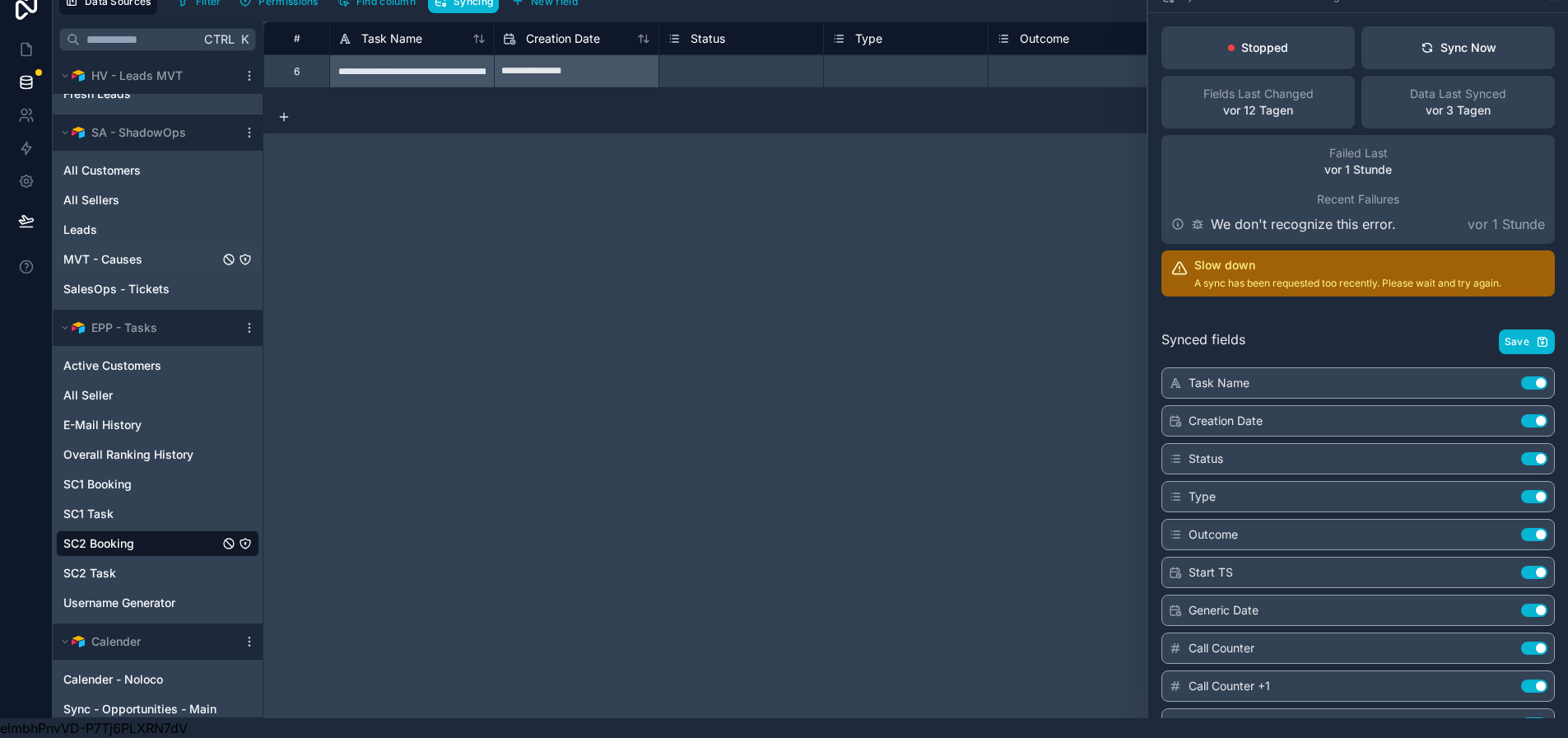
click at [139, 251] on span "MVT - Causes" at bounding box center [102, 259] width 79 height 17
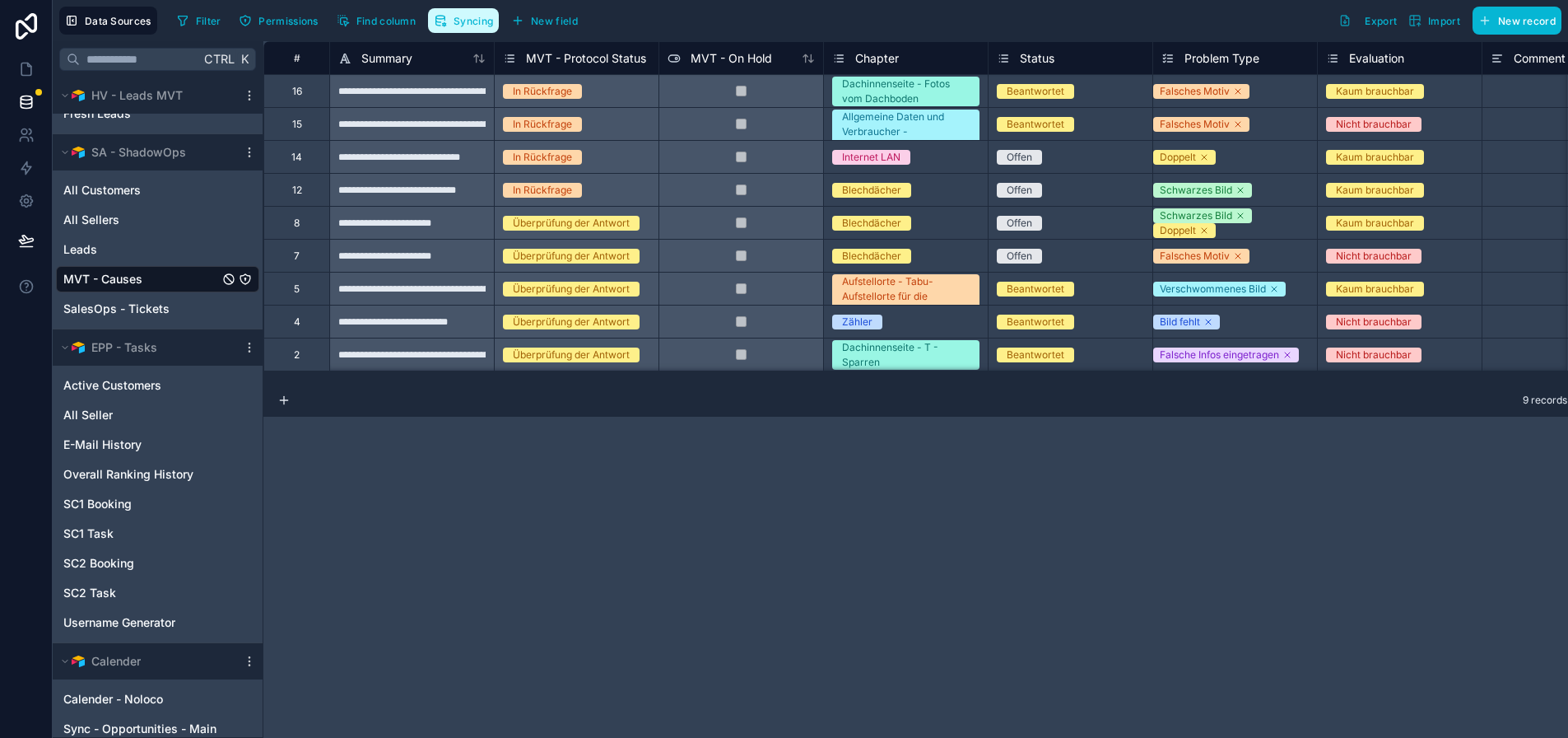
click at [463, 18] on span "Syncing" at bounding box center [473, 20] width 39 height 13
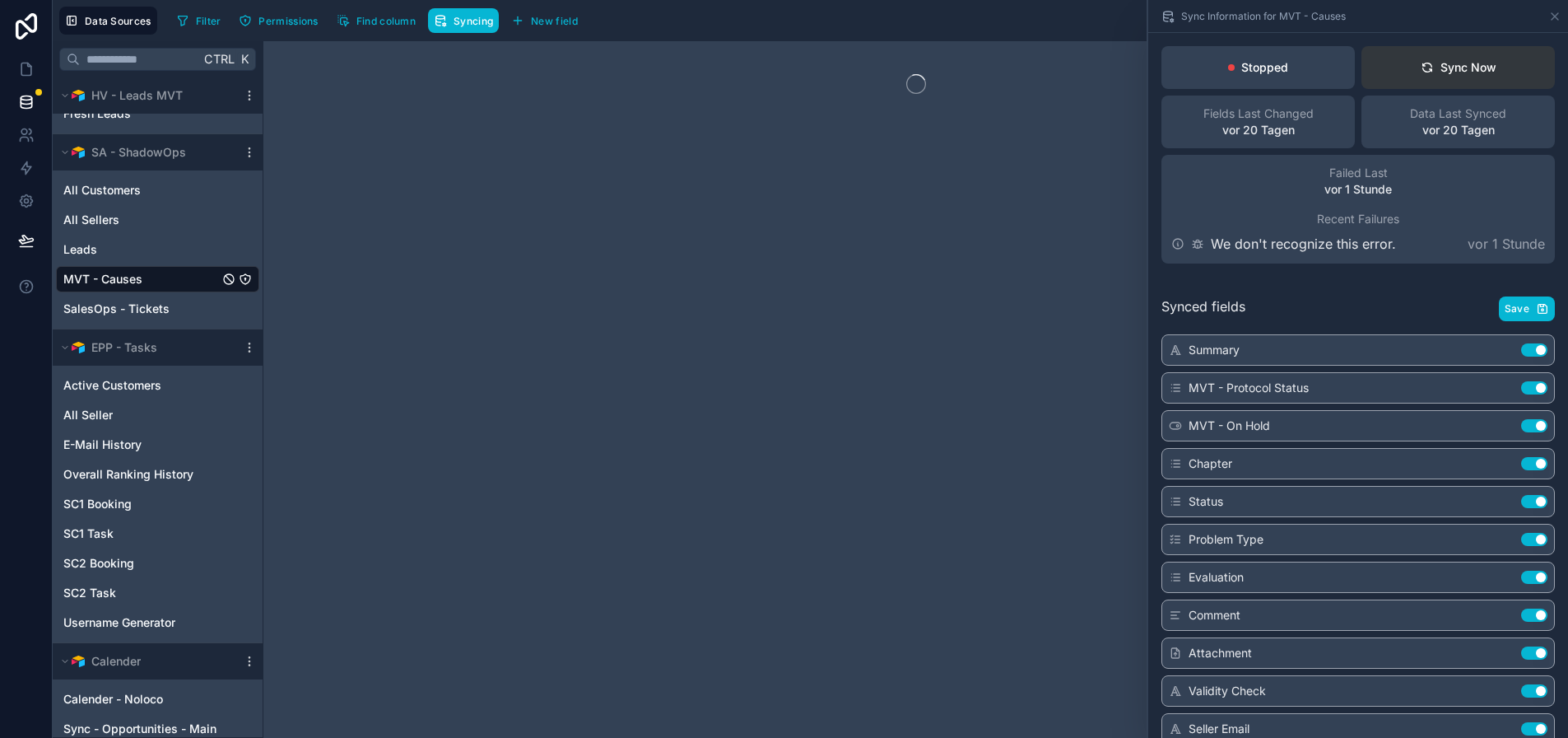
click at [1470, 60] on div "Sync Now" at bounding box center [1459, 67] width 76 height 17
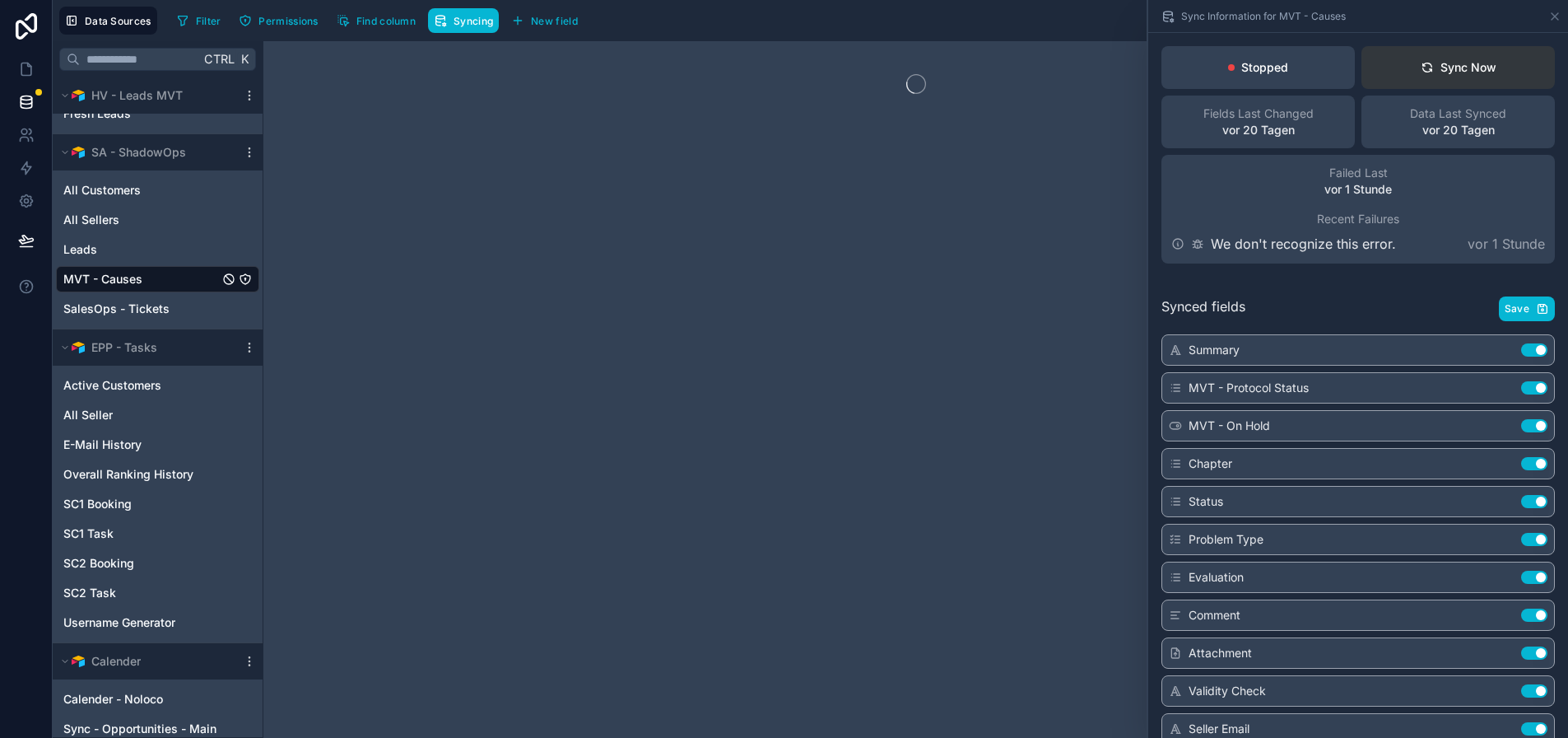
click at [1470, 60] on div "Sync Now" at bounding box center [1459, 67] width 76 height 17
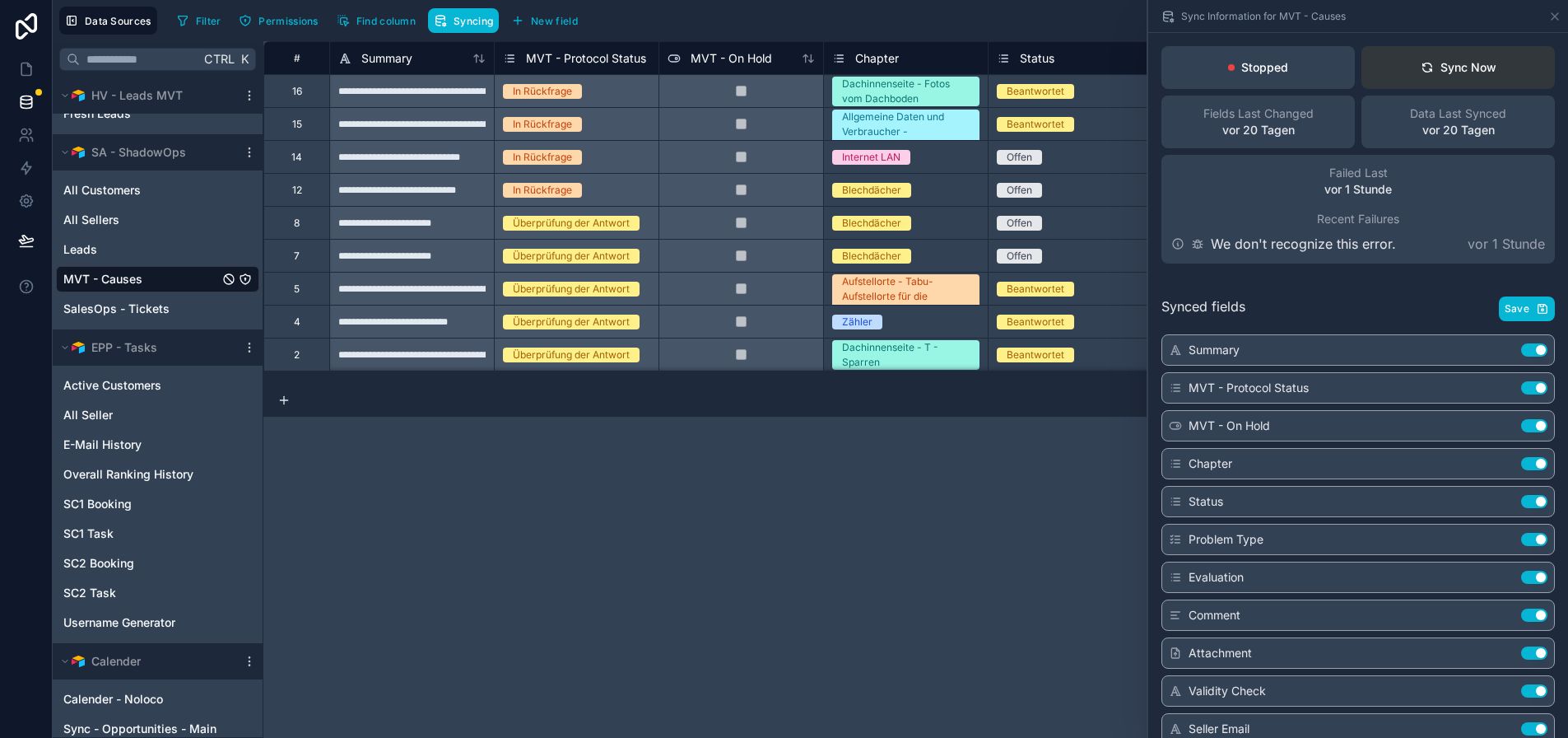
click at [1470, 60] on div "Sync Now" at bounding box center [1459, 67] width 76 height 17
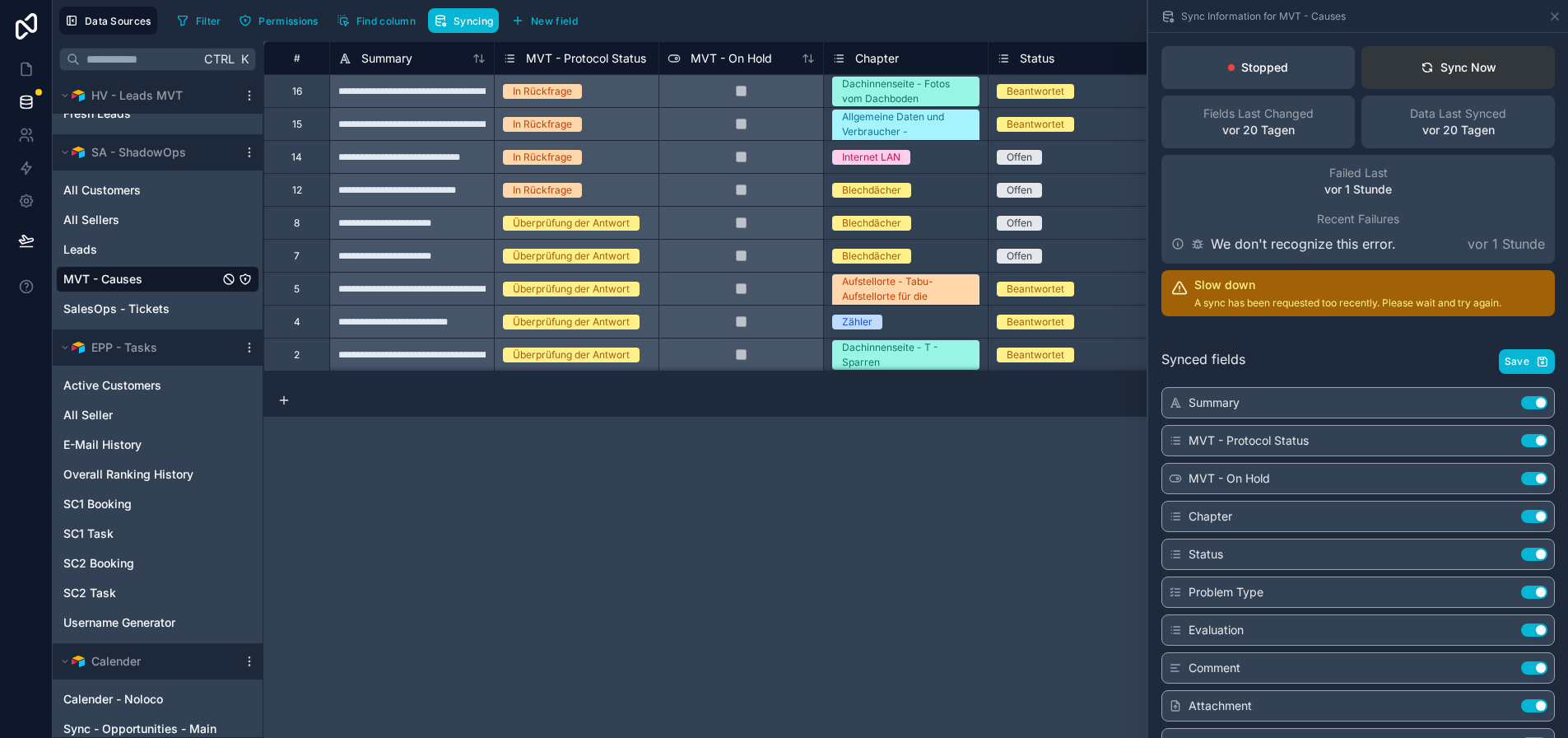
click at [1467, 53] on button "Sync Now" at bounding box center [1458, 67] width 193 height 43
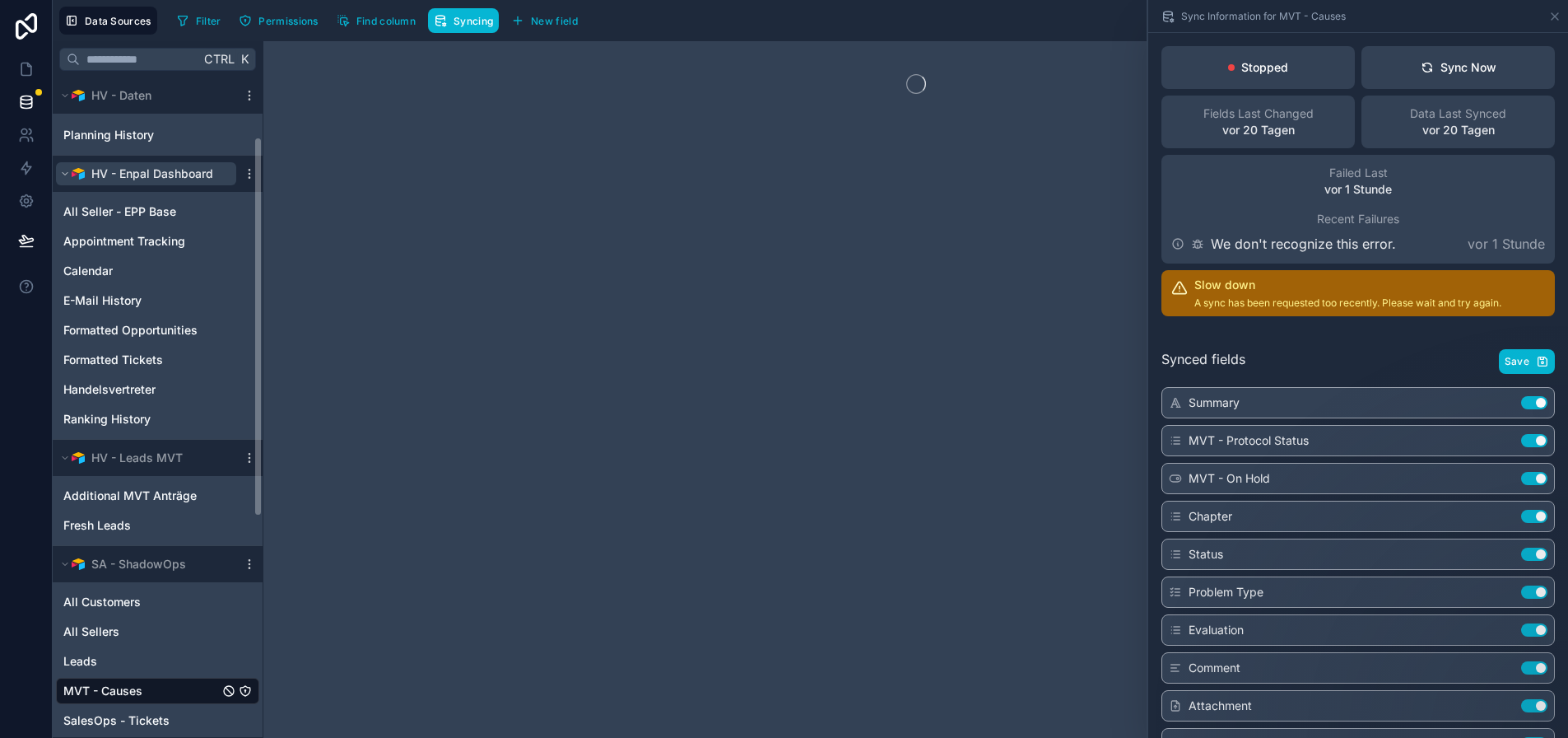
scroll to position [269, 0]
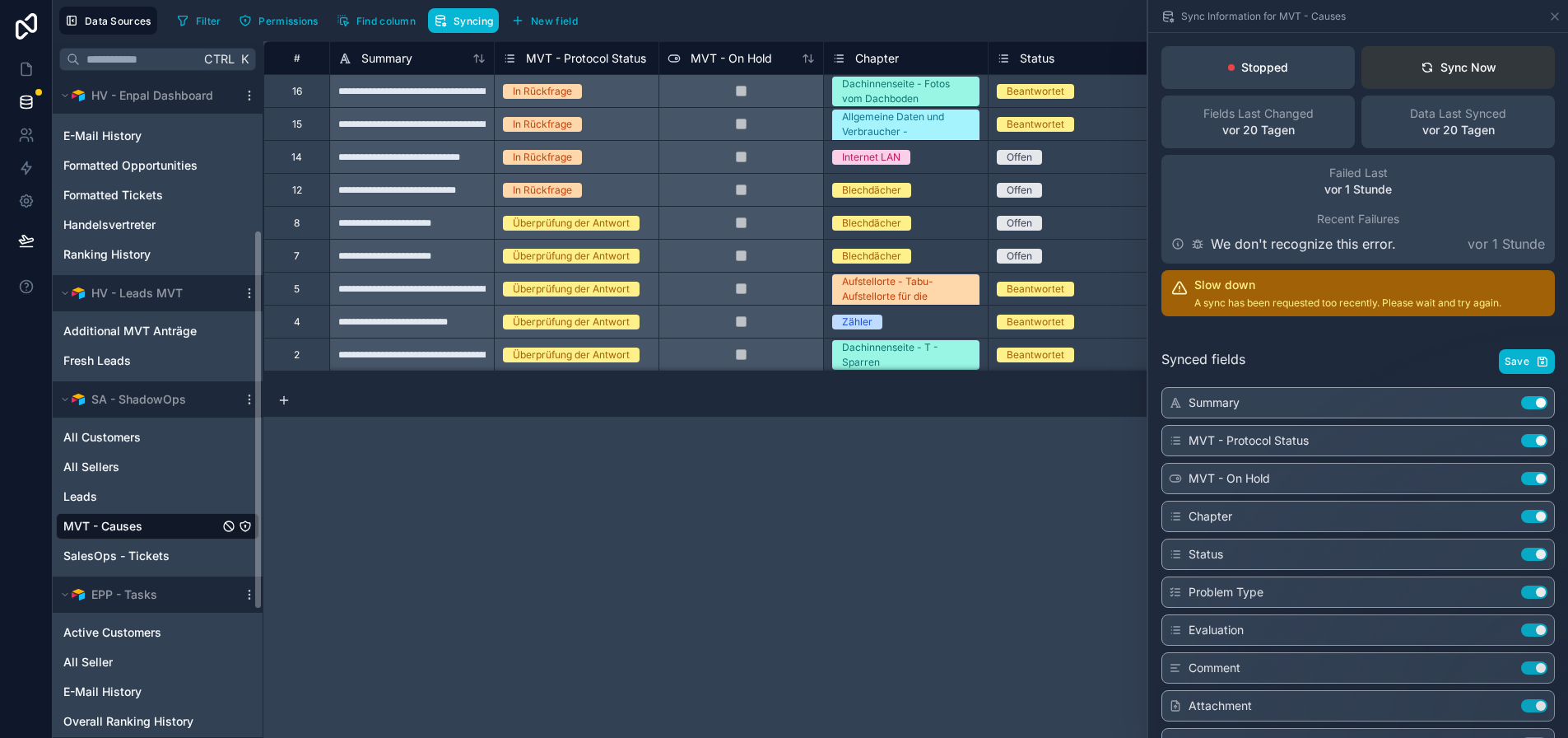
click at [1516, 76] on button "Sync Now" at bounding box center [1458, 67] width 193 height 43
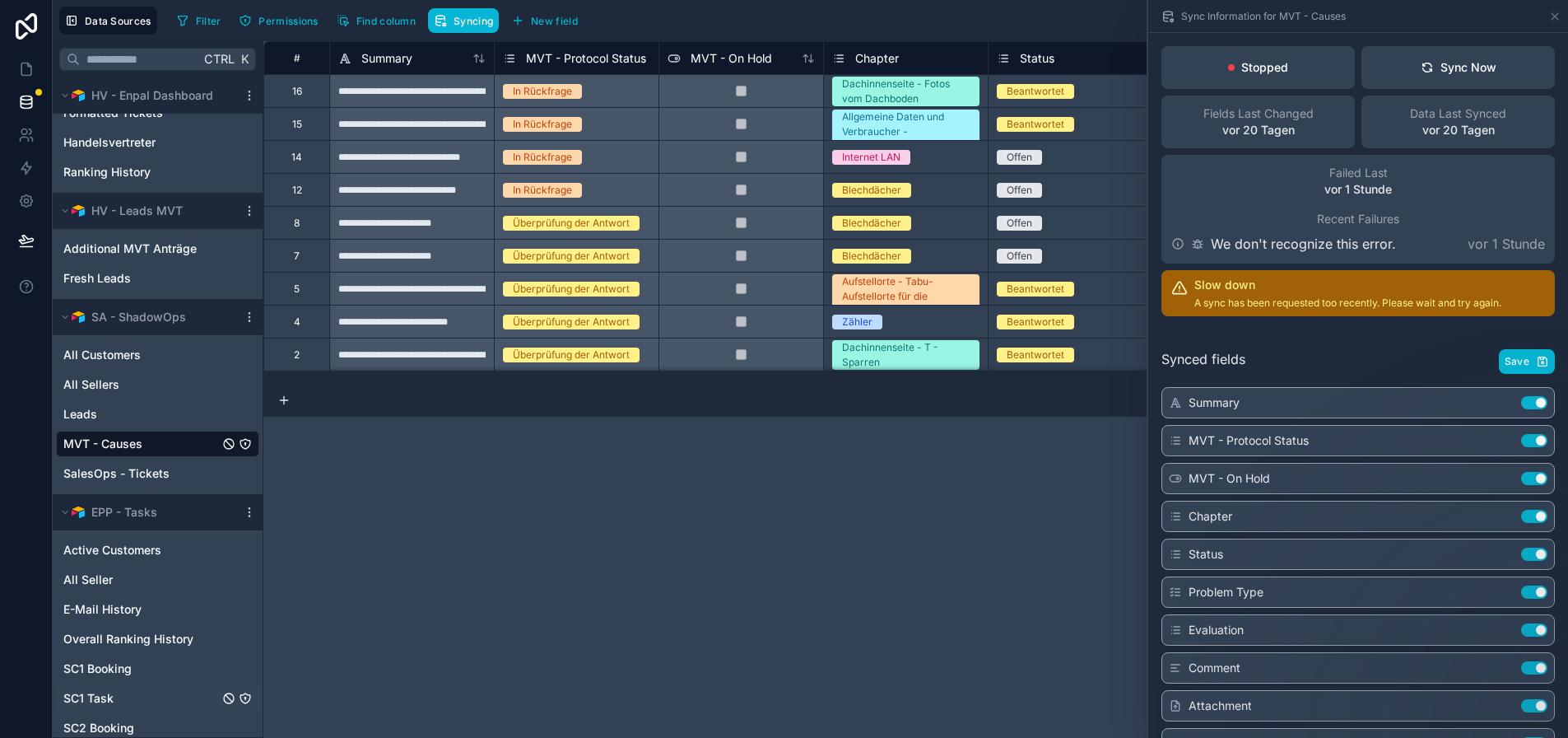
click at [121, 692] on div "SC1 Task" at bounding box center [157, 698] width 203 height 26
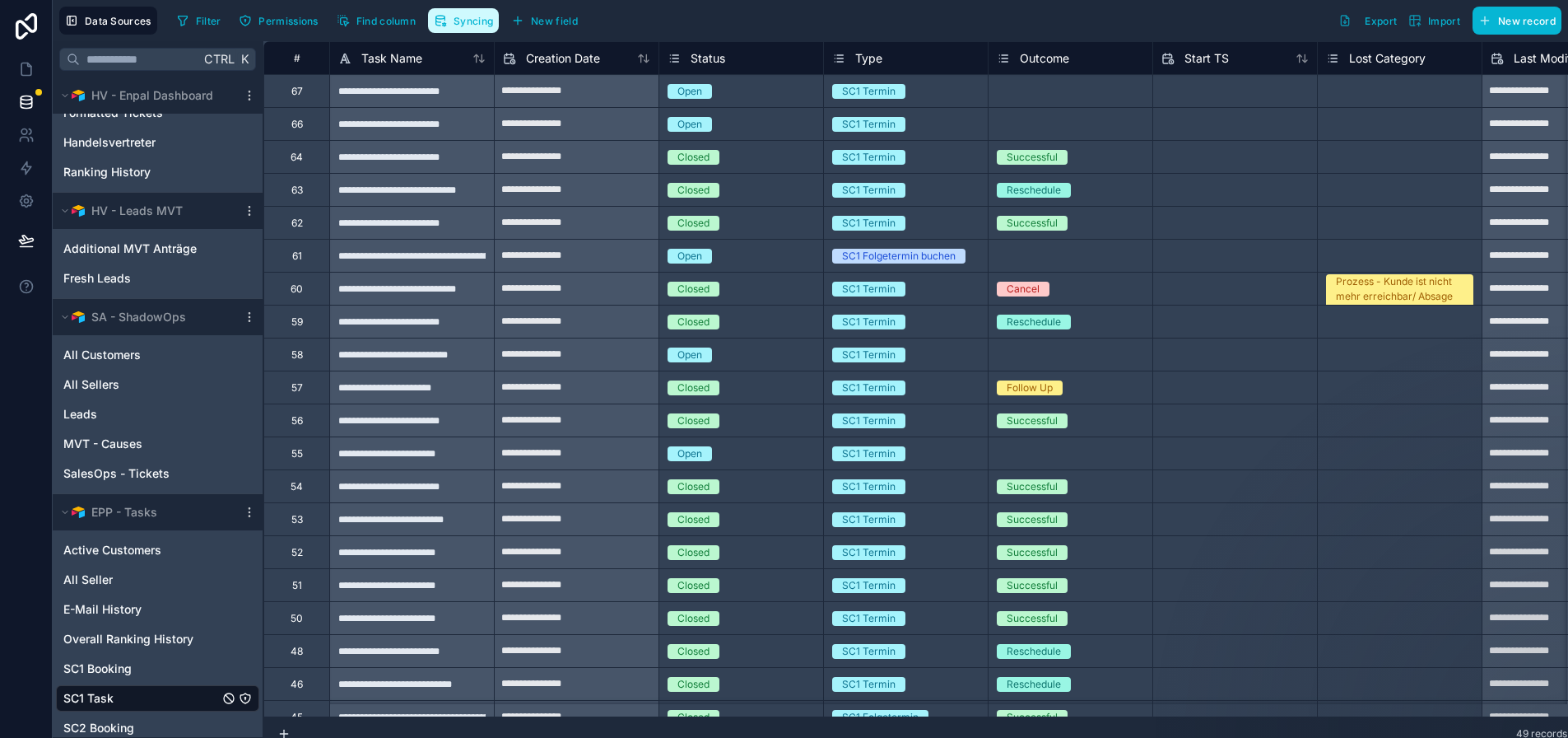
click at [478, 24] on span "Syncing" at bounding box center [473, 20] width 39 height 13
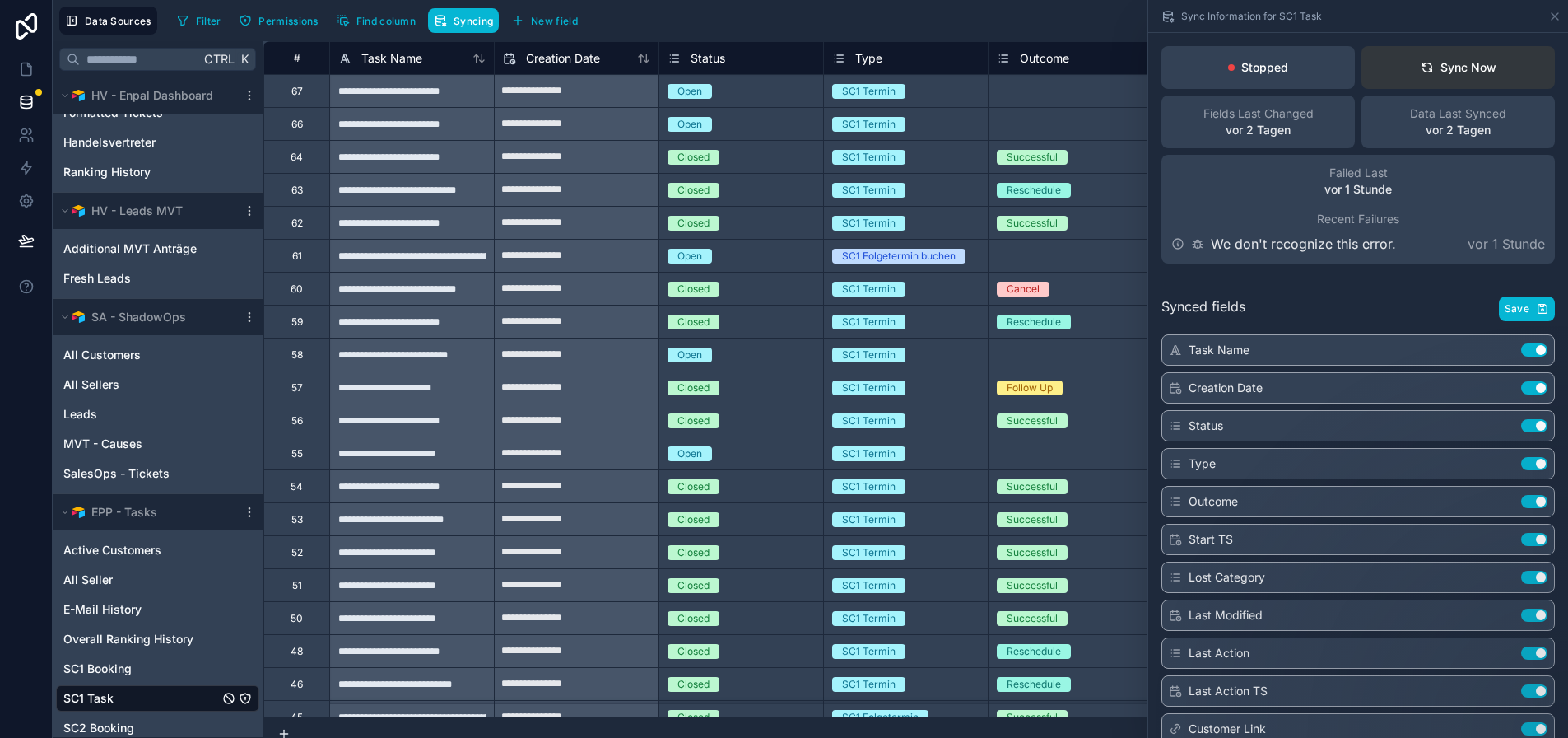
click at [1512, 60] on button "Sync Now" at bounding box center [1458, 67] width 193 height 43
click at [1474, 62] on div "Sync Now" at bounding box center [1459, 67] width 76 height 17
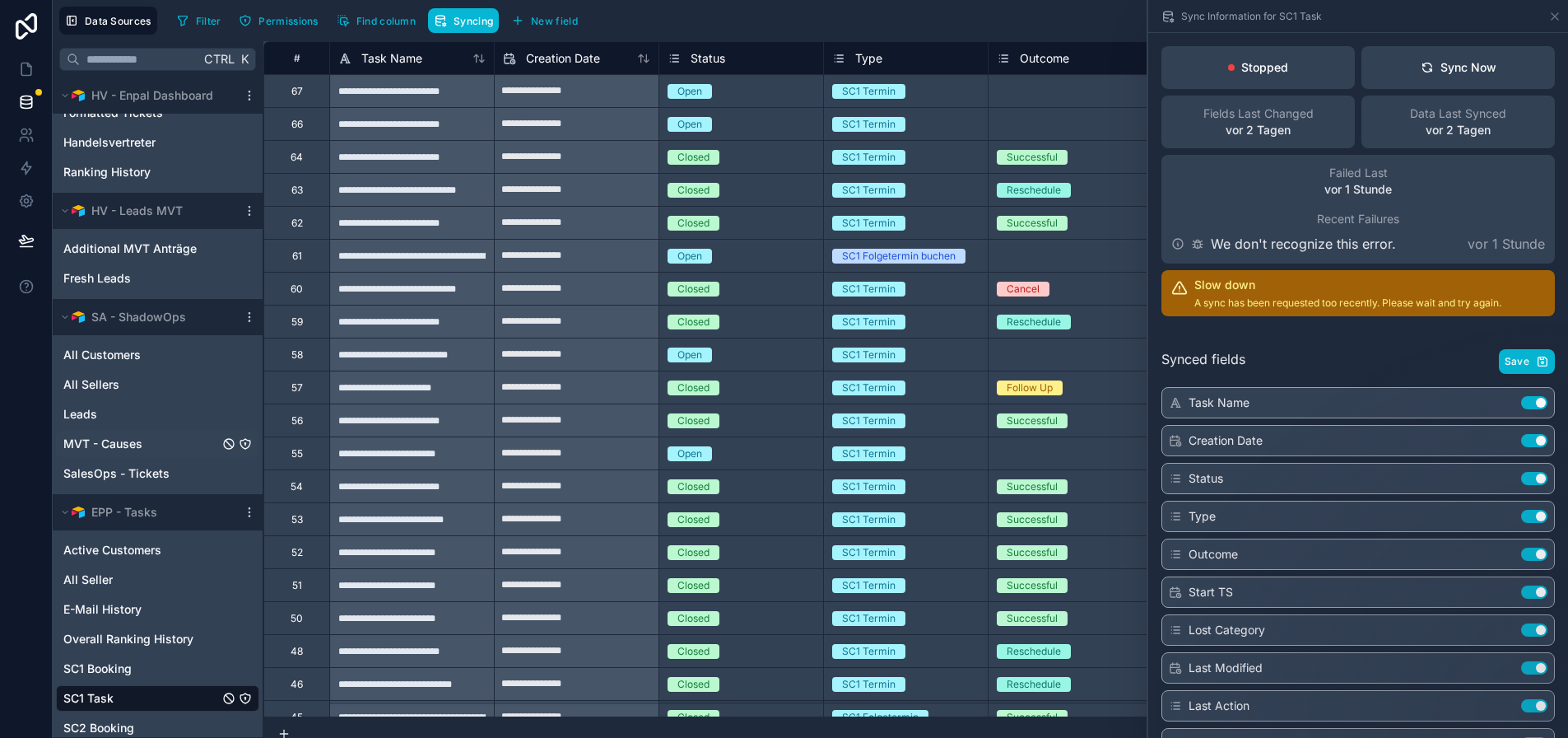
click at [146, 455] on div "MVT - Causes" at bounding box center [157, 443] width 203 height 26
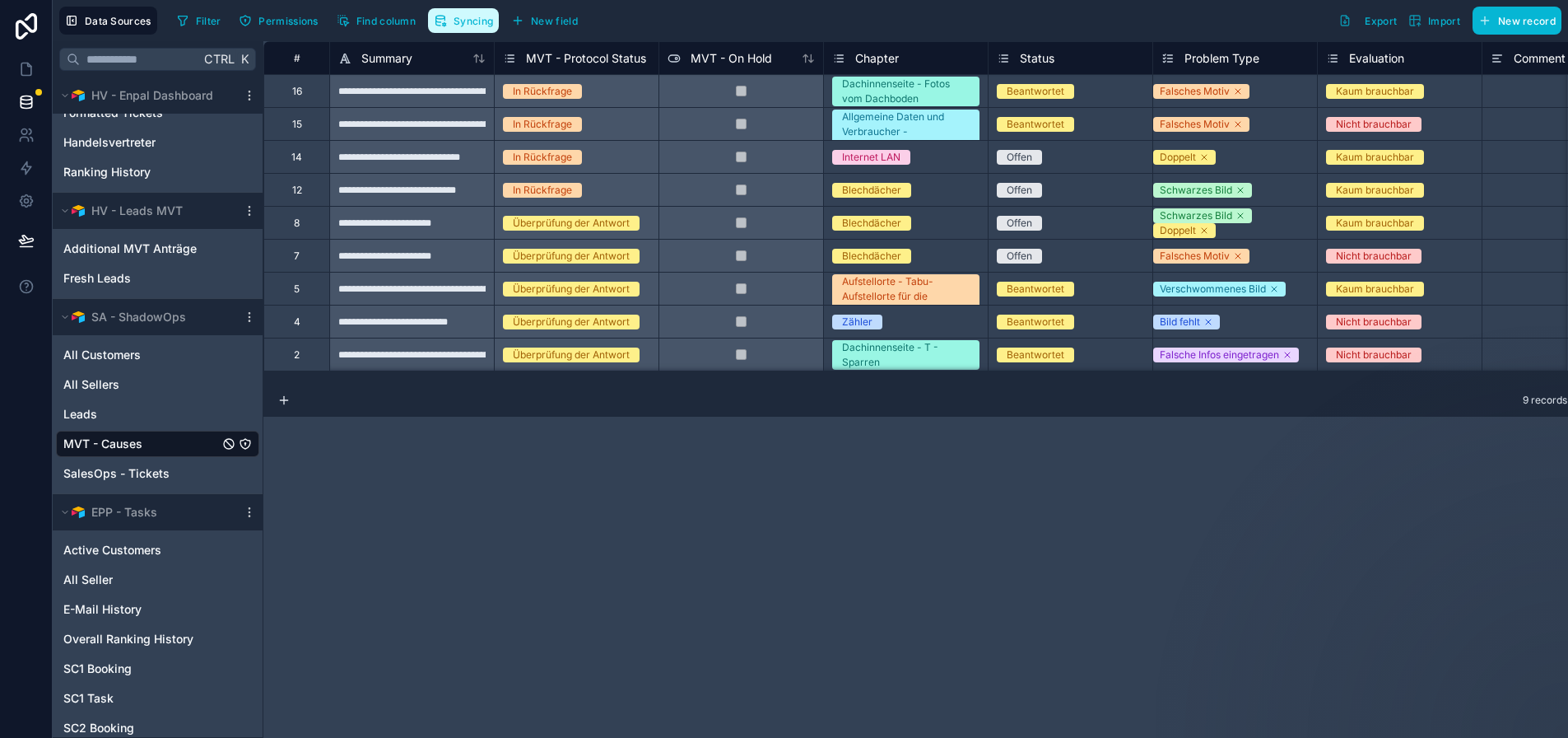
click at [469, 24] on span "Syncing" at bounding box center [473, 20] width 39 height 13
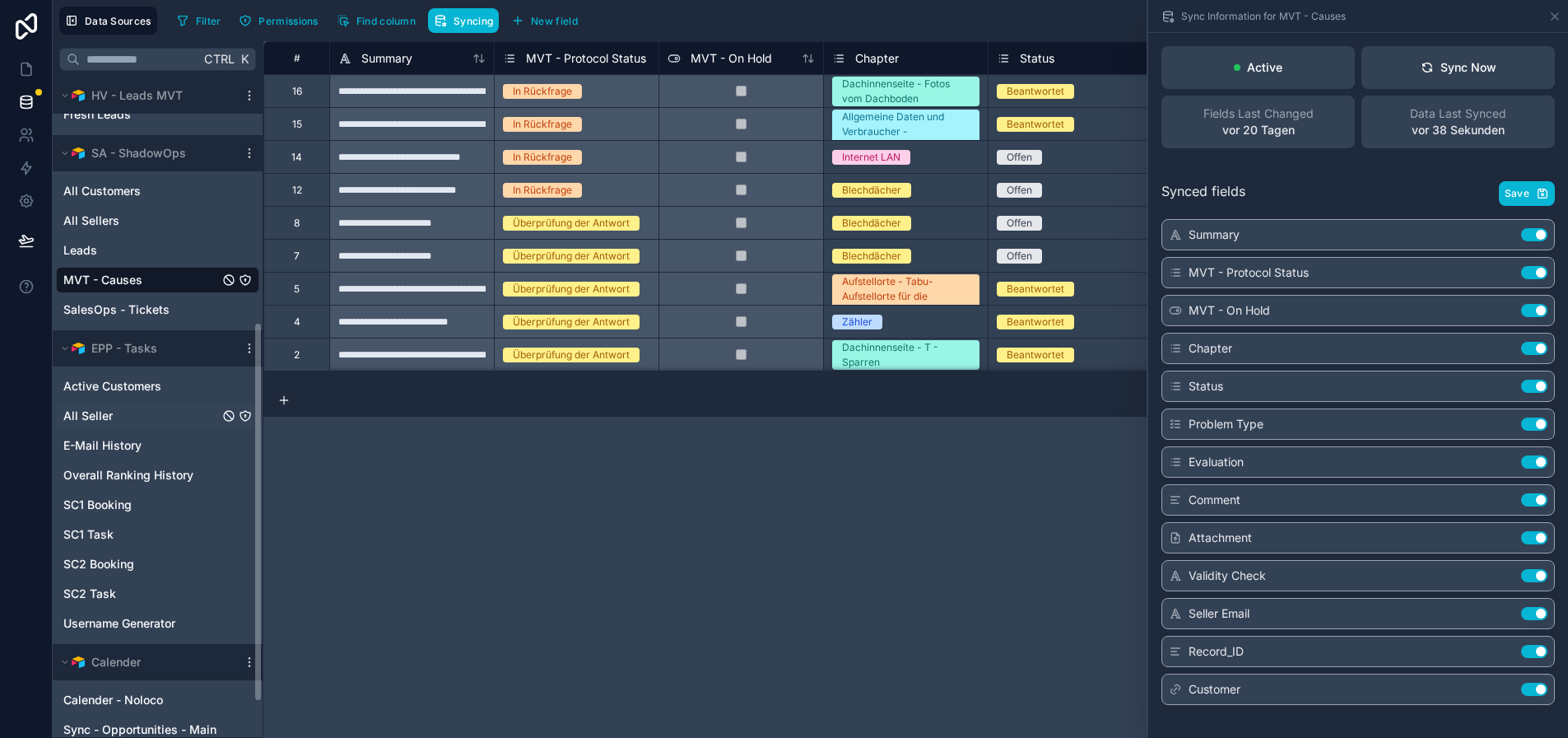
scroll to position [516, 0]
click at [155, 612] on div "Username Generator" at bounding box center [157, 622] width 203 height 26
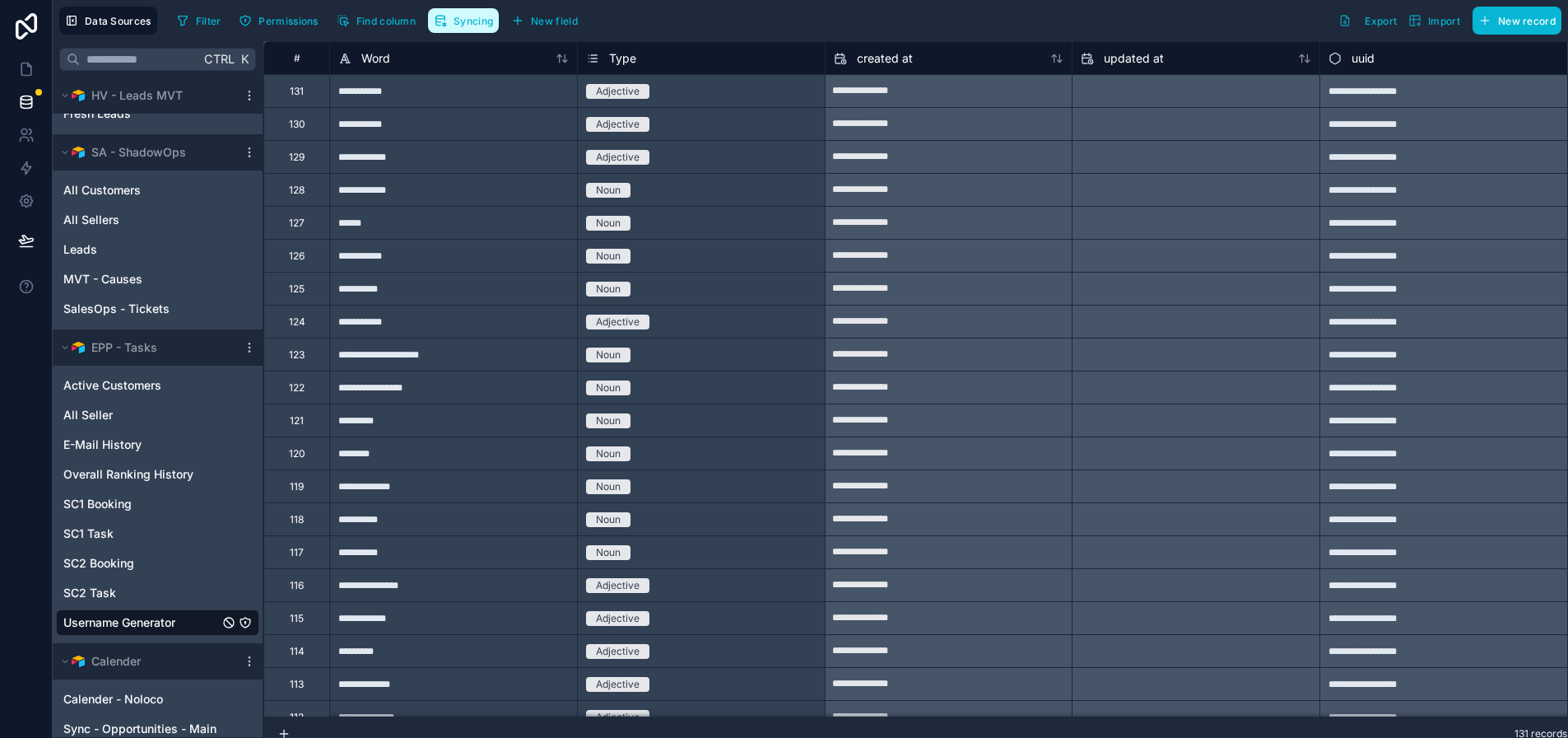
click at [464, 20] on span "Syncing" at bounding box center [473, 20] width 39 height 13
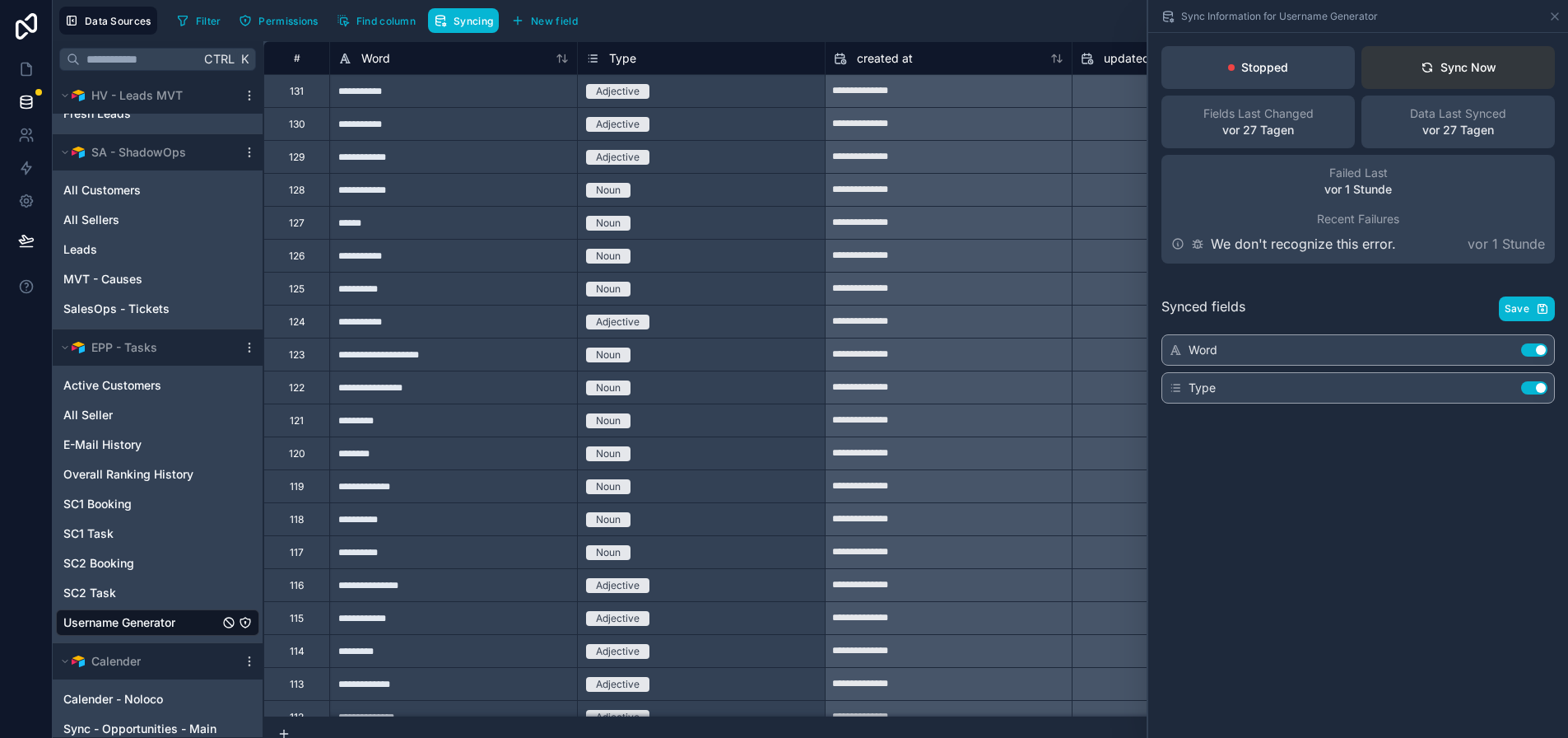
click at [1449, 65] on div "Sync Now" at bounding box center [1459, 67] width 76 height 17
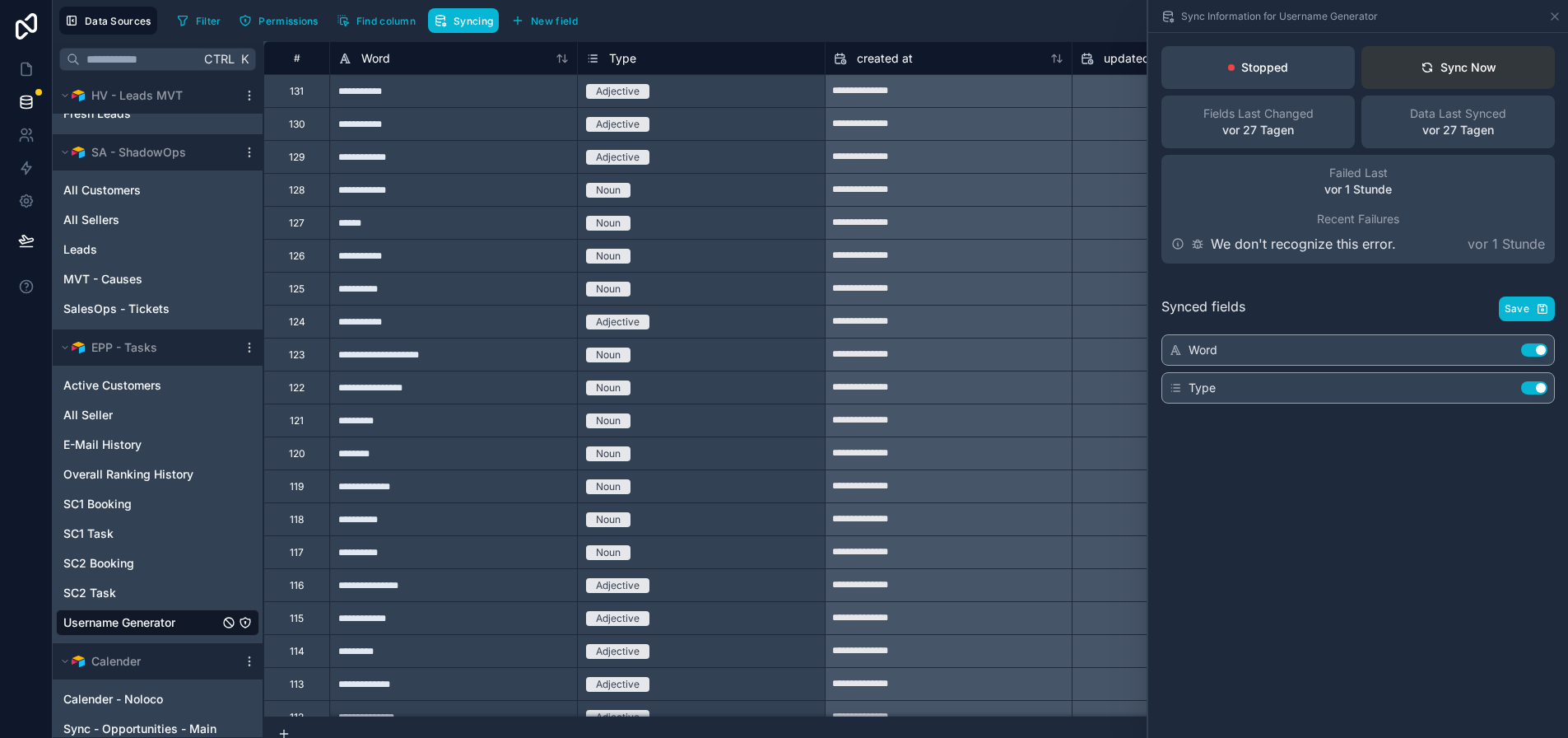
click at [1449, 65] on div "Sync Now" at bounding box center [1459, 67] width 76 height 17
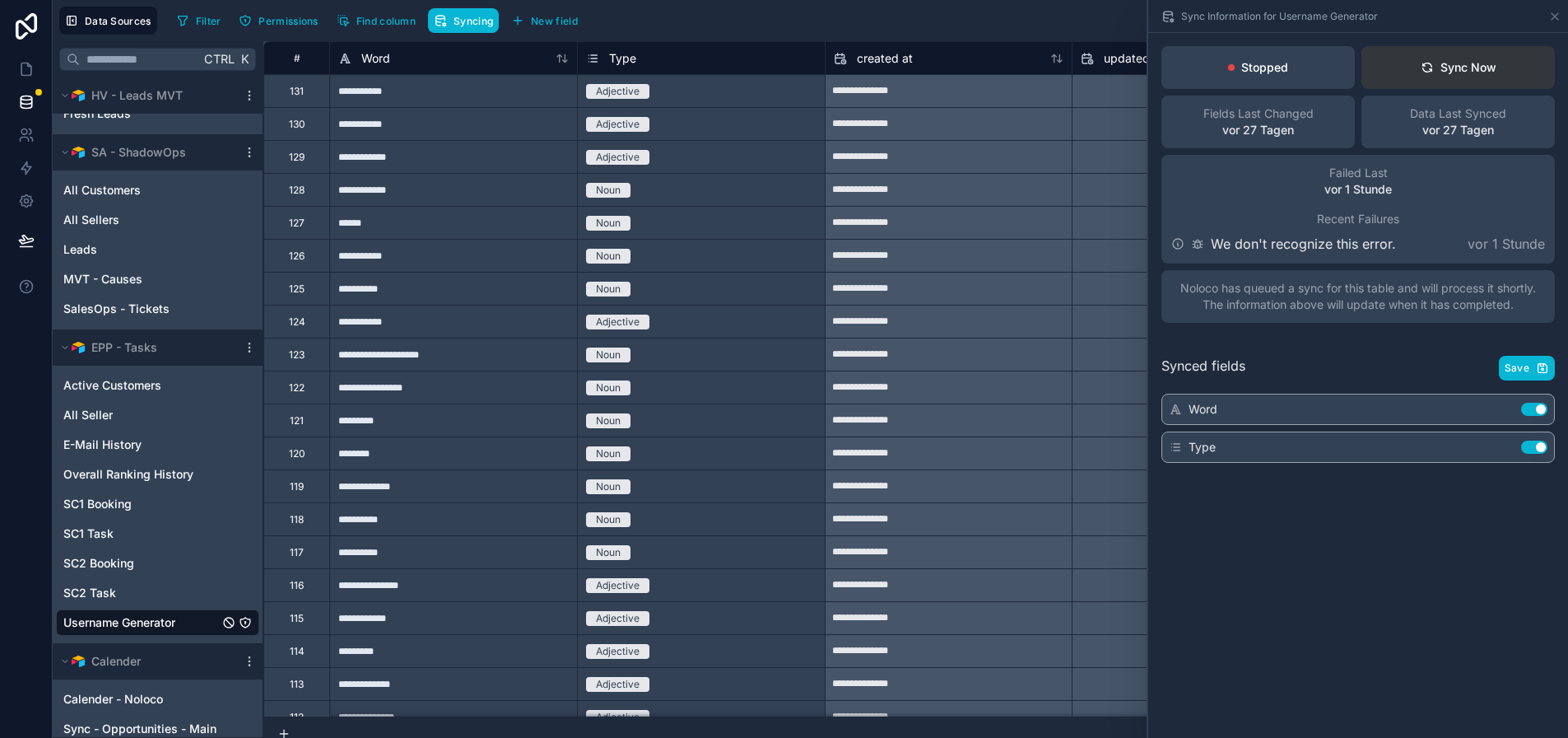
click at [1449, 65] on div "Sync Now" at bounding box center [1459, 67] width 76 height 17
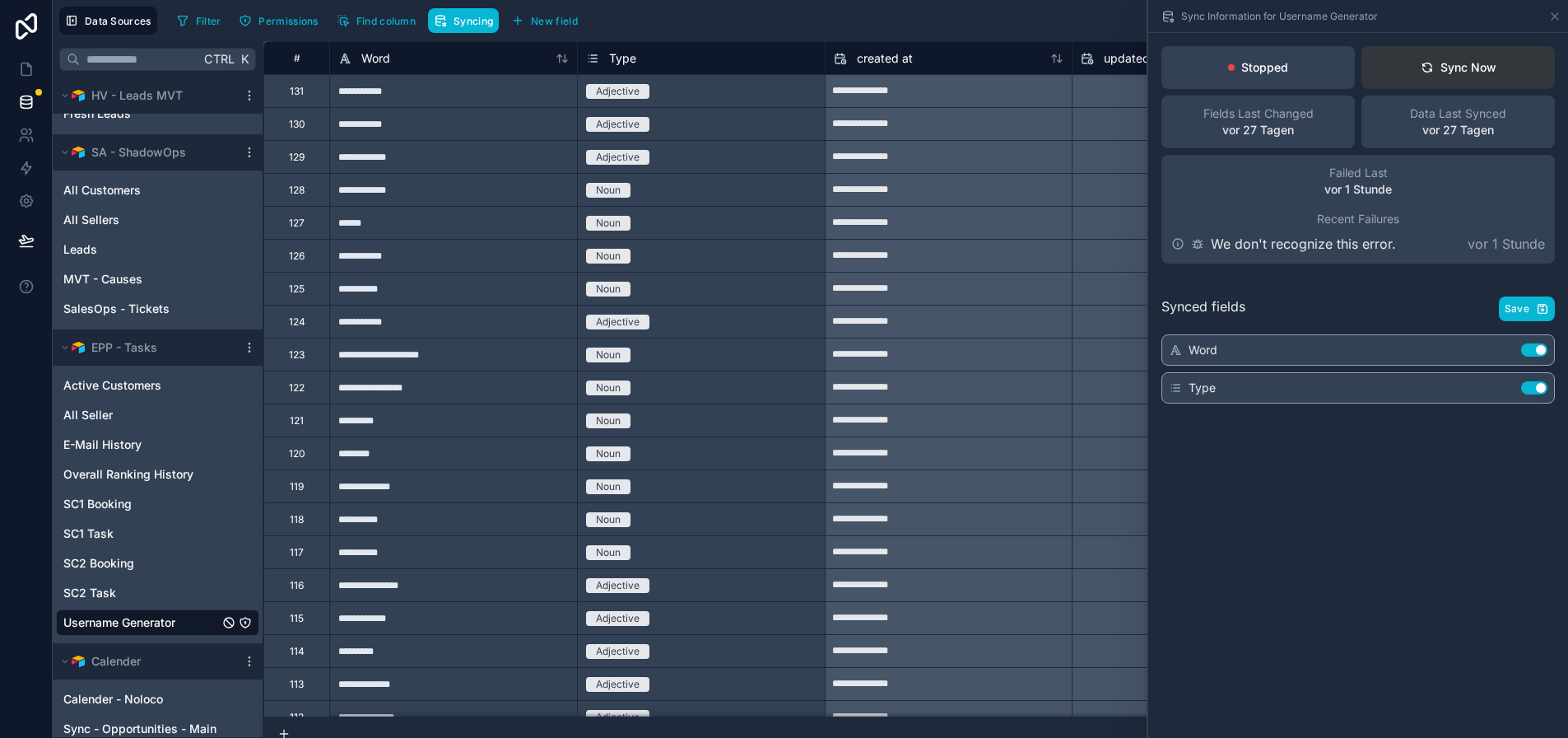
click at [1449, 65] on div "Sync Now" at bounding box center [1459, 67] width 76 height 17
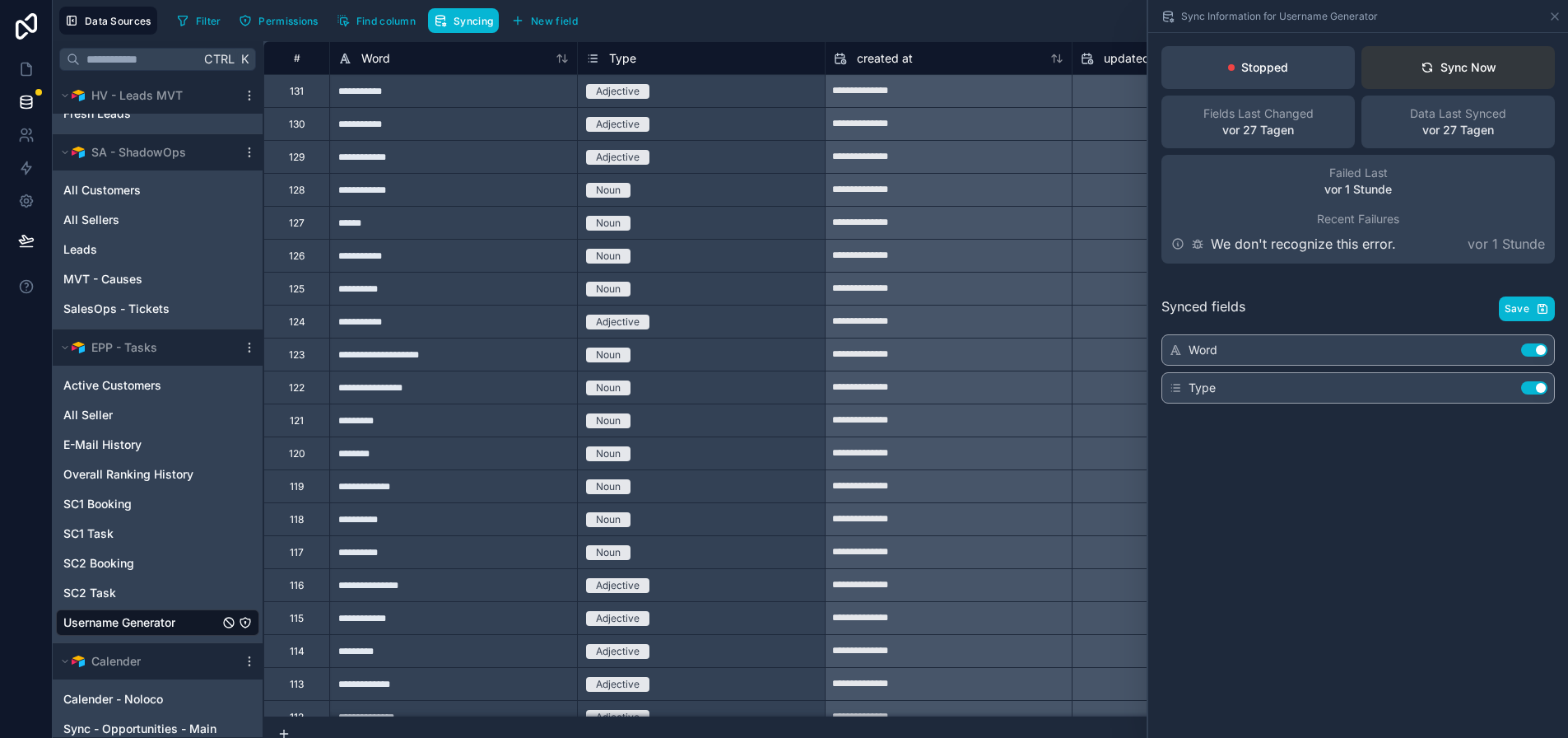
click at [1434, 62] on icon at bounding box center [1427, 66] width 13 height 13
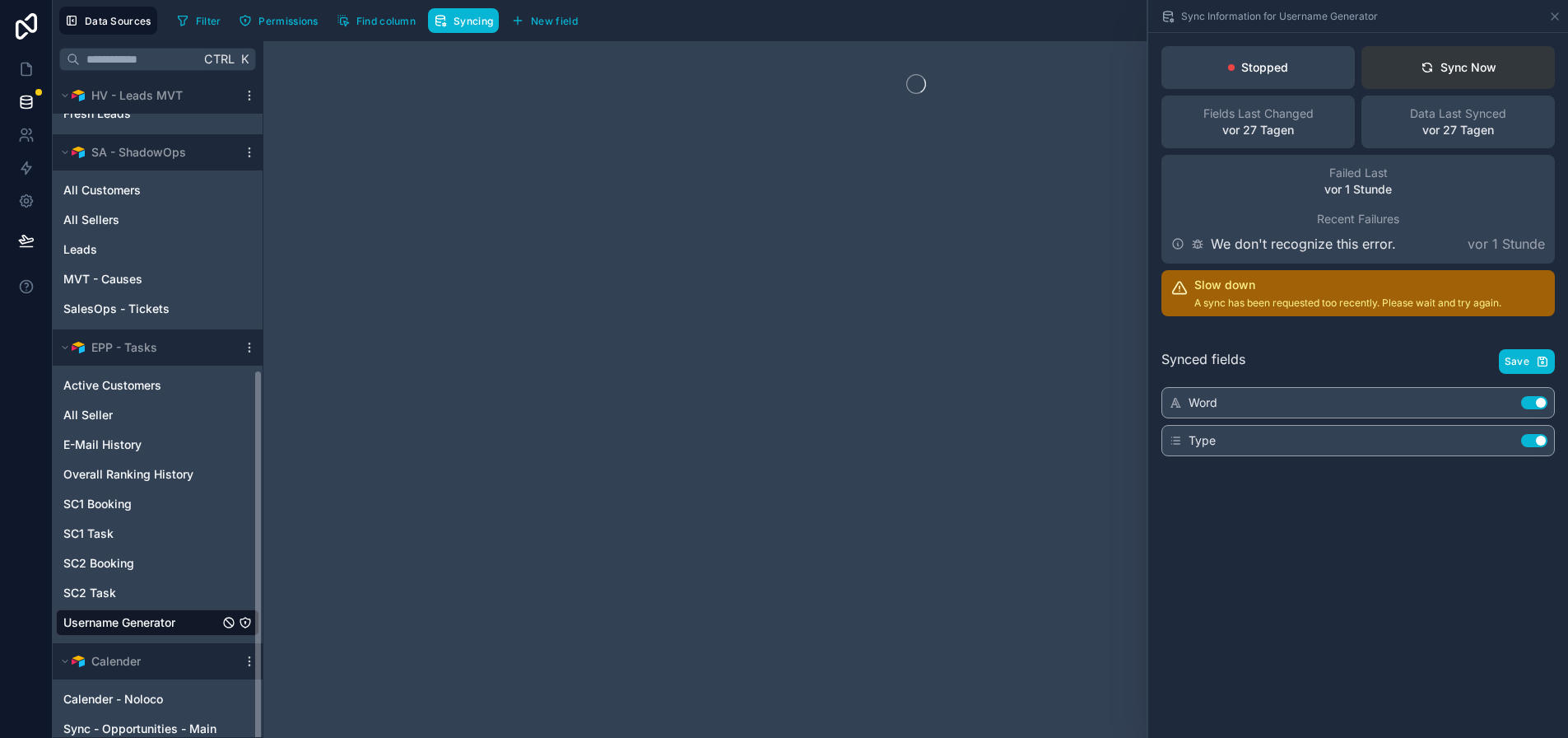
click at [1453, 80] on button "Sync Now" at bounding box center [1458, 67] width 193 height 43
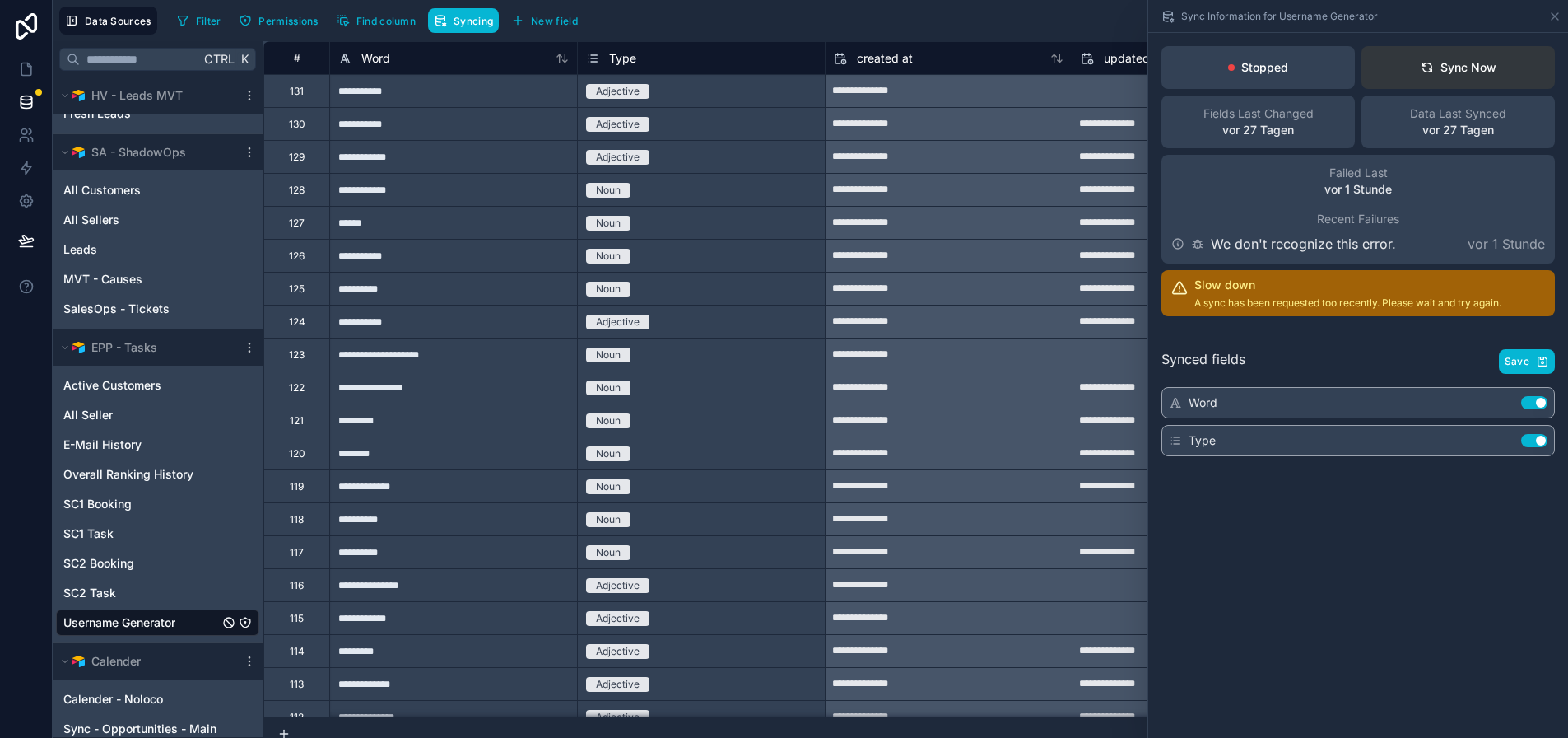
click at [1461, 69] on div "Sync Now" at bounding box center [1459, 67] width 76 height 17
drag, startPoint x: 134, startPoint y: 413, endPoint x: 157, endPoint y: 407, distance: 23.8
click at [134, 413] on div "All Seller" at bounding box center [157, 415] width 203 height 26
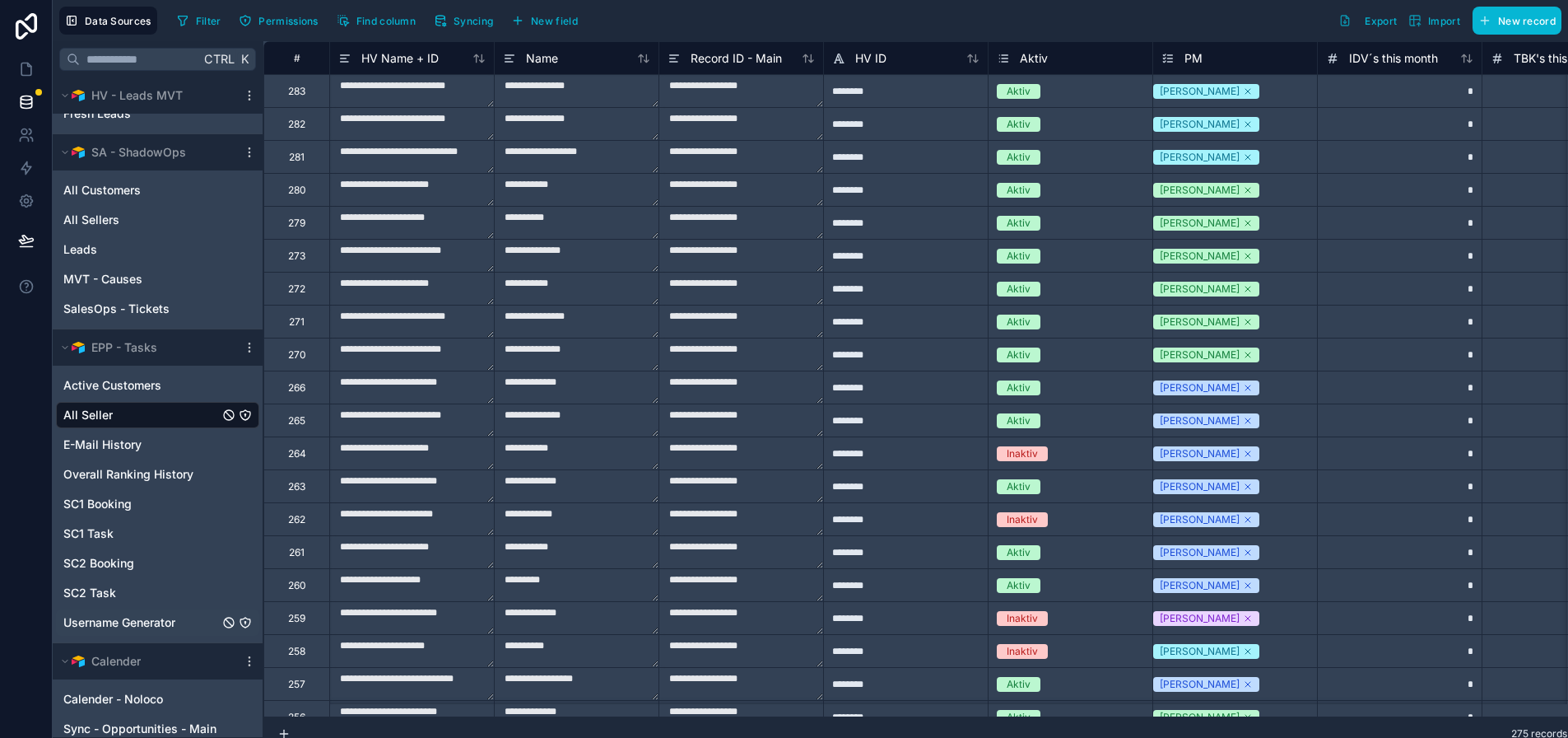
click at [128, 618] on span "Username Generator" at bounding box center [119, 622] width 112 height 17
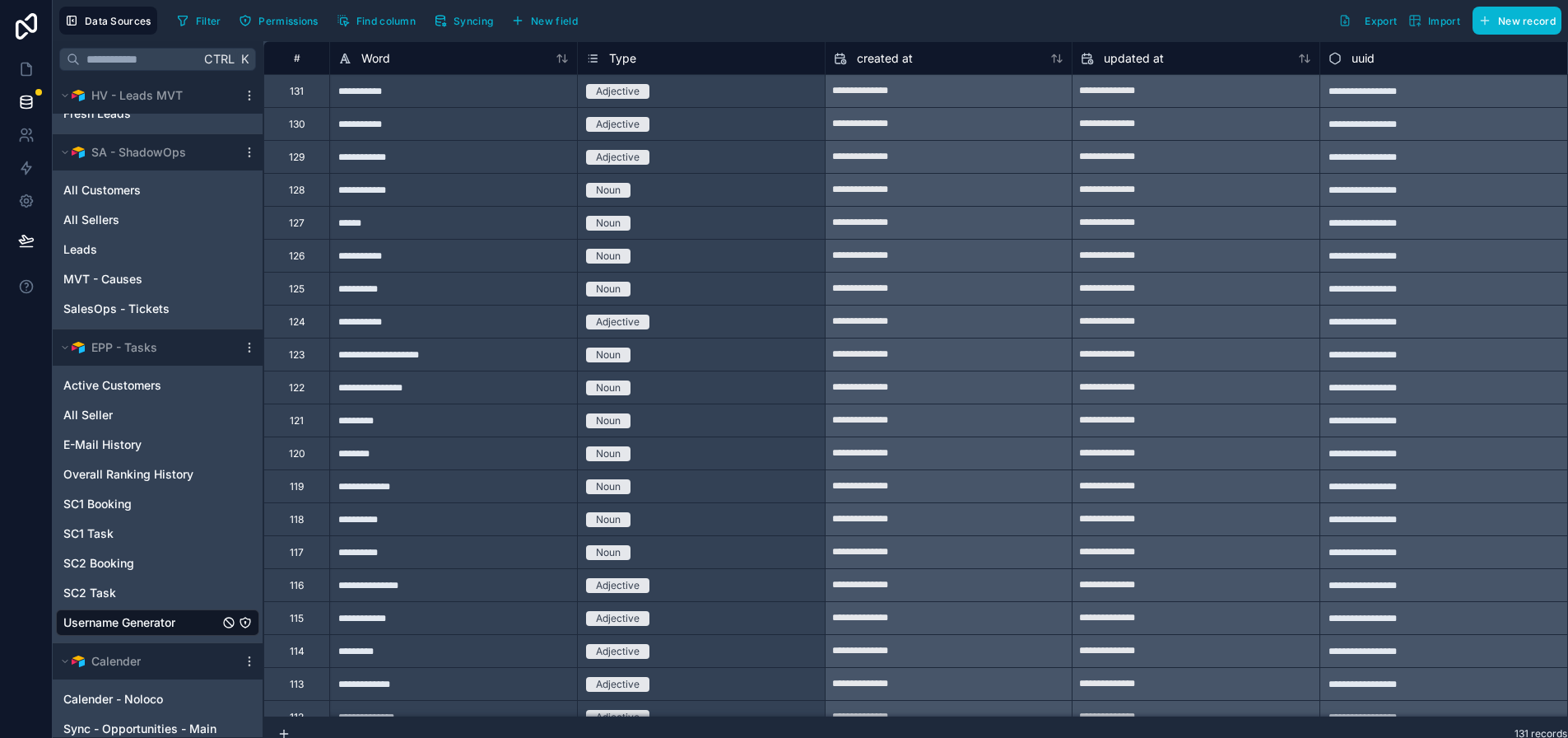
click at [472, 39] on div "Data Sources Filter Permissions Find column Syncing New field Export Import New…" at bounding box center [810, 20] width 1515 height 41
click at [478, 30] on button "Syncing" at bounding box center [463, 20] width 71 height 24
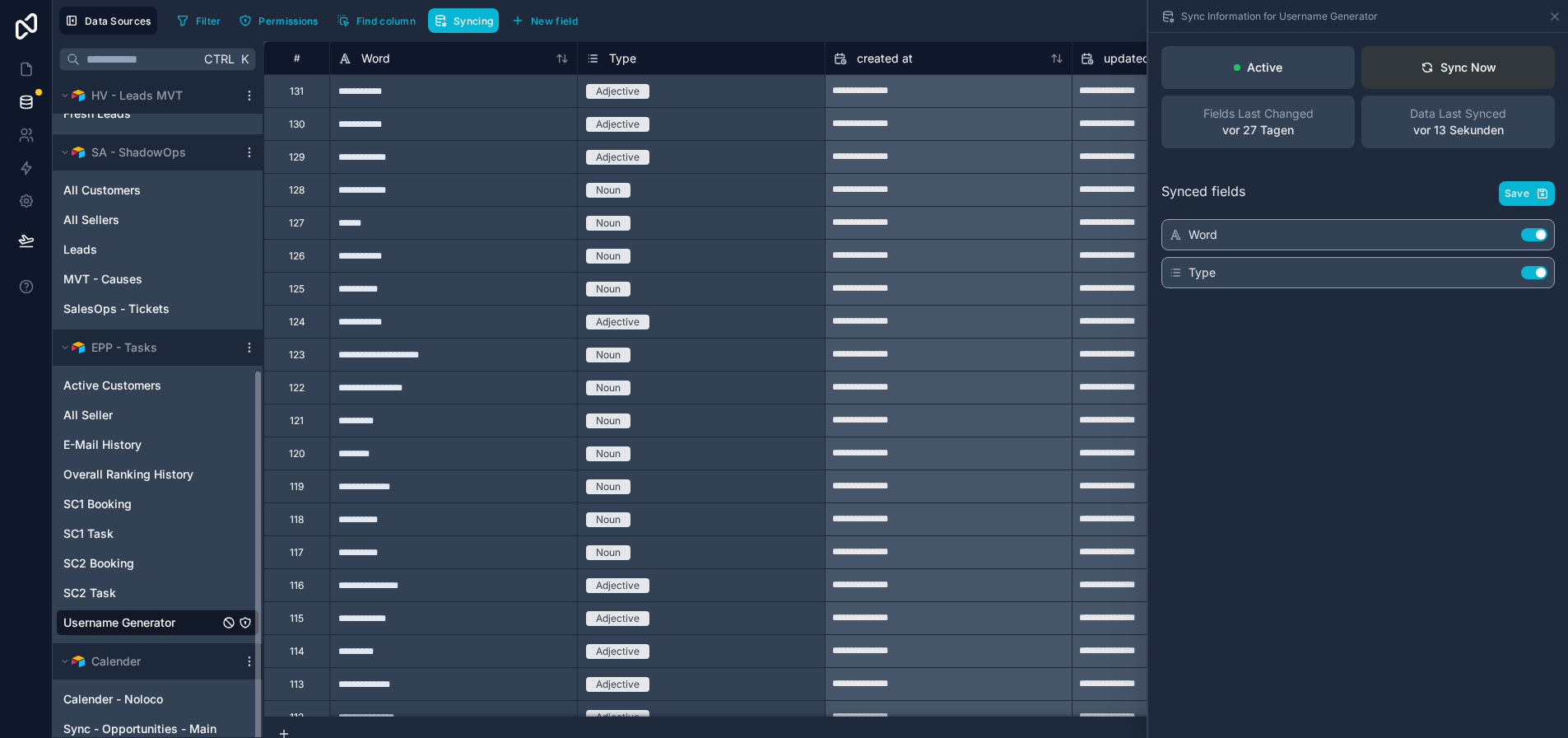
click at [1540, 72] on button "Sync Now" at bounding box center [1458, 67] width 193 height 43
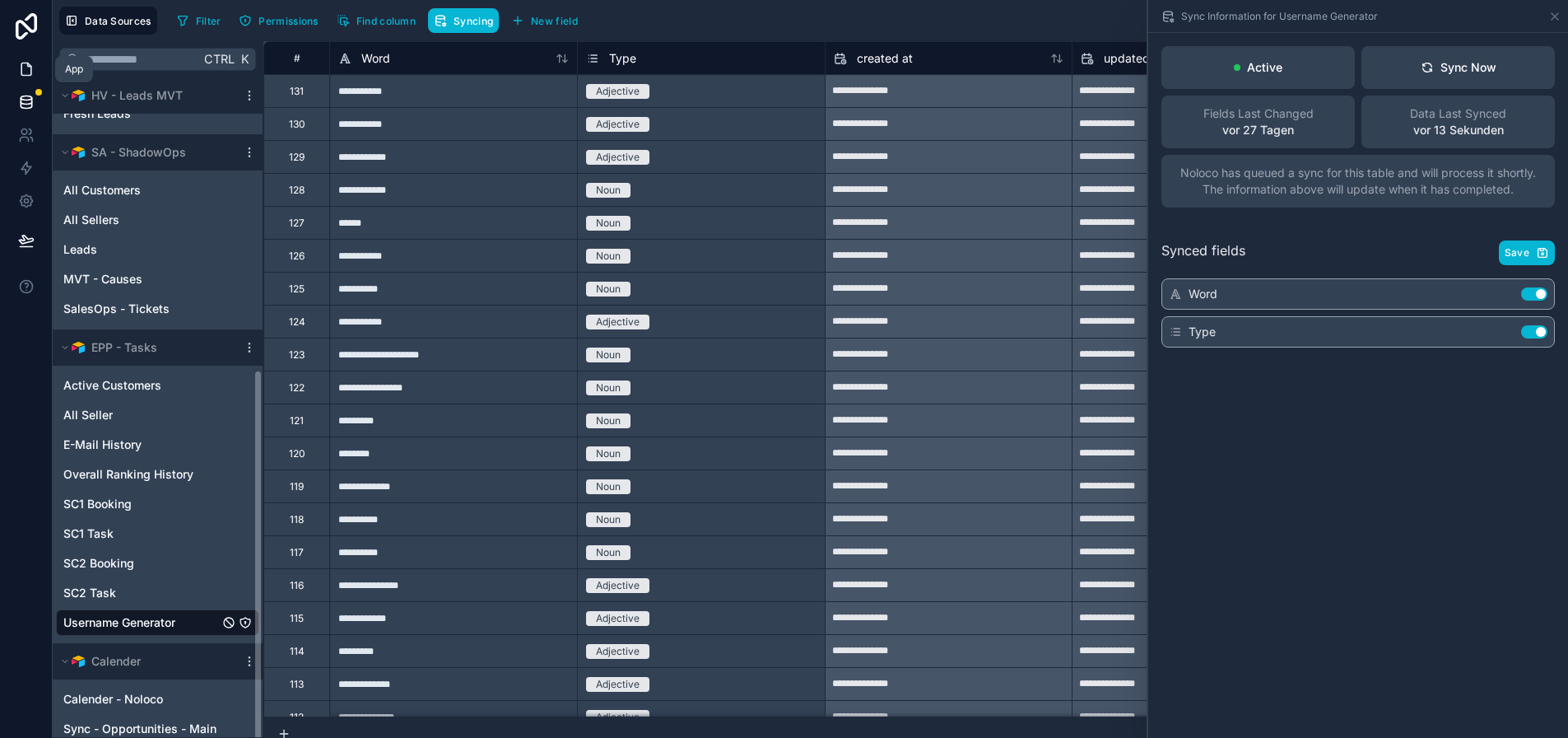
click at [19, 69] on icon at bounding box center [26, 68] width 17 height 17
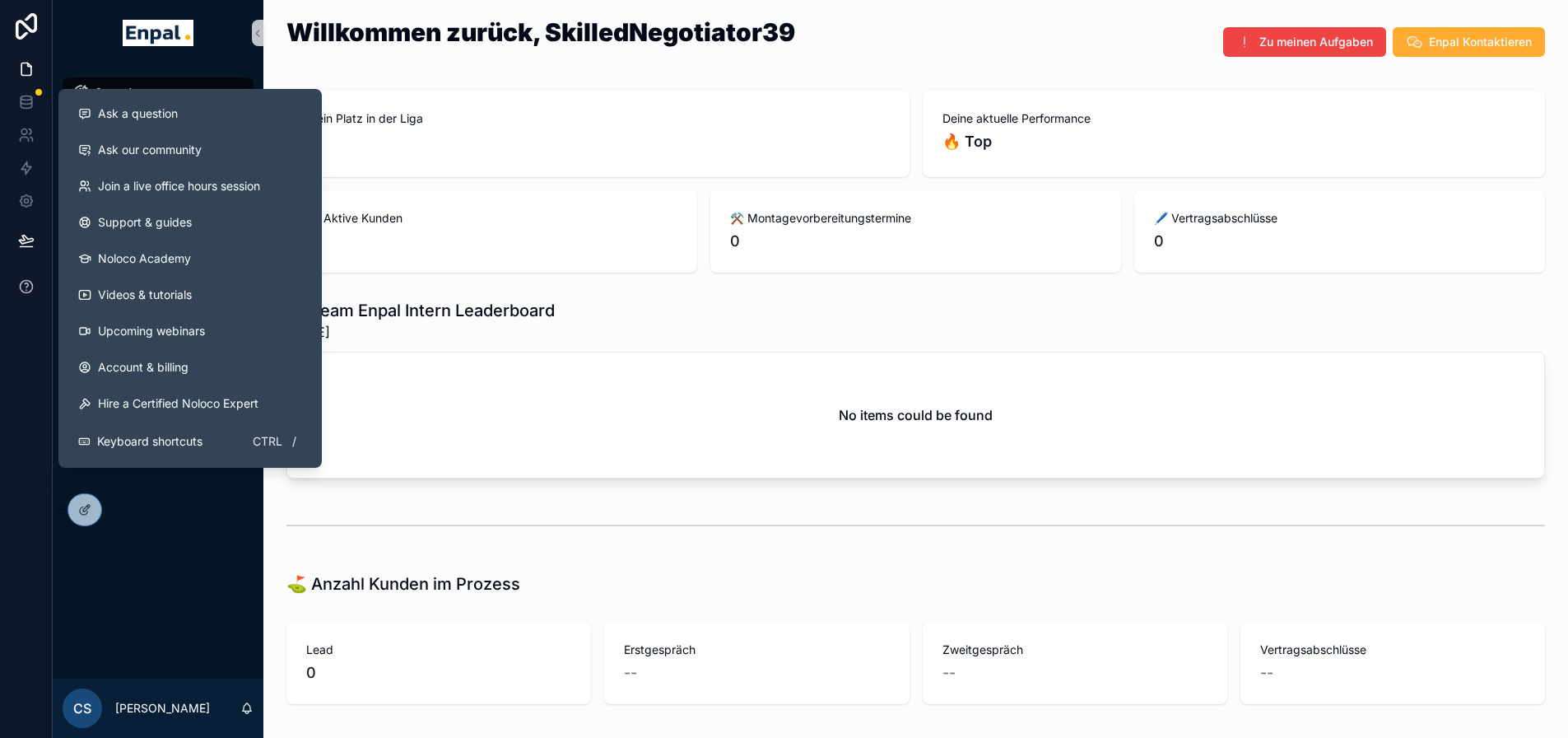
click at [33, 292] on icon at bounding box center [26, 286] width 17 height 17
click at [171, 113] on span "Ask a question" at bounding box center [138, 113] width 80 height 17
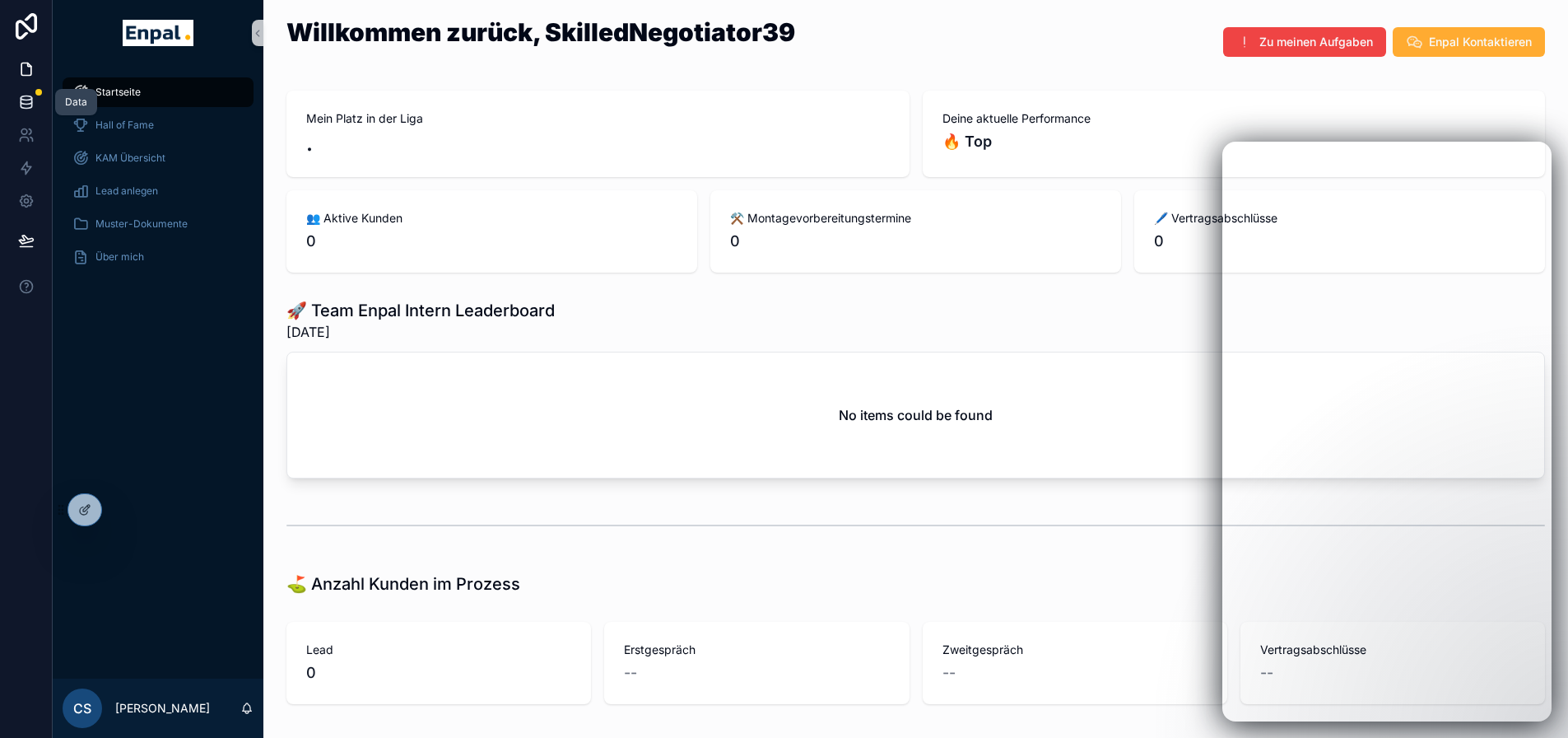
drag, startPoint x: 19, startPoint y: 101, endPoint x: 40, endPoint y: 93, distance: 22.5
click at [19, 101] on icon at bounding box center [26, 102] width 17 height 17
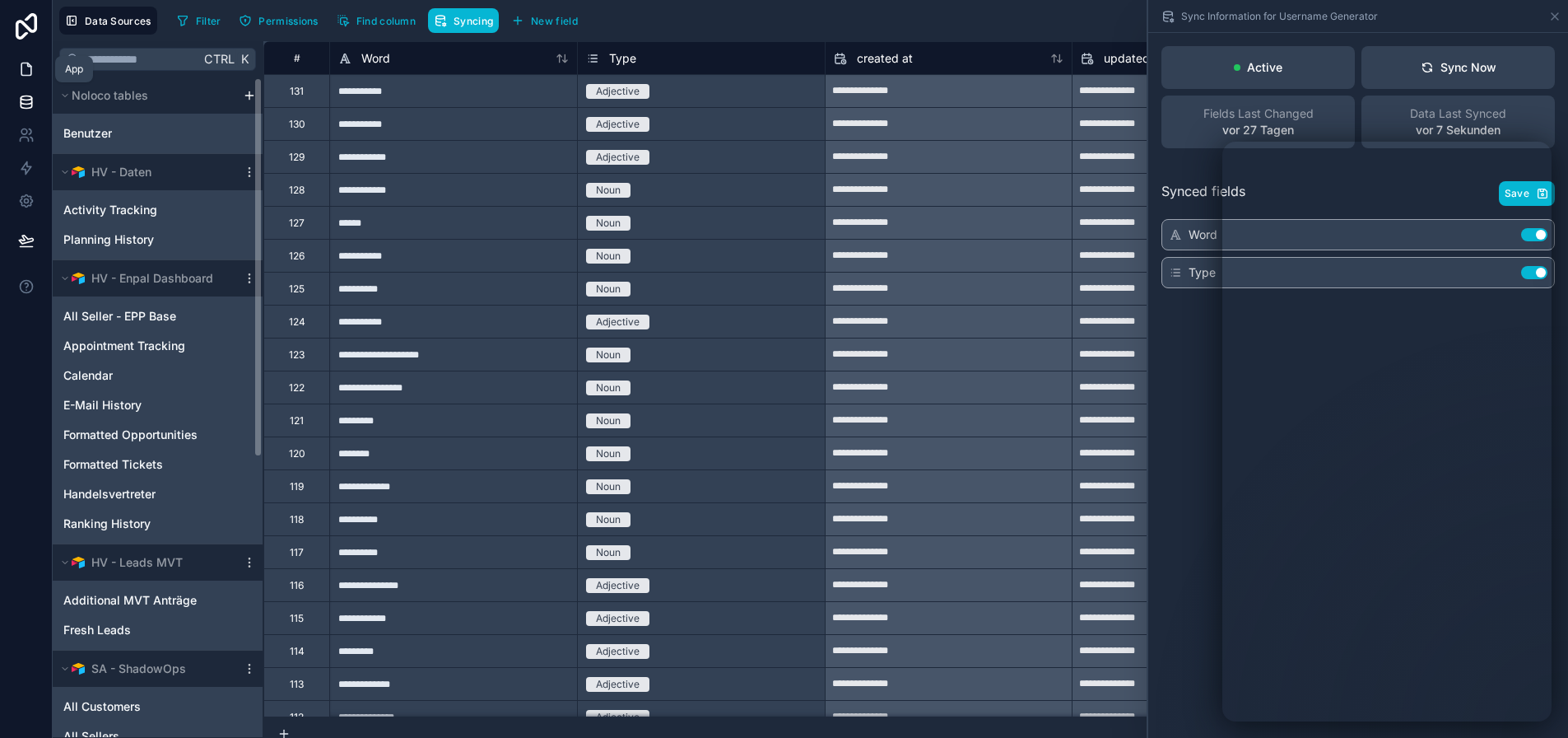
click at [34, 68] on icon at bounding box center [26, 68] width 17 height 17
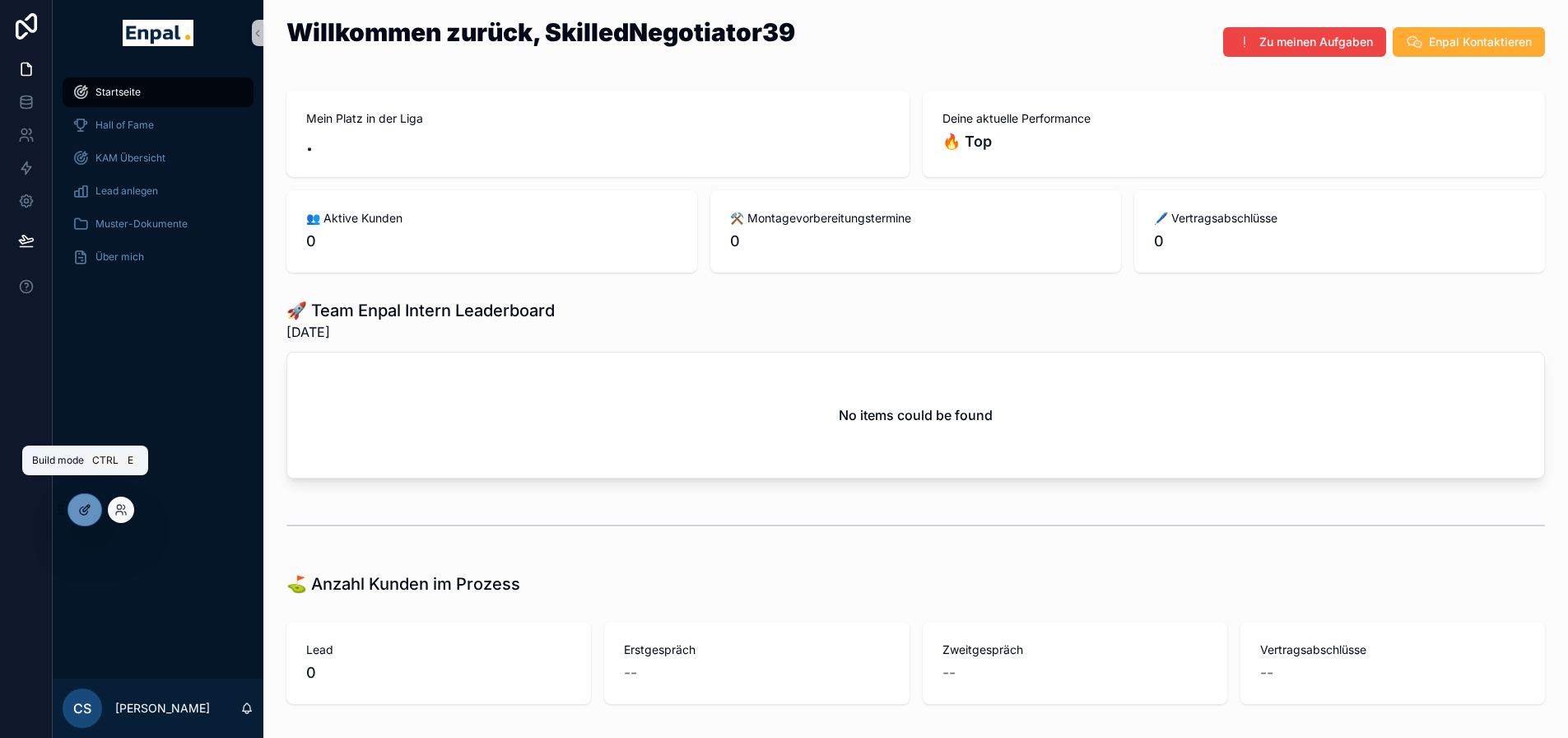
click at [80, 504] on icon at bounding box center [84, 509] width 13 height 13
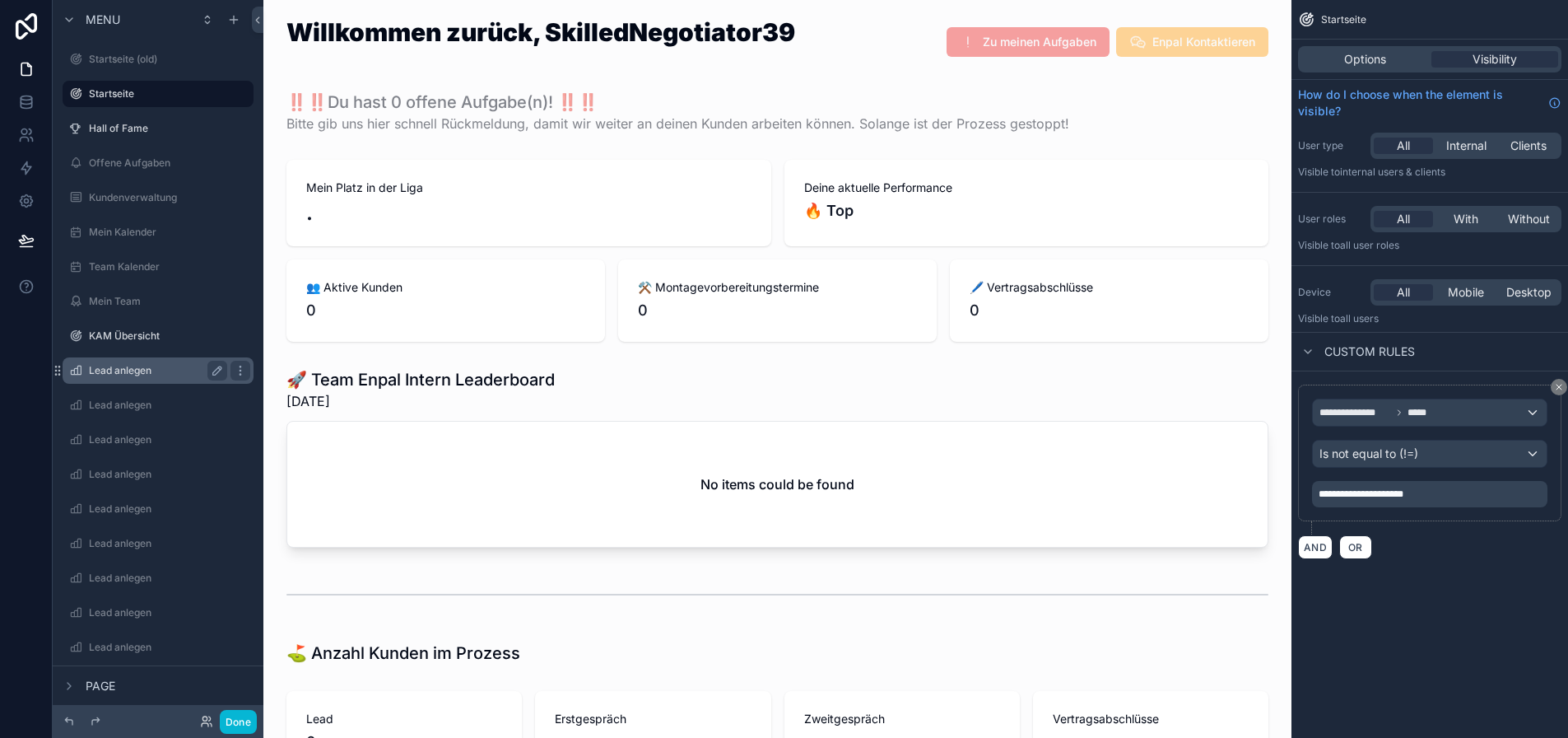
click at [150, 376] on label "Lead anlegen" at bounding box center [154, 370] width 132 height 13
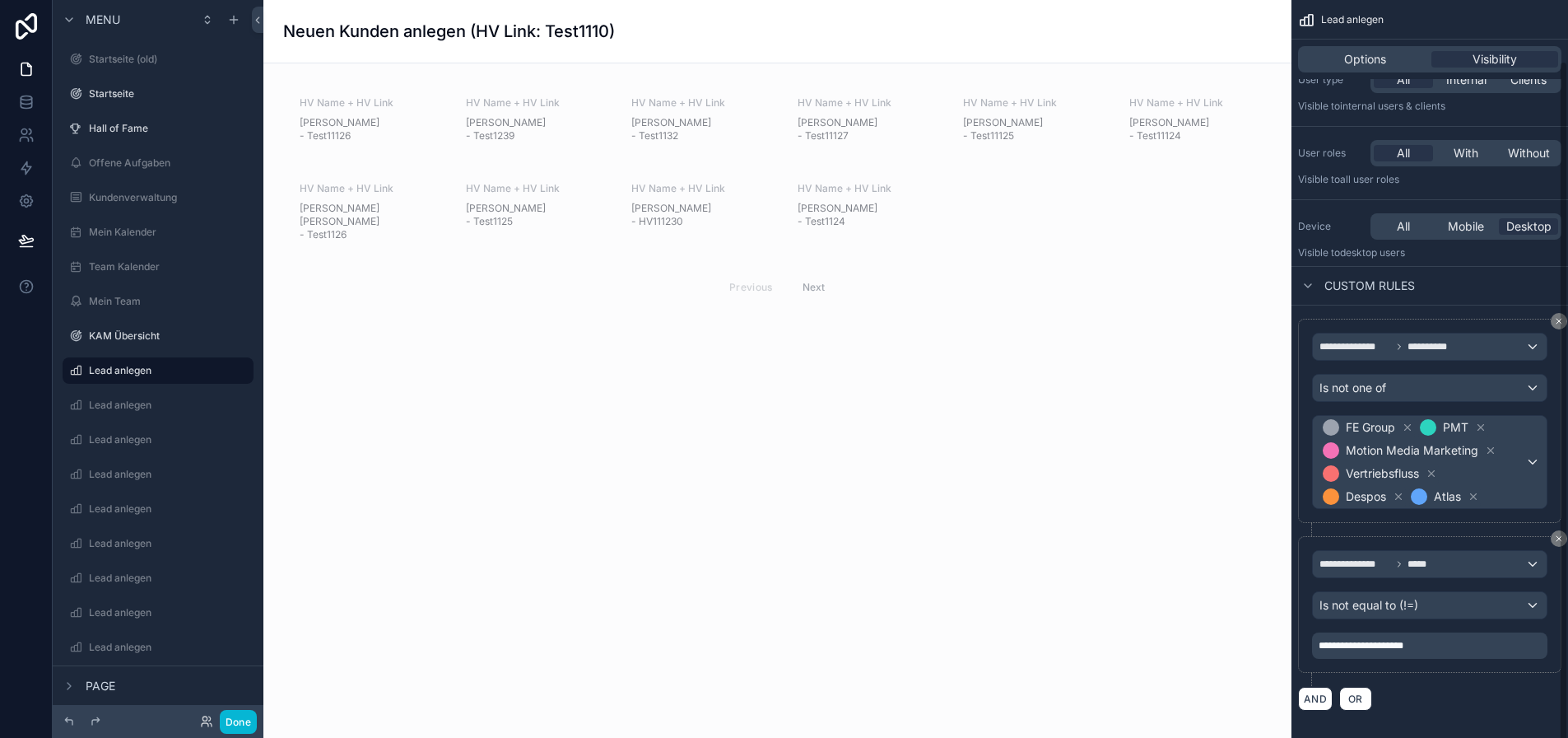
scroll to position [32, 0]
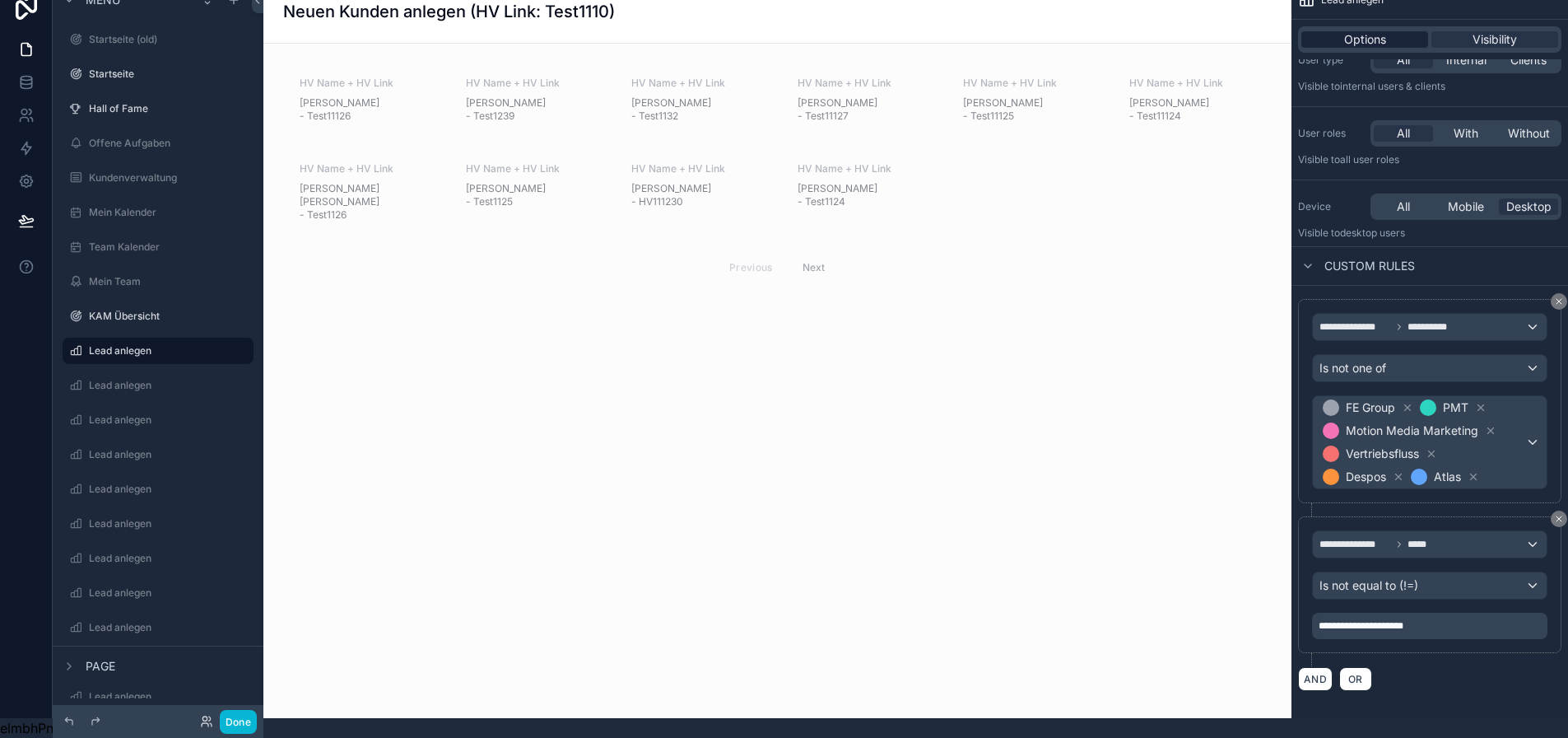
click at [1403, 31] on div "Options" at bounding box center [1365, 39] width 127 height 17
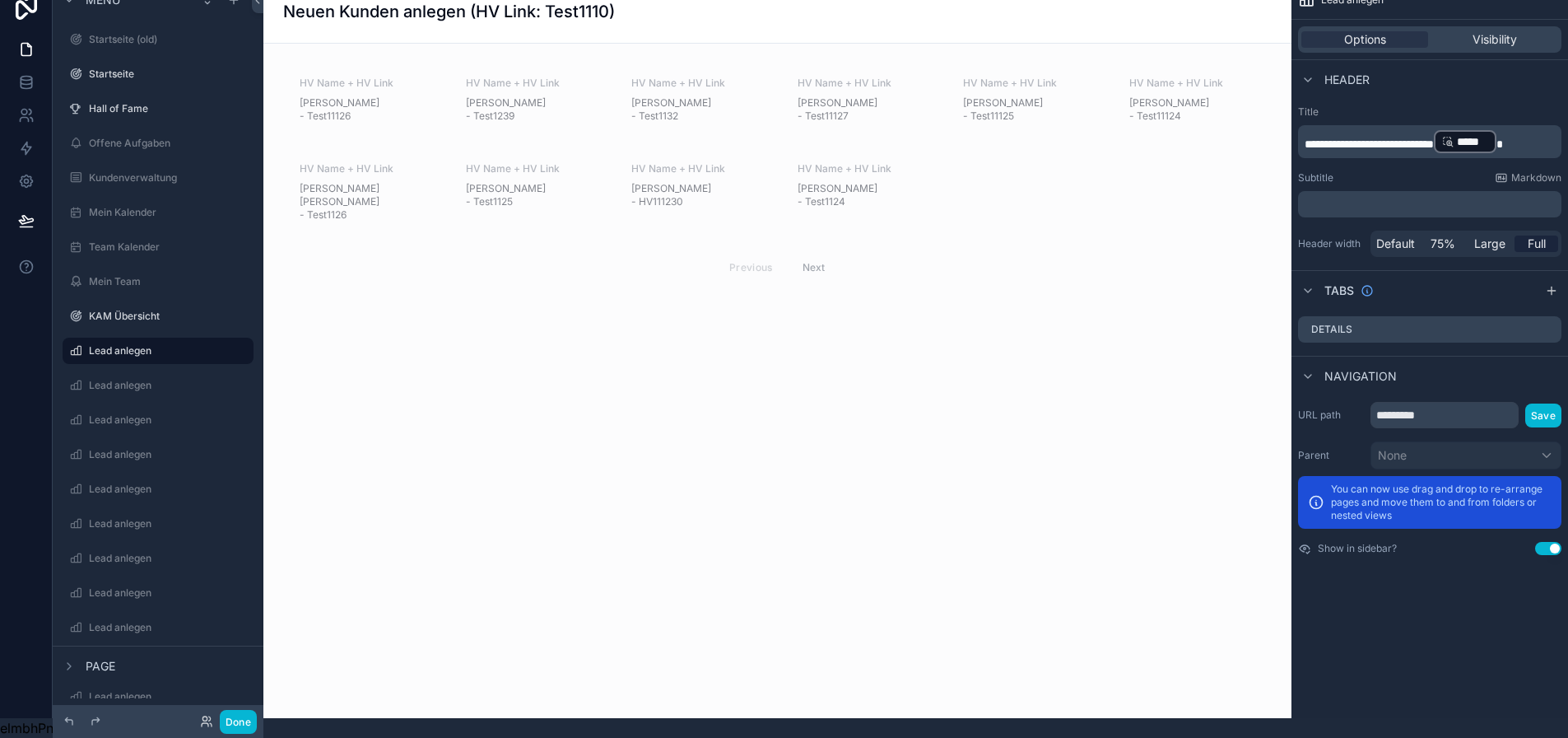
scroll to position [0, 0]
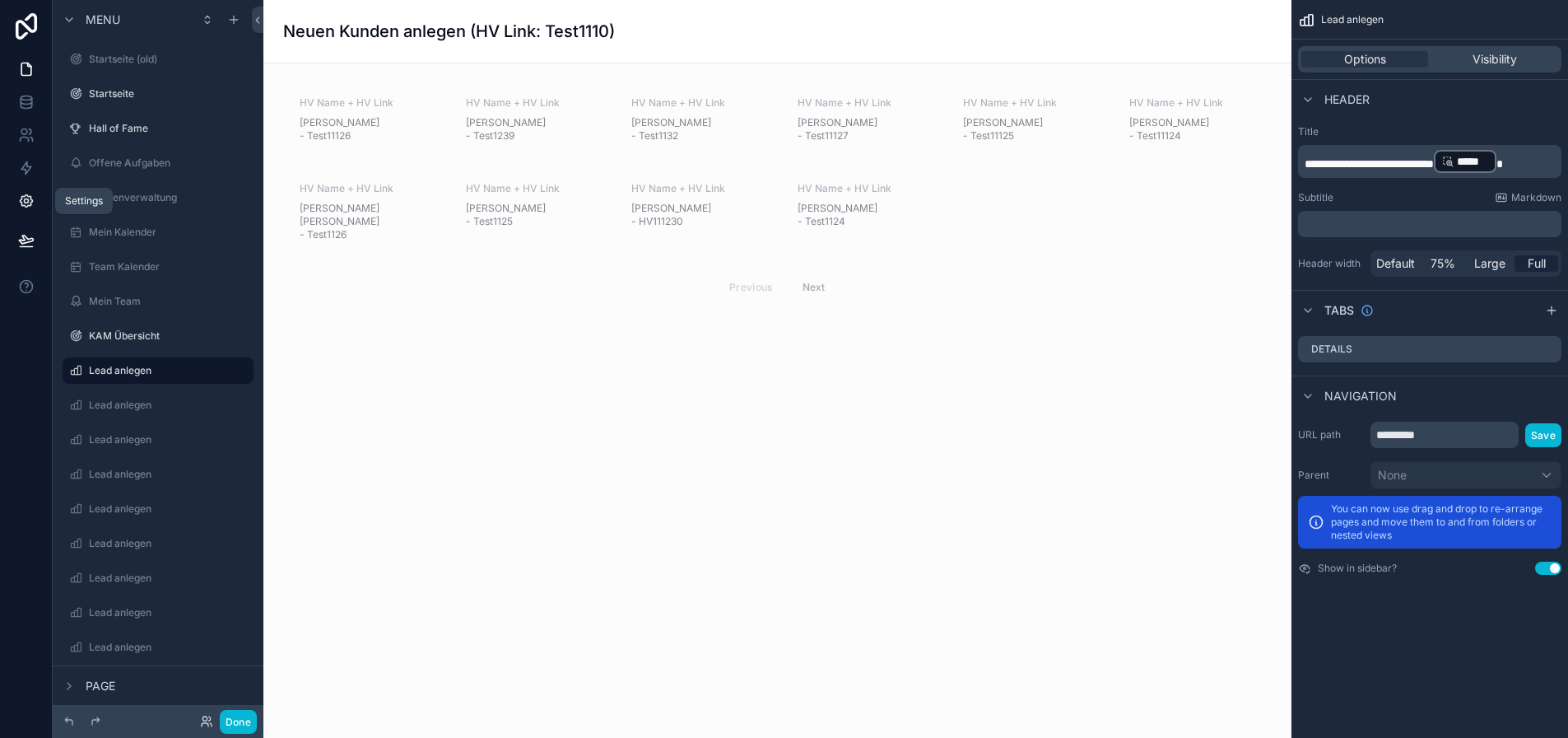
click at [28, 205] on icon at bounding box center [25, 201] width 13 height 13
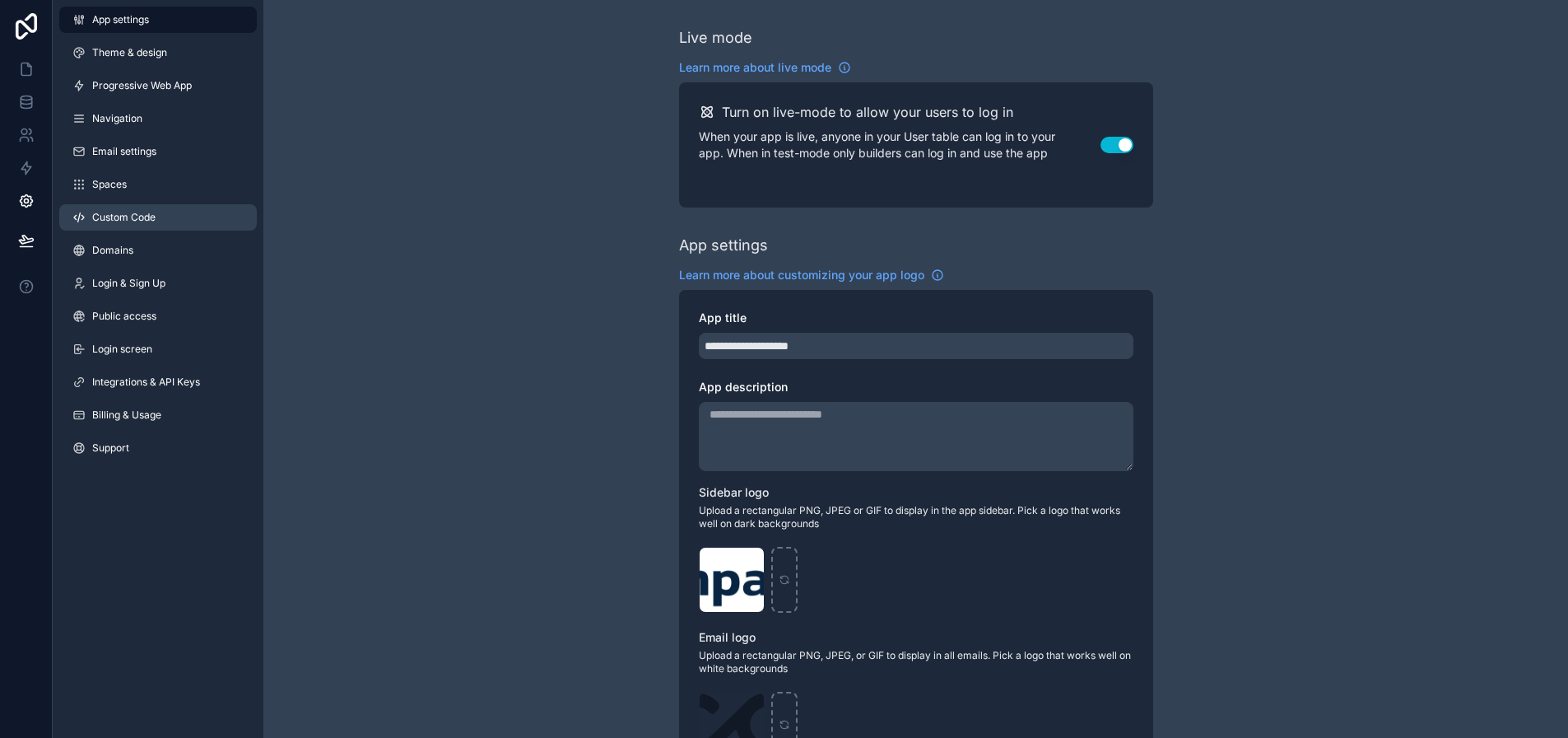
click at [118, 213] on span "Custom Code" at bounding box center [123, 217] width 63 height 13
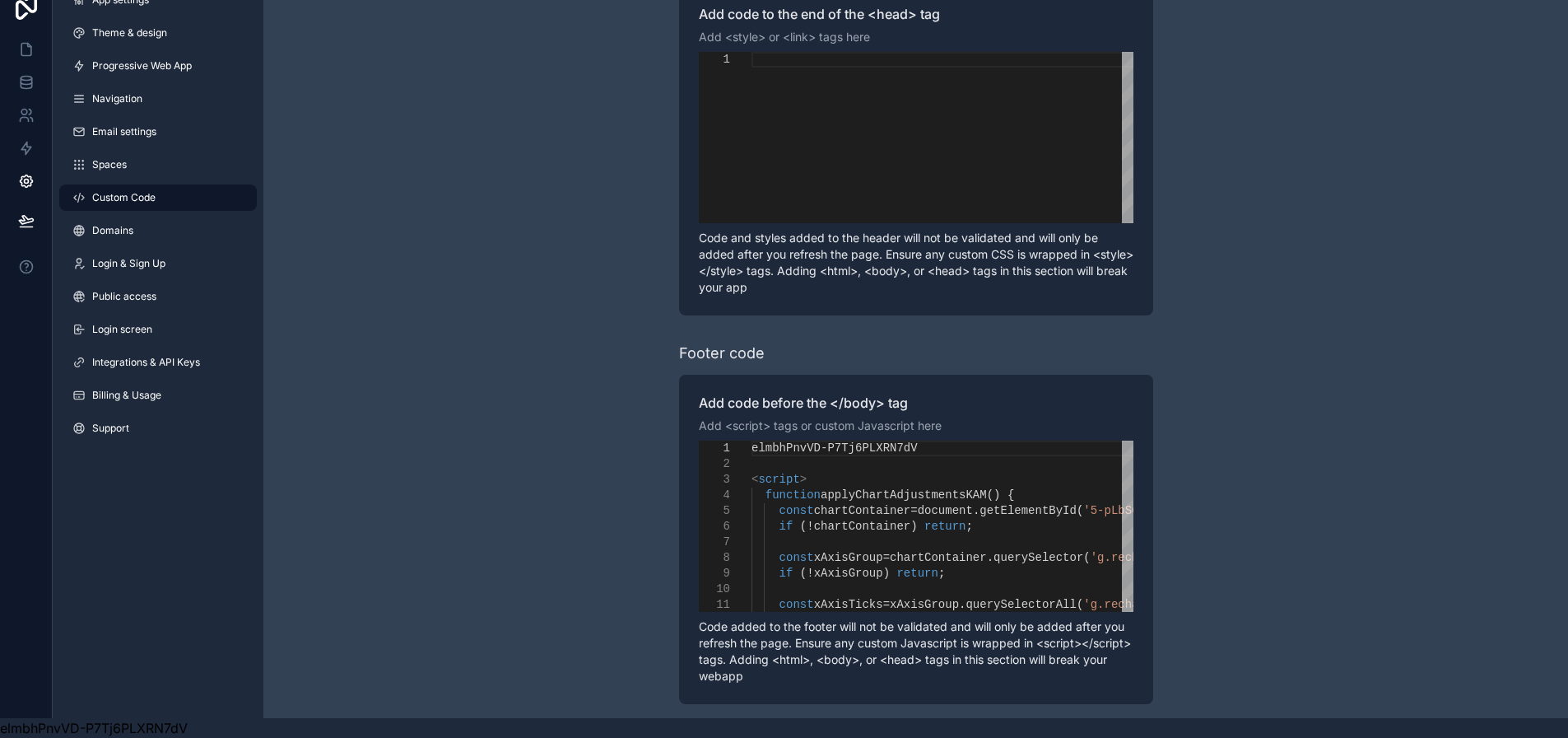
scroll to position [32, 0]
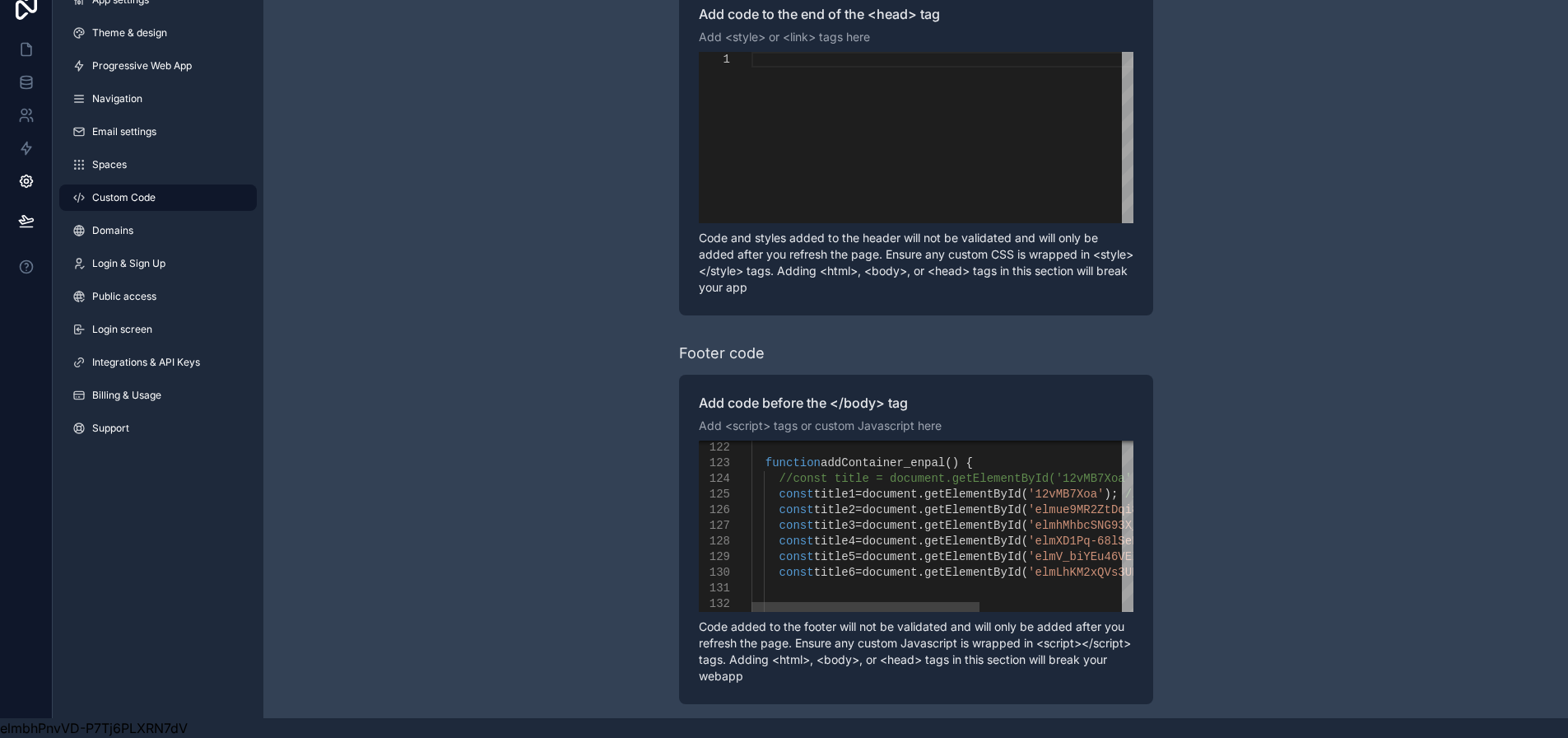
click at [1103, 596] on div "scrollable content" at bounding box center [1070, 604] width 639 height 16
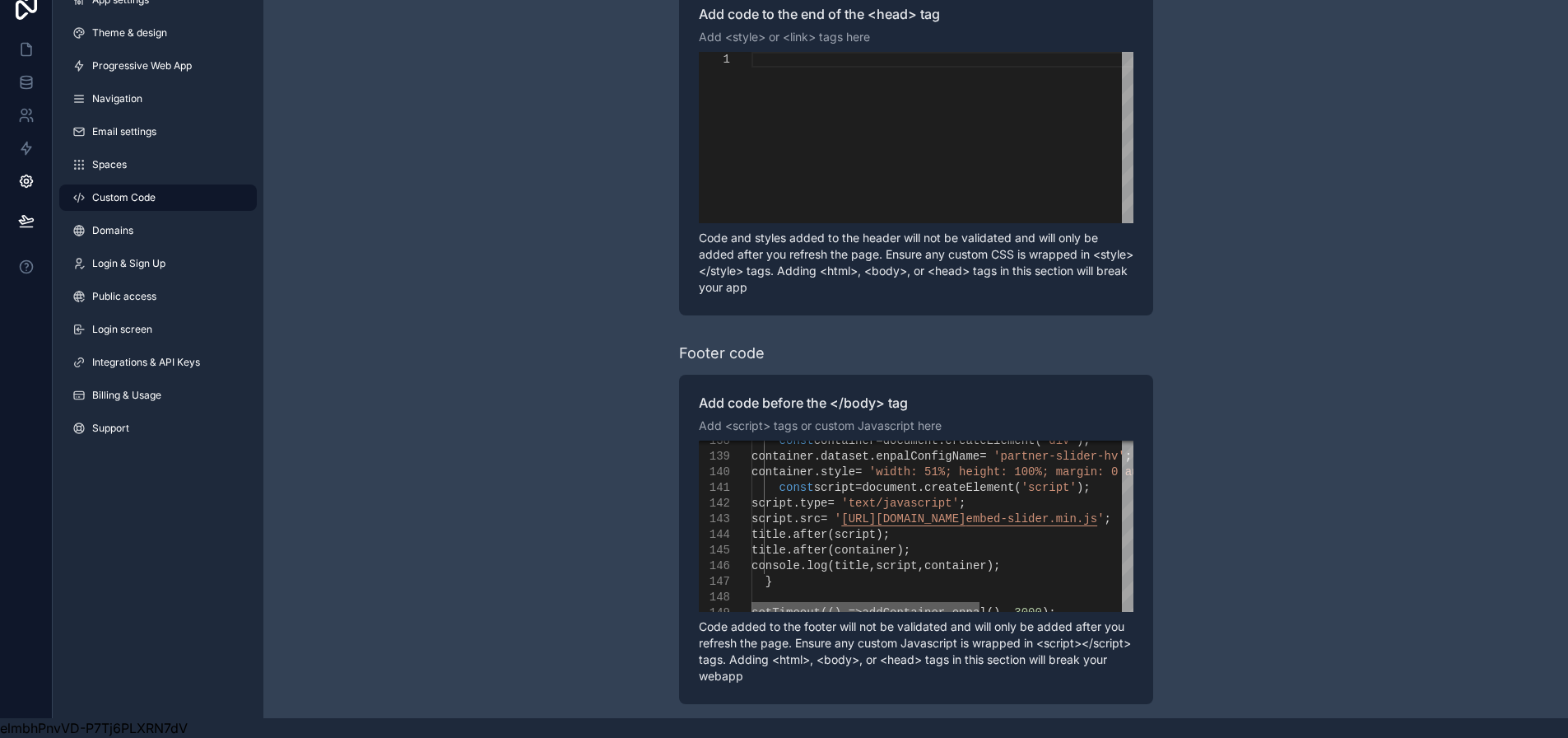
drag, startPoint x: 969, startPoint y: 592, endPoint x: 928, endPoint y: 593, distance: 41.0
click at [928, 602] on div "scrollable content" at bounding box center [865, 607] width 228 height 10
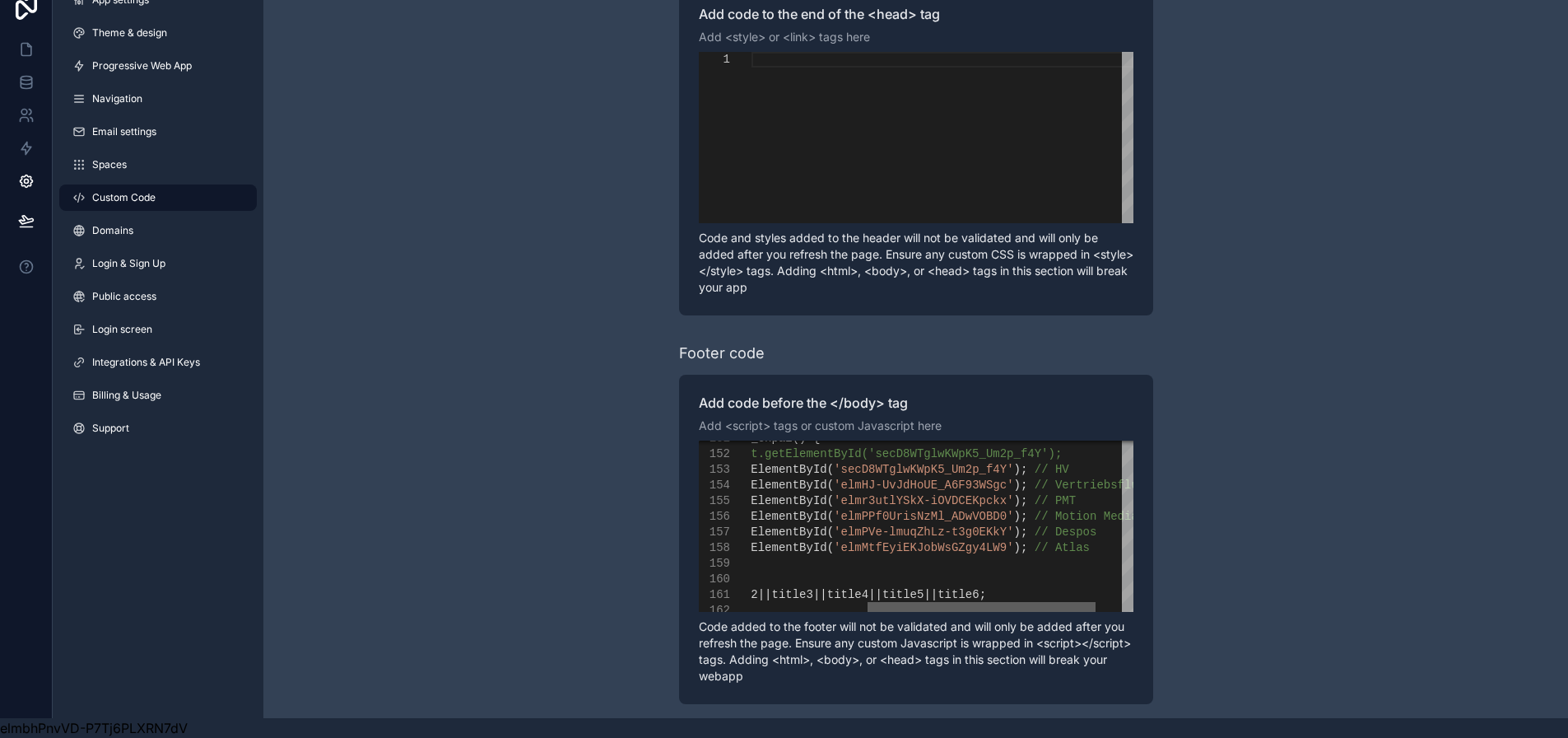
drag, startPoint x: 971, startPoint y: 592, endPoint x: 1087, endPoint y: 594, distance: 116.0
click at [1087, 602] on div "scrollable content" at bounding box center [982, 607] width 228 height 10
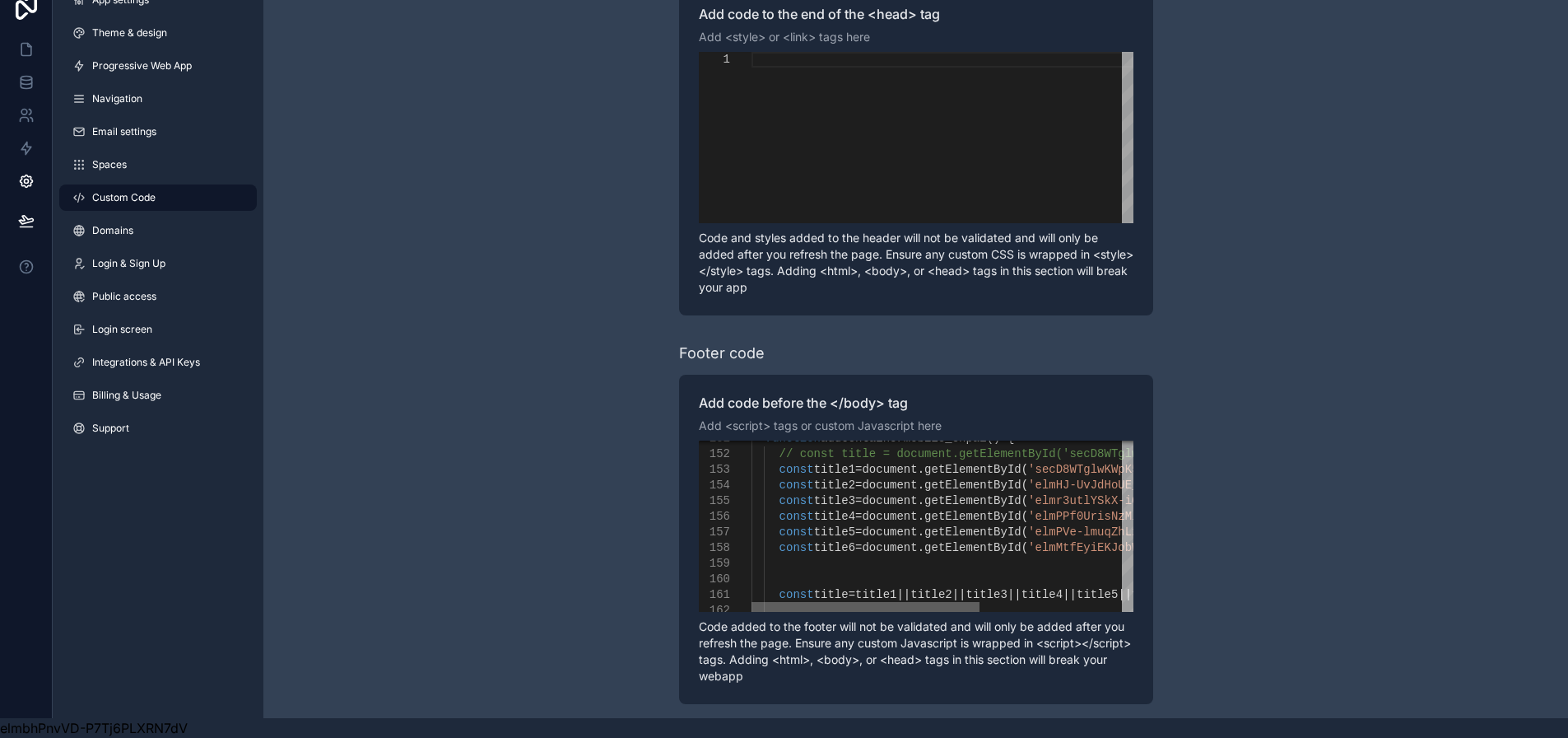
drag, startPoint x: 951, startPoint y: 597, endPoint x: 847, endPoint y: 589, distance: 104.3
click at [818, 600] on div "Add code before the </body> tag Add <script> tags or custom Javascript here 151…" at bounding box center [916, 539] width 474 height 329
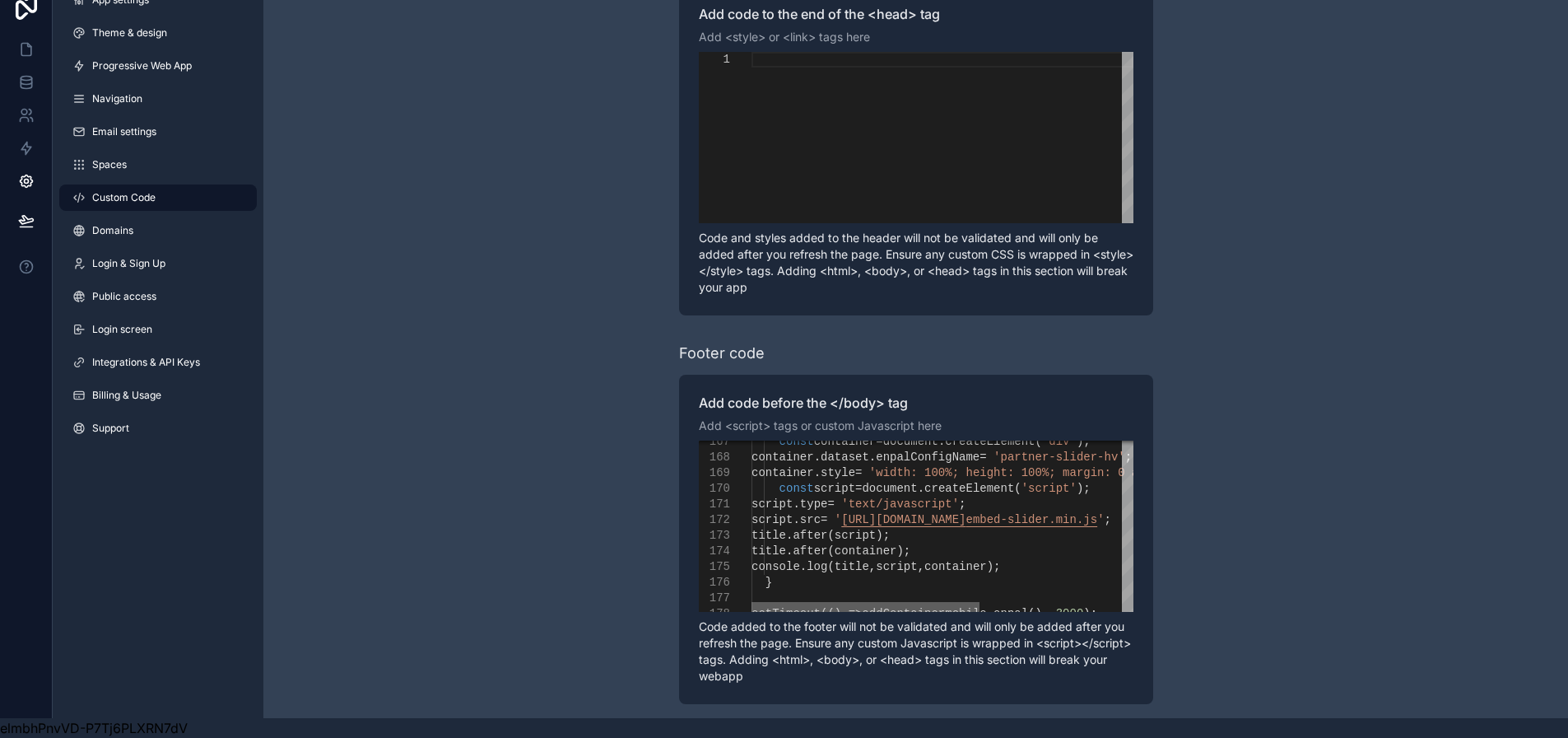
drag, startPoint x: 898, startPoint y: 594, endPoint x: 882, endPoint y: 593, distance: 16.0
click at [882, 602] on div "scrollable content" at bounding box center [865, 607] width 228 height 10
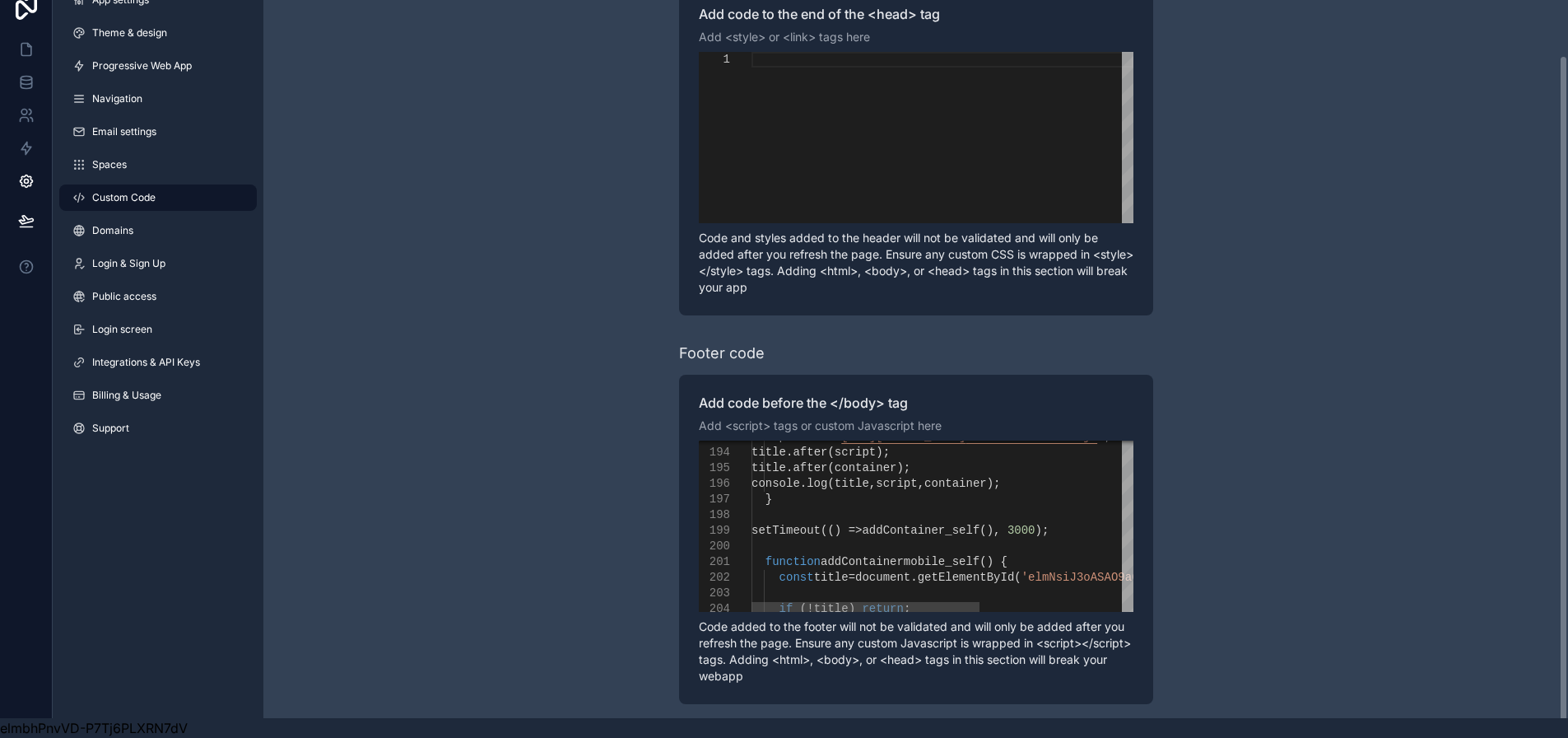
click at [917, 477] on span "script" at bounding box center [897, 482] width 41 height 13
click at [986, 508] on div "scrollable content" at bounding box center [1070, 515] width 639 height 16
click at [671, 528] on div "Learn more about adding custom code to your app Header code Add code to the end…" at bounding box center [915, 314] width 1305 height 834
click at [655, 466] on div "Learn more about adding custom code to your app Header code Add code to the end…" at bounding box center [915, 314] width 1305 height 834
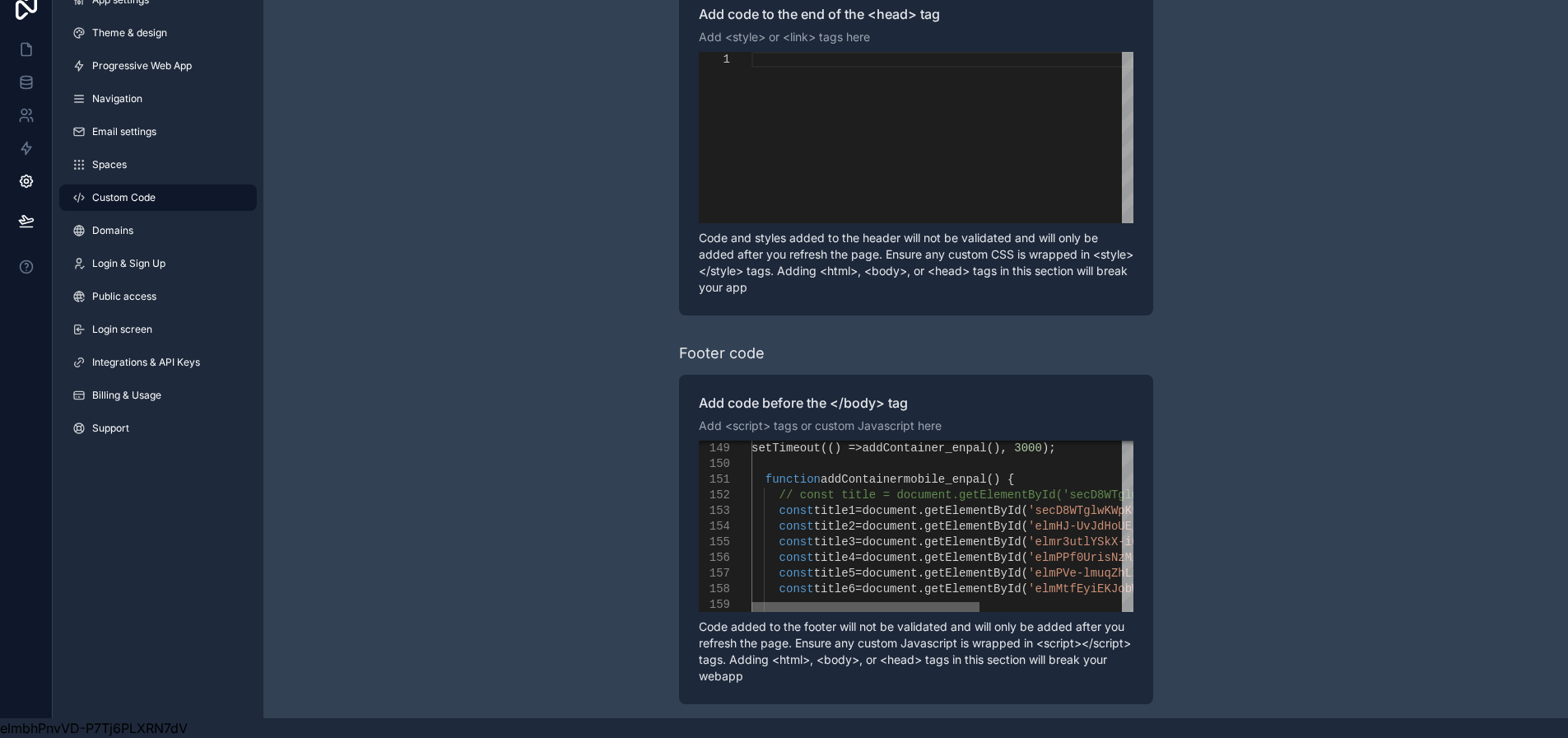
drag, startPoint x: 968, startPoint y: 593, endPoint x: 944, endPoint y: 593, distance: 24.0
click at [944, 602] on div "scrollable content" at bounding box center [865, 607] width 228 height 10
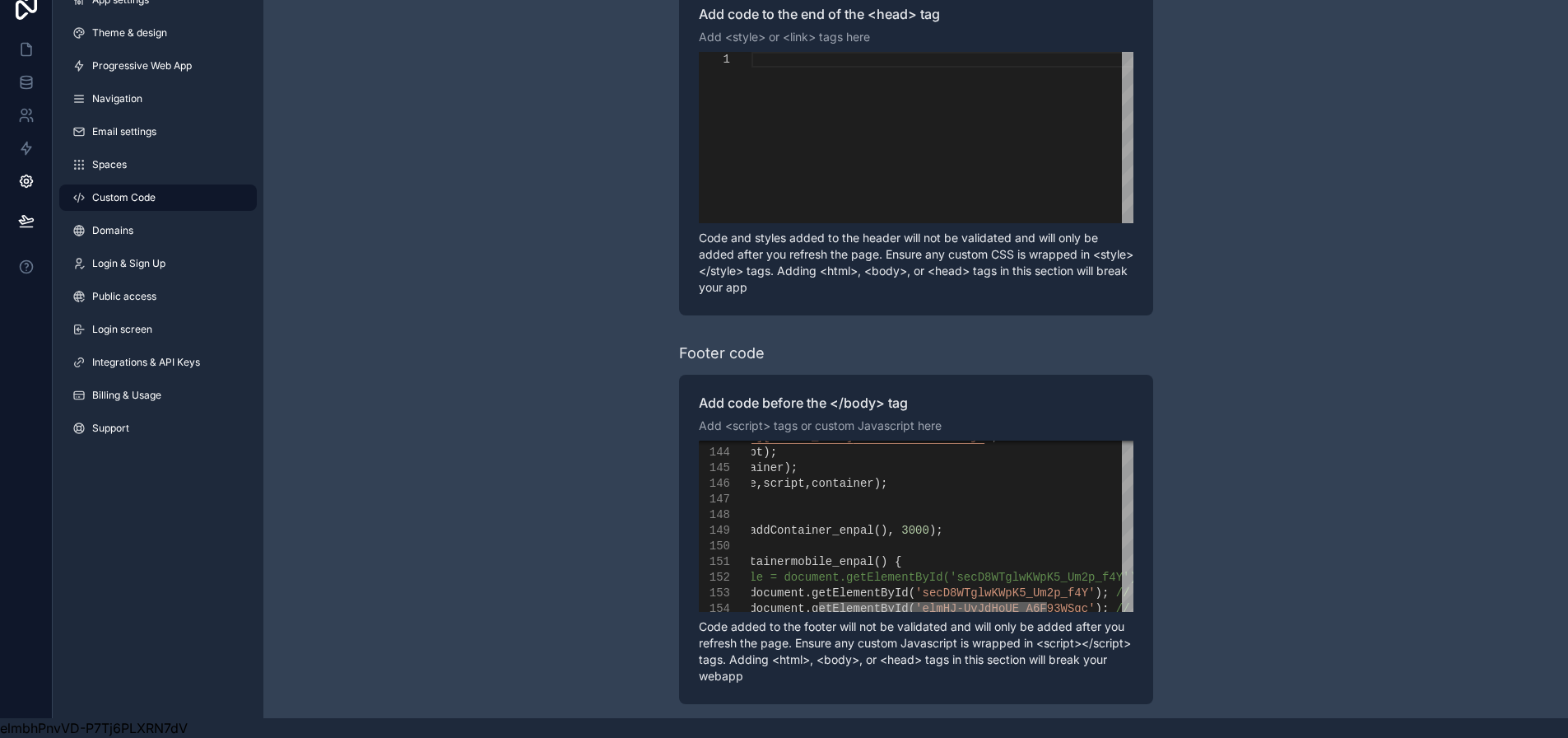
drag, startPoint x: 951, startPoint y: 593, endPoint x: 1021, endPoint y: 594, distance: 70.0
click at [1021, 602] on div "scrollable content" at bounding box center [933, 607] width 228 height 10
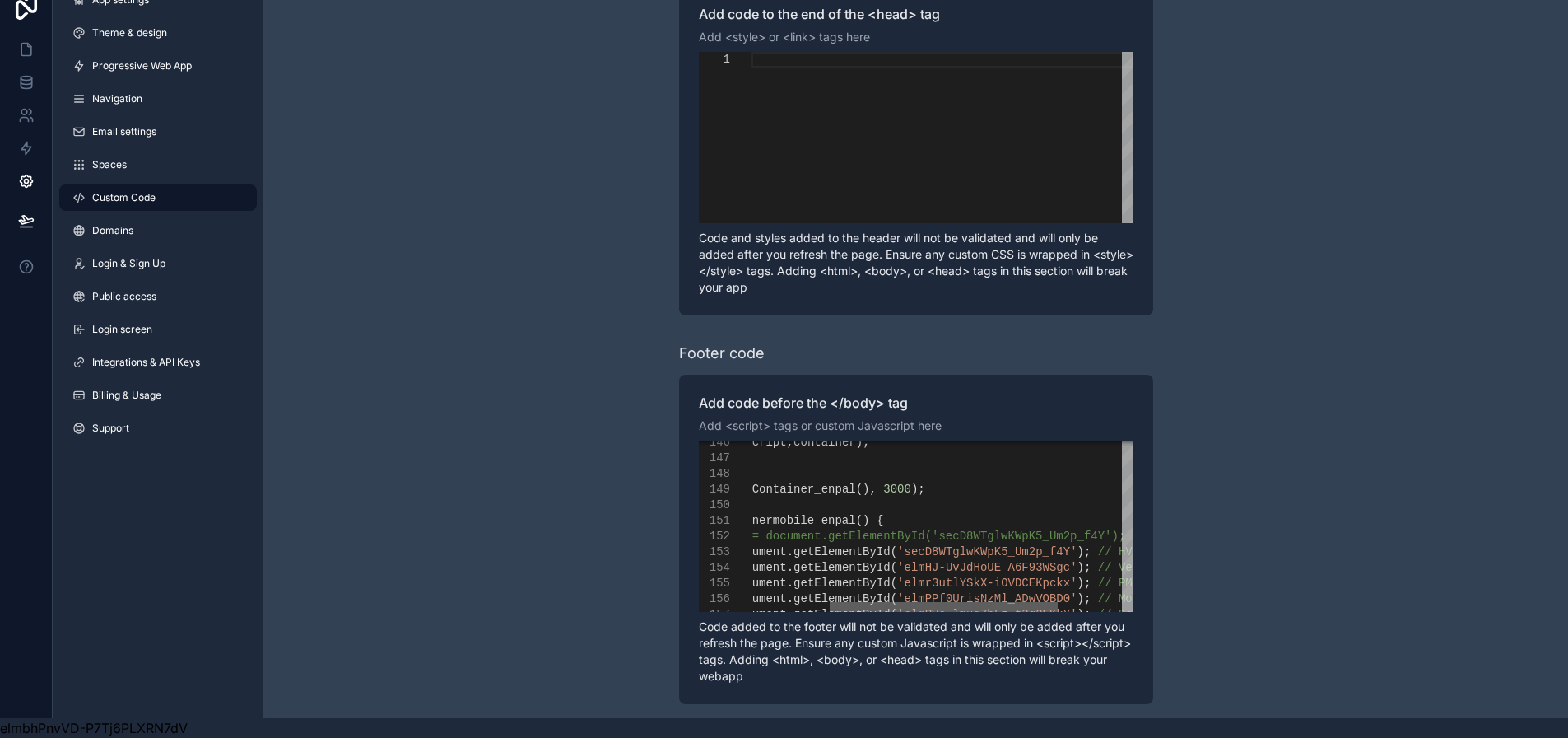
drag, startPoint x: 1028, startPoint y: 594, endPoint x: 1043, endPoint y: 592, distance: 15.1
click at [1043, 602] on div "scrollable content" at bounding box center [944, 607] width 228 height 10
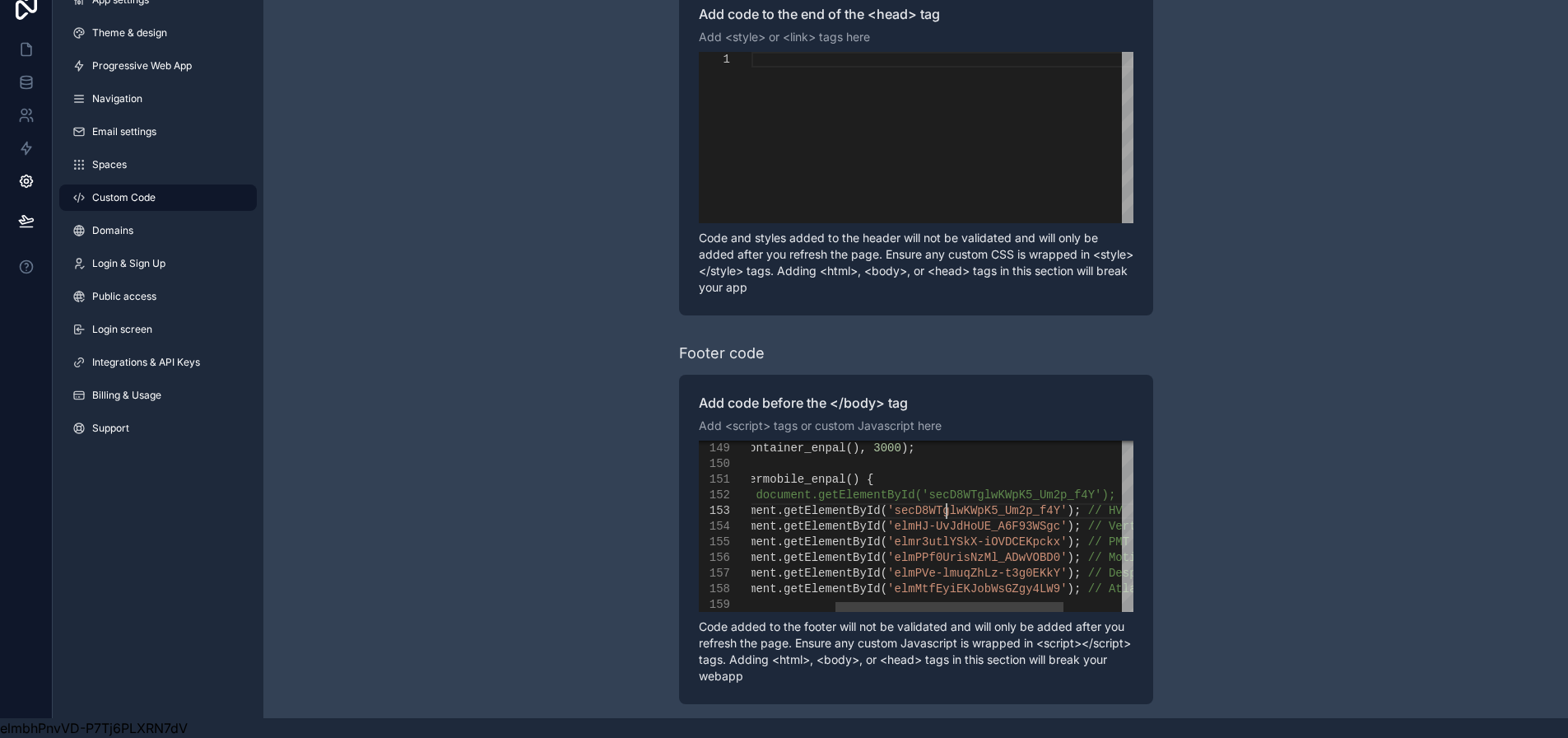
click at [953, 504] on span "'secD8WTglwKWpK5_Um2p_f4Y'" at bounding box center [977, 510] width 180 height 13
drag, startPoint x: 1032, startPoint y: 593, endPoint x: 1045, endPoint y: 593, distance: 13.0
click at [1045, 602] on div "scrollable content" at bounding box center [959, 607] width 228 height 10
click at [942, 535] on span "'elmr3utlYSkX-iOVDCEKpckx'" at bounding box center [956, 541] width 180 height 13
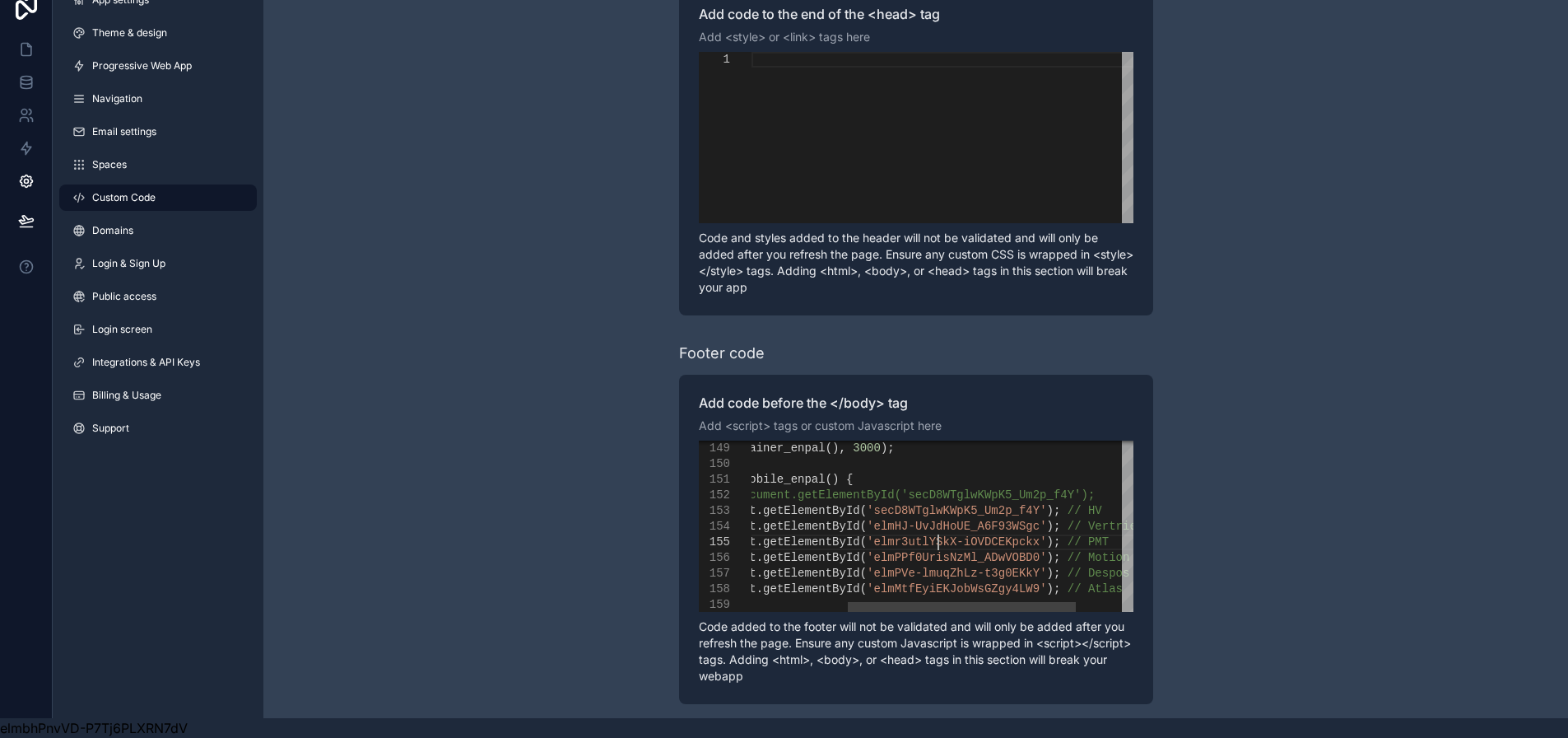
click at [907, 566] on span "'elmPVe-lmuqZhLz-t3g0EKkY'" at bounding box center [956, 572] width 180 height 13
click at [909, 519] on span "'elmHJ-UvJdHoUE_A6F93WSgc'" at bounding box center [956, 525] width 180 height 13
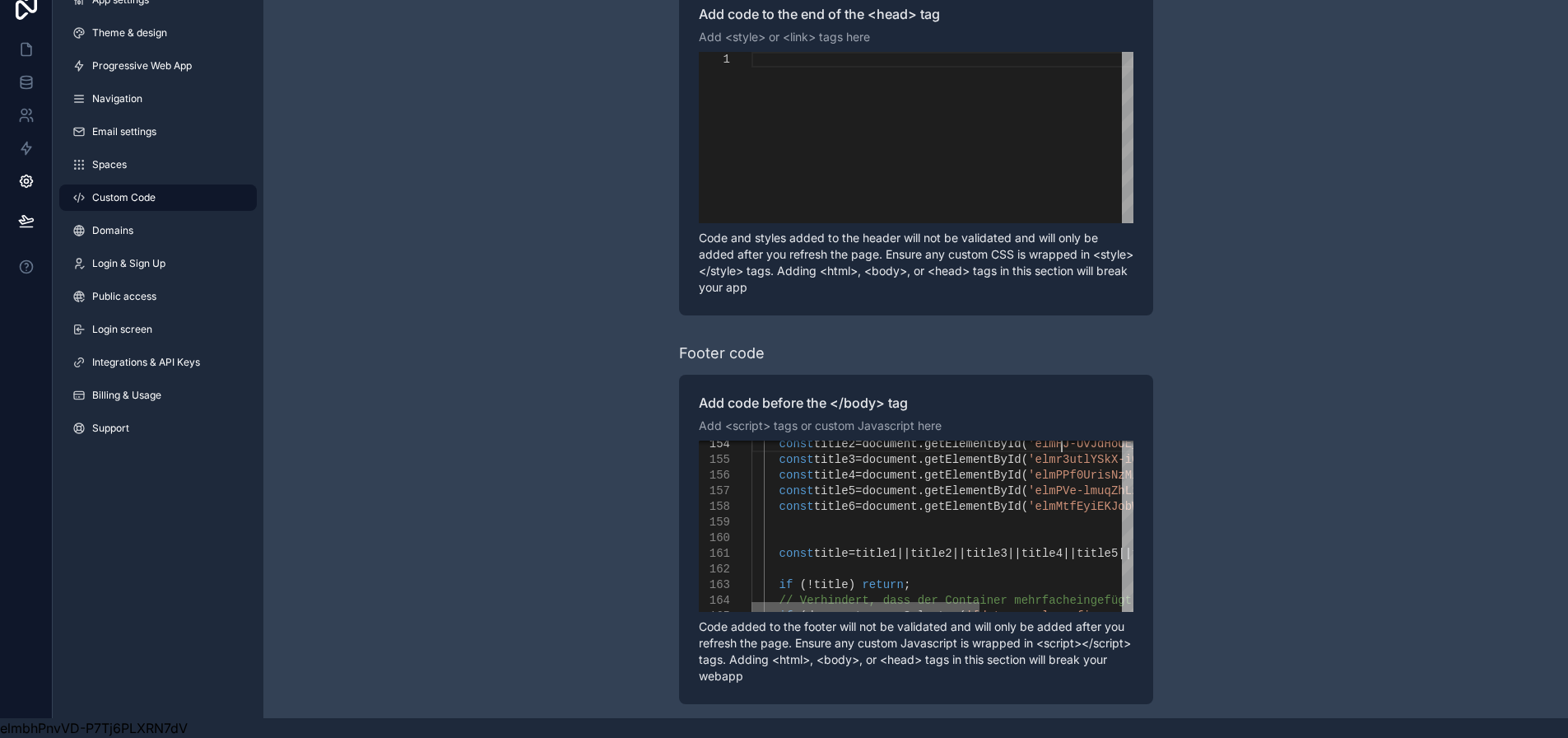
drag, startPoint x: 997, startPoint y: 596, endPoint x: 829, endPoint y: 597, distance: 168.0
click at [827, 602] on div "scrollable content" at bounding box center [865, 607] width 228 height 10
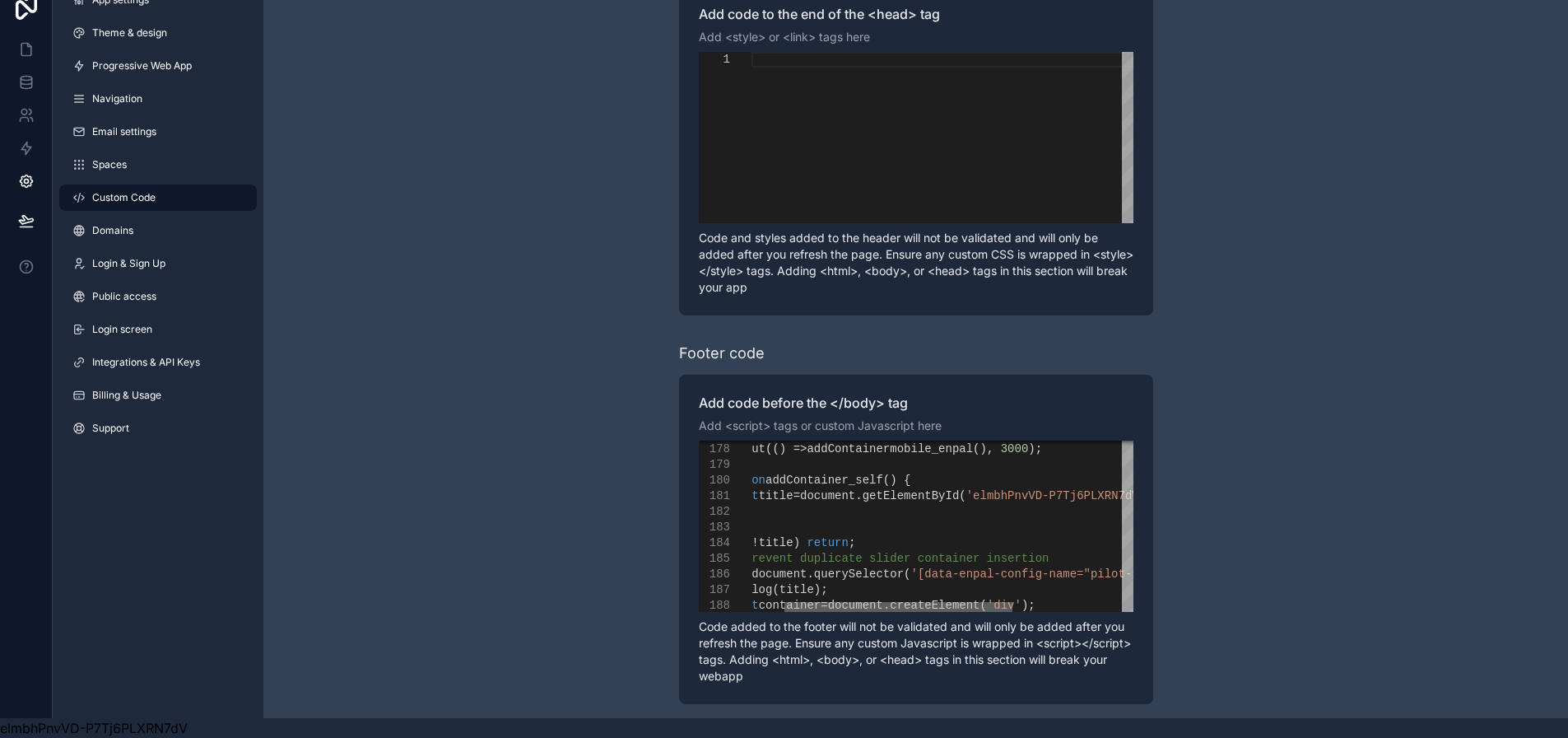
drag, startPoint x: 923, startPoint y: 593, endPoint x: 948, endPoint y: 593, distance: 25.0
click at [948, 602] on div "scrollable content" at bounding box center [899, 607] width 228 height 10
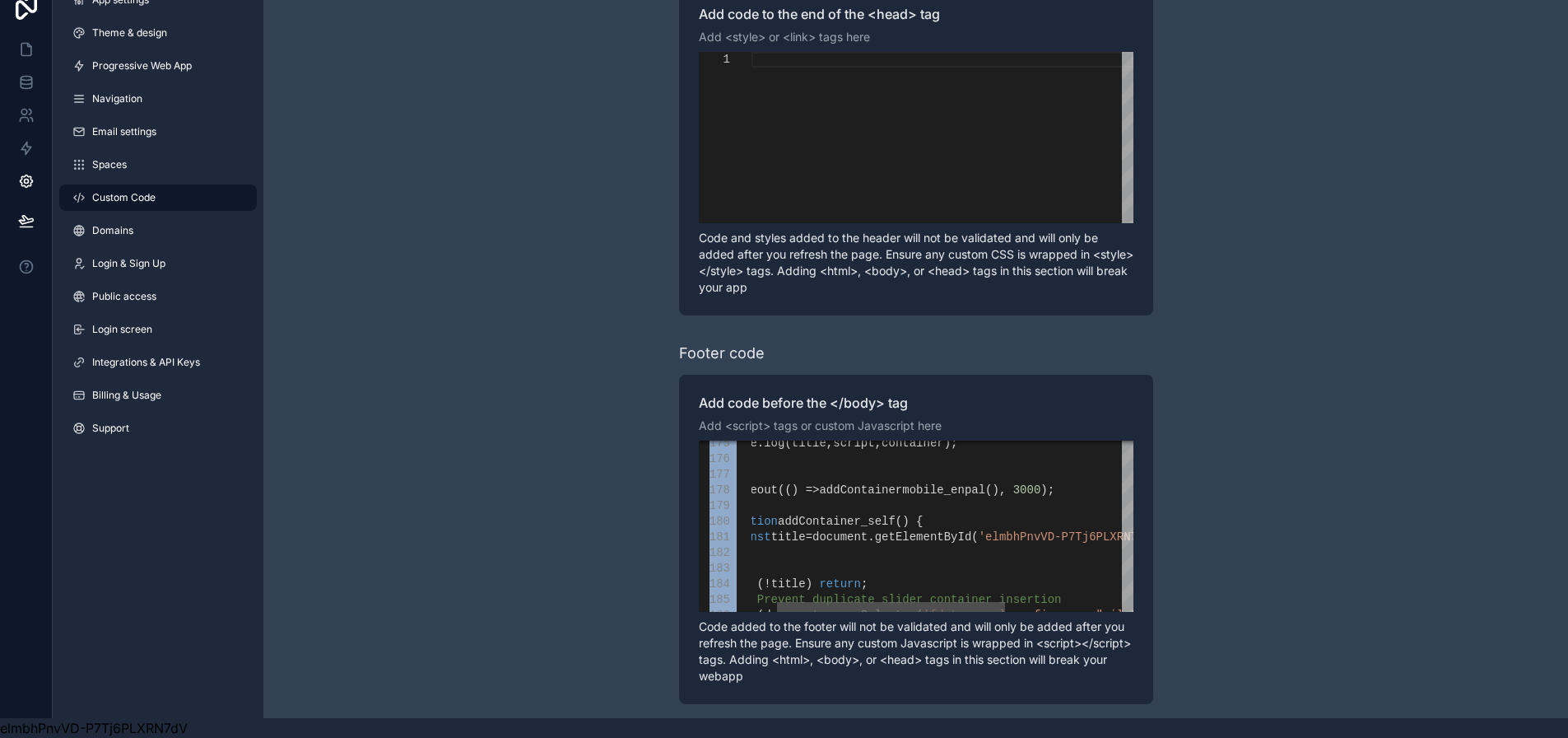
drag, startPoint x: 962, startPoint y: 599, endPoint x: 977, endPoint y: 594, distance: 15.8
click at [976, 595] on div "**********" at bounding box center [916, 539] width 474 height 329
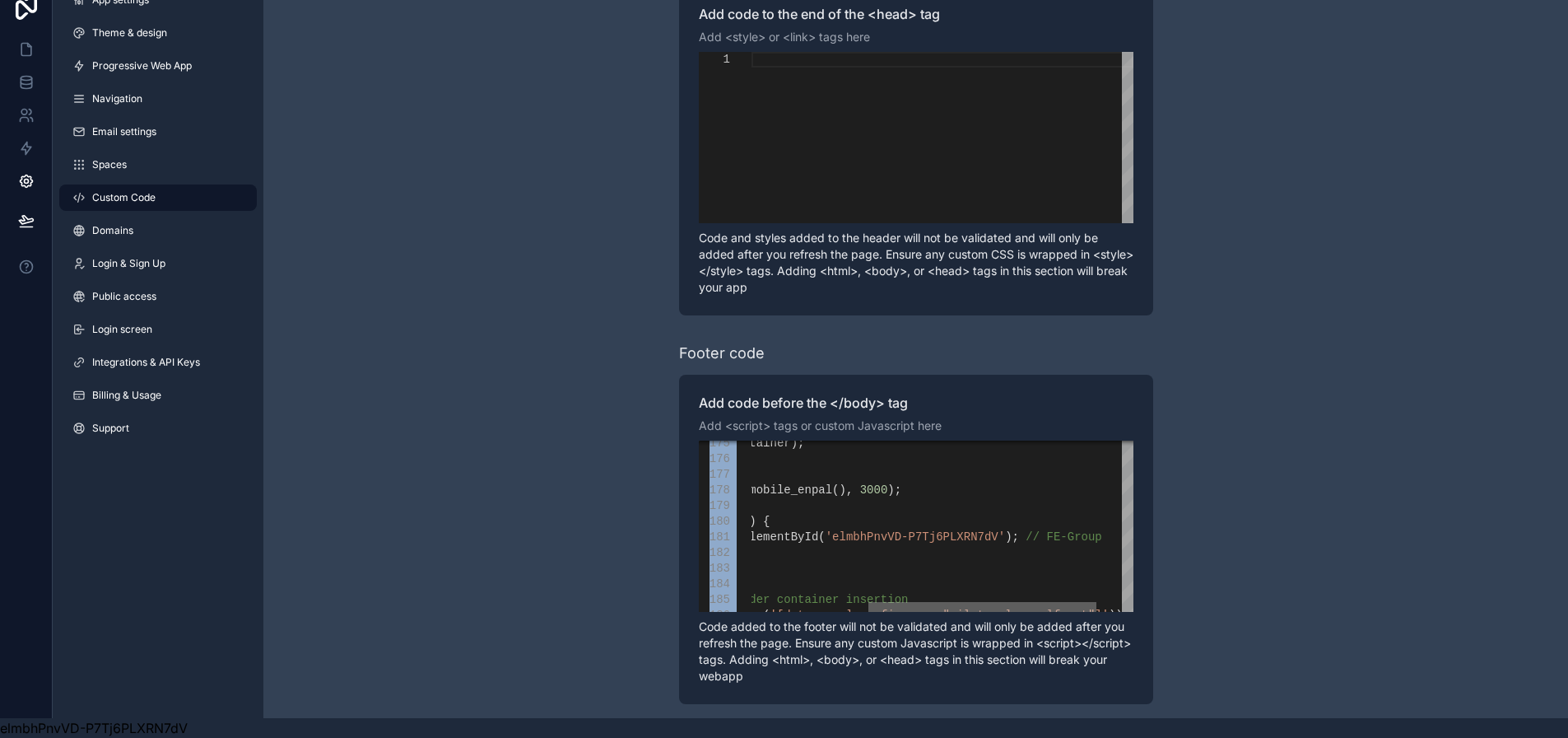
drag, startPoint x: 977, startPoint y: 591, endPoint x: 1067, endPoint y: 588, distance: 90.0
click at [1067, 588] on div "setTimeout (() => addContainermobile_enpal (), 3000 ); function addContainer_se…" at bounding box center [942, 525] width 382 height 171
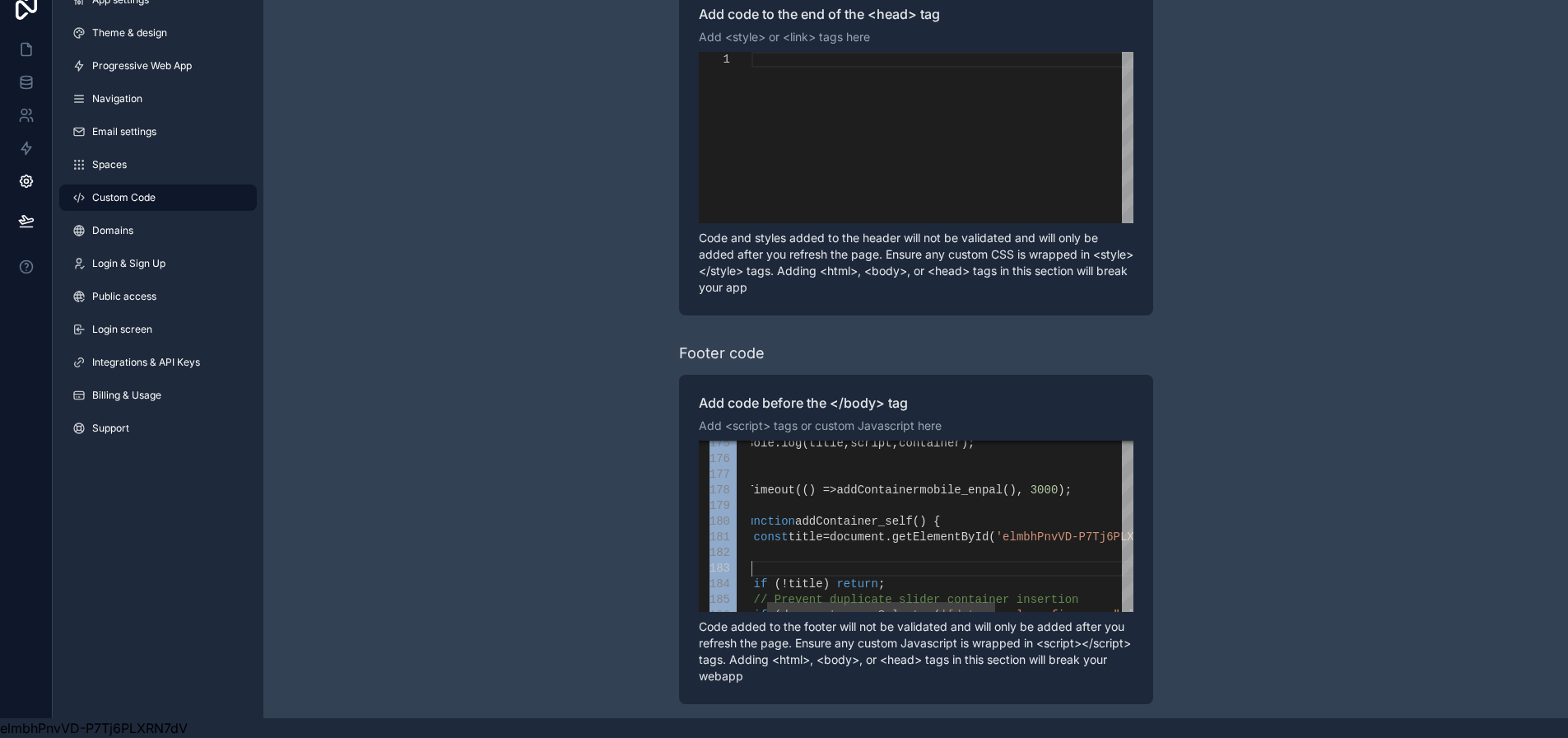
click at [1059, 560] on div "scrollable content" at bounding box center [1045, 568] width 639 height 16
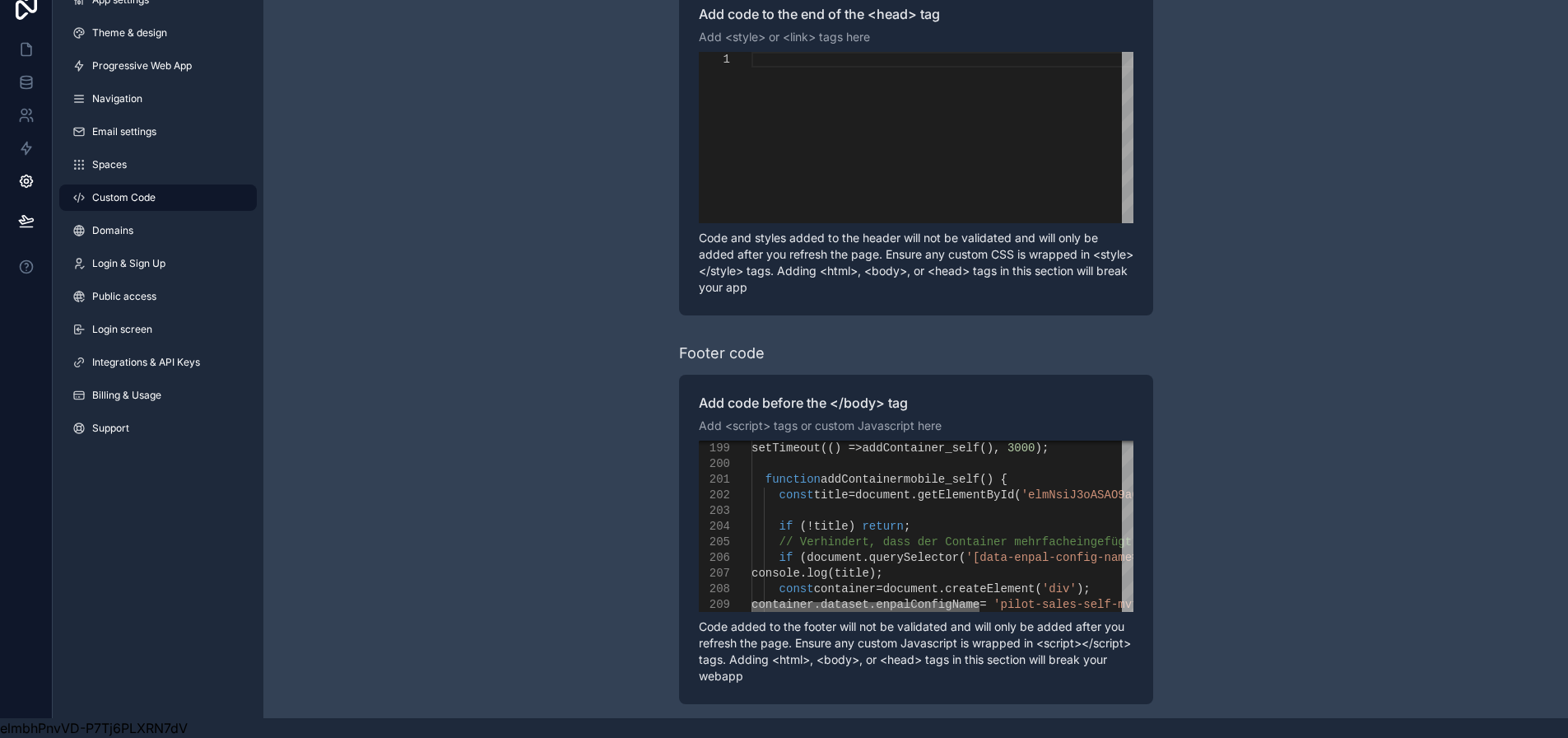
drag, startPoint x: 957, startPoint y: 598, endPoint x: 933, endPoint y: 594, distance: 24.3
click at [933, 602] on div "scrollable content" at bounding box center [865, 607] width 228 height 10
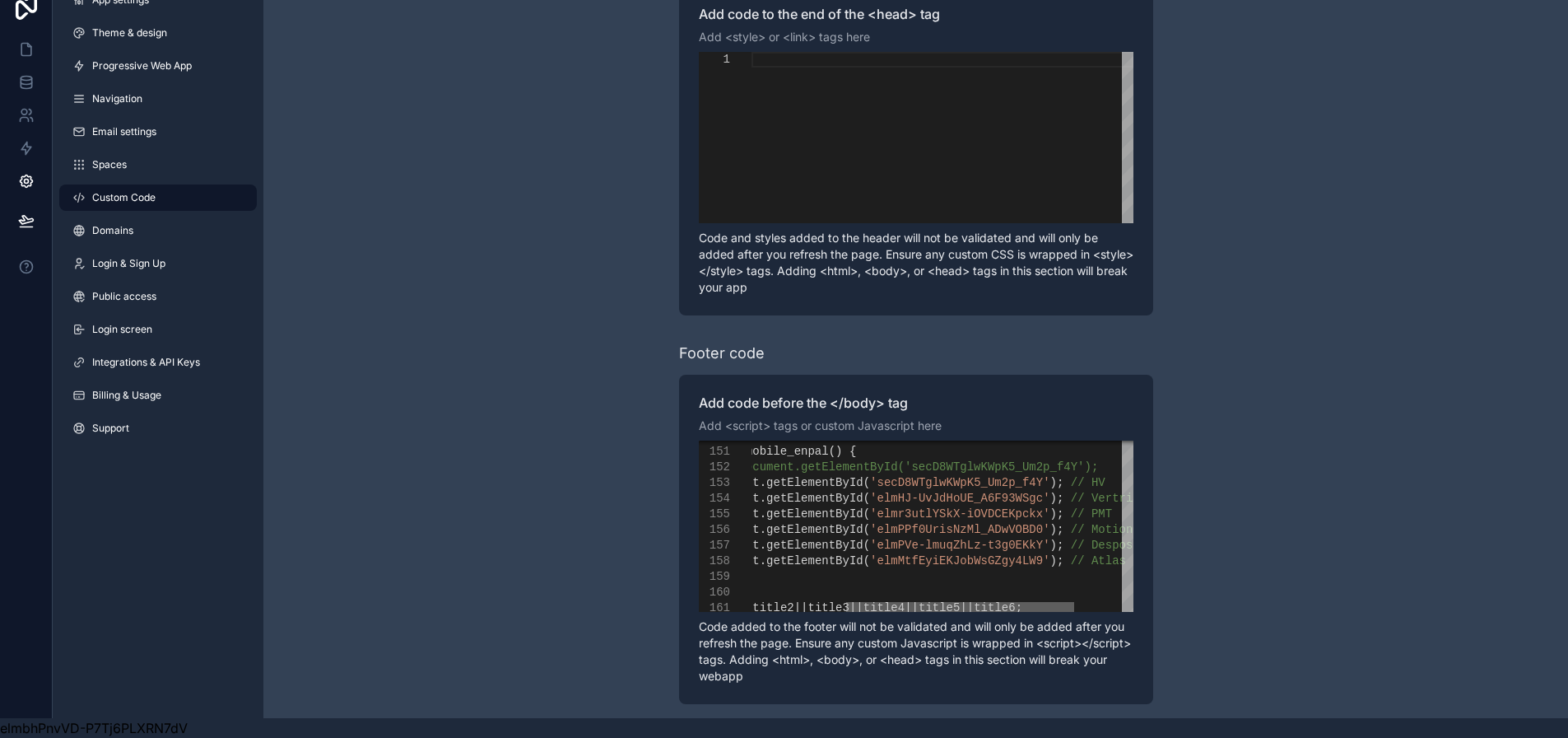
drag, startPoint x: 947, startPoint y: 593, endPoint x: 1042, endPoint y: 593, distance: 95.0
click at [1042, 602] on div "scrollable content" at bounding box center [960, 607] width 228 height 10
click at [26, 41] on icon at bounding box center [26, 49] width 17 height 17
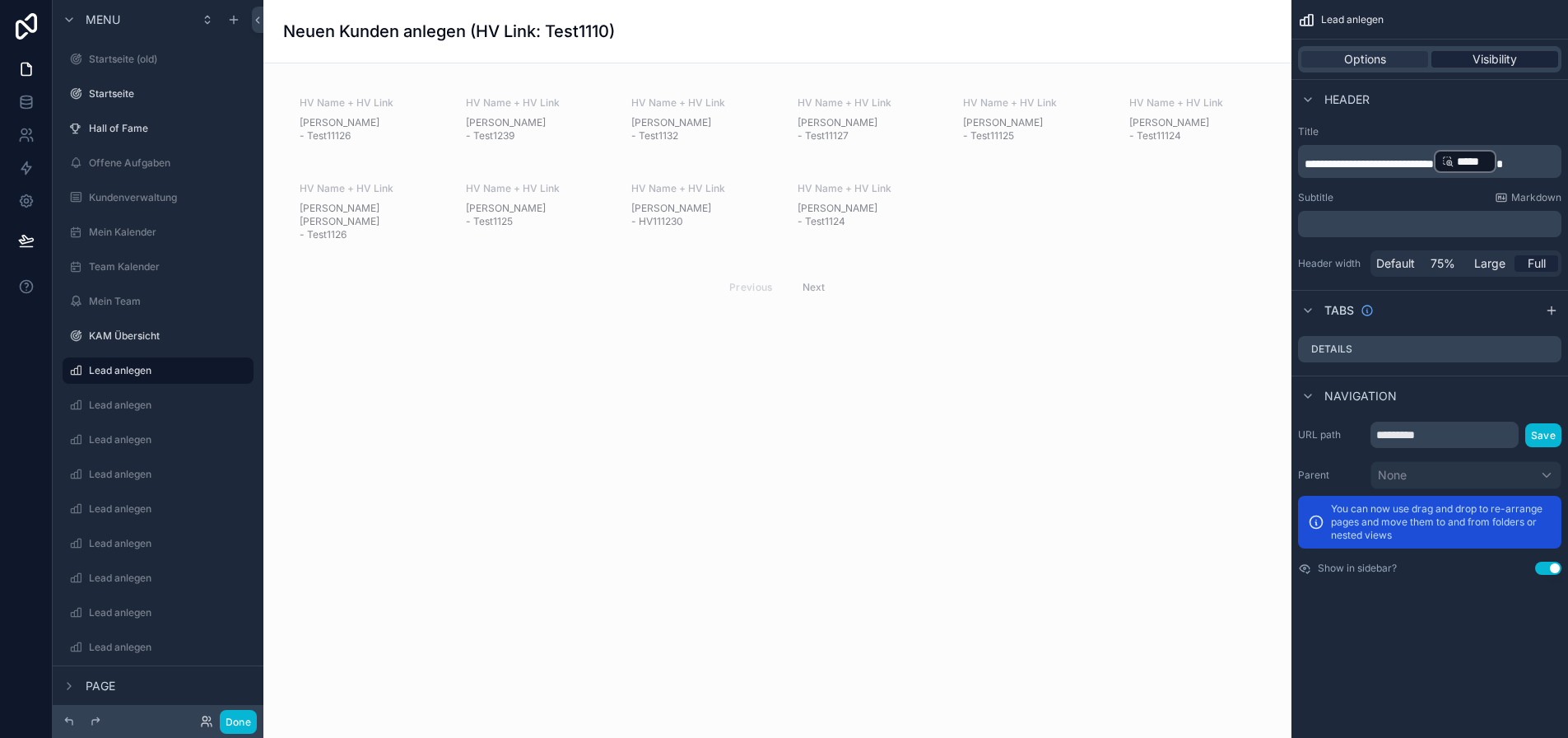
click at [1492, 65] on span "Visibility" at bounding box center [1495, 59] width 45 height 17
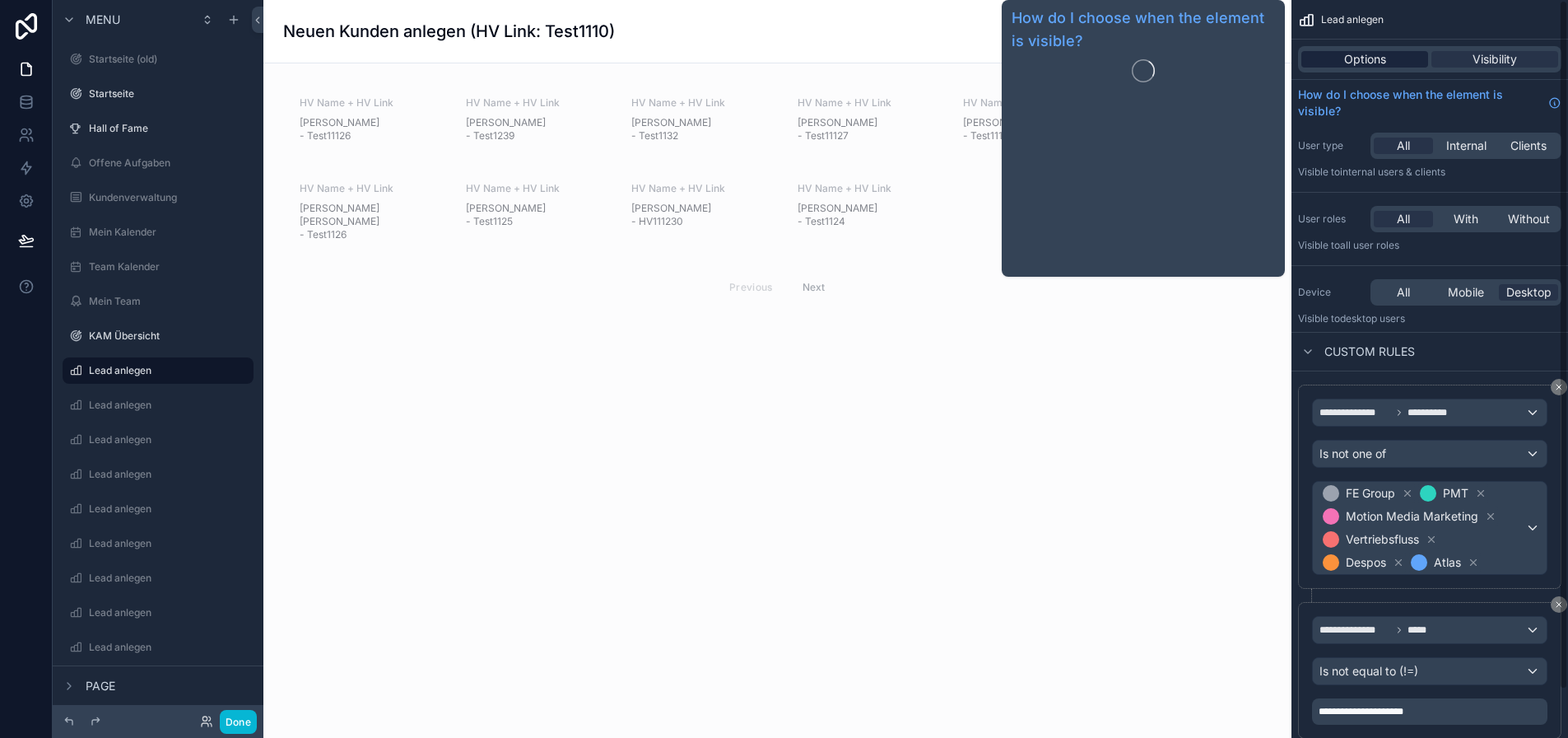
click at [1369, 56] on span "Options" at bounding box center [1365, 59] width 42 height 17
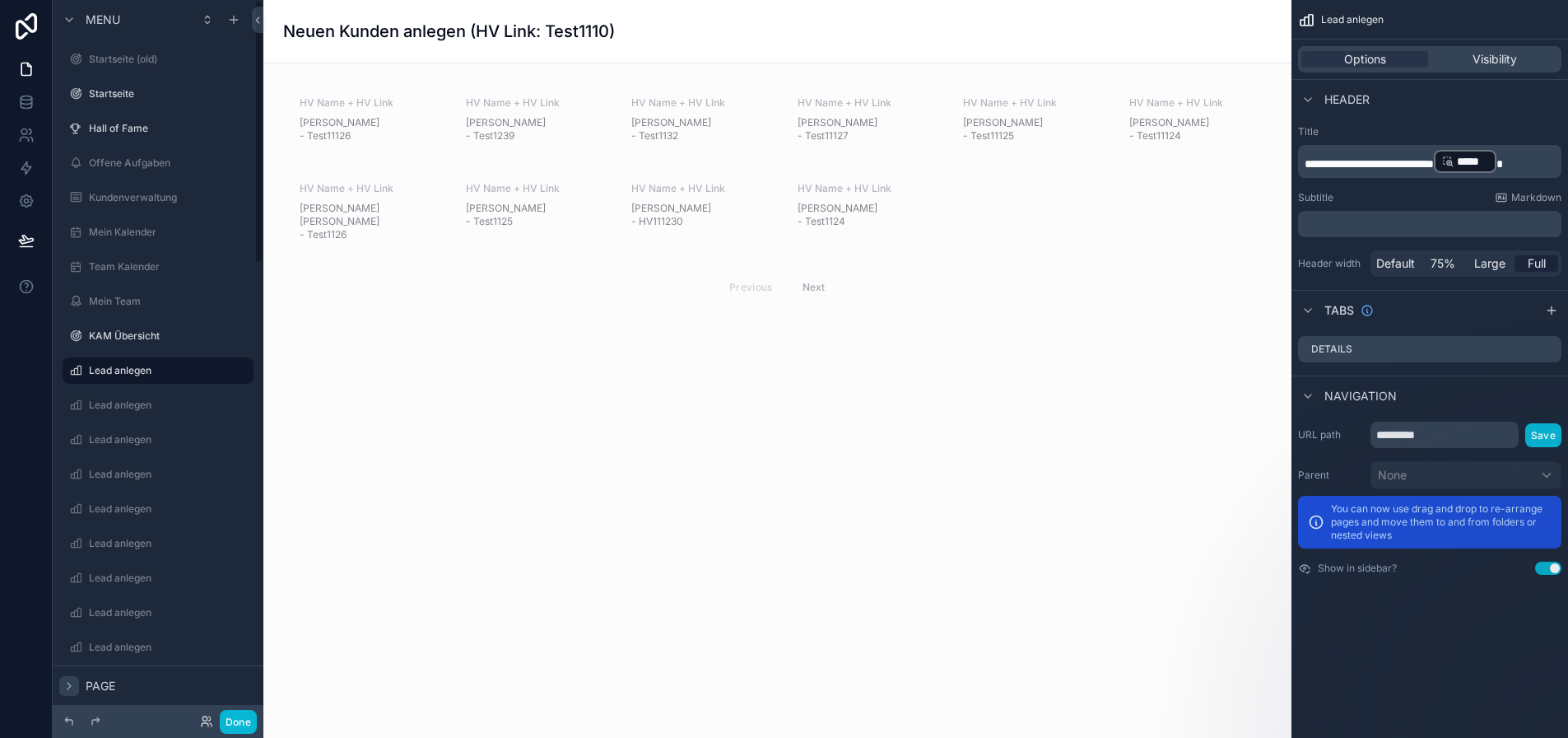
click at [74, 692] on icon "scrollable content" at bounding box center [68, 685] width 13 height 13
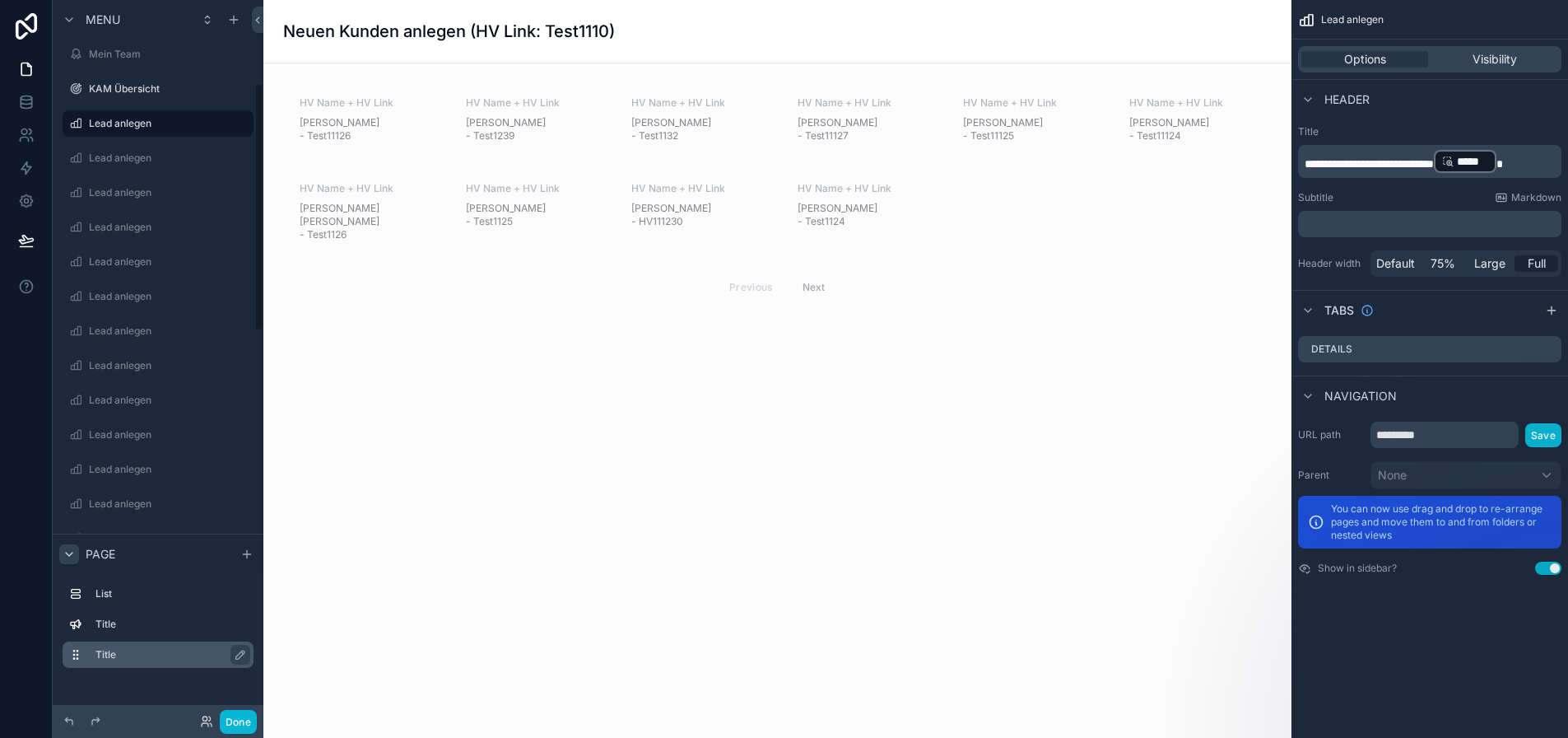
click at [130, 661] on label "Title" at bounding box center [168, 654] width 144 height 13
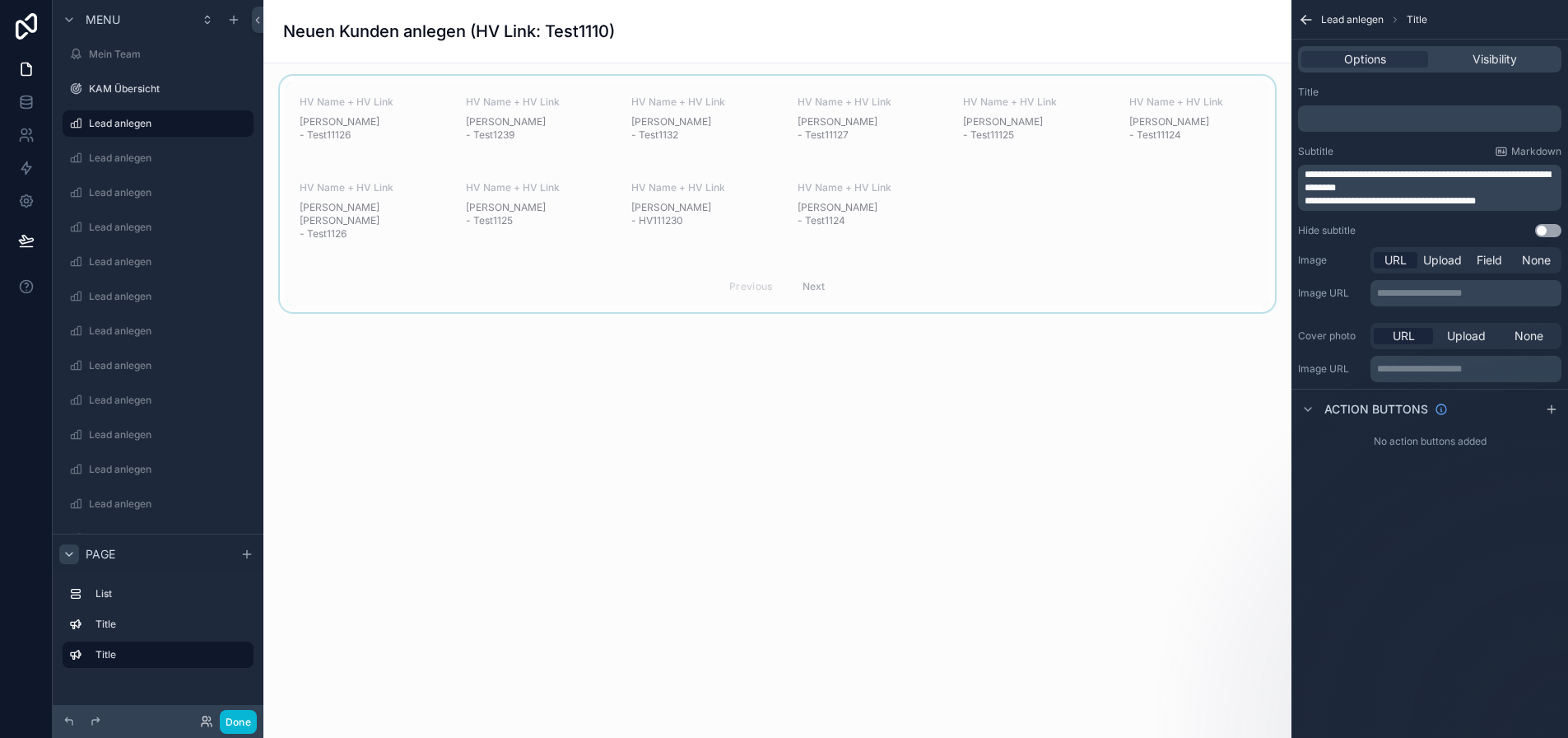
scroll to position [0, 0]
click at [160, 600] on label "List" at bounding box center [168, 593] width 144 height 13
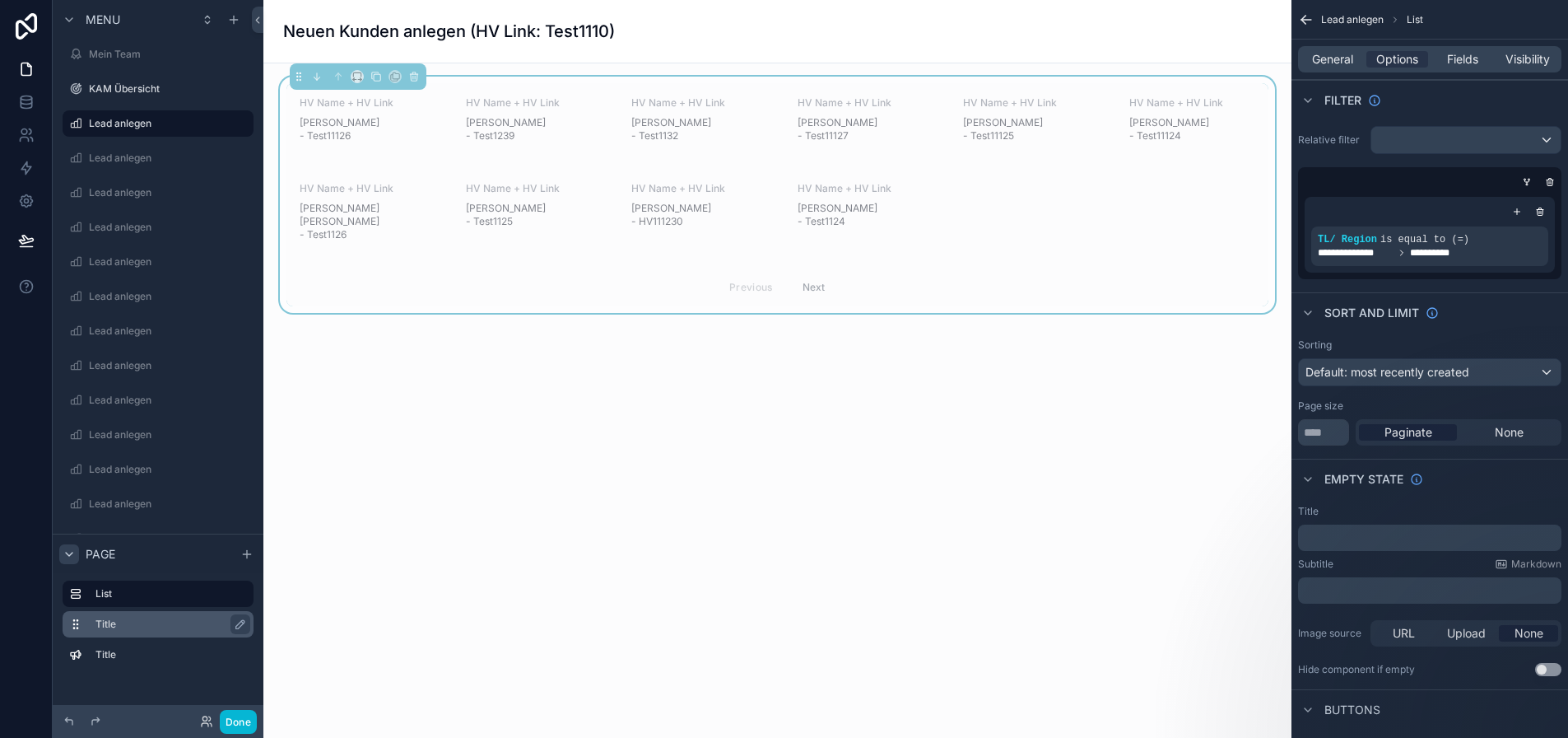
click at [145, 631] on label "Title" at bounding box center [168, 624] width 144 height 13
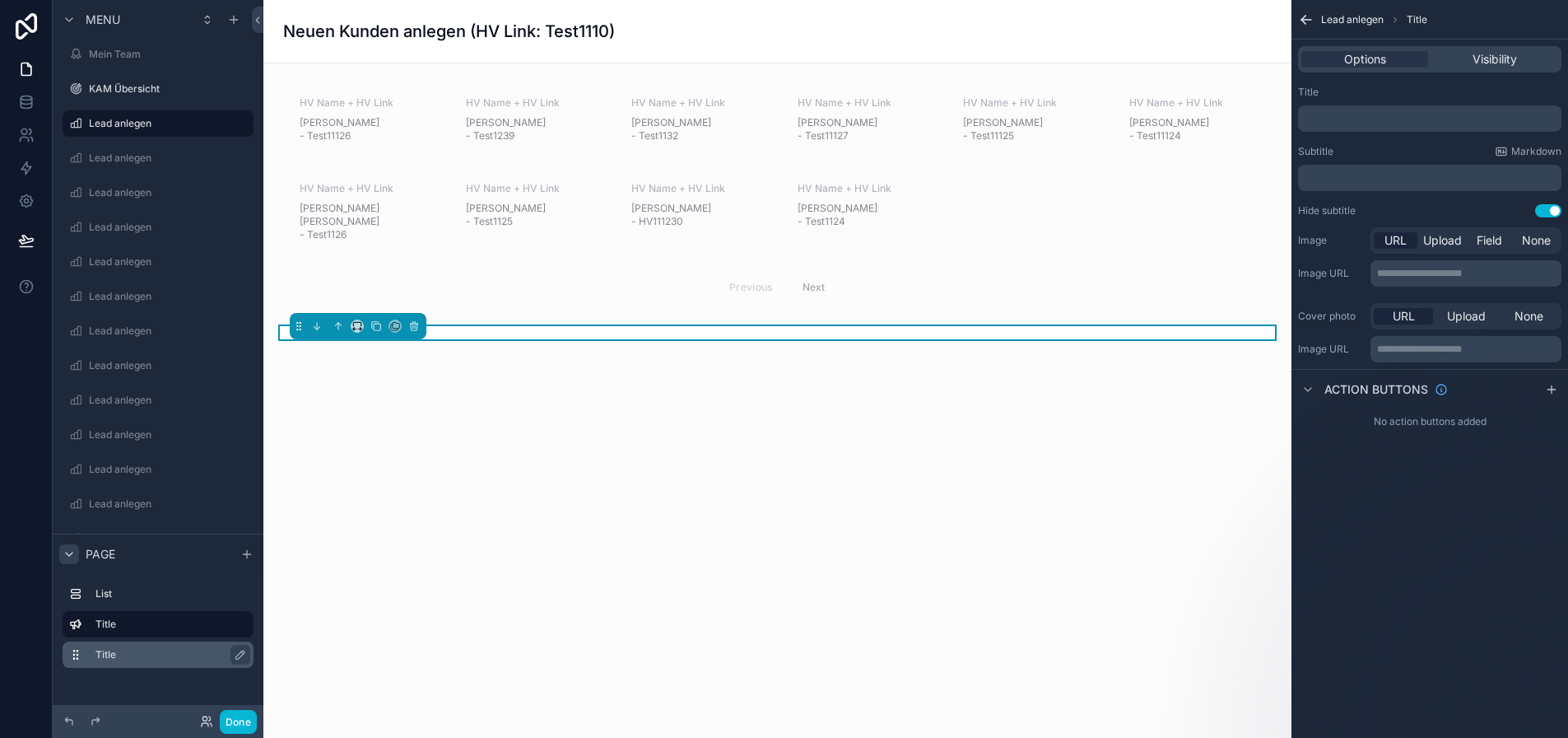
click at [144, 661] on label "Title" at bounding box center [168, 654] width 144 height 13
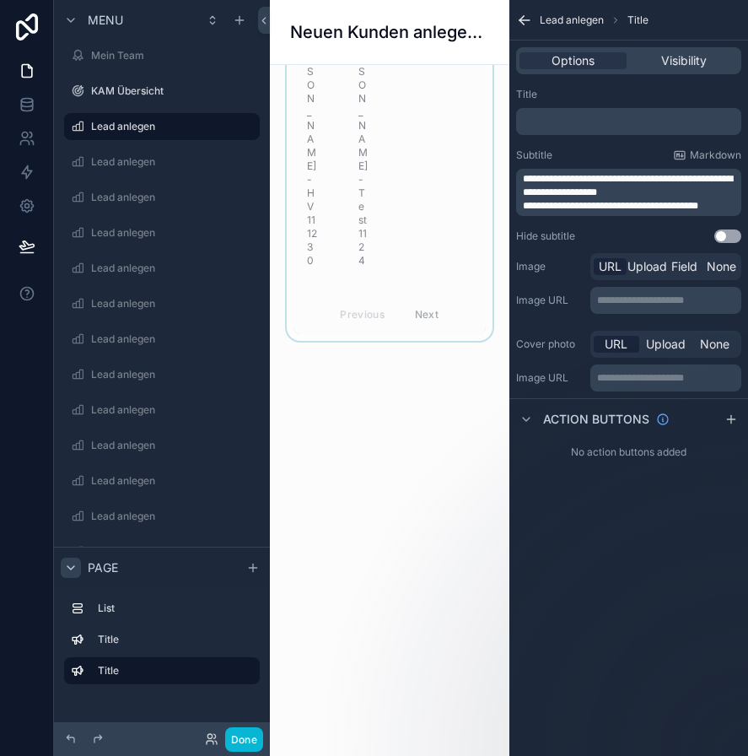
scroll to position [1181, 0]
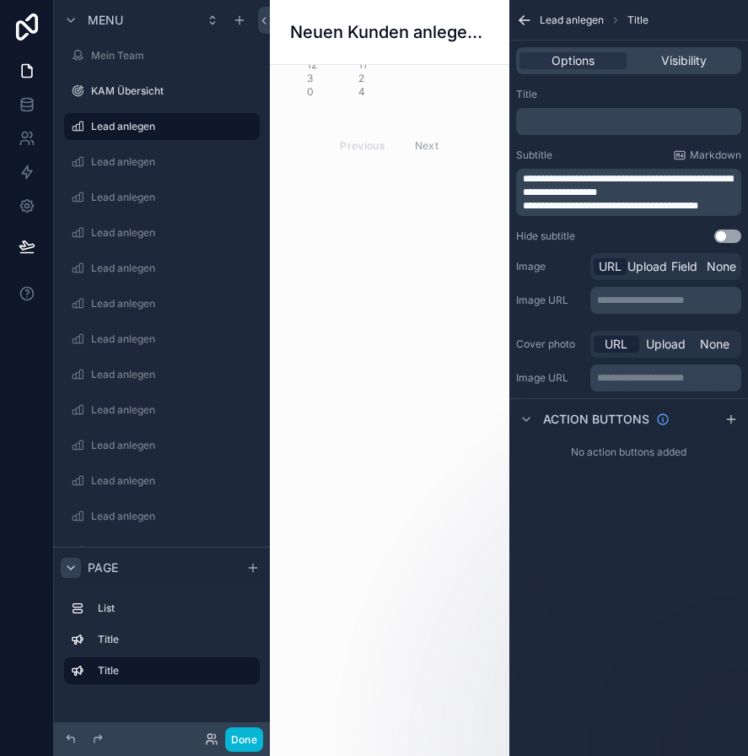
click at [327, 309] on div "HV Name + HV Link Son Nguyen Nam - Test11126 HV Name + HV Link Felix Süsskind -…" at bounding box center [390, 177] width 240 height 2587
click at [245, 737] on button "Done" at bounding box center [244, 739] width 38 height 24
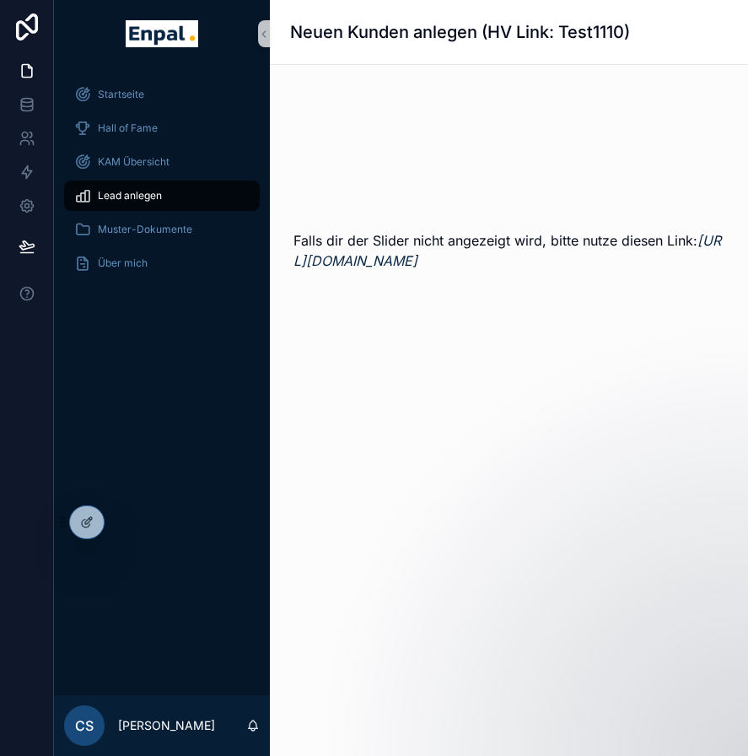
scroll to position [0, 0]
click at [38, 213] on link at bounding box center [26, 206] width 53 height 34
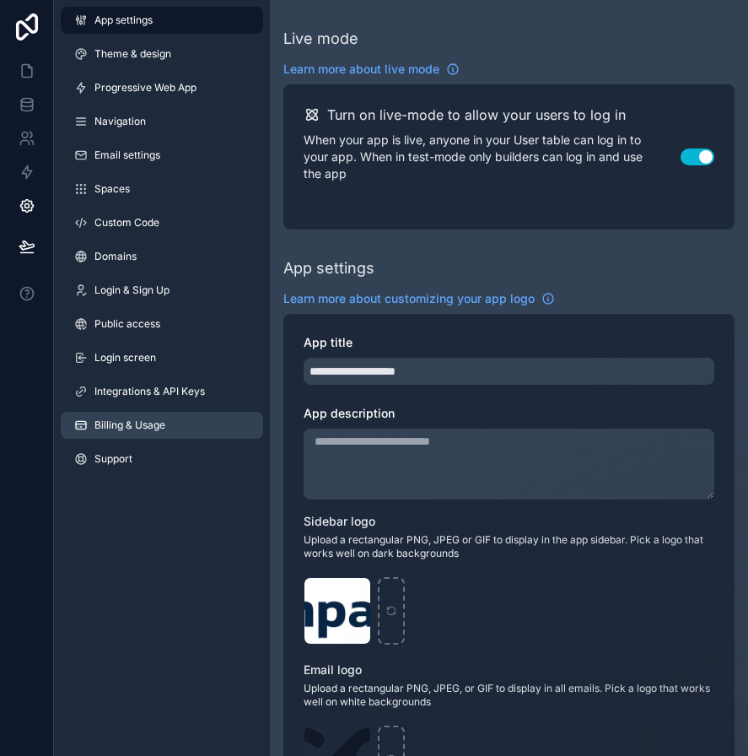
click at [139, 423] on span "Billing & Usage" at bounding box center [129, 424] width 71 height 13
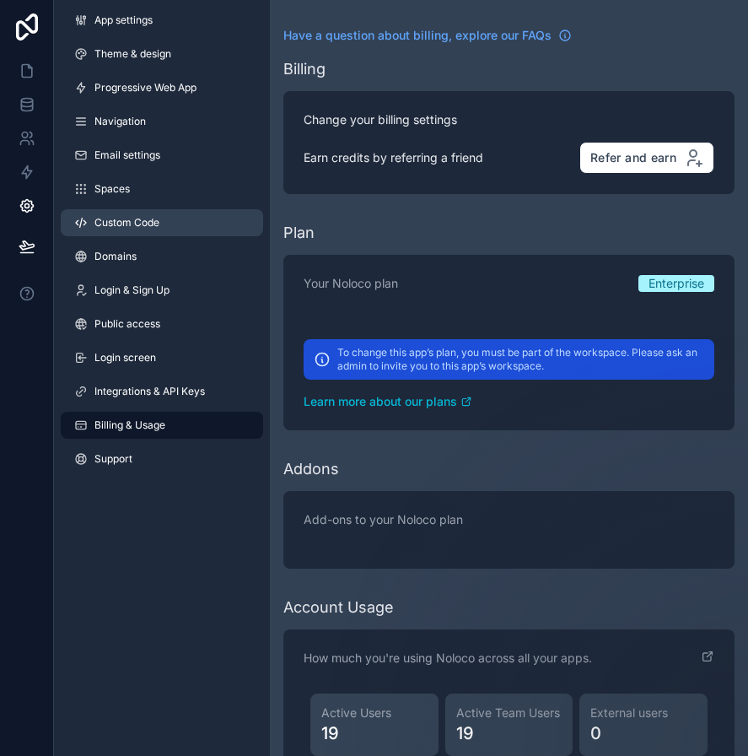
click at [143, 224] on span "Custom Code" at bounding box center [126, 222] width 65 height 13
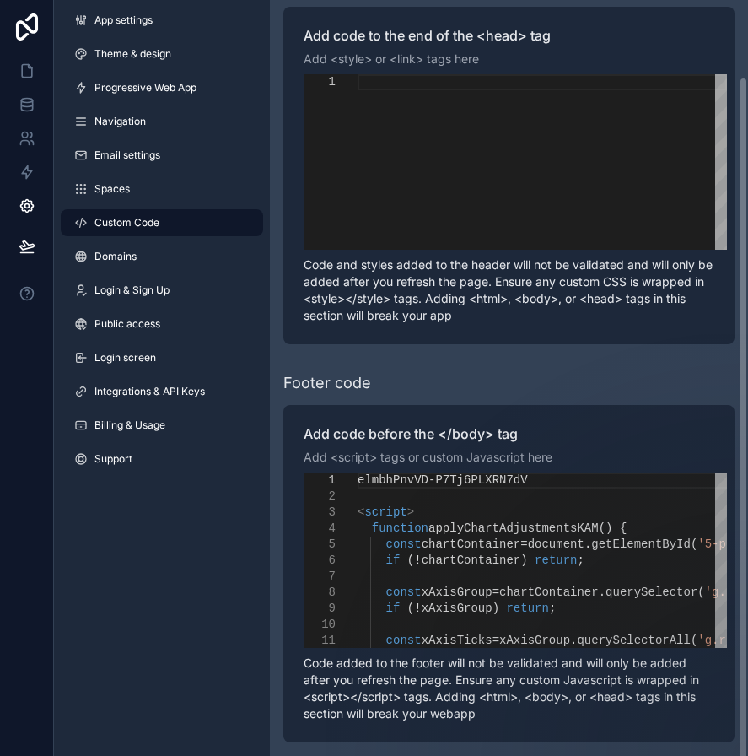
scroll to position [85, 0]
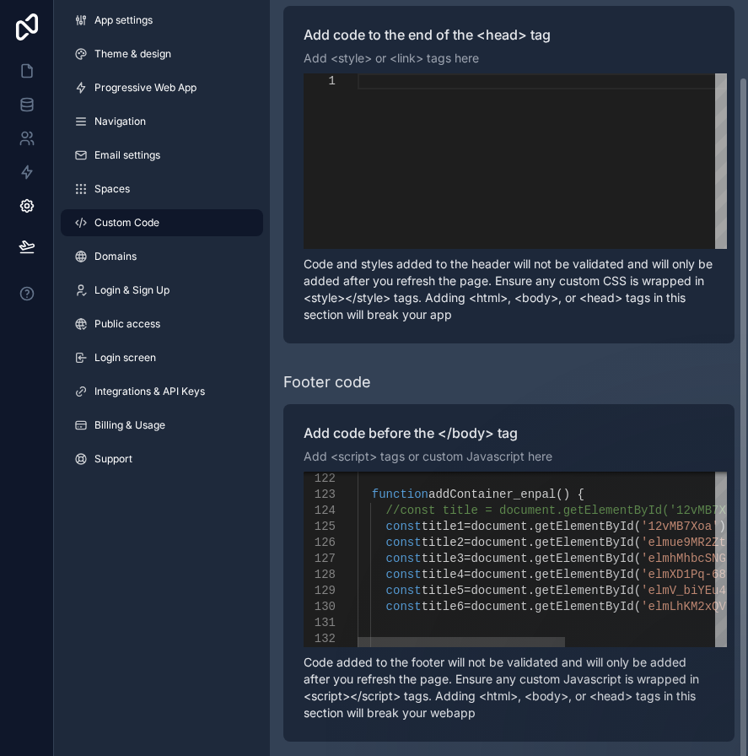
click at [649, 590] on span "'elmV_biYEu46VEIy8oKQtYlu'" at bounding box center [733, 590] width 184 height 13
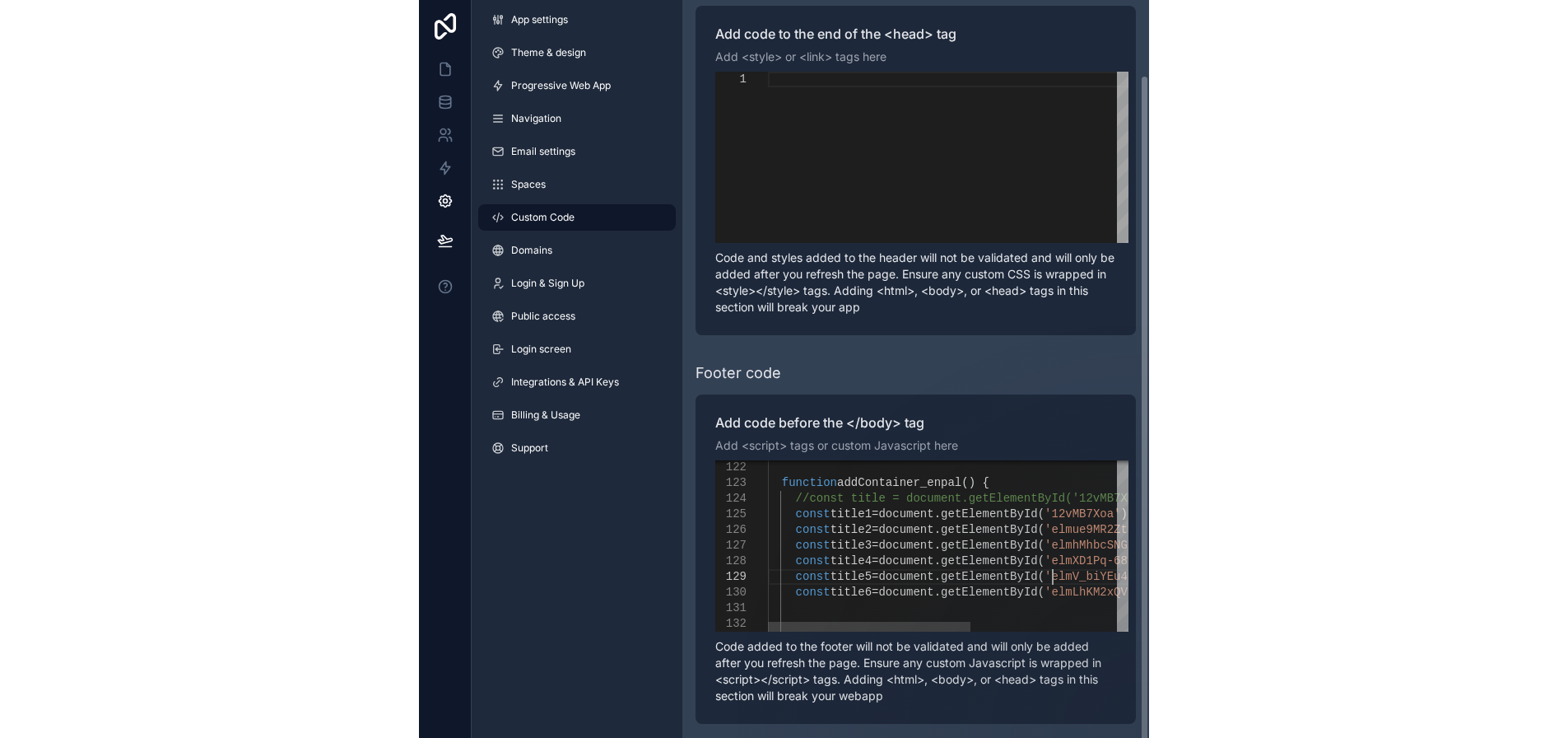
scroll to position [0, 234]
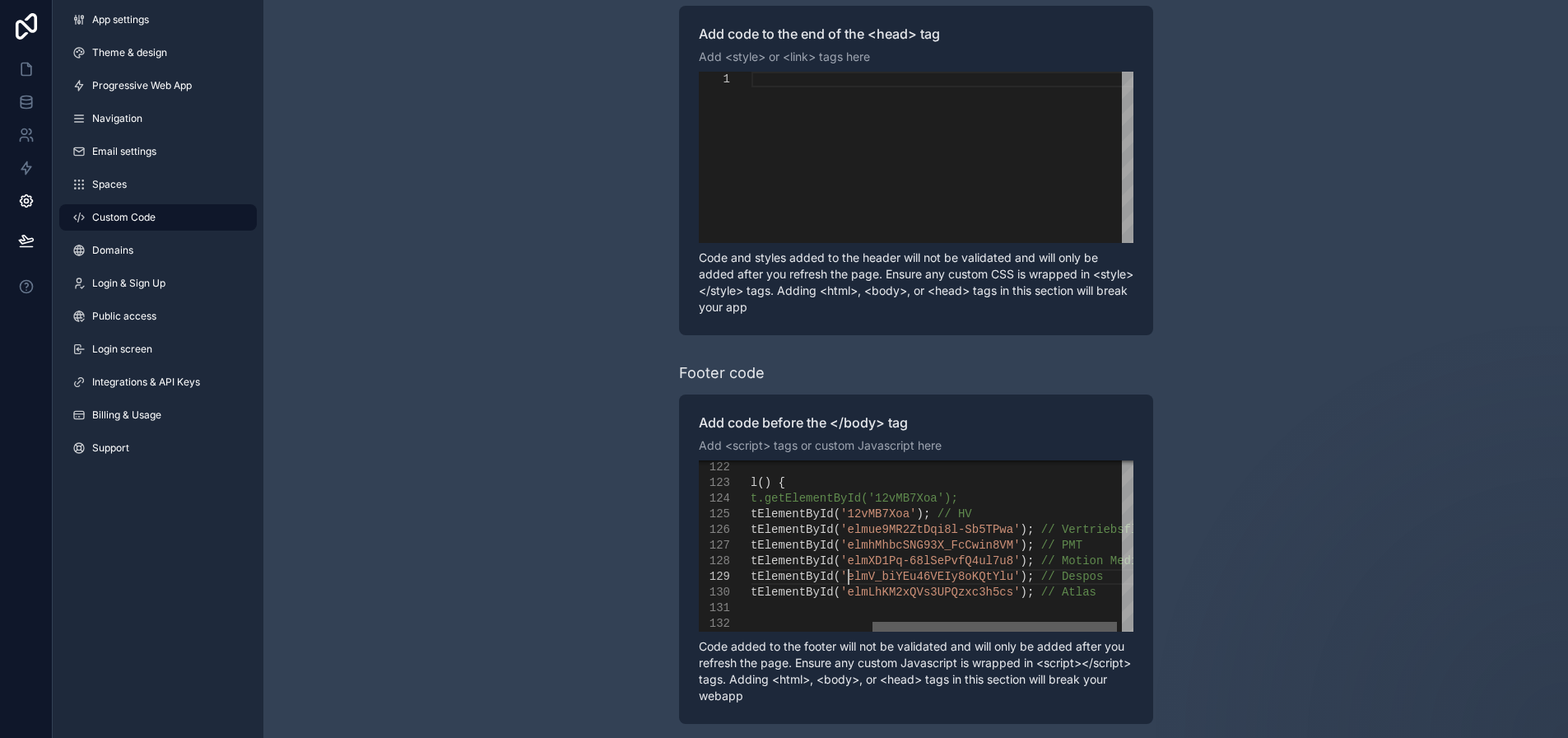
drag, startPoint x: 936, startPoint y: 628, endPoint x: 1057, endPoint y: 629, distance: 121.0
click at [1057, 629] on div "scrollable content" at bounding box center [994, 627] width 245 height 10
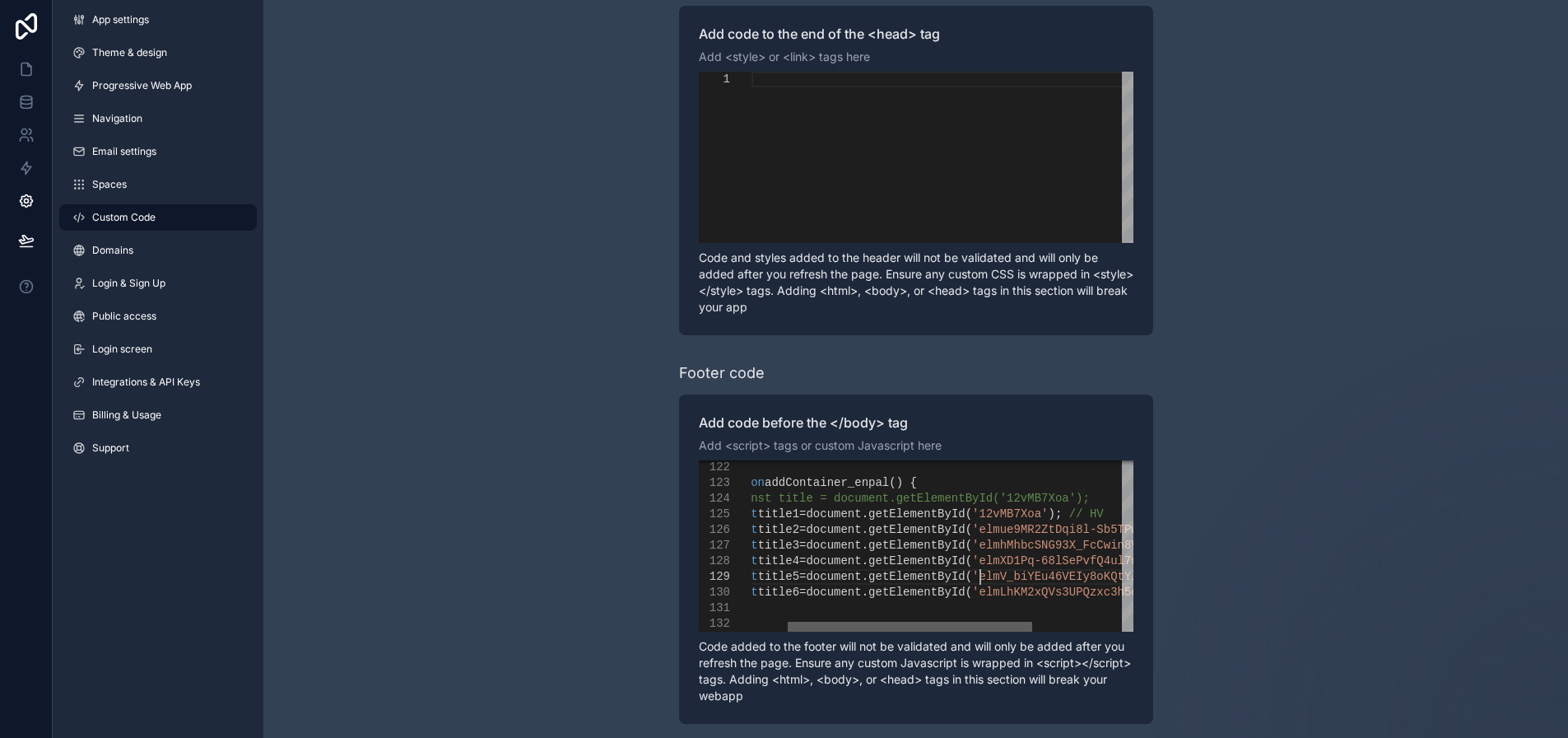
drag, startPoint x: 977, startPoint y: 627, endPoint x: 892, endPoint y: 634, distance: 85.3
click at [892, 634] on div "Add code before the </body> tag Add <script> tags or custom Javascript here 122…" at bounding box center [916, 558] width 474 height 329
drag, startPoint x: 926, startPoint y: 630, endPoint x: 960, endPoint y: 638, distance: 34.9
click at [960, 638] on div "Add code before the </body> tag Add <script> tags or custom Javascript here 122…" at bounding box center [916, 558] width 474 height 329
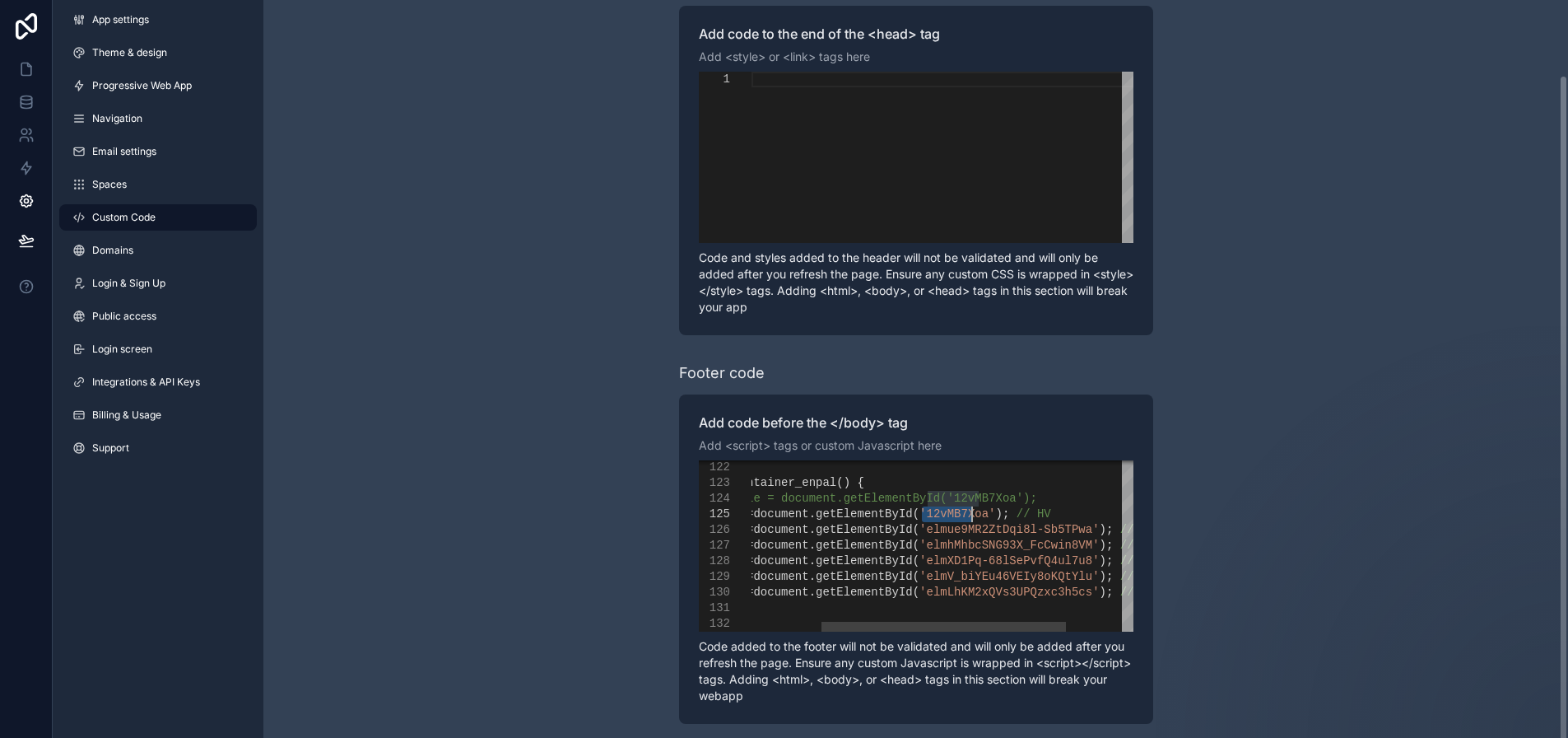
drag, startPoint x: 929, startPoint y: 516, endPoint x: 982, endPoint y: 512, distance: 53.2
drag, startPoint x: 929, startPoint y: 529, endPoint x: 1081, endPoint y: 529, distance: 152.0
type textarea "**********"
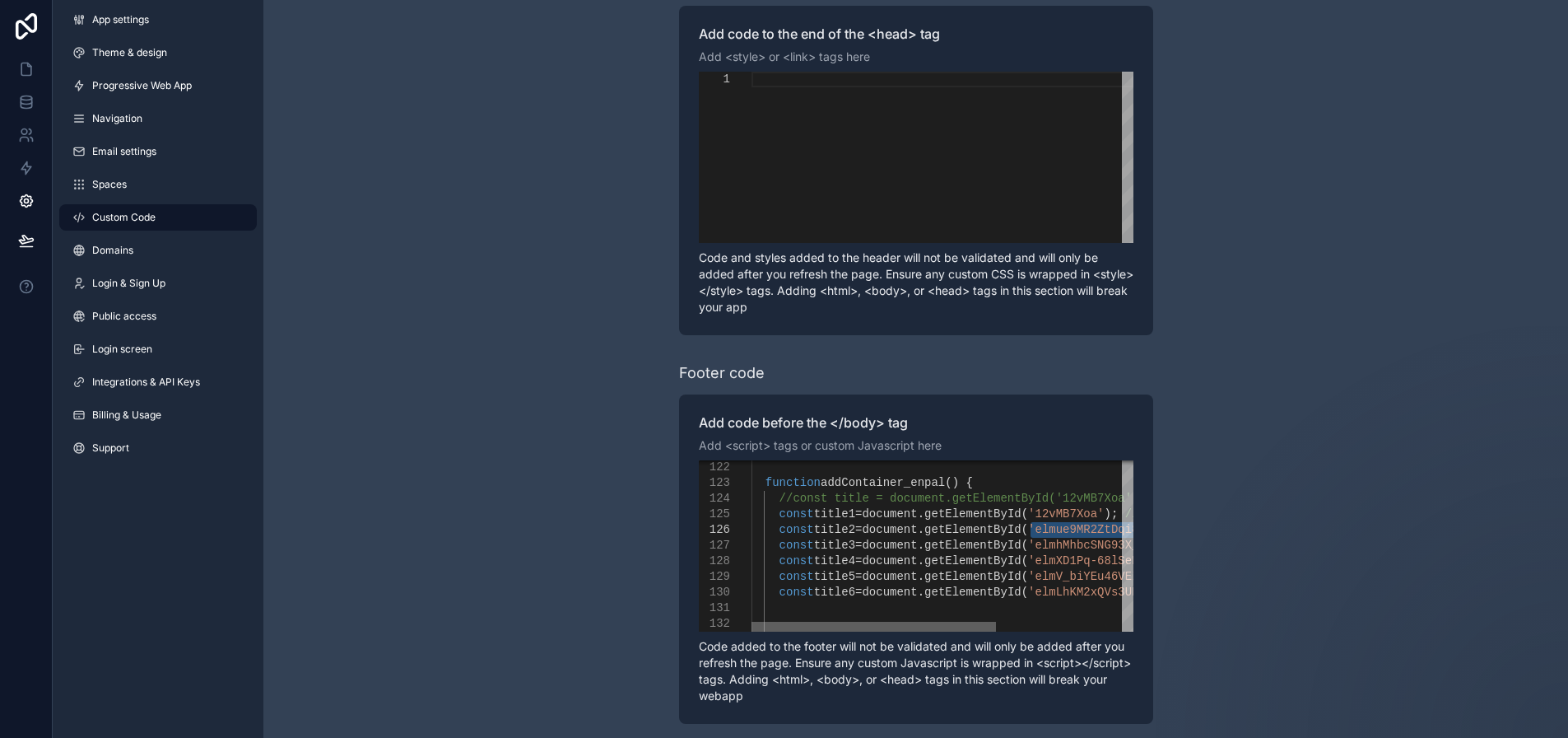
drag, startPoint x: 971, startPoint y: 630, endPoint x: 789, endPoint y: 626, distance: 182.0
click at [789, 626] on div "scrollable content" at bounding box center [873, 627] width 245 height 10
click at [28, 71] on icon at bounding box center [26, 68] width 17 height 17
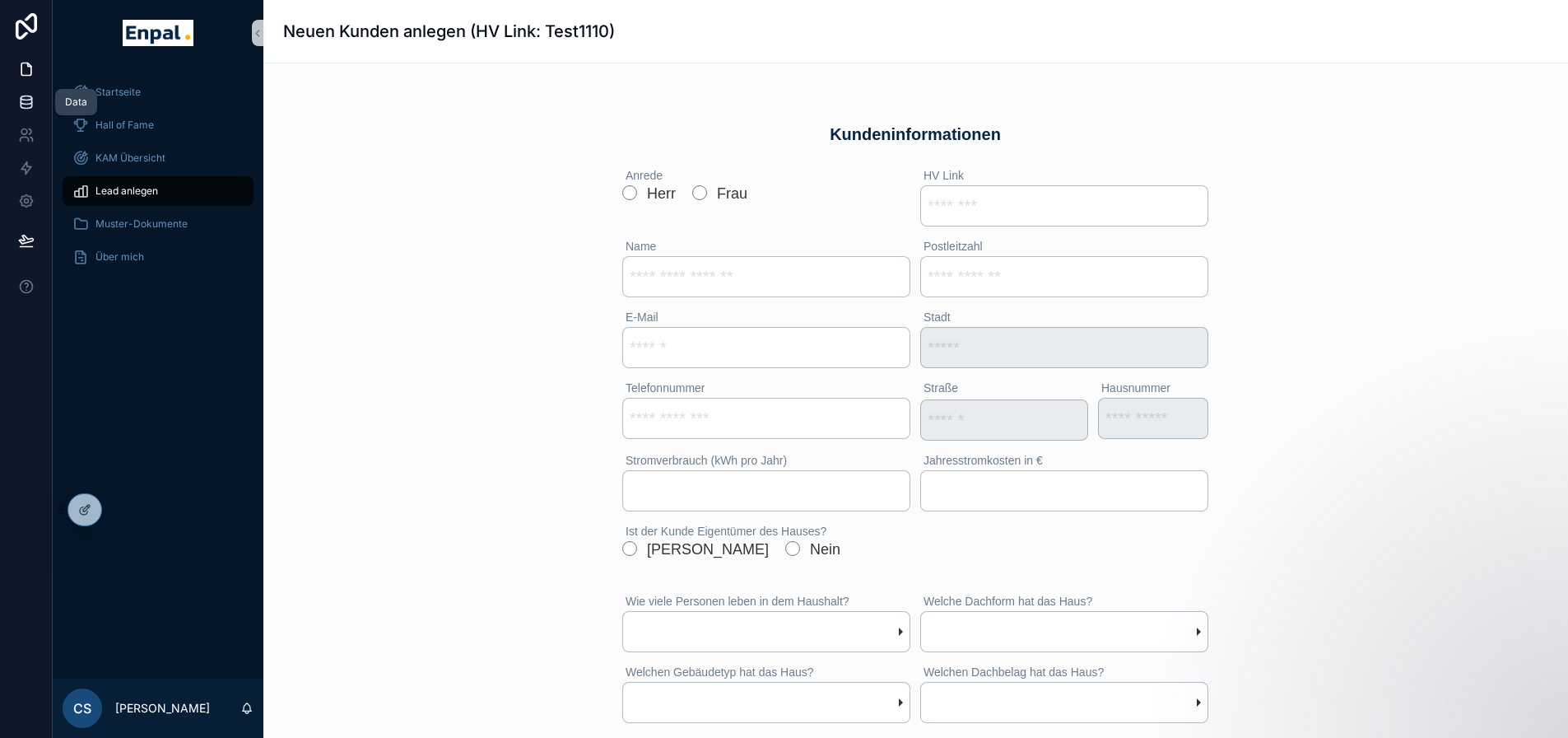
click at [34, 106] on icon at bounding box center [26, 102] width 17 height 17
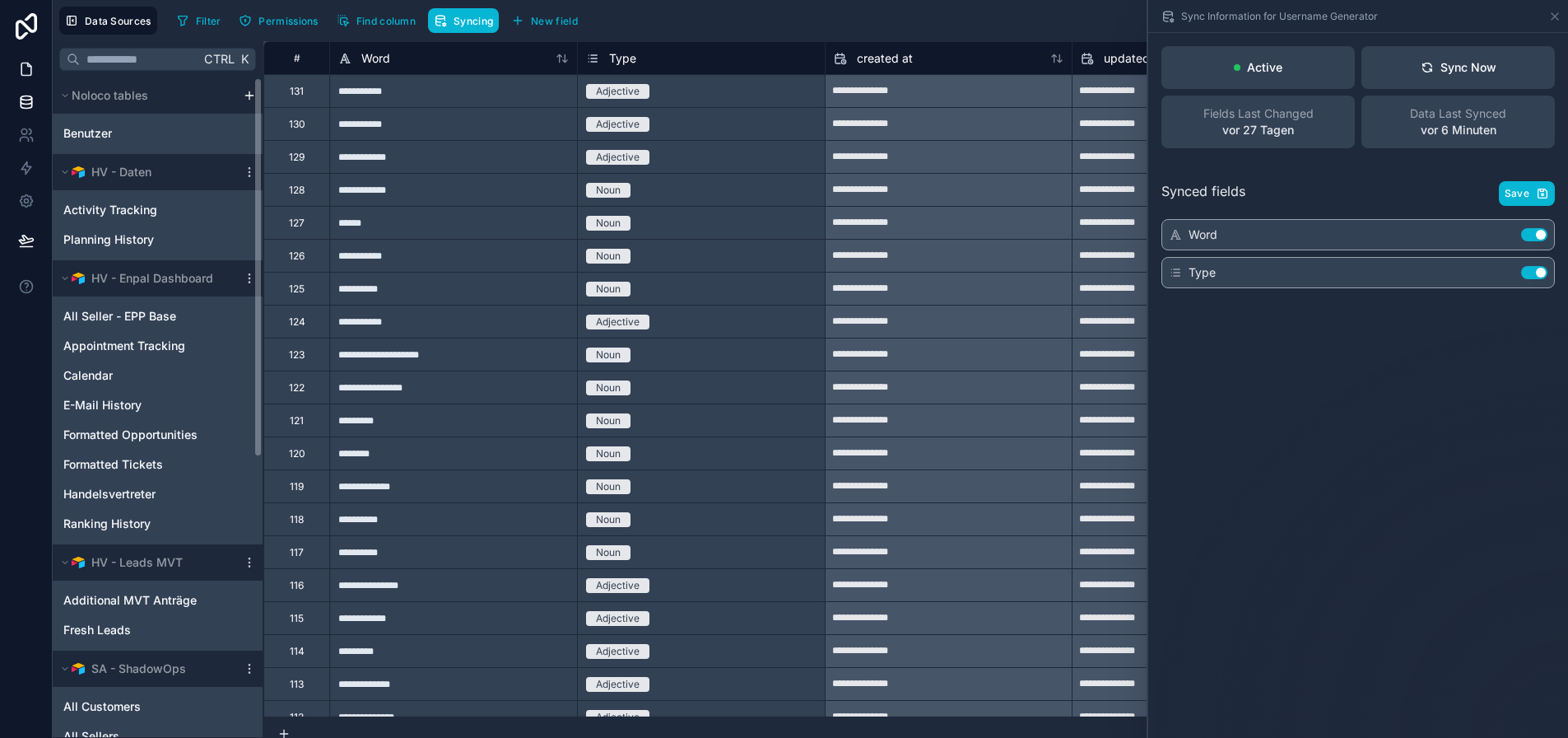
click at [14, 61] on link at bounding box center [25, 69] width 52 height 33
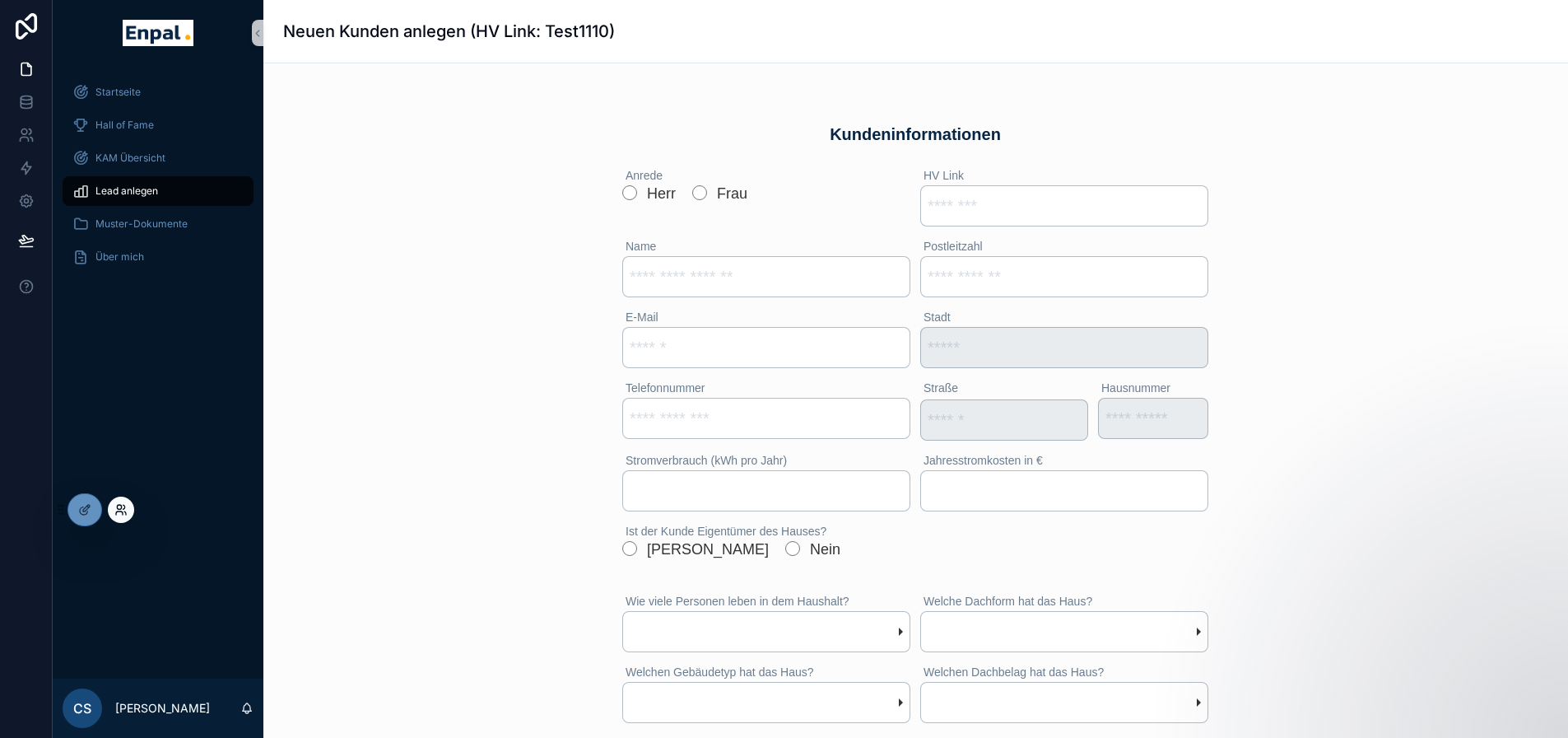
click at [124, 509] on icon at bounding box center [120, 509] width 13 height 13
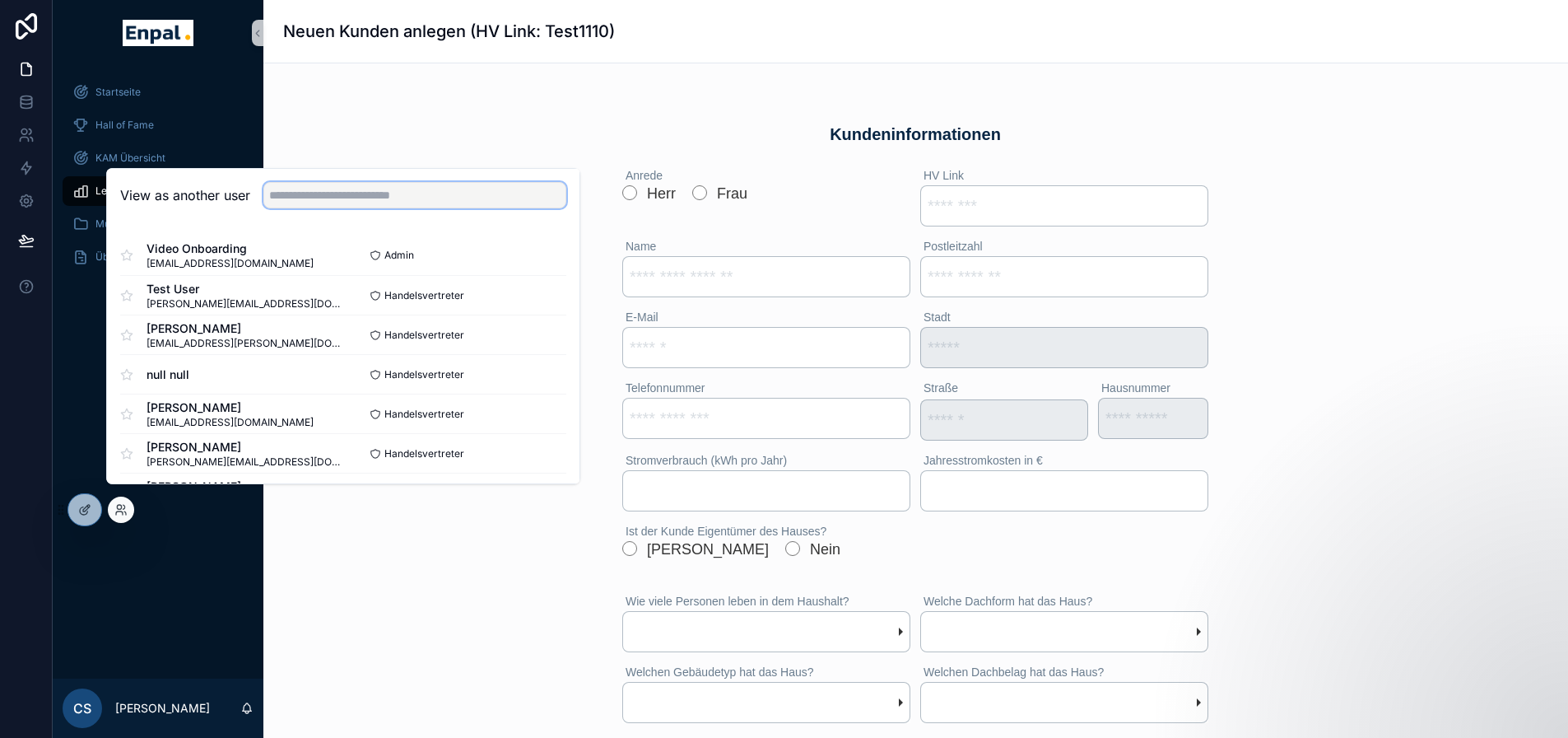
click at [329, 208] on input "text" at bounding box center [415, 194] width 302 height 26
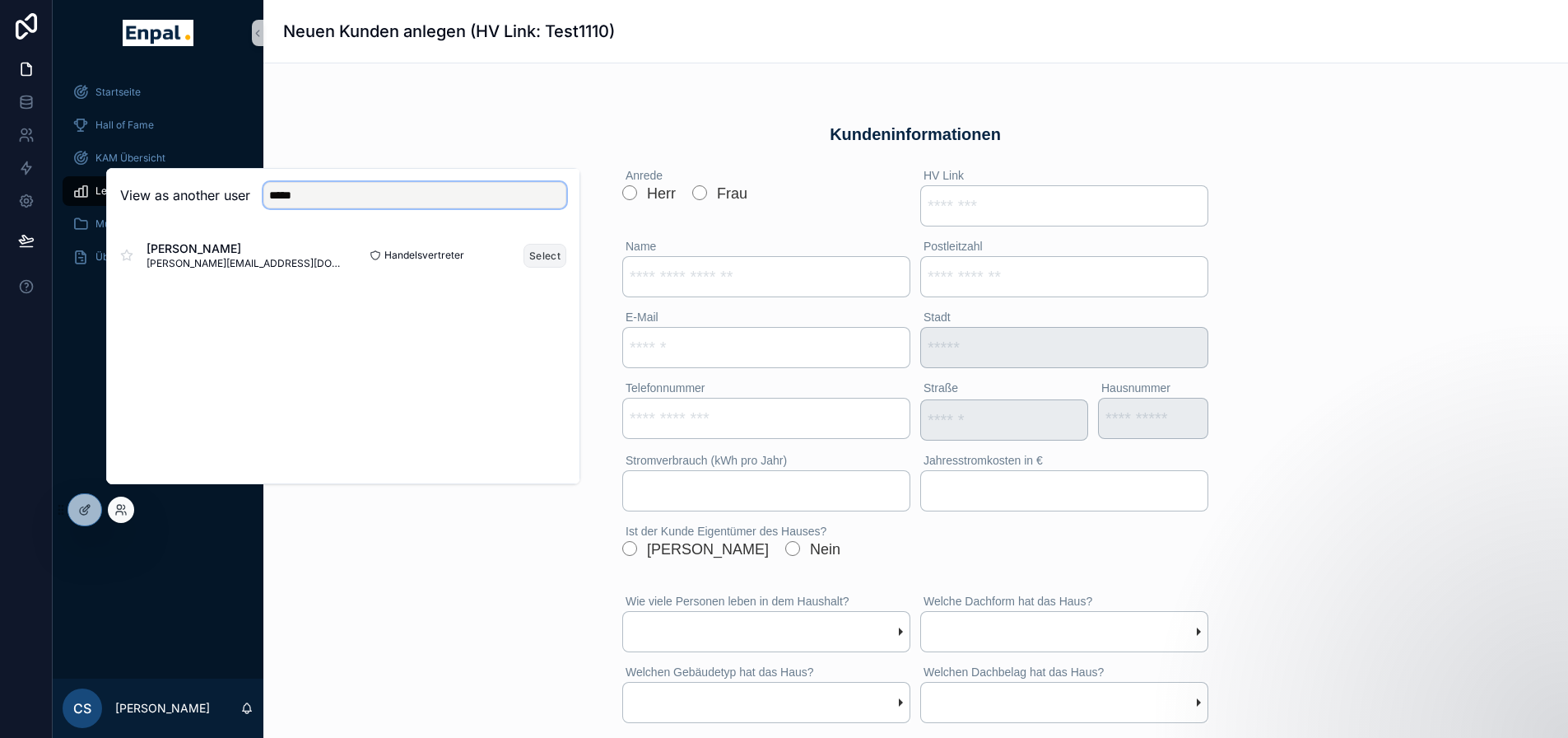
type input "*****"
click at [558, 263] on button "Select" at bounding box center [545, 256] width 43 height 23
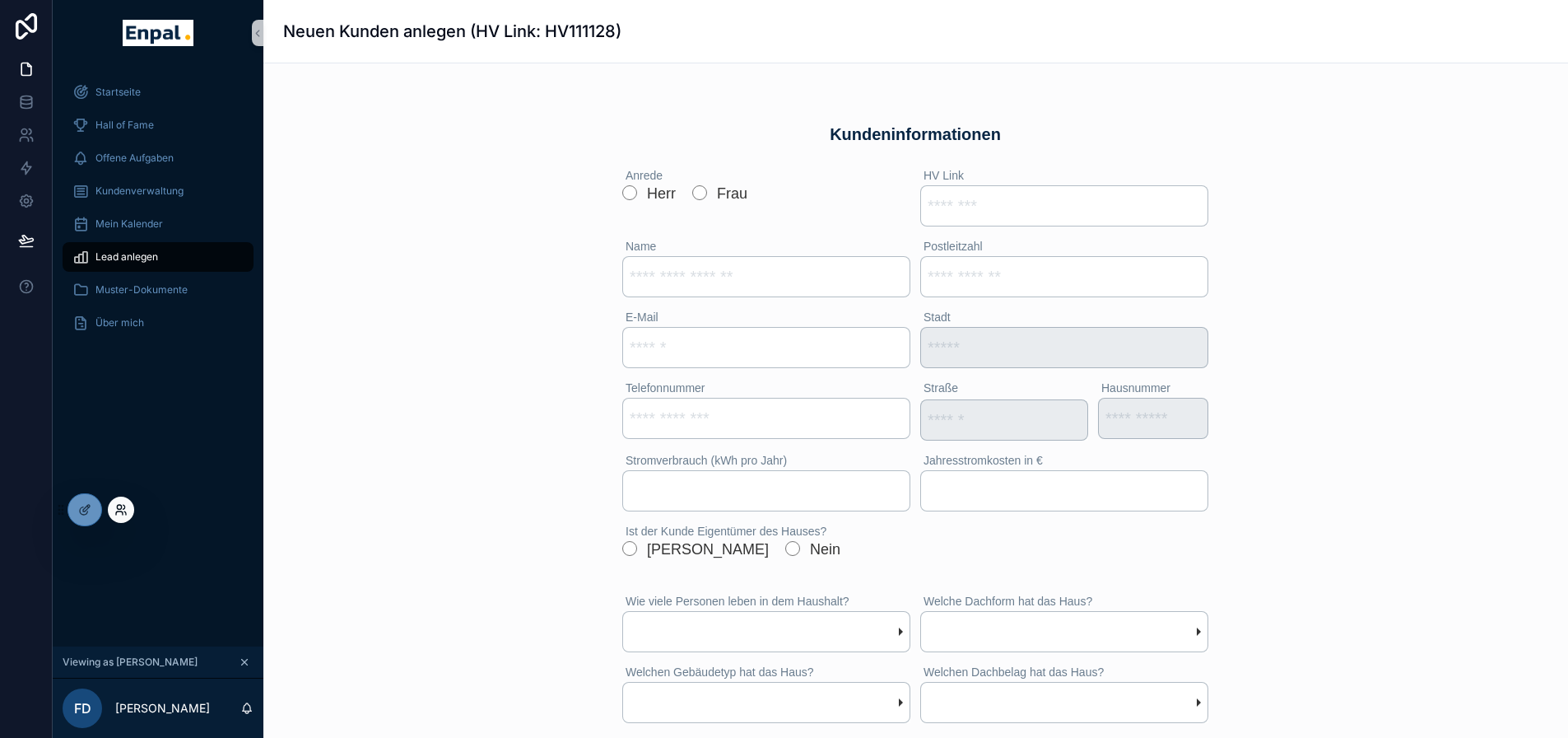
click at [115, 508] on icon at bounding box center [120, 509] width 13 height 13
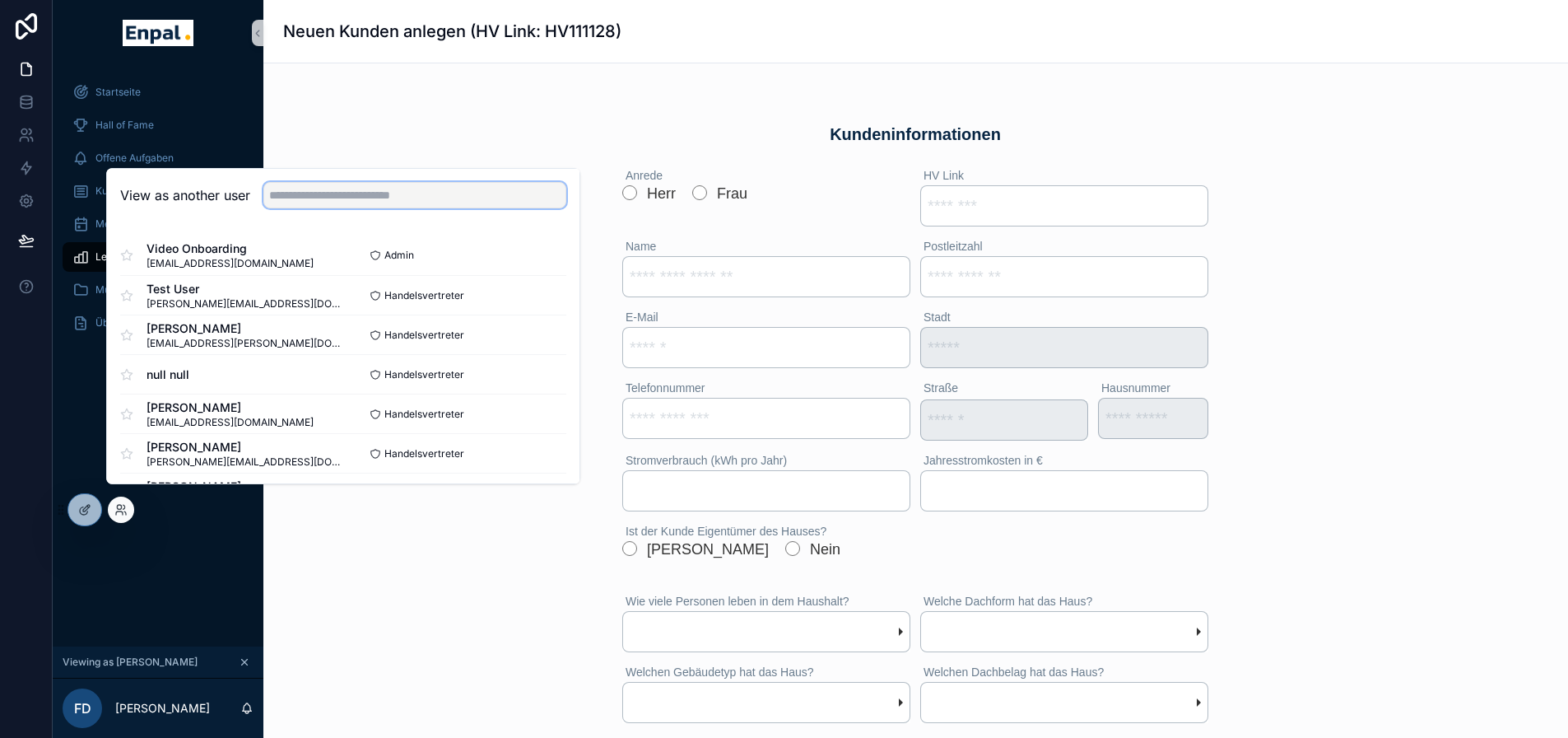
click at [311, 208] on input "text" at bounding box center [415, 194] width 302 height 26
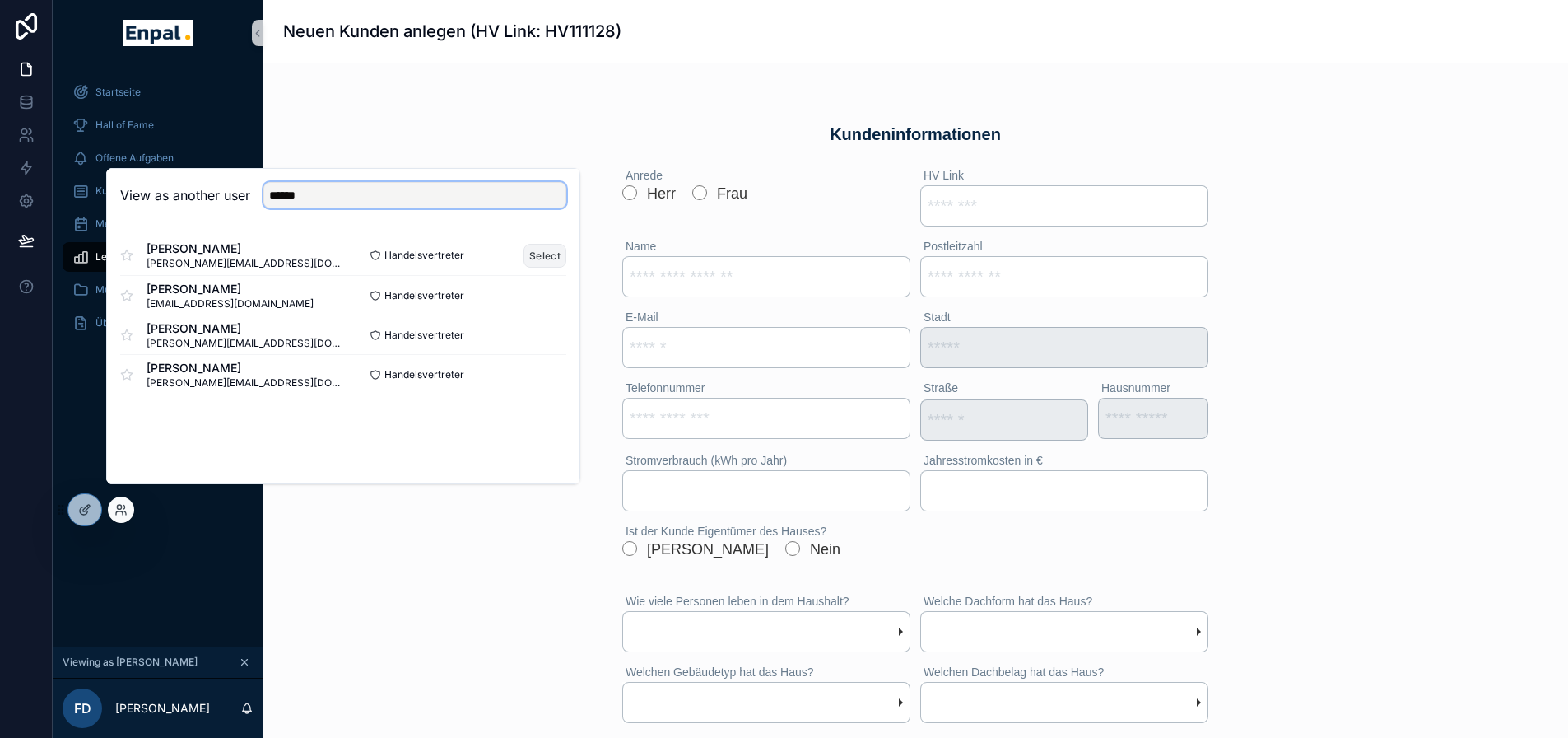
type input "******"
click at [549, 265] on button "Select" at bounding box center [545, 256] width 43 height 23
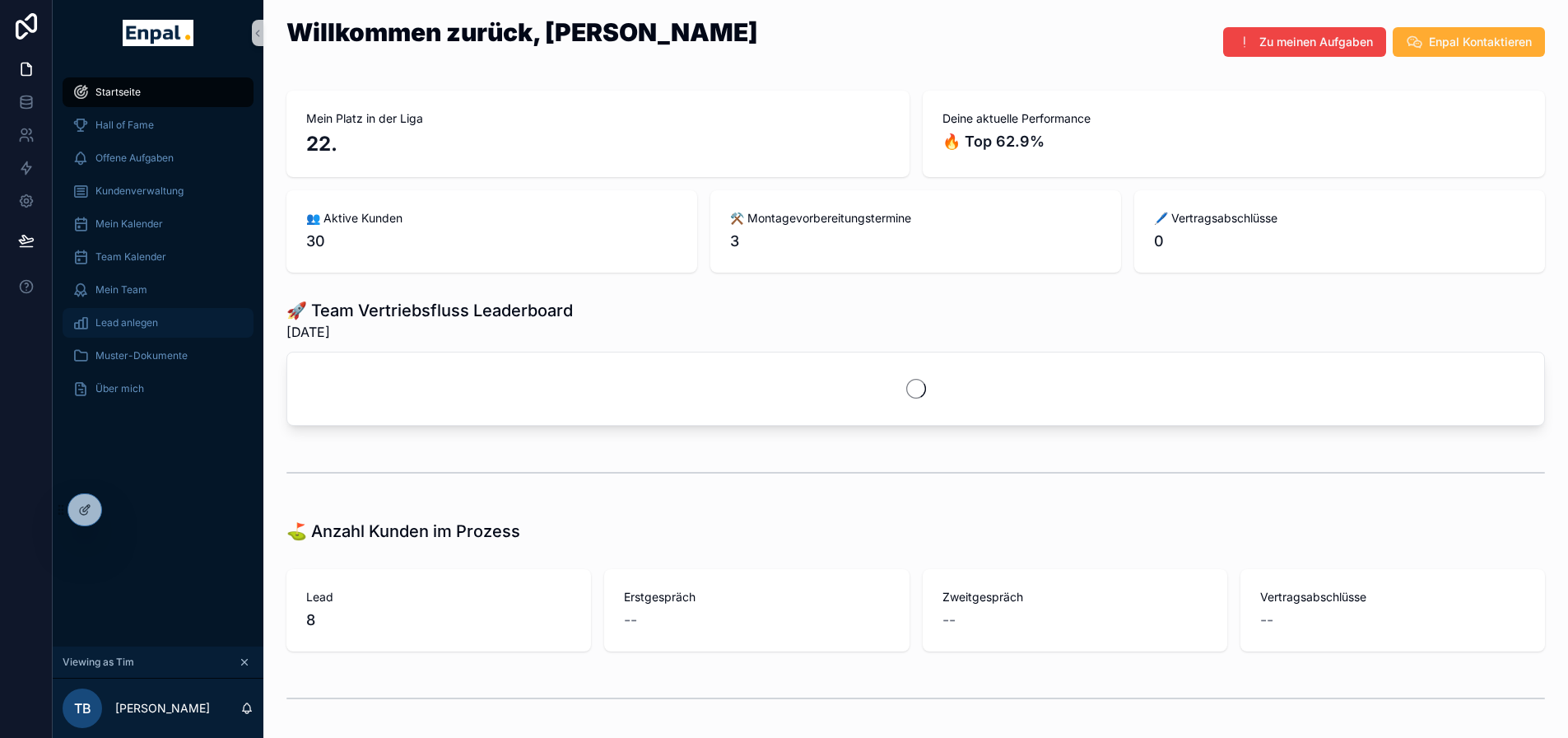
click at [142, 318] on span "Lead anlegen" at bounding box center [127, 322] width 62 height 13
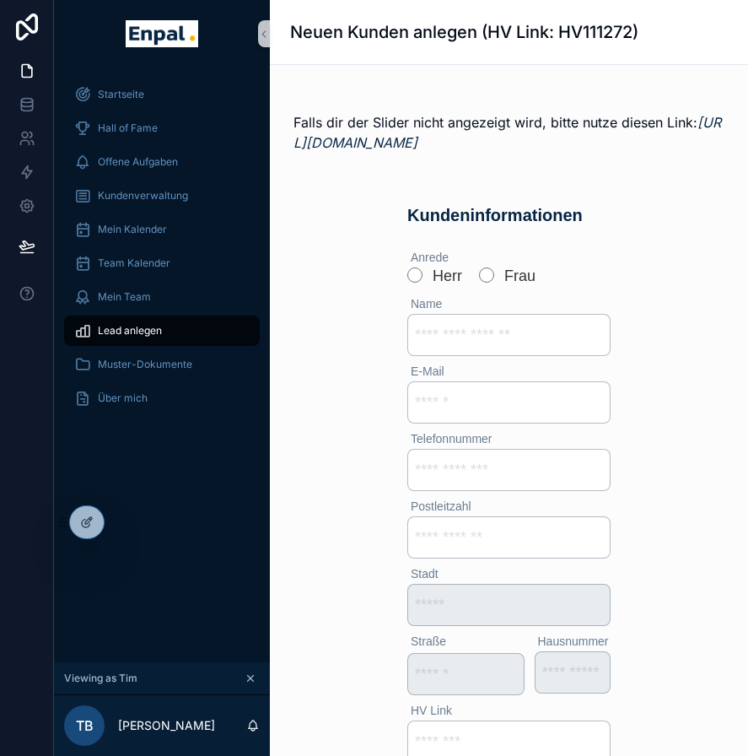
click at [251, 682] on icon "scrollable content" at bounding box center [251, 679] width 6 height 6
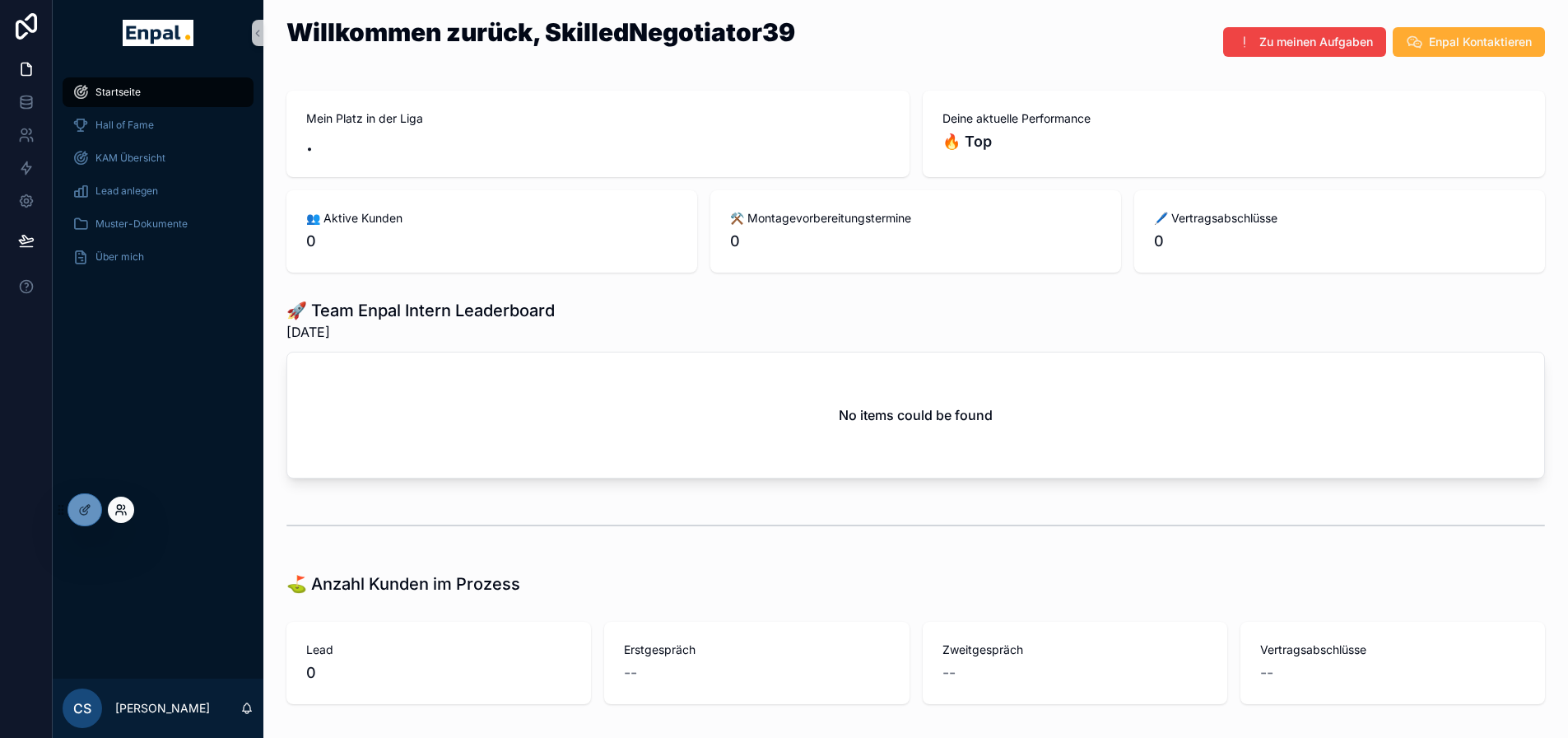
click at [120, 510] on icon at bounding box center [120, 509] width 13 height 13
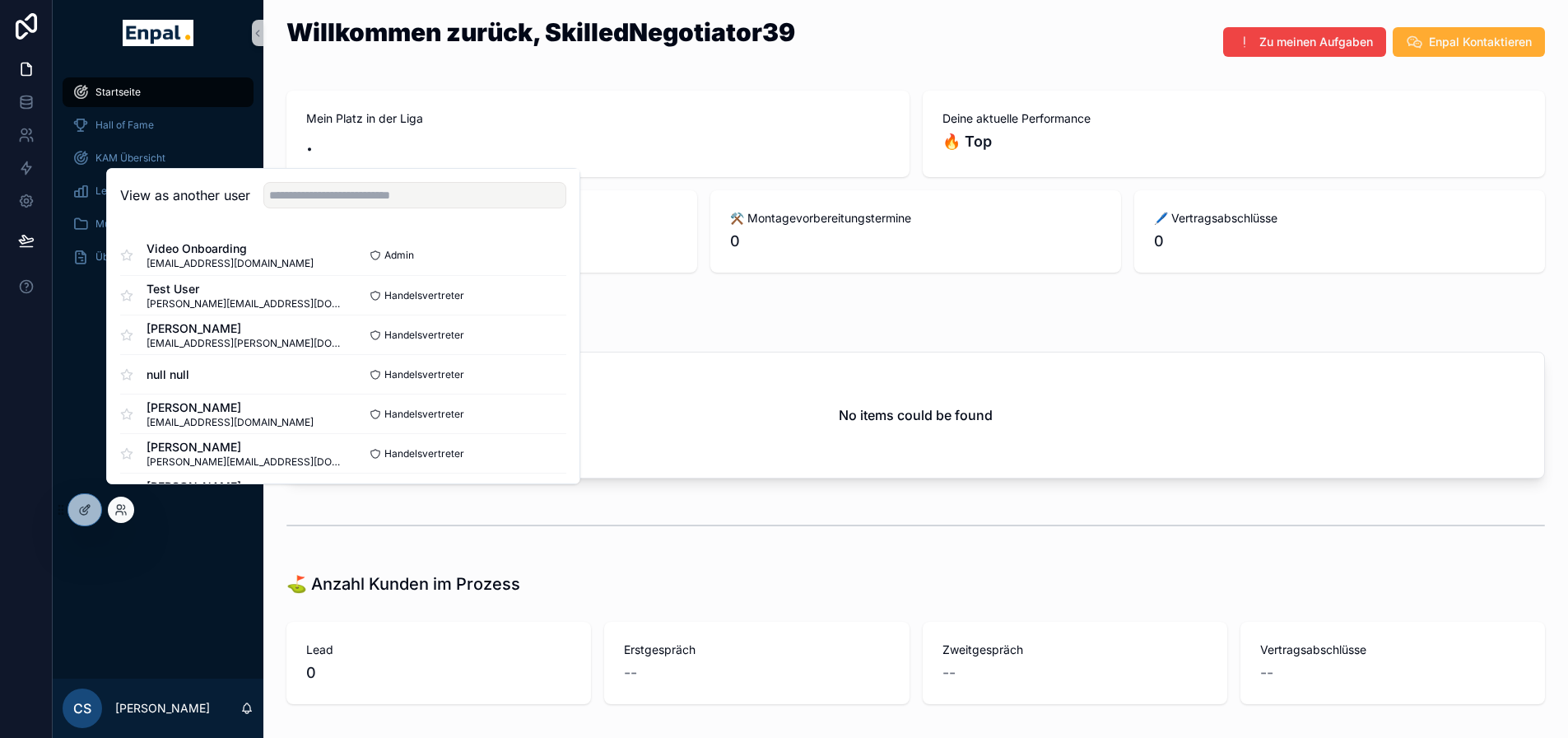
click at [313, 222] on div "View as another user" at bounding box center [343, 195] width 472 height 54
click at [321, 208] on input "text" at bounding box center [415, 194] width 302 height 26
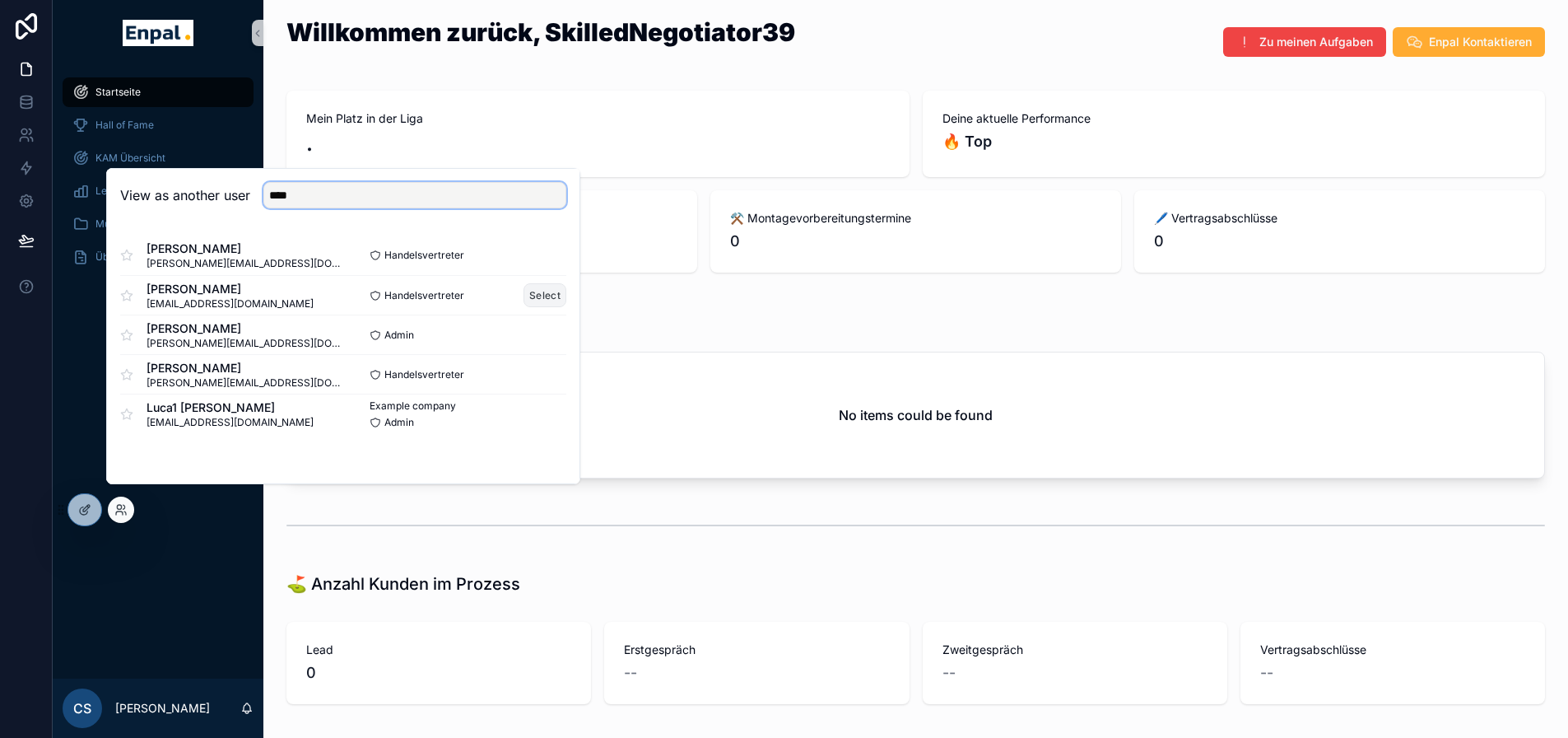
type input "****"
click at [541, 298] on button "Select" at bounding box center [545, 295] width 43 height 23
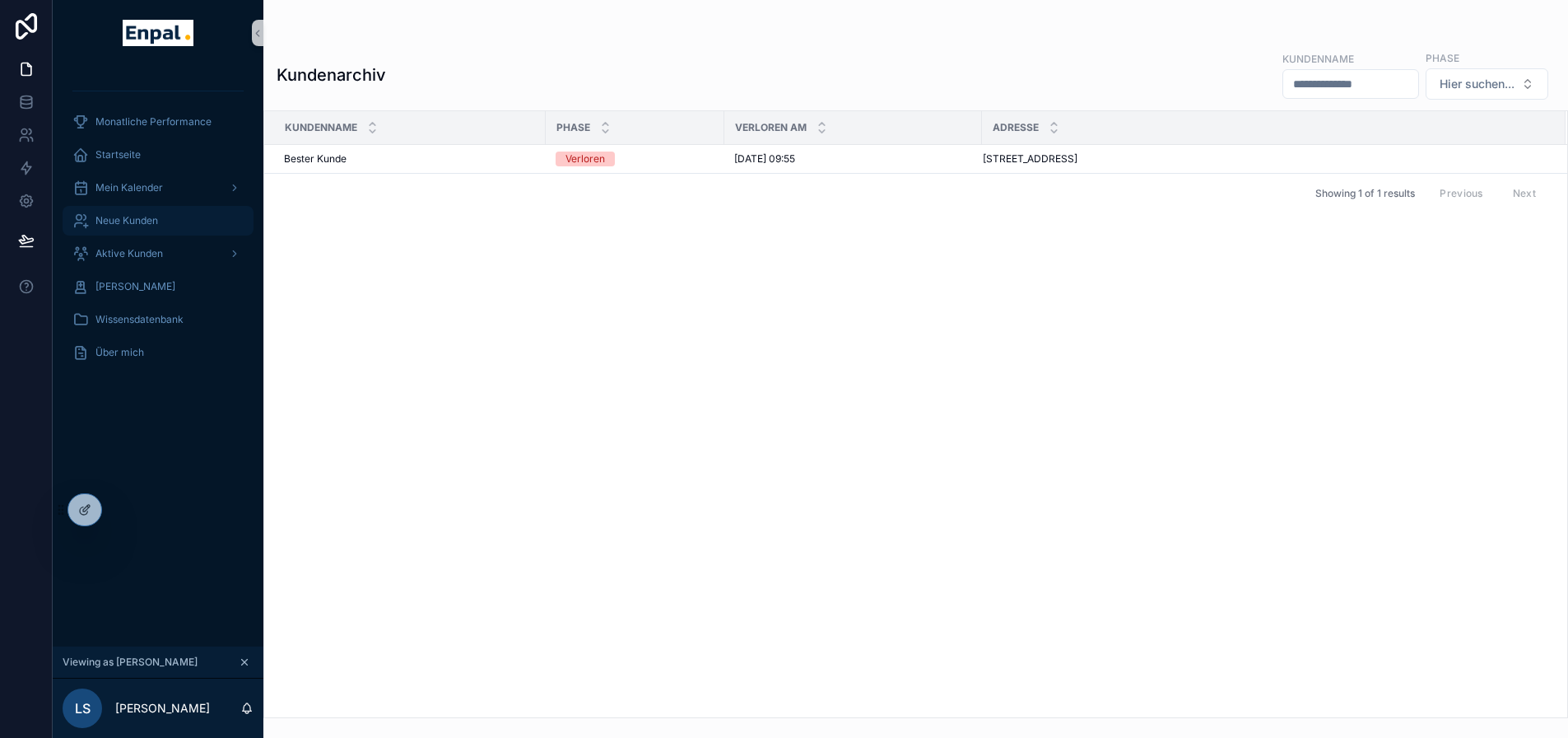
click at [155, 222] on span "Neue Kunden" at bounding box center [127, 220] width 62 height 13
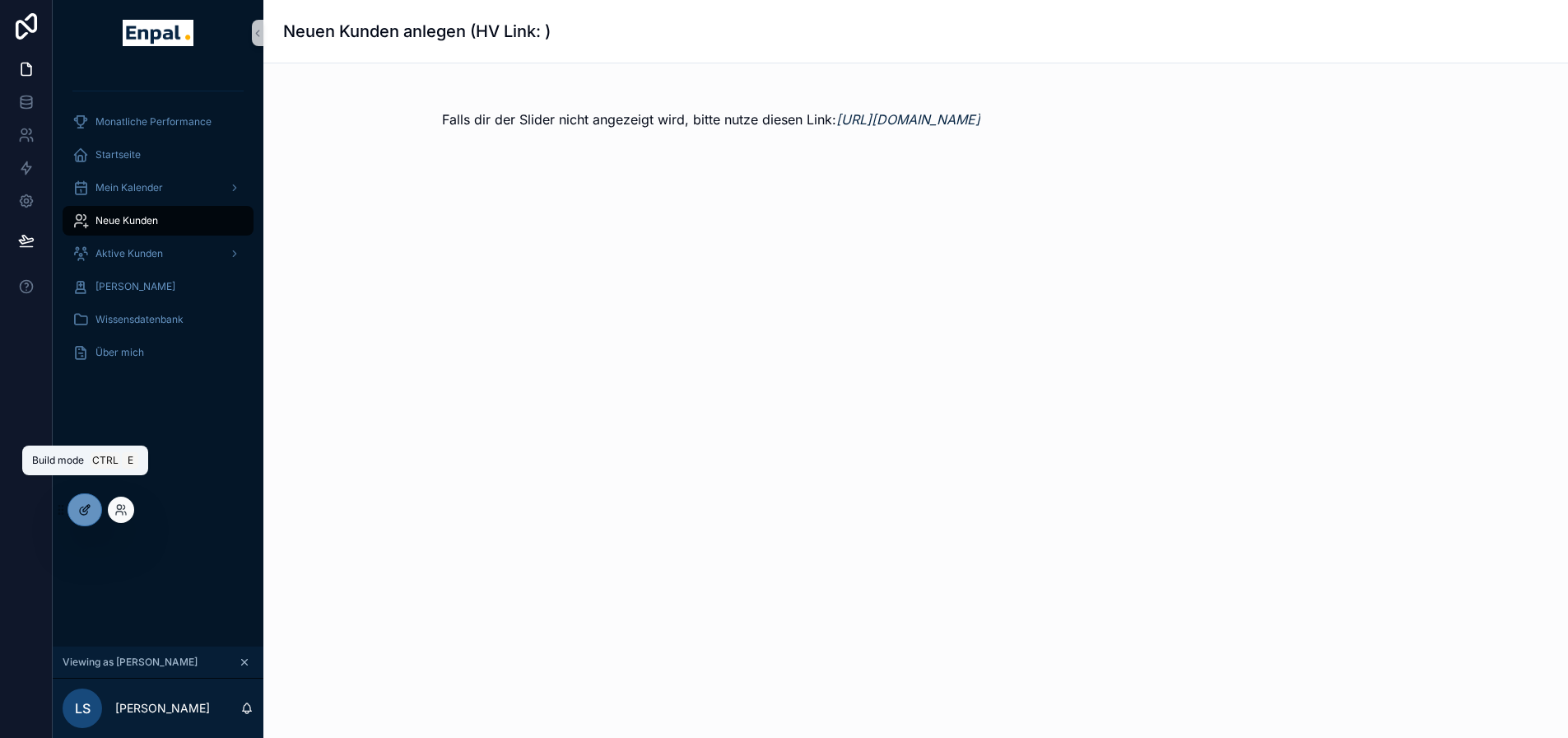
click at [81, 509] on icon at bounding box center [84, 512] width 8 height 8
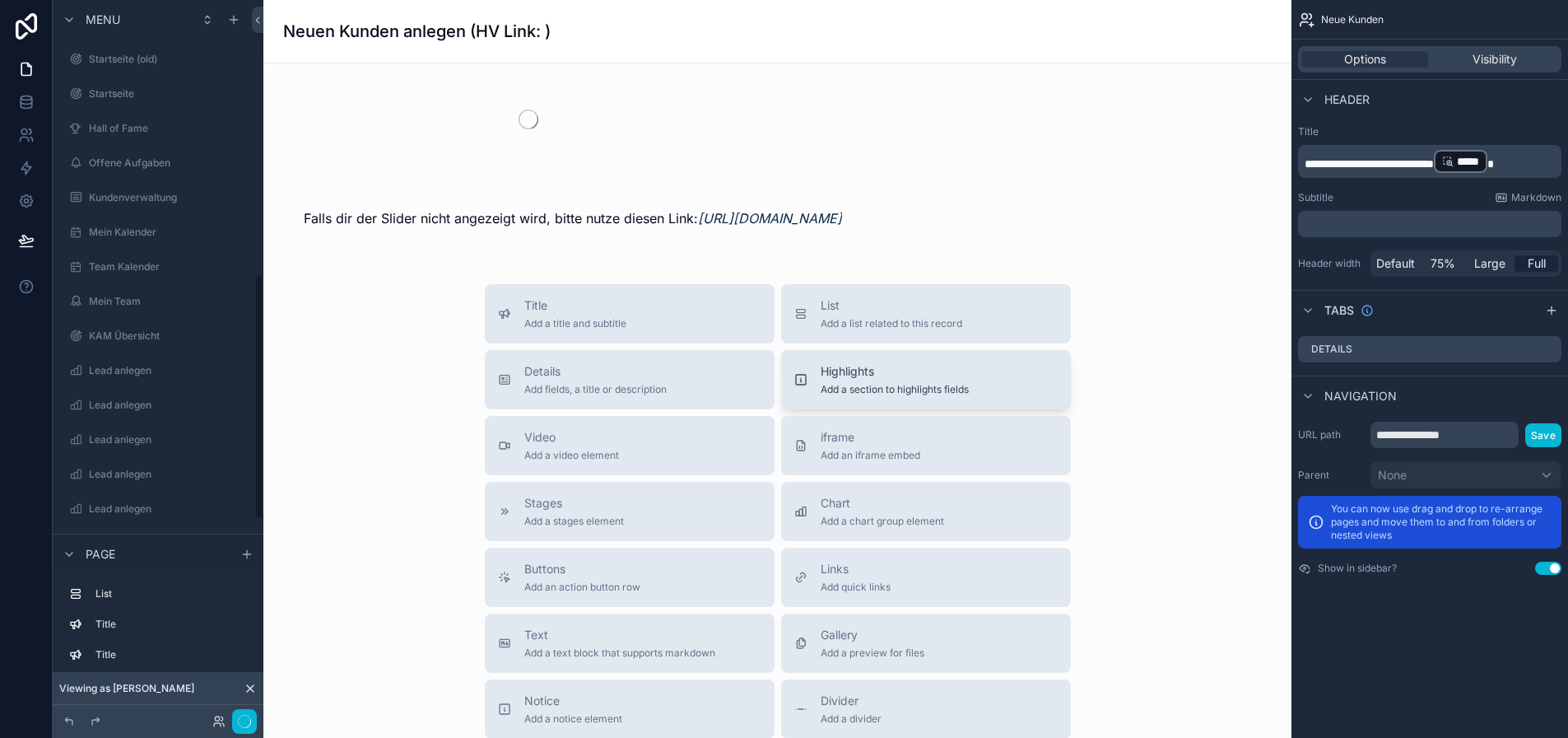
scroll to position [818, 0]
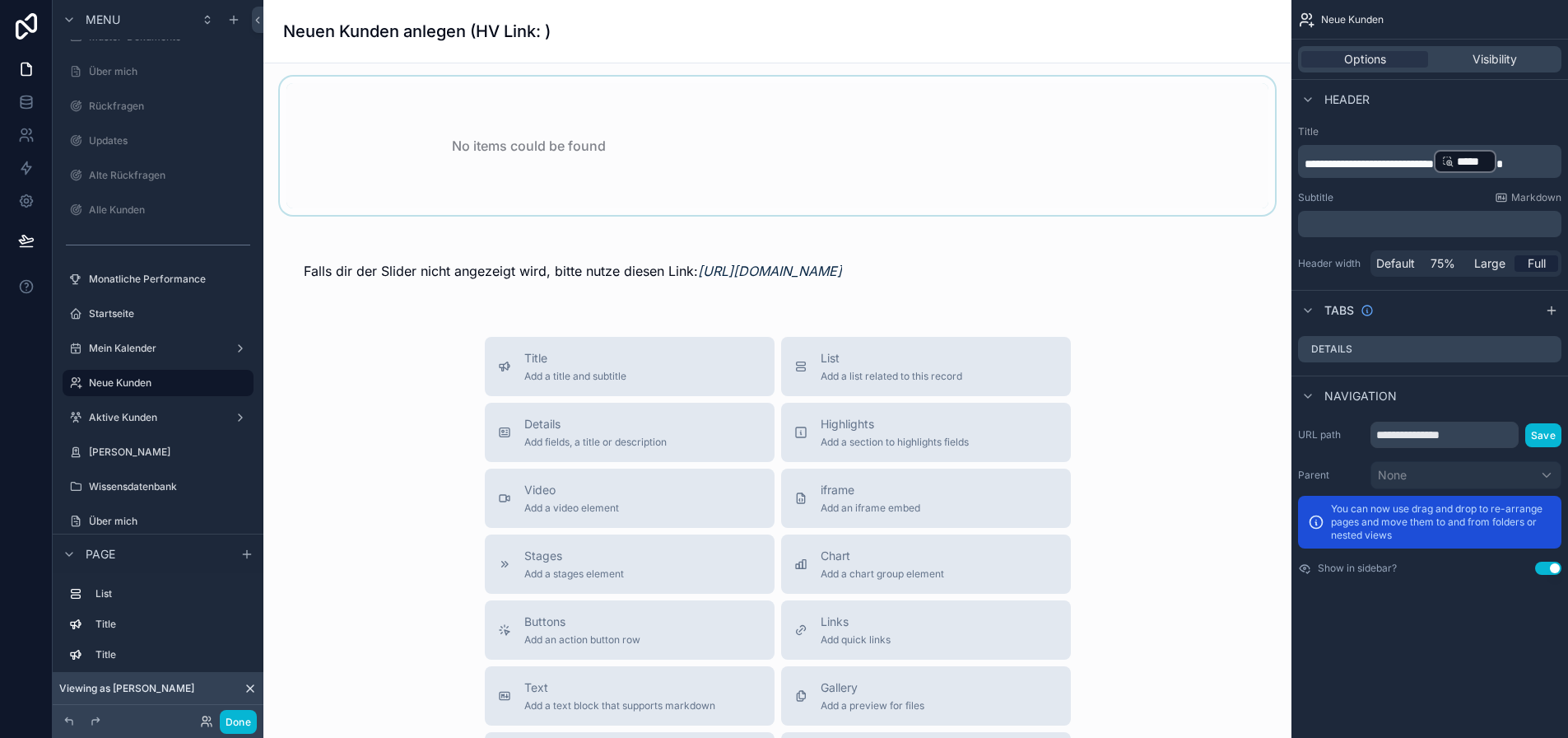
click at [794, 180] on div "scrollable content" at bounding box center [777, 145] width 1002 height 139
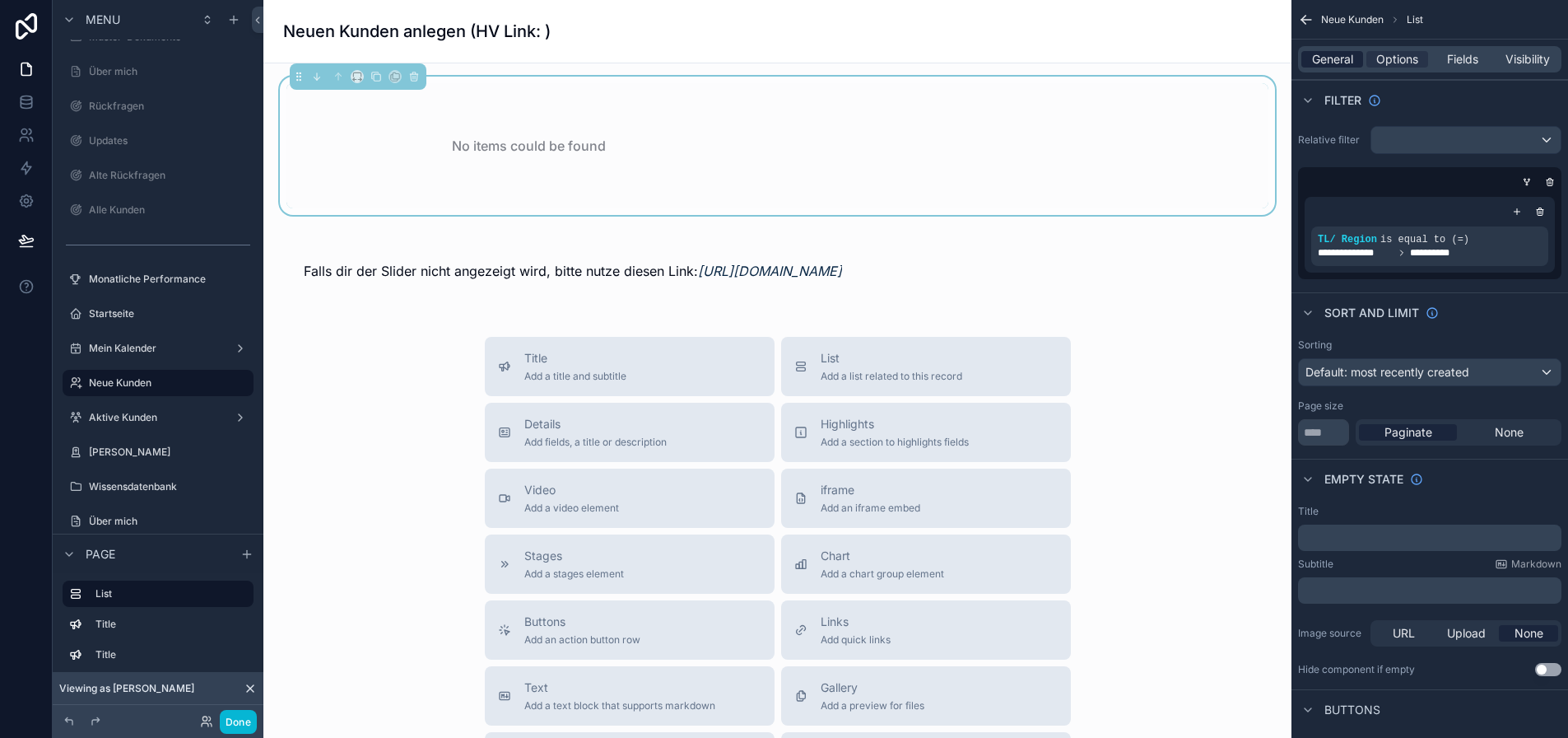
click at [1363, 63] on div "General" at bounding box center [1332, 59] width 61 height 17
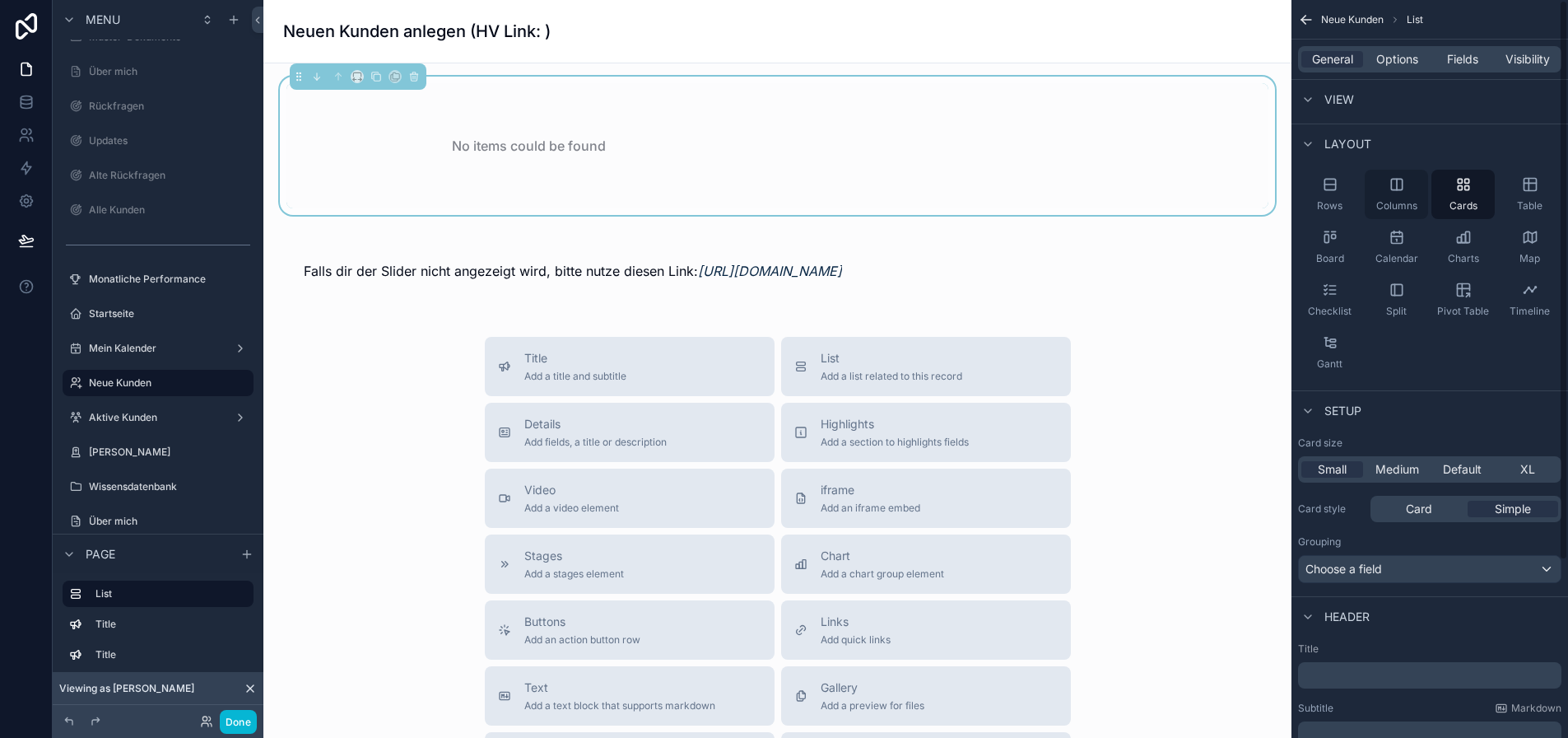
scroll to position [0, 0]
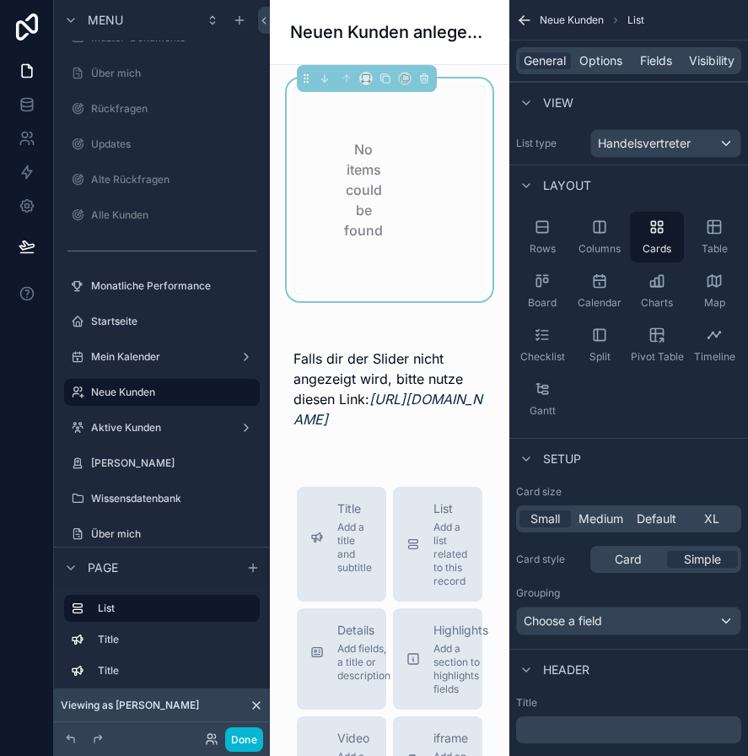
click at [321, 174] on div "No items could be found" at bounding box center [364, 189] width 141 height 209
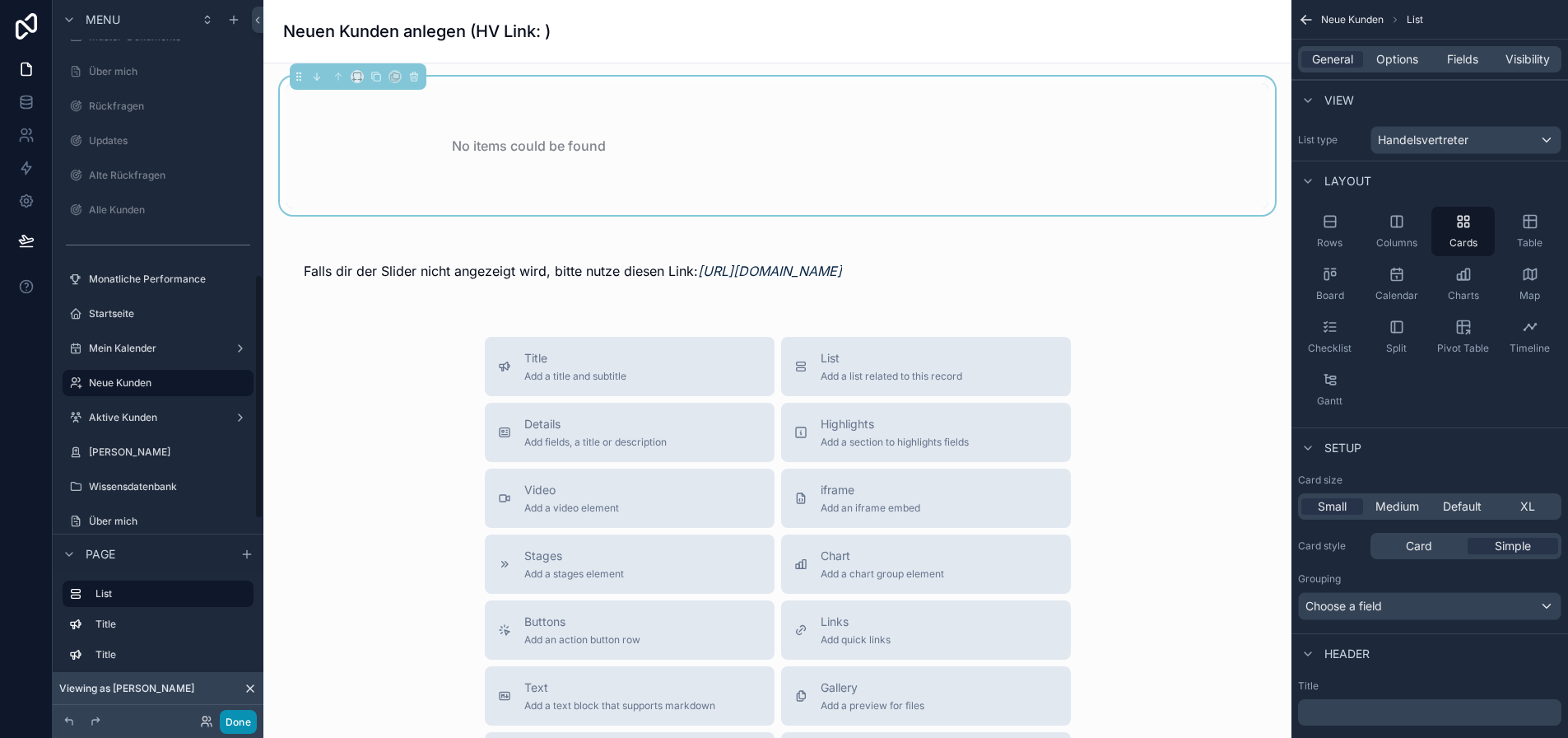
click at [242, 718] on button "Done" at bounding box center [238, 721] width 37 height 23
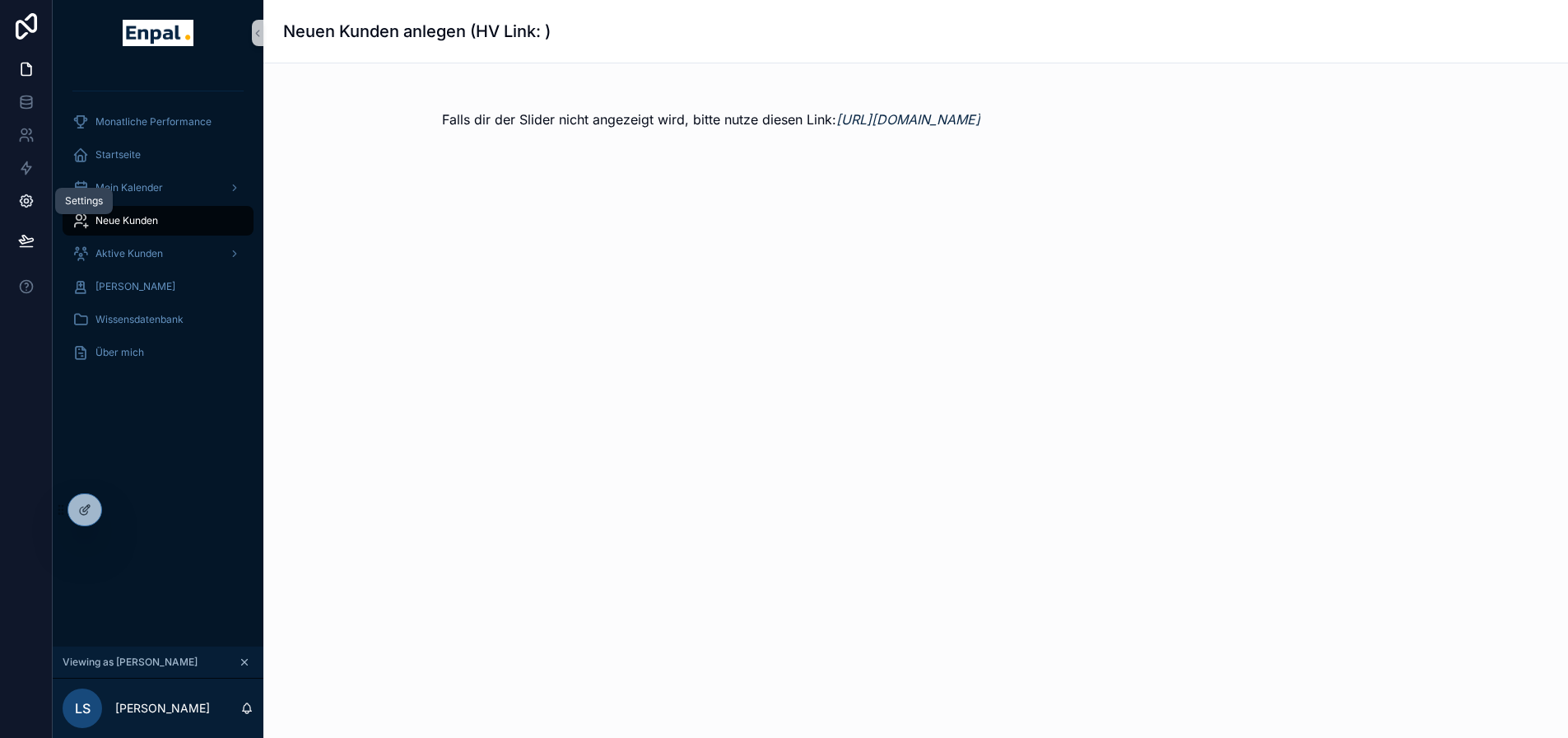
click at [26, 205] on icon at bounding box center [26, 200] width 17 height 17
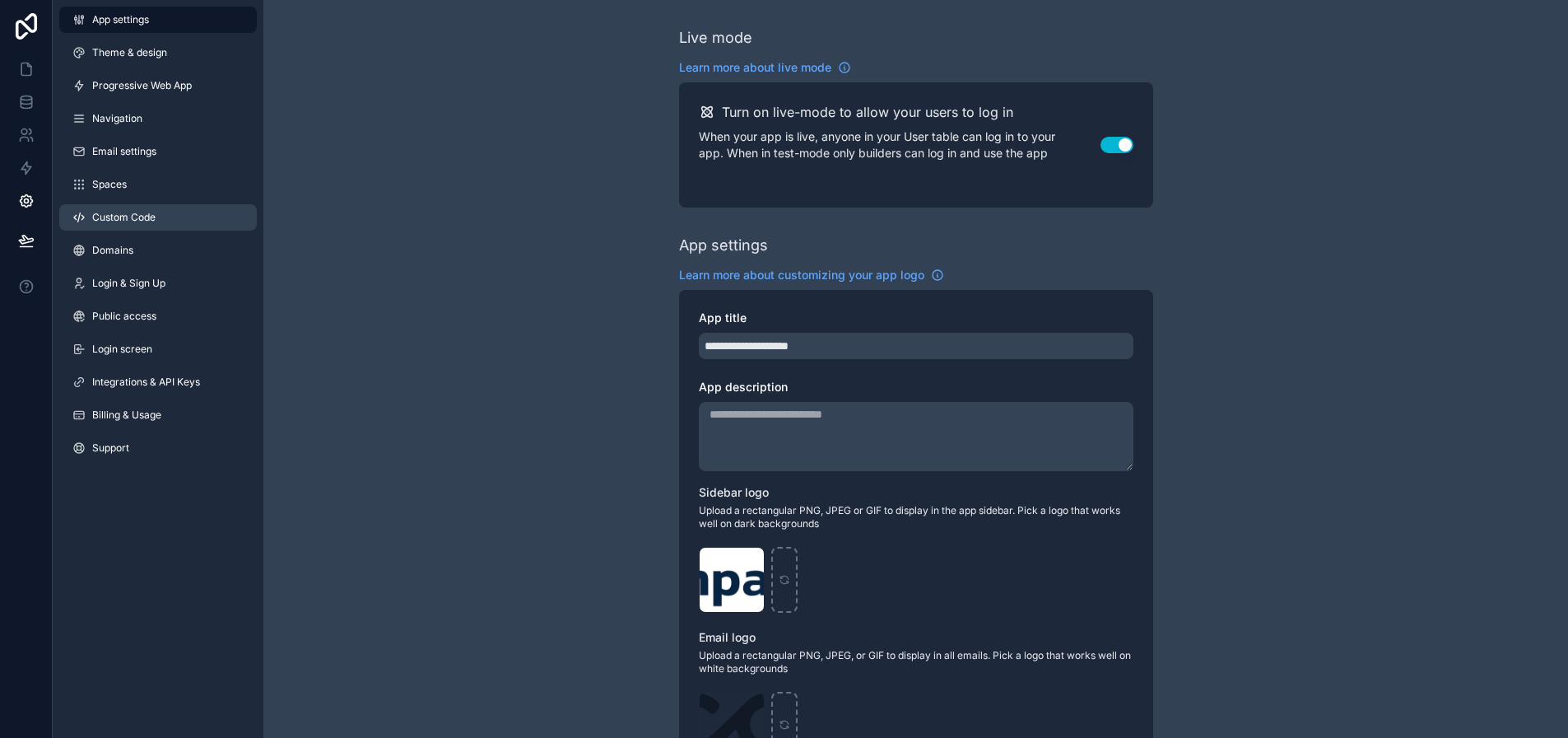
click at [166, 212] on link "Custom Code" at bounding box center [158, 217] width 197 height 26
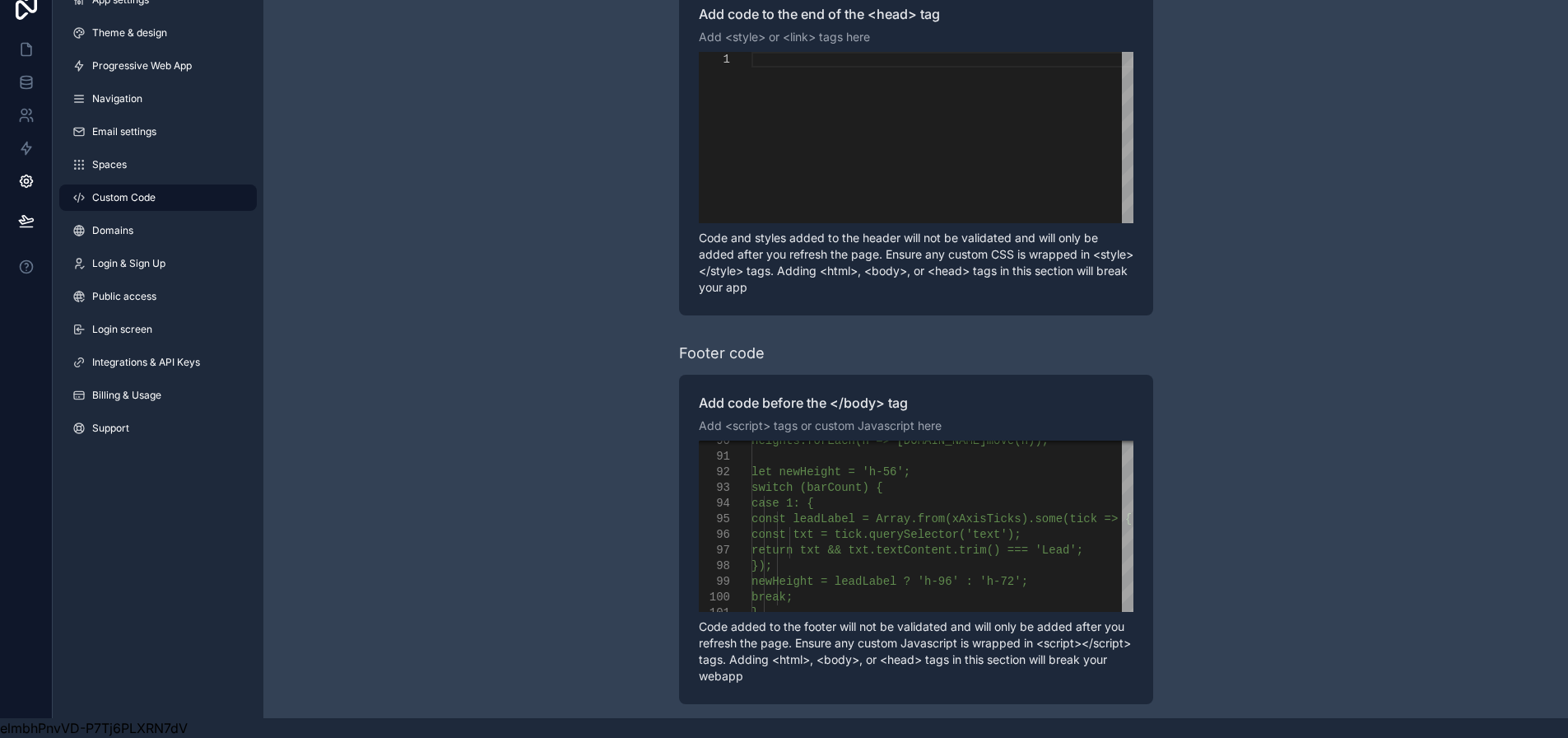
scroll to position [32, 0]
drag, startPoint x: 977, startPoint y: 597, endPoint x: 1029, endPoint y: 600, distance: 52.1
click at [1029, 600] on div "**********" at bounding box center [916, 539] width 474 height 329
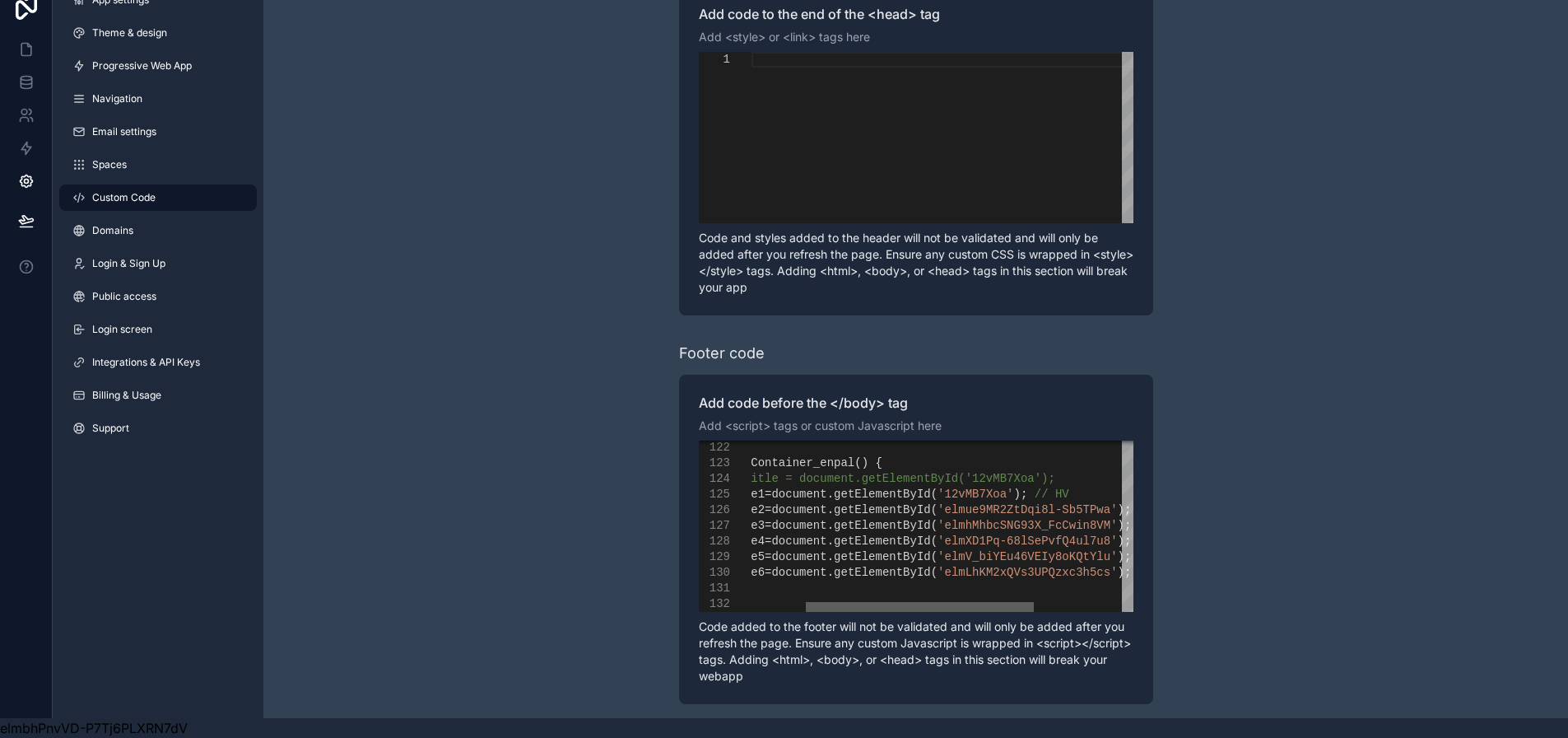
click at [998, 602] on div "scrollable content" at bounding box center [920, 607] width 228 height 10
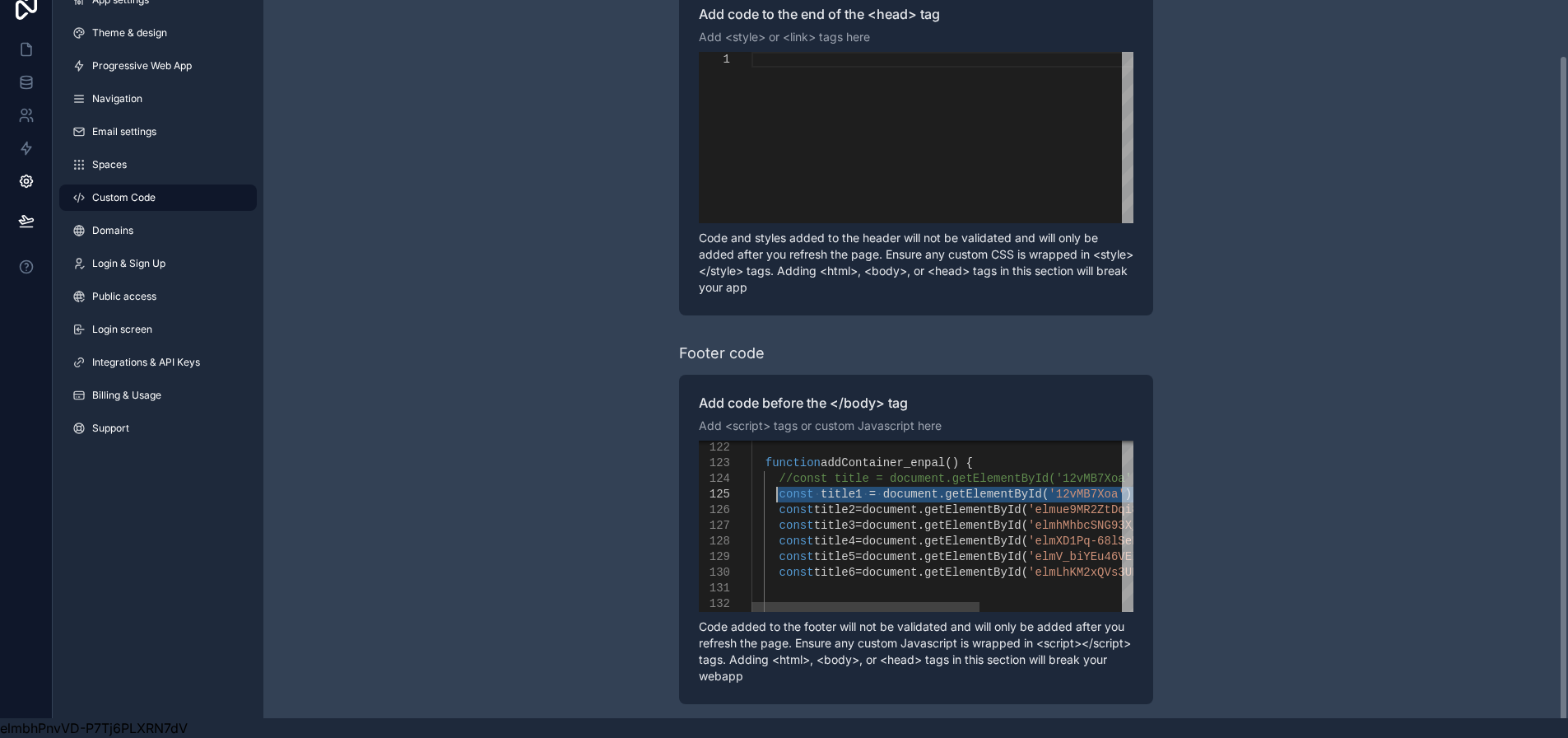
drag, startPoint x: 1069, startPoint y: 482, endPoint x: 785, endPoint y: 484, distance: 284.0
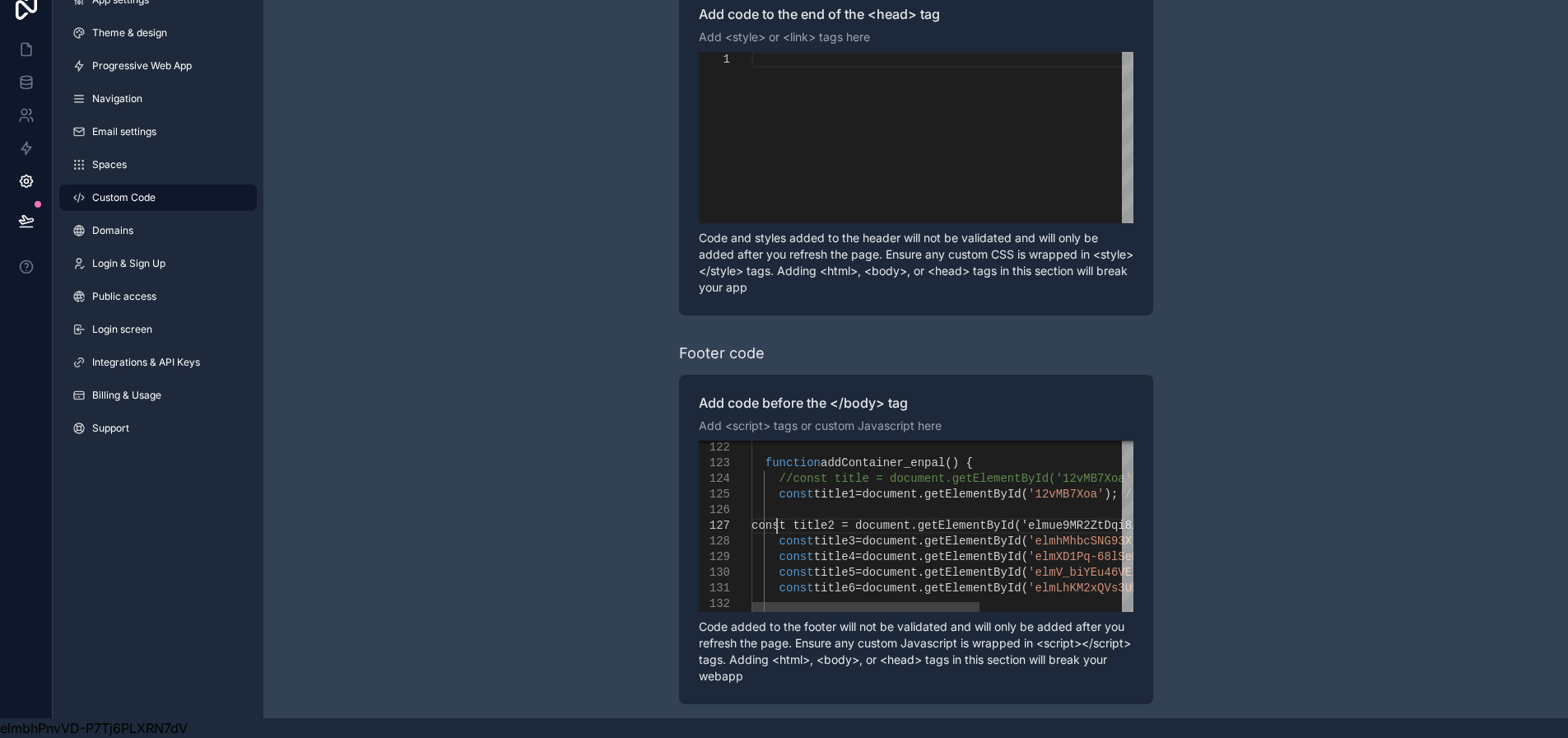
scroll to position [95, 24]
paste textarea "**********"
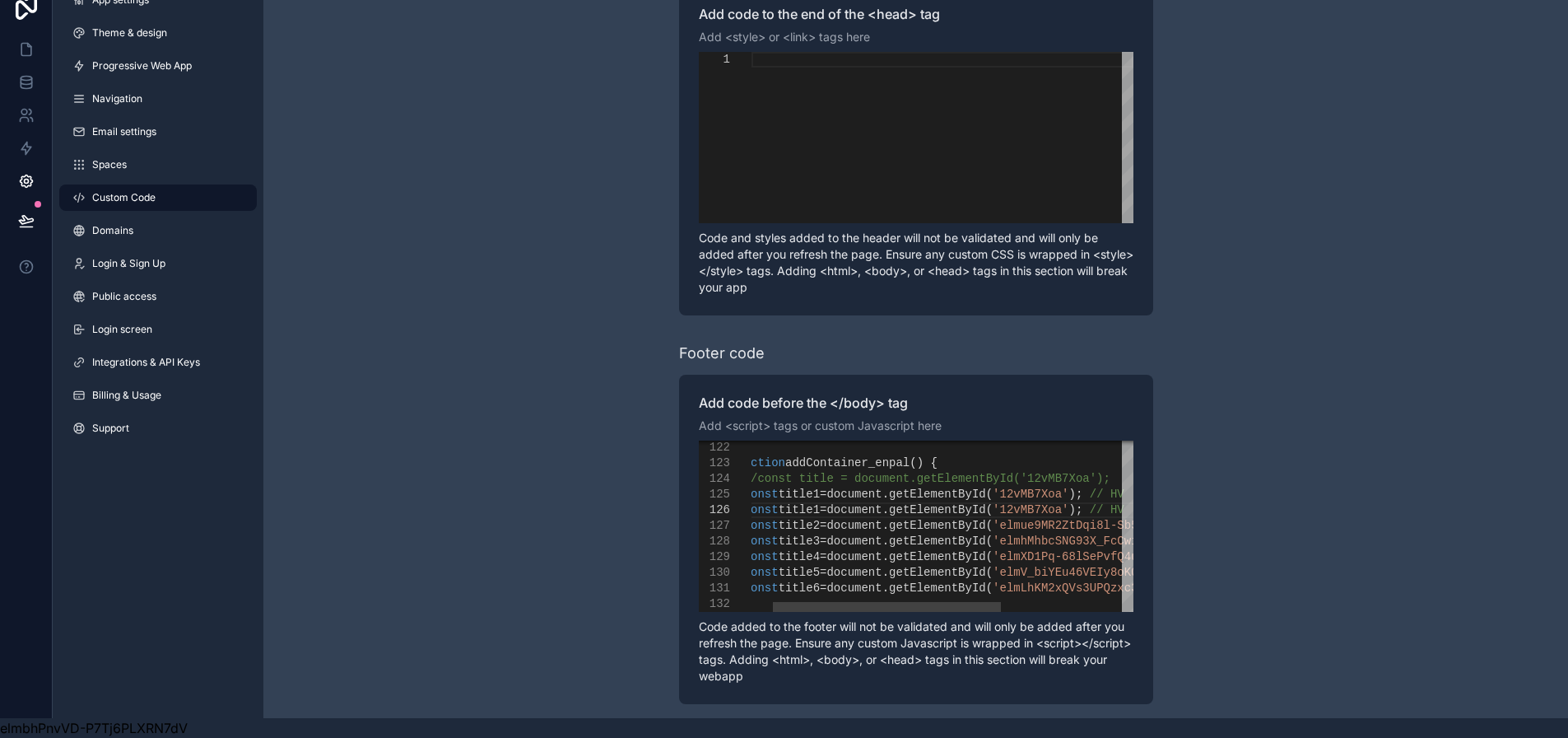
click at [819, 503] on span "title1" at bounding box center [798, 509] width 41 height 13
drag, startPoint x: 1001, startPoint y: 499, endPoint x: 1056, endPoint y: 498, distance: 55.0
paste textarea "**********"
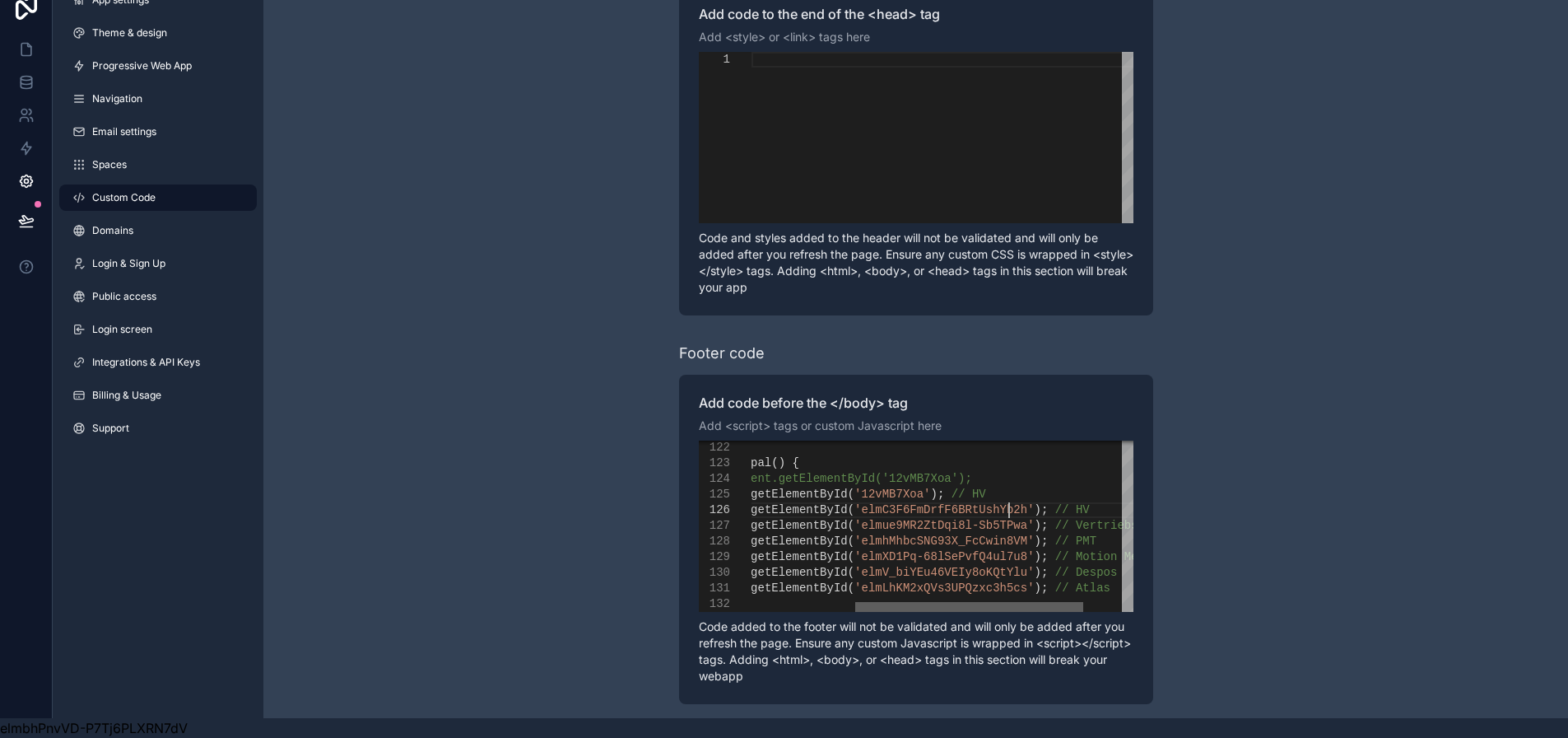
drag, startPoint x: 1010, startPoint y: 595, endPoint x: 1087, endPoint y: 594, distance: 77.0
click at [1083, 602] on div "scrollable content" at bounding box center [969, 607] width 228 height 10
click at [1065, 503] on div "const title7 = document . getElementById ( 'elmC3F6FmDrfF6BRtUshYb2h' ); // HV" at bounding box center [866, 511] width 639 height 16
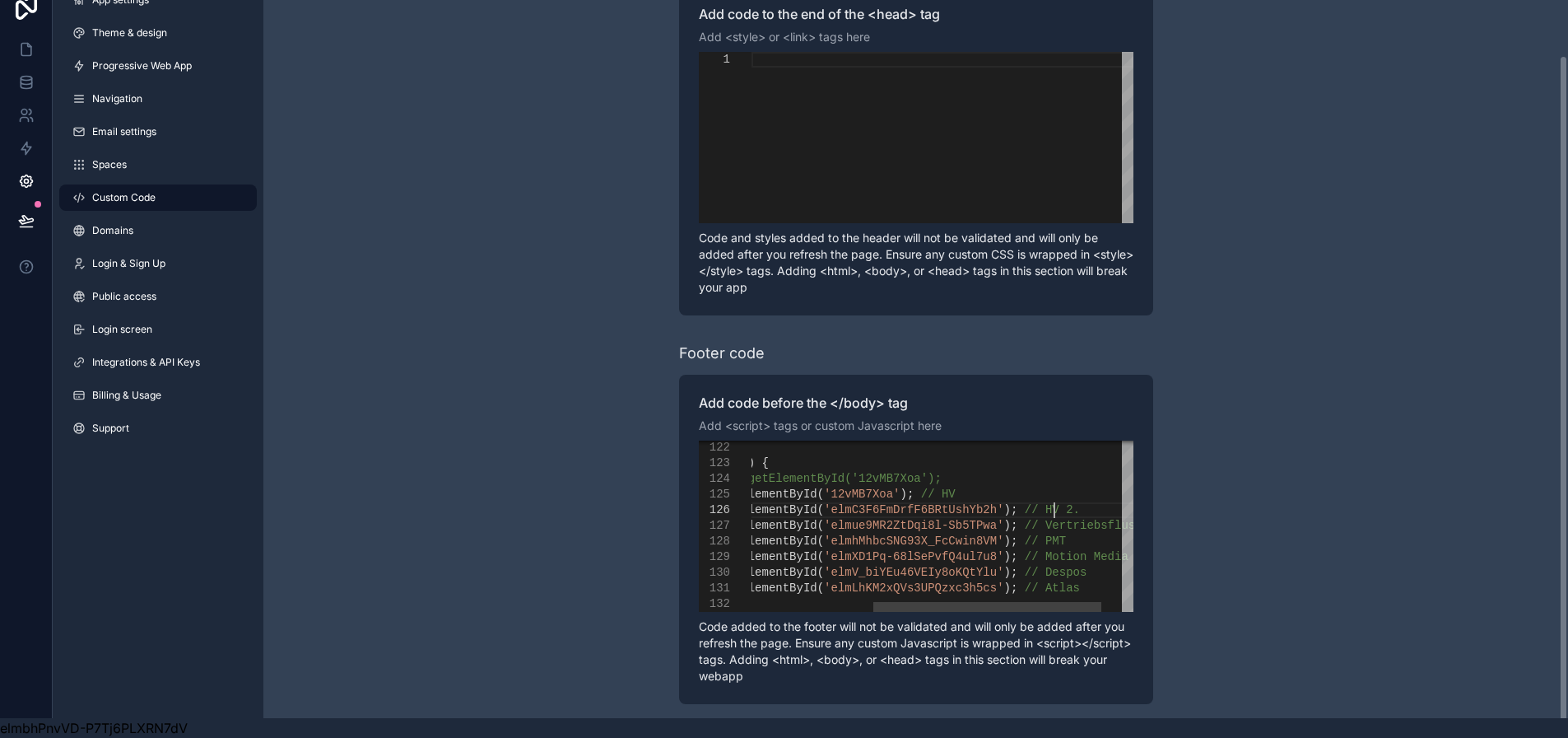
scroll to position [92, 512]
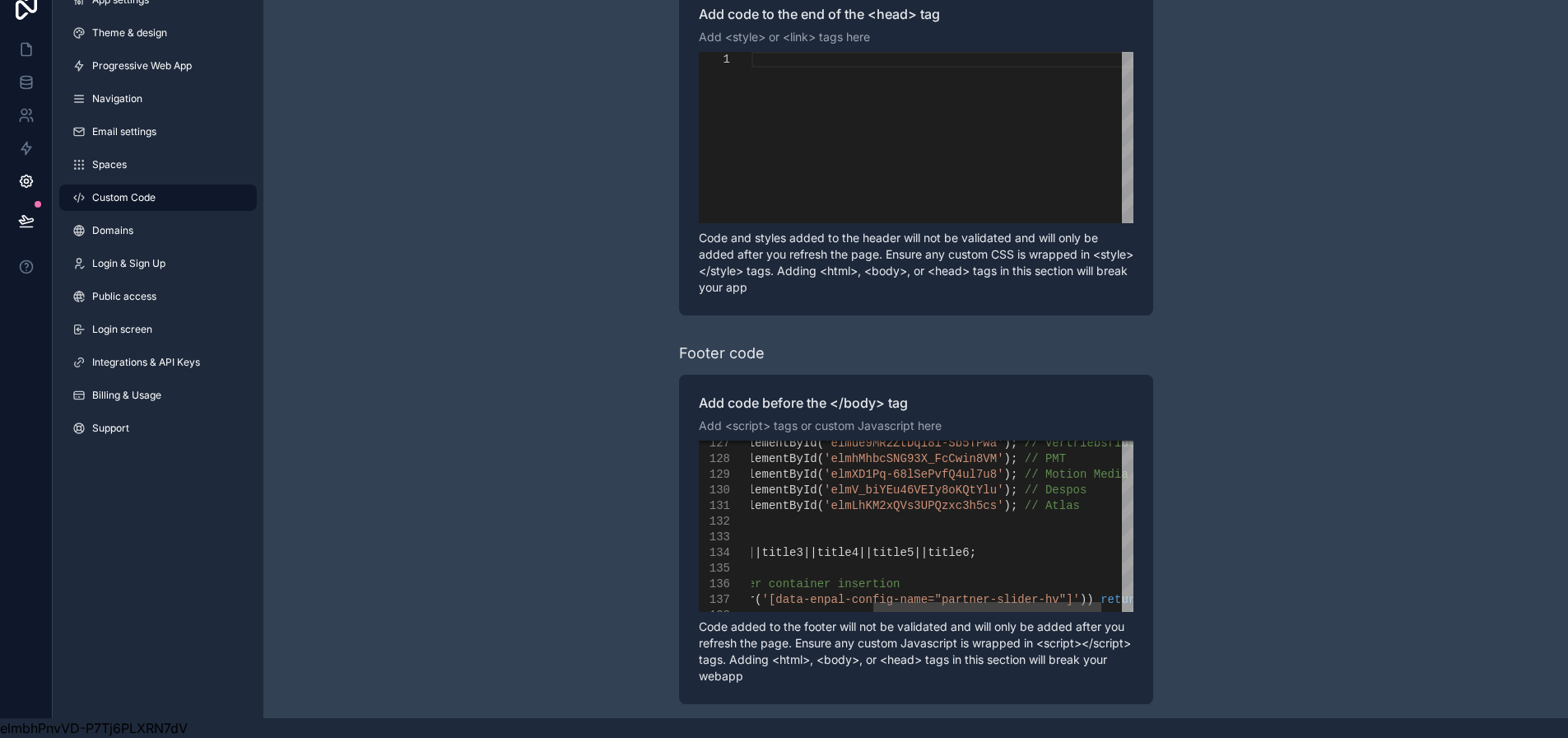
click at [976, 546] on span ";" at bounding box center [972, 552] width 7 height 13
drag, startPoint x: 1017, startPoint y: 593, endPoint x: 997, endPoint y: 594, distance: 20.0
click at [997, 602] on div "scrollable content" at bounding box center [972, 607] width 228 height 10
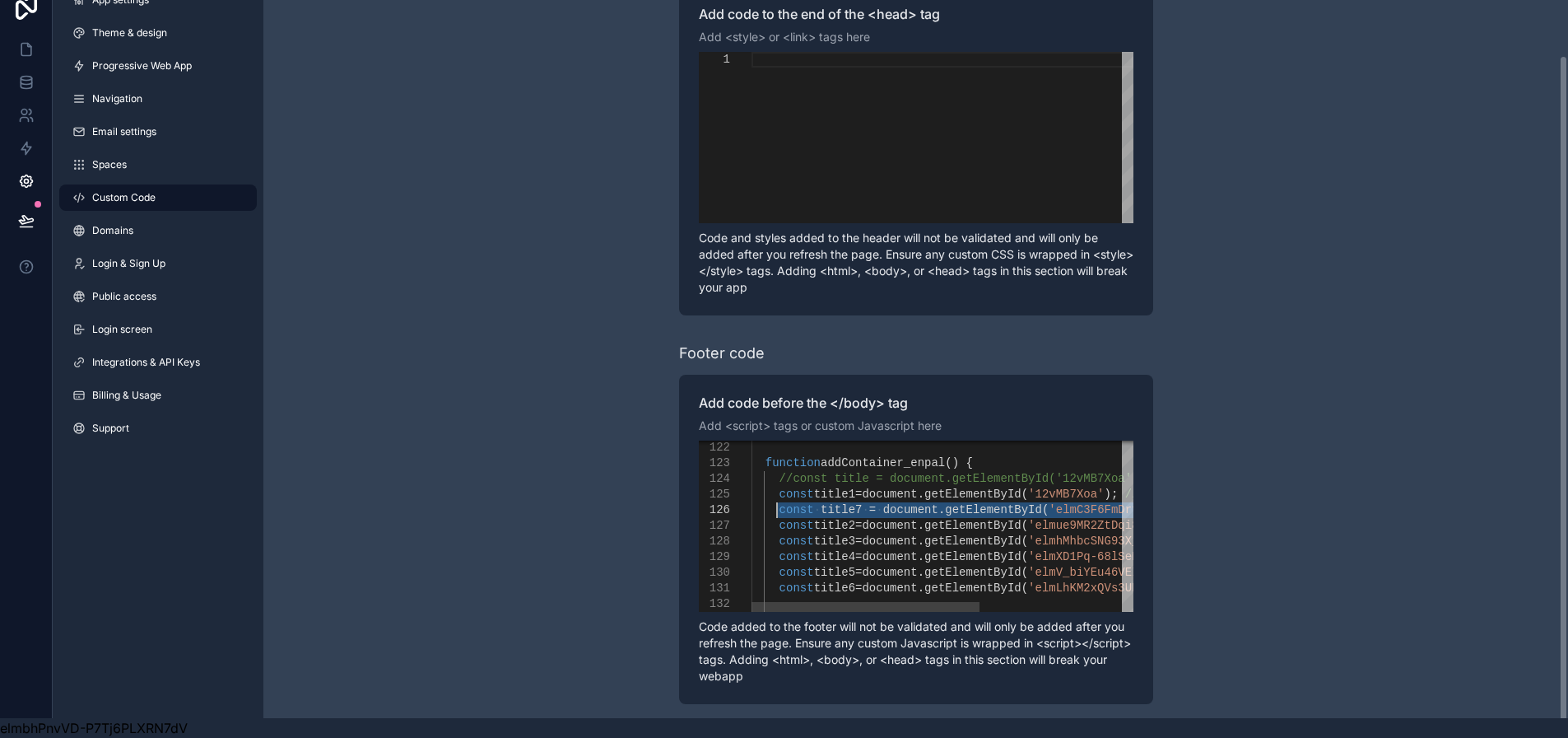
drag, startPoint x: 1113, startPoint y: 494, endPoint x: 787, endPoint y: 499, distance: 326.0
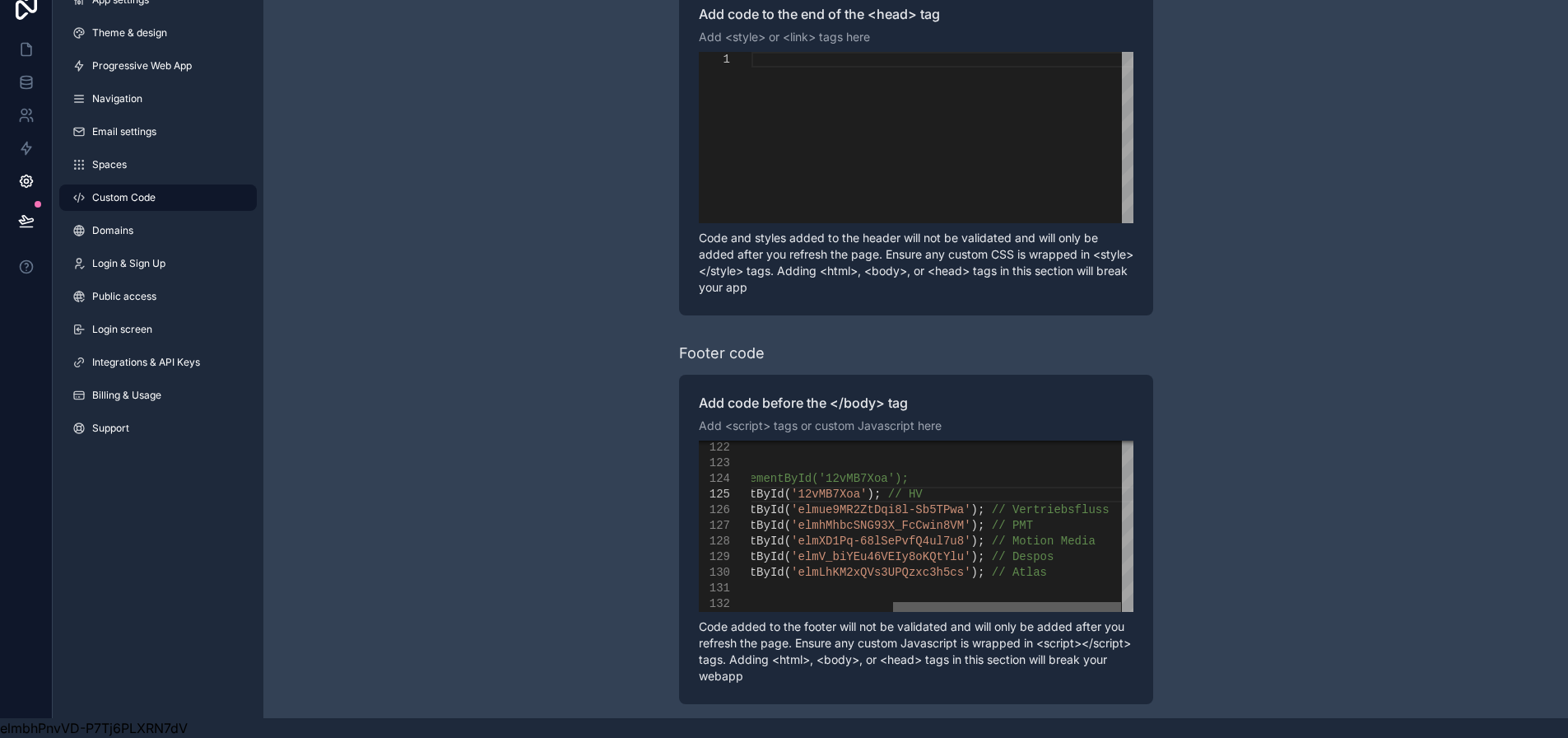
drag, startPoint x: 864, startPoint y: 592, endPoint x: 986, endPoint y: 593, distance: 122.0
click at [986, 602] on div "scrollable content" at bounding box center [1007, 607] width 228 height 10
click at [1030, 565] on div "const title6 = document . getElementById ( 'elmLhKM2xQVs3UPQzxc3h5cs' ); // Atl…" at bounding box center [833, 573] width 639 height 16
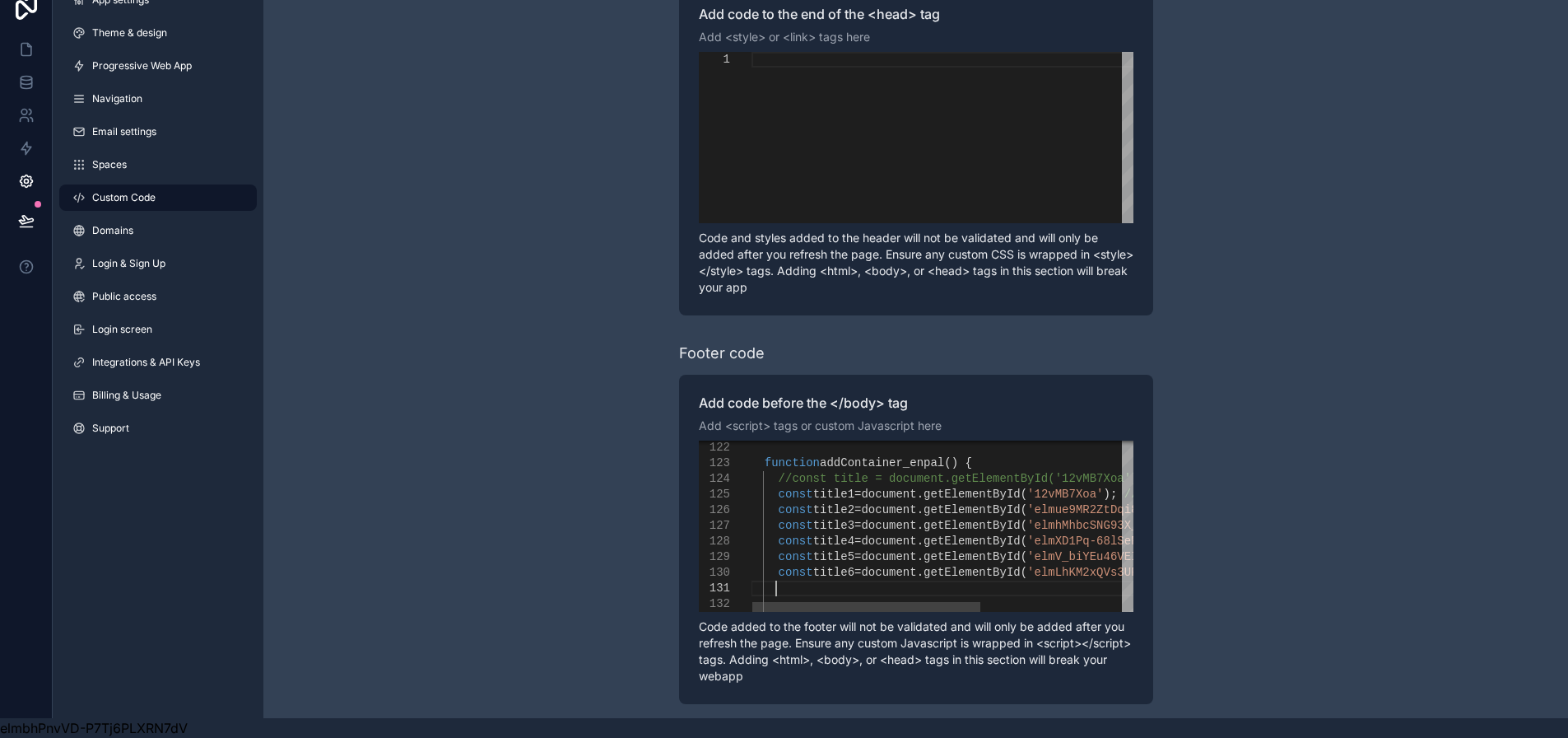
scroll to position [14, 23]
paste textarea "**********"
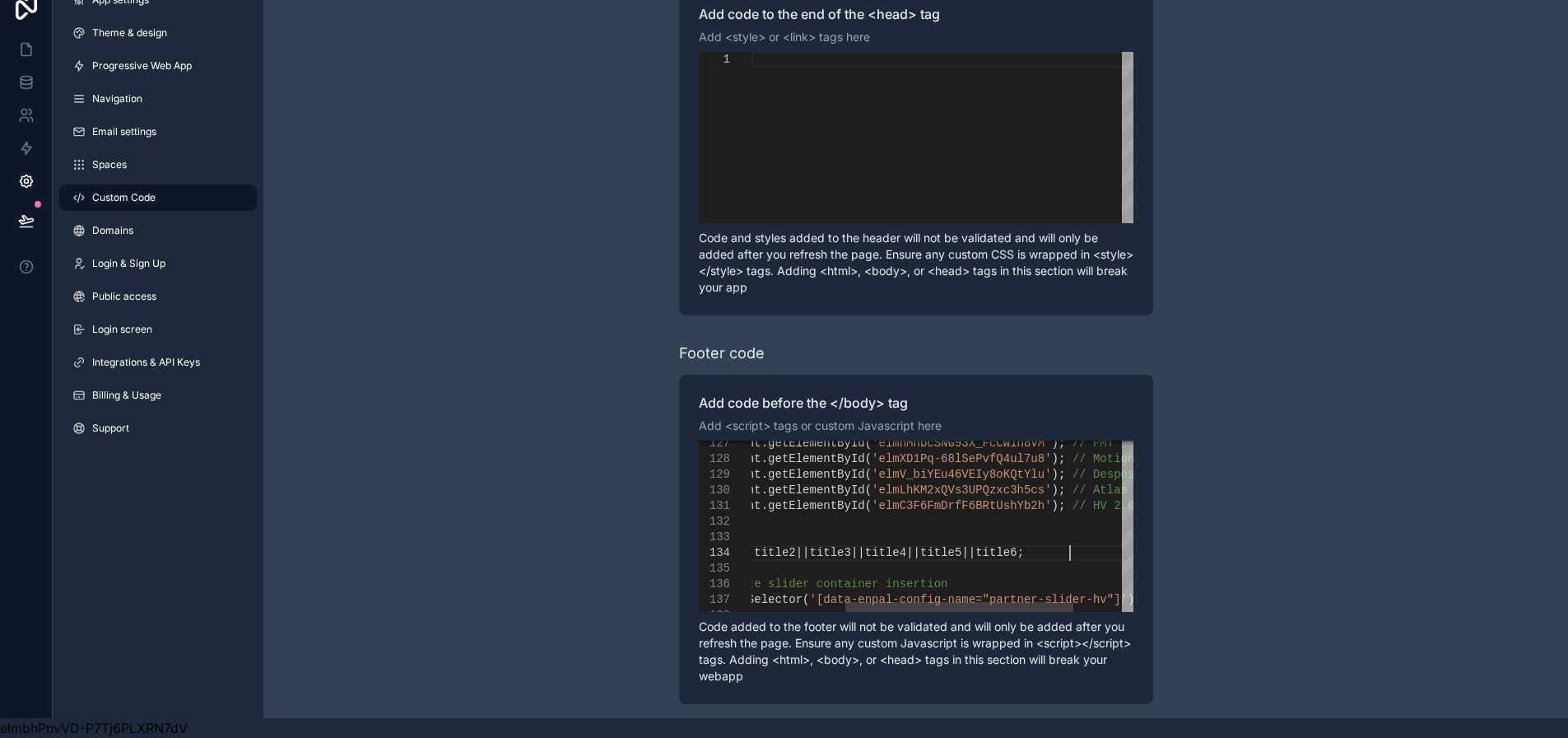
click at [1024, 546] on span ";" at bounding box center [1020, 552] width 7 height 13
drag, startPoint x: 1014, startPoint y: 539, endPoint x: 1025, endPoint y: 539, distance: 11.0
drag, startPoint x: 1020, startPoint y: 539, endPoint x: 1078, endPoint y: 540, distance: 58.0
click at [1071, 545] on div "scrollable content" at bounding box center [1070, 553] width 2 height 16
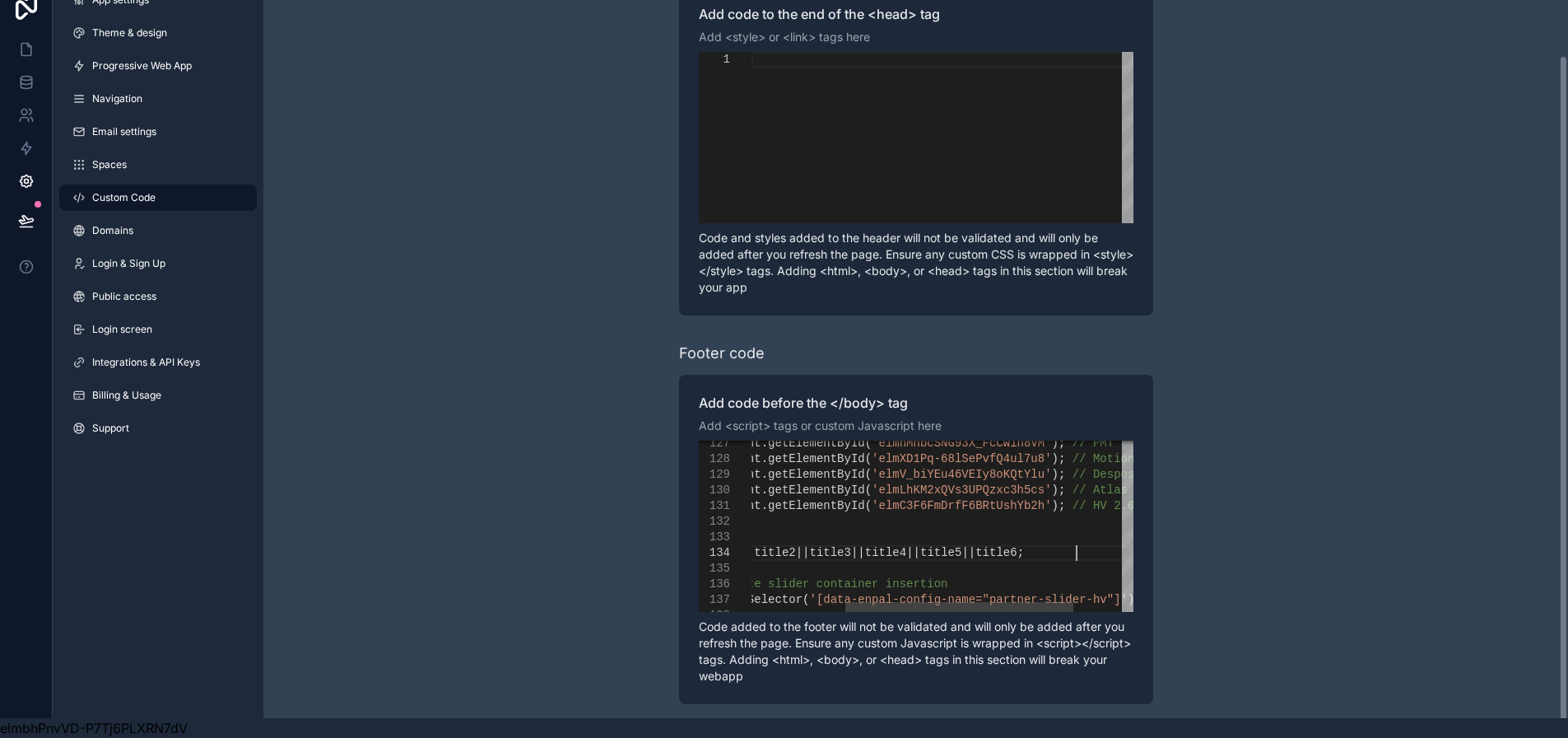
paste textarea "*********"
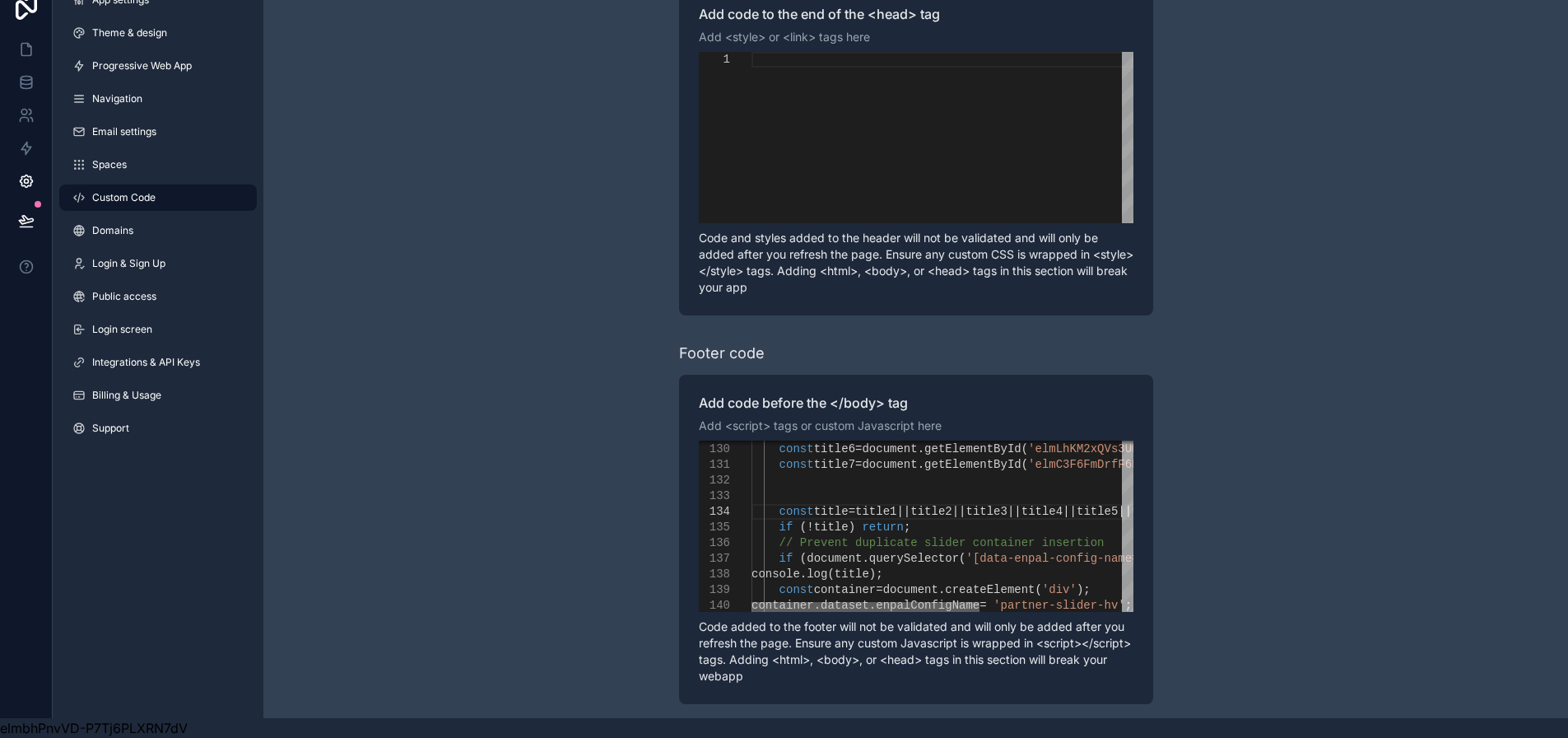
drag, startPoint x: 1055, startPoint y: 596, endPoint x: 955, endPoint y: 577, distance: 101.8
click at [903, 607] on div "Add code before the </body> tag Add <script> tags or custom Javascript here 129…" at bounding box center [916, 539] width 474 height 329
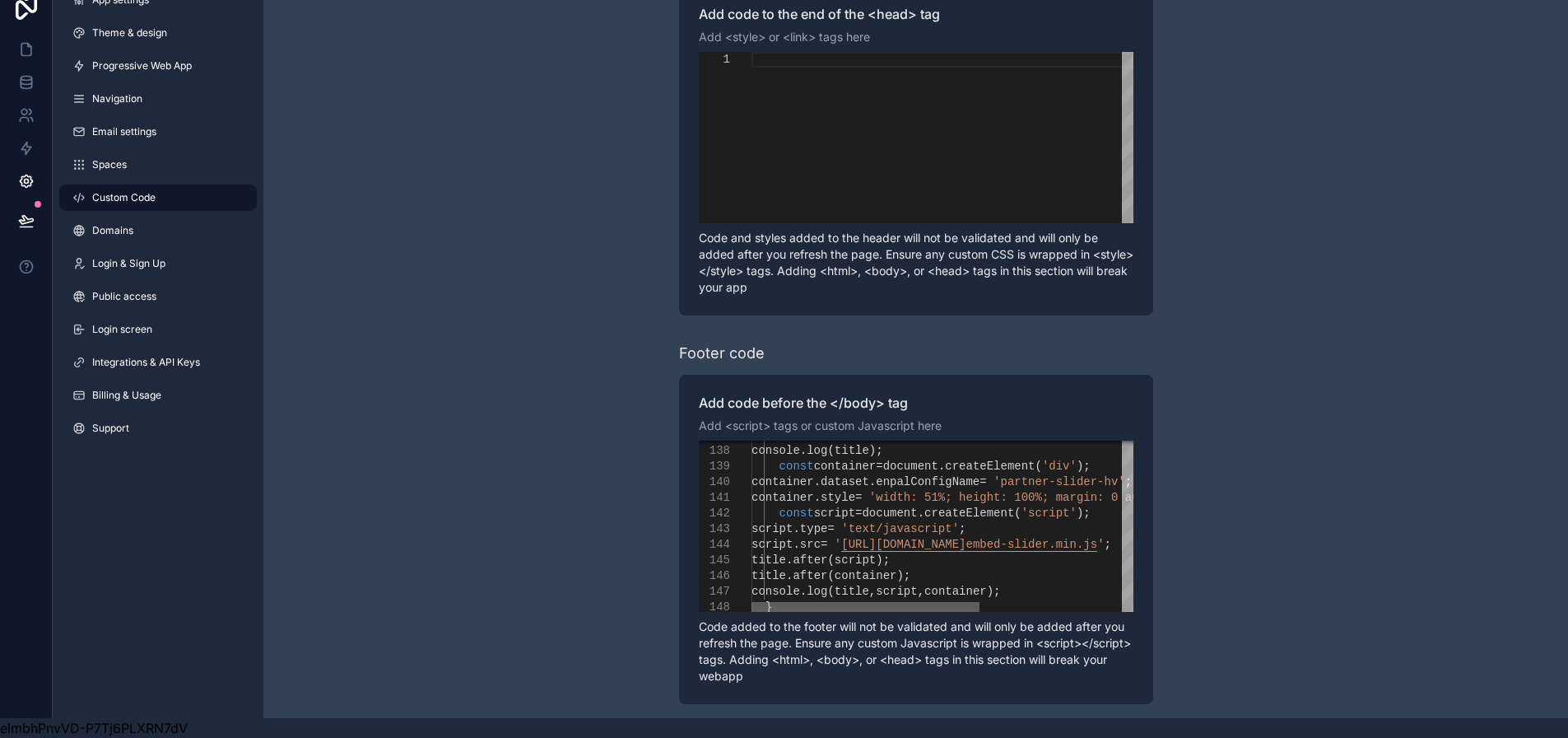
drag, startPoint x: 955, startPoint y: 591, endPoint x: 868, endPoint y: 584, distance: 87.3
click at [868, 584] on div "if ( document . querySelector ( '[data-enpal-config-name="partner-slider-hv"]' …" at bounding box center [942, 525] width 382 height 171
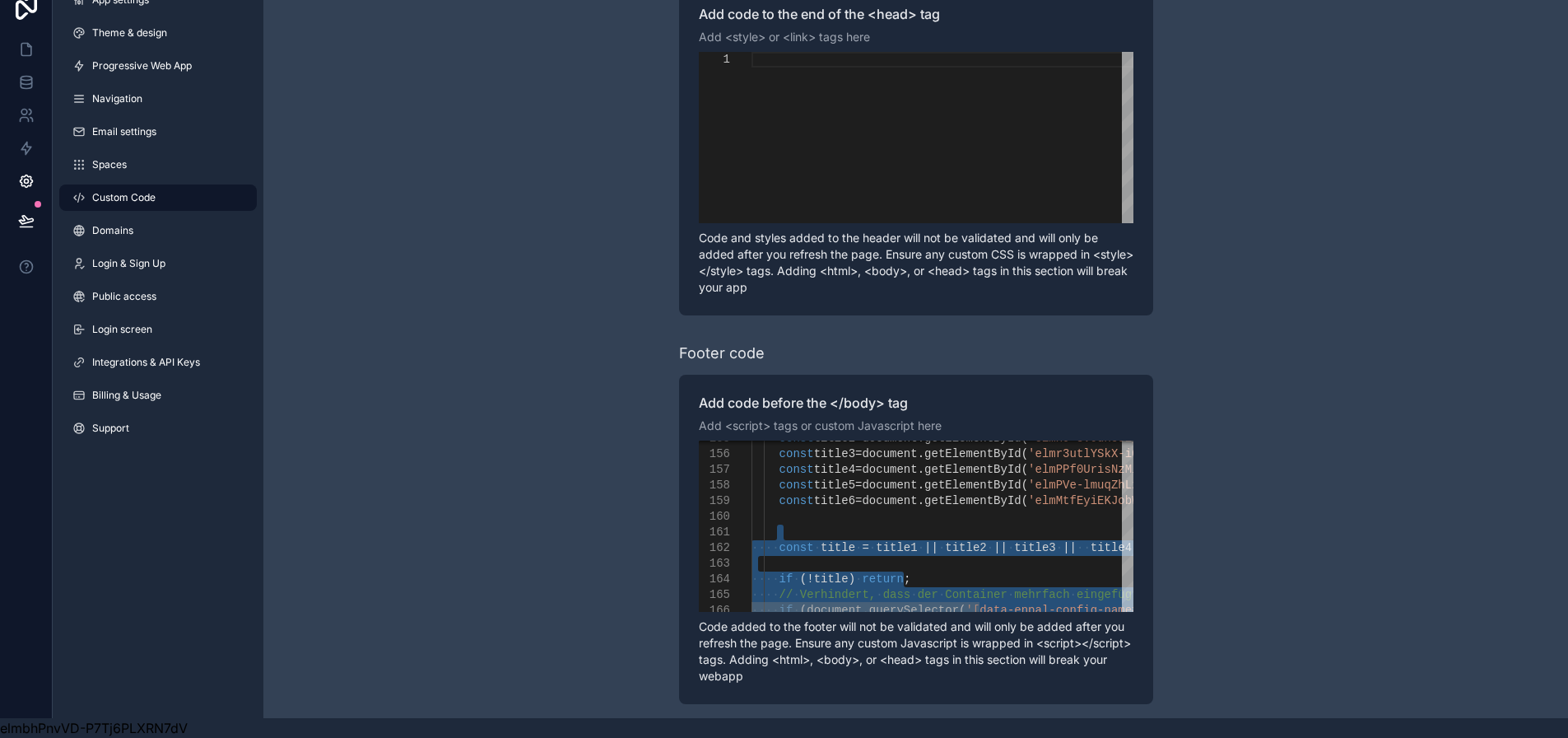
type textarea "**********"
click at [934, 509] on div "scrollable content" at bounding box center [1070, 516] width 639 height 16
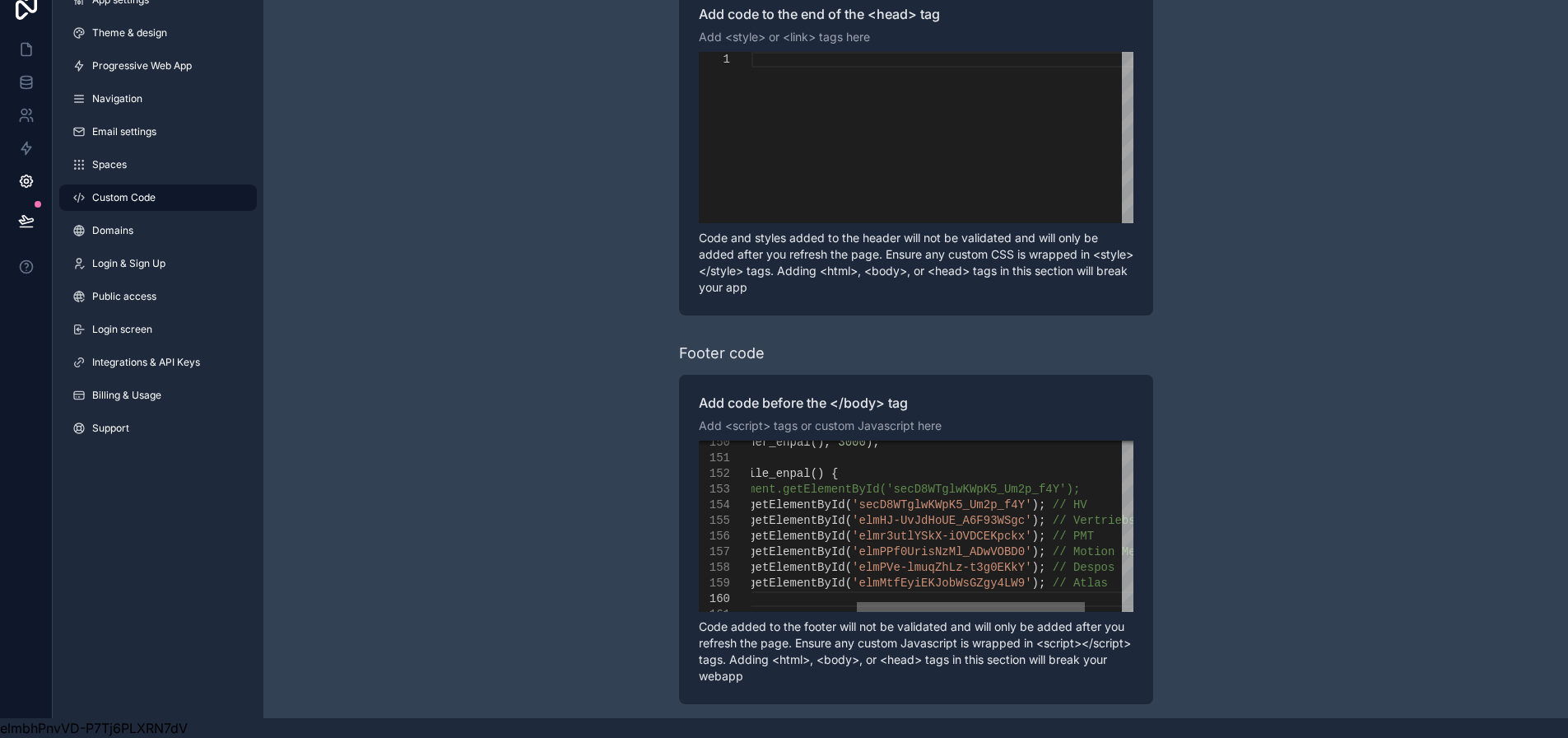
drag, startPoint x: 945, startPoint y: 594, endPoint x: 1051, endPoint y: 598, distance: 106.1
click at [1051, 602] on div "scrollable content" at bounding box center [971, 607] width 228 height 10
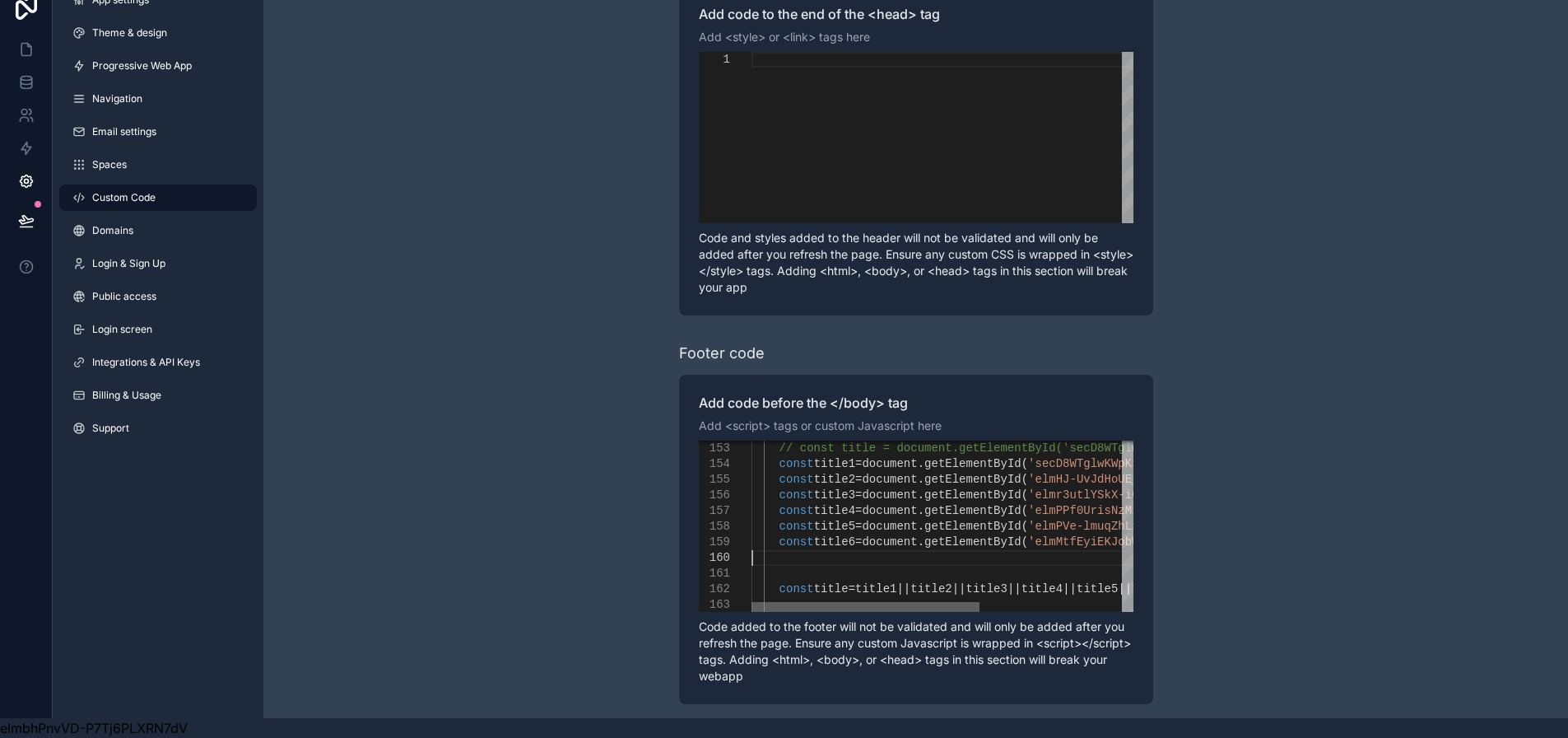
drag, startPoint x: 1034, startPoint y: 593, endPoint x: 903, endPoint y: 592, distance: 131.0
click at [906, 602] on div "scrollable content" at bounding box center [865, 607] width 228 height 10
drag, startPoint x: 937, startPoint y: 593, endPoint x: 914, endPoint y: 593, distance: 23.0
click at [914, 602] on div "scrollable content" at bounding box center [865, 607] width 228 height 10
click at [26, 74] on icon at bounding box center [26, 82] width 17 height 17
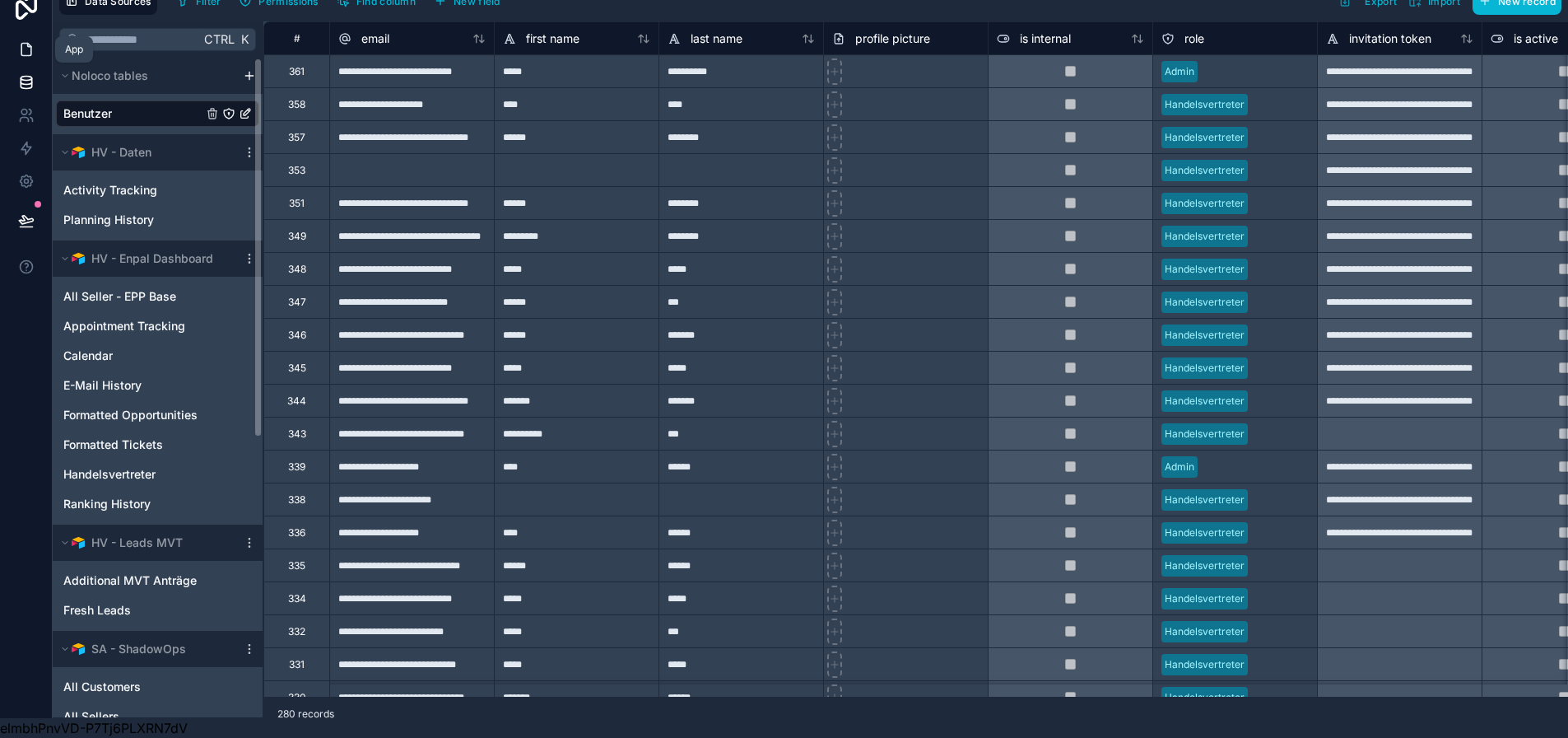
click at [25, 41] on icon at bounding box center [26, 49] width 17 height 17
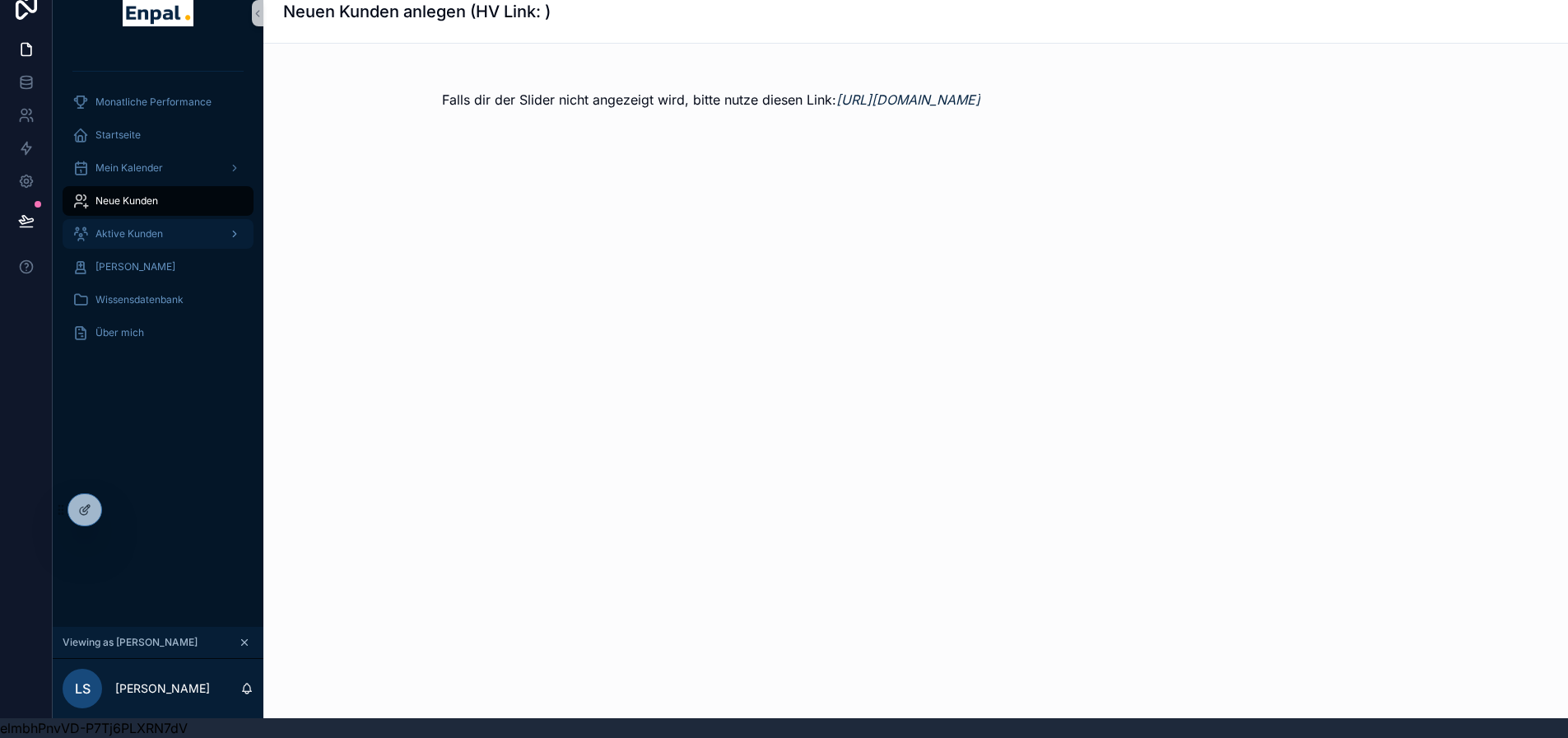
click at [165, 221] on div "Aktive Kunden" at bounding box center [157, 233] width 171 height 26
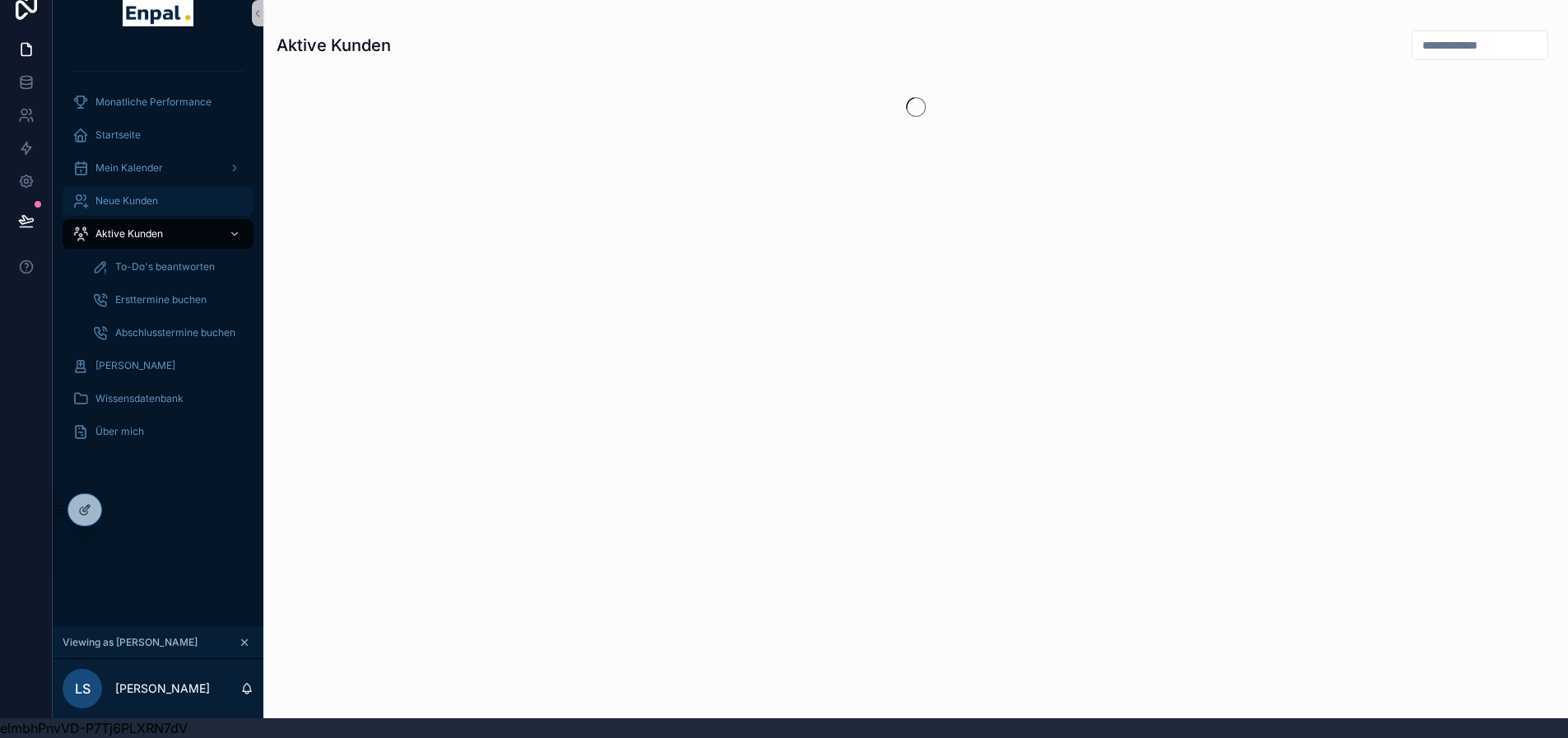
click at [157, 194] on span "Neue Kunden" at bounding box center [127, 200] width 62 height 13
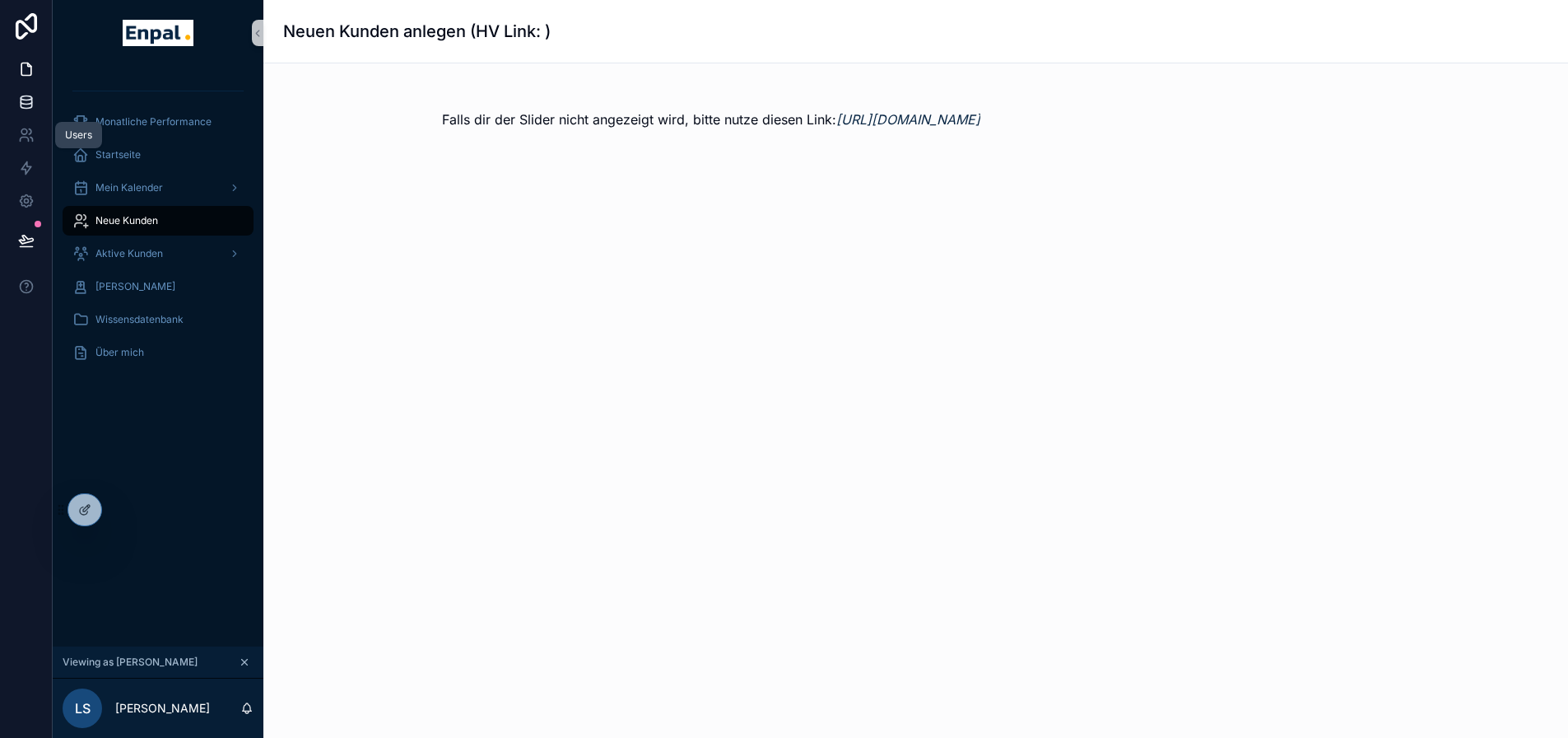
click at [35, 99] on link at bounding box center [25, 102] width 52 height 33
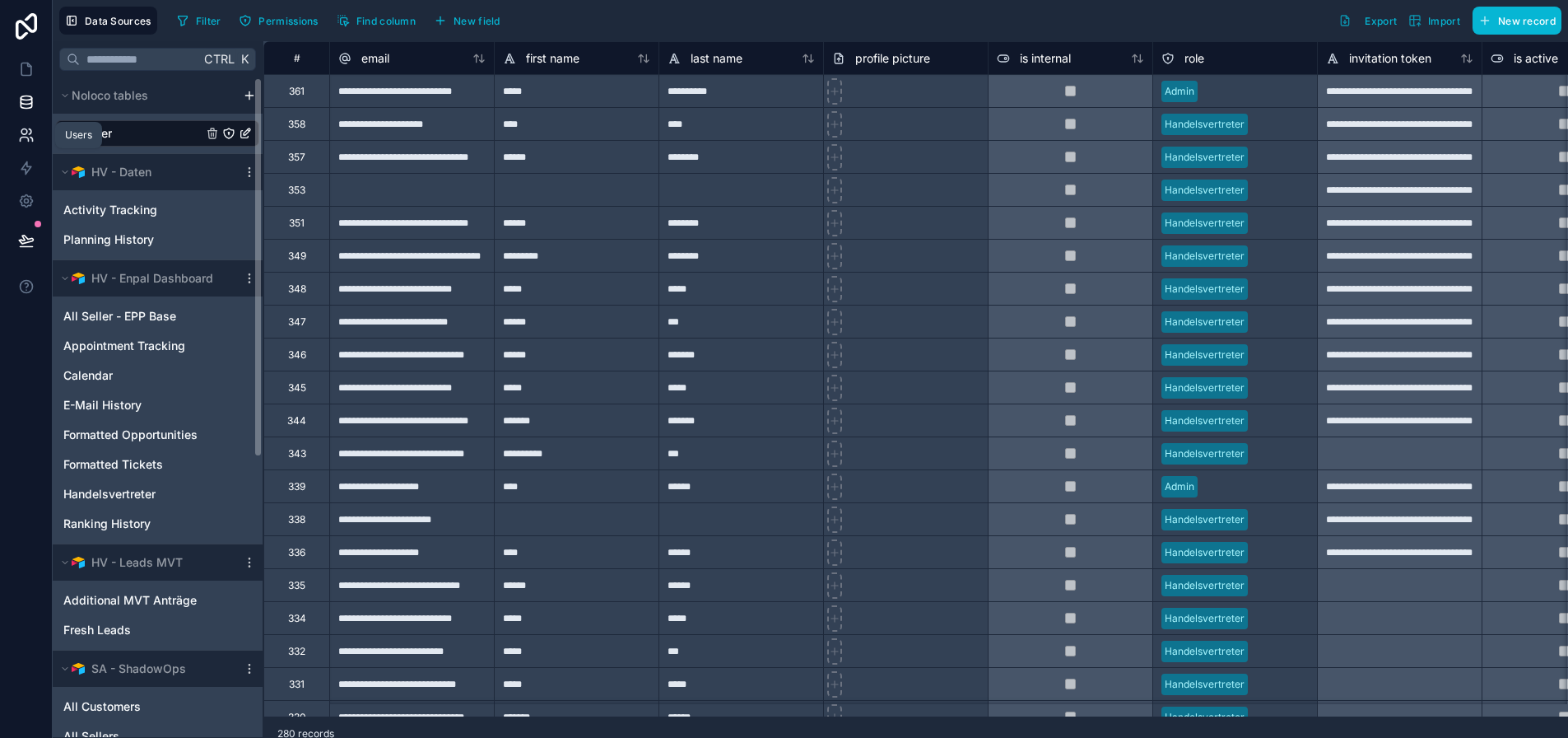
click at [20, 130] on icon at bounding box center [26, 135] width 17 height 17
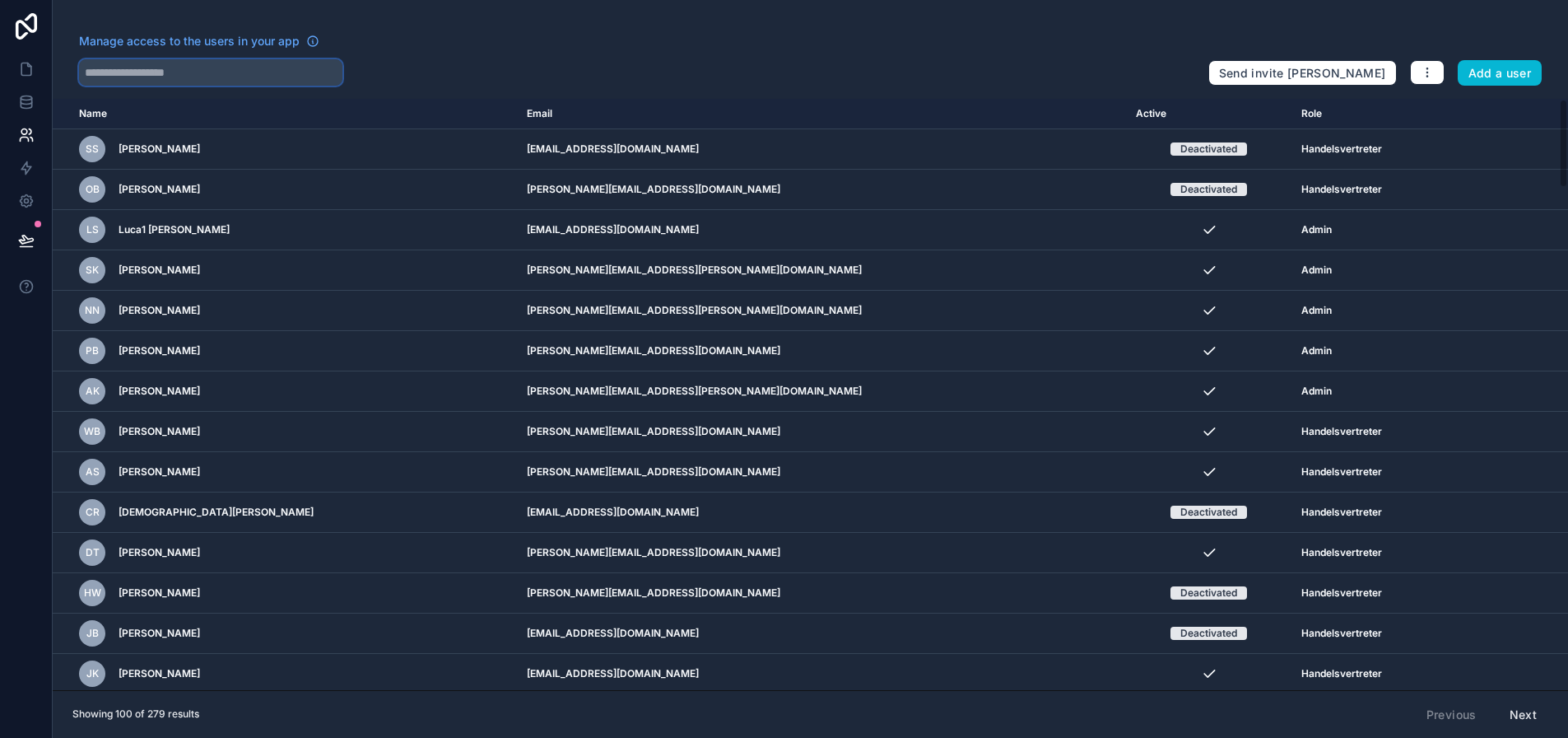
click at [180, 75] on input "text" at bounding box center [211, 72] width 263 height 26
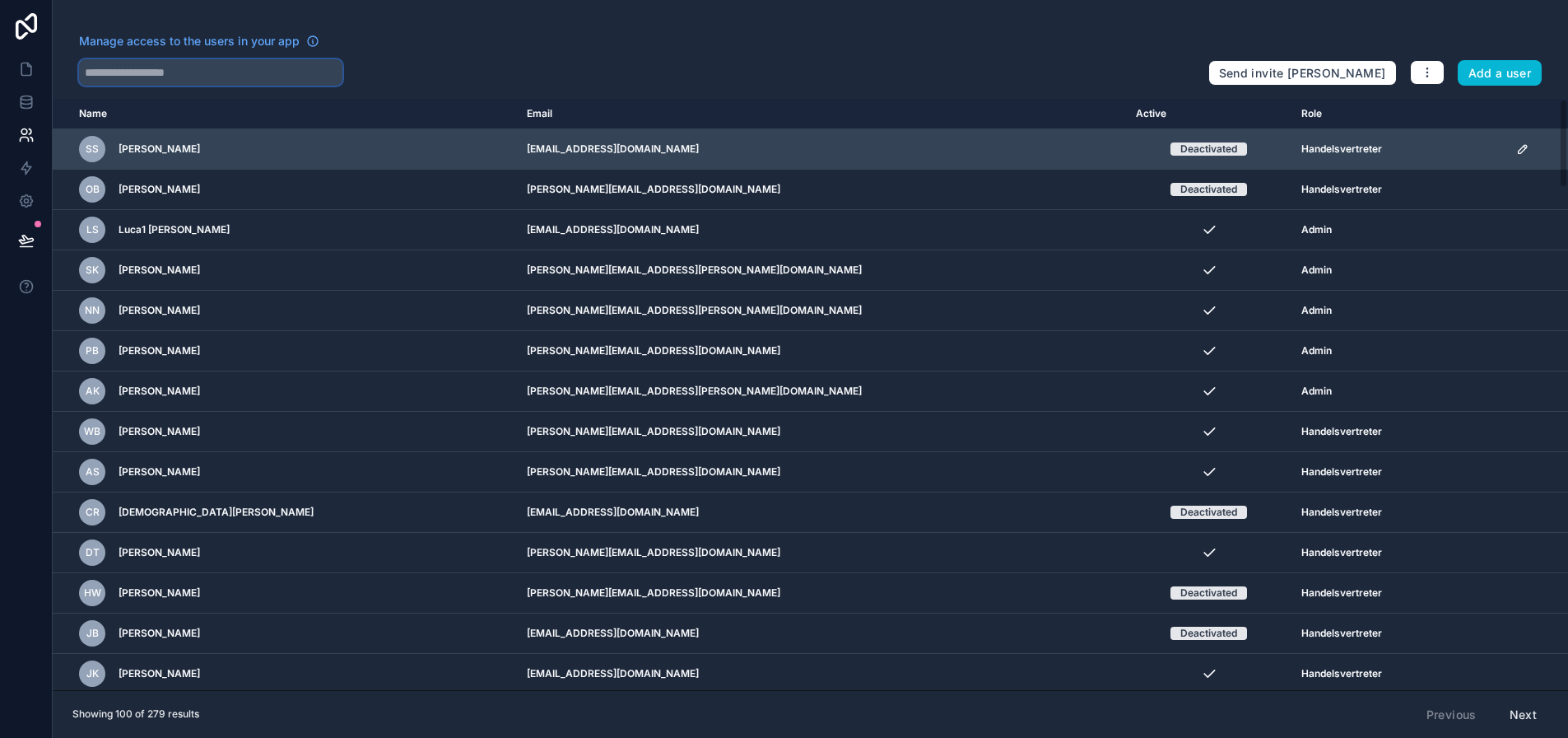
type input "*"
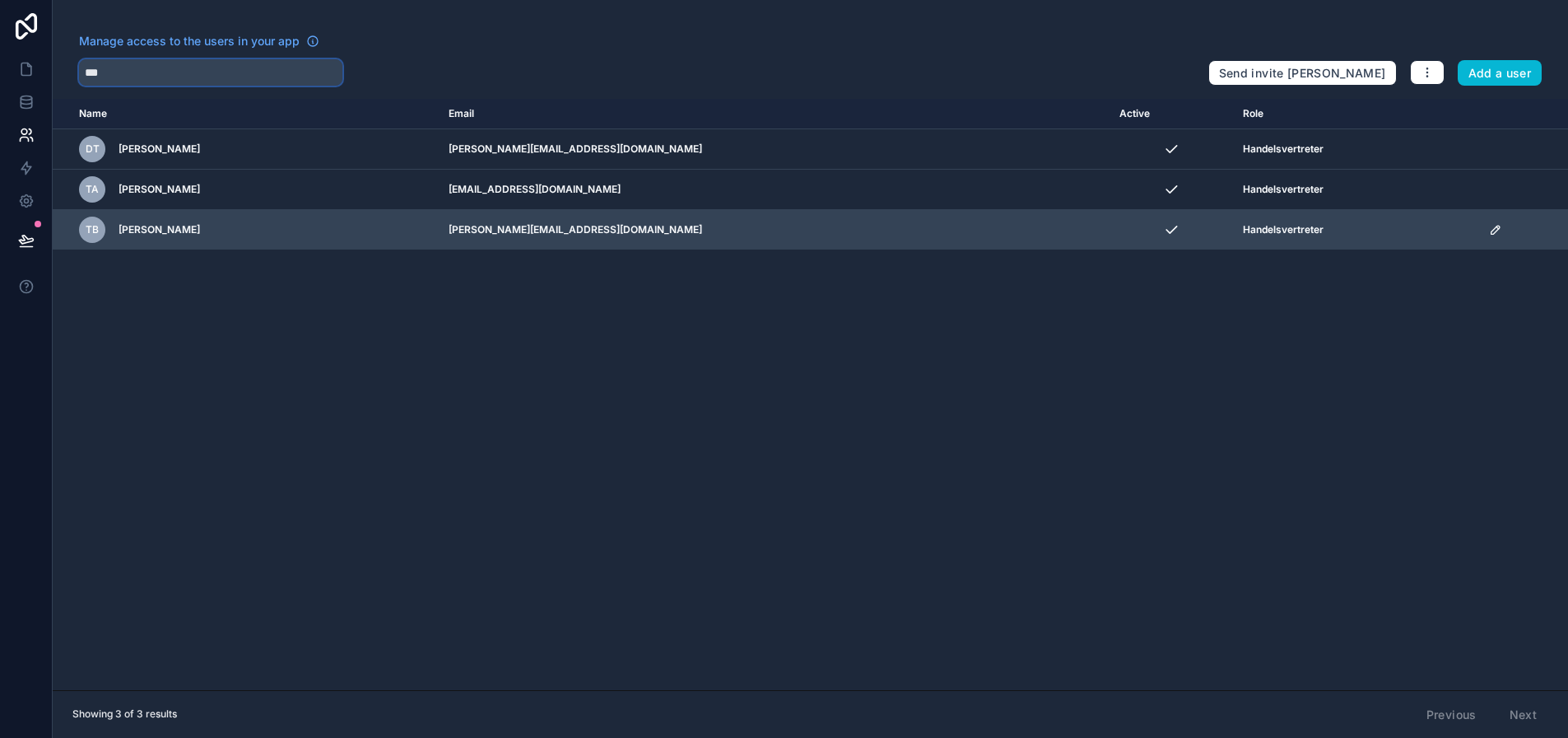
type input "***"
drag, startPoint x: 686, startPoint y: 224, endPoint x: 509, endPoint y: 234, distance: 177.3
click at [509, 234] on tr "TB Tim Bieber tim.bieber@enpal-partner.de Handelsvertreter" at bounding box center [810, 229] width 1515 height 40
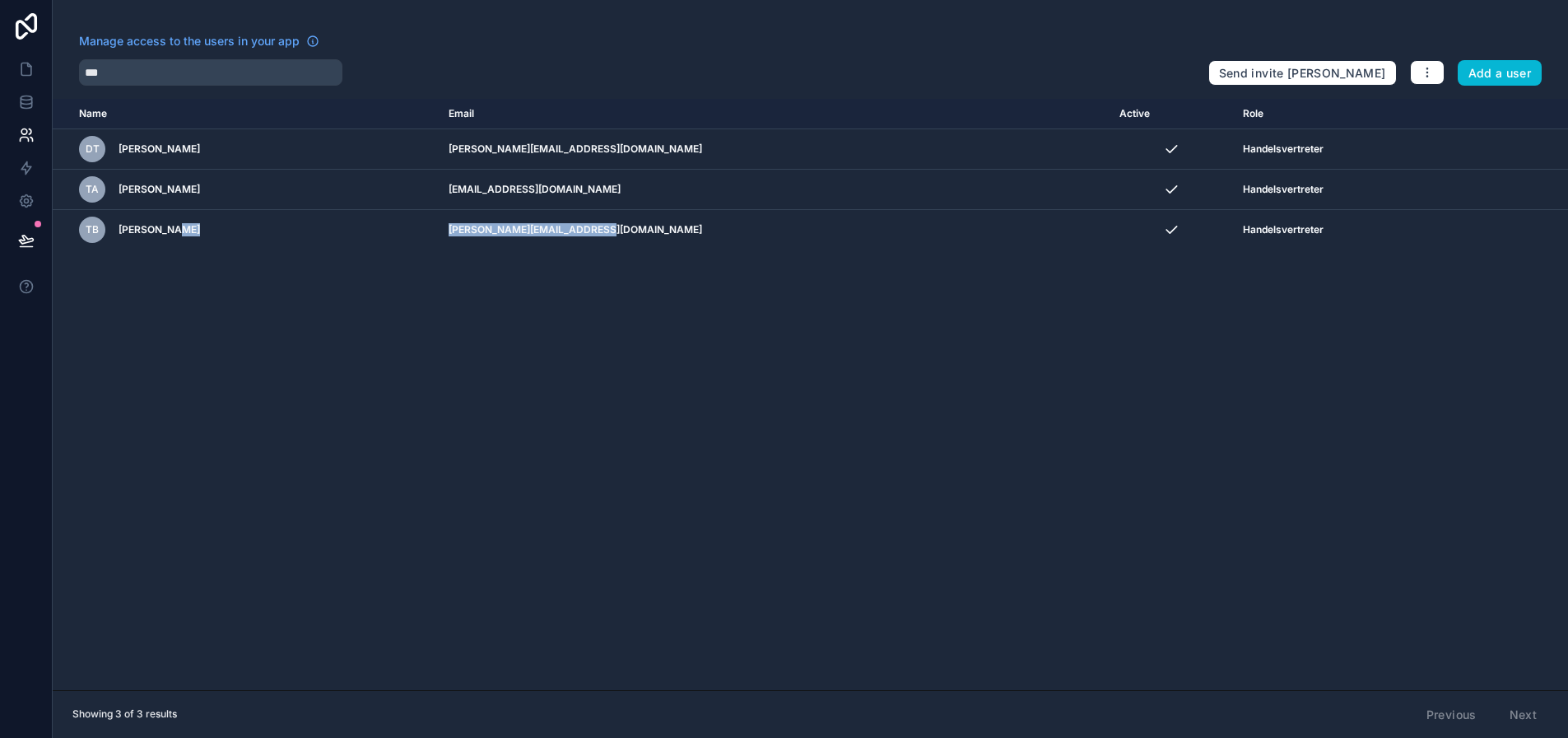
copy tr "tim.bieber@enpal-partner.de"
click at [382, 314] on div "Name Email Active Role userTable.email DT Daniel Timmann daniel.timmann_ext@enp…" at bounding box center [810, 394] width 1515 height 592
click at [25, 71] on icon at bounding box center [26, 68] width 17 height 17
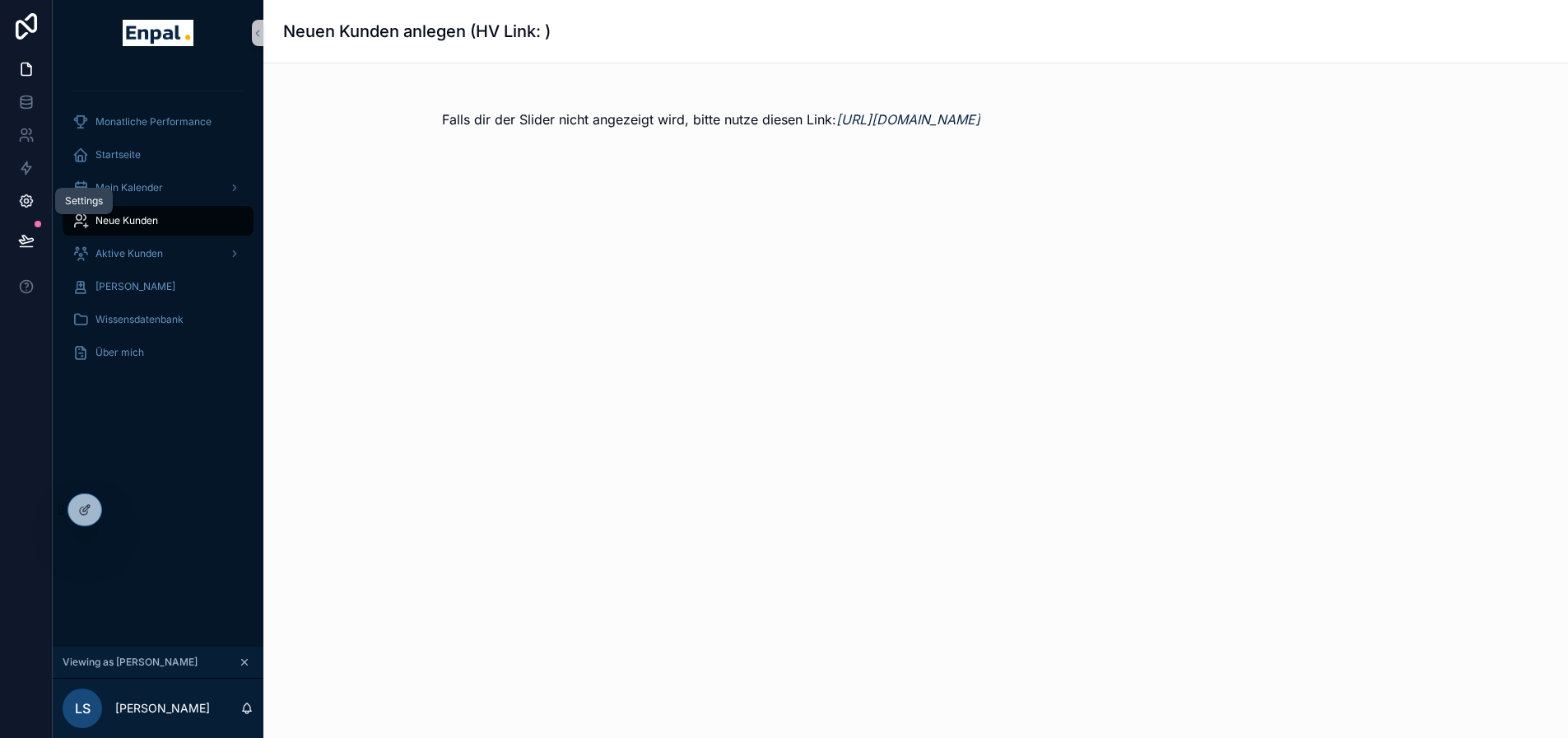
click at [26, 192] on icon at bounding box center [26, 200] width 17 height 17
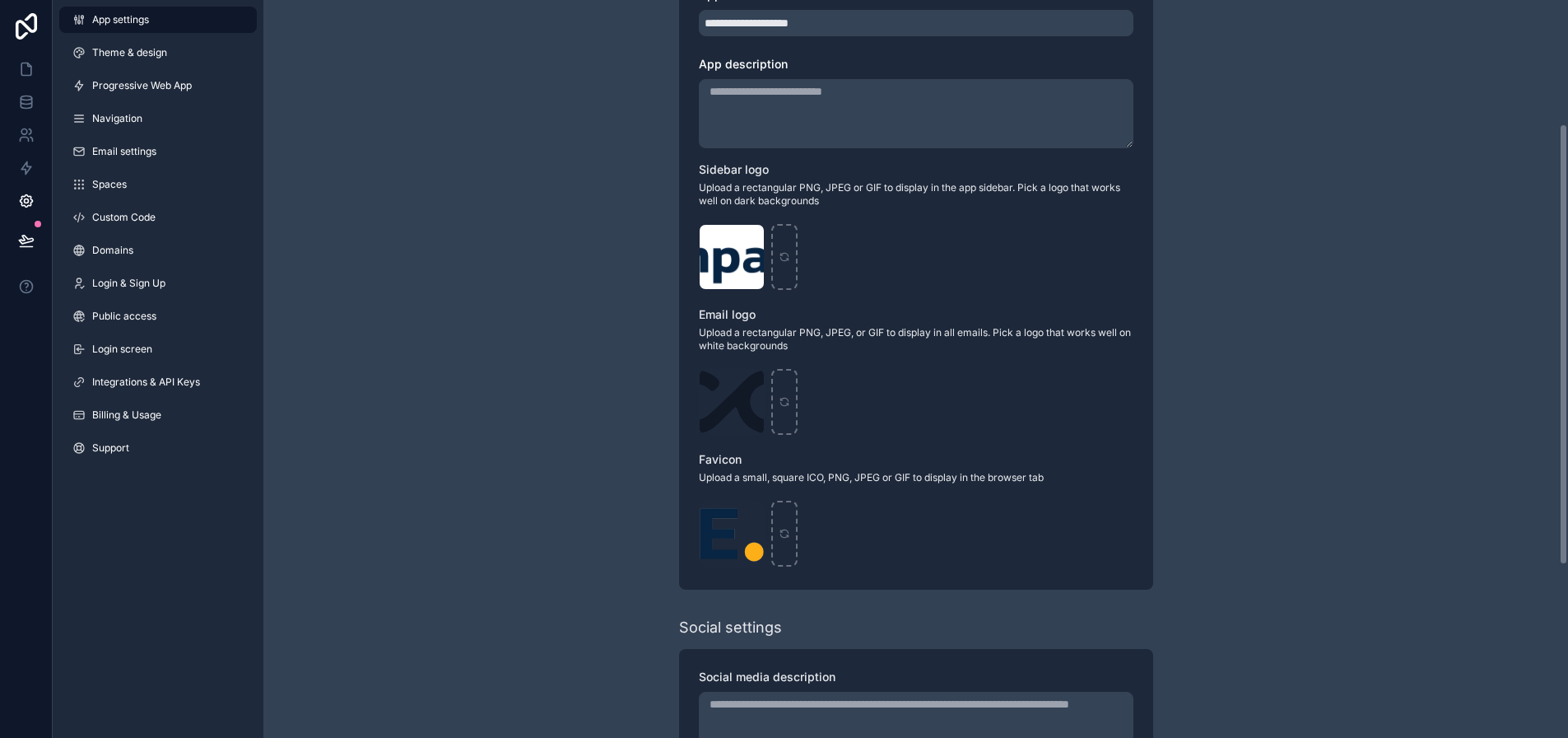
scroll to position [329, 0]
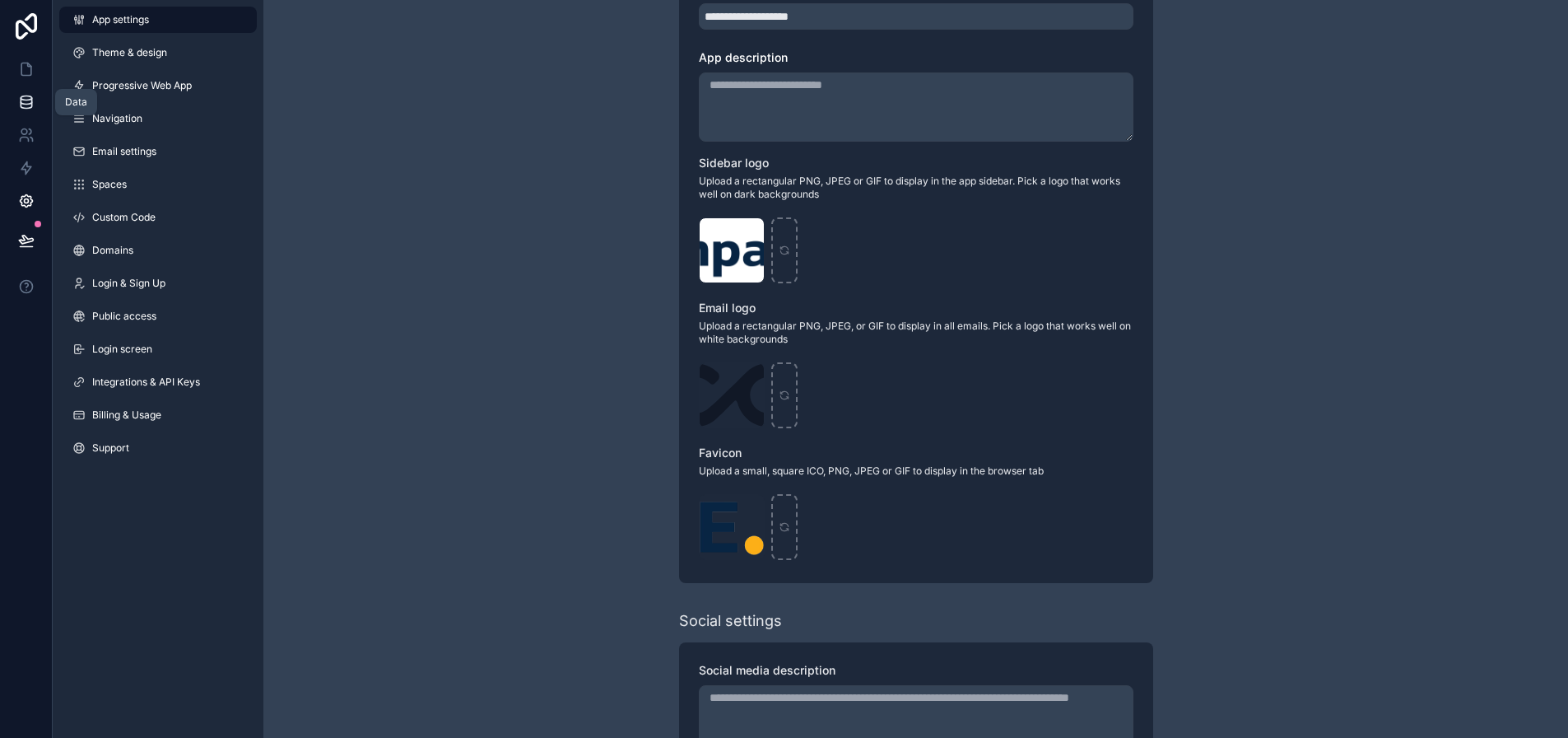
click at [37, 101] on link at bounding box center [25, 102] width 52 height 33
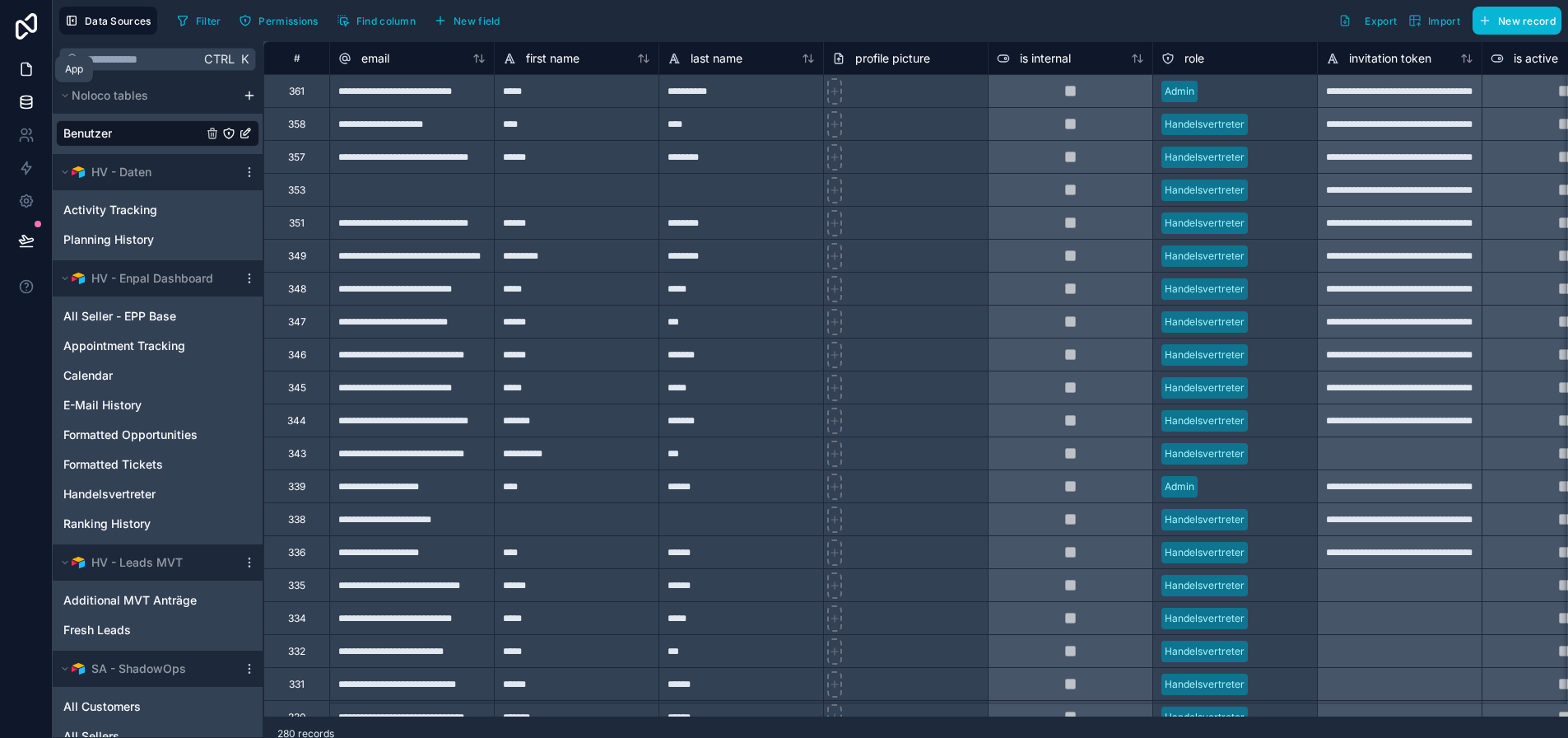
click at [19, 70] on icon at bounding box center [26, 68] width 17 height 17
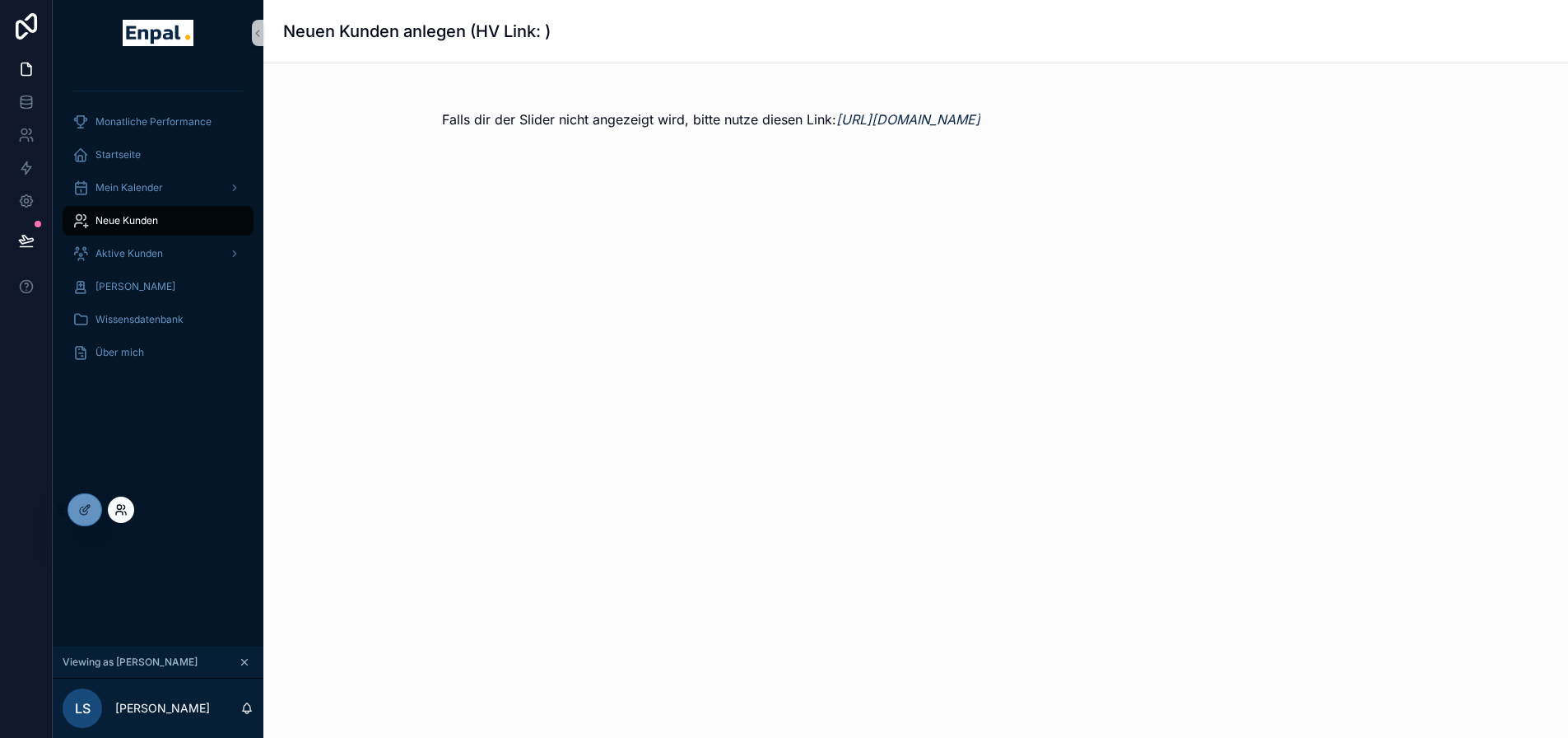
click at [121, 508] on icon at bounding box center [119, 507] width 4 height 4
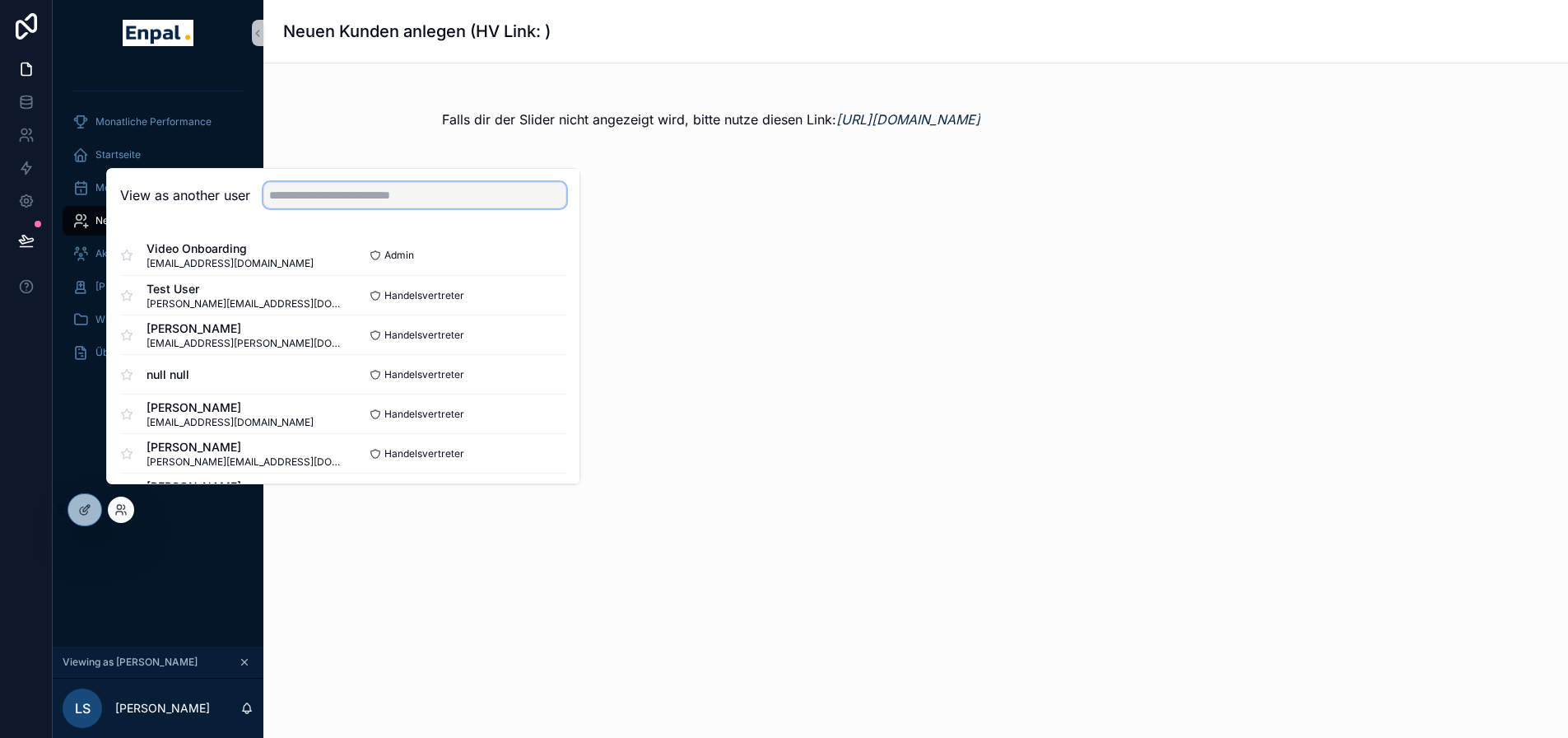
click at [303, 206] on input "text" at bounding box center [415, 194] width 302 height 26
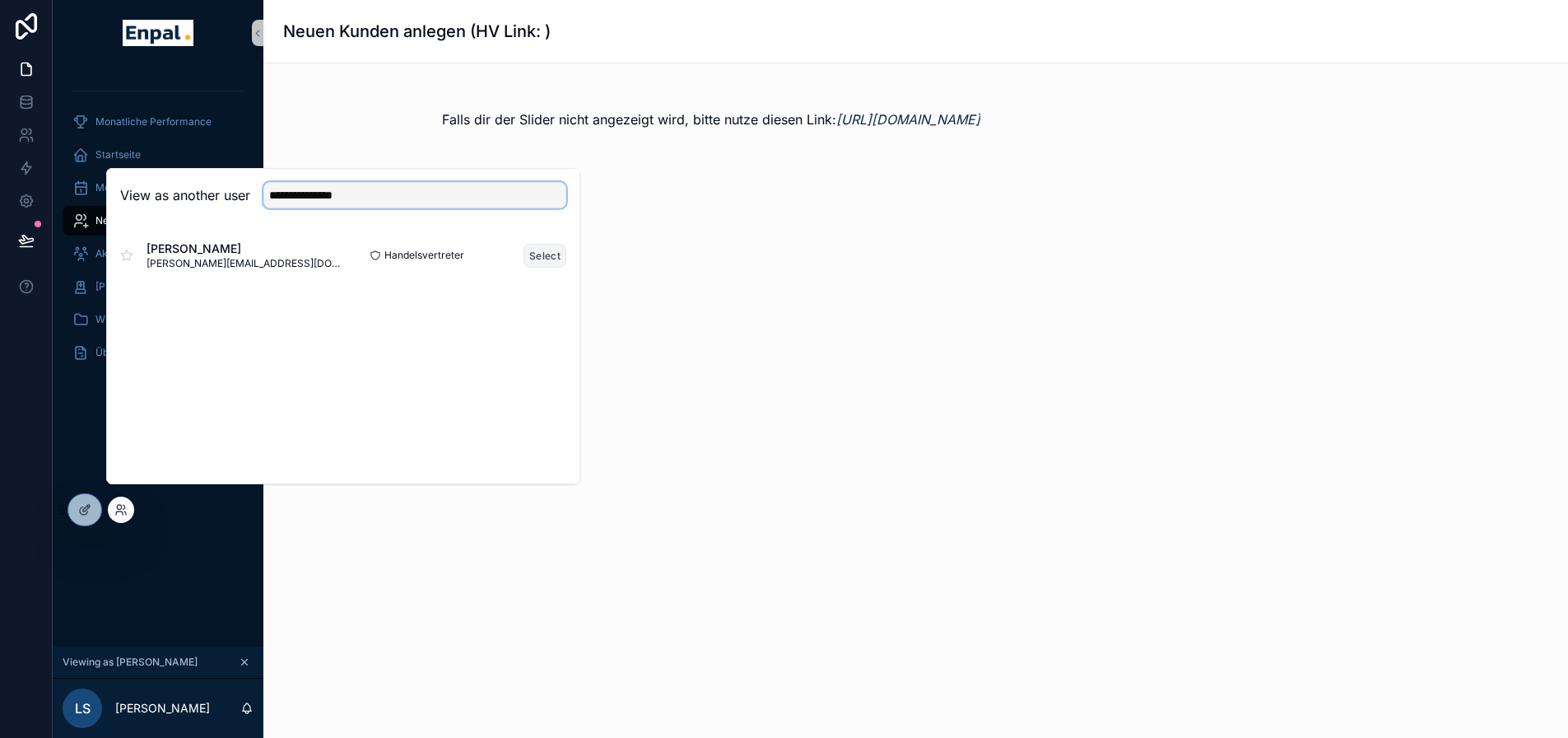
type input "**********"
click at [539, 267] on button "Select" at bounding box center [545, 256] width 43 height 23
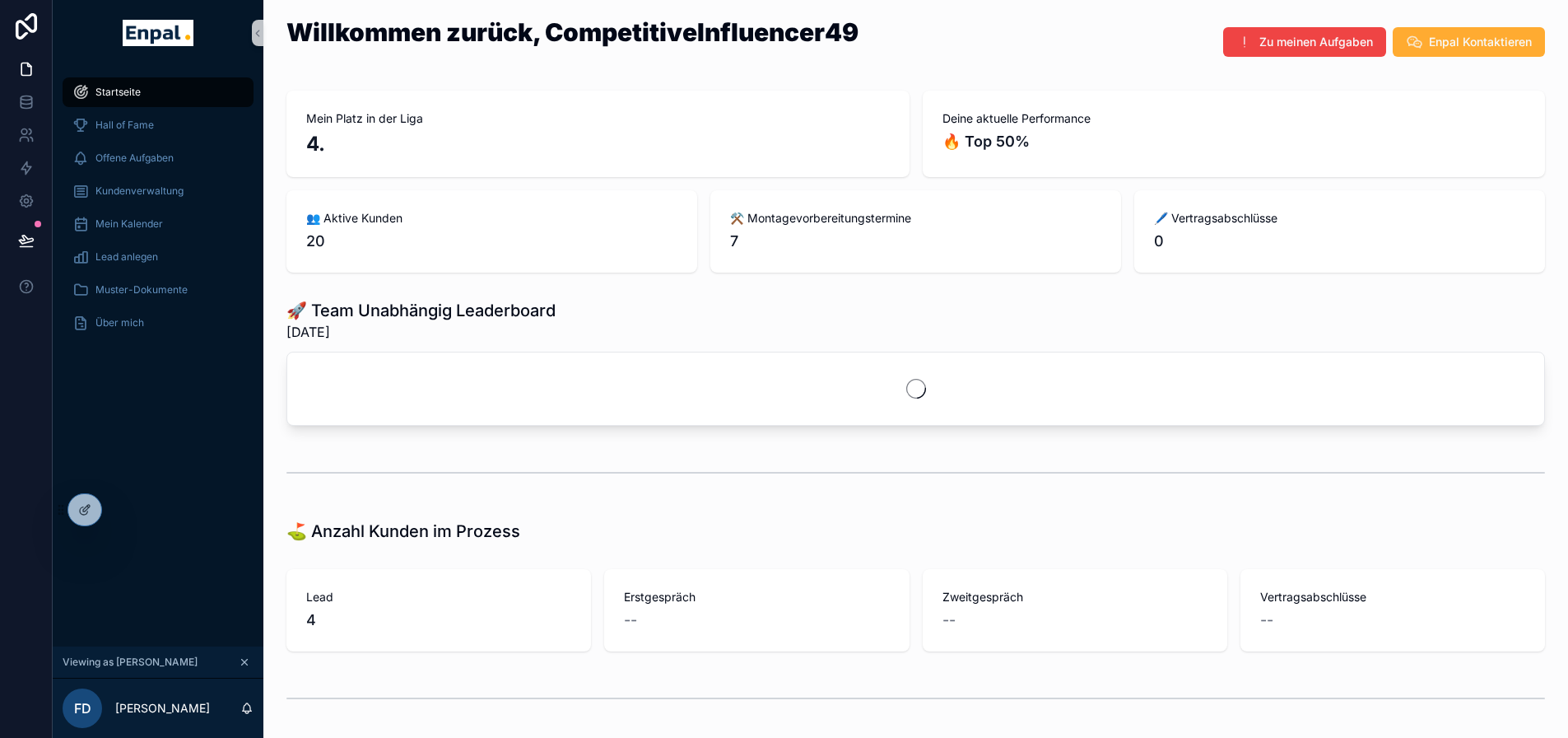
drag, startPoint x: 209, startPoint y: 551, endPoint x: 201, endPoint y: 450, distance: 101.3
click at [209, 551] on div "Startseite Hall of Fame Offene Aufgaben Kundenverwaltung Mein Kalender Lead anl…" at bounding box center [158, 355] width 211 height 581
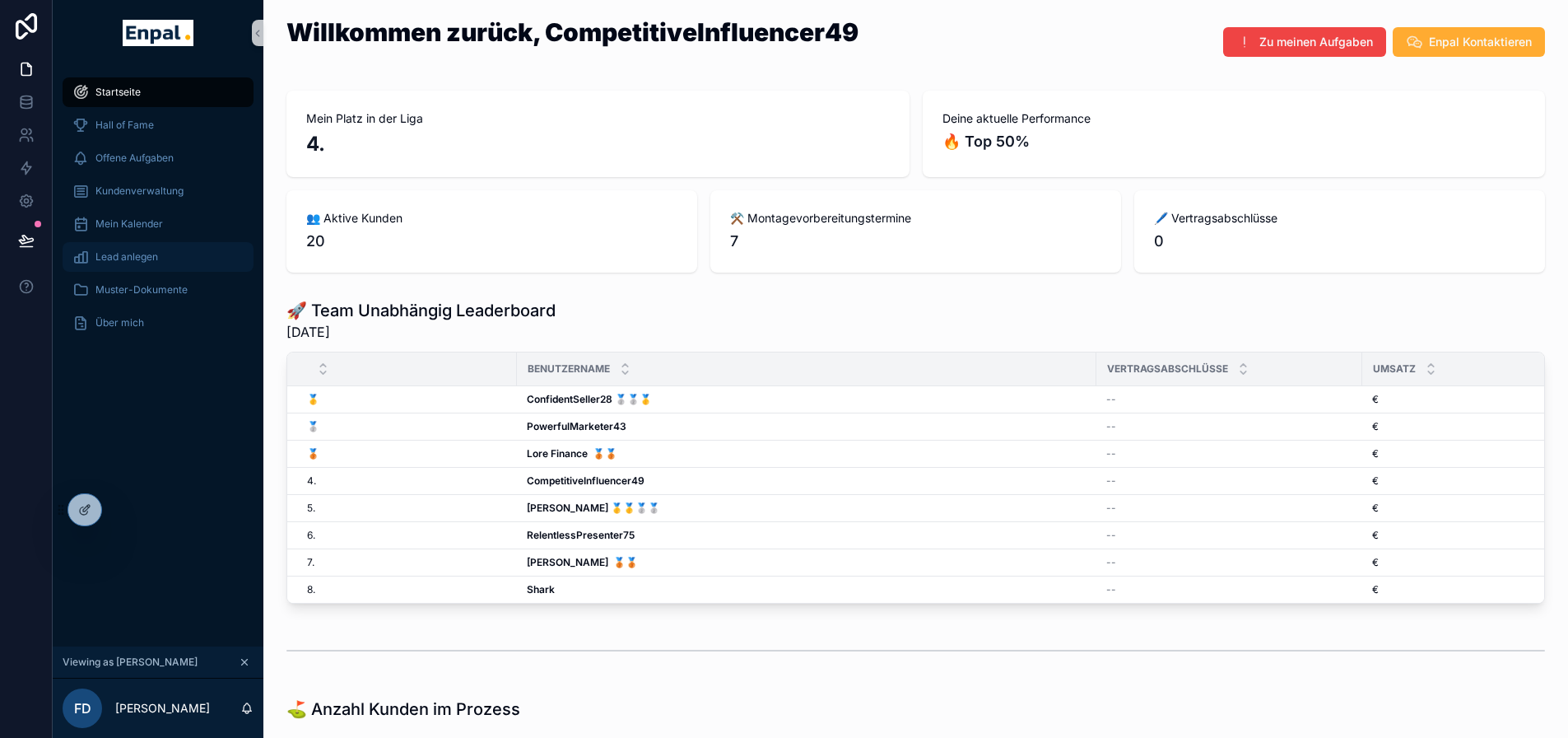
click at [144, 252] on span "Lead anlegen" at bounding box center [127, 256] width 62 height 13
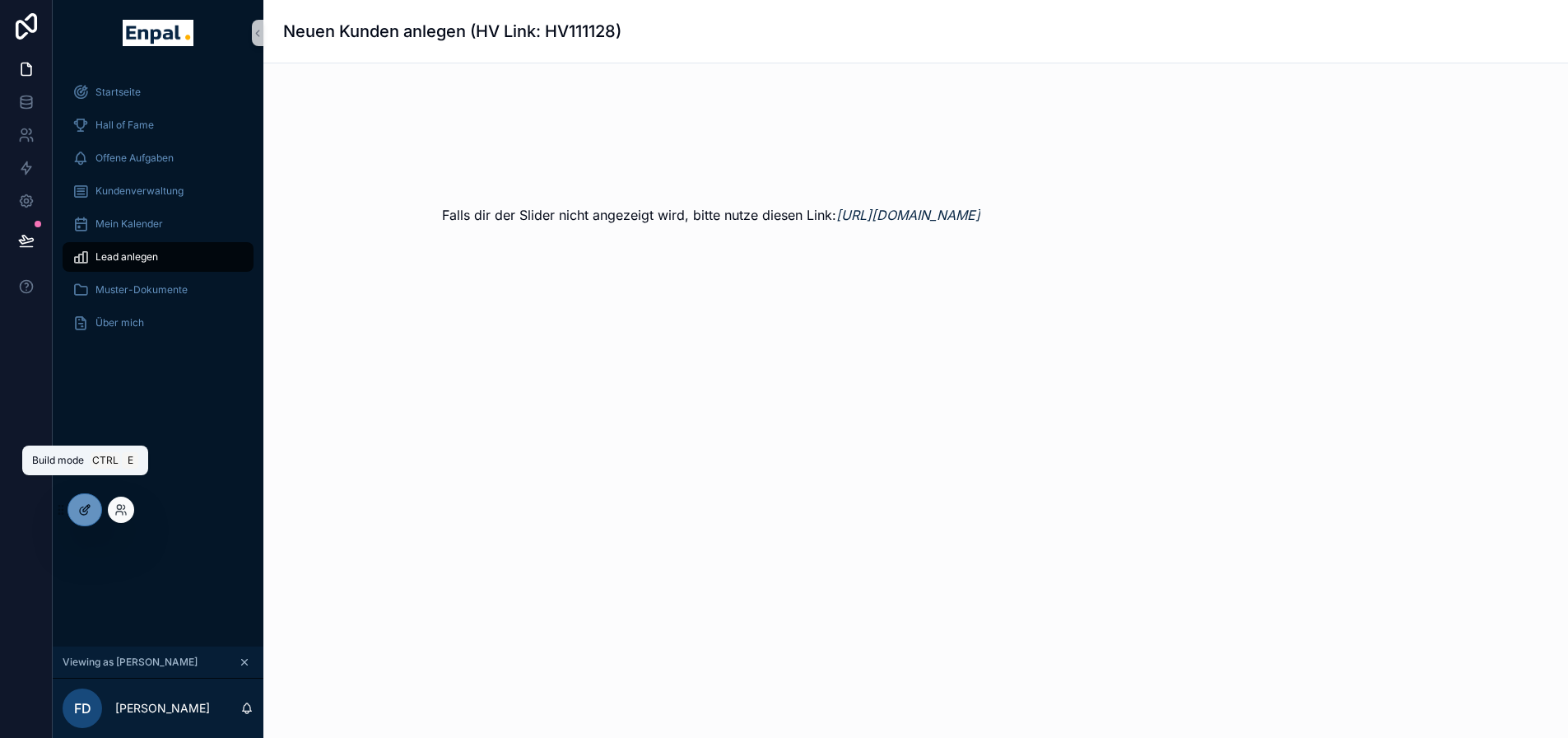
click at [86, 510] on icon at bounding box center [84, 509] width 13 height 13
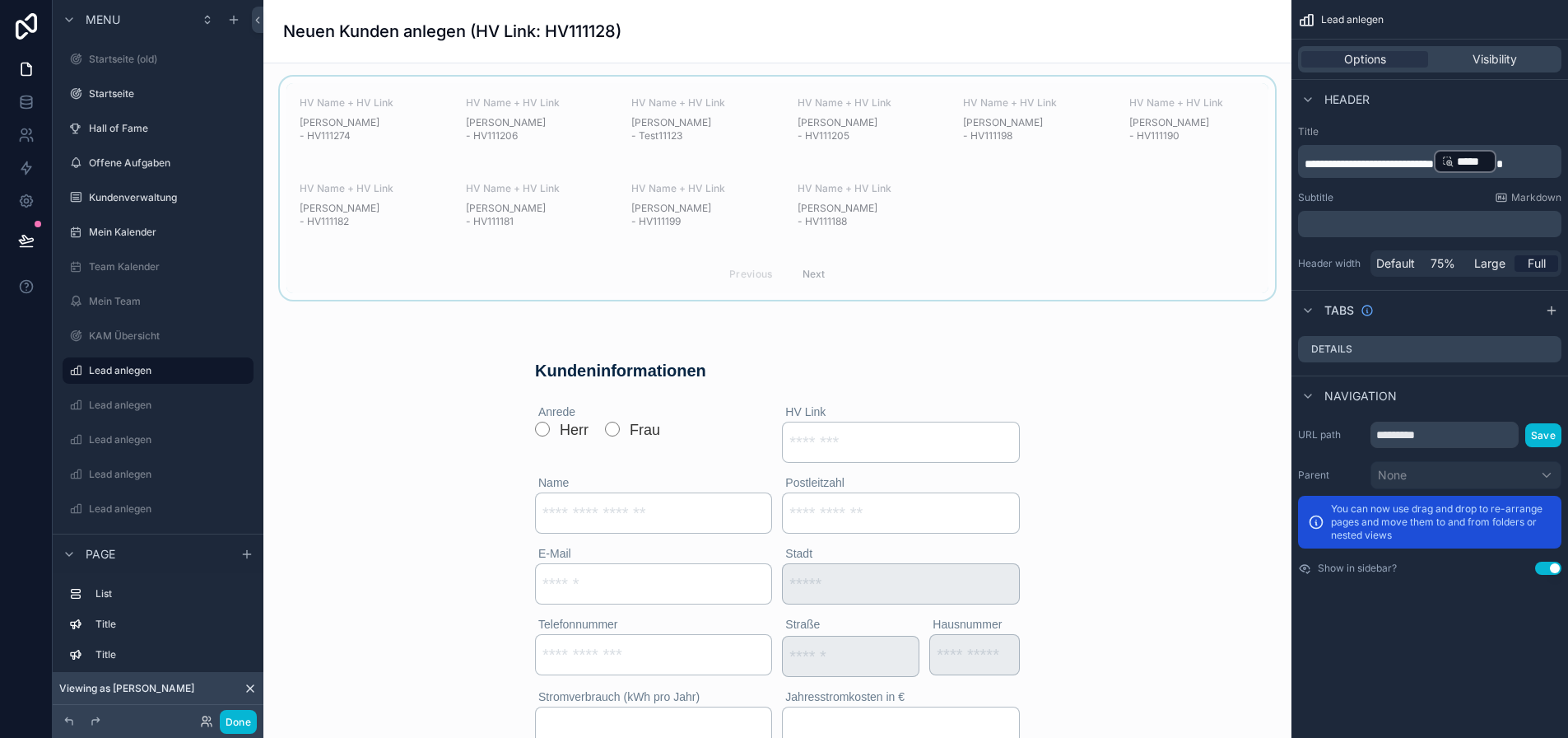
click at [714, 219] on div "scrollable content" at bounding box center [777, 187] width 1002 height 224
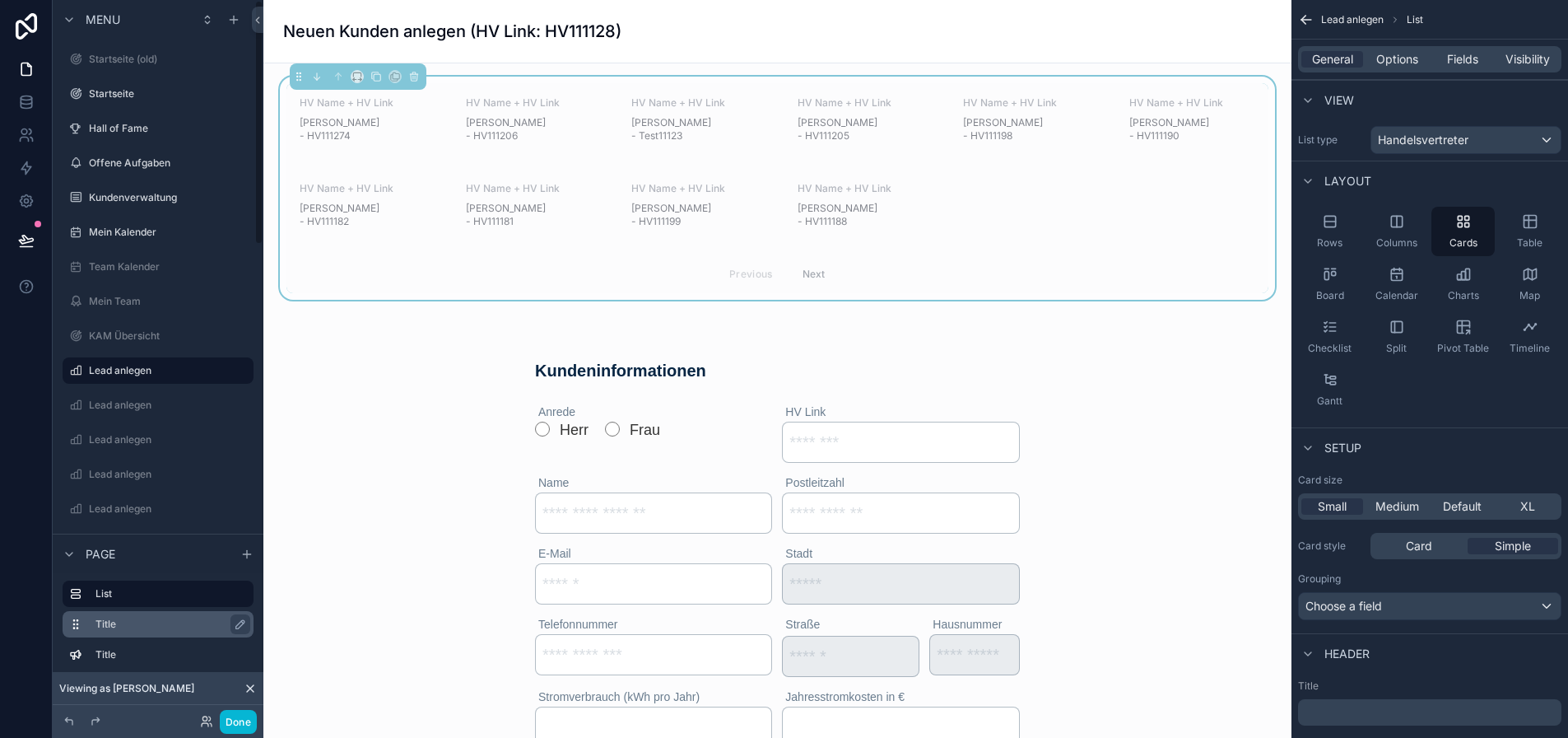
click at [141, 631] on label "Title" at bounding box center [168, 624] width 144 height 13
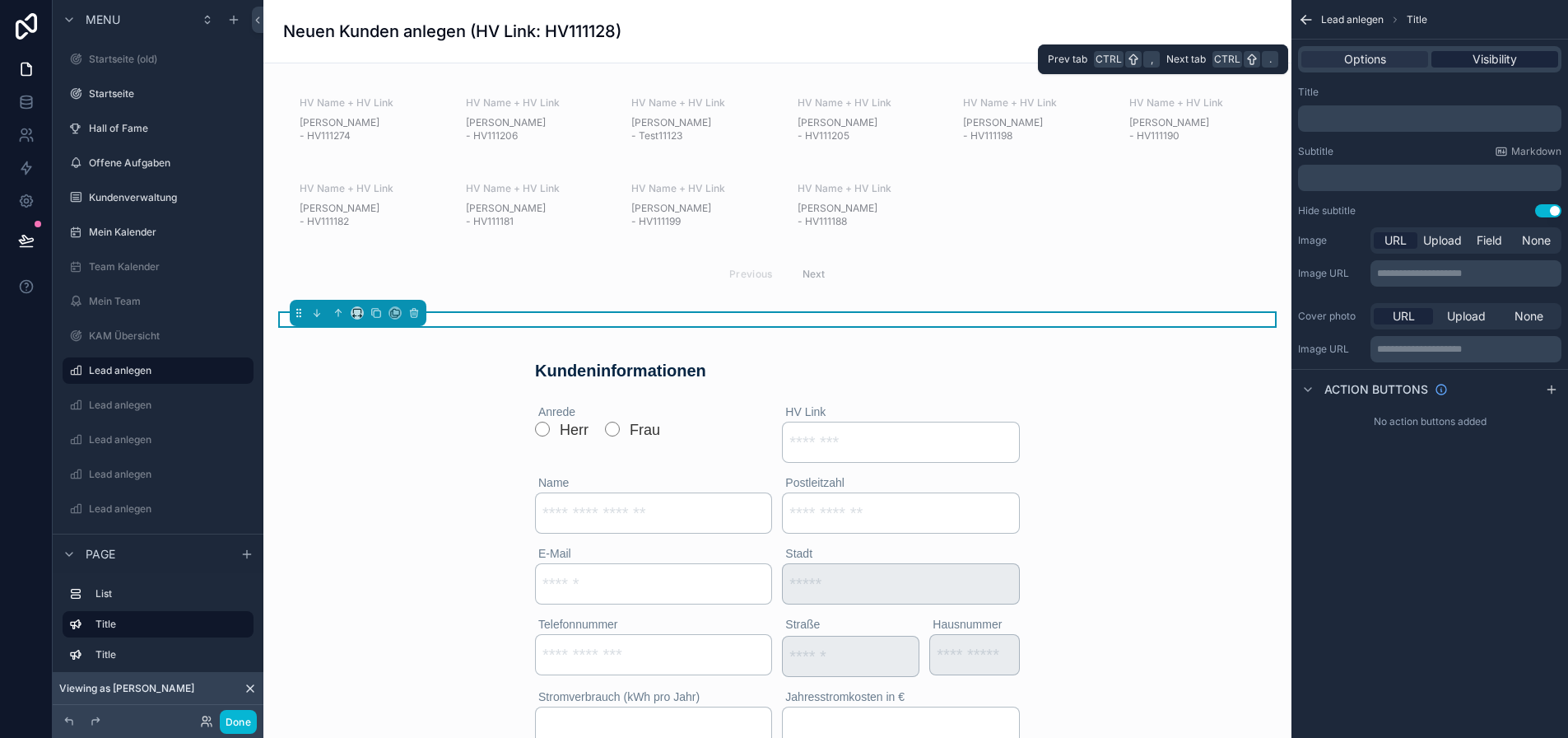
click at [1502, 58] on span "Visibility" at bounding box center [1495, 59] width 45 height 17
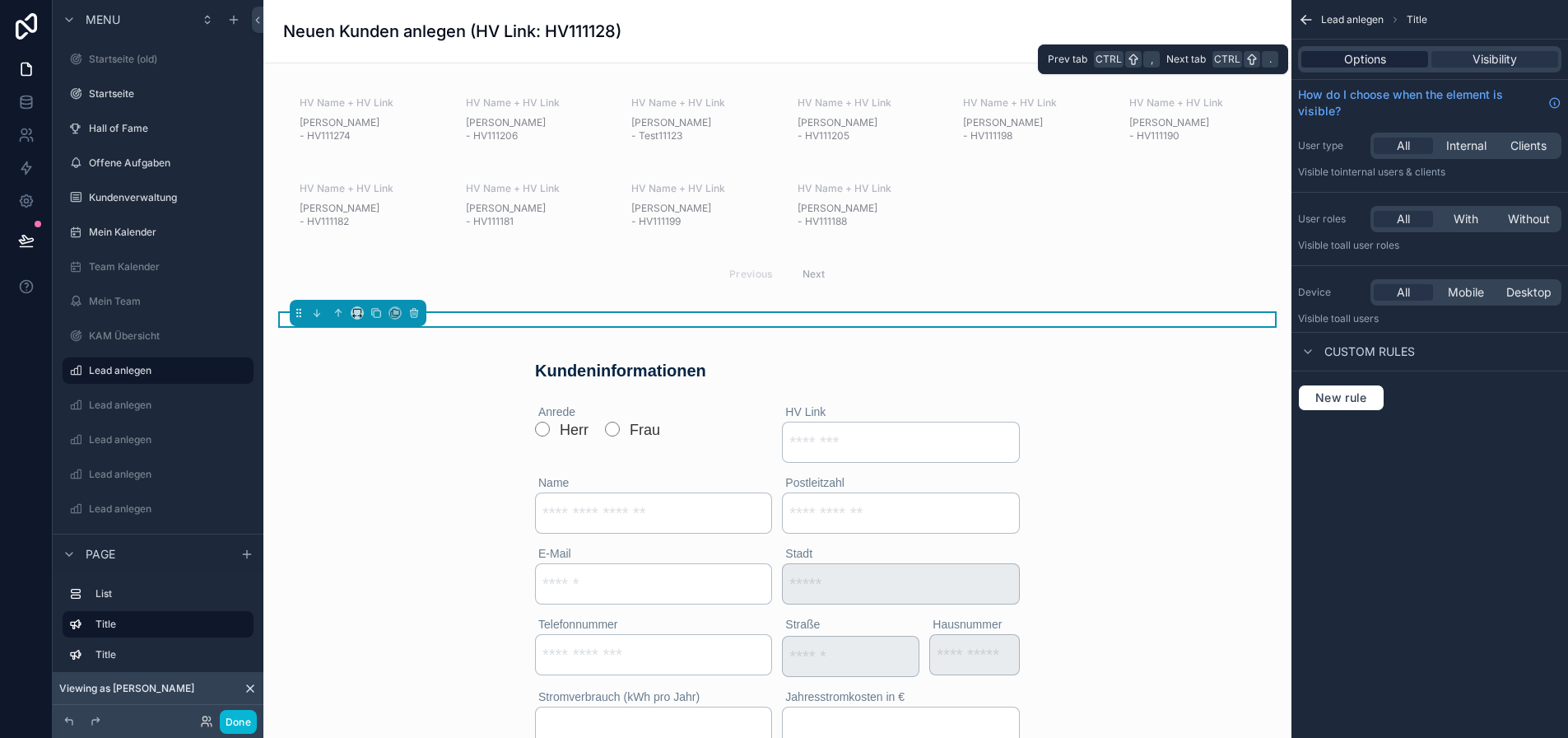
click at [1416, 59] on div "Options" at bounding box center [1365, 59] width 127 height 17
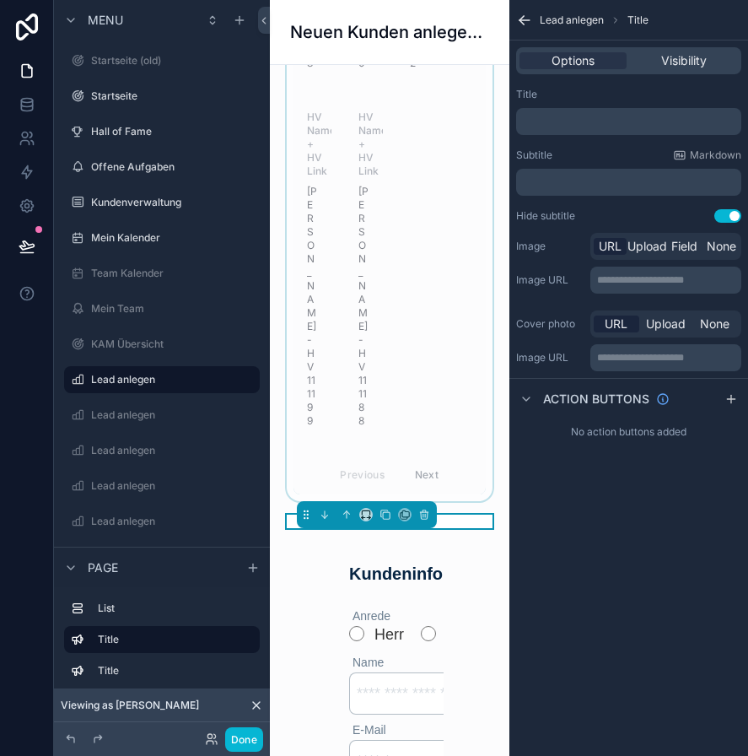
scroll to position [1097, 0]
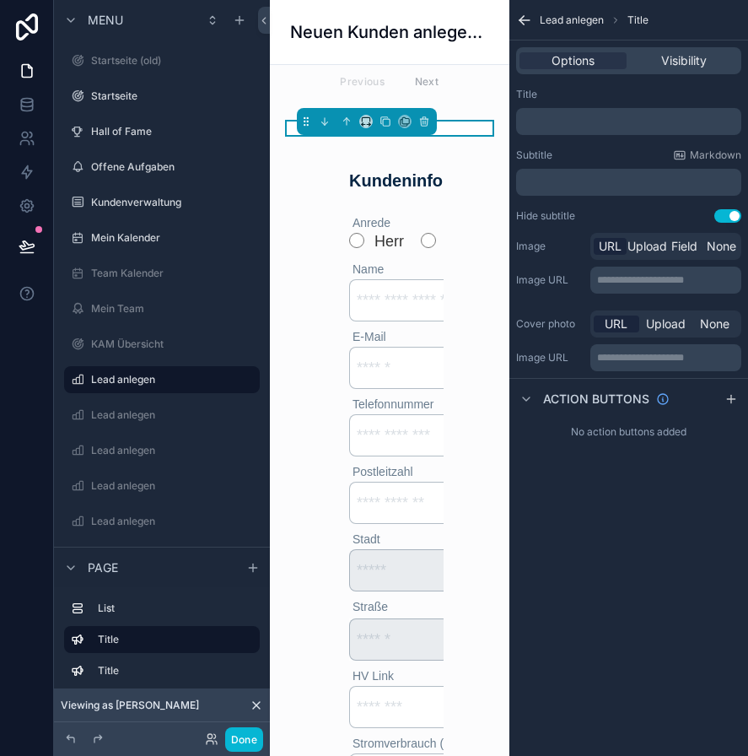
click at [287, 135] on div "scrollable content" at bounding box center [389, 127] width 213 height 13
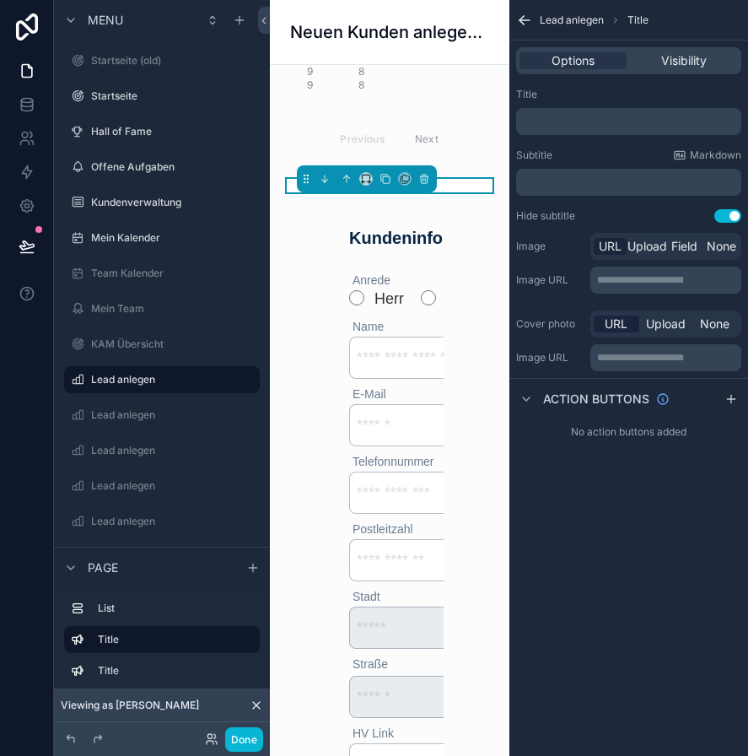
scroll to position [1012, 0]
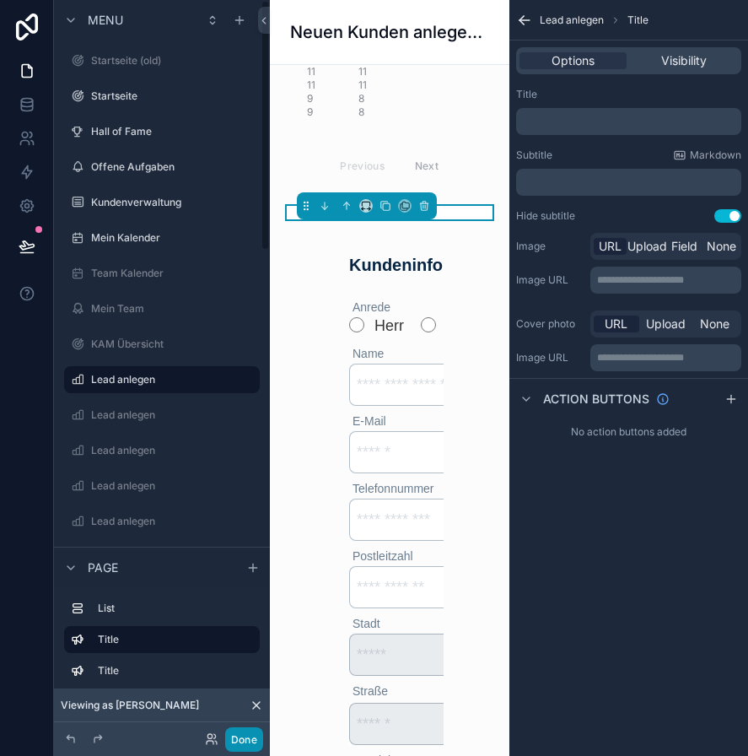
click at [244, 732] on button "Done" at bounding box center [244, 739] width 38 height 24
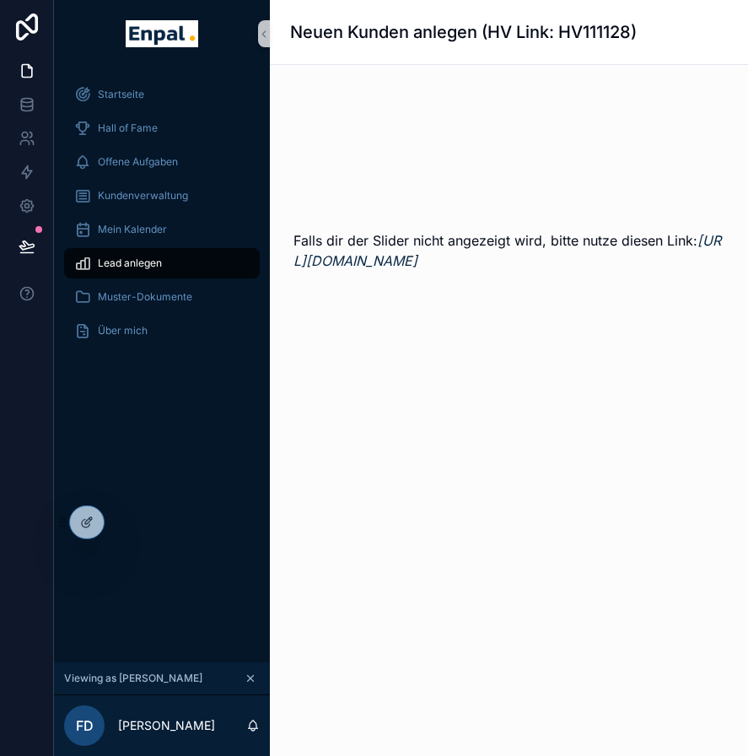
scroll to position [0, 0]
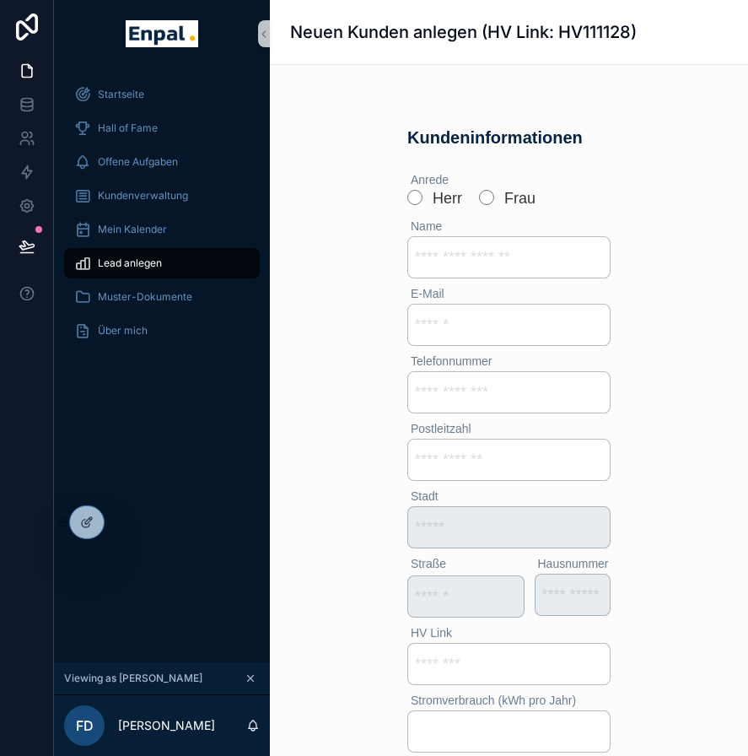
click at [251, 688] on button "scrollable content" at bounding box center [250, 678] width 19 height 19
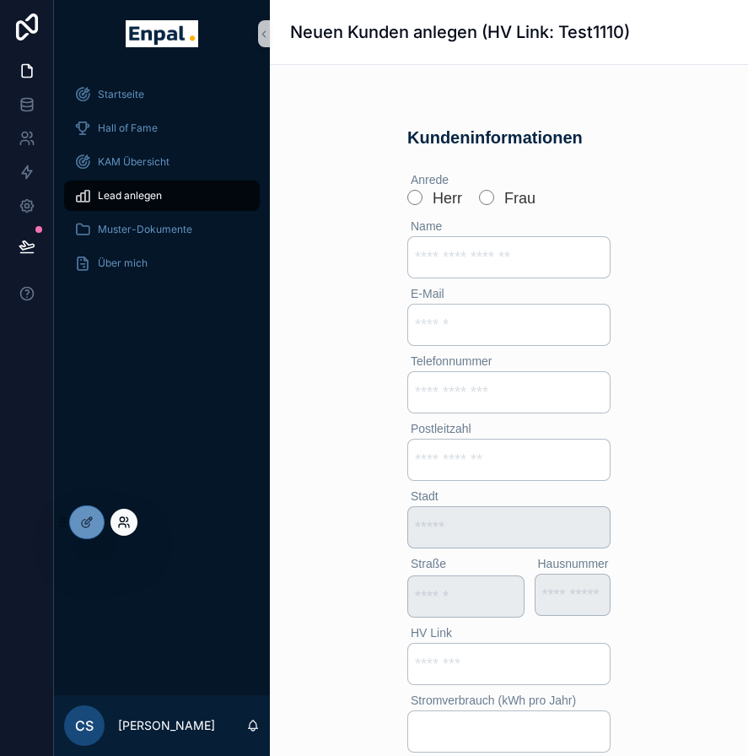
click at [121, 522] on icon at bounding box center [123, 521] width 13 height 13
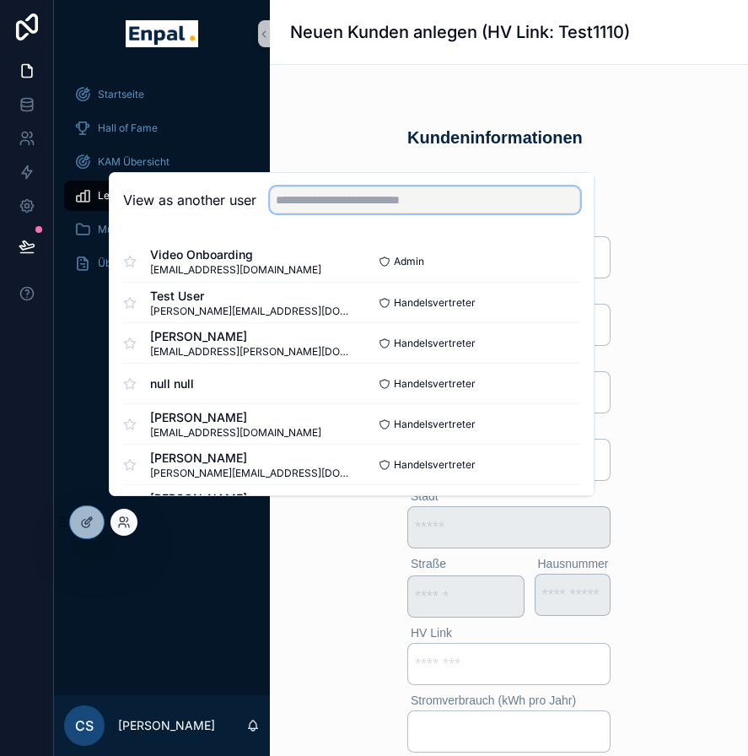
click at [346, 203] on input "text" at bounding box center [425, 199] width 310 height 27
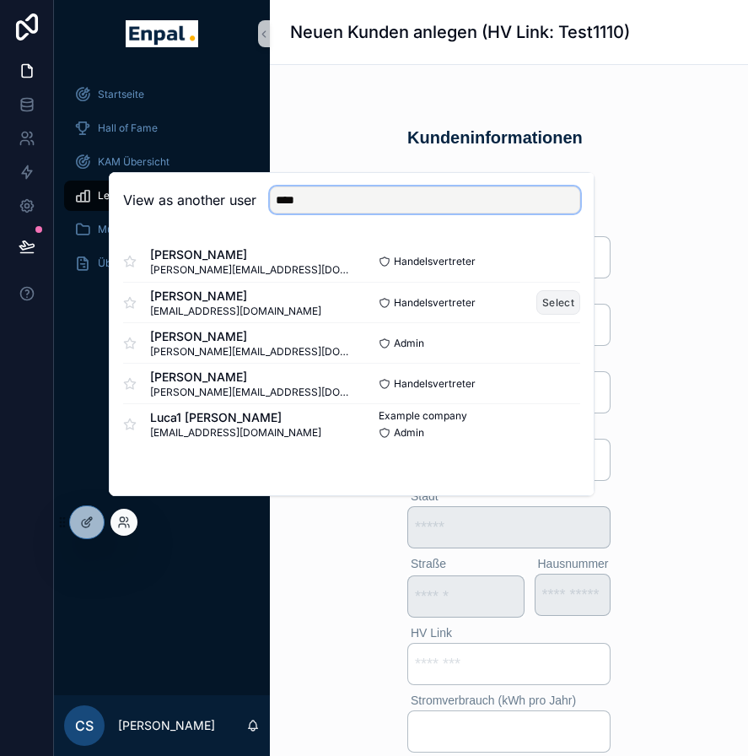
type input "****"
click at [547, 315] on button "Select" at bounding box center [559, 302] width 44 height 24
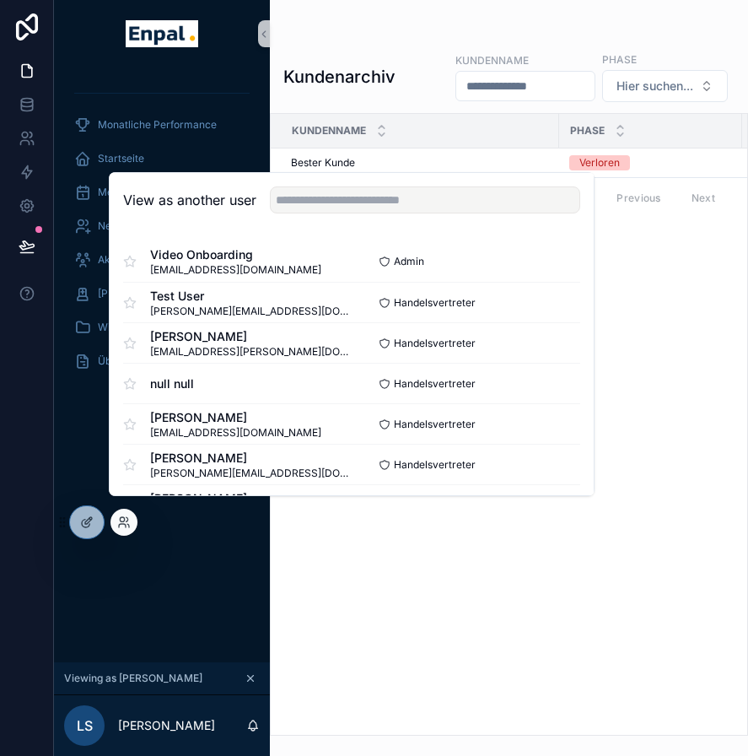
click at [222, 574] on div "Monatliche Performance Startseite Mein Kalender Neue Kunden Aktive [PERSON_NAME…" at bounding box center [162, 364] width 216 height 595
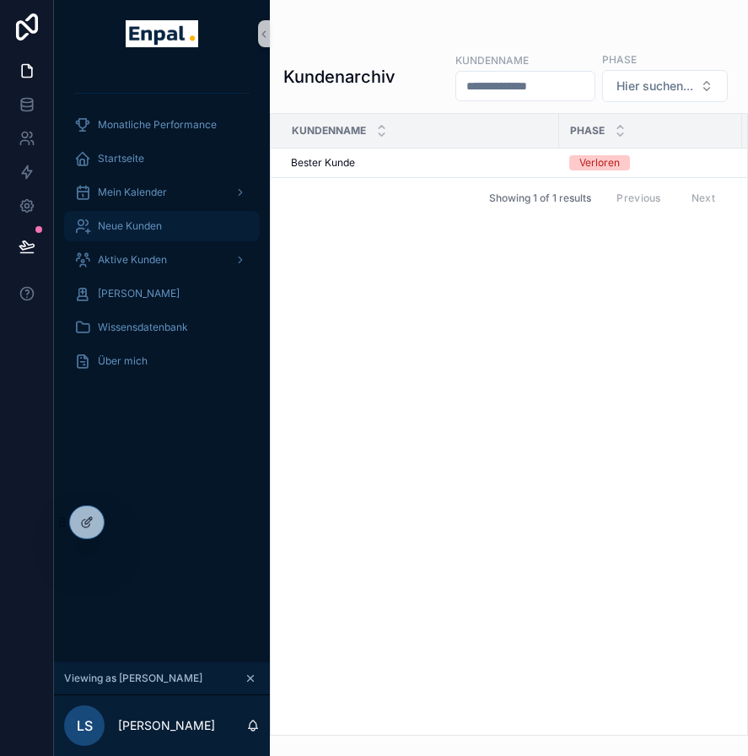
click at [161, 233] on div "Neue Kunden" at bounding box center [161, 226] width 175 height 27
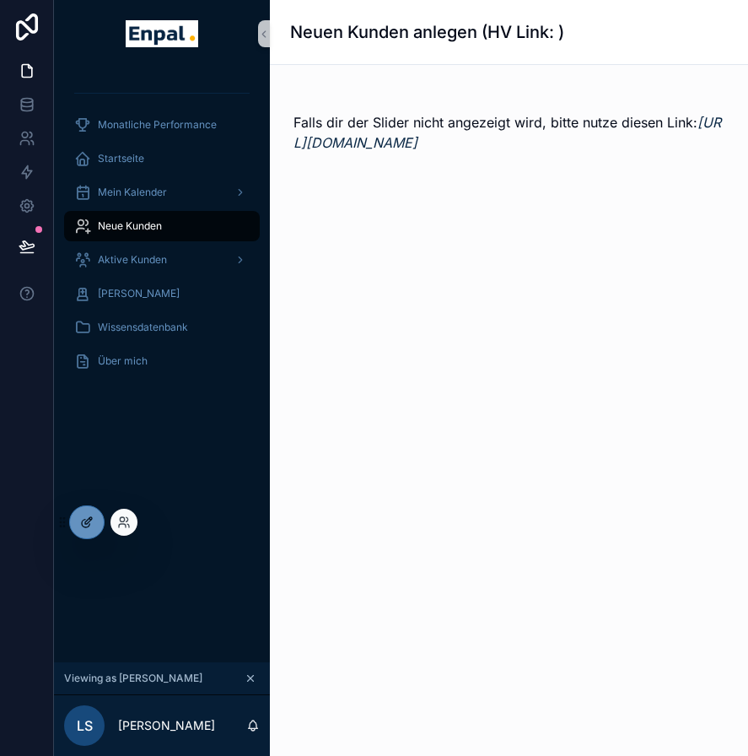
click at [95, 524] on div at bounding box center [87, 522] width 34 height 32
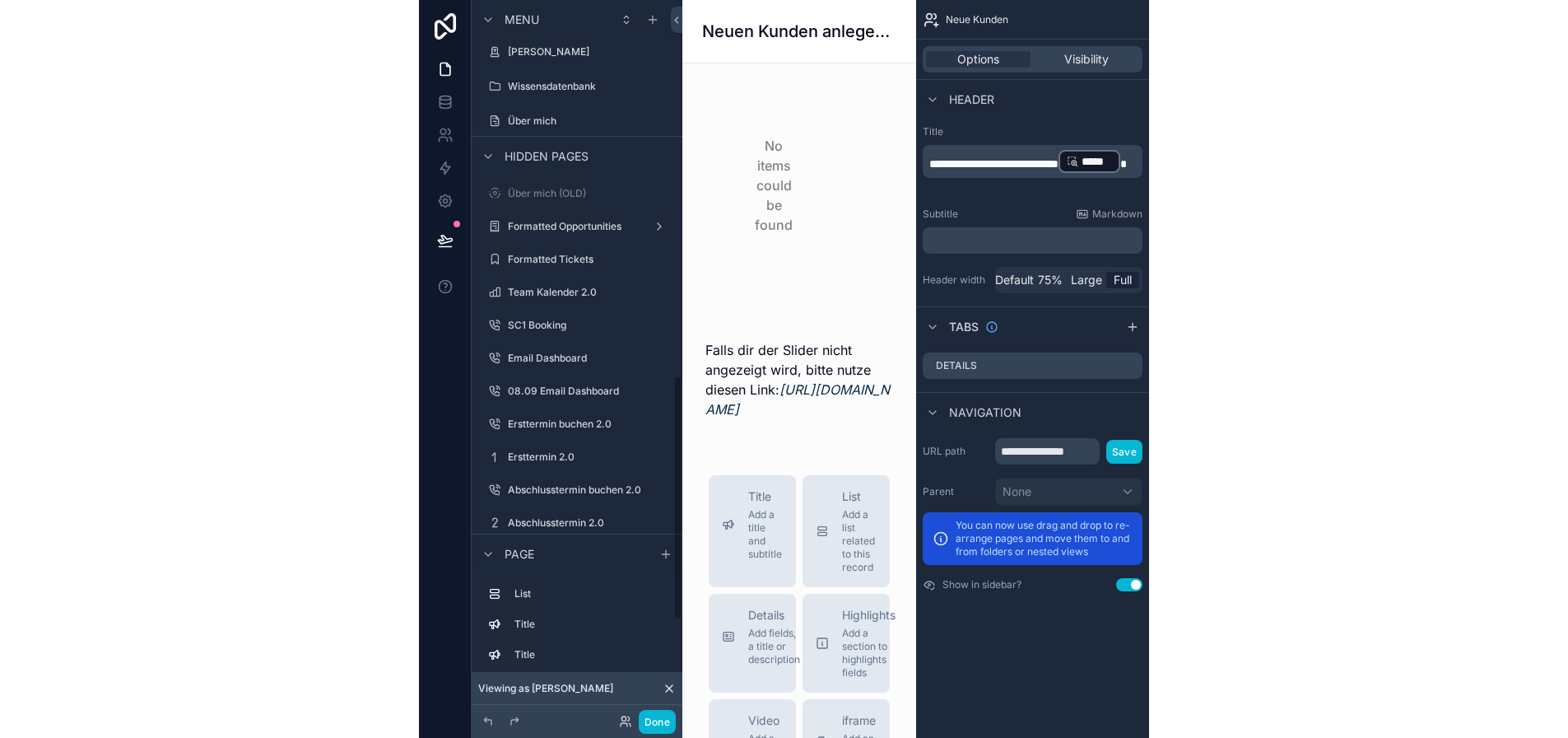
scroll to position [1229, 0]
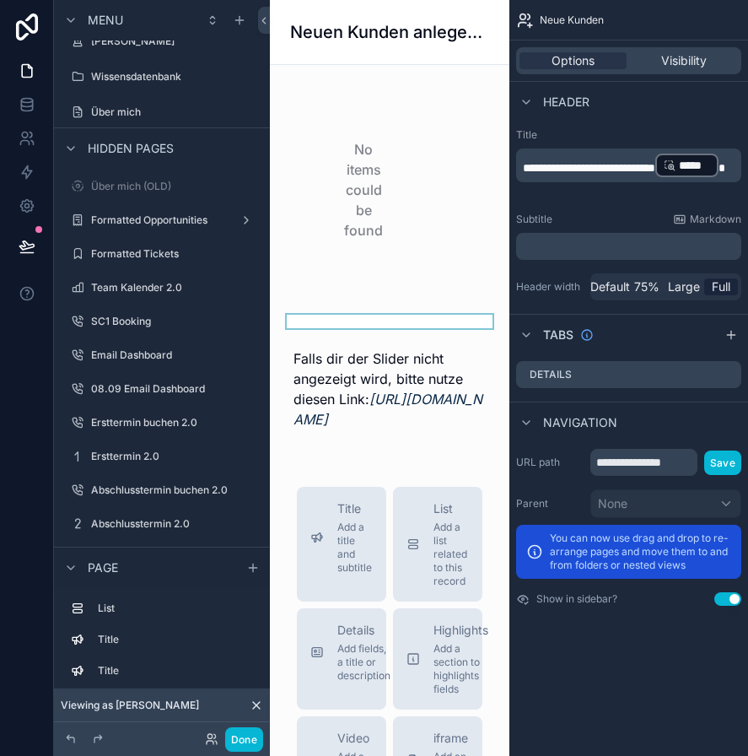
click at [365, 324] on div "scrollable content" at bounding box center [389, 321] width 213 height 13
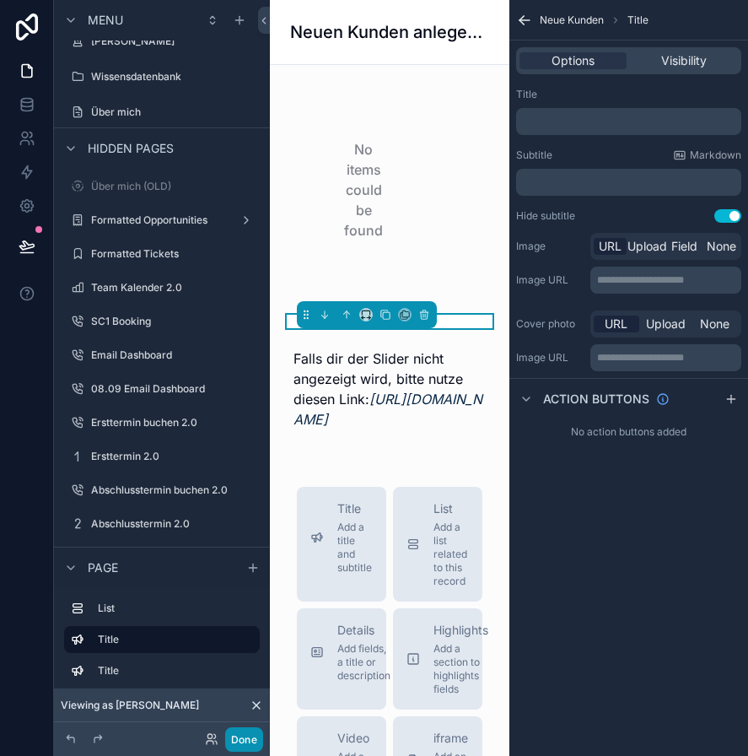
click at [237, 731] on button "Done" at bounding box center [244, 739] width 38 height 24
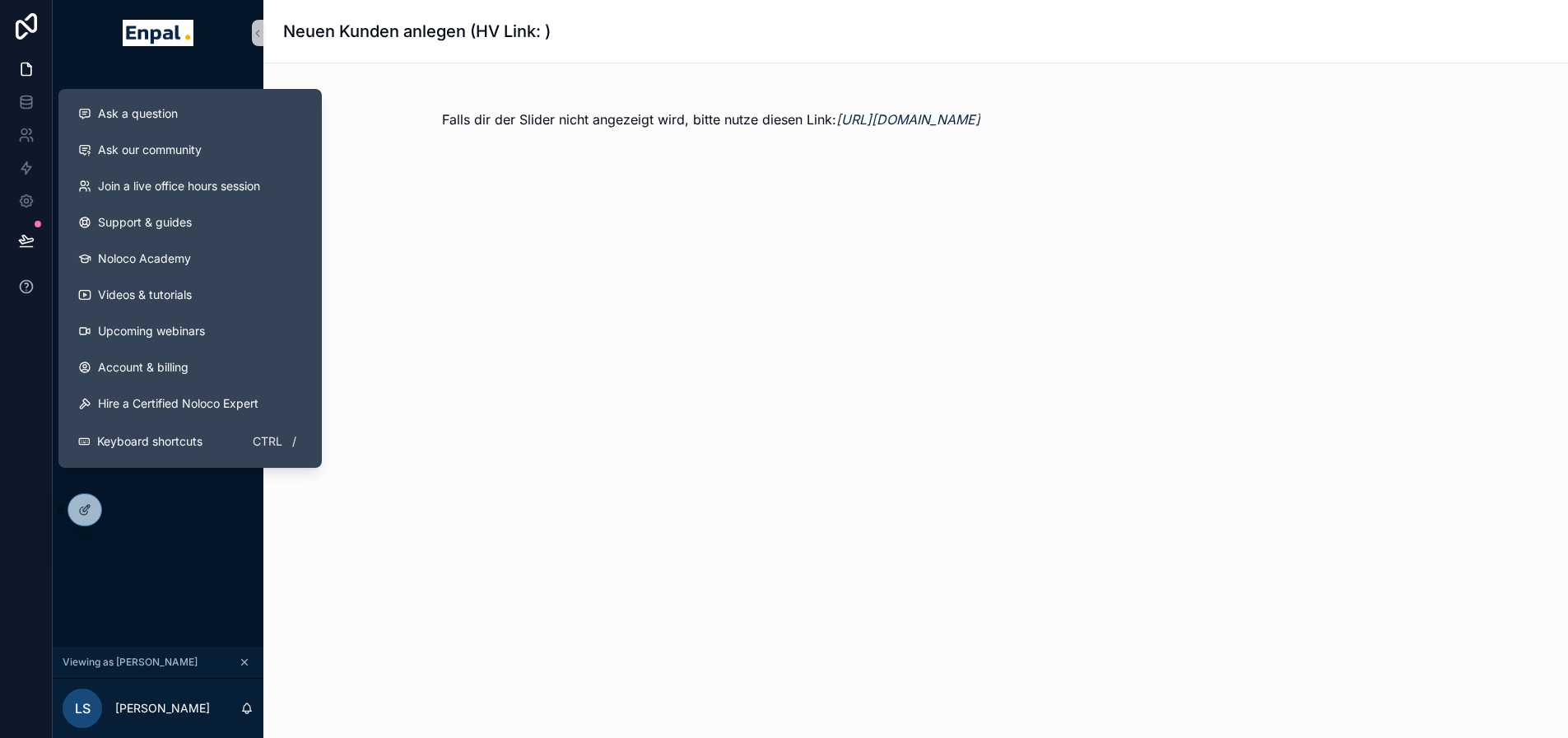
click at [27, 286] on icon at bounding box center [25, 285] width 3 height 4
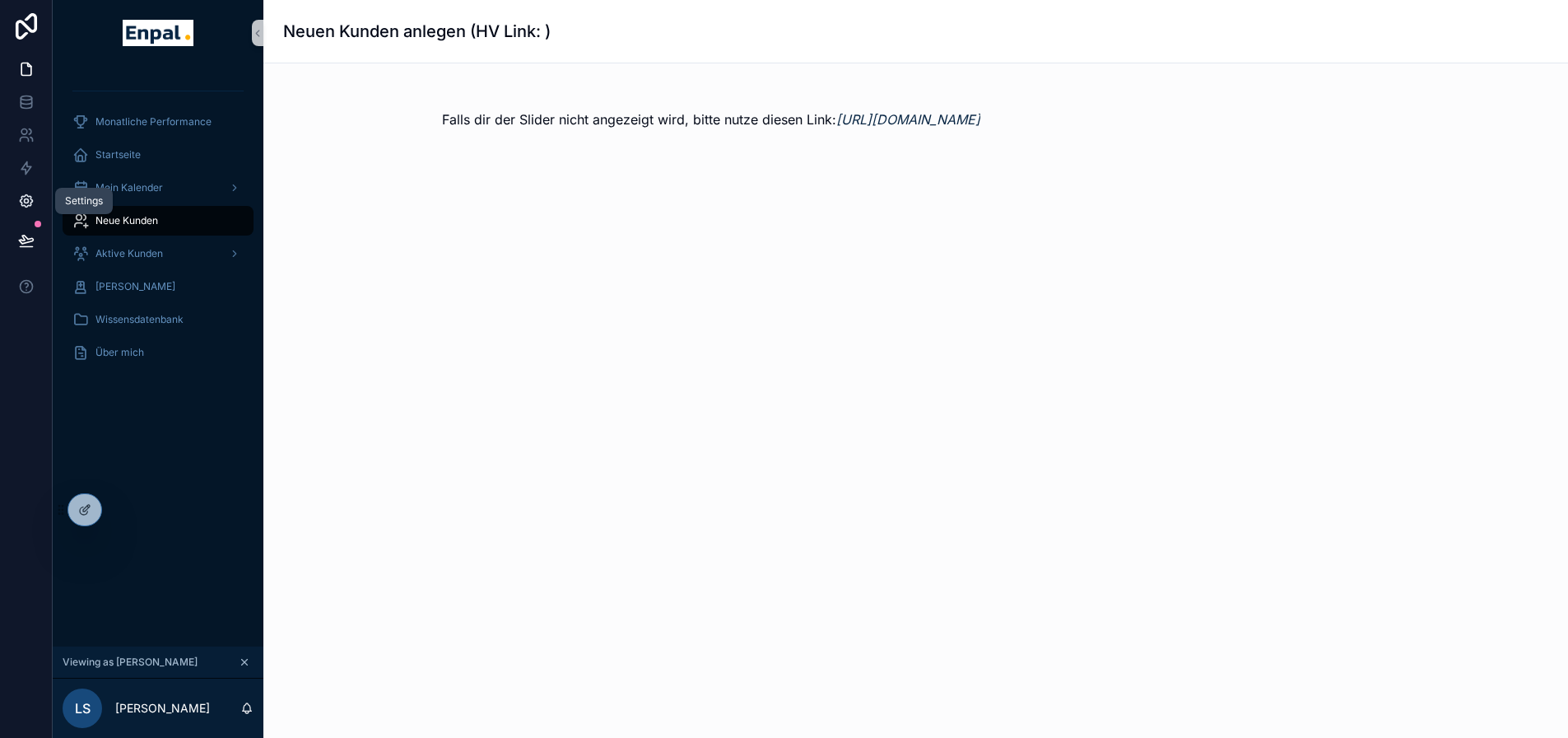
click at [23, 203] on icon at bounding box center [26, 200] width 17 height 17
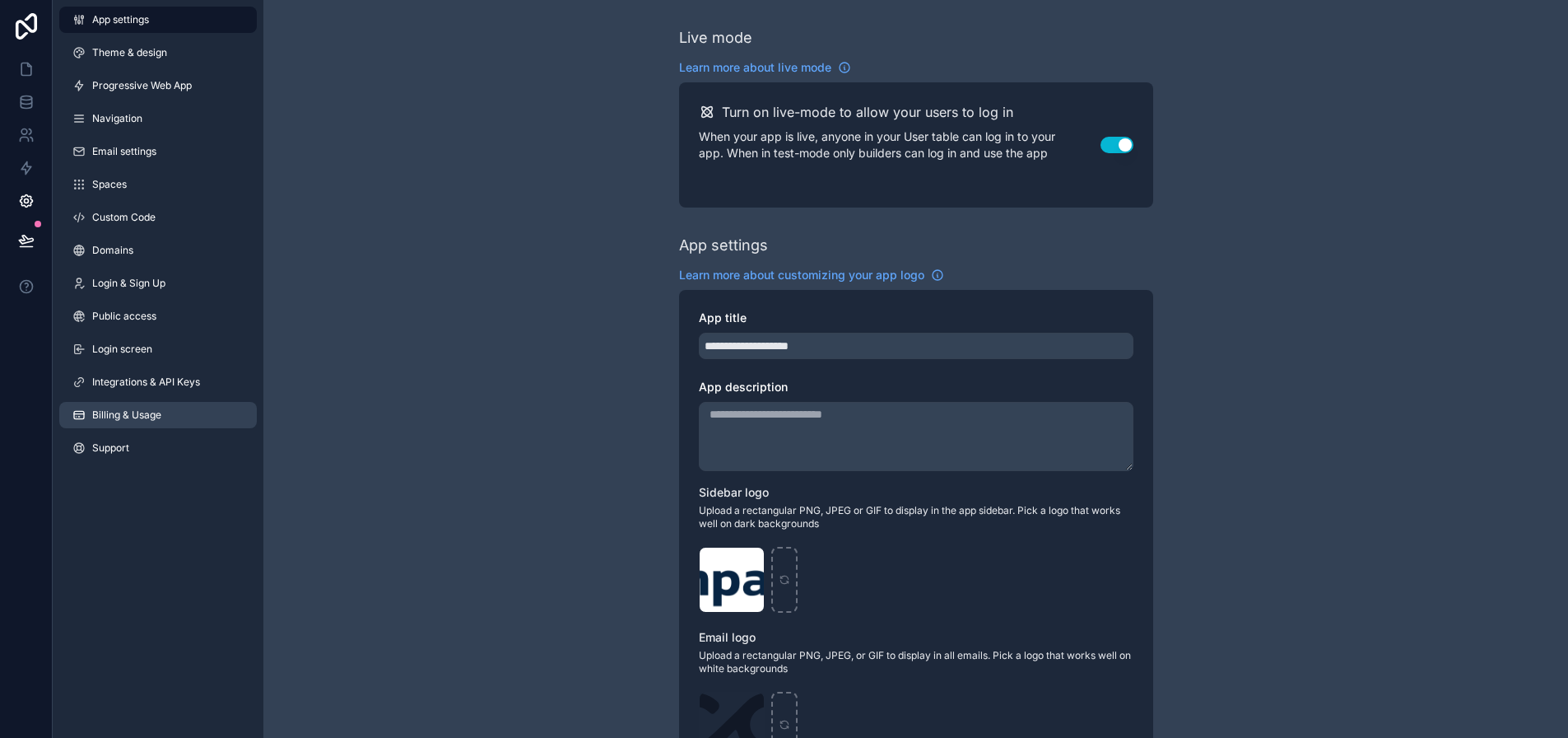
click at [140, 419] on span "Billing & Usage" at bounding box center [126, 414] width 69 height 13
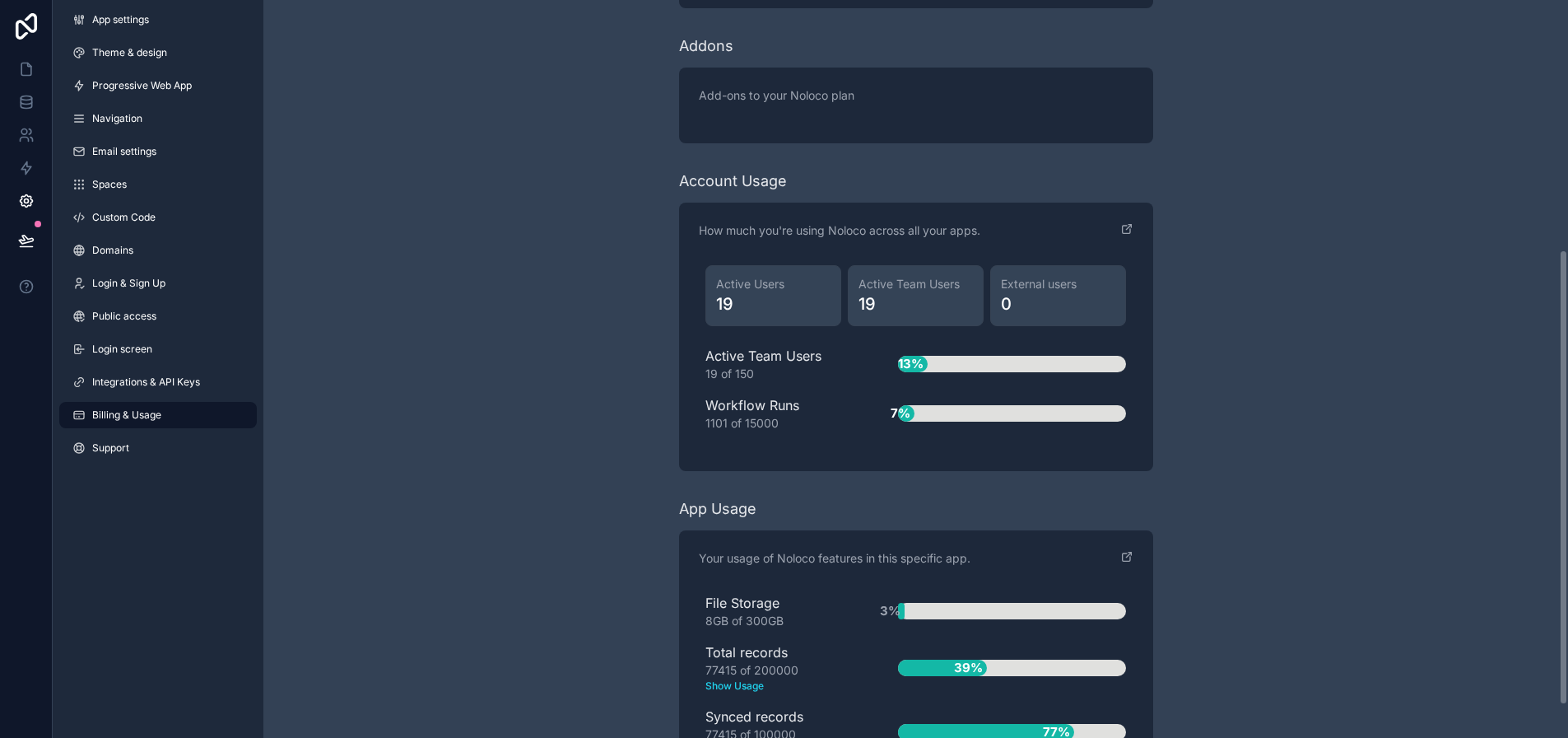
scroll to position [466, 0]
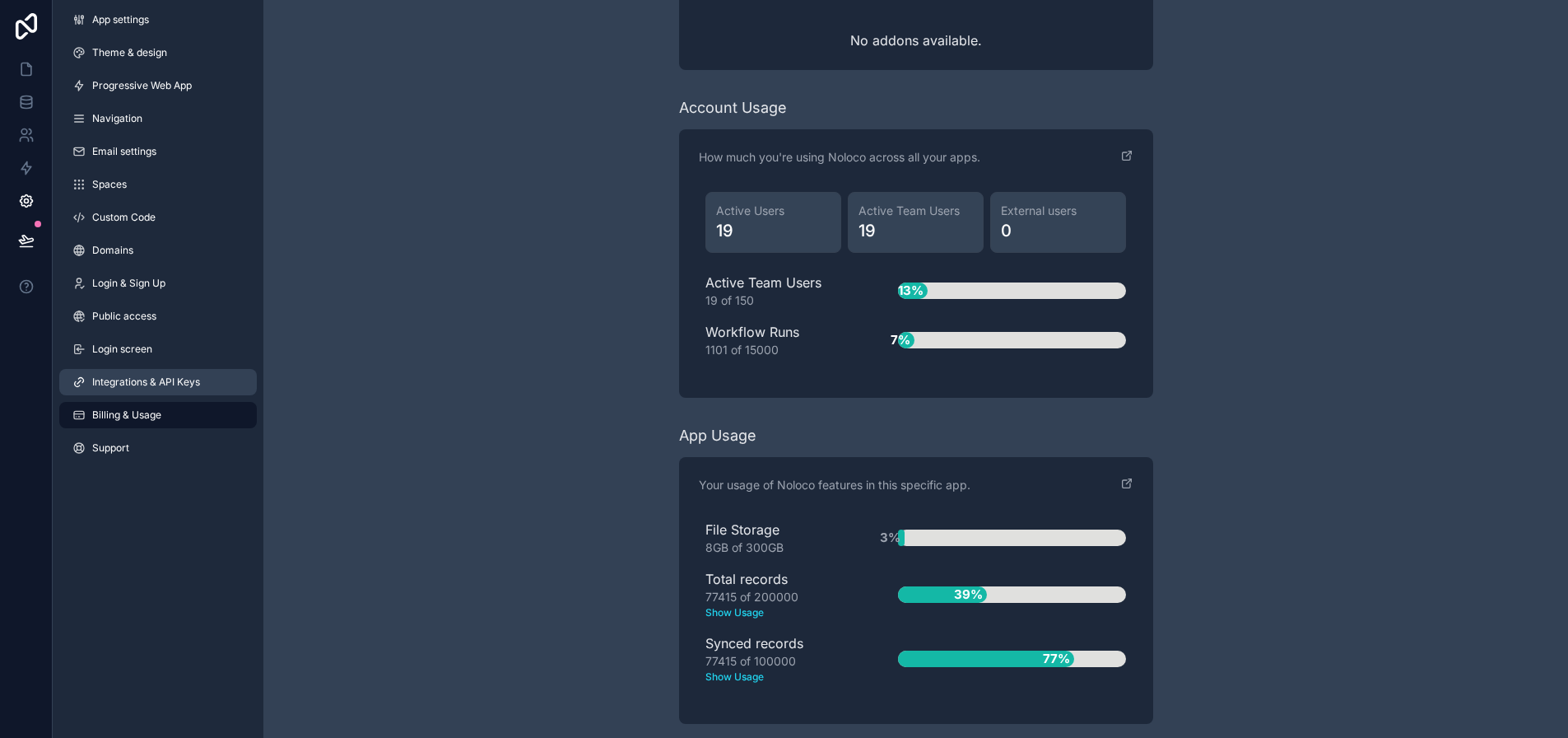
click at [171, 374] on link "Integrations & API Keys" at bounding box center [158, 382] width 197 height 26
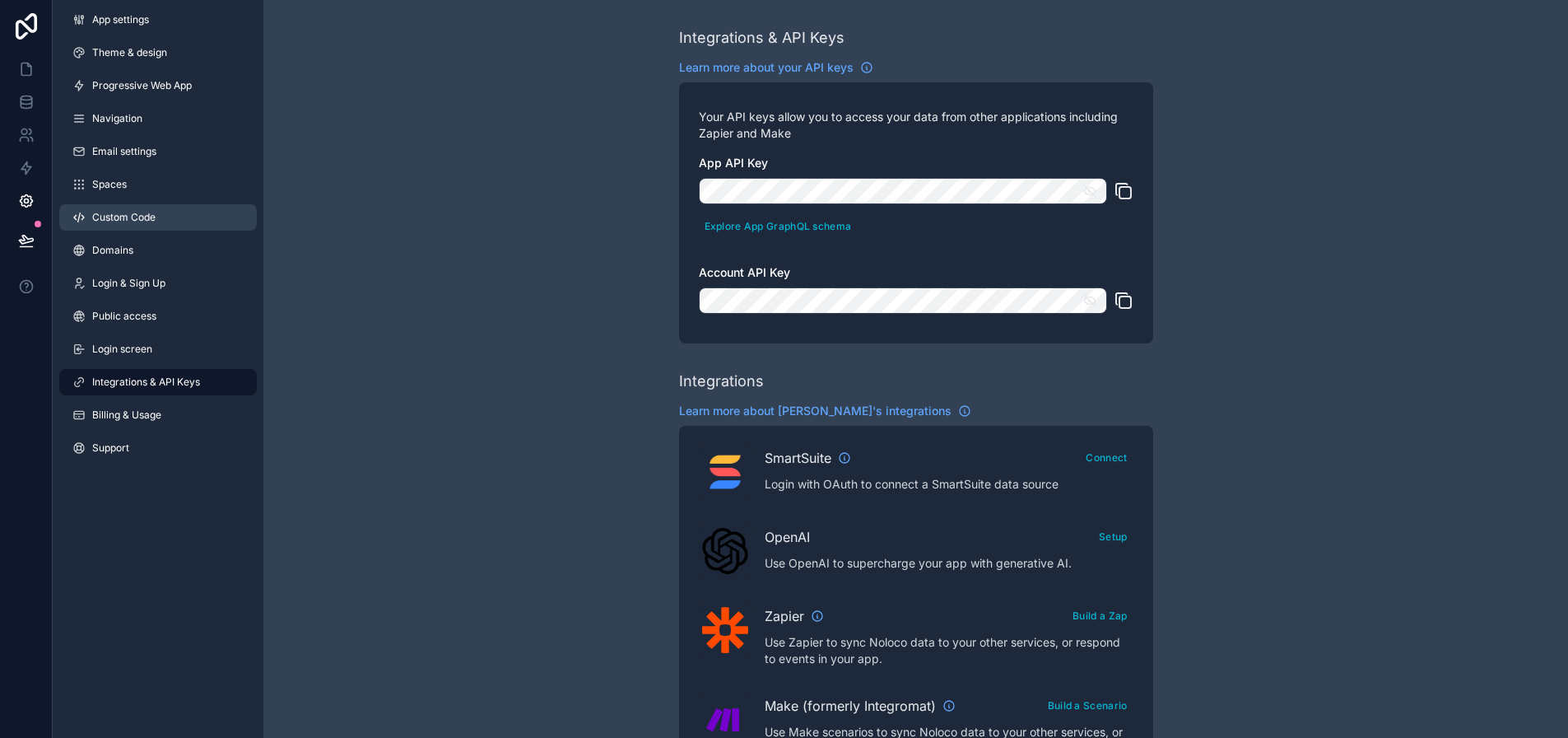
click at [146, 205] on link "Custom Code" at bounding box center [158, 217] width 197 height 26
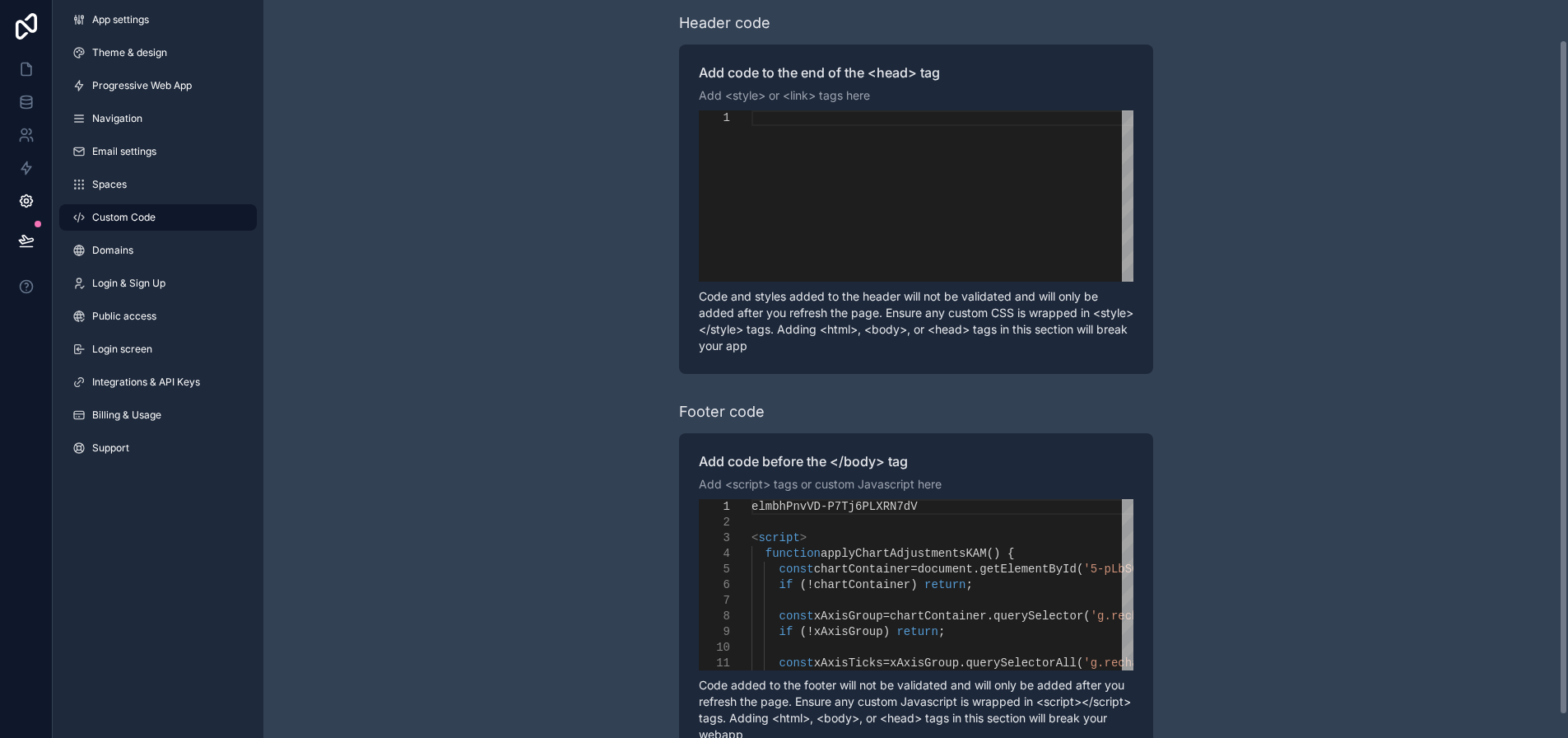
scroll to position [83, 0]
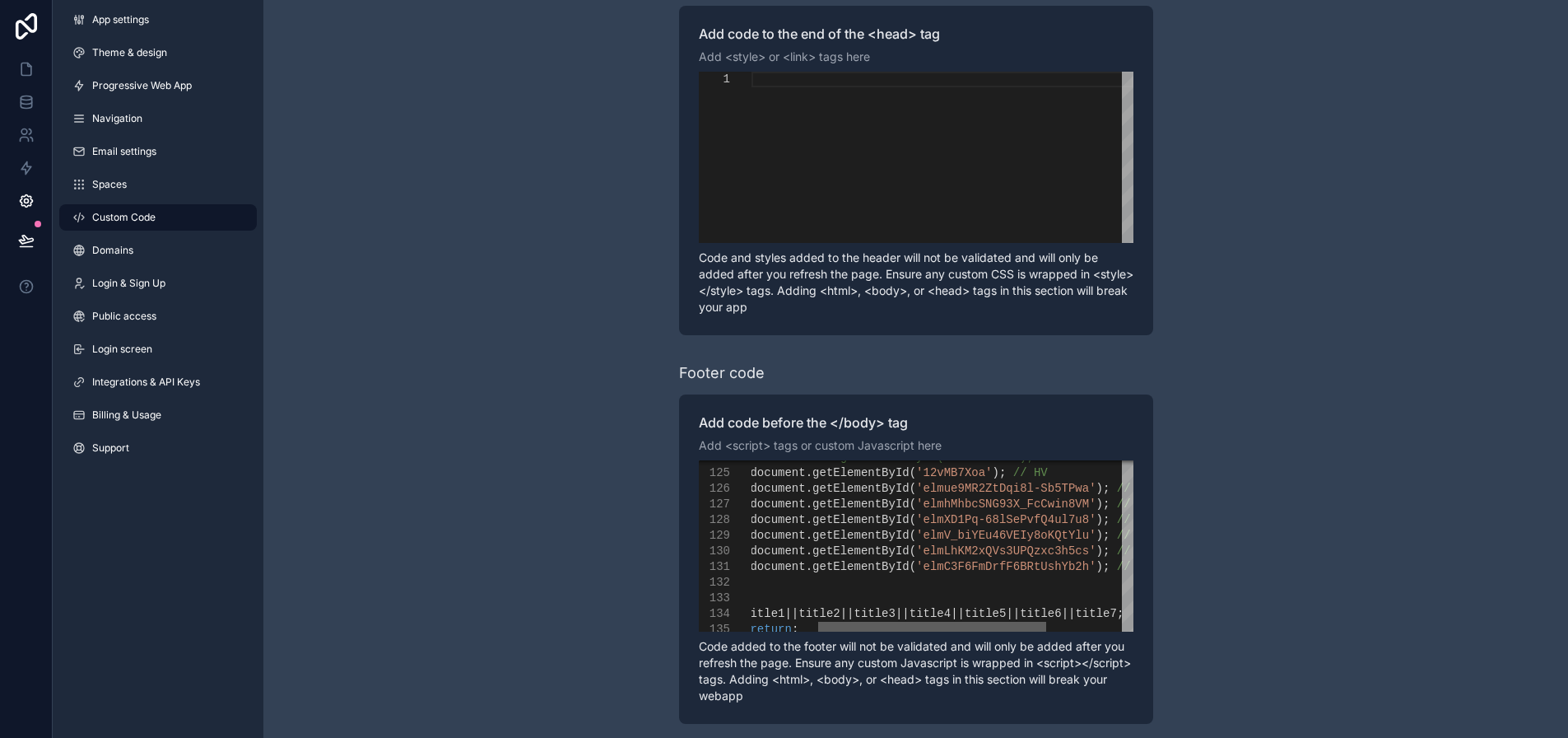
drag, startPoint x: 947, startPoint y: 629, endPoint x: 977, endPoint y: 598, distance: 43.1
click at [1015, 629] on div "scrollable content" at bounding box center [933, 627] width 228 height 10
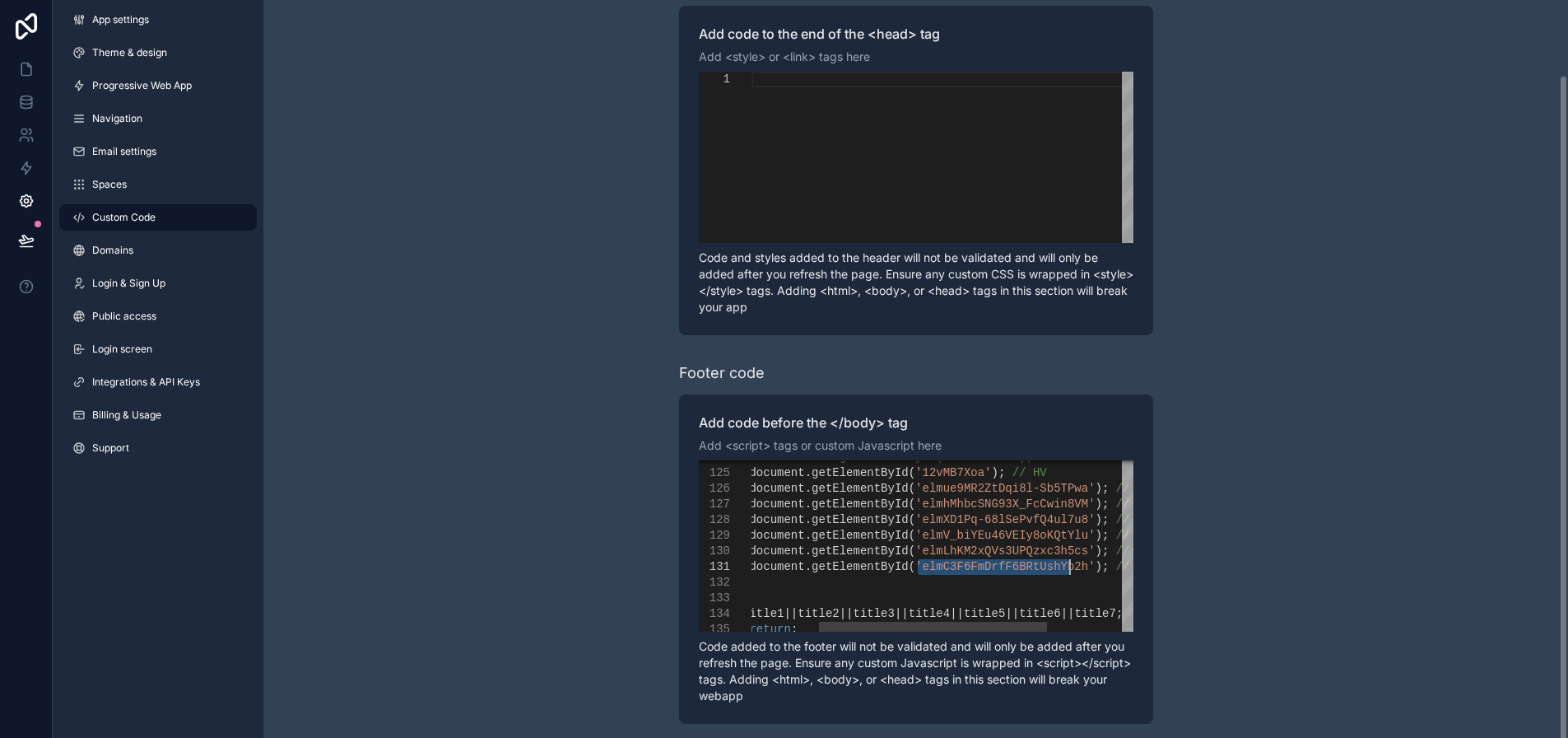
drag, startPoint x: 924, startPoint y: 568, endPoint x: 1072, endPoint y: 562, distance: 148.1
paste textarea "Editor content;Press Alt+F1 for Accessibility Options."
type textarea "**********"
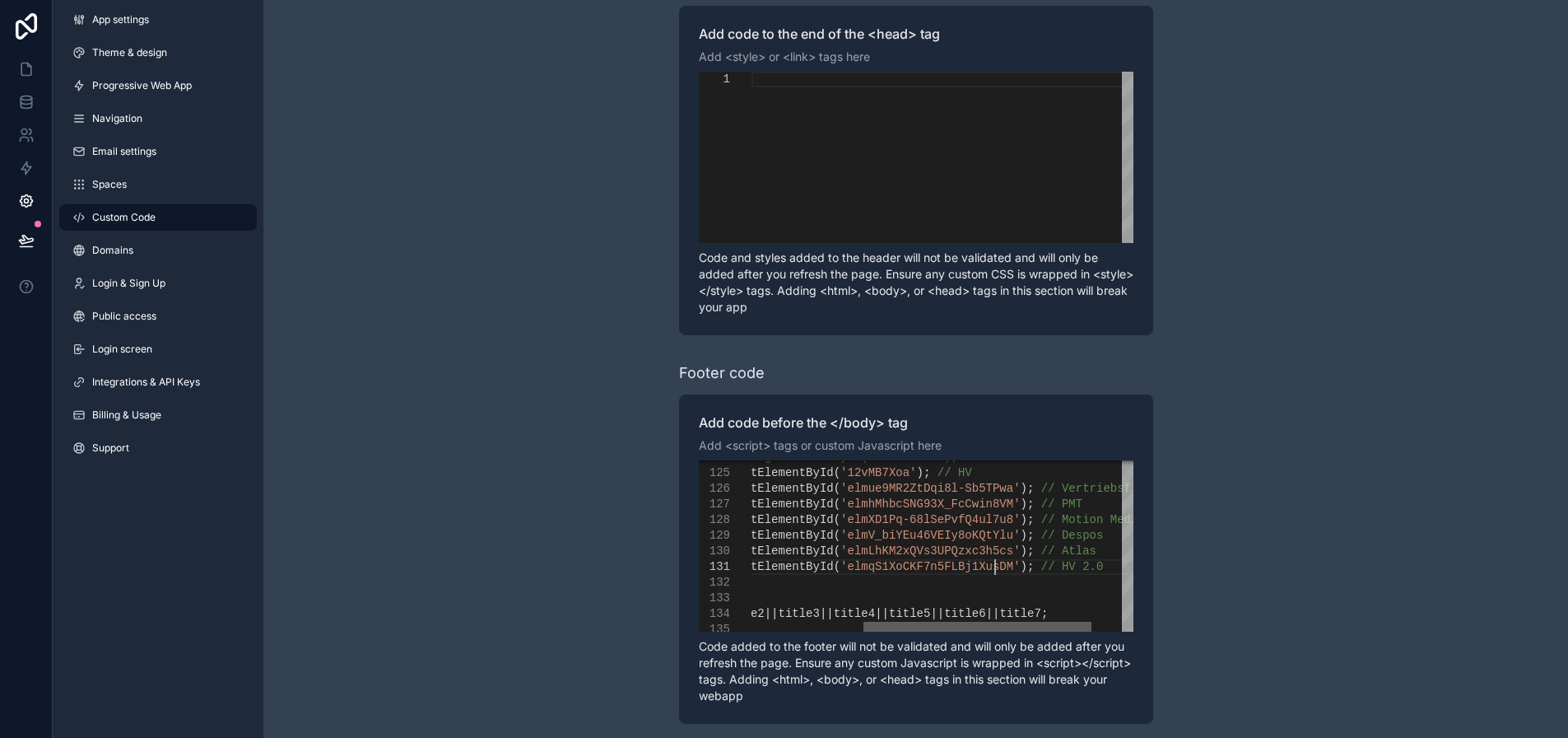
drag, startPoint x: 1029, startPoint y: 625, endPoint x: 1074, endPoint y: 625, distance: 45.0
click at [1074, 625] on div "scrollable content" at bounding box center [978, 627] width 228 height 10
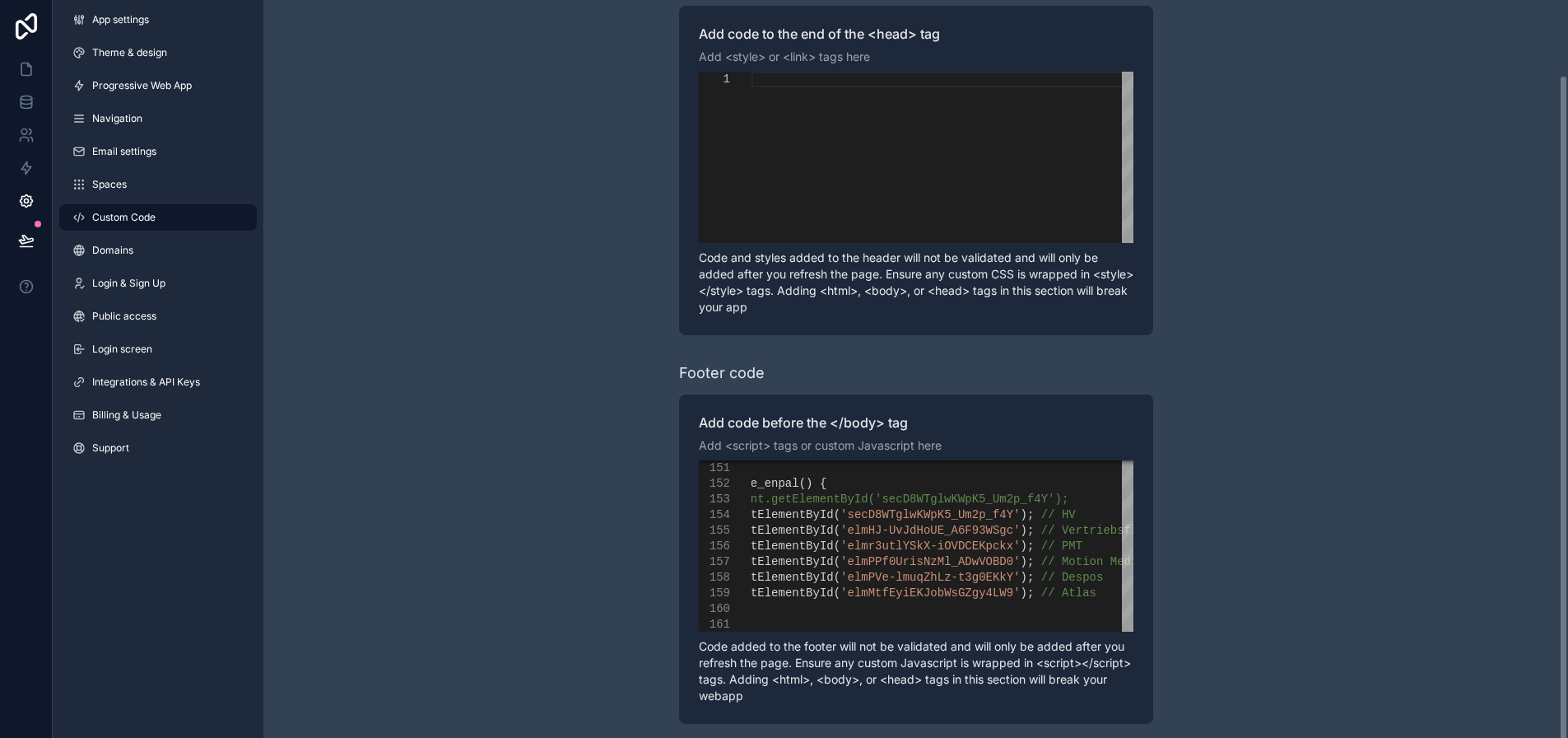
scroll to position [32, 0]
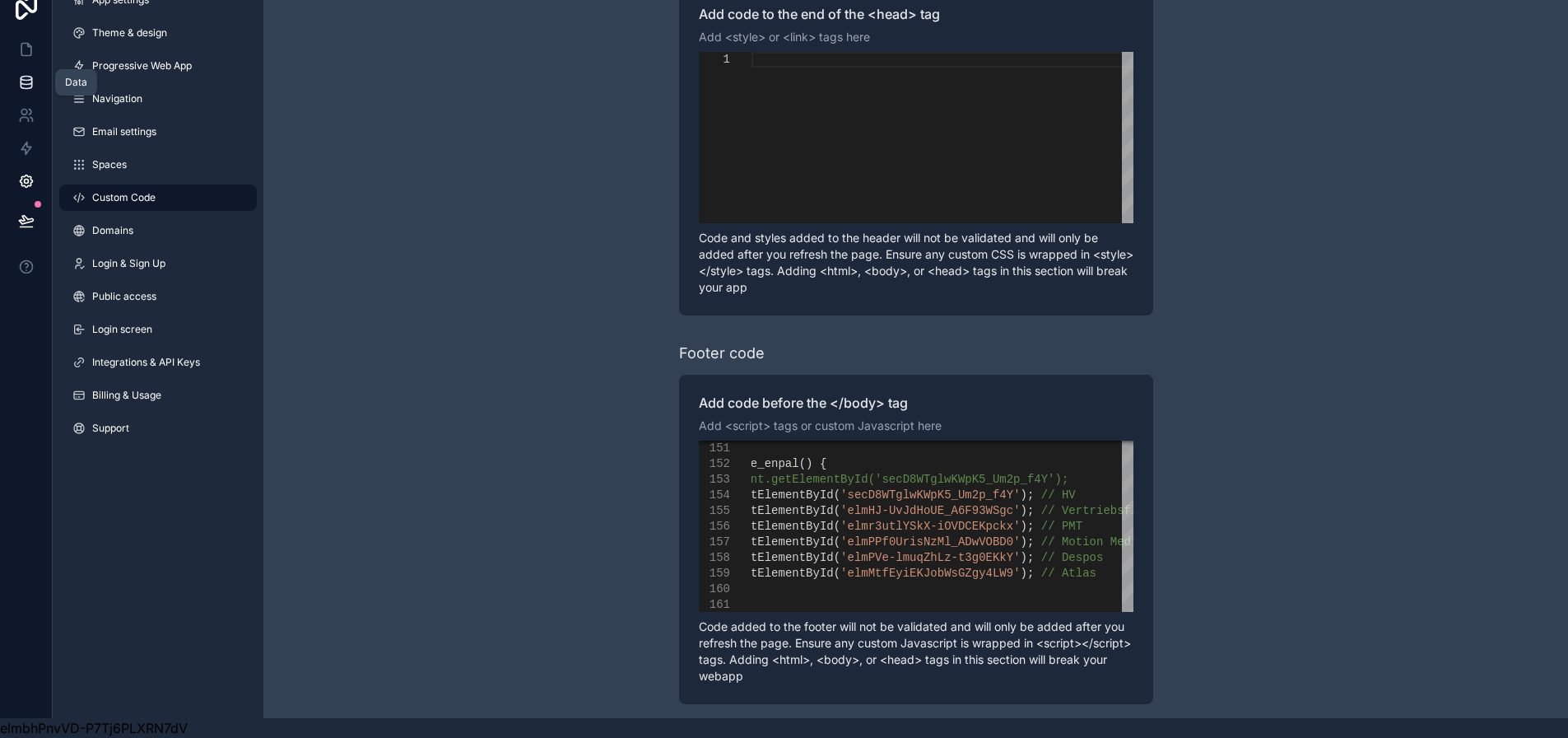
drag, startPoint x: 30, startPoint y: 52, endPoint x: 45, endPoint y: 66, distance: 20.5
click at [30, 52] on link at bounding box center [25, 50] width 52 height 33
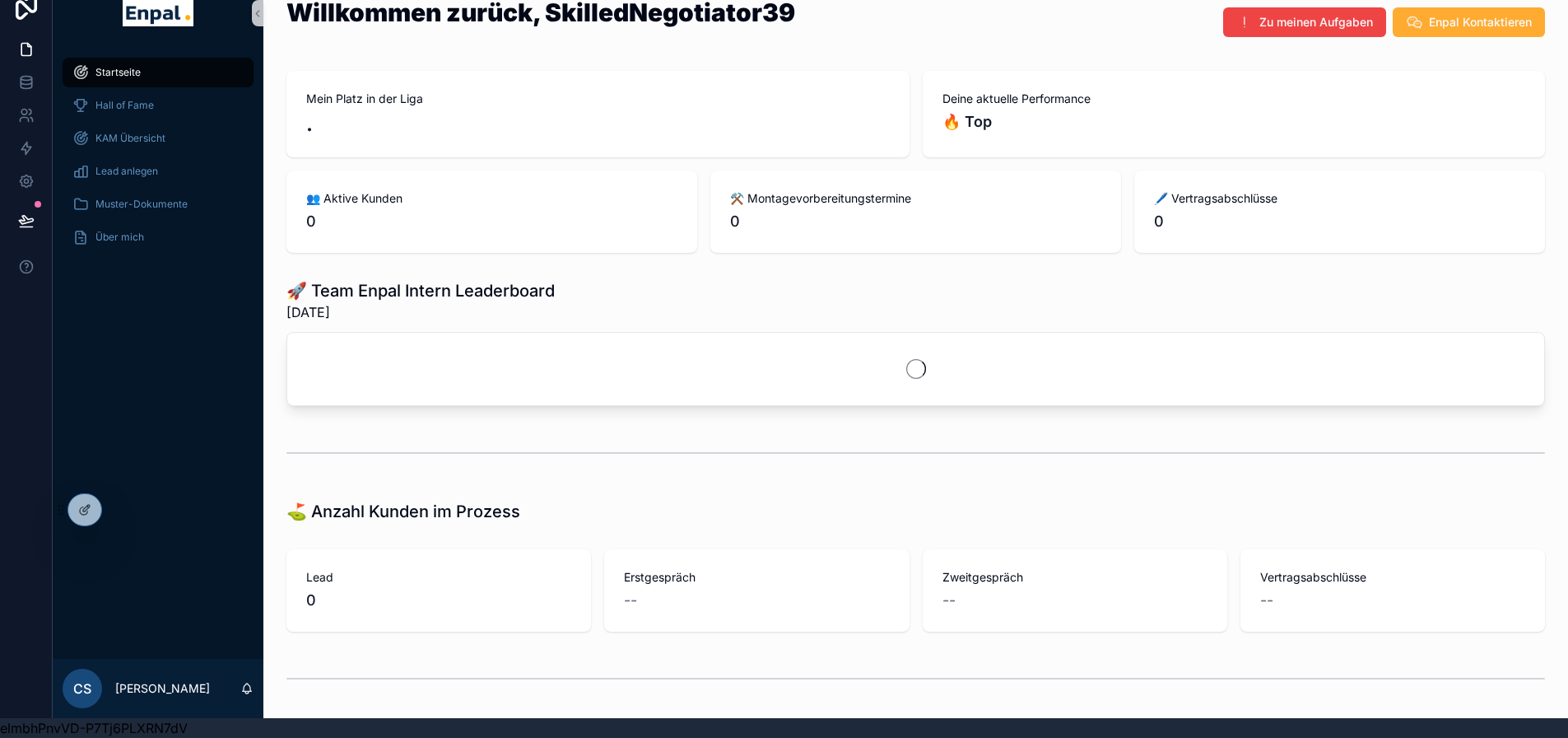
scroll to position [32, 0]
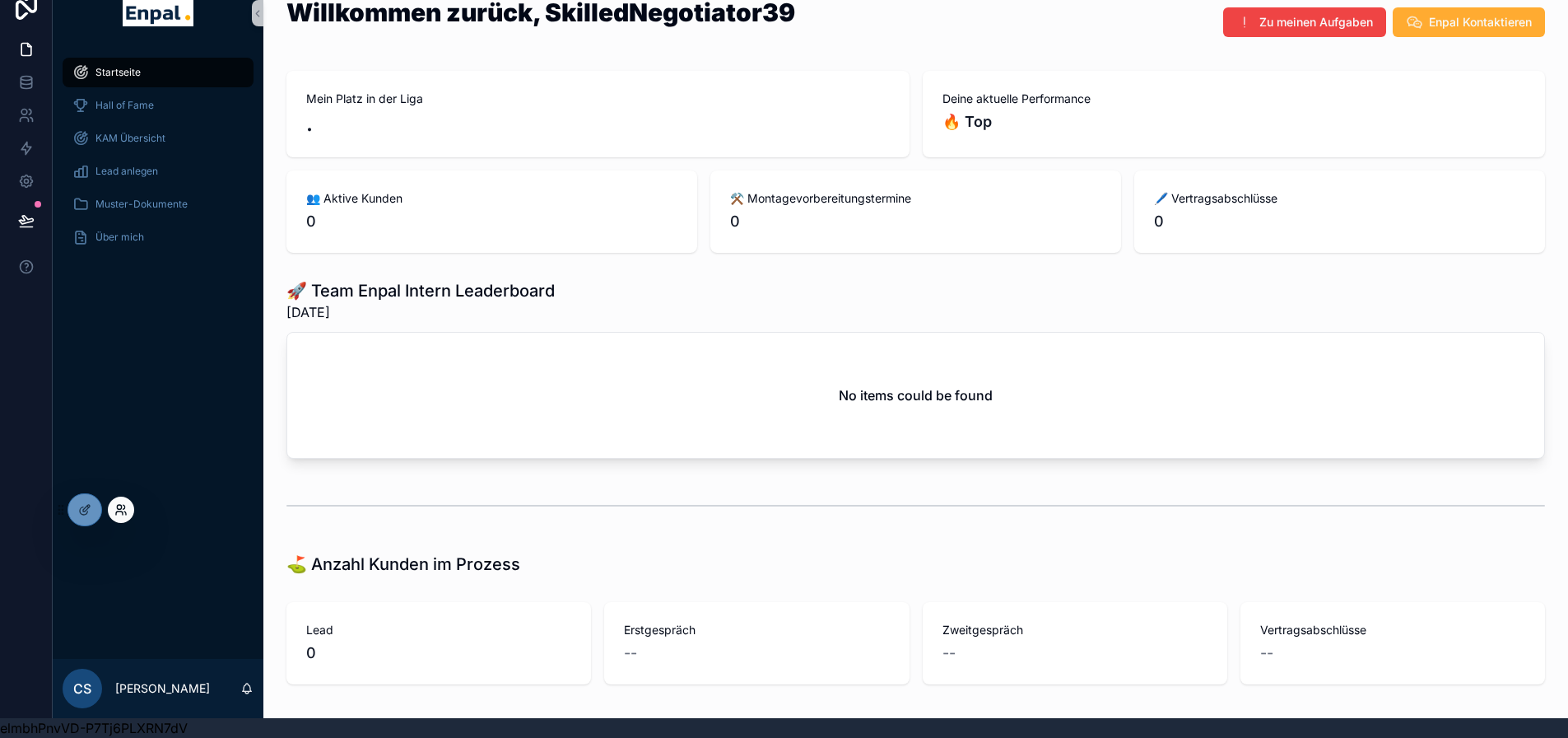
click at [121, 509] on icon at bounding box center [119, 507] width 4 height 4
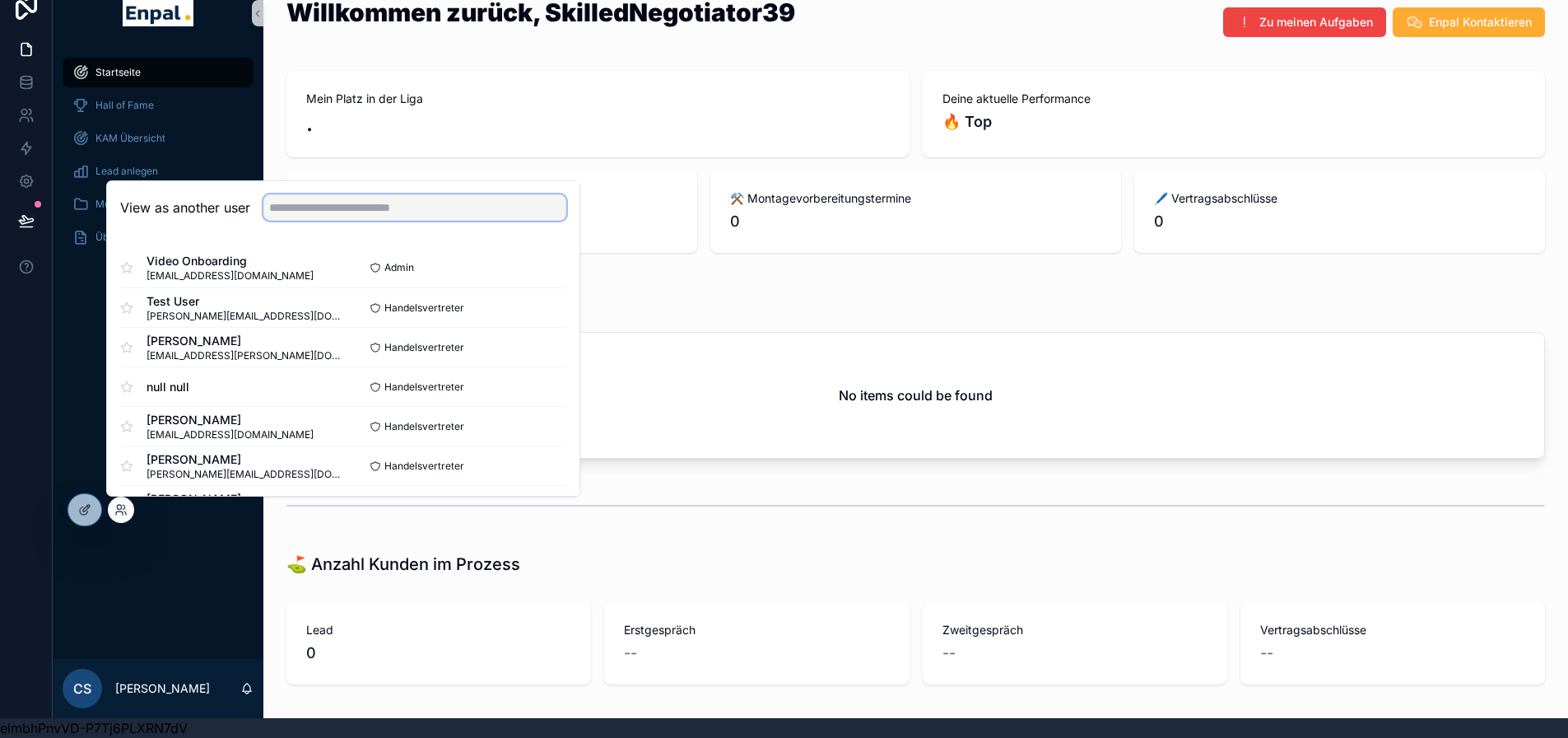
click at [357, 217] on input "text" at bounding box center [415, 207] width 302 height 26
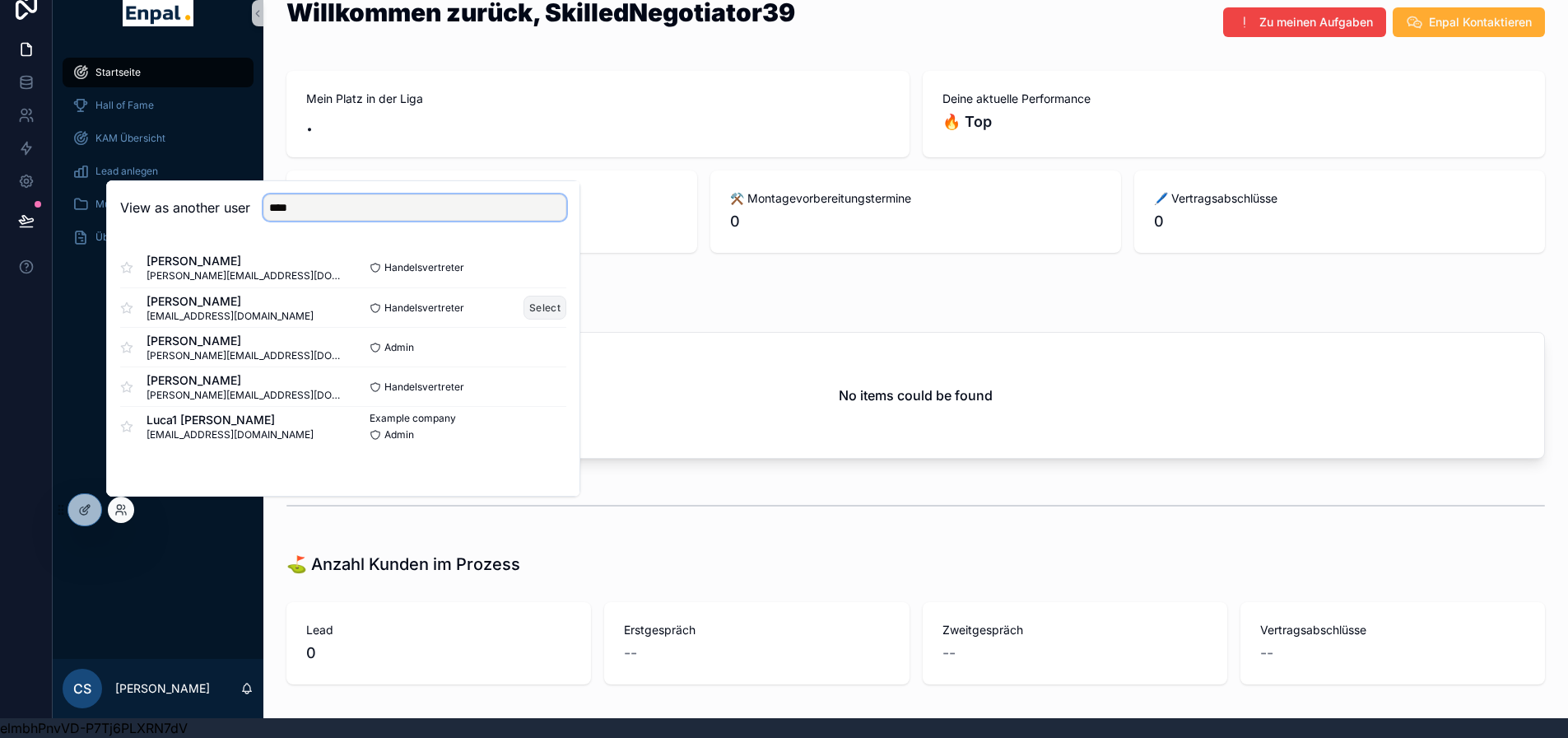
type input "****"
click at [551, 308] on button "Select" at bounding box center [545, 308] width 43 height 23
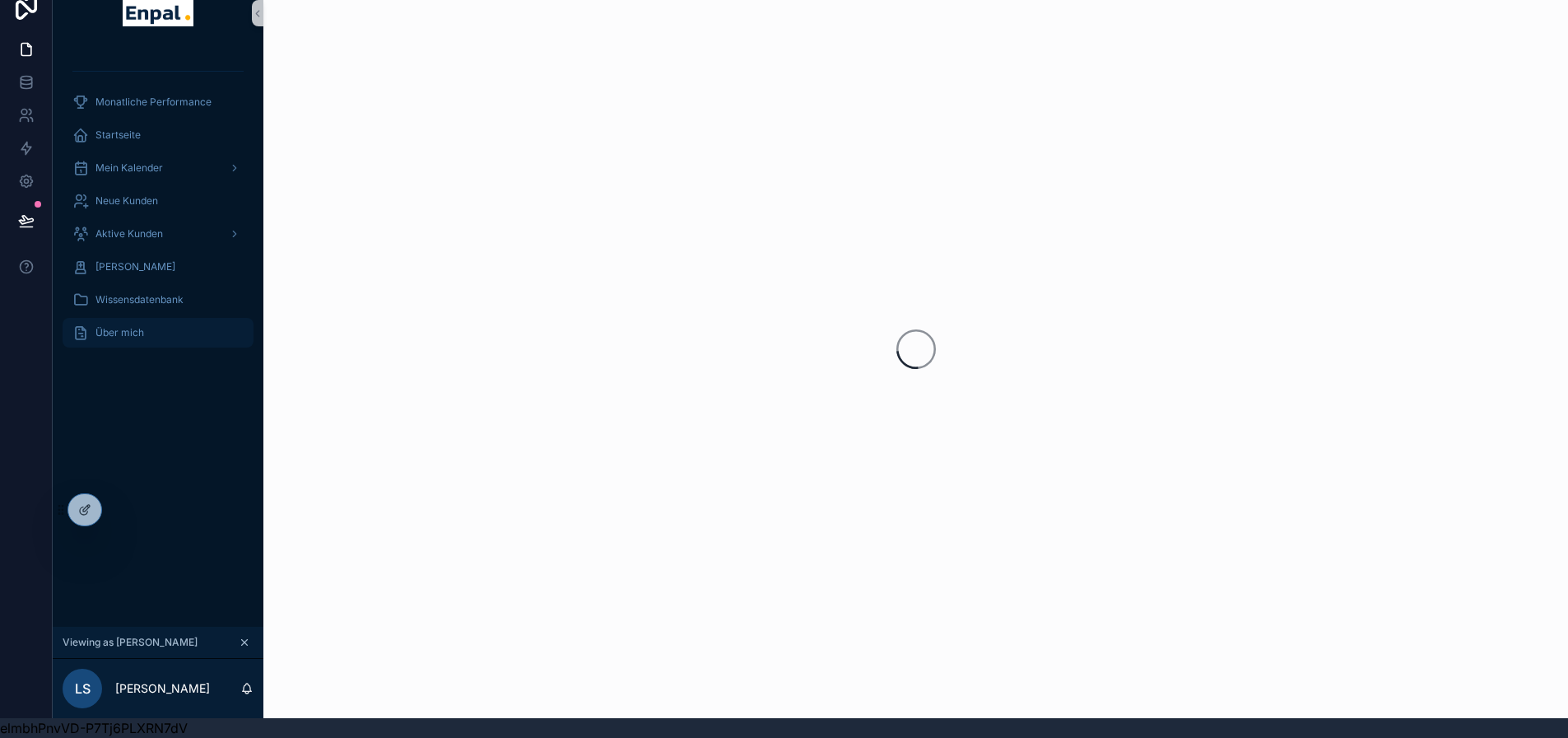
scroll to position [32, 0]
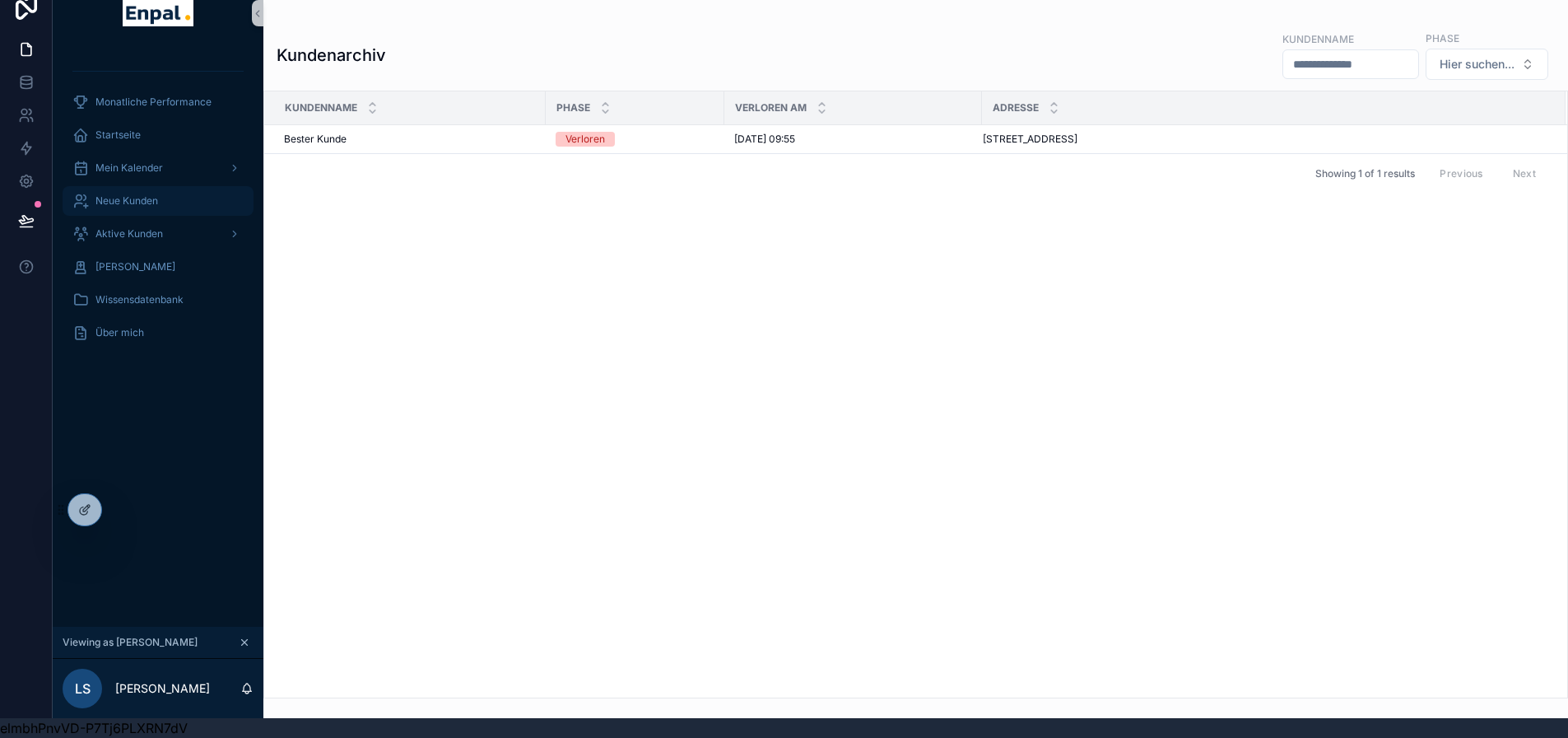
click at [138, 194] on span "Neue Kunden" at bounding box center [127, 200] width 62 height 13
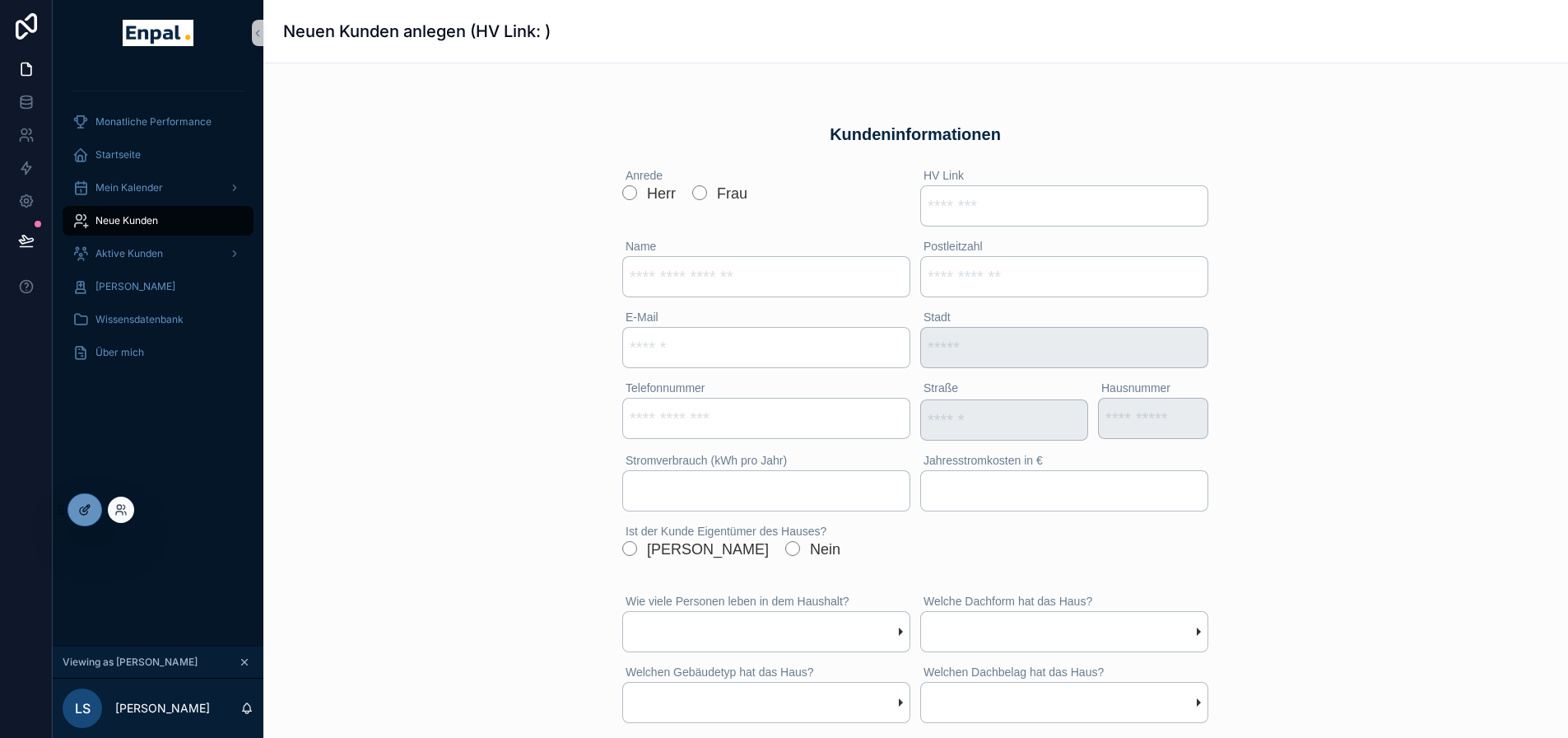
click at [87, 506] on icon at bounding box center [88, 507] width 2 height 2
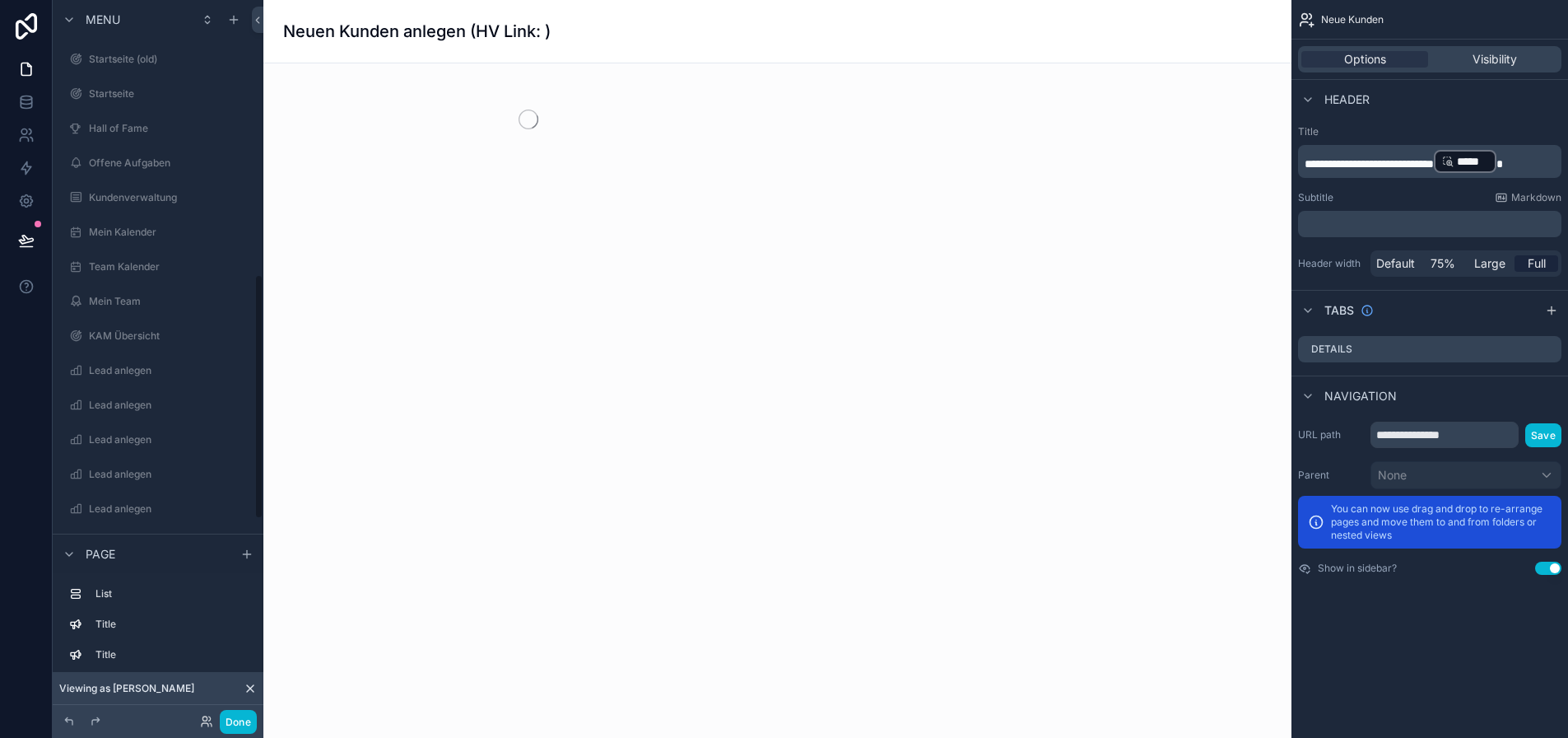
scroll to position [818, 0]
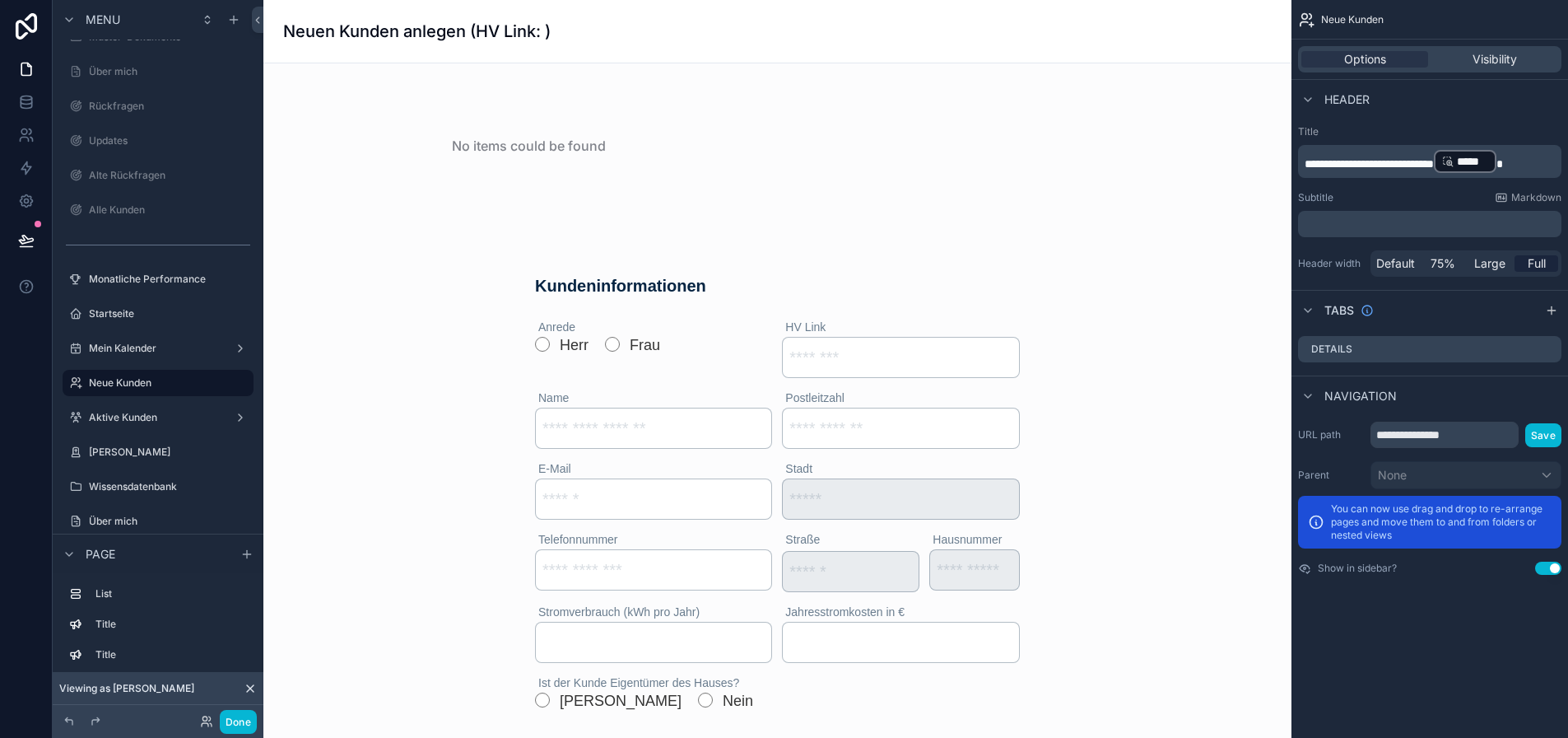
click at [540, 30] on h1 "Neuen Kunden anlegen (HV Link: )" at bounding box center [417, 31] width 267 height 23
click at [544, 35] on h1 "Neuen Kunden anlegen (HV Link: )" at bounding box center [417, 31] width 267 height 23
click at [1488, 163] on span "*****" at bounding box center [1465, 161] width 46 height 17
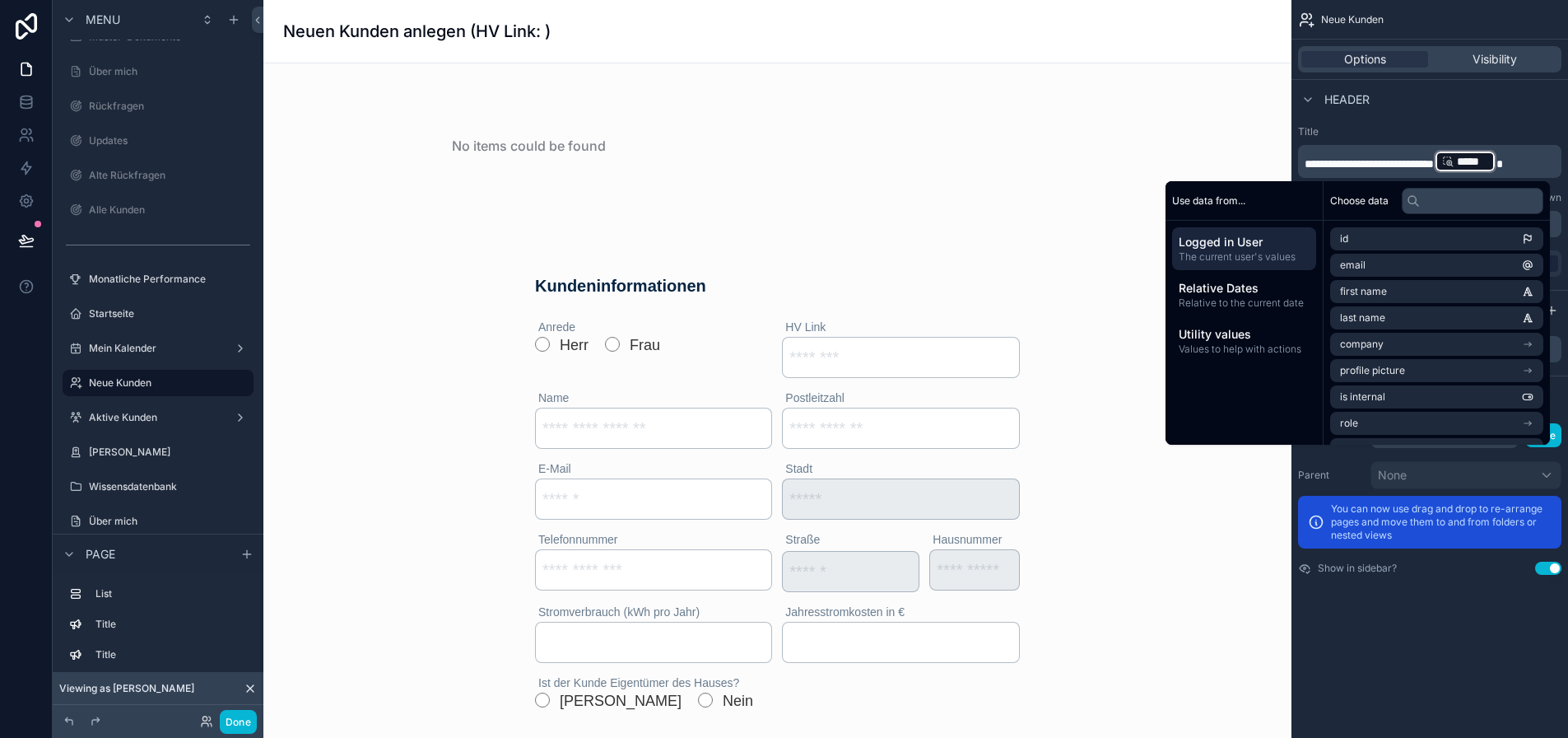
click at [1497, 162] on div "*****" at bounding box center [1466, 162] width 62 height 23
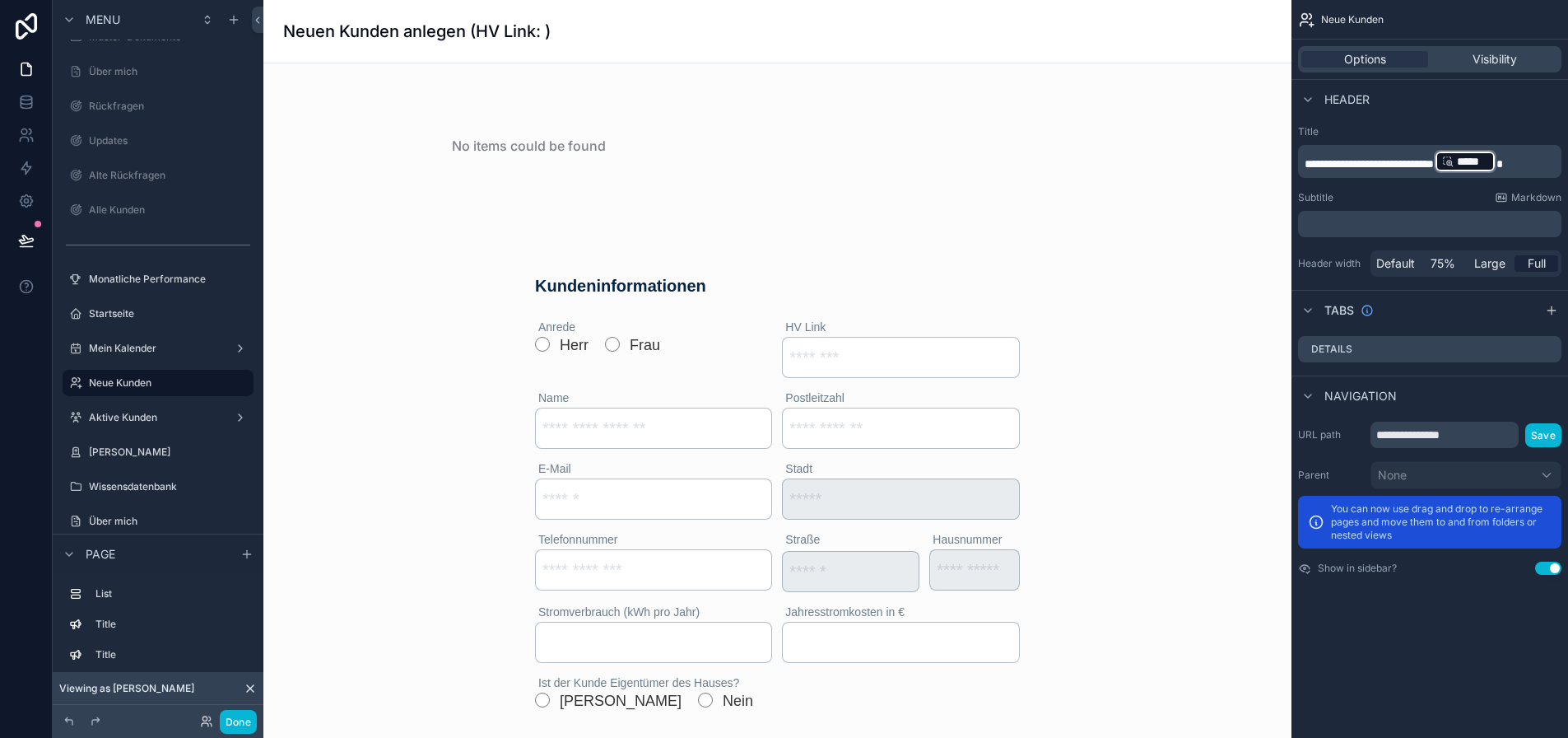
click at [1488, 161] on span "*****" at bounding box center [1472, 161] width 31 height 17
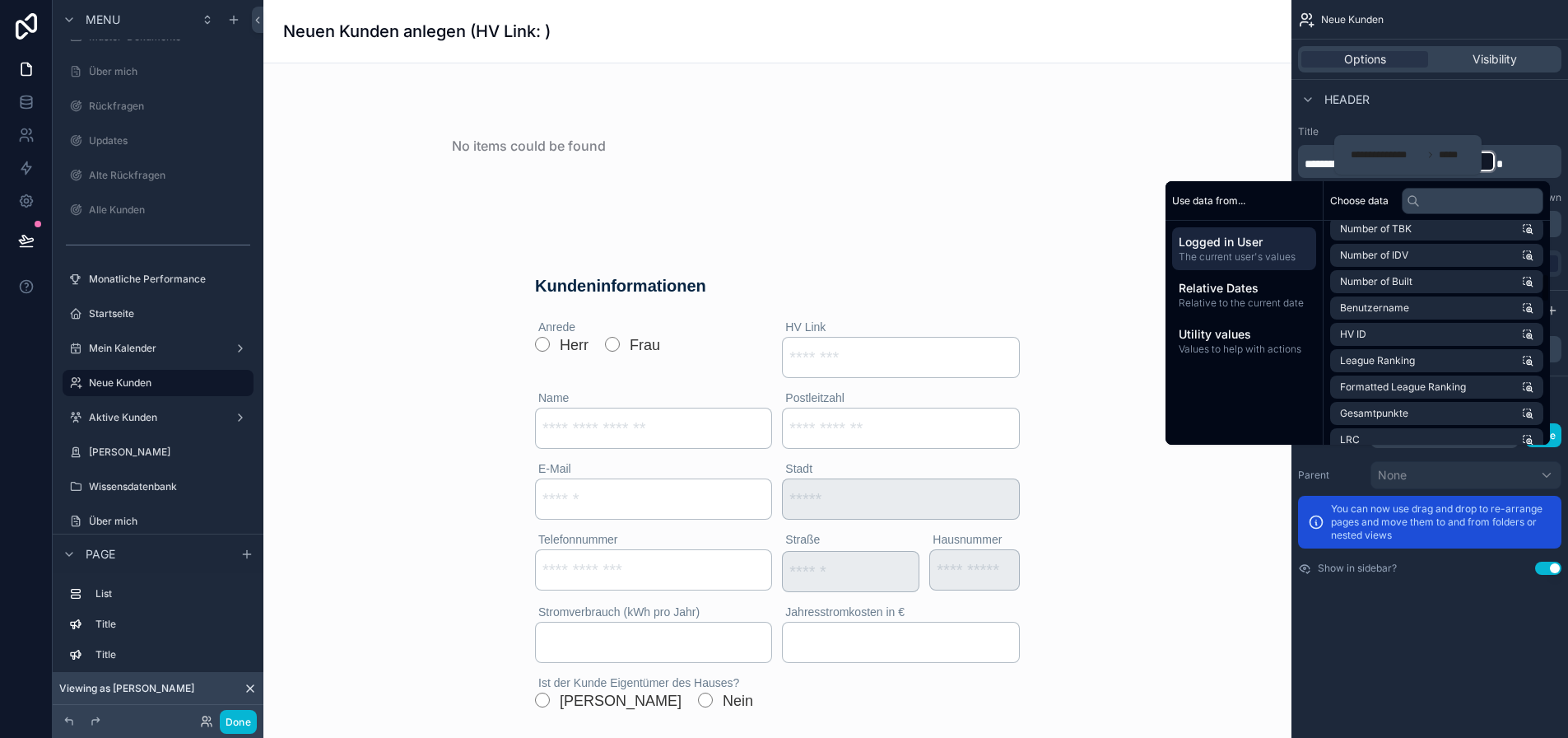
scroll to position [412, 0]
click at [1434, 163] on span "**********" at bounding box center [1369, 164] width 129 height 12
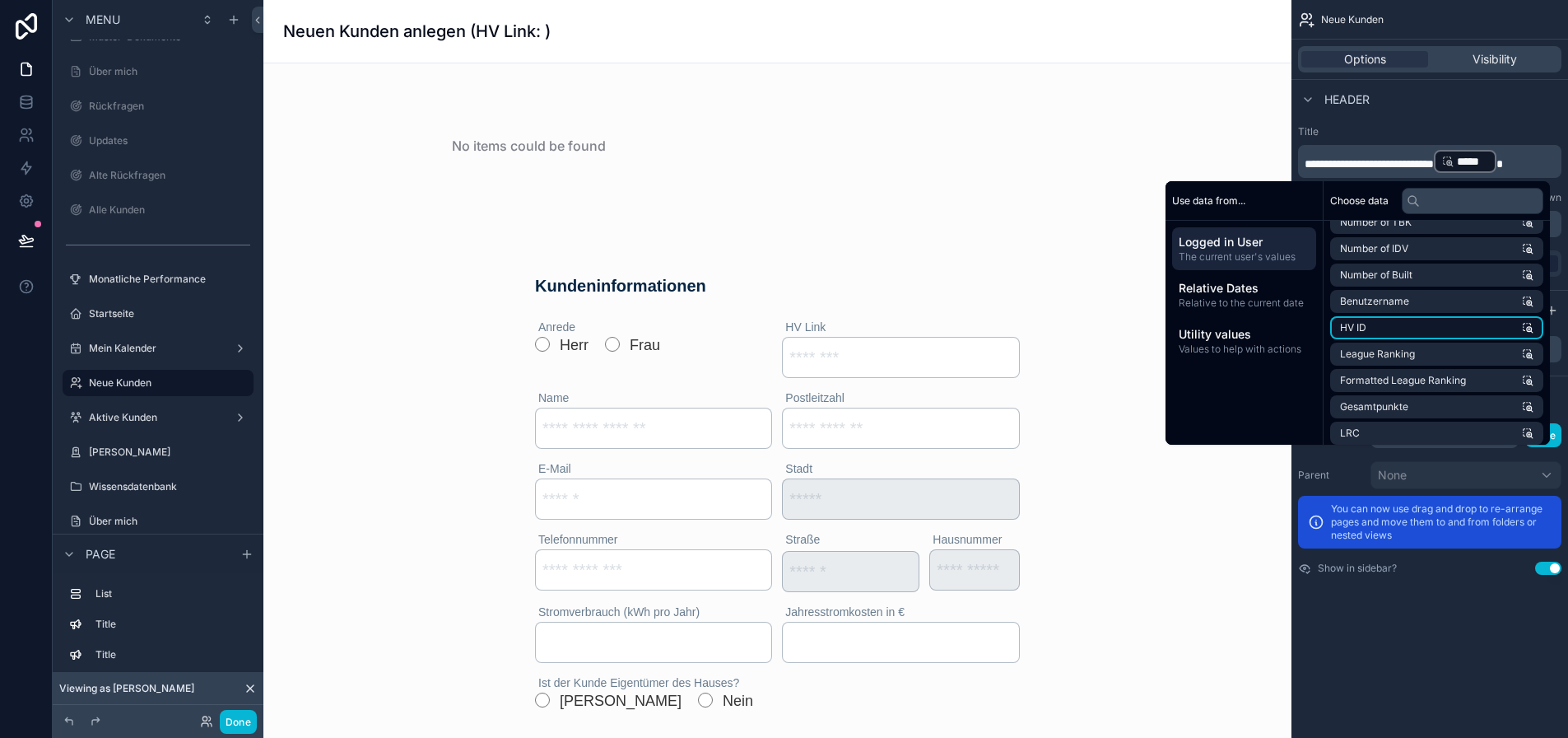
click at [1439, 325] on li "HV ID" at bounding box center [1436, 328] width 213 height 23
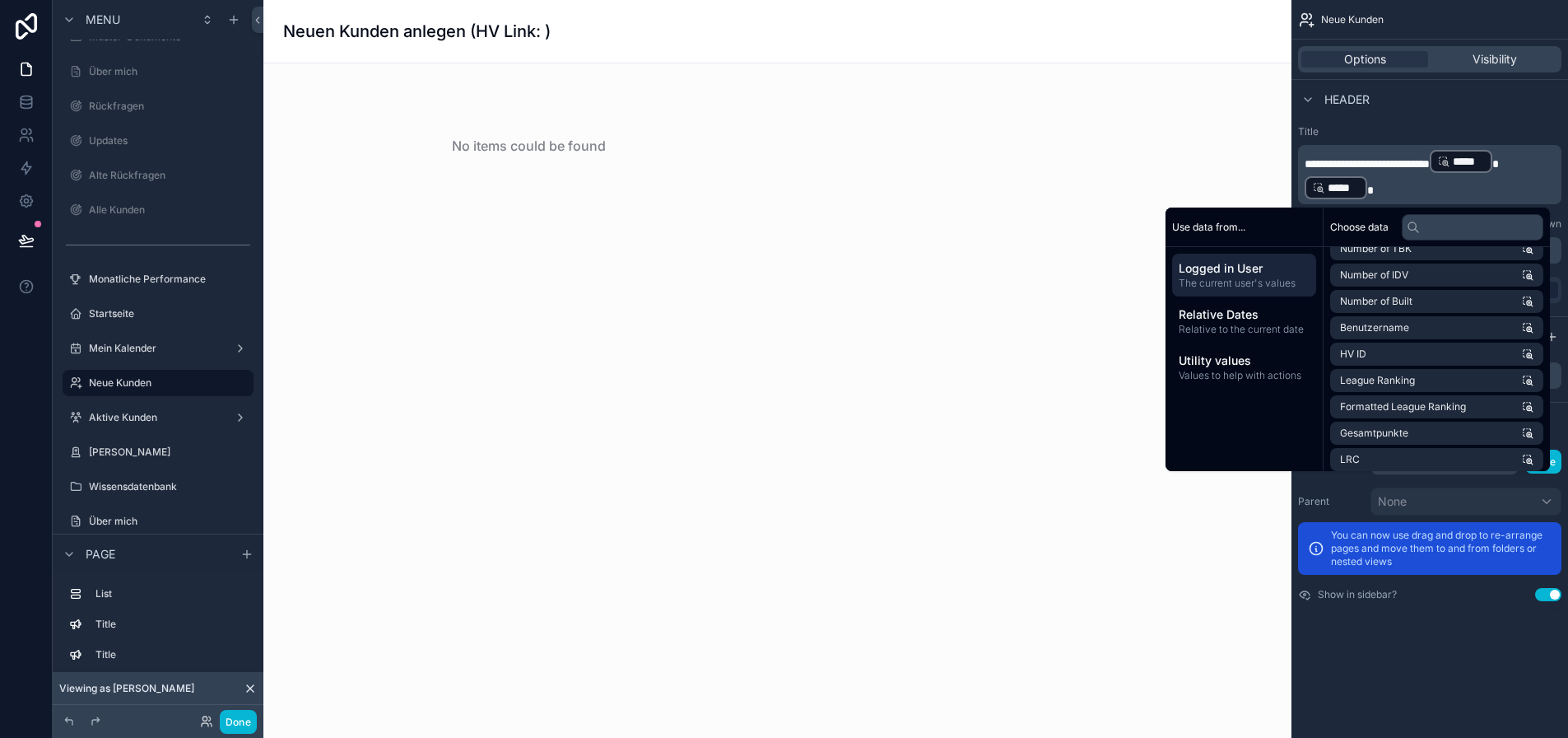
click at [1460, 196] on p "**********" at bounding box center [1431, 175] width 254 height 53
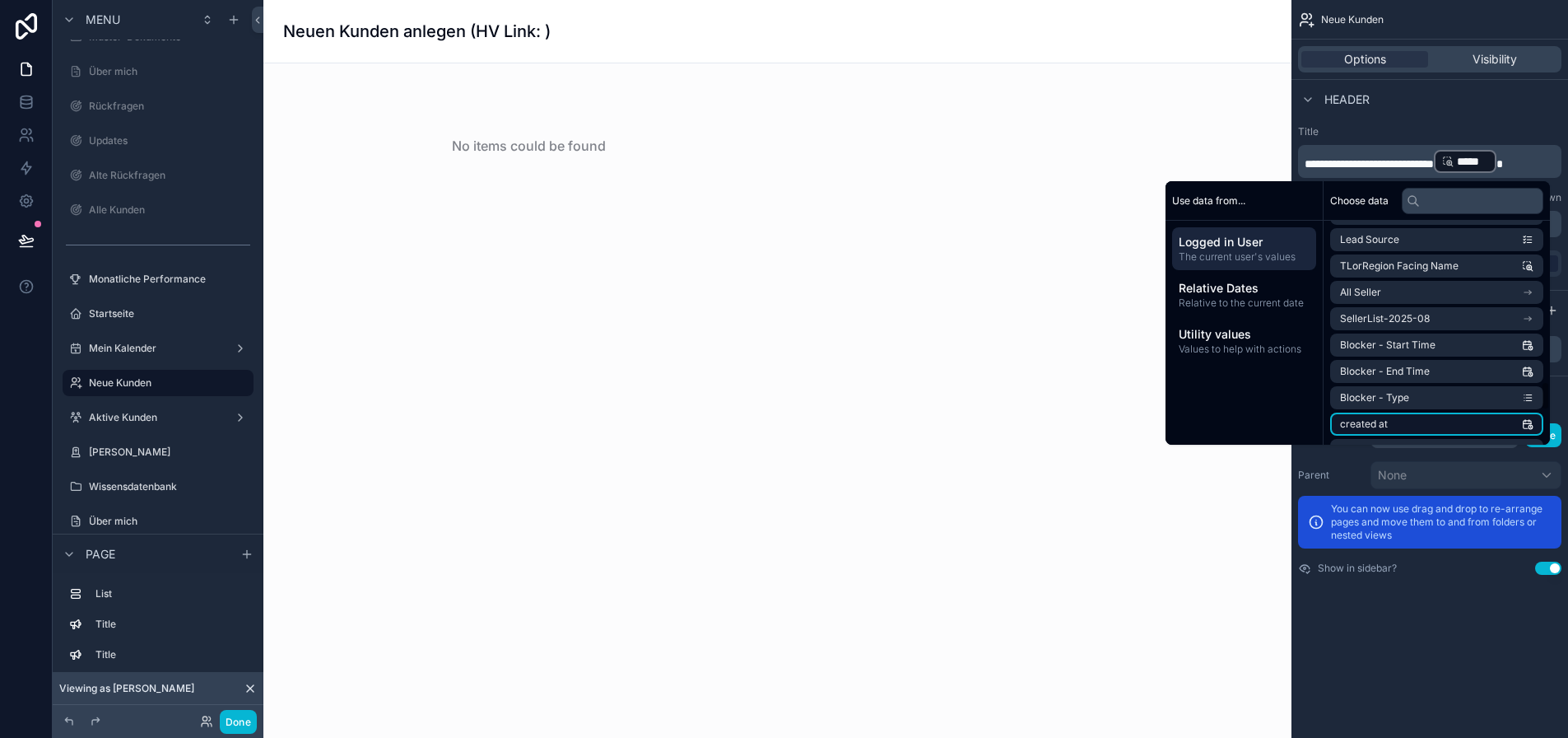
scroll to position [1235, 0]
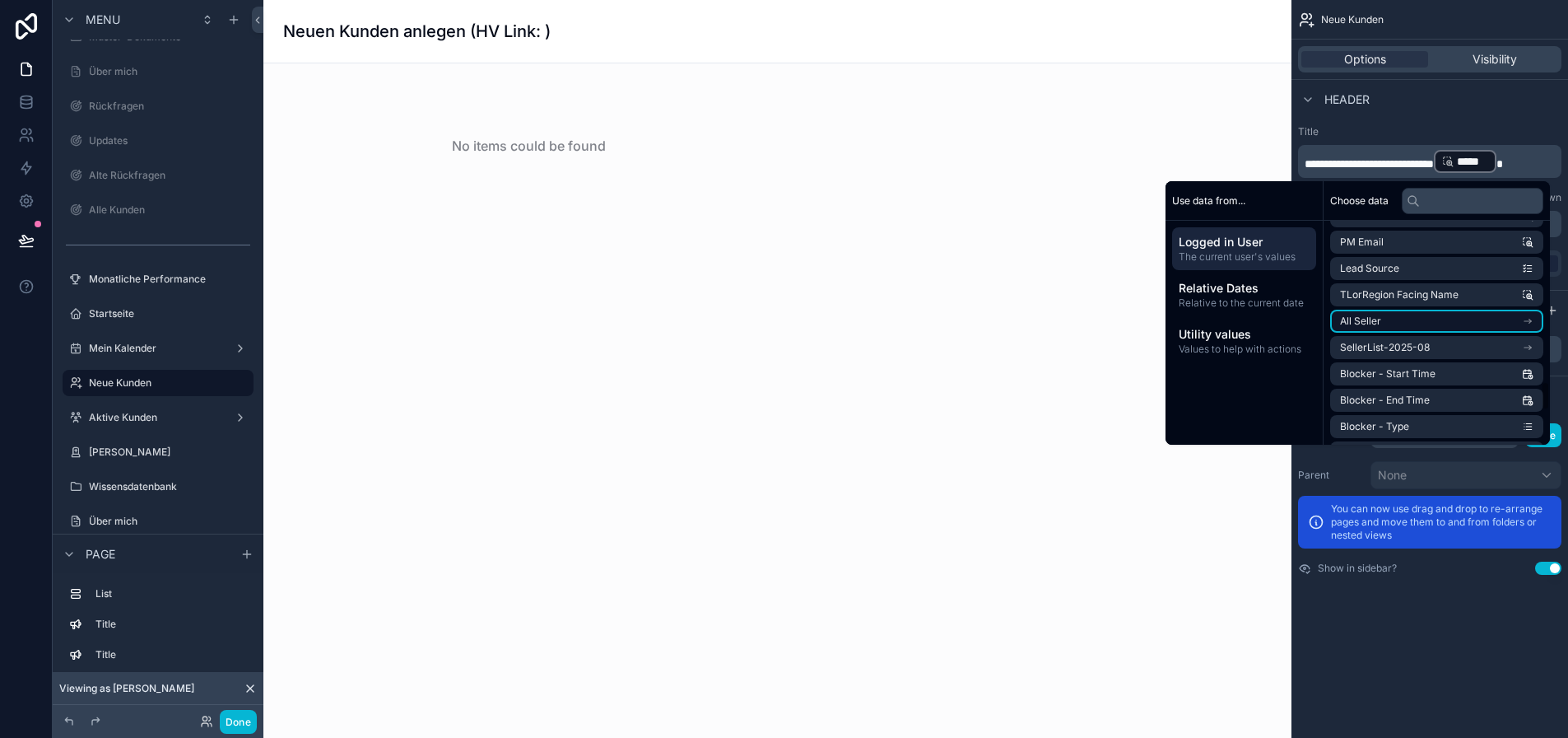
click at [1455, 320] on li "All Seller" at bounding box center [1436, 321] width 213 height 23
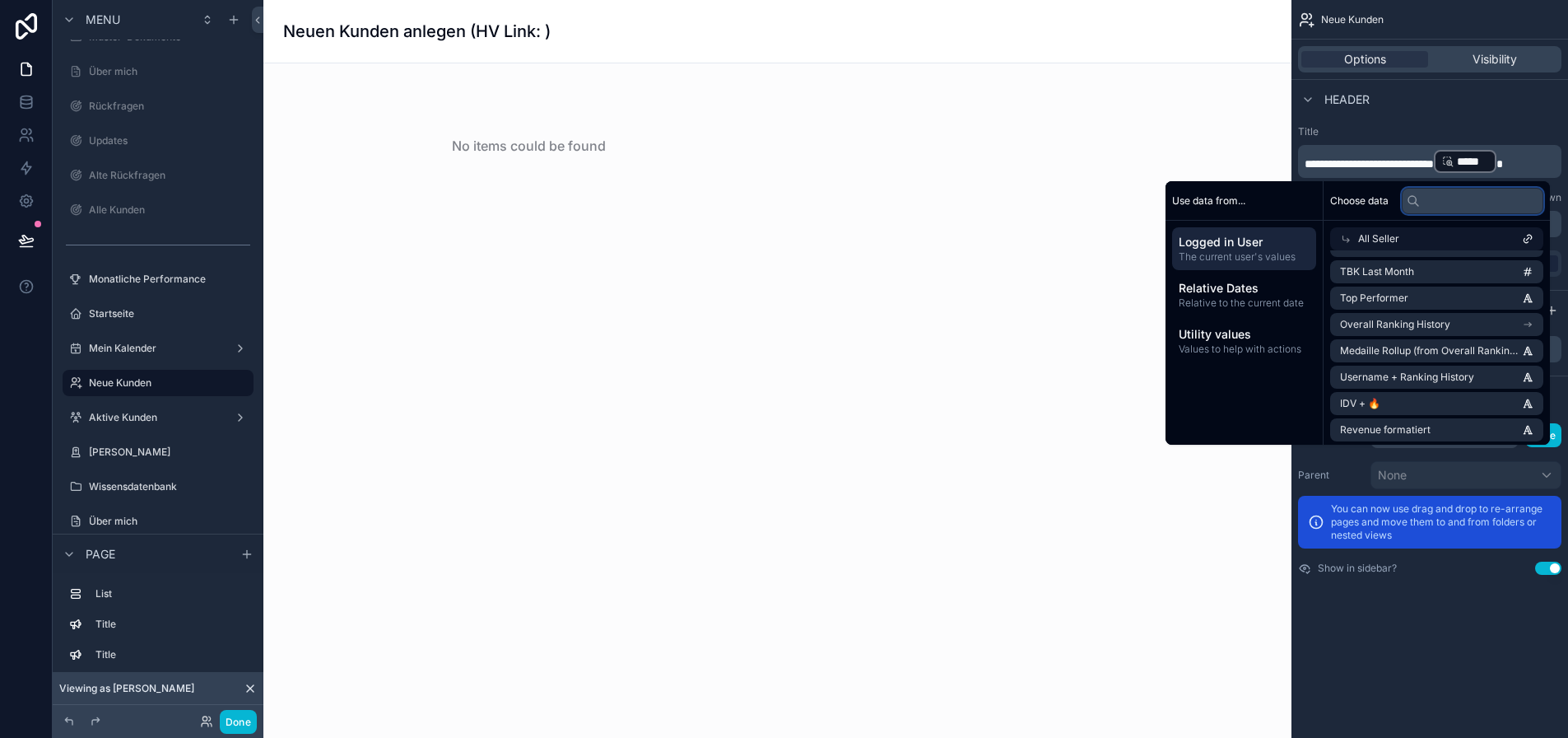
click at [1439, 202] on input "text" at bounding box center [1472, 200] width 141 height 26
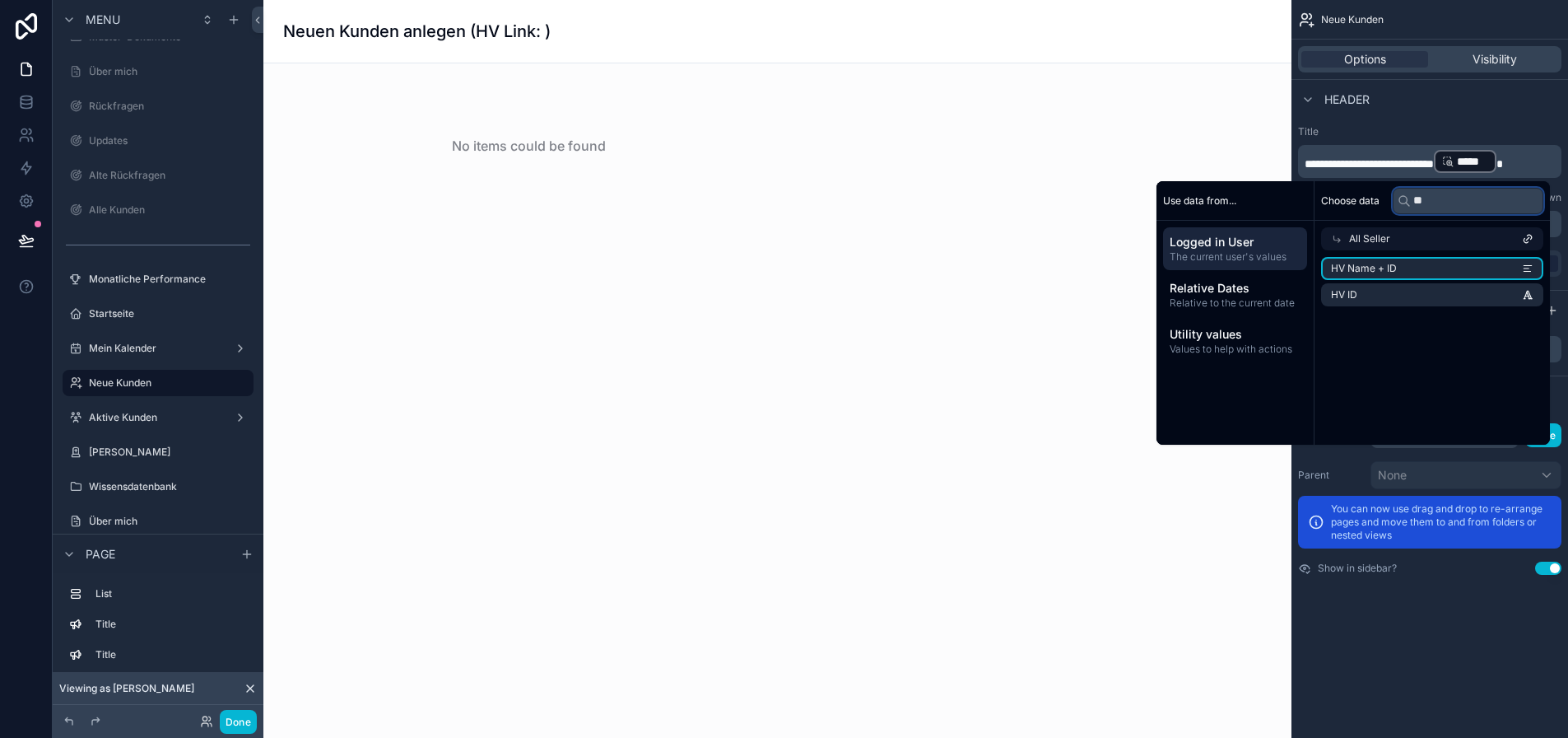
scroll to position [0, 0]
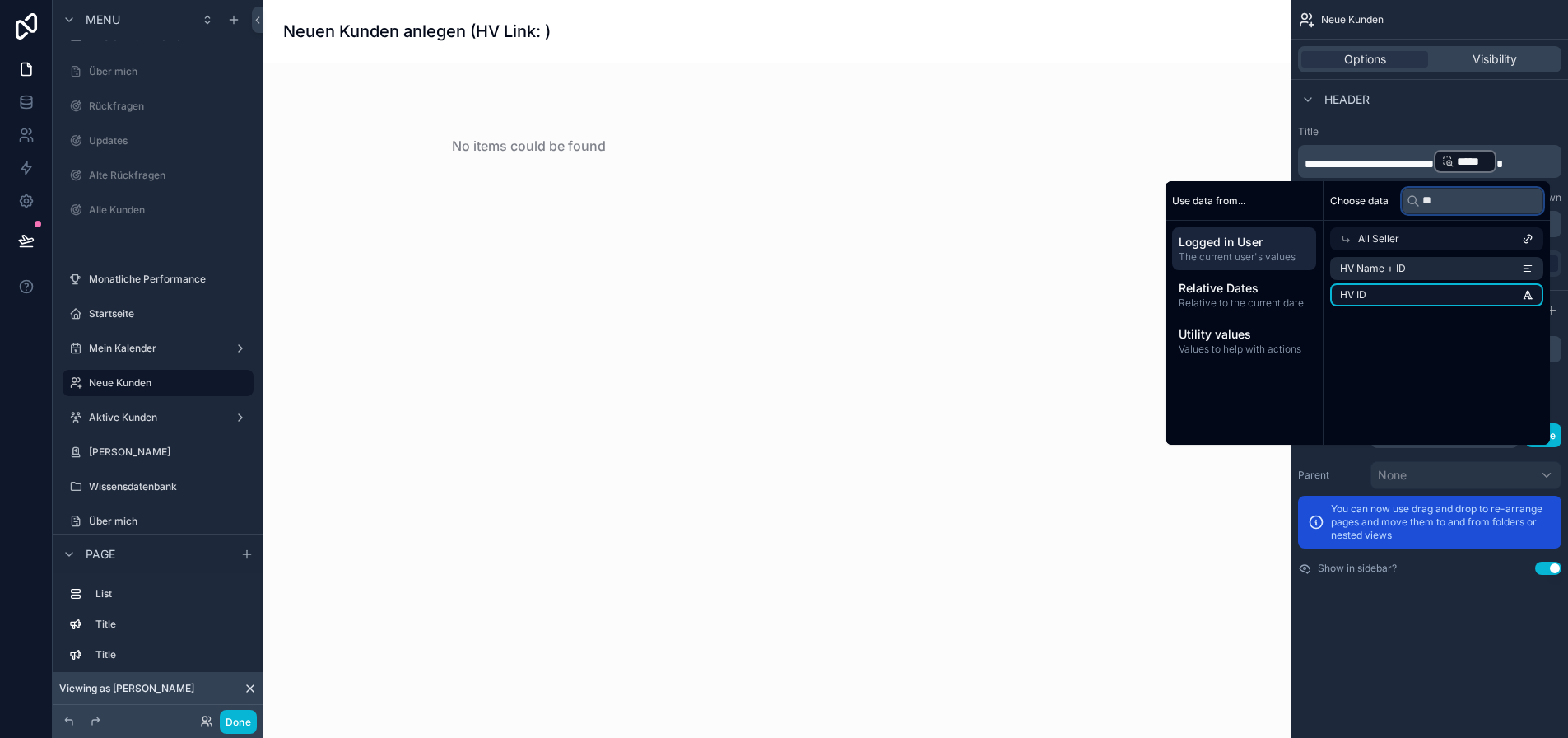
type input "**"
click at [1452, 288] on li "HV ID" at bounding box center [1436, 295] width 213 height 23
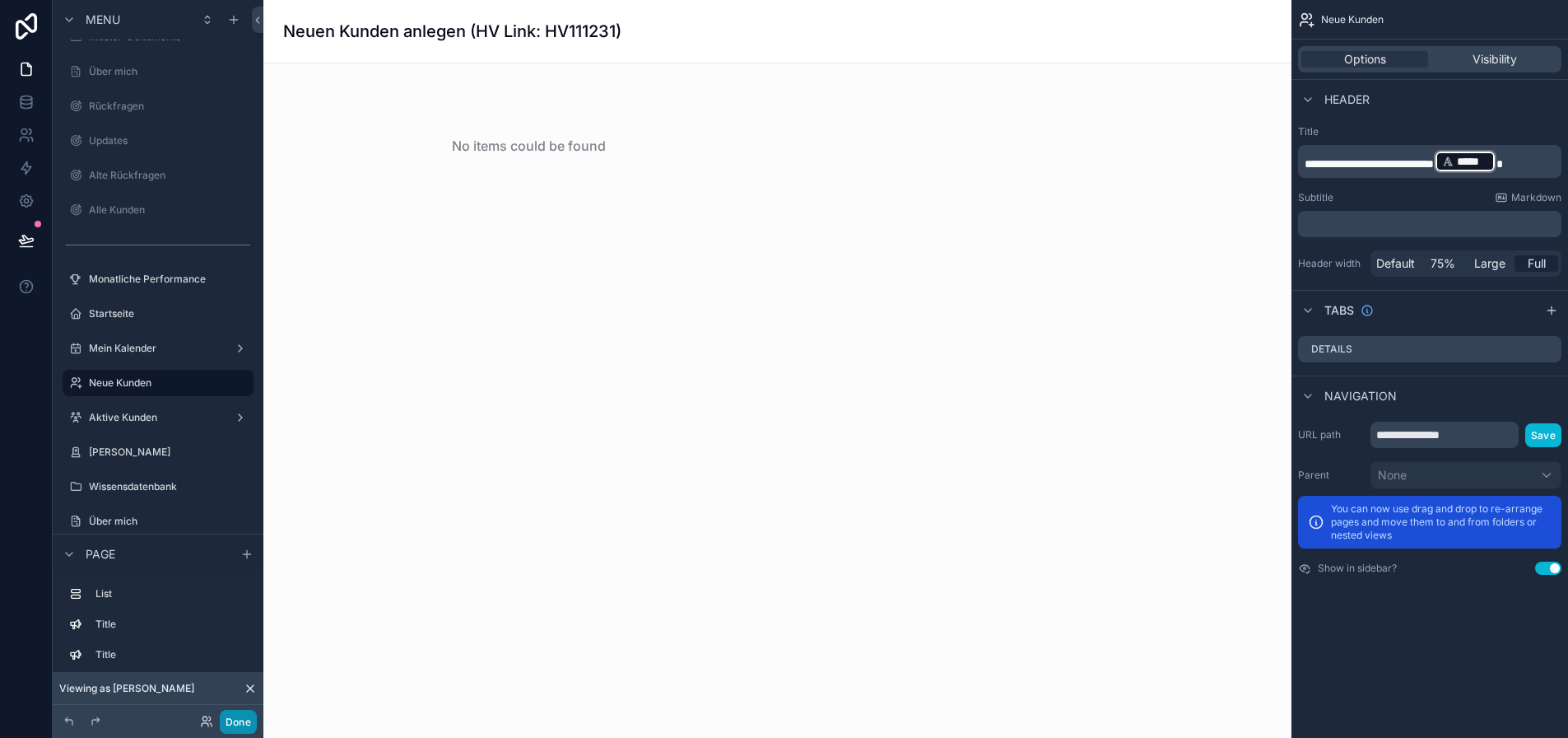
click at [238, 723] on button "Done" at bounding box center [238, 721] width 37 height 23
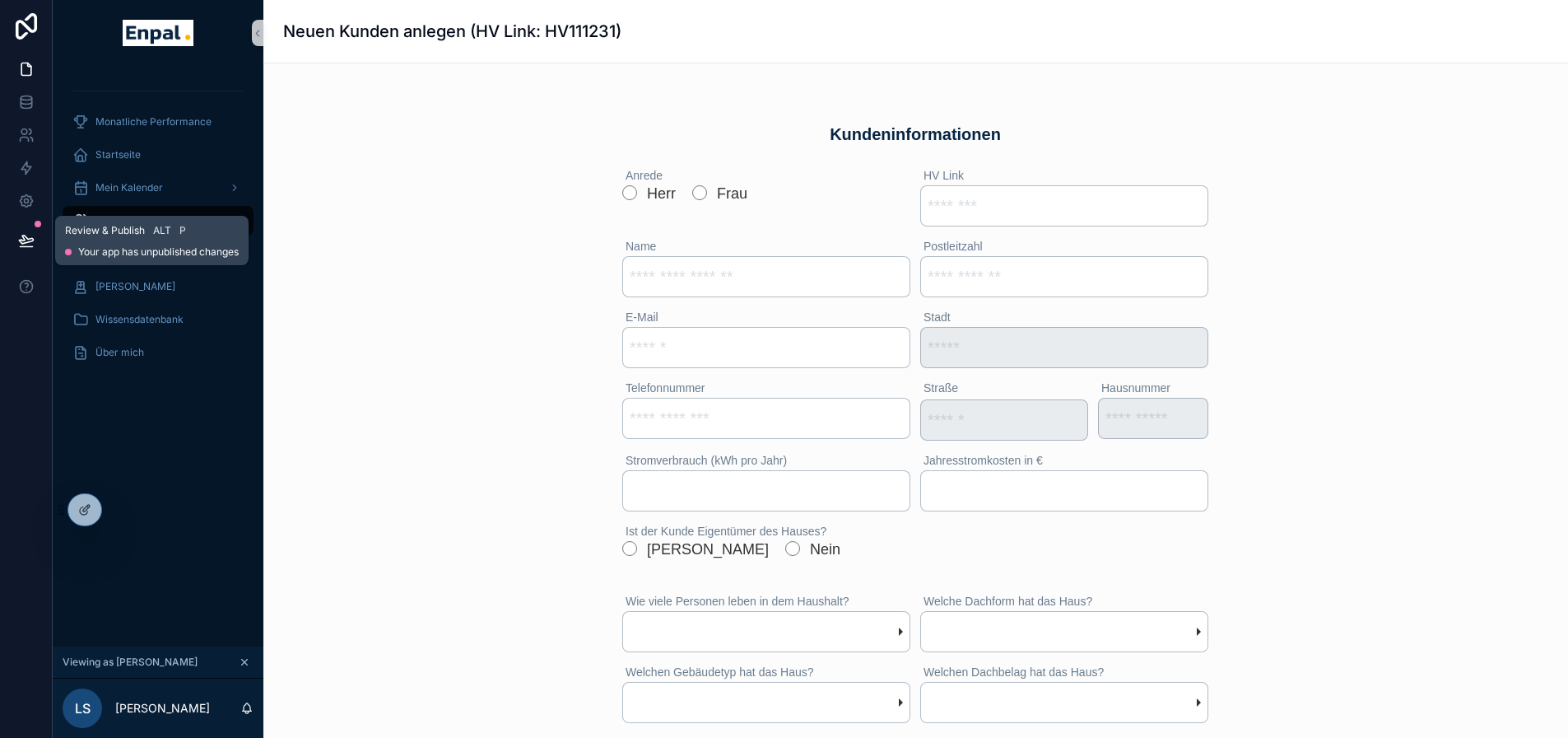
click at [29, 235] on icon at bounding box center [26, 240] width 17 height 17
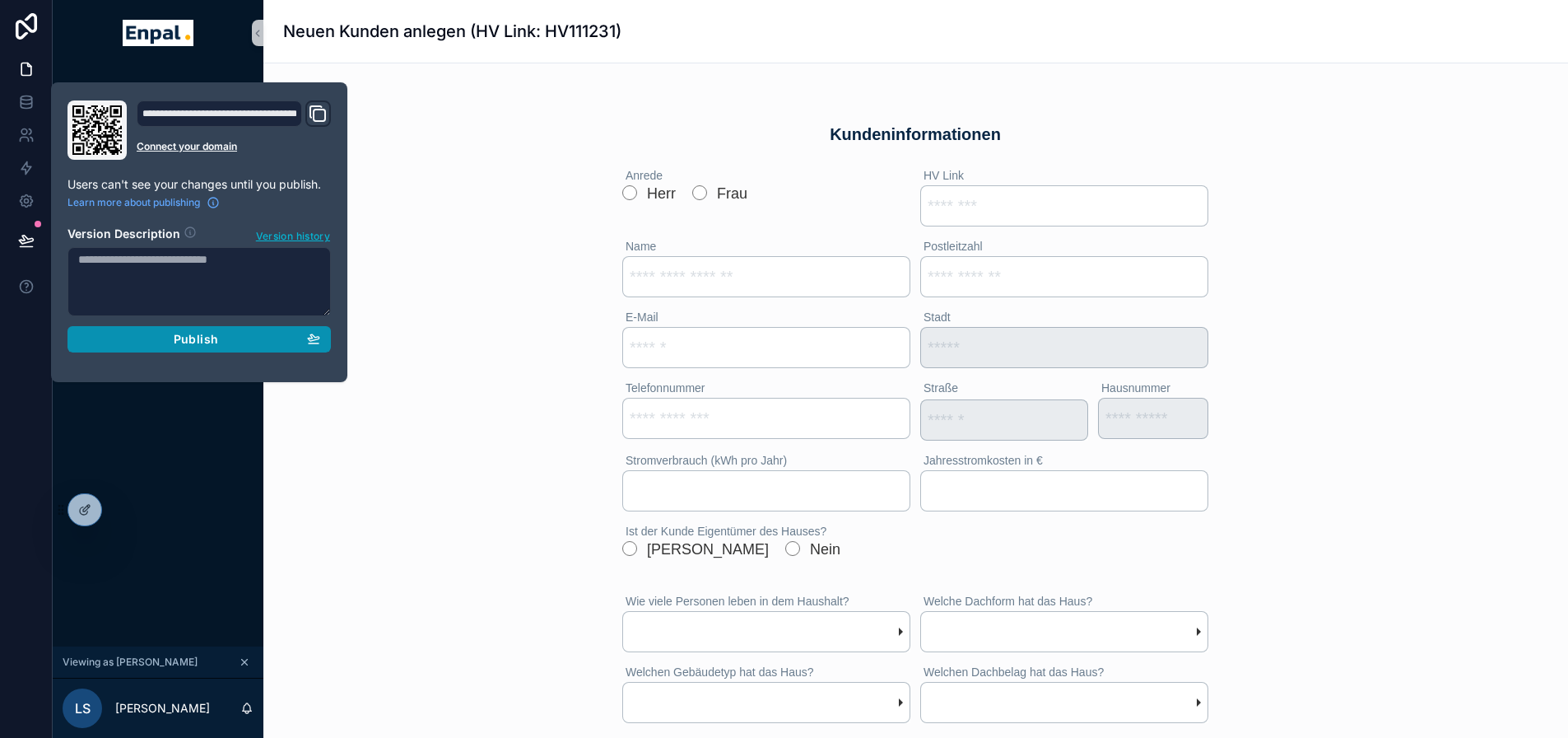
click at [229, 339] on div "Publish" at bounding box center [199, 339] width 242 height 15
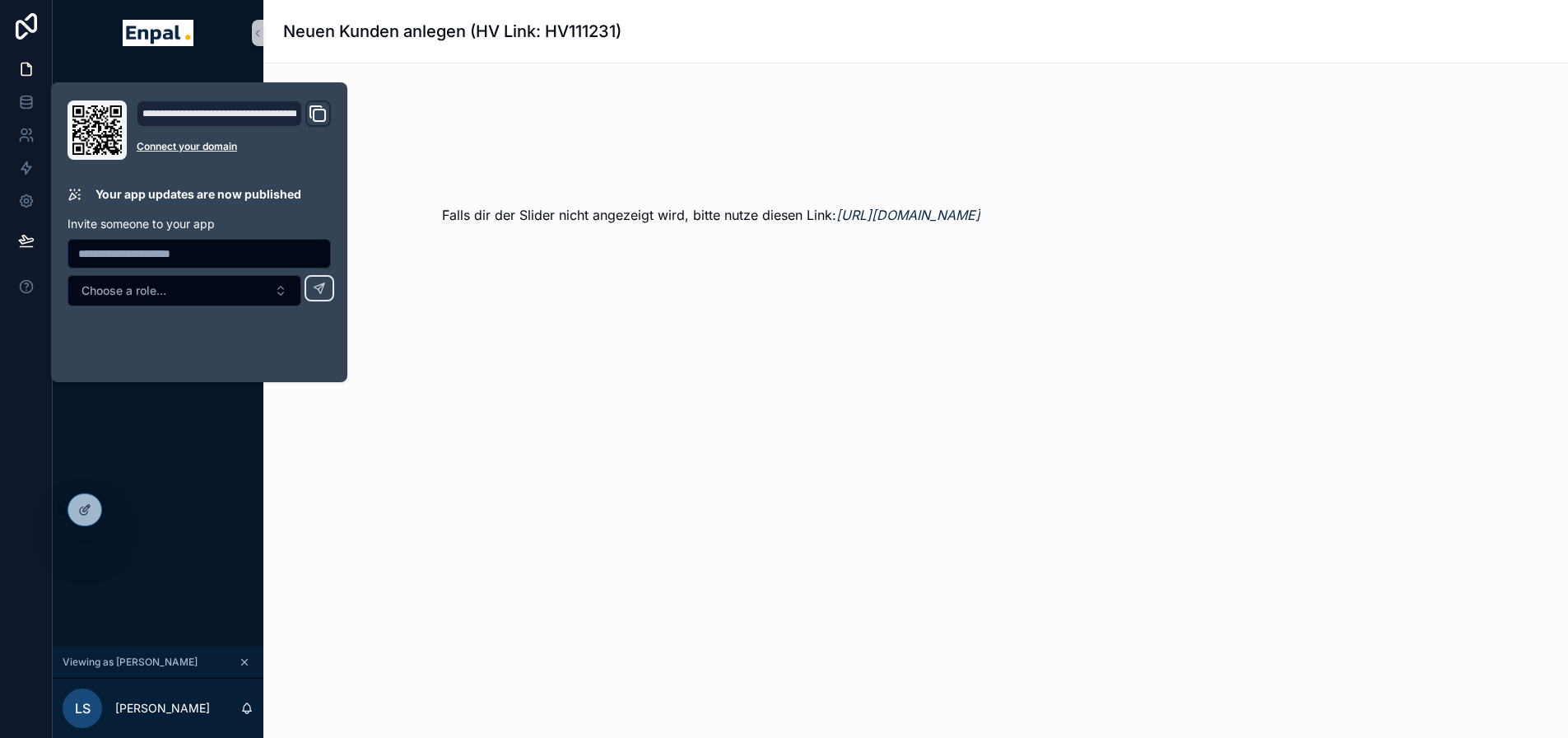
click at [199, 439] on div "Monatliche Performance Startseite Mein Kalender Neue Kunden Aktive [PERSON_NAME…" at bounding box center [158, 355] width 211 height 581
